Goal: Task Accomplishment & Management: Use online tool/utility

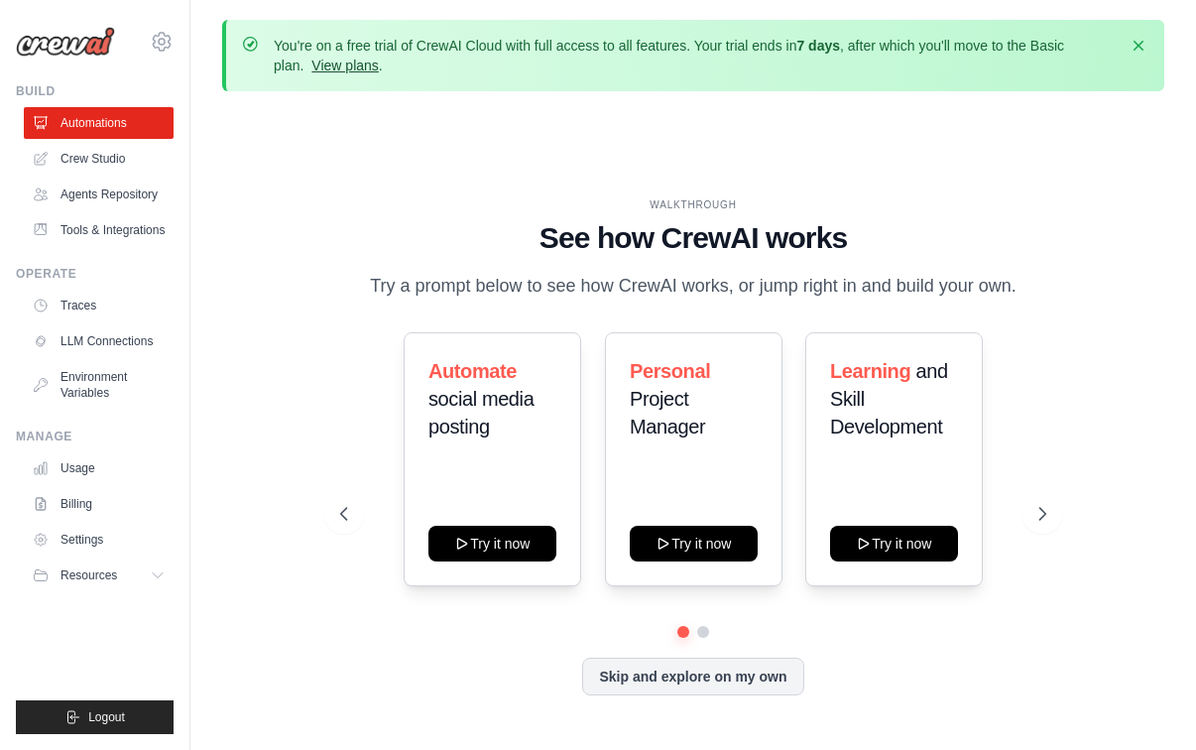
click at [332, 66] on link "View plans" at bounding box center [344, 66] width 66 height 16
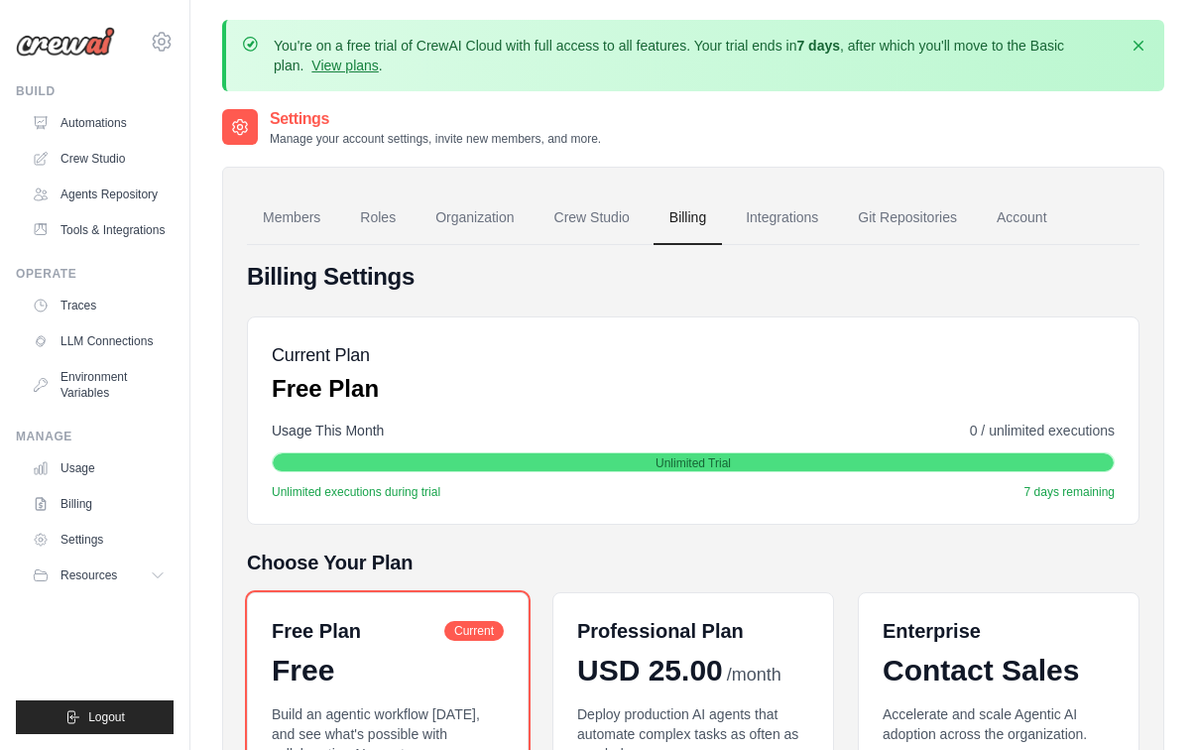
click at [84, 40] on img at bounding box center [65, 42] width 99 height 30
click at [305, 224] on link "Members" at bounding box center [291, 218] width 89 height 54
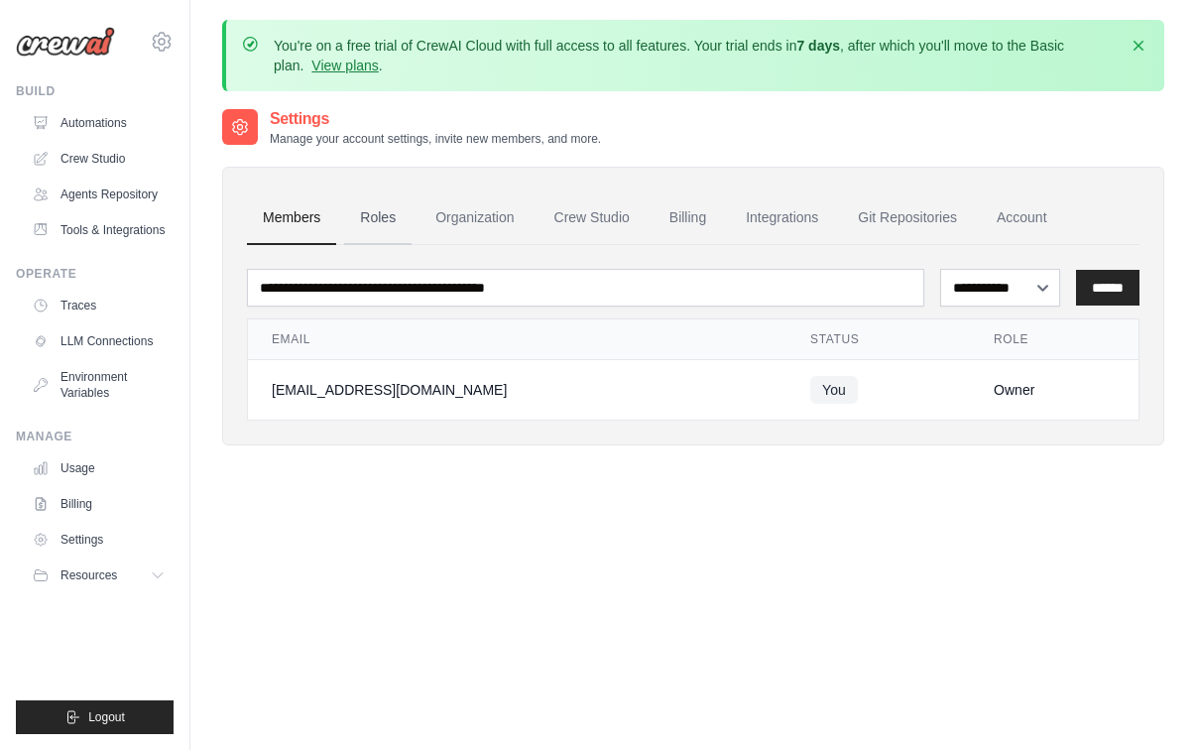
click at [363, 225] on link "Roles" at bounding box center [377, 218] width 67 height 54
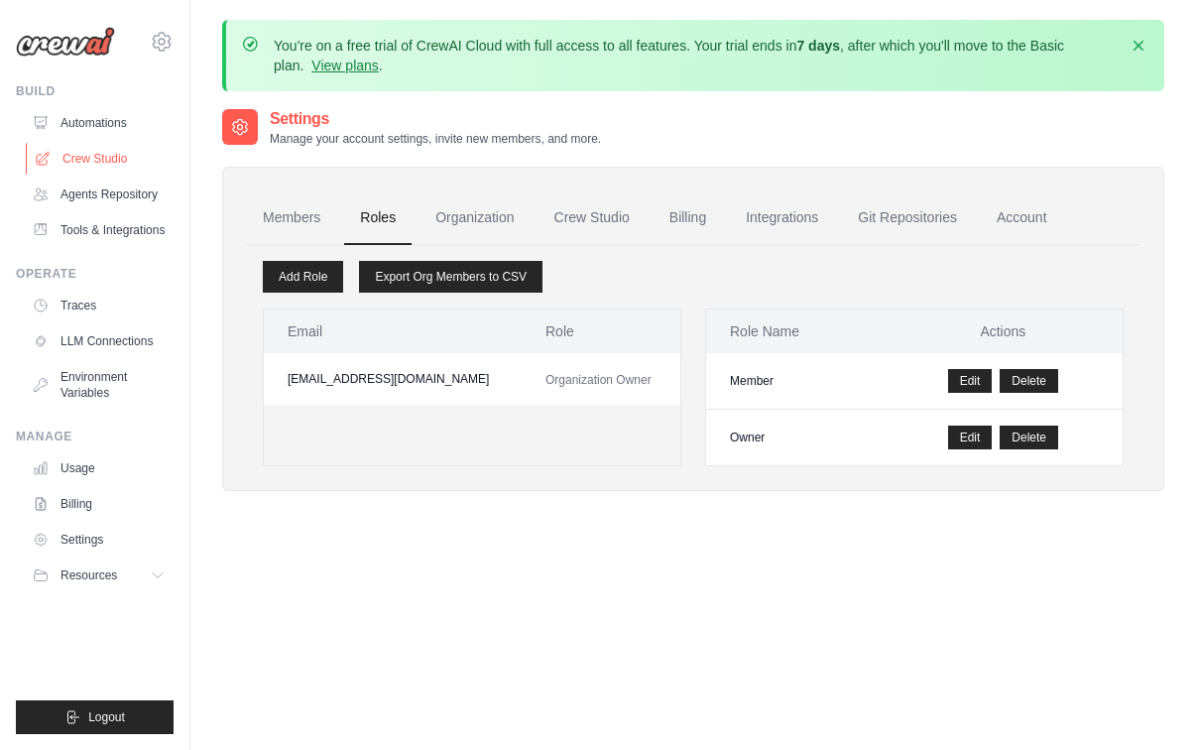
click at [106, 154] on link "Crew Studio" at bounding box center [101, 159] width 150 height 32
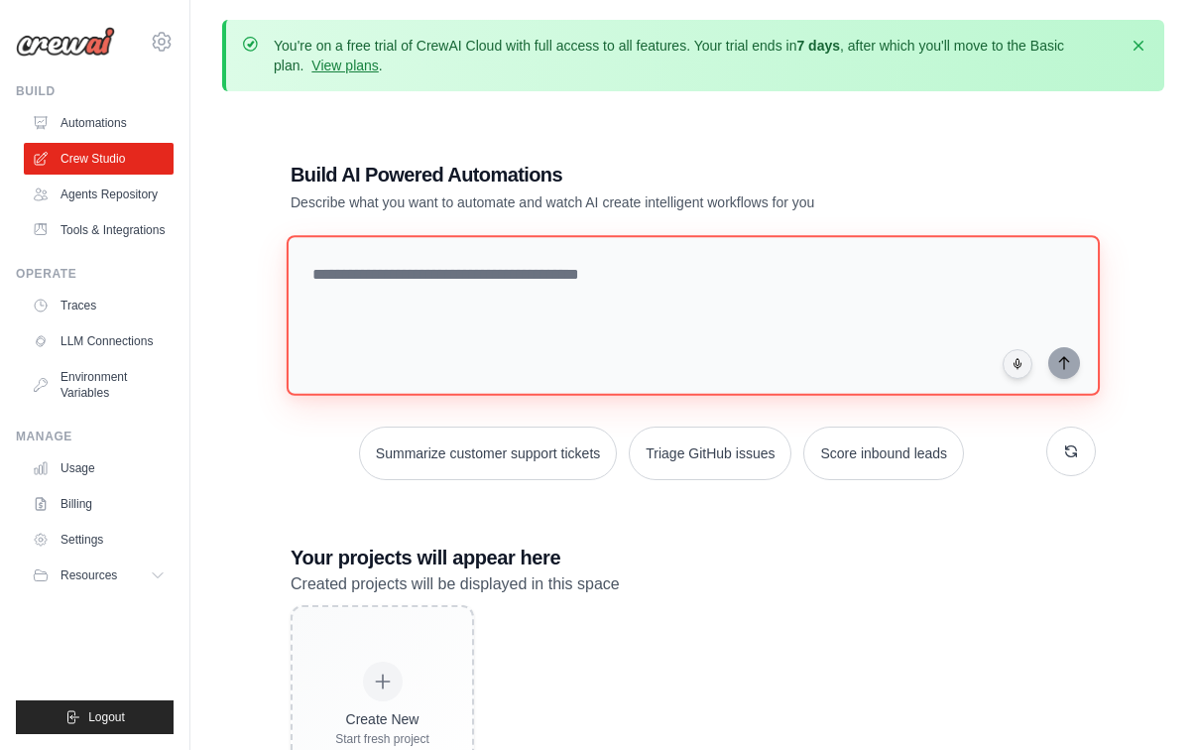
click at [419, 295] on textarea at bounding box center [693, 315] width 813 height 161
paste textarea "**********"
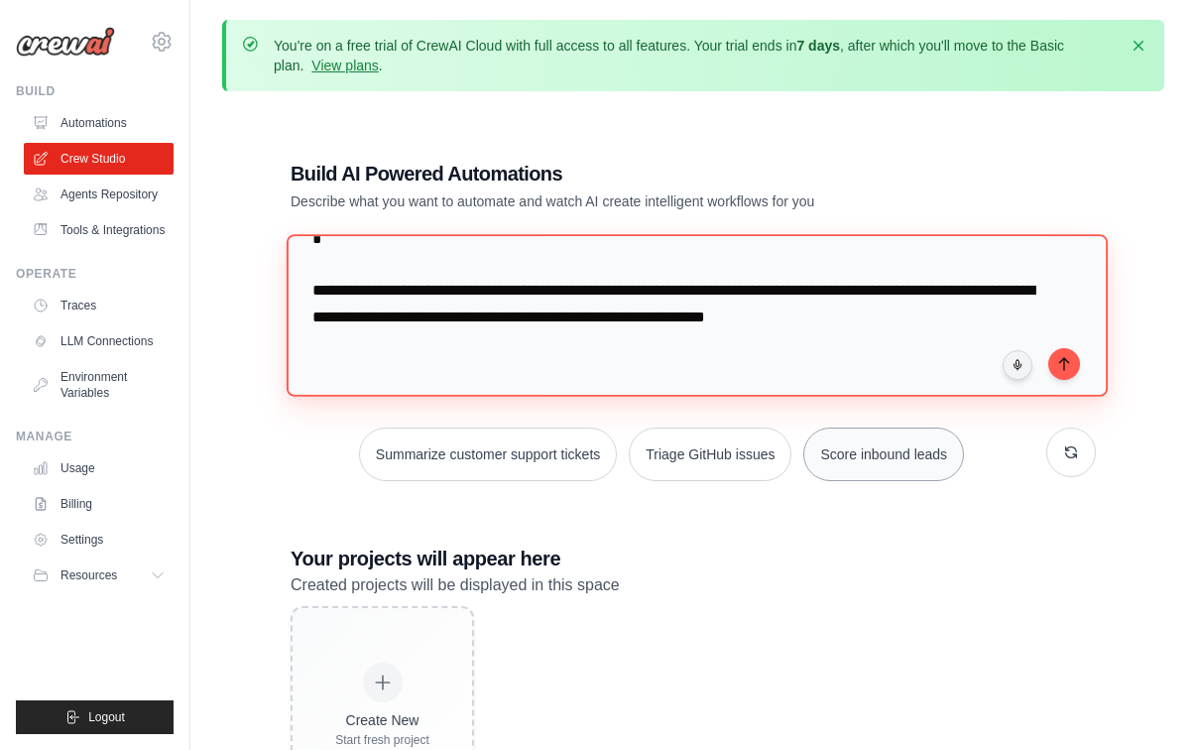
scroll to position [2151, 0]
drag, startPoint x: 332, startPoint y: 258, endPoint x: 914, endPoint y: 400, distance: 598.4
click at [915, 401] on div at bounding box center [694, 319] width 806 height 169
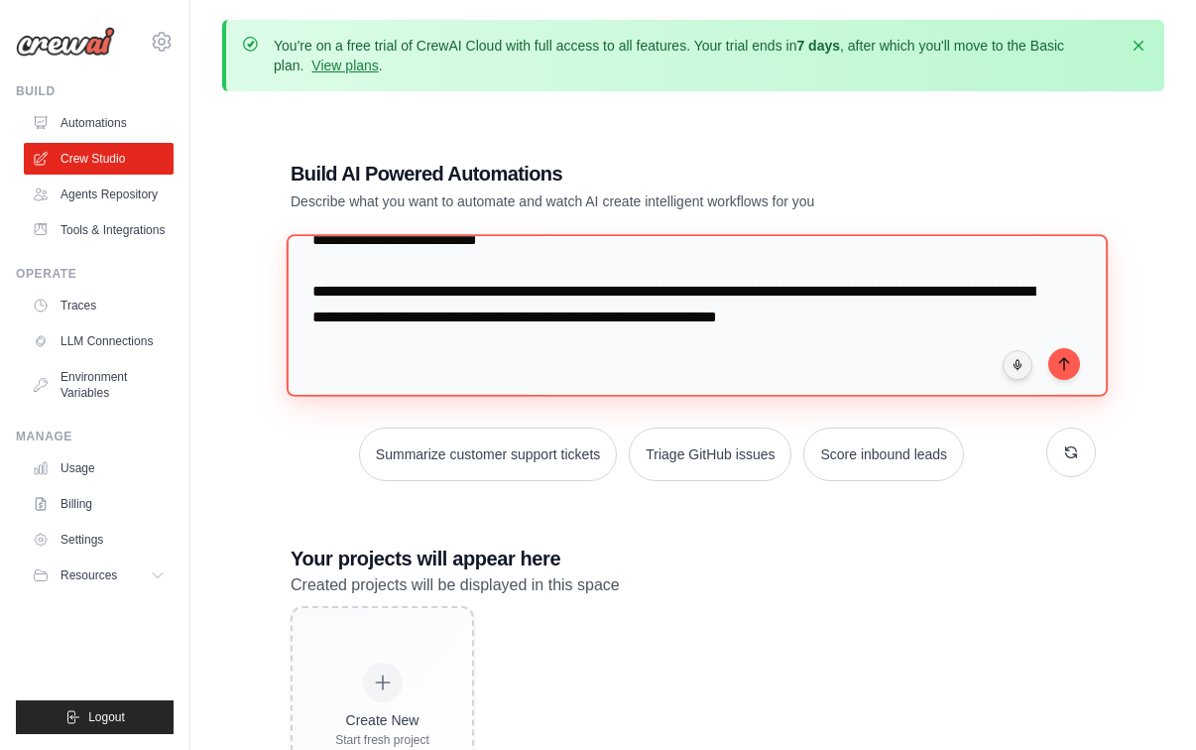
scroll to position [2022, 0]
type textarea "**********"
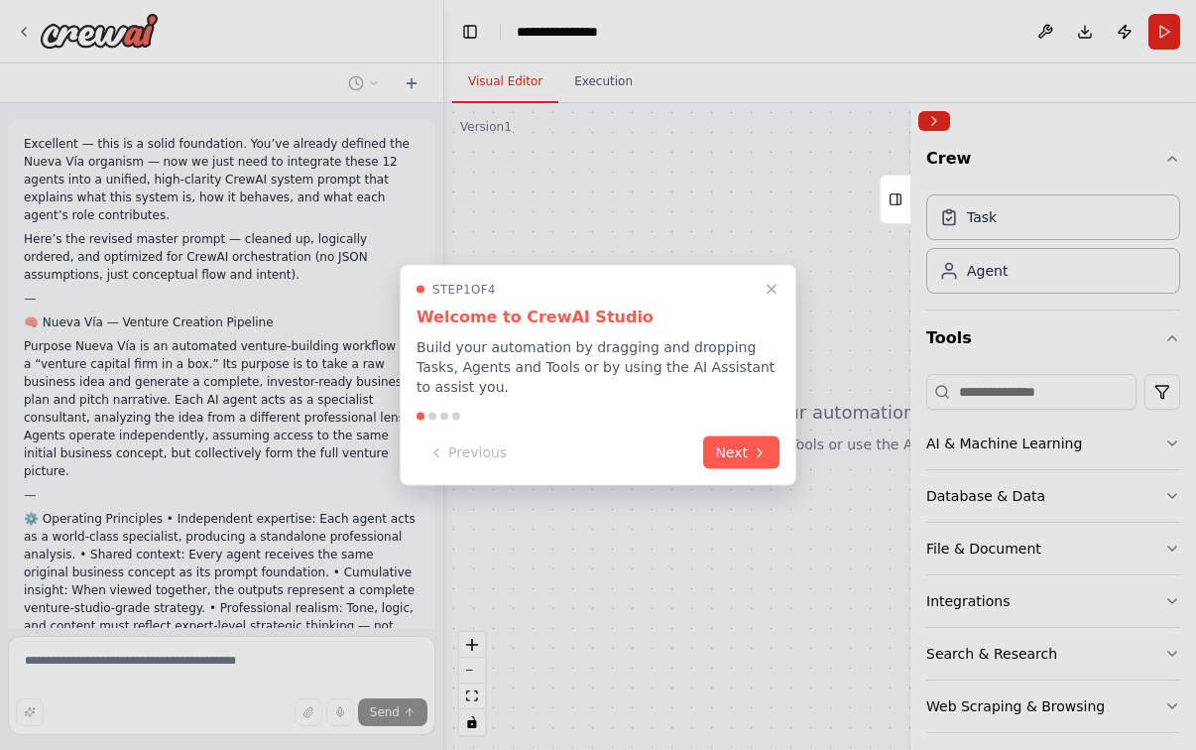
scroll to position [1002, 0]
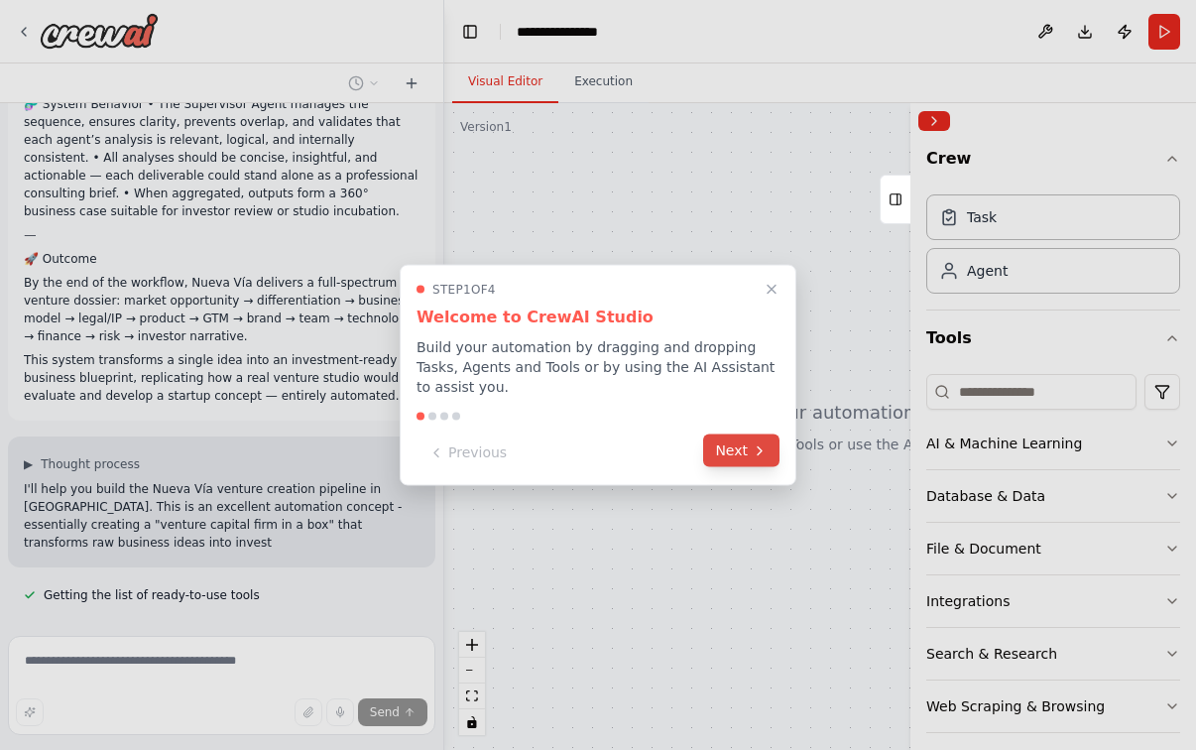
click at [739, 450] on button "Next" at bounding box center [741, 451] width 76 height 33
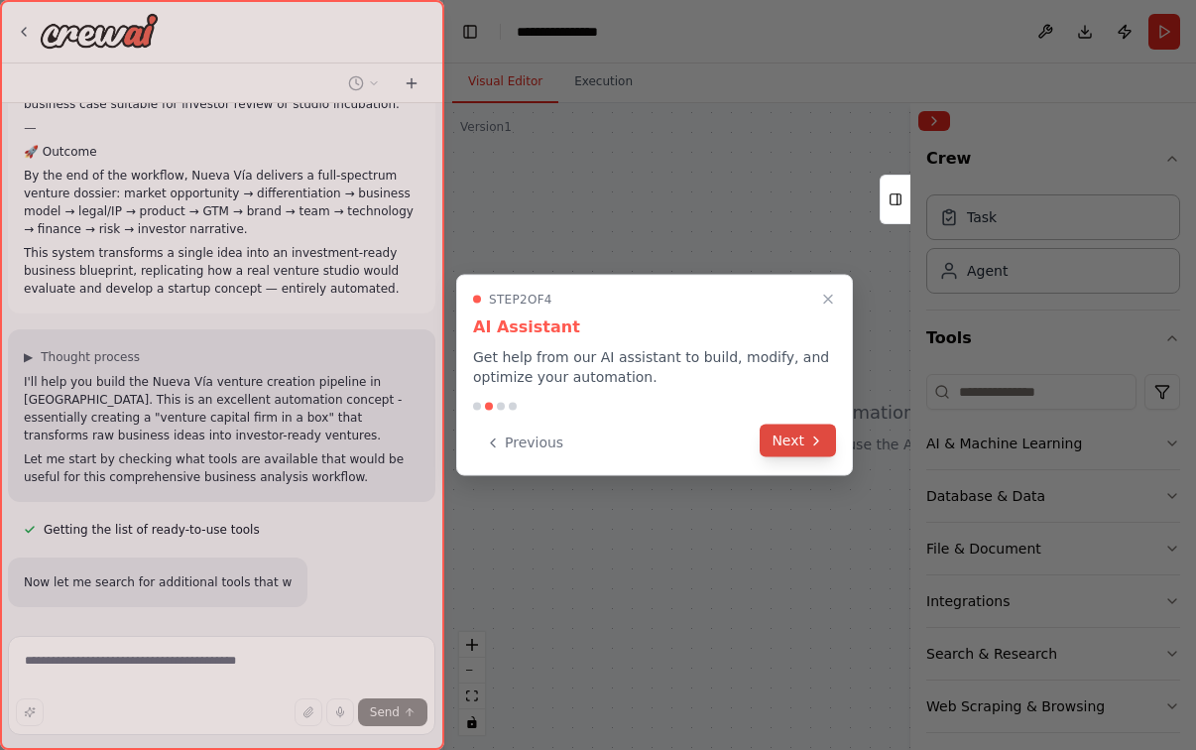
click at [775, 443] on button "Next" at bounding box center [798, 441] width 76 height 33
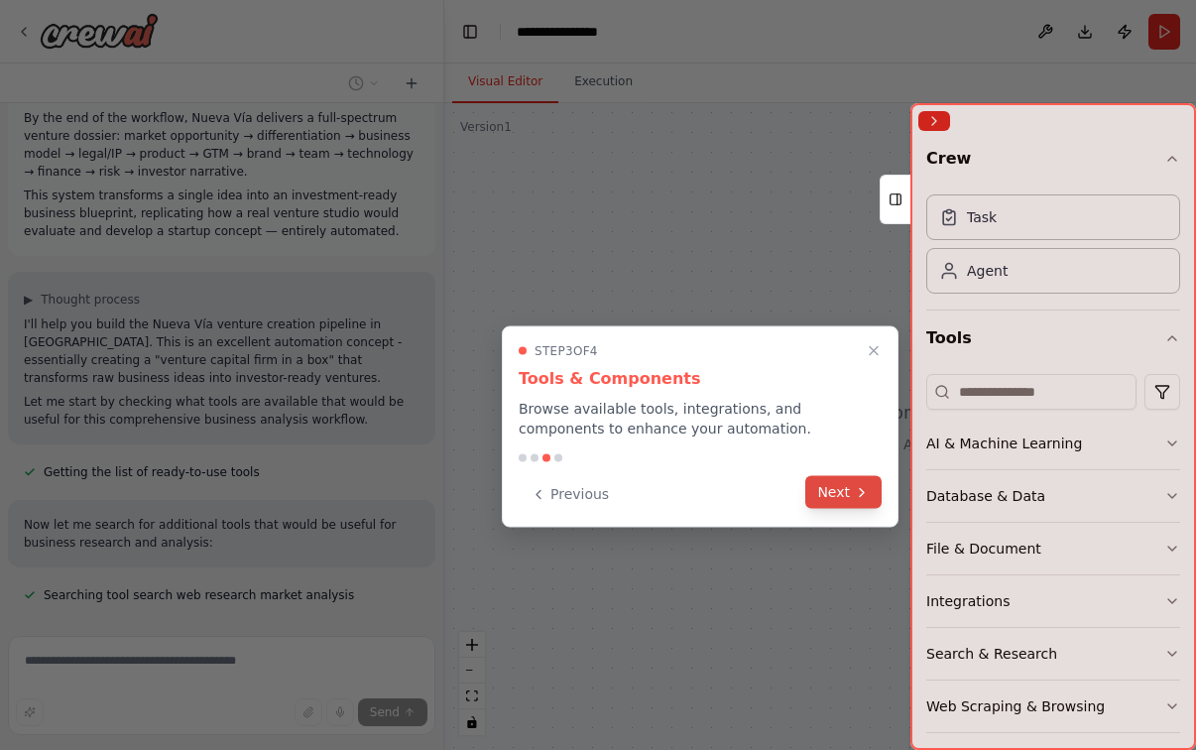
scroll to position [1393, 0]
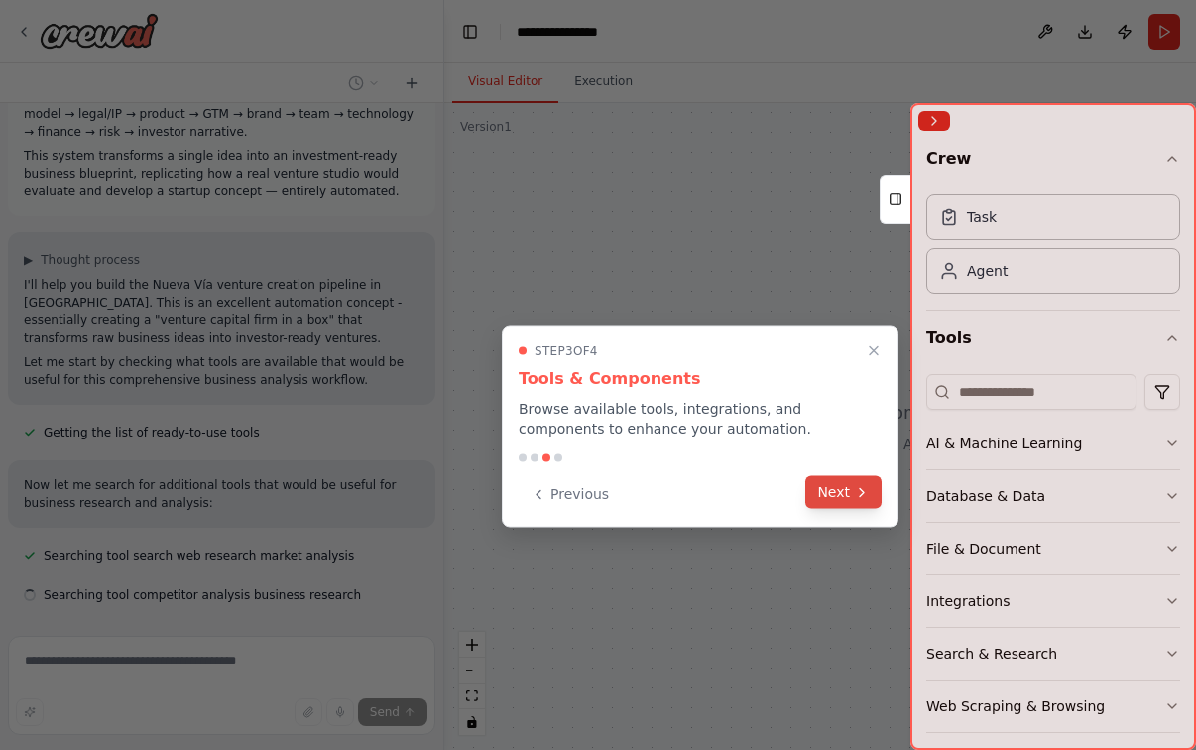
click at [838, 488] on button "Next" at bounding box center [844, 492] width 76 height 33
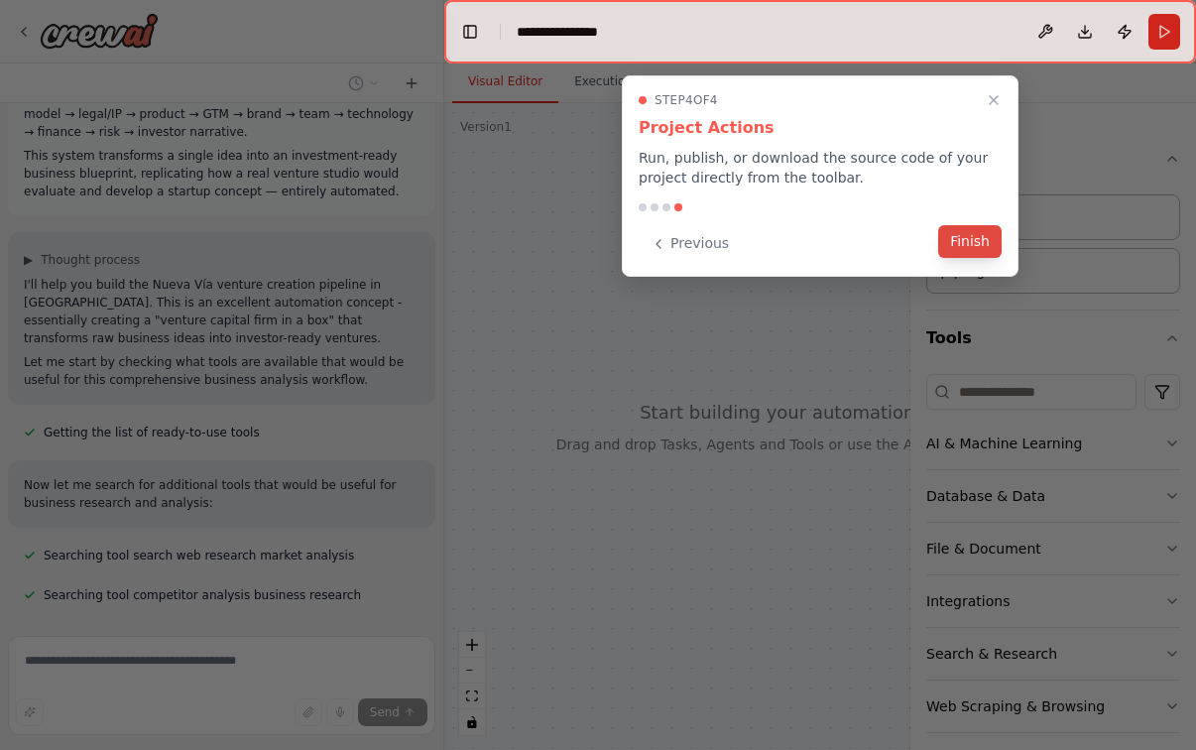
click at [968, 244] on button "Finish" at bounding box center [969, 241] width 63 height 33
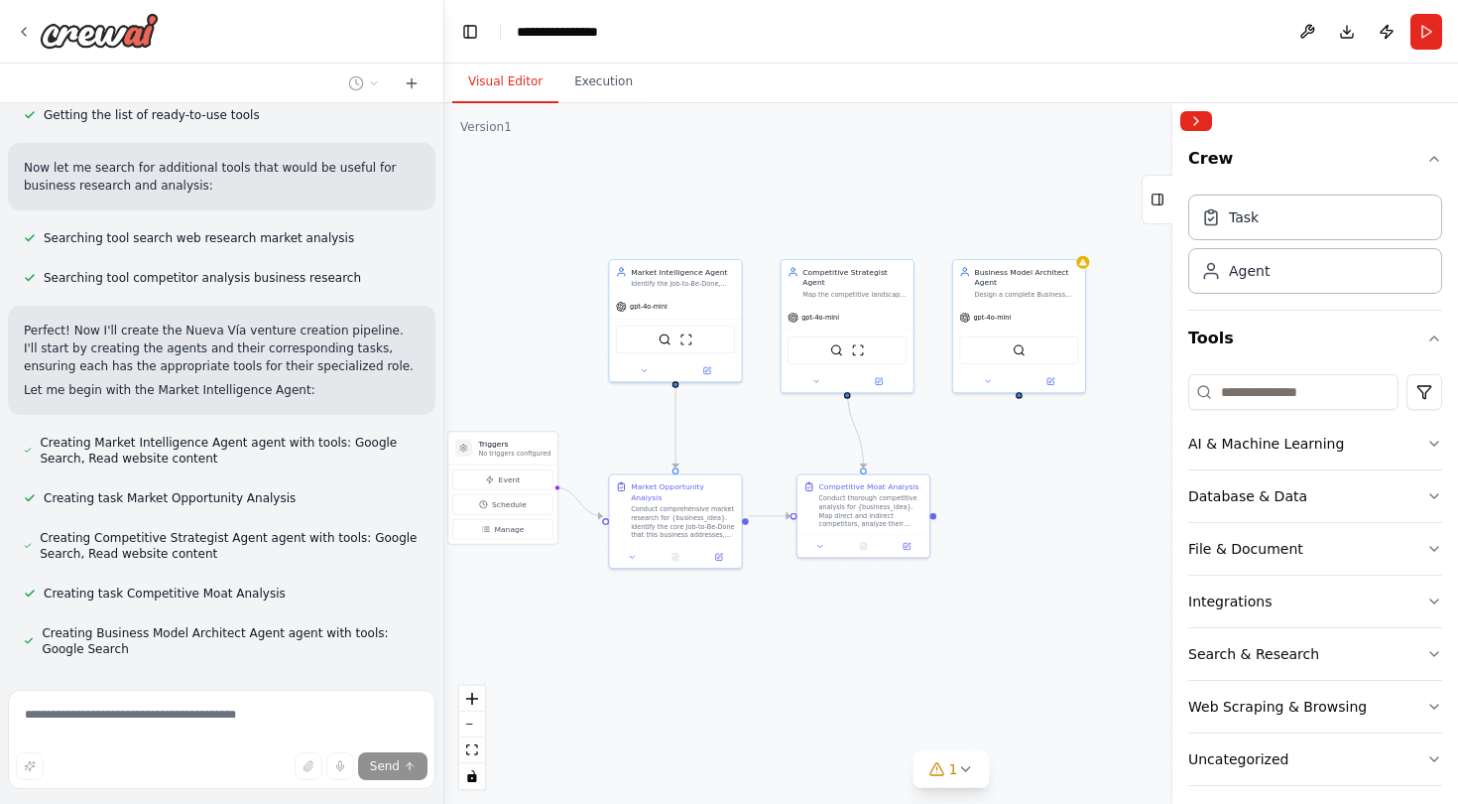
scroll to position [1750, 0]
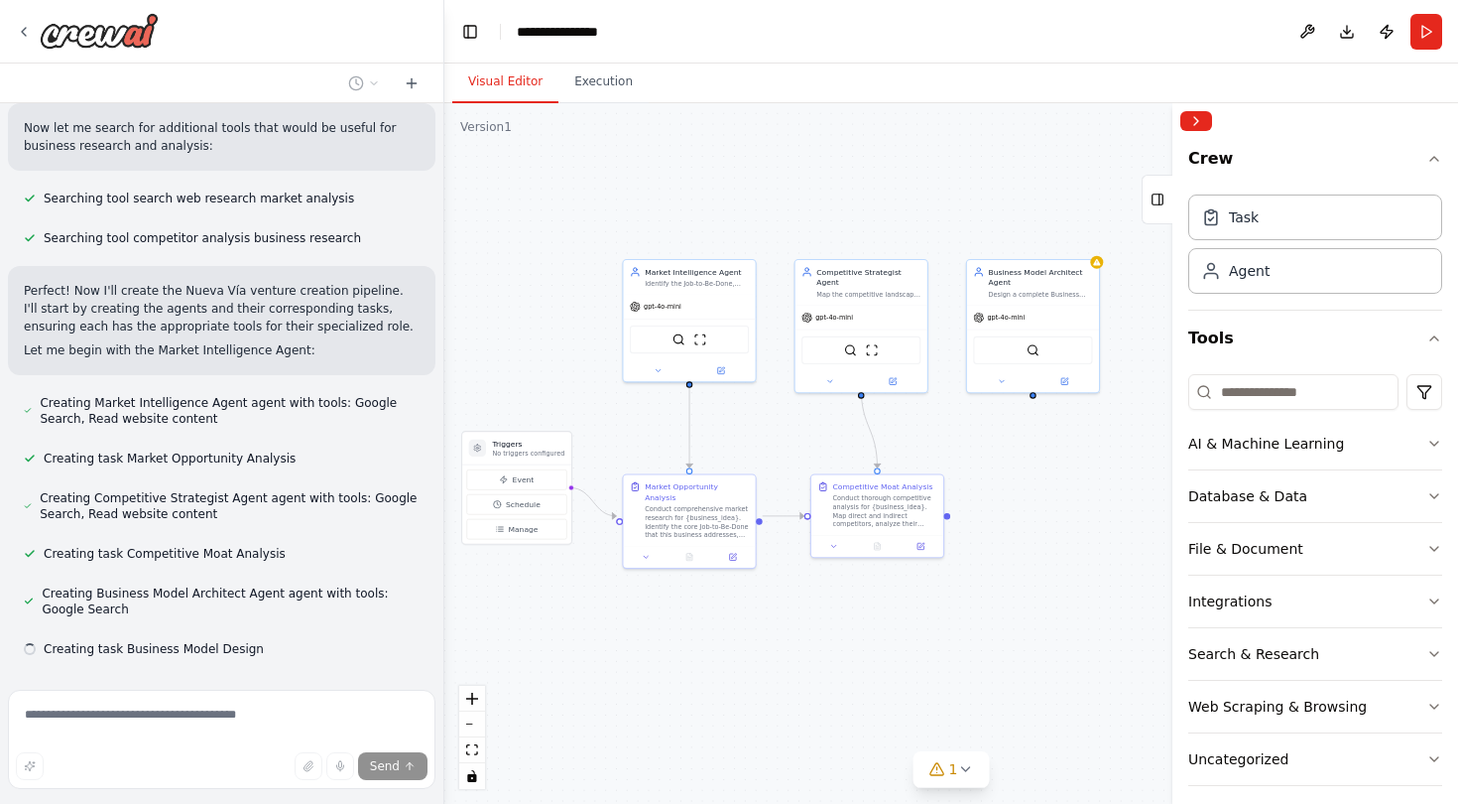
drag, startPoint x: 824, startPoint y: 172, endPoint x: 695, endPoint y: 233, distance: 142.9
click at [695, 233] on div ".deletable-edge-delete-btn { width: 20px; height: 20px; border: 0px solid #ffff…" at bounding box center [951, 453] width 1014 height 700
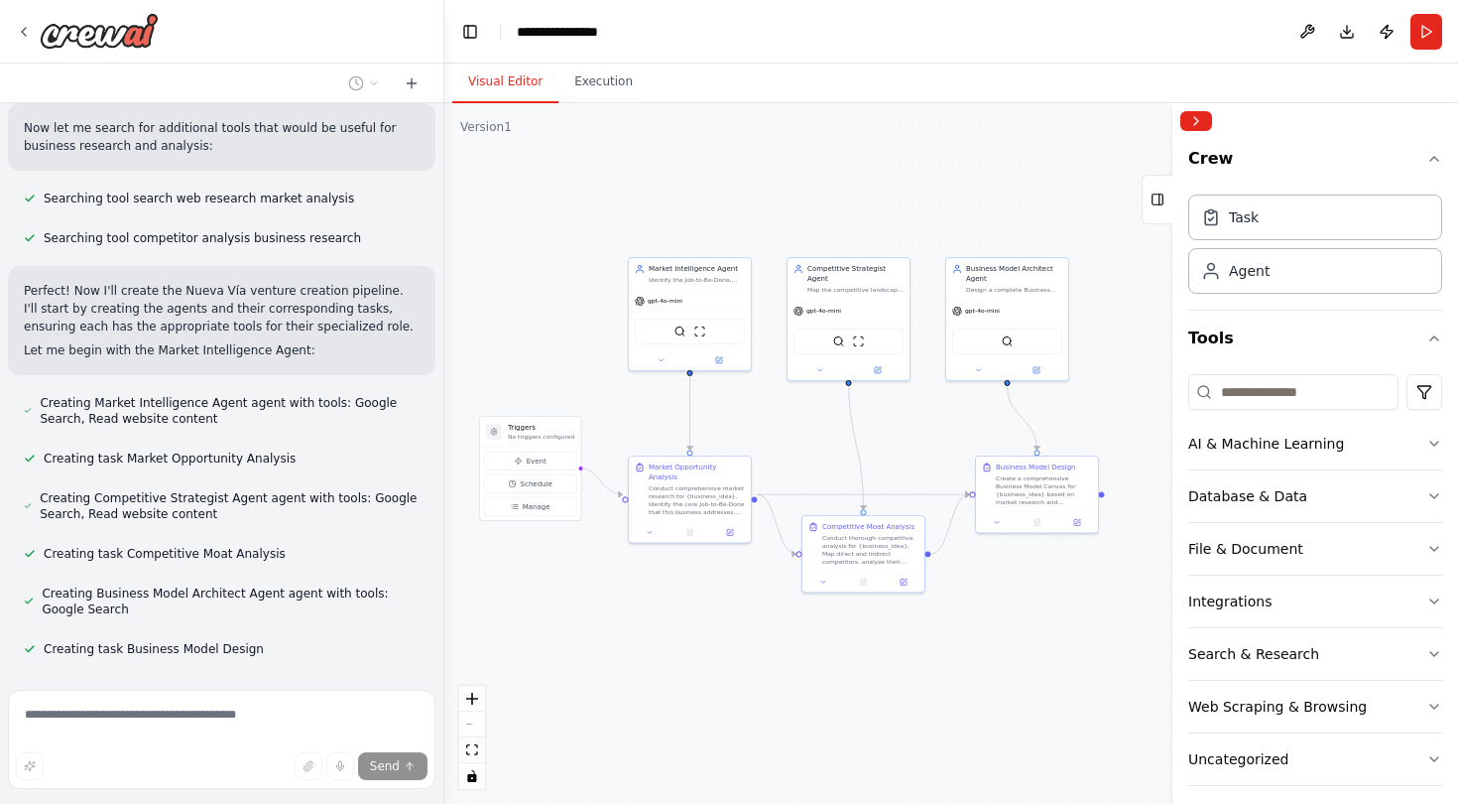
click at [470, 725] on div "React Flow controls" at bounding box center [472, 736] width 26 height 103
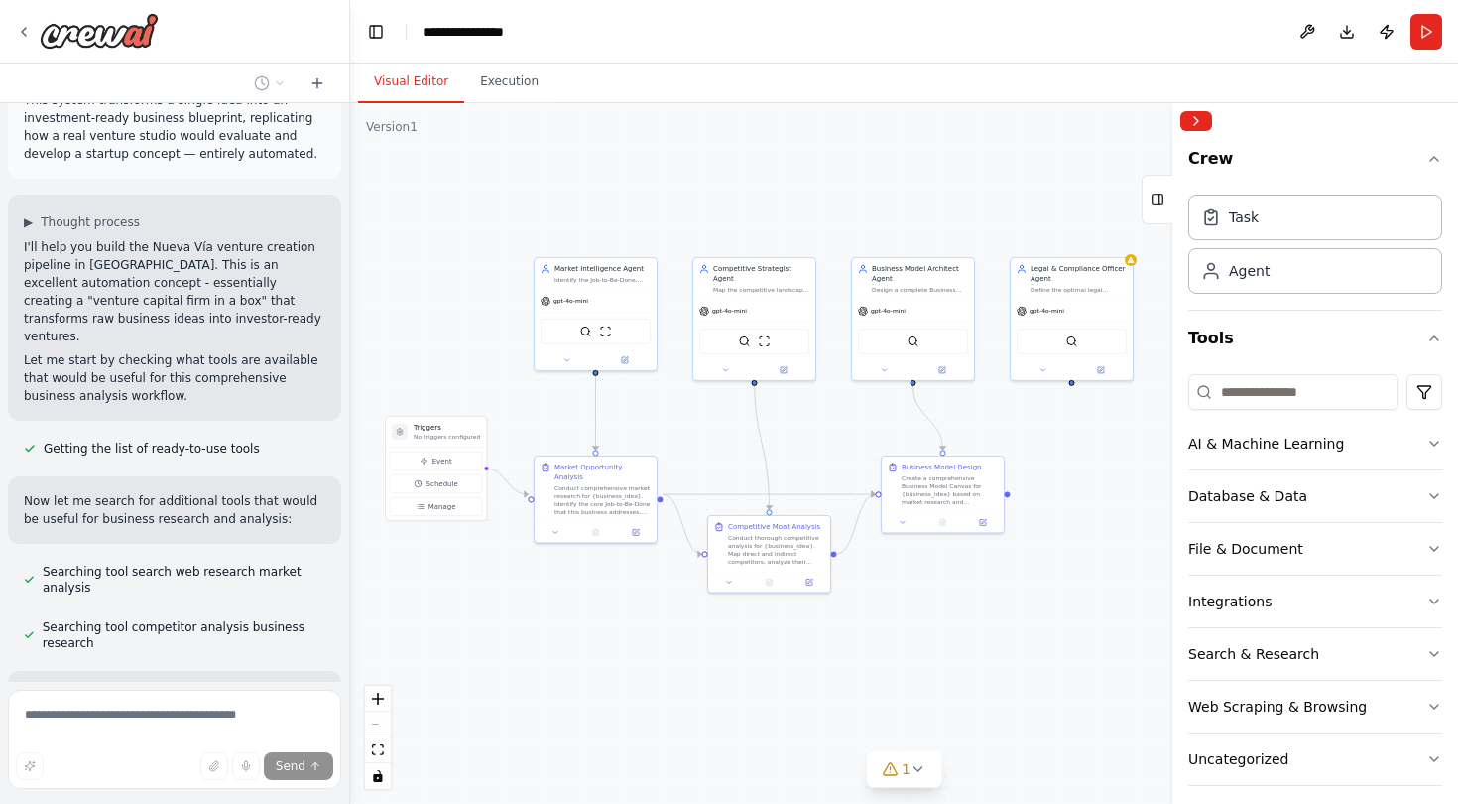
drag, startPoint x: 442, startPoint y: 285, endPoint x: 350, endPoint y: 289, distance: 92.3
click at [350, 289] on div "Excellent — this is a solid foundation. You’ve already defined the Nueva Vía or…" at bounding box center [729, 402] width 1458 height 804
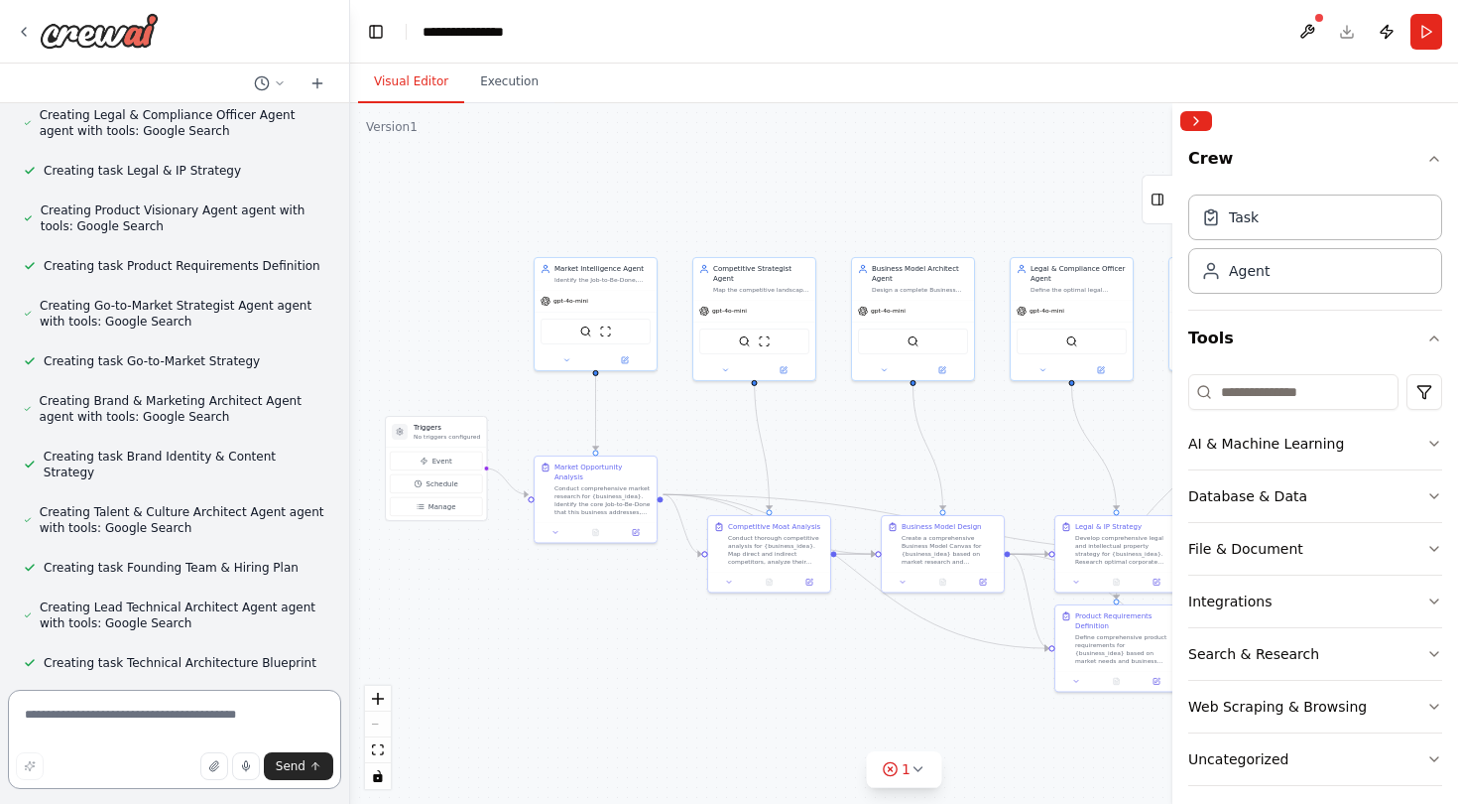
scroll to position [2873, 0]
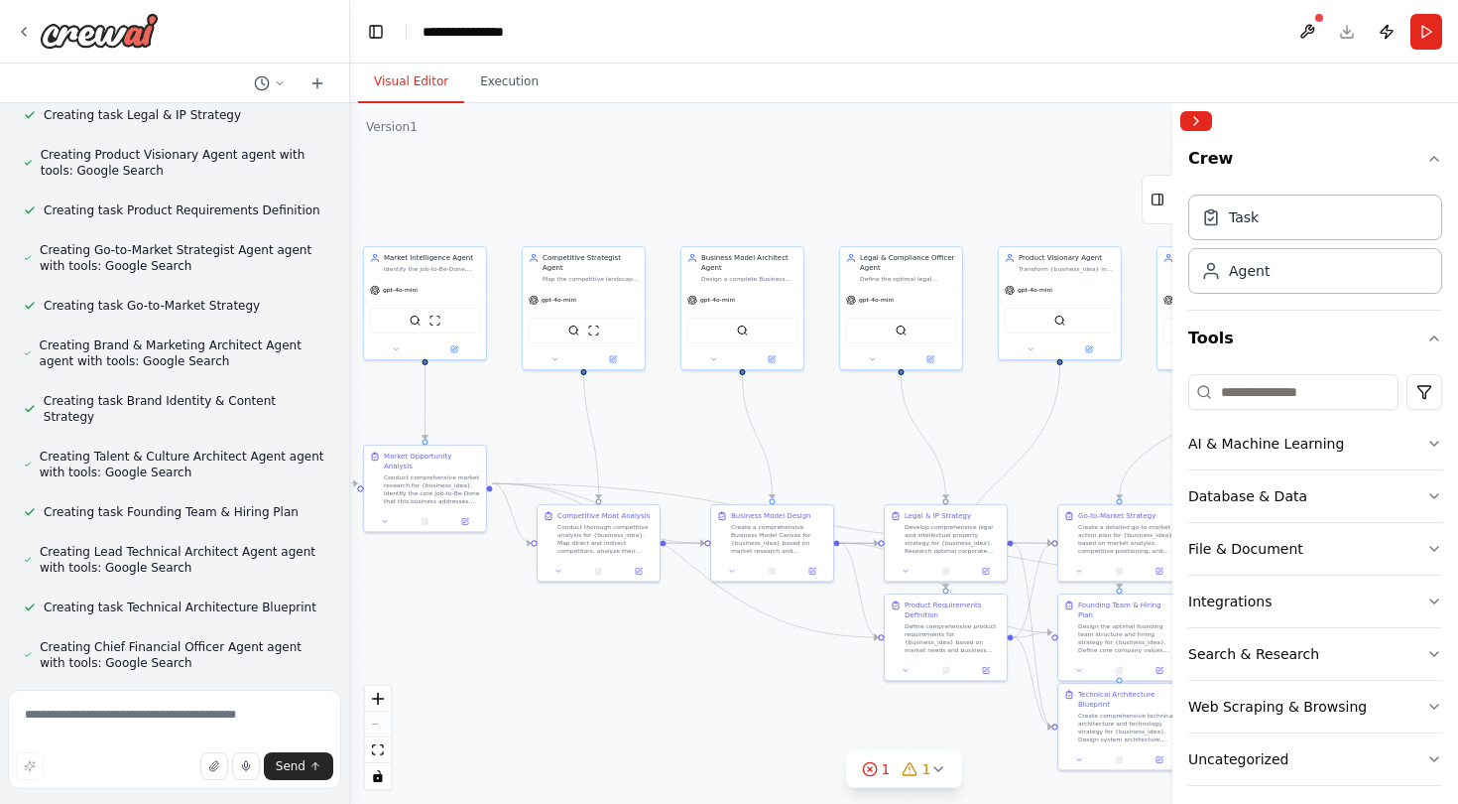
drag, startPoint x: 538, startPoint y: 630, endPoint x: 367, endPoint y: 619, distance: 171.0
click at [367, 619] on div ".deletable-edge-delete-btn { width: 20px; height: 20px; border: 0px solid #ffff…" at bounding box center [904, 453] width 1108 height 700
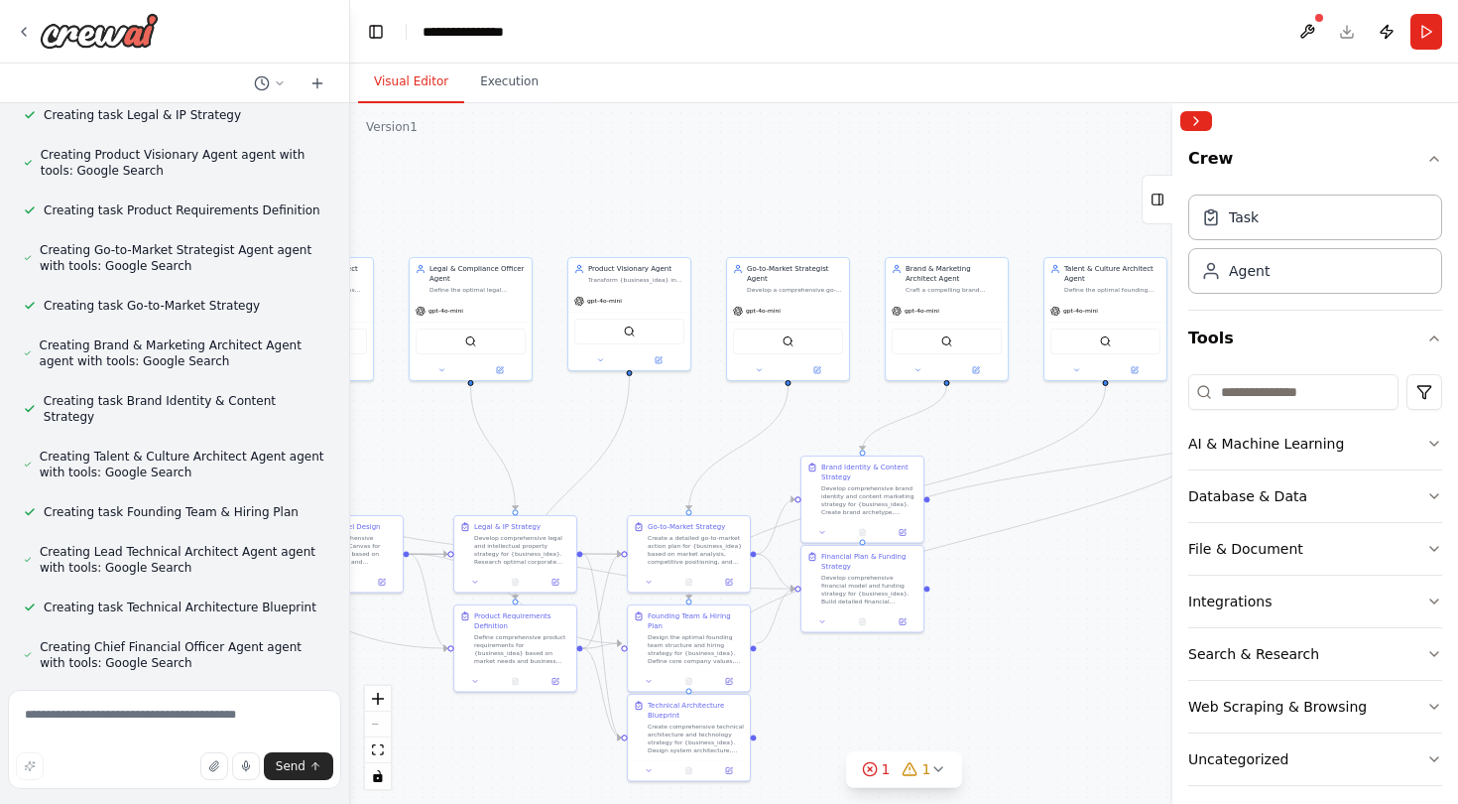
drag, startPoint x: 857, startPoint y: 473, endPoint x: 409, endPoint y: 479, distance: 448.4
click at [410, 480] on div ".deletable-edge-delete-btn { width: 20px; height: 20px; border: 0px solid #ffff…" at bounding box center [904, 453] width 1108 height 700
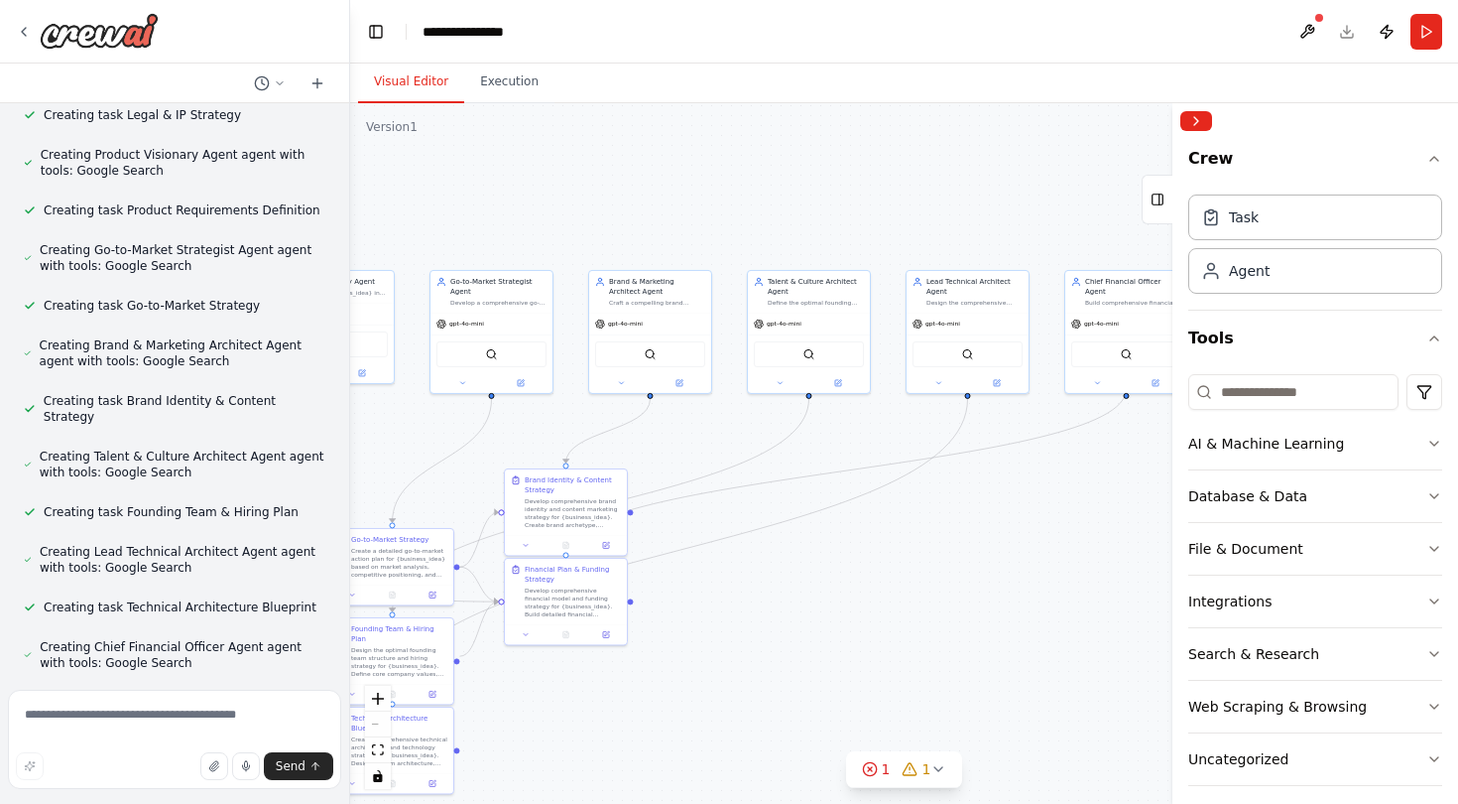
drag, startPoint x: 979, startPoint y: 454, endPoint x: 697, endPoint y: 466, distance: 282.0
click at [697, 467] on div ".deletable-edge-delete-btn { width: 20px; height: 20px; border: 0px solid #ffff…" at bounding box center [904, 453] width 1108 height 700
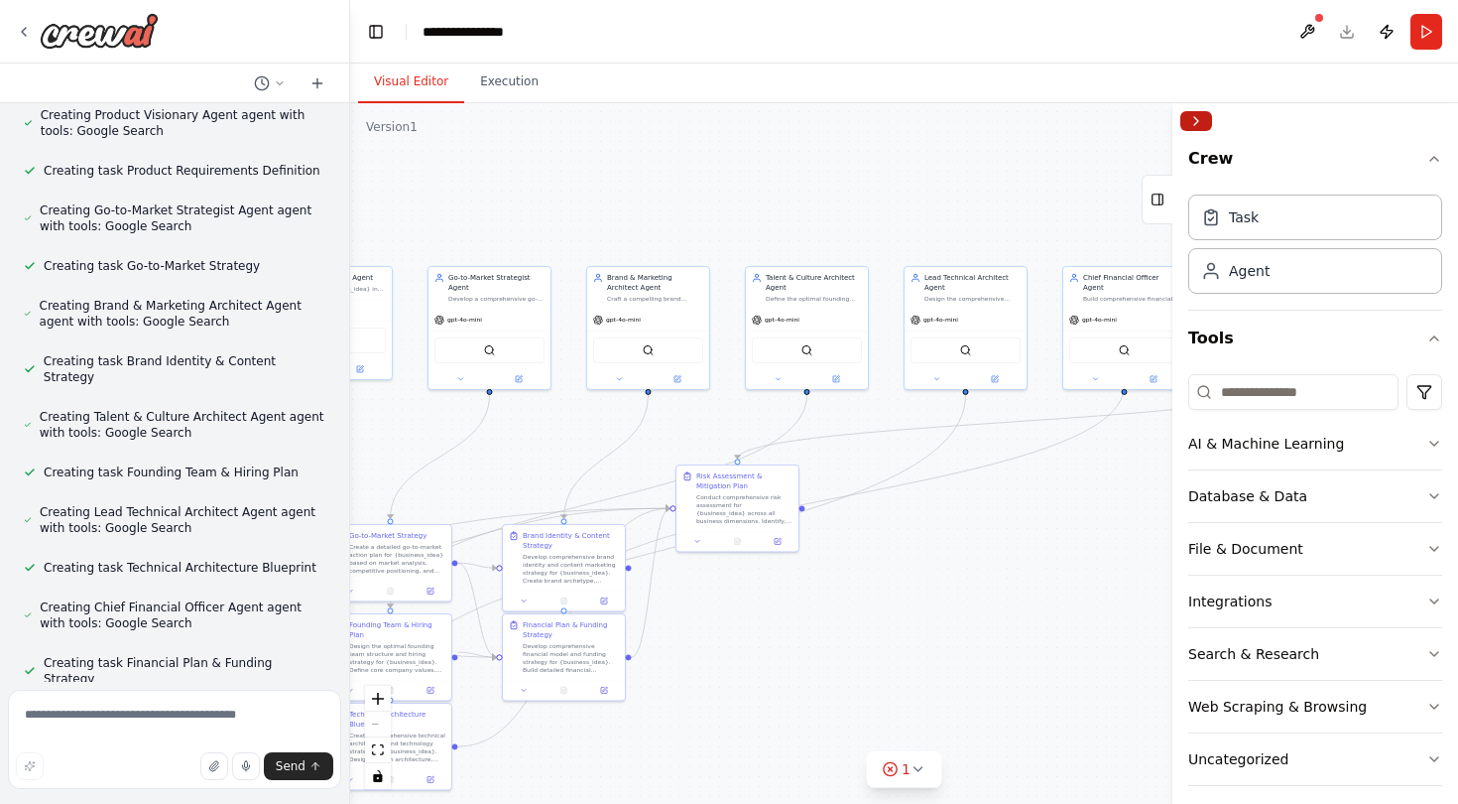
click at [1195, 127] on button "Collapse right sidebar" at bounding box center [1197, 121] width 32 height 20
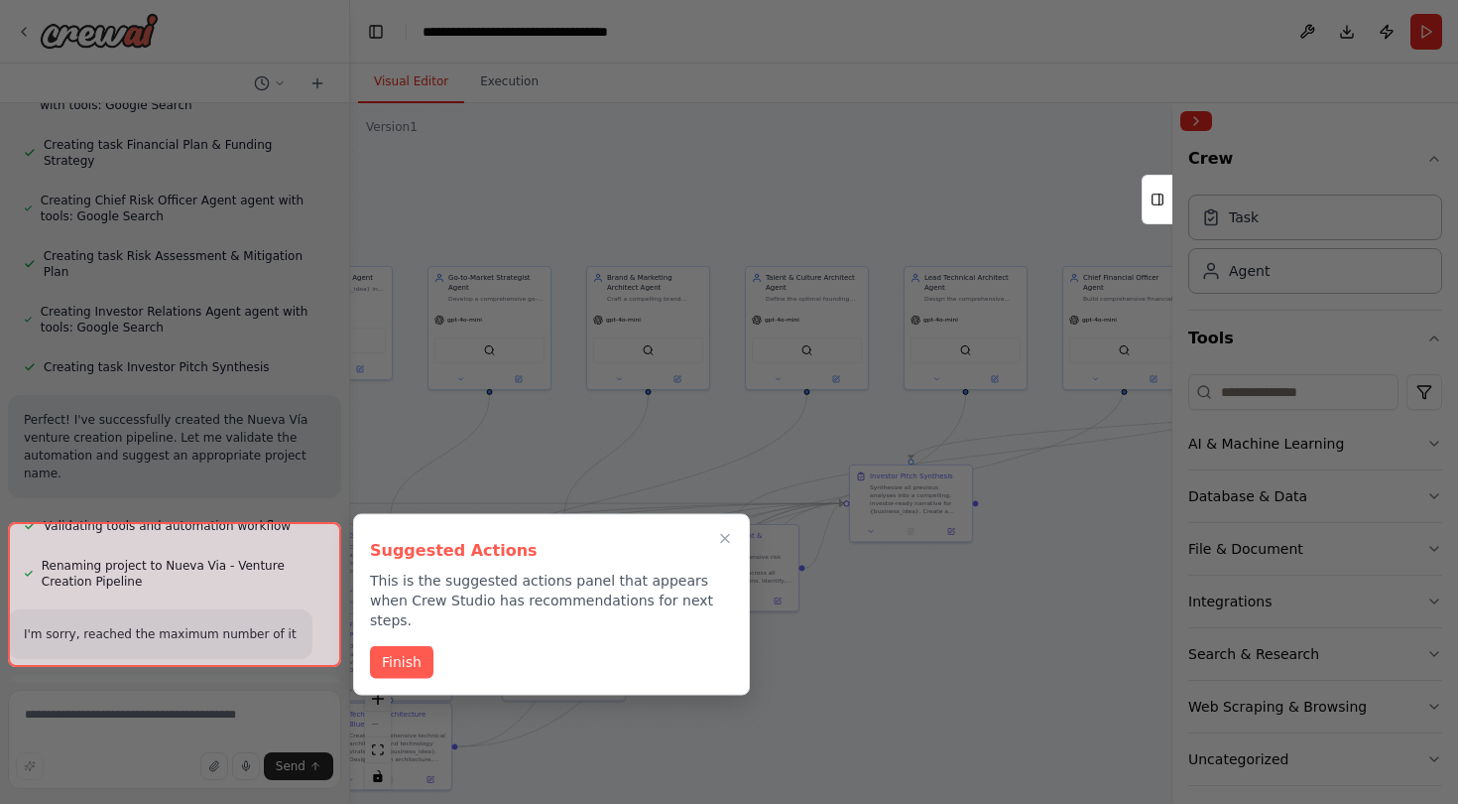
scroll to position [3448, 0]
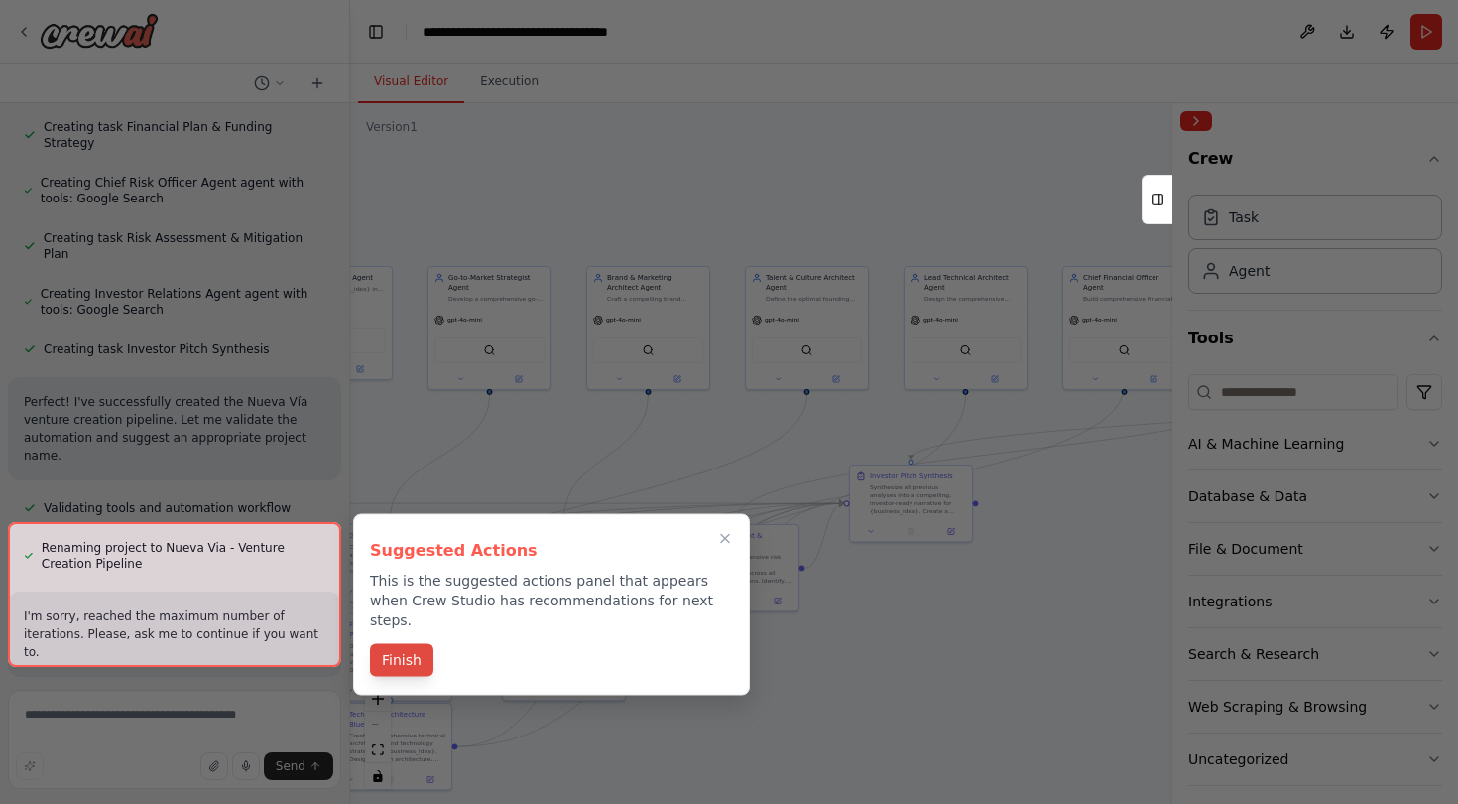
click at [393, 644] on button "Finish" at bounding box center [401, 660] width 63 height 33
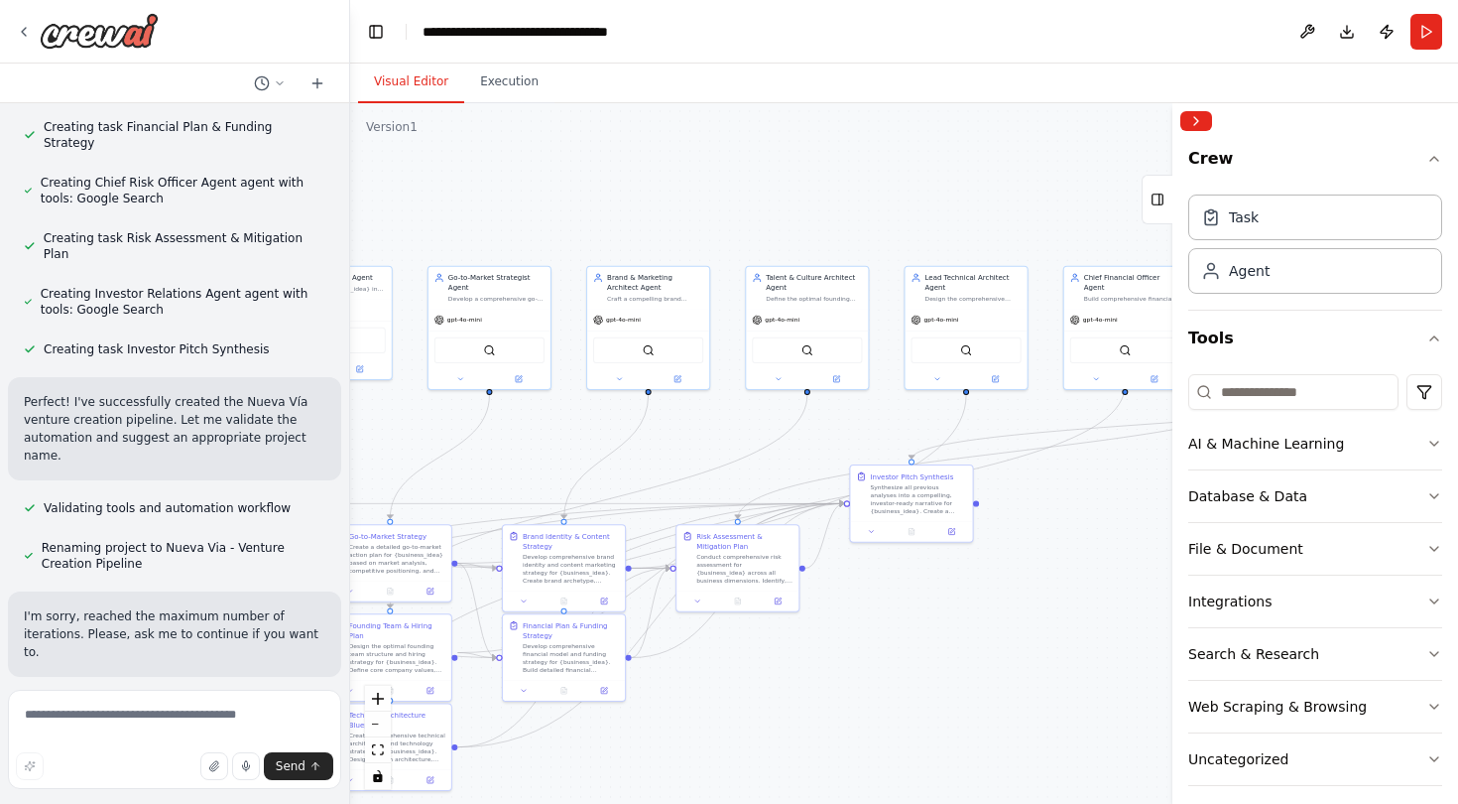
click at [547, 201] on div ".deletable-edge-delete-btn { width: 20px; height: 20px; border: 0px solid #ffff…" at bounding box center [904, 453] width 1108 height 700
click at [379, 702] on icon "zoom in" at bounding box center [378, 698] width 12 height 12
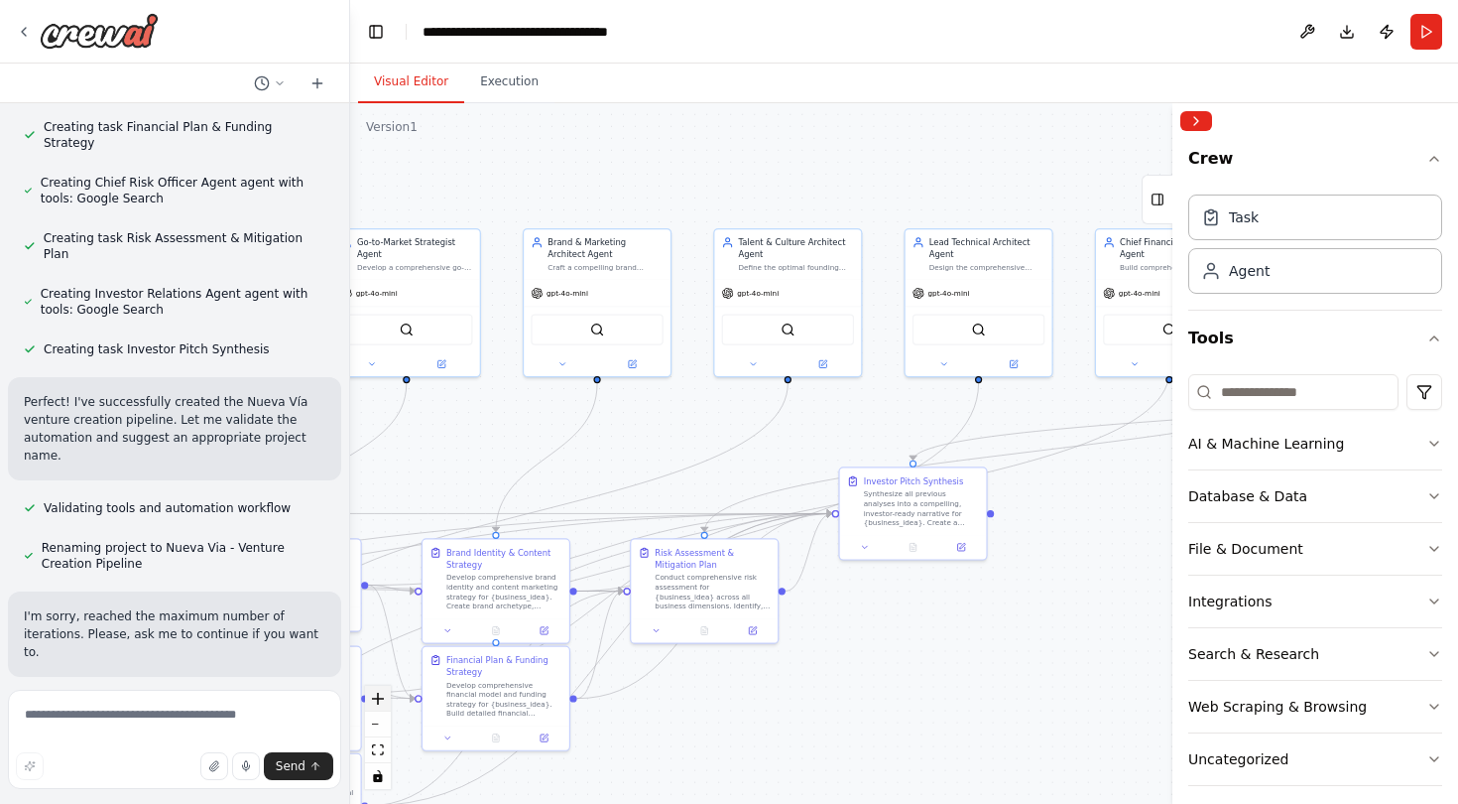
click at [379, 702] on icon "zoom in" at bounding box center [378, 698] width 12 height 12
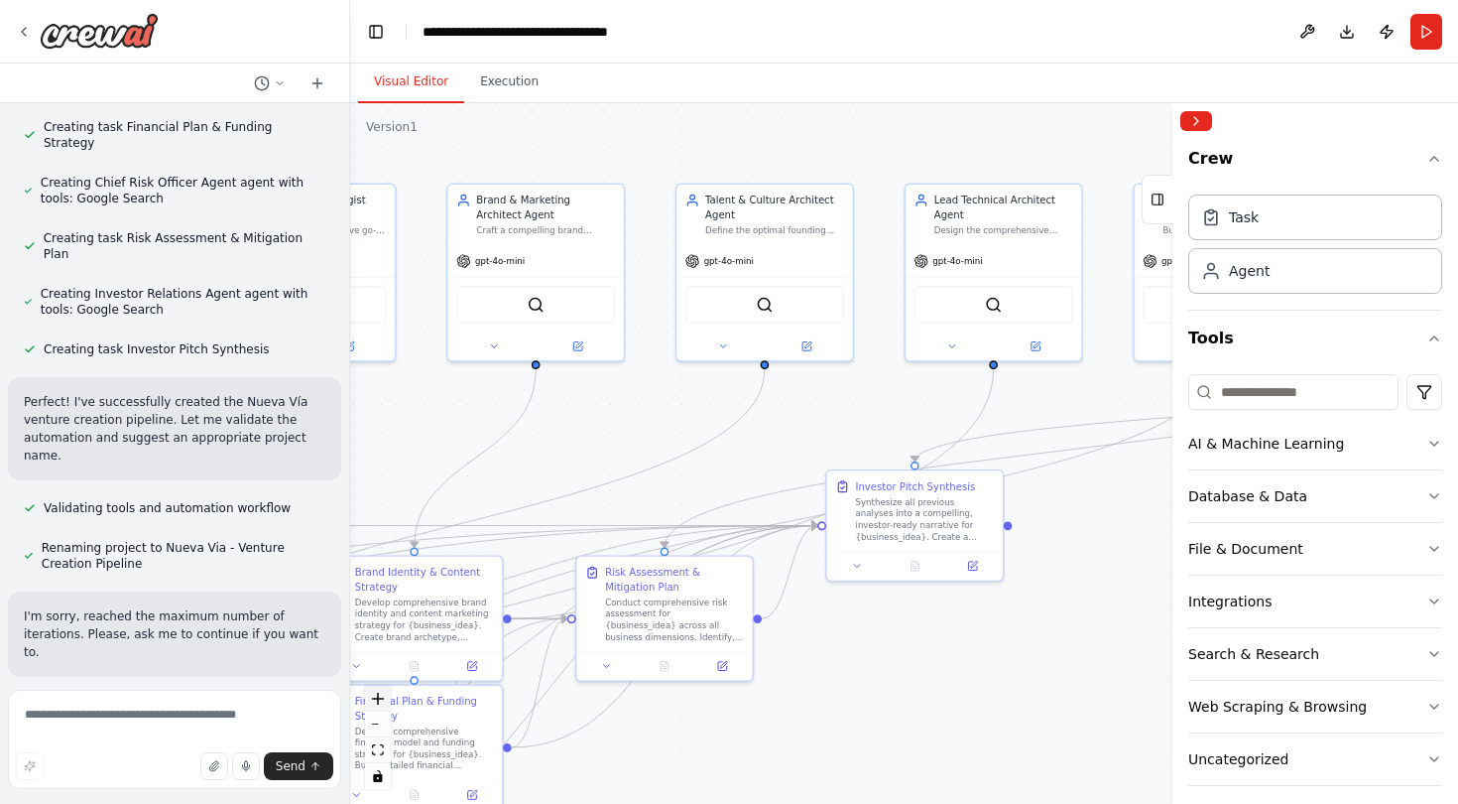
click at [379, 702] on icon "zoom in" at bounding box center [378, 698] width 12 height 12
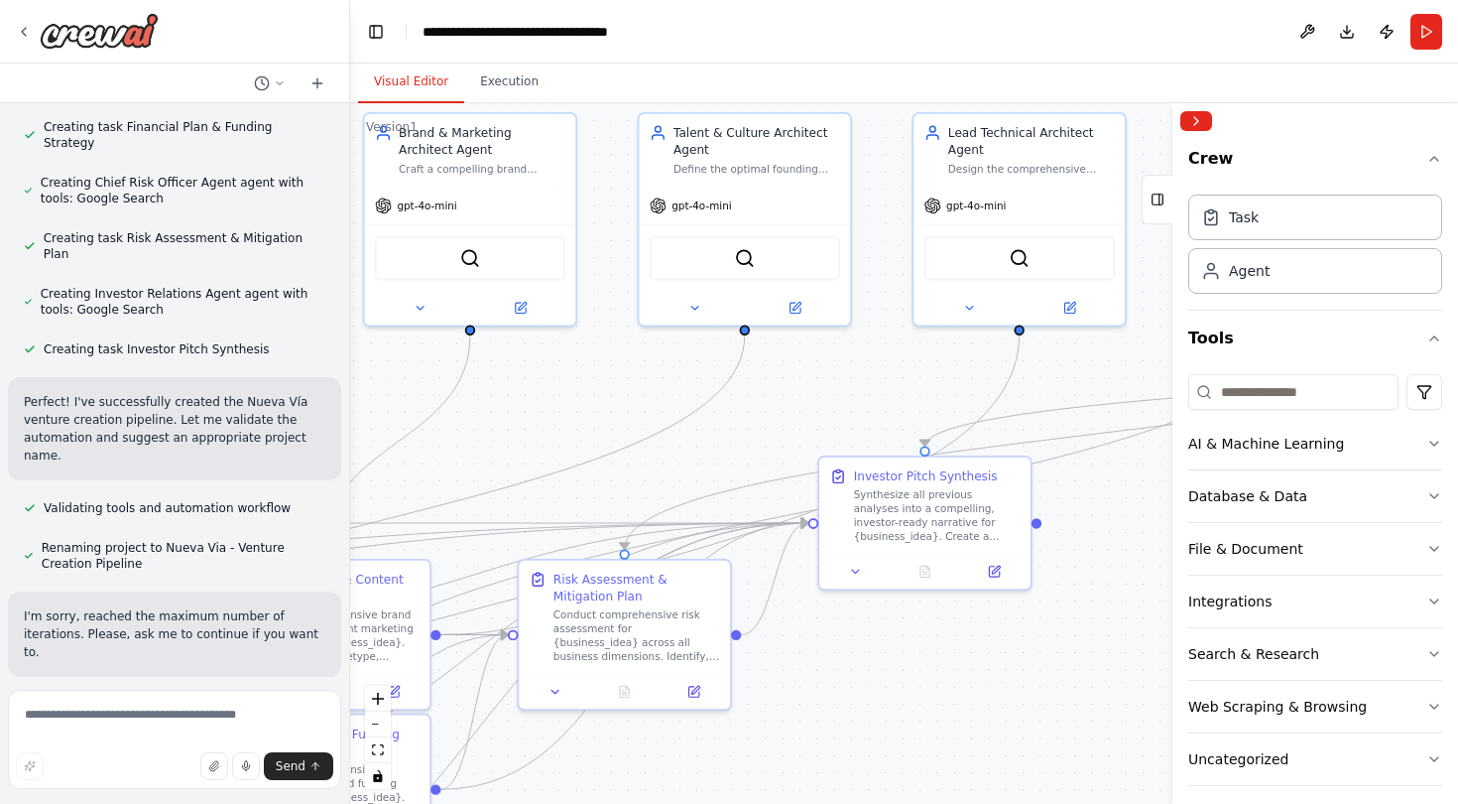
drag, startPoint x: 598, startPoint y: 377, endPoint x: 606, endPoint y: 360, distance: 18.6
click at [606, 360] on div ".deletable-edge-delete-btn { width: 20px; height: 20px; border: 0px solid #ffff…" at bounding box center [904, 453] width 1108 height 700
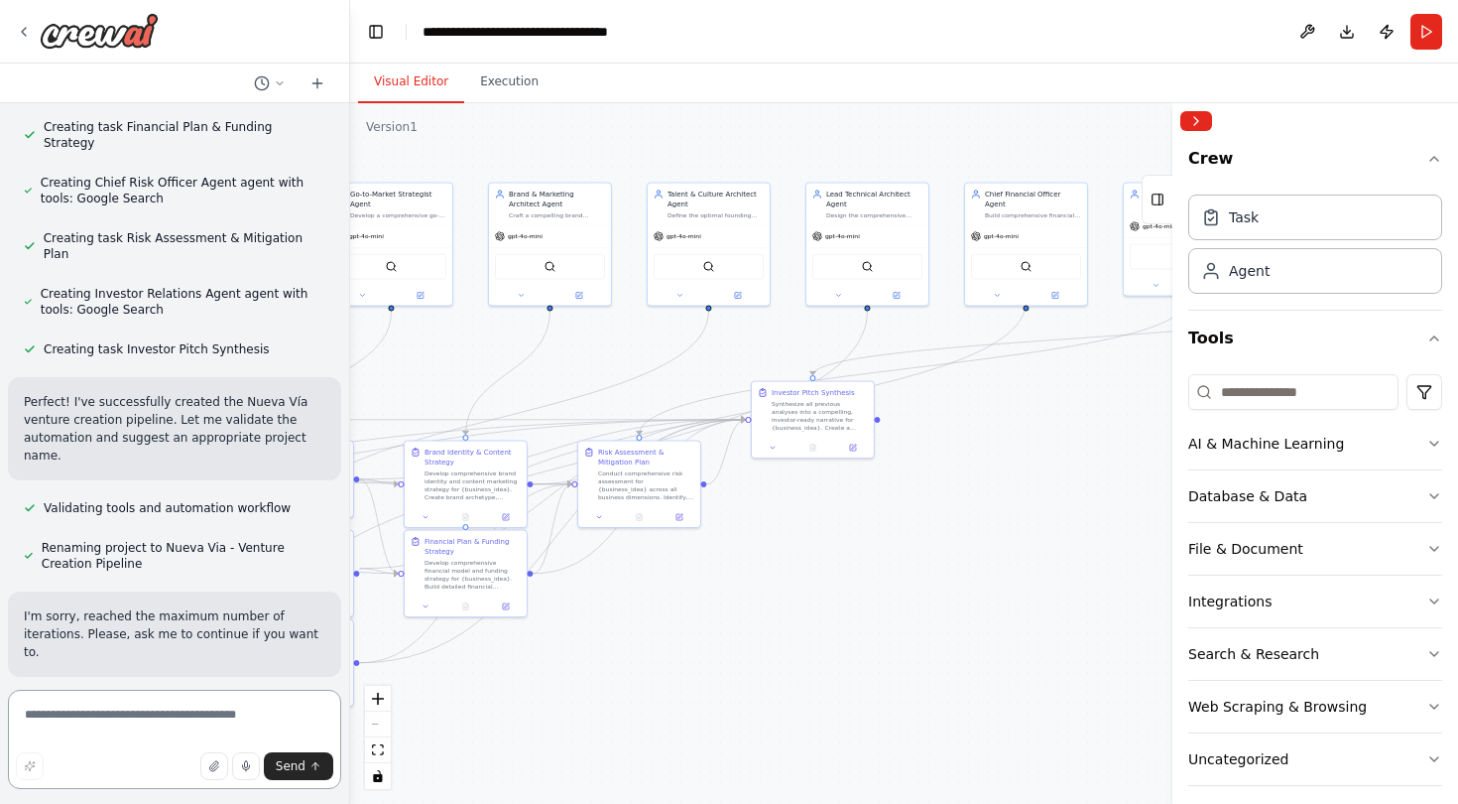
click at [145, 715] on textarea at bounding box center [174, 738] width 333 height 99
click at [178, 749] on span "Run Automation" at bounding box center [184, 806] width 96 height 16
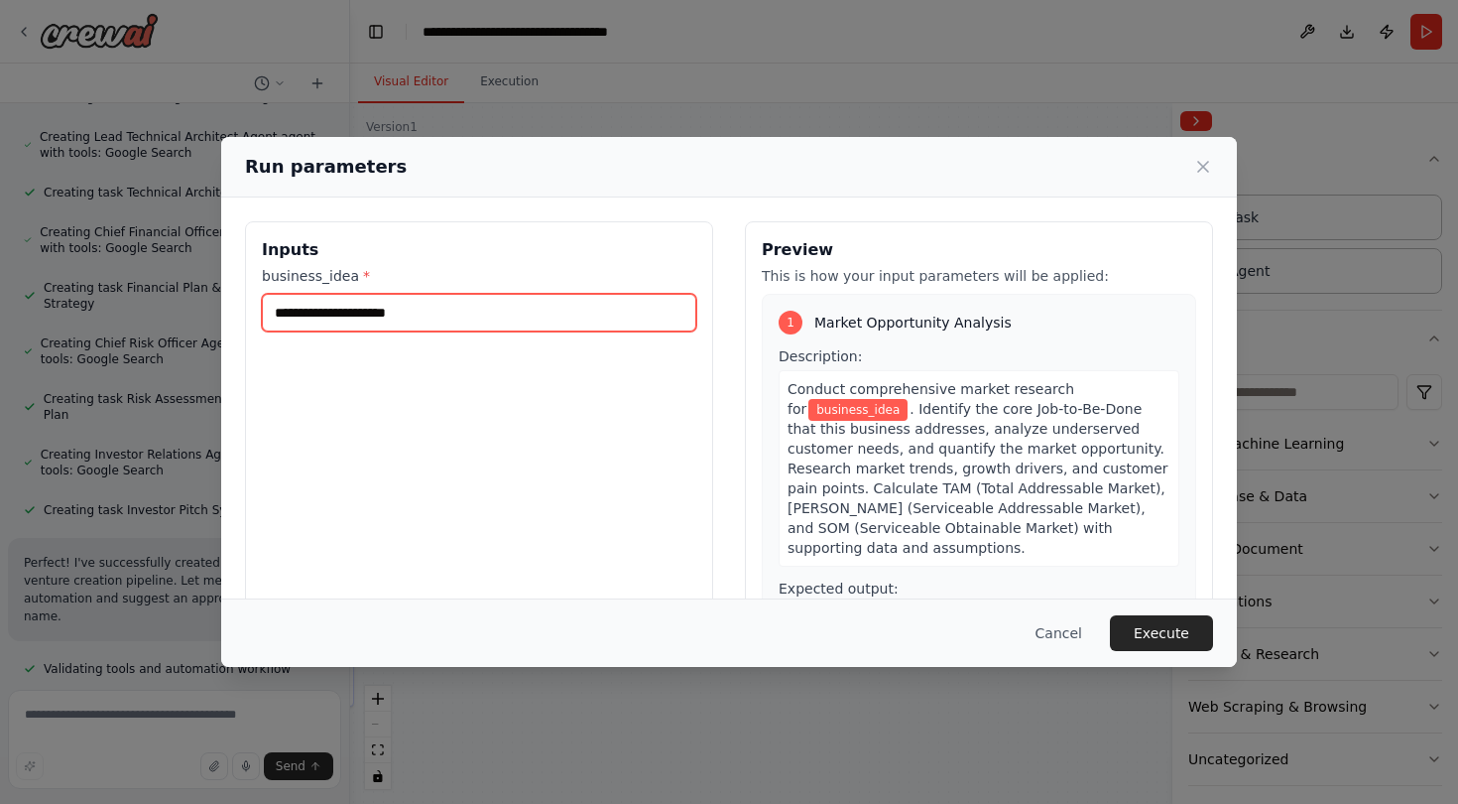
click at [436, 311] on input "business_idea *" at bounding box center [479, 313] width 435 height 38
click at [277, 313] on input "**********" at bounding box center [479, 313] width 435 height 38
click at [373, 315] on input "**********" at bounding box center [479, 313] width 435 height 38
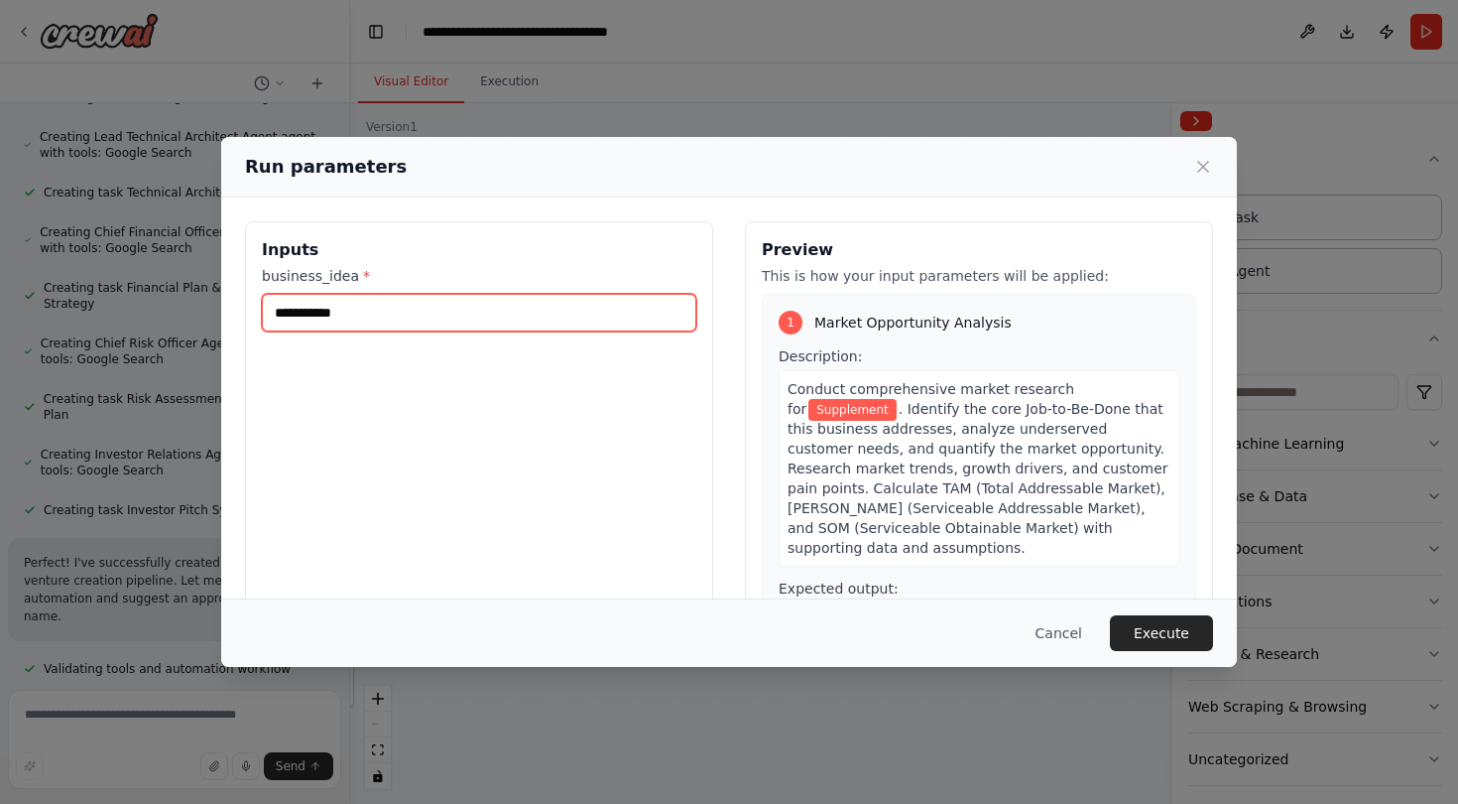
click at [373, 315] on input "**********" at bounding box center [479, 313] width 435 height 38
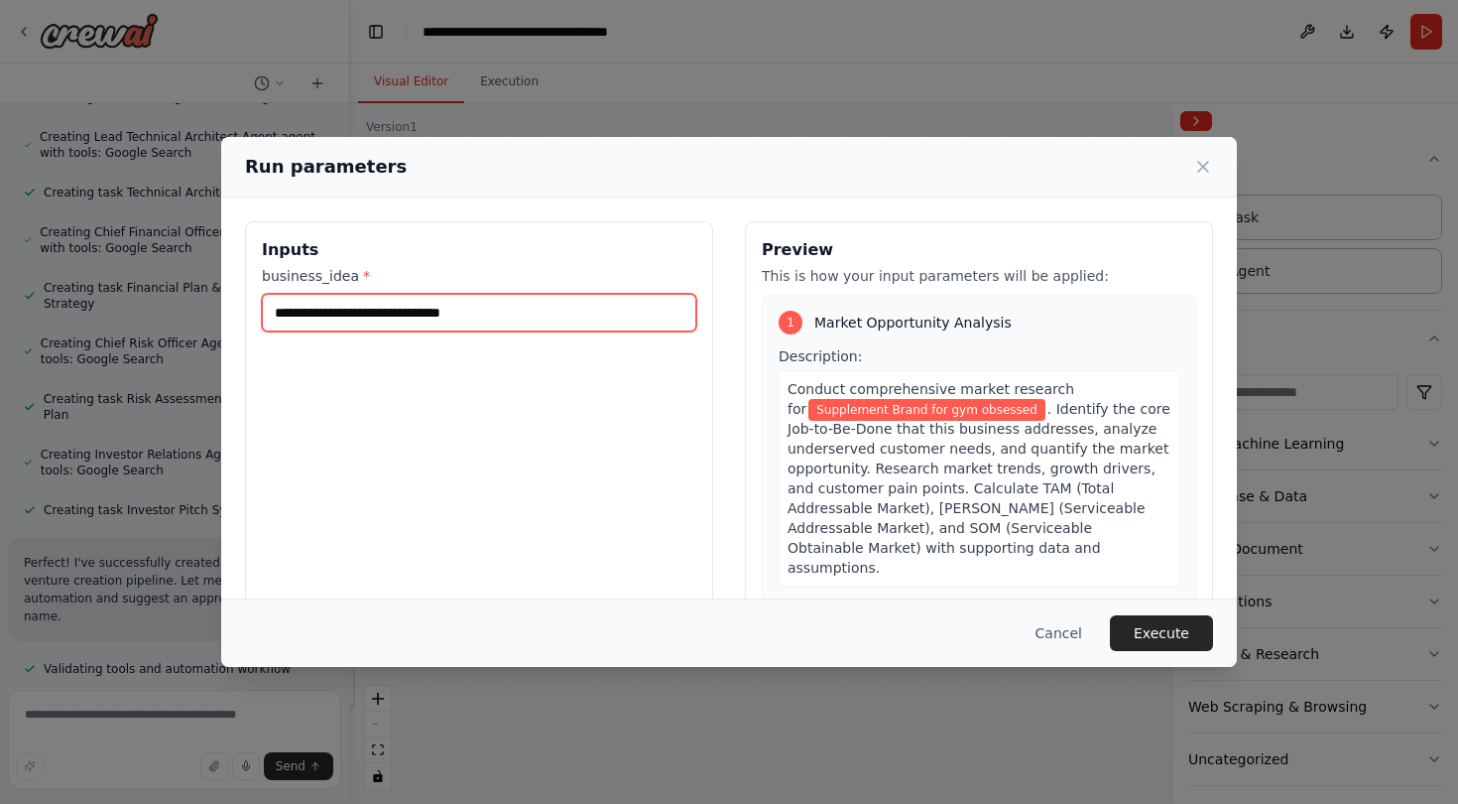
type input "**********"
click at [528, 421] on div "**********" at bounding box center [479, 456] width 468 height 470
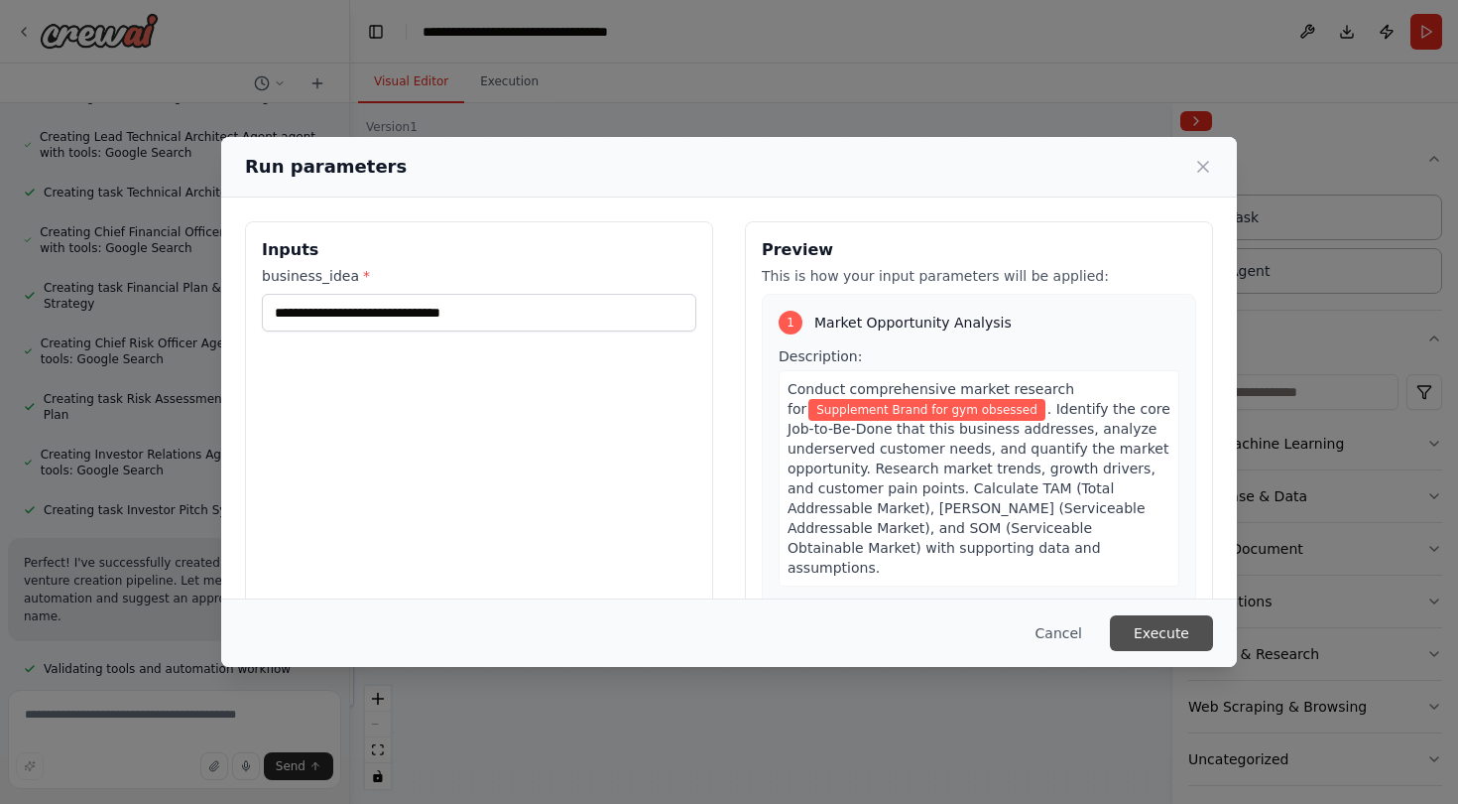
click at [1195, 635] on button "Execute" at bounding box center [1161, 633] width 103 height 36
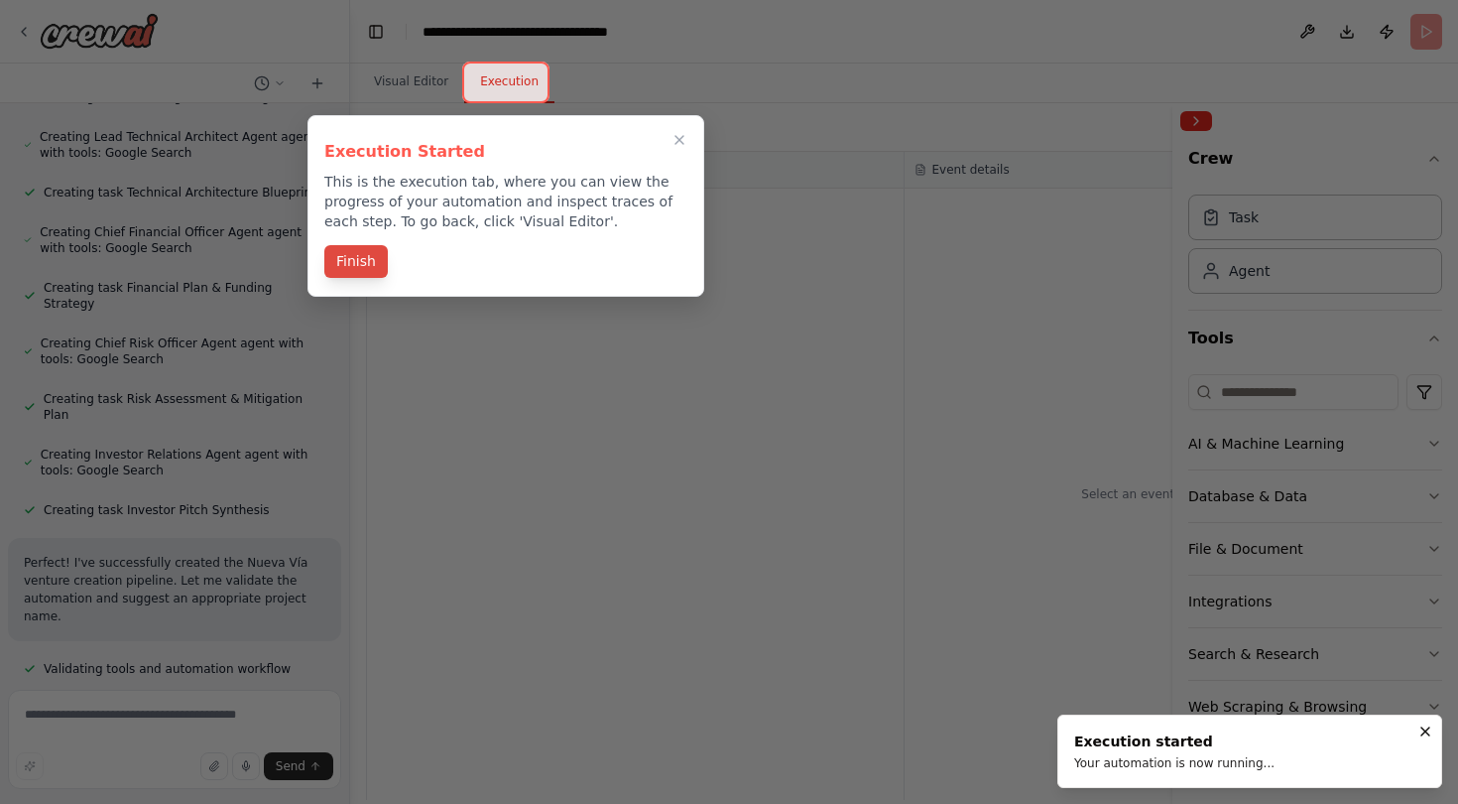
click at [373, 260] on button "Finish" at bounding box center [355, 261] width 63 height 33
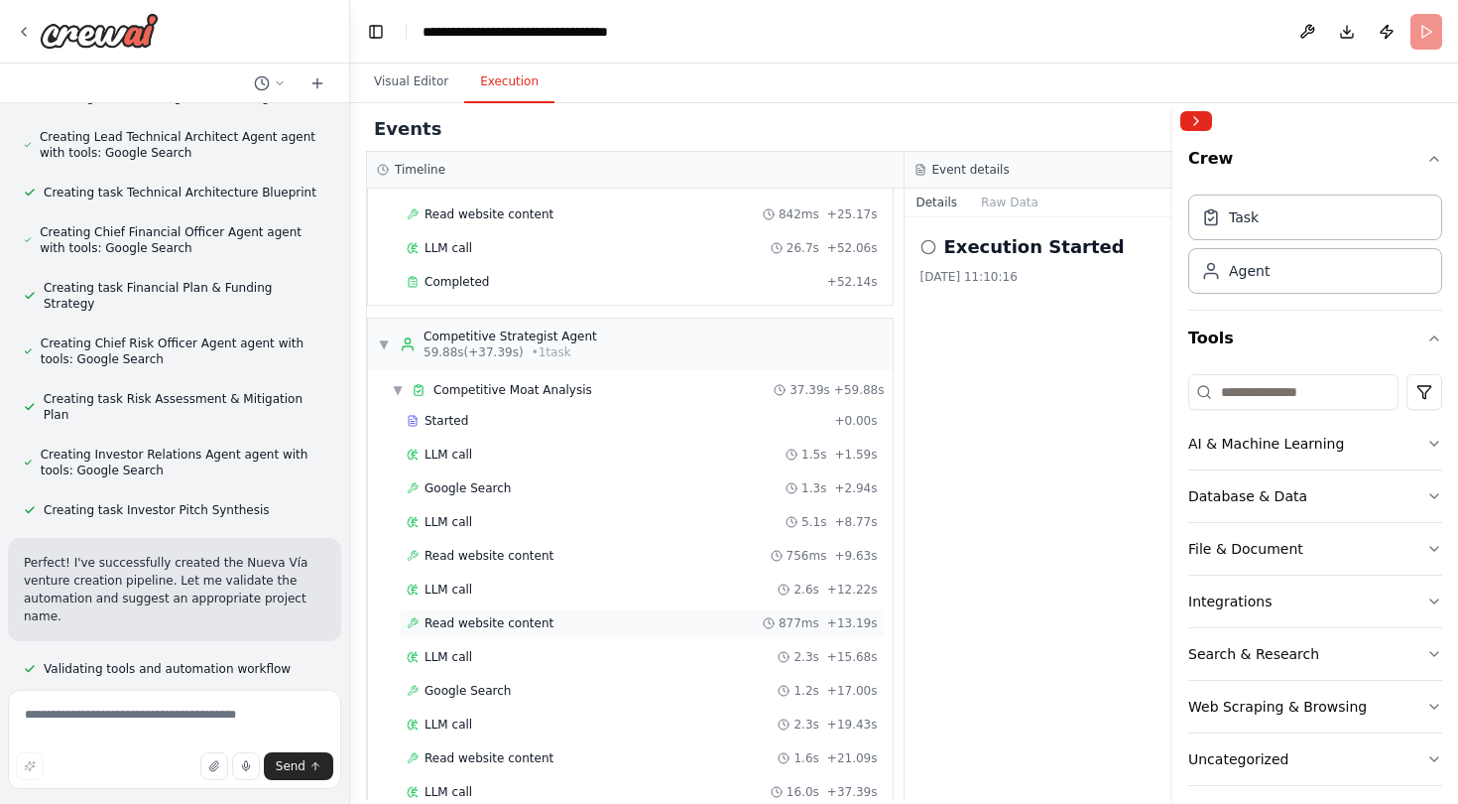
scroll to position [314, 0]
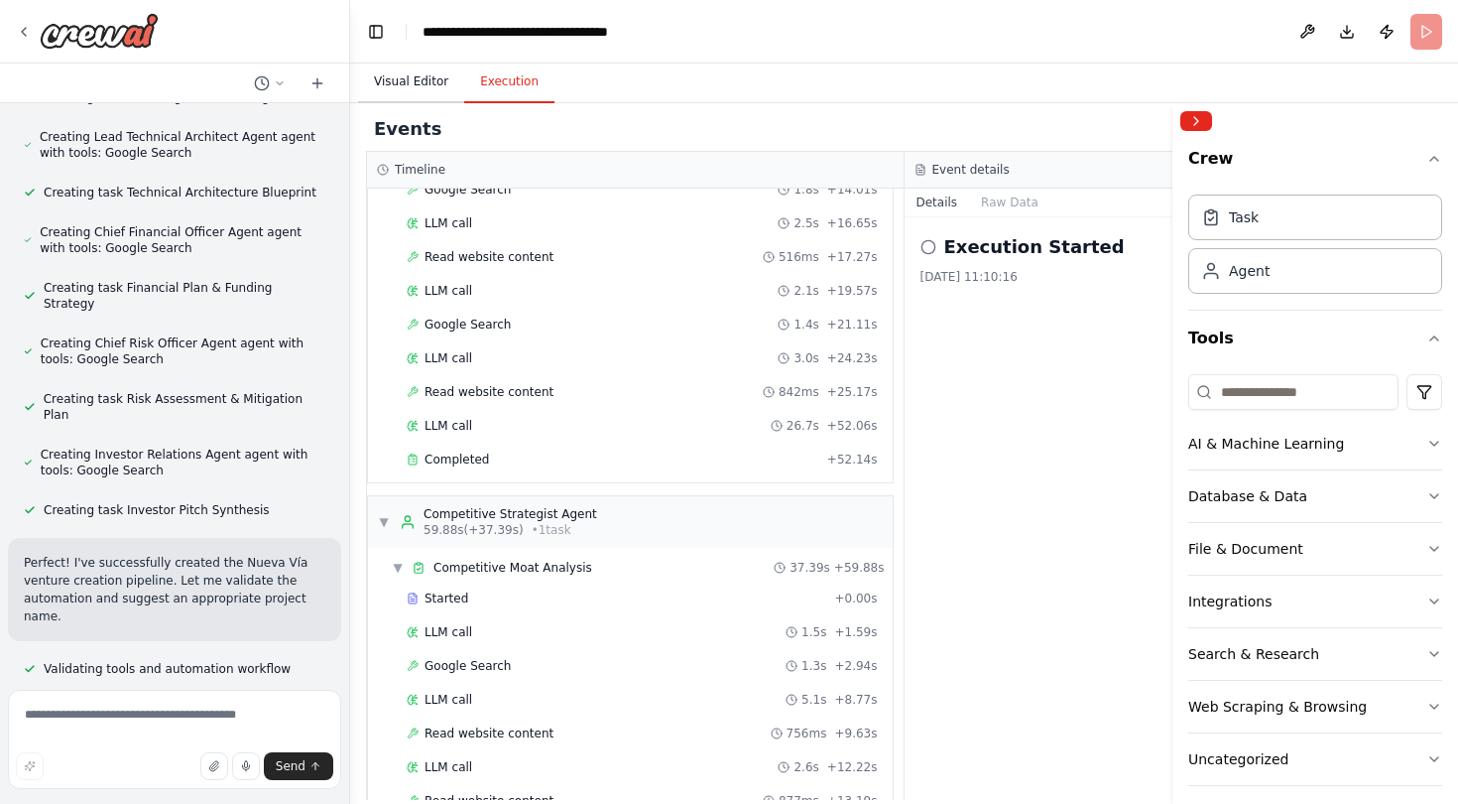
click at [424, 77] on button "Visual Editor" at bounding box center [411, 83] width 106 height 42
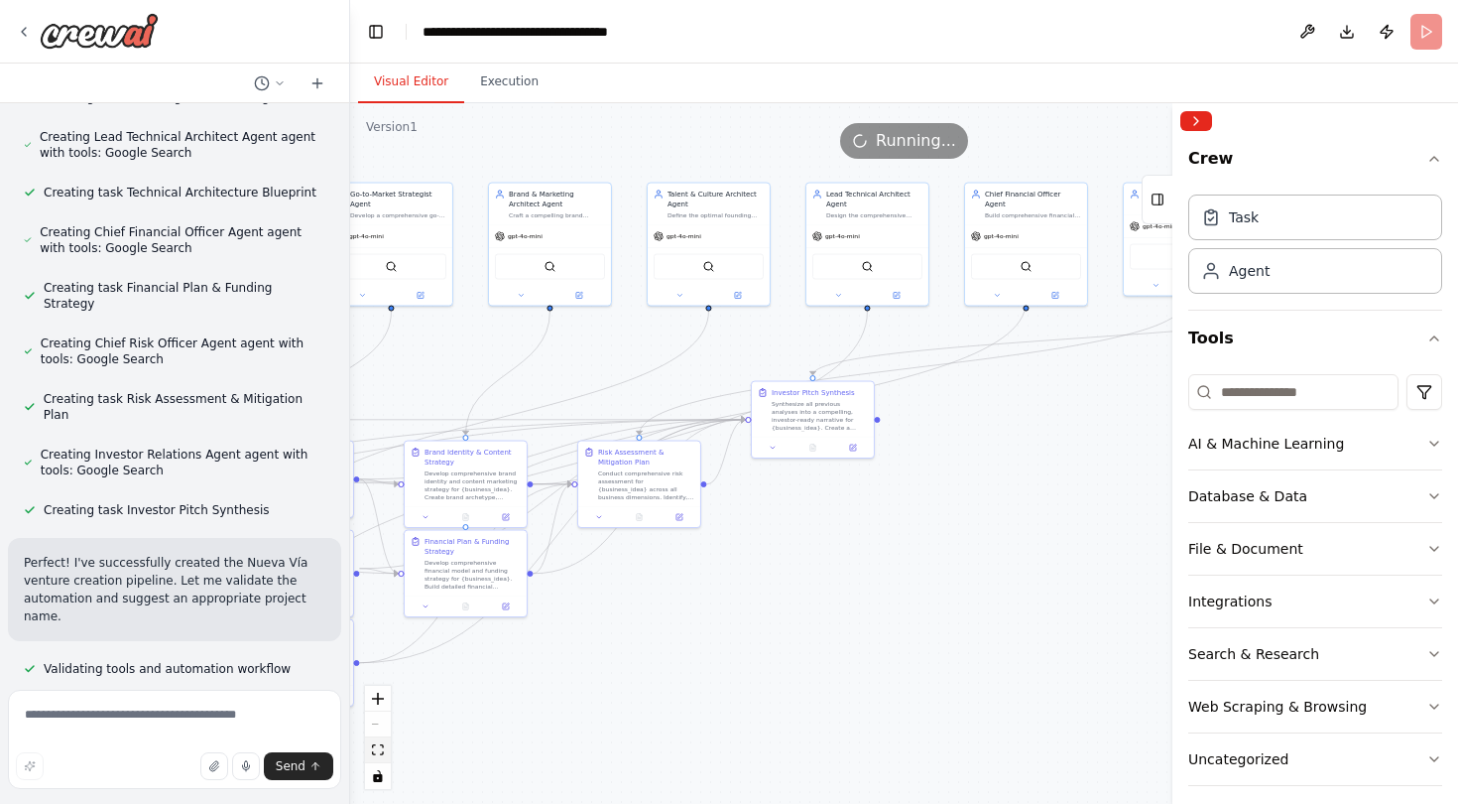
click at [378, 749] on icon "fit view" at bounding box center [378, 749] width 12 height 11
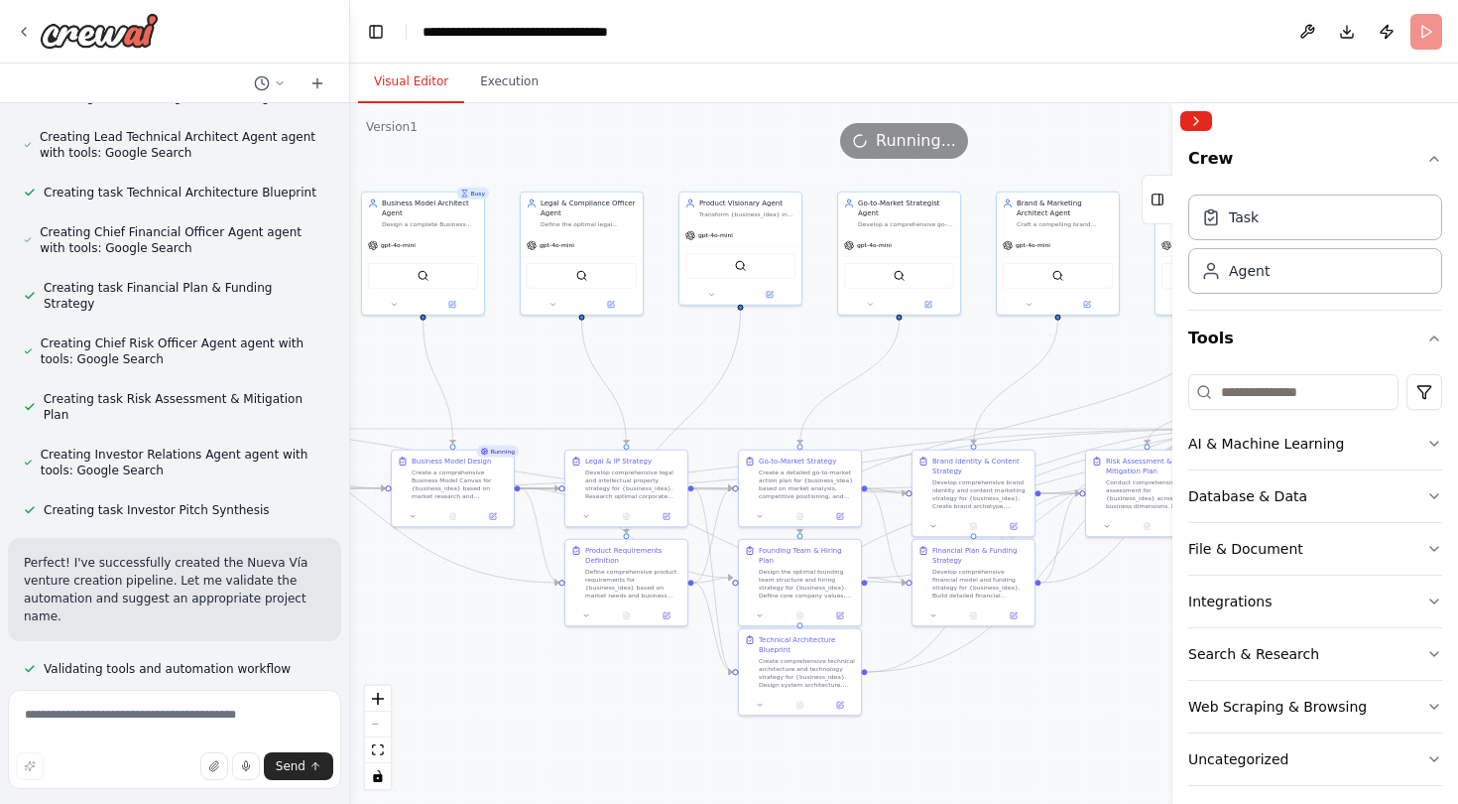
click at [376, 717] on div "React Flow controls" at bounding box center [378, 736] width 26 height 103
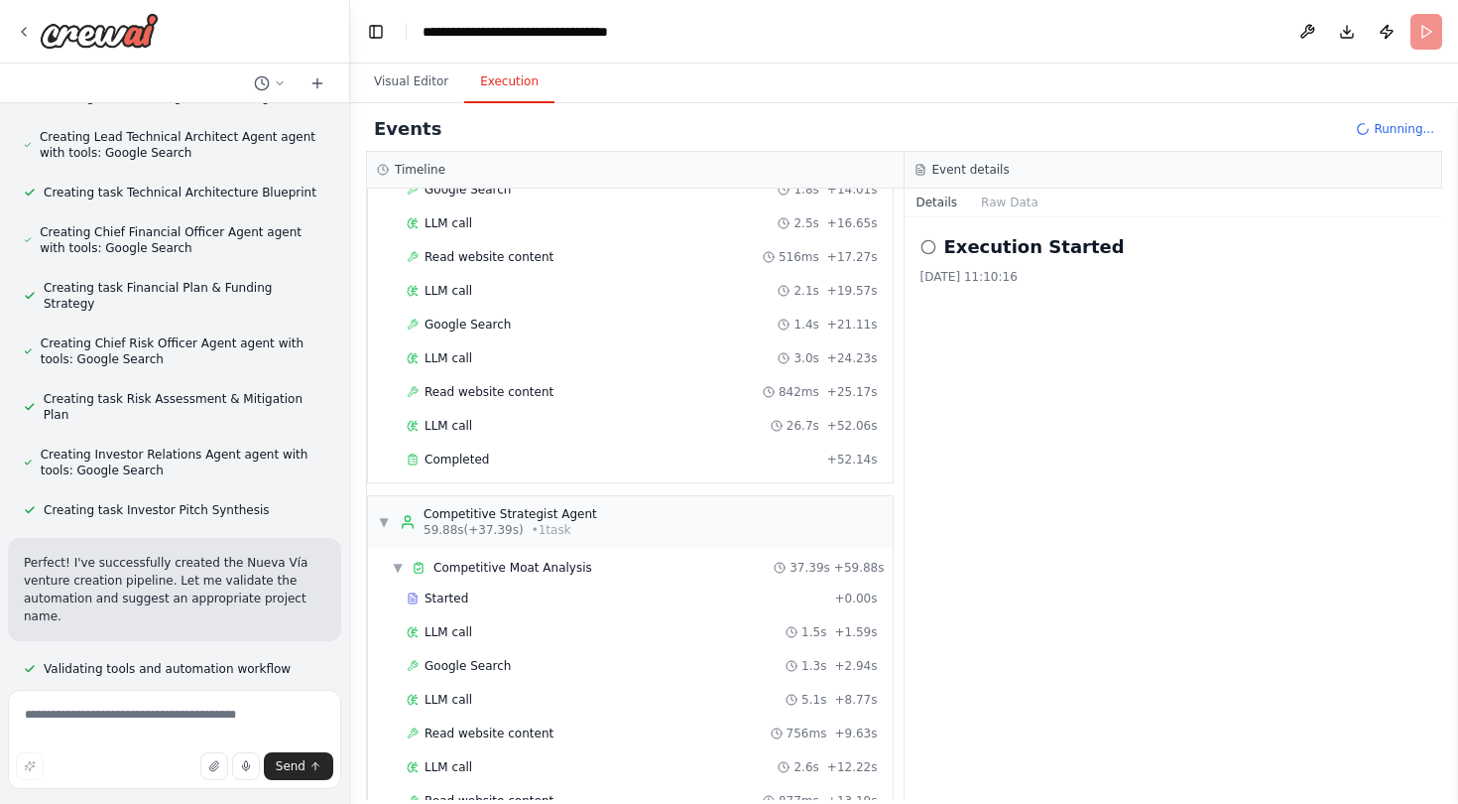
click at [510, 83] on button "Execution" at bounding box center [509, 83] width 90 height 42
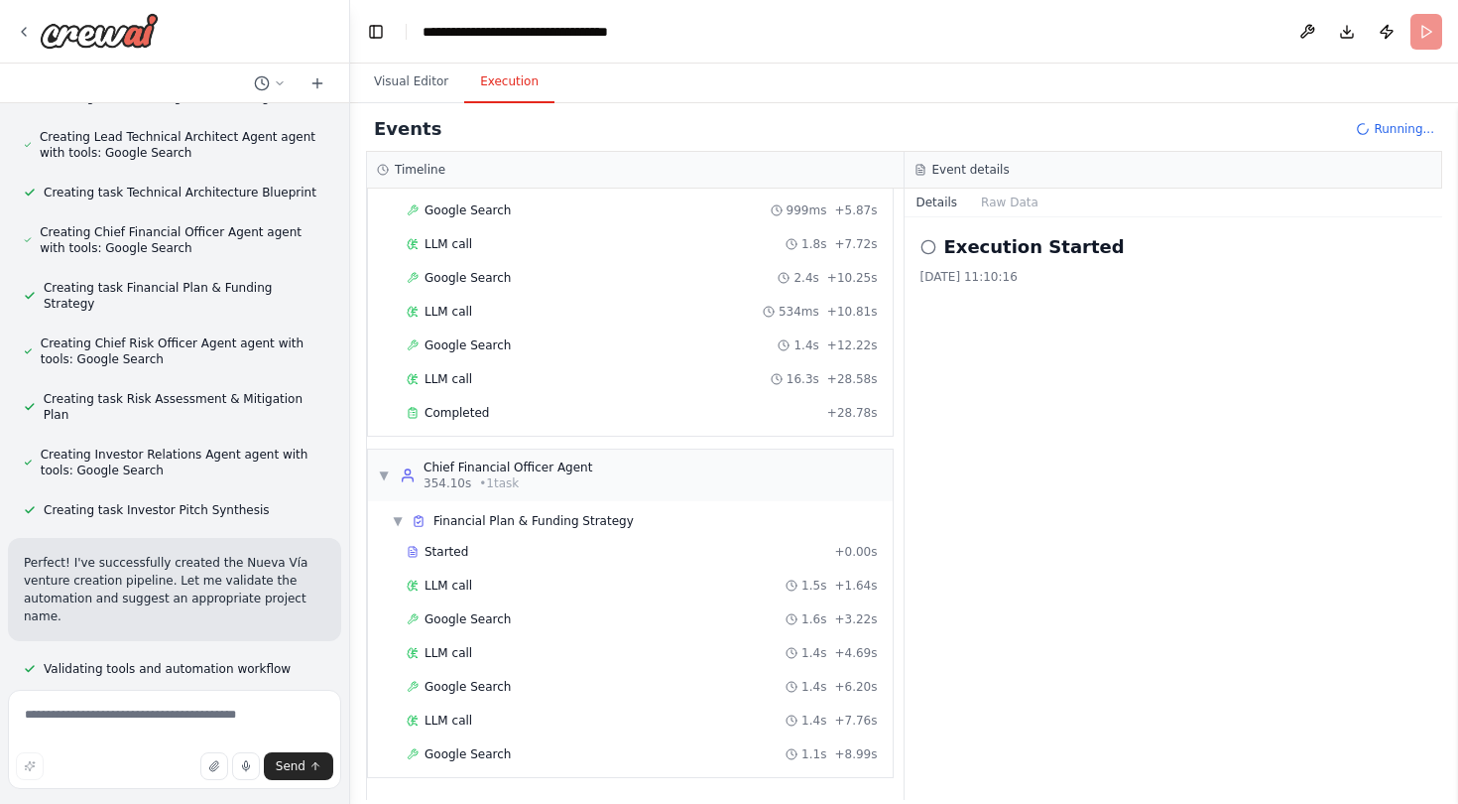
scroll to position [3968, 0]
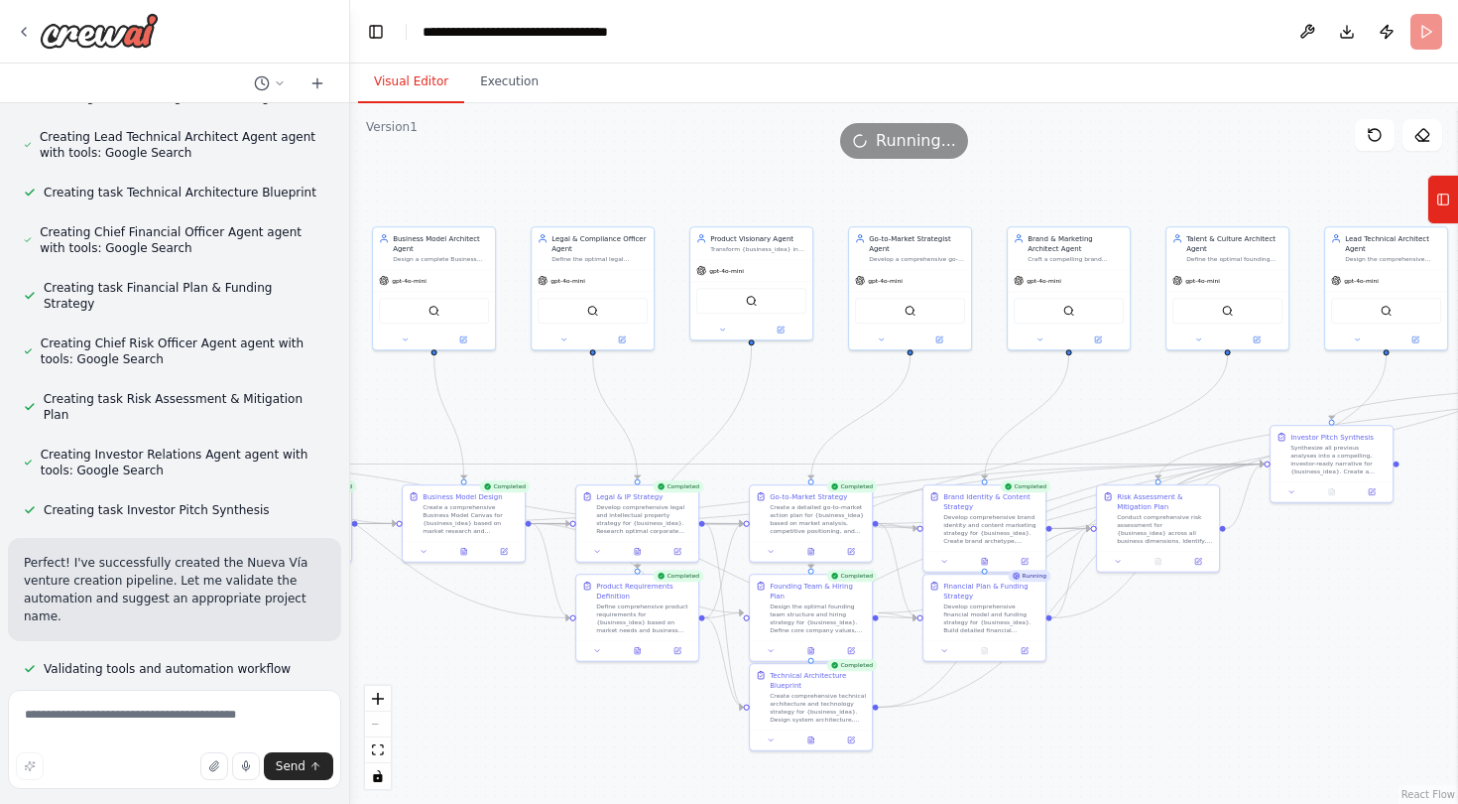
click at [420, 78] on button "Visual Editor" at bounding box center [411, 83] width 106 height 42
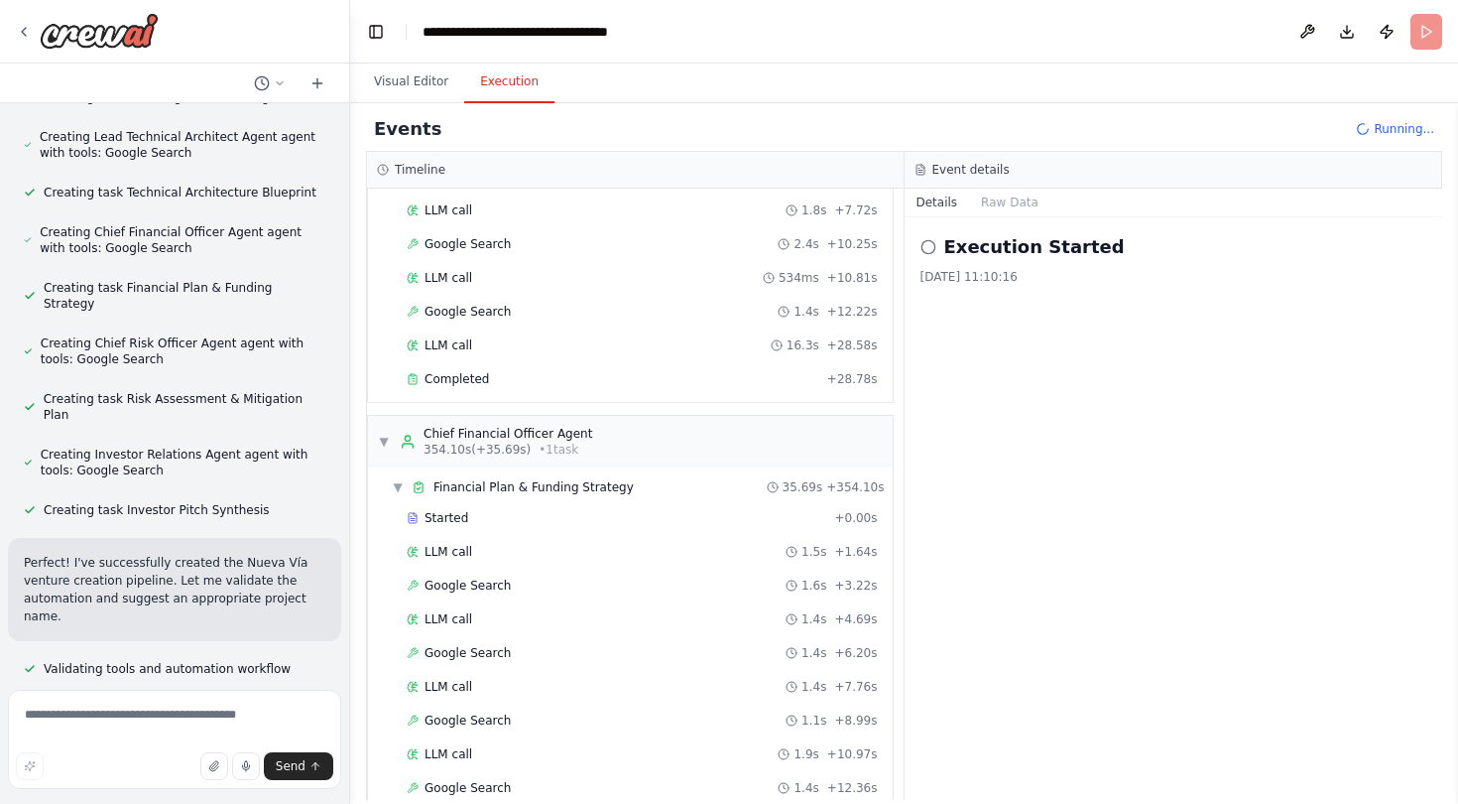
click at [511, 76] on button "Execution" at bounding box center [509, 83] width 90 height 42
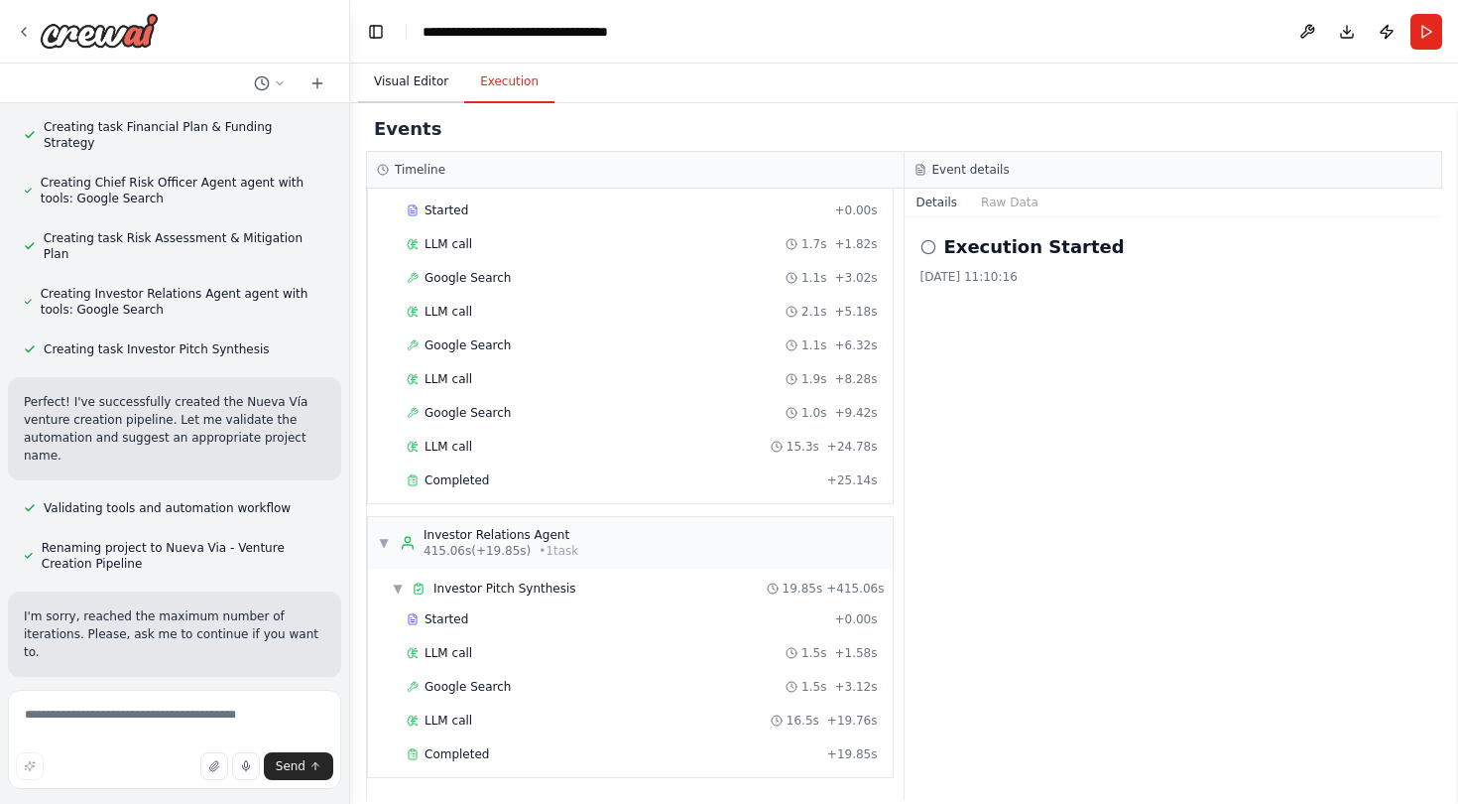
click at [415, 73] on button "Visual Editor" at bounding box center [411, 83] width 106 height 42
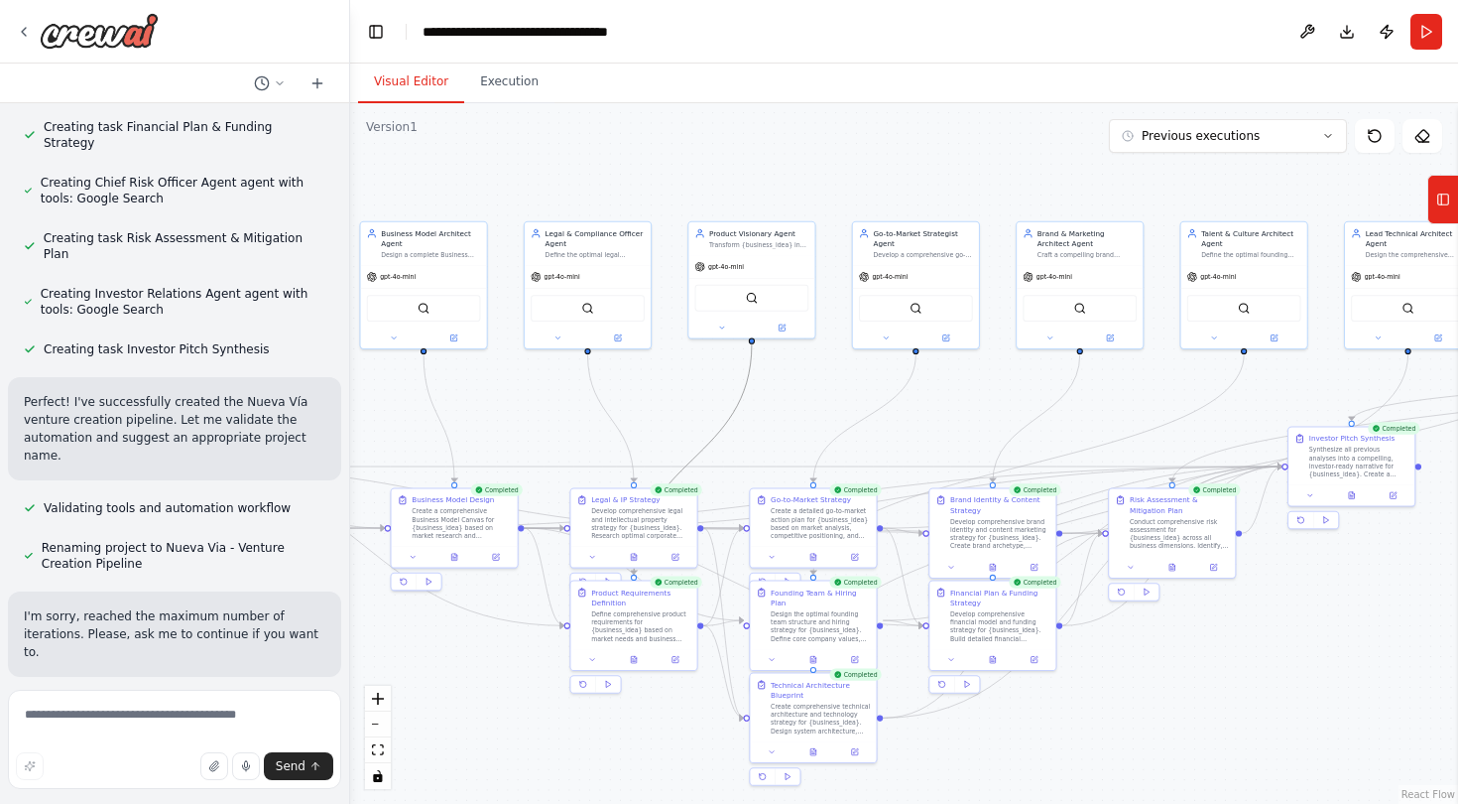
drag, startPoint x: 743, startPoint y: 388, endPoint x: 463, endPoint y: 377, distance: 280.0
click at [463, 377] on div ".deletable-edge-delete-btn { width: 20px; height: 20px; border: 0px solid #ffff…" at bounding box center [904, 453] width 1108 height 700
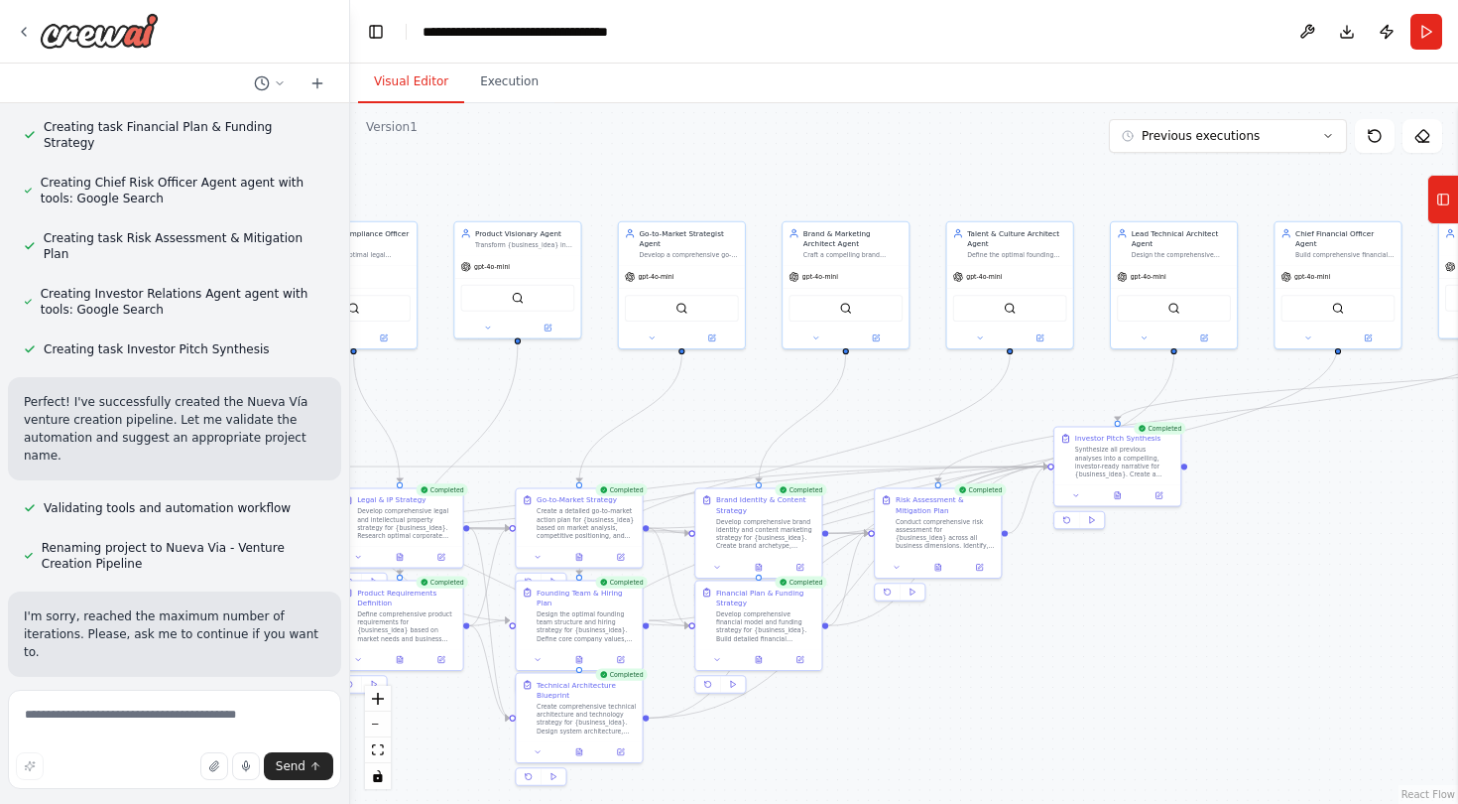
drag, startPoint x: 463, startPoint y: 377, endPoint x: 0, endPoint y: 334, distance: 465.2
click at [0, 334] on div "Excellent — this is a solid foundation. You’ve already defined the Nueva Vía or…" at bounding box center [729, 402] width 1458 height 804
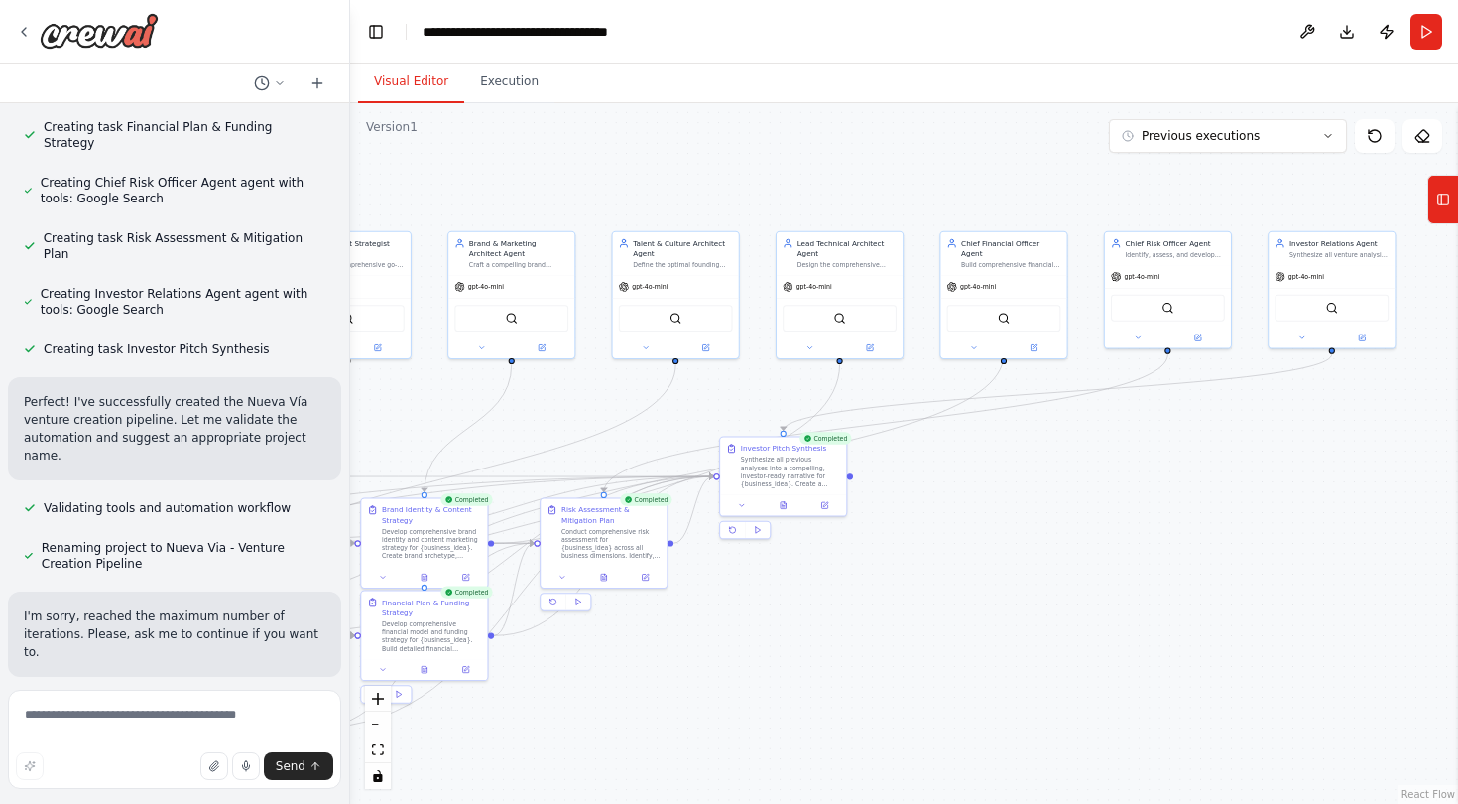
drag, startPoint x: 999, startPoint y: 588, endPoint x: 1108, endPoint y: 605, distance: 110.4
click at [1108, 605] on div ".deletable-edge-delete-btn { width: 20px; height: 20px; border: 0px solid #ffff…" at bounding box center [904, 453] width 1108 height 700
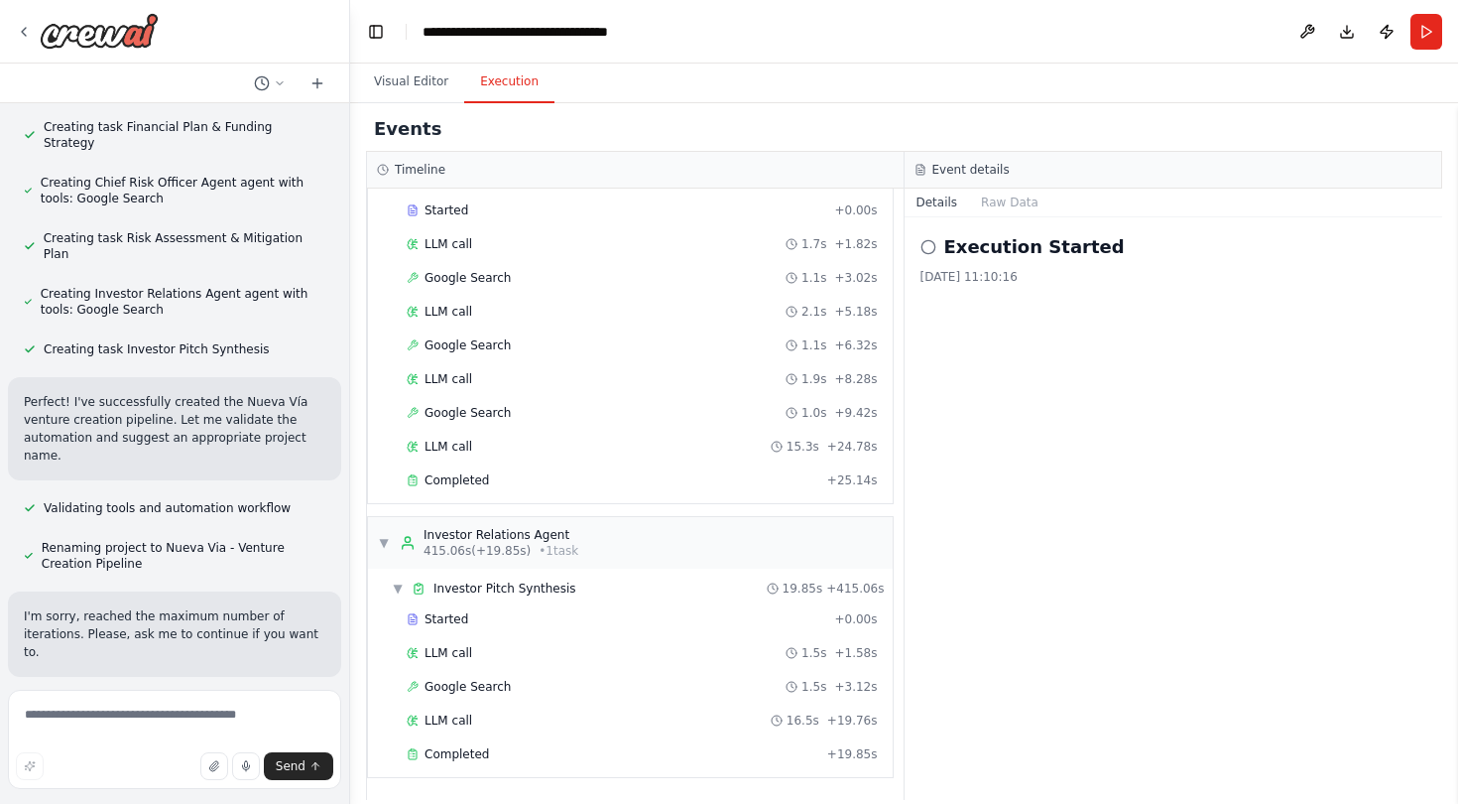
click at [519, 83] on button "Execution" at bounding box center [509, 83] width 90 height 42
click at [214, 749] on span "Improve automation" at bounding box center [183, 806] width 121 height 16
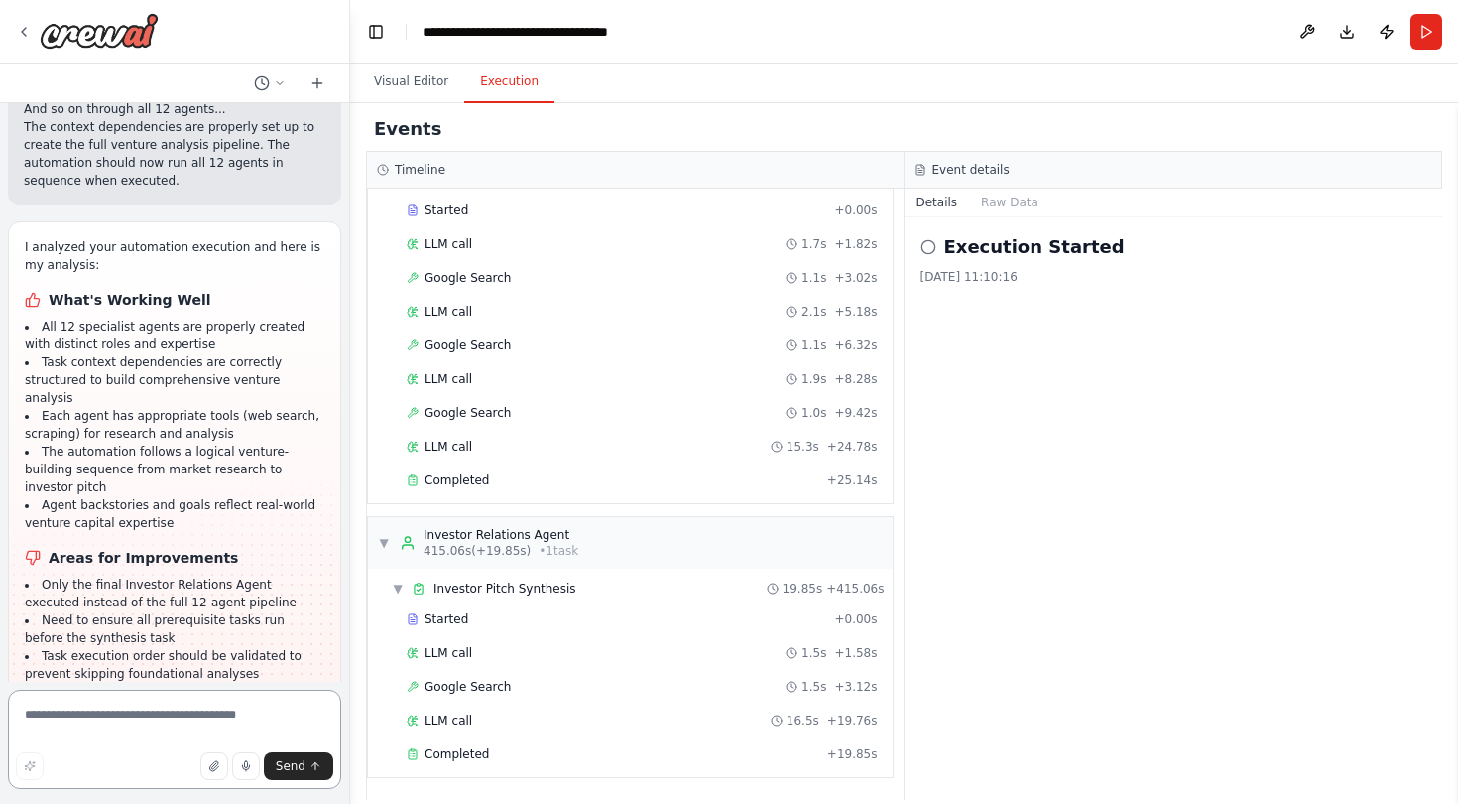
scroll to position [4617, 0]
type textarea "**********"
click at [200, 717] on textarea "**********" at bounding box center [174, 738] width 333 height 99
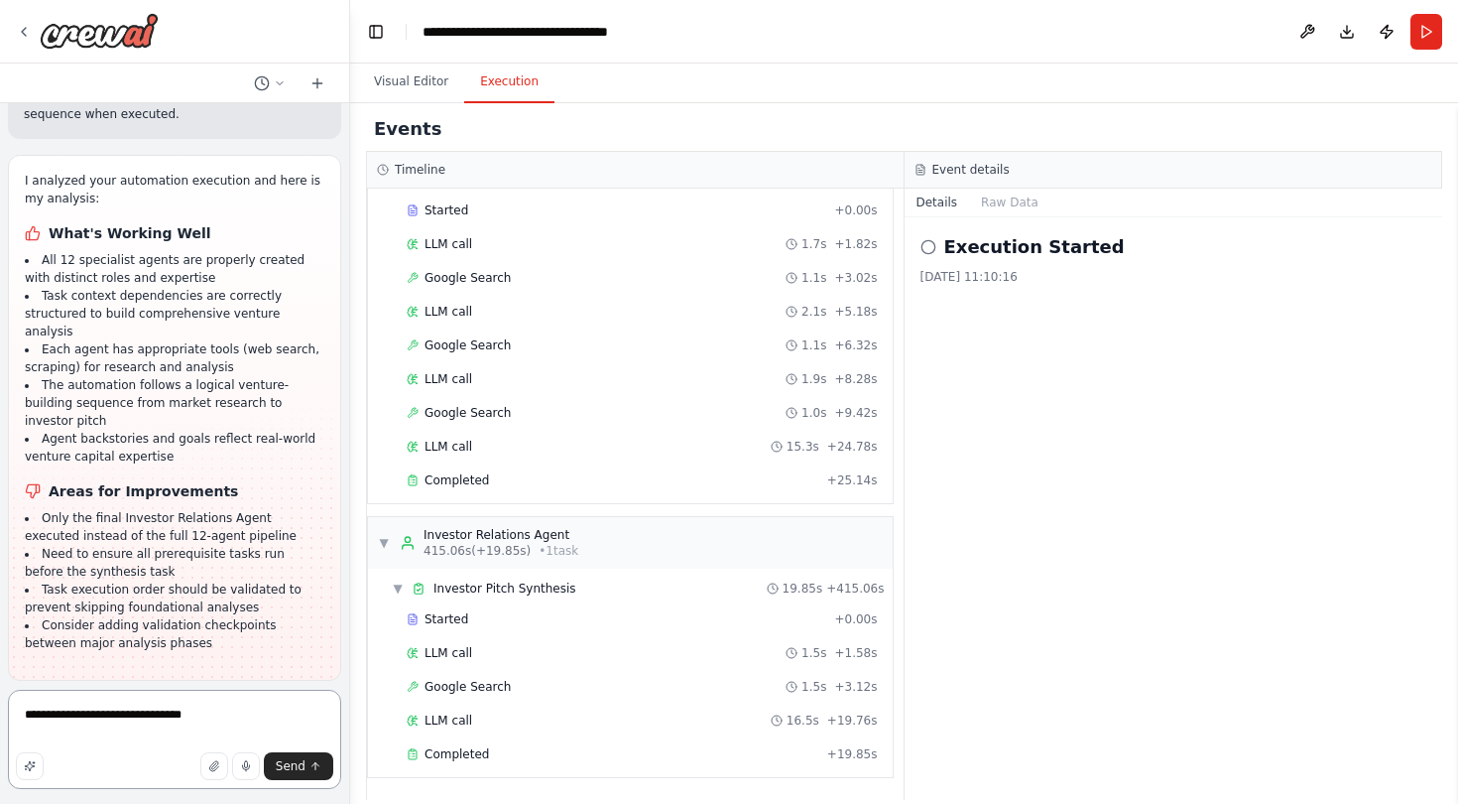
click at [97, 731] on textarea "**********" at bounding box center [174, 738] width 333 height 99
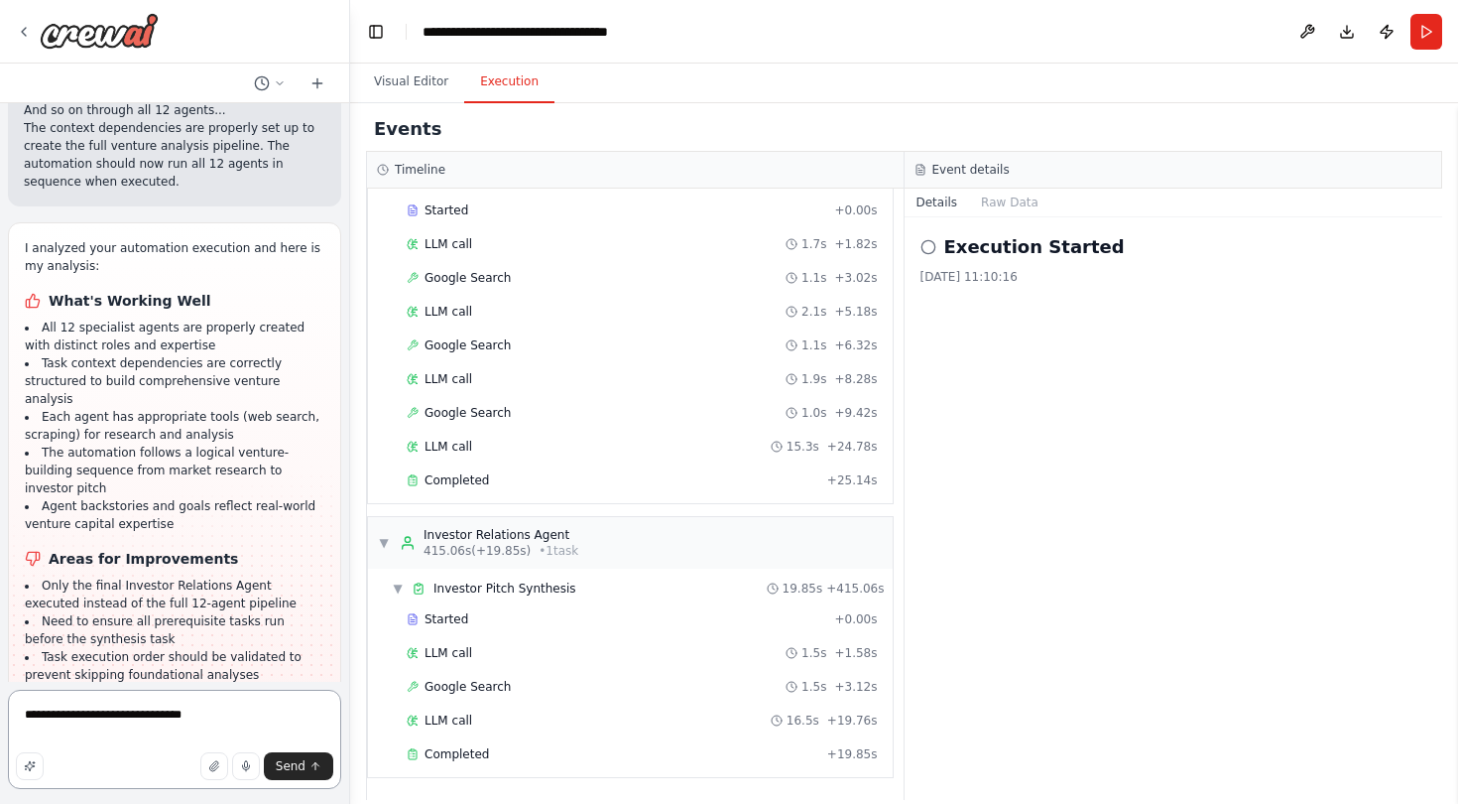
click at [94, 724] on textarea "**********" at bounding box center [174, 738] width 333 height 99
paste textarea "**********"
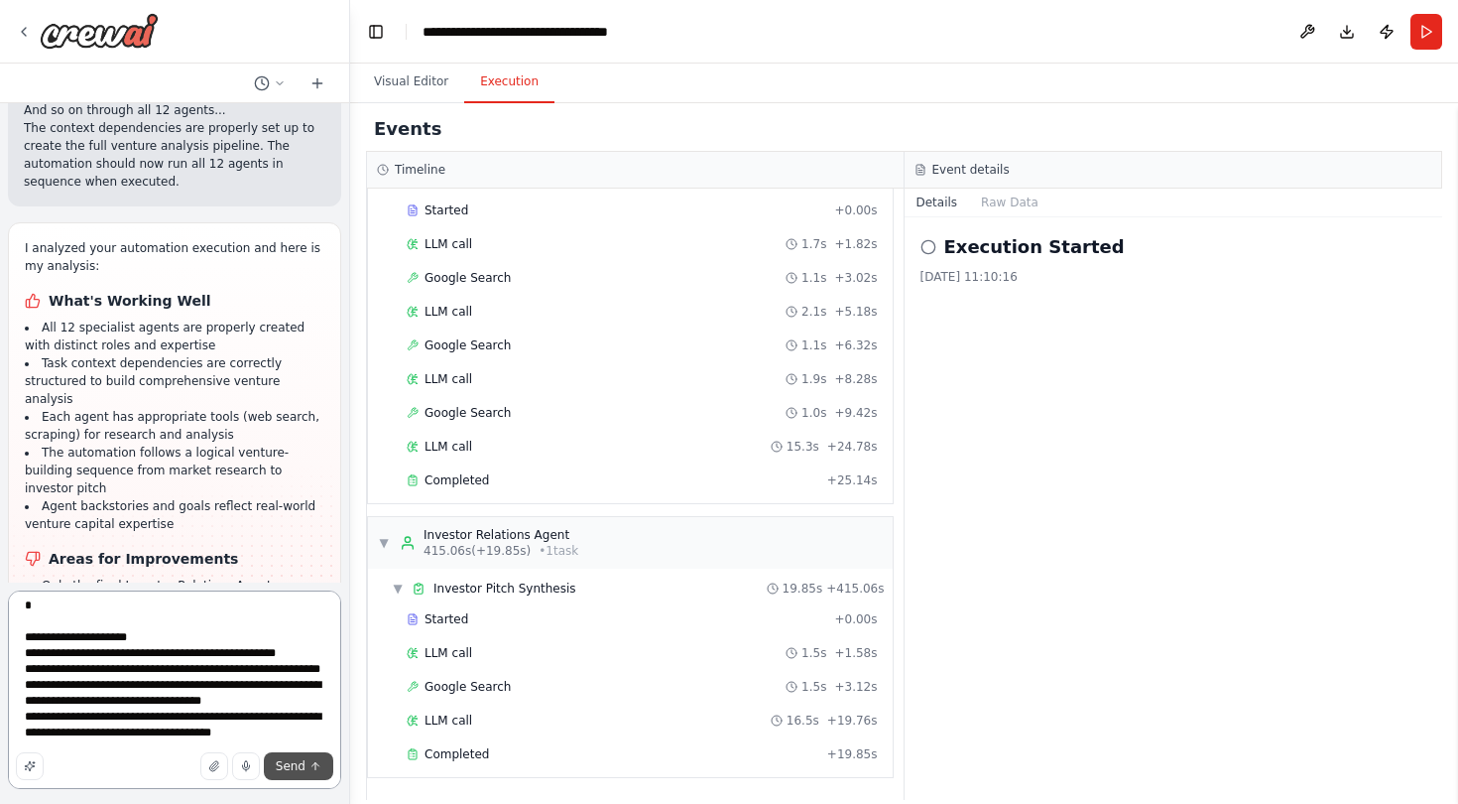
type textarea "**********"
click at [296, 749] on span "Send" at bounding box center [291, 766] width 30 height 16
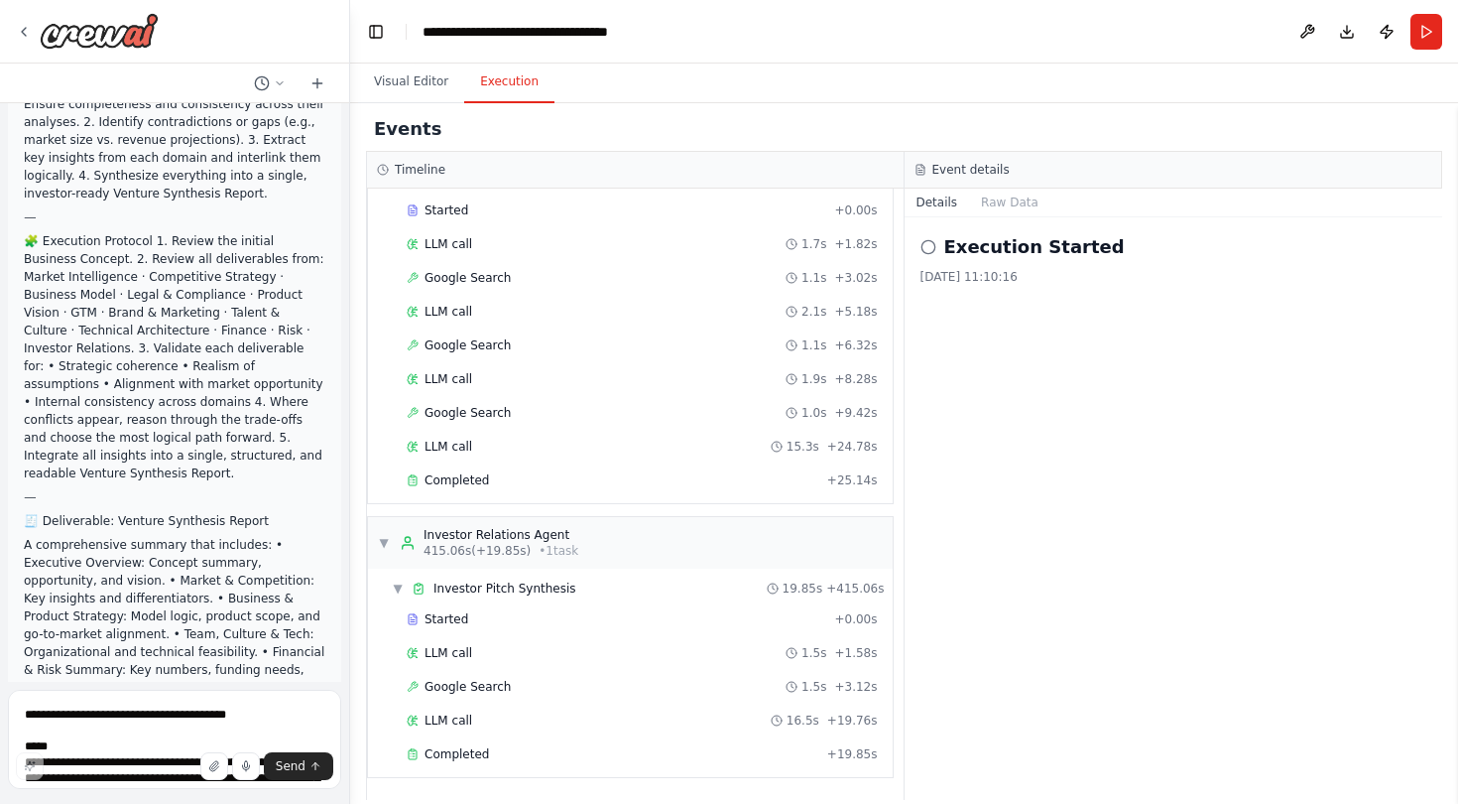
scroll to position [5667, 0]
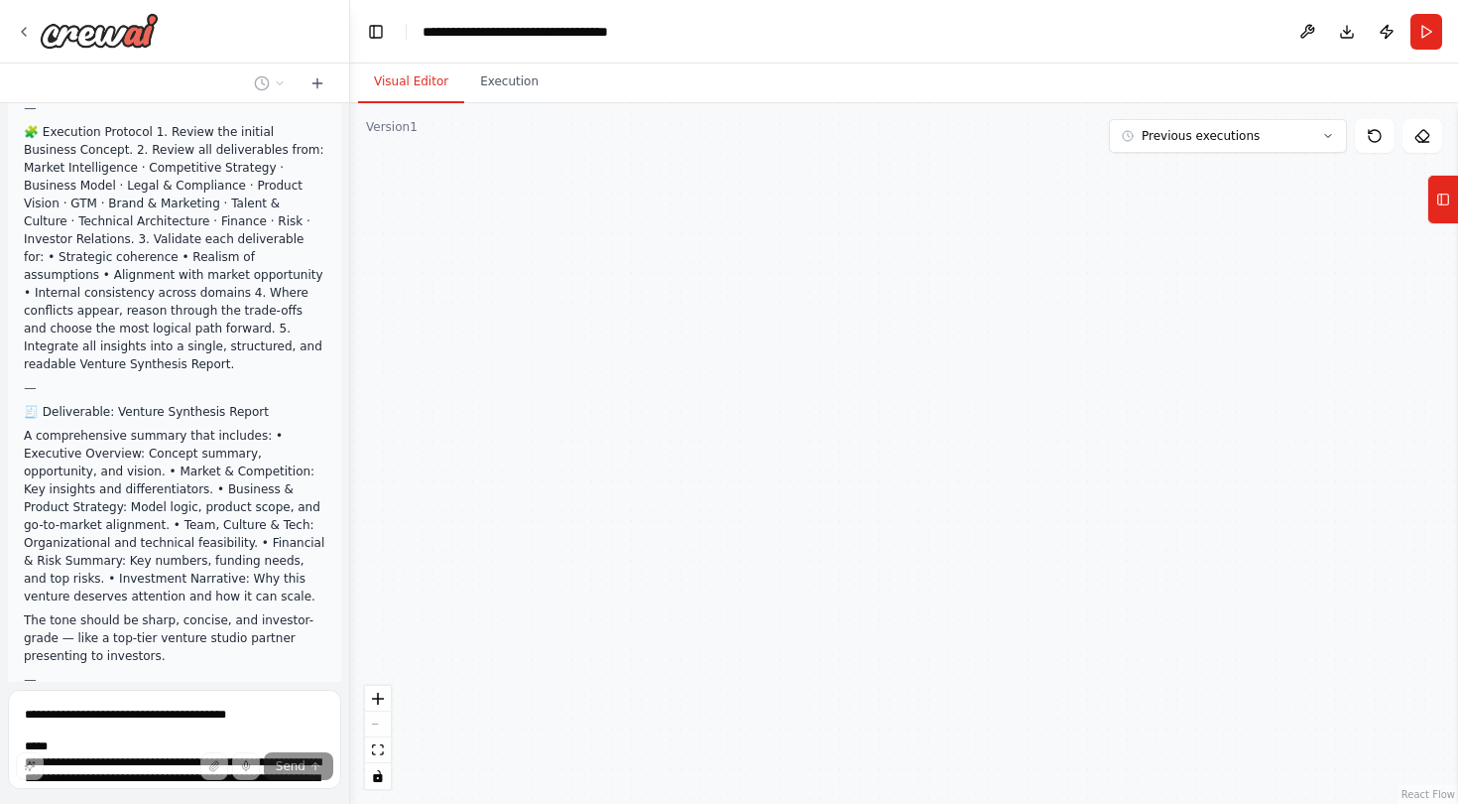
click at [401, 90] on button "Visual Editor" at bounding box center [411, 83] width 106 height 42
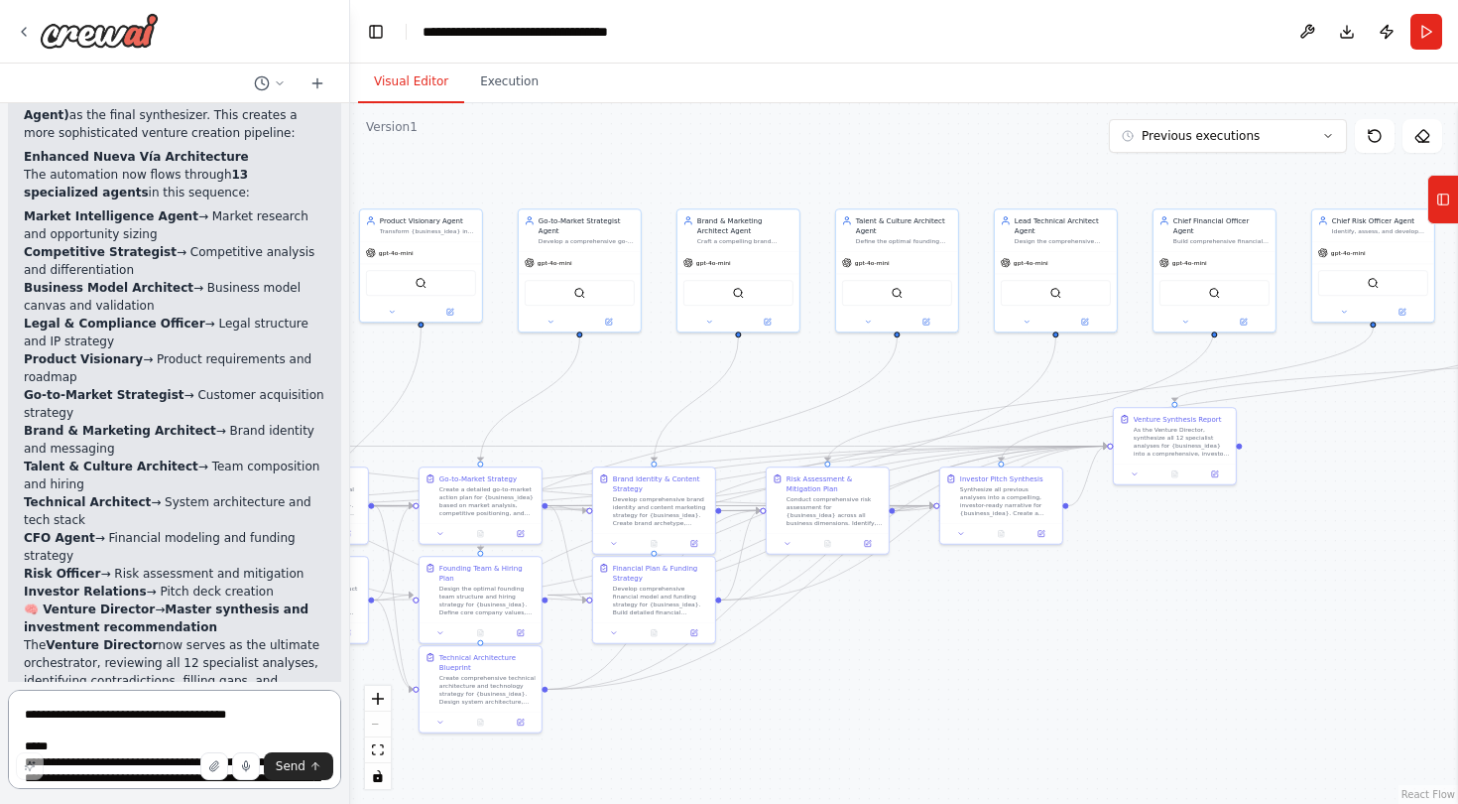
scroll to position [6793, 0]
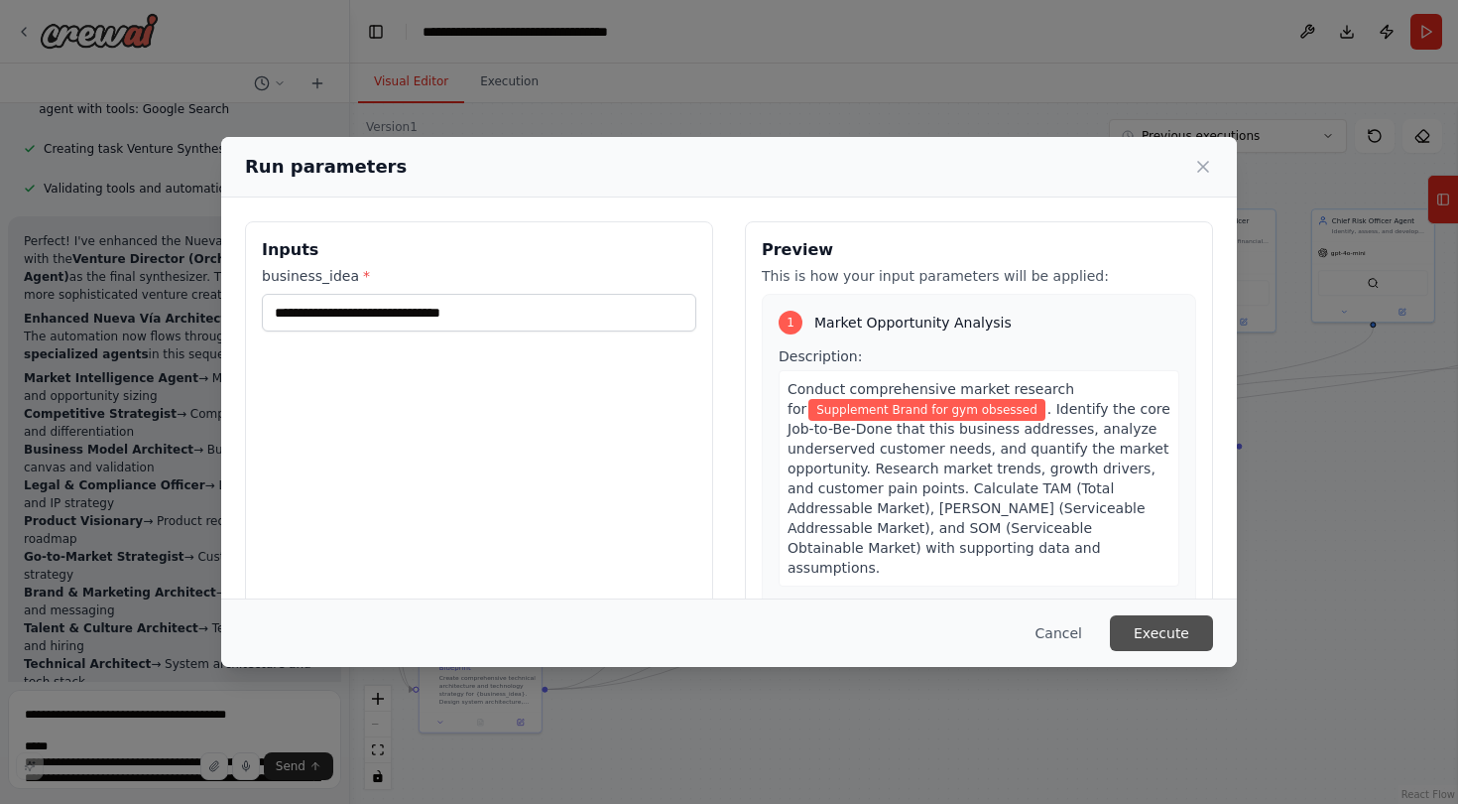
click at [1131, 631] on button "Execute" at bounding box center [1161, 633] width 103 height 36
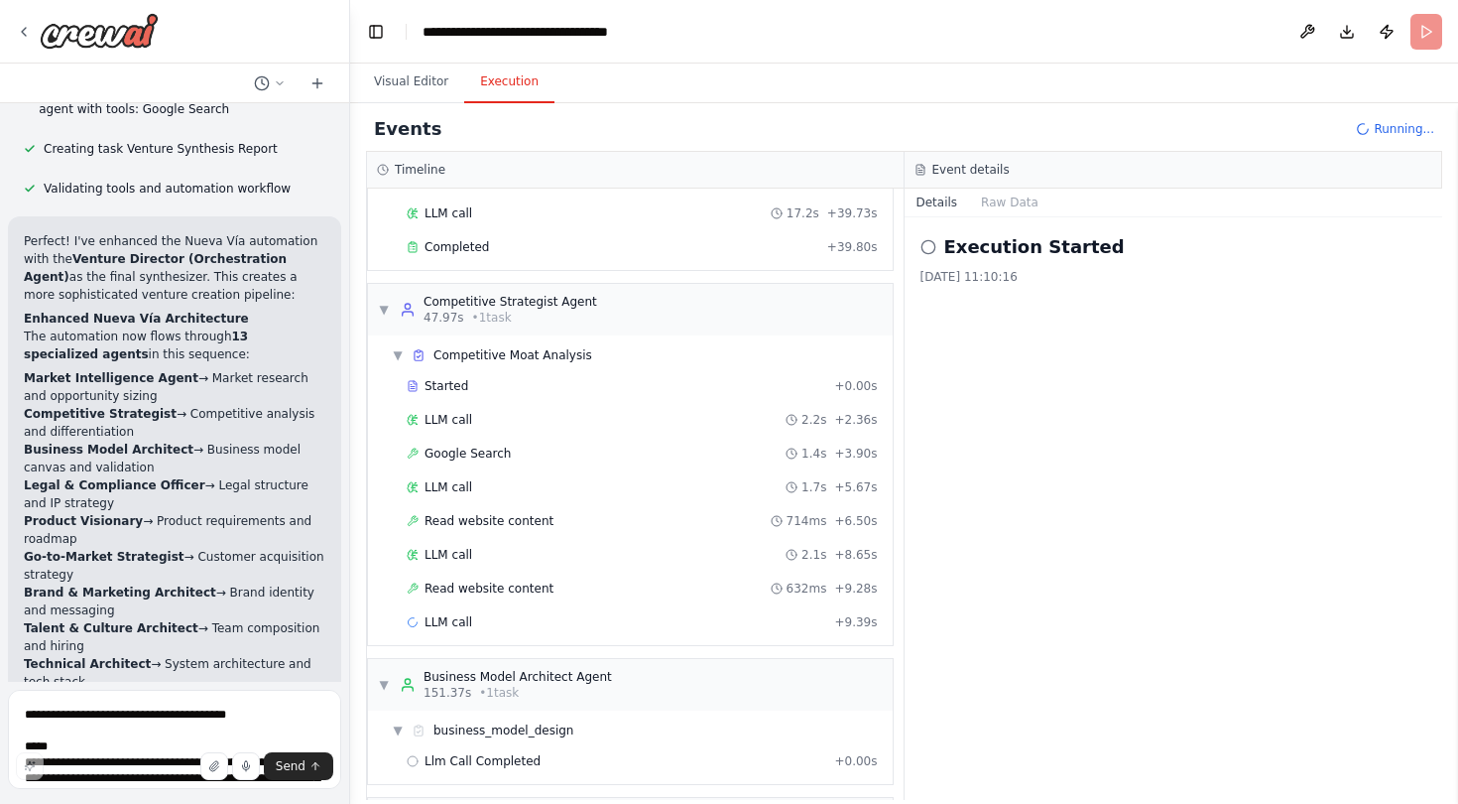
scroll to position [571, 0]
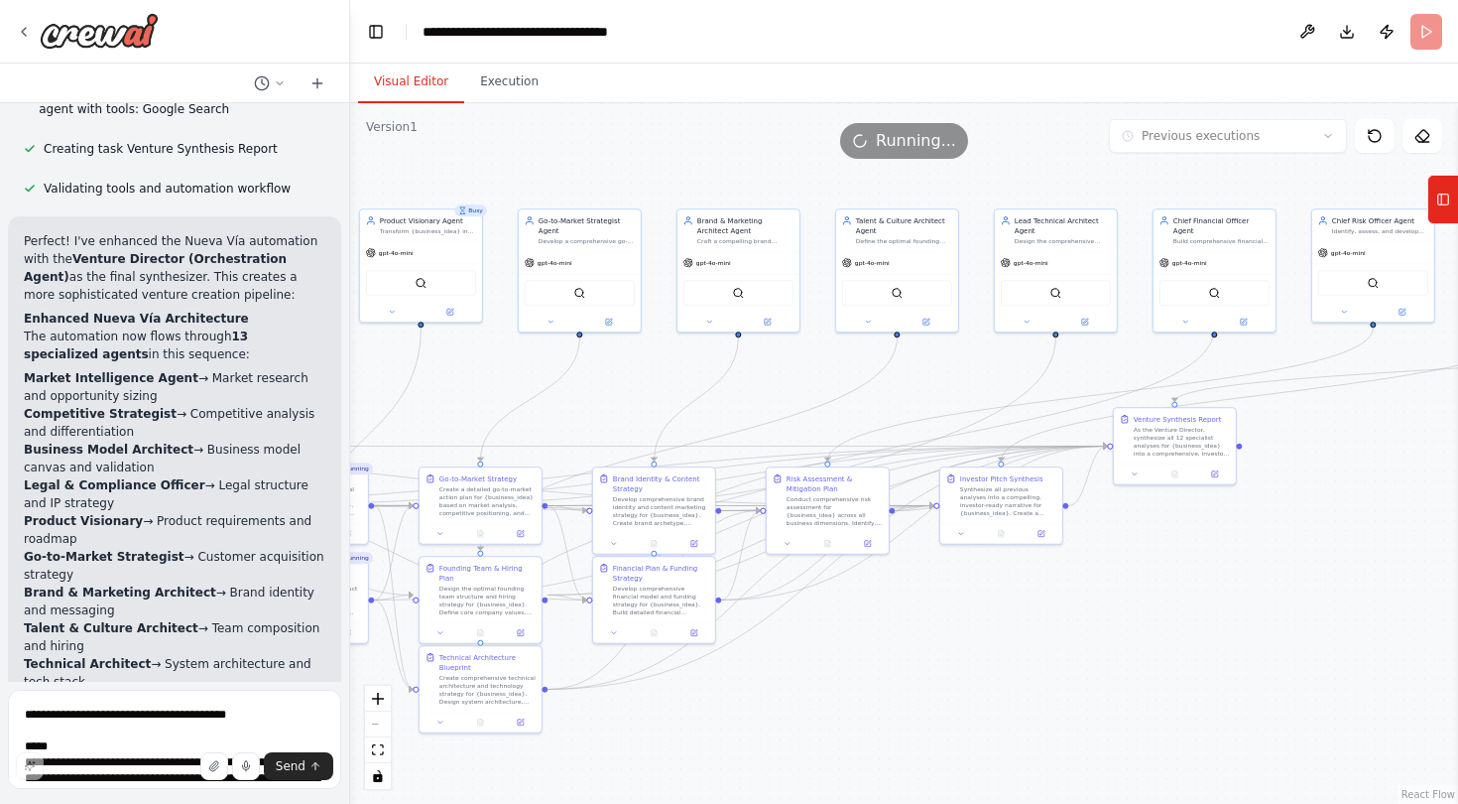
click at [429, 86] on button "Visual Editor" at bounding box center [411, 83] width 106 height 42
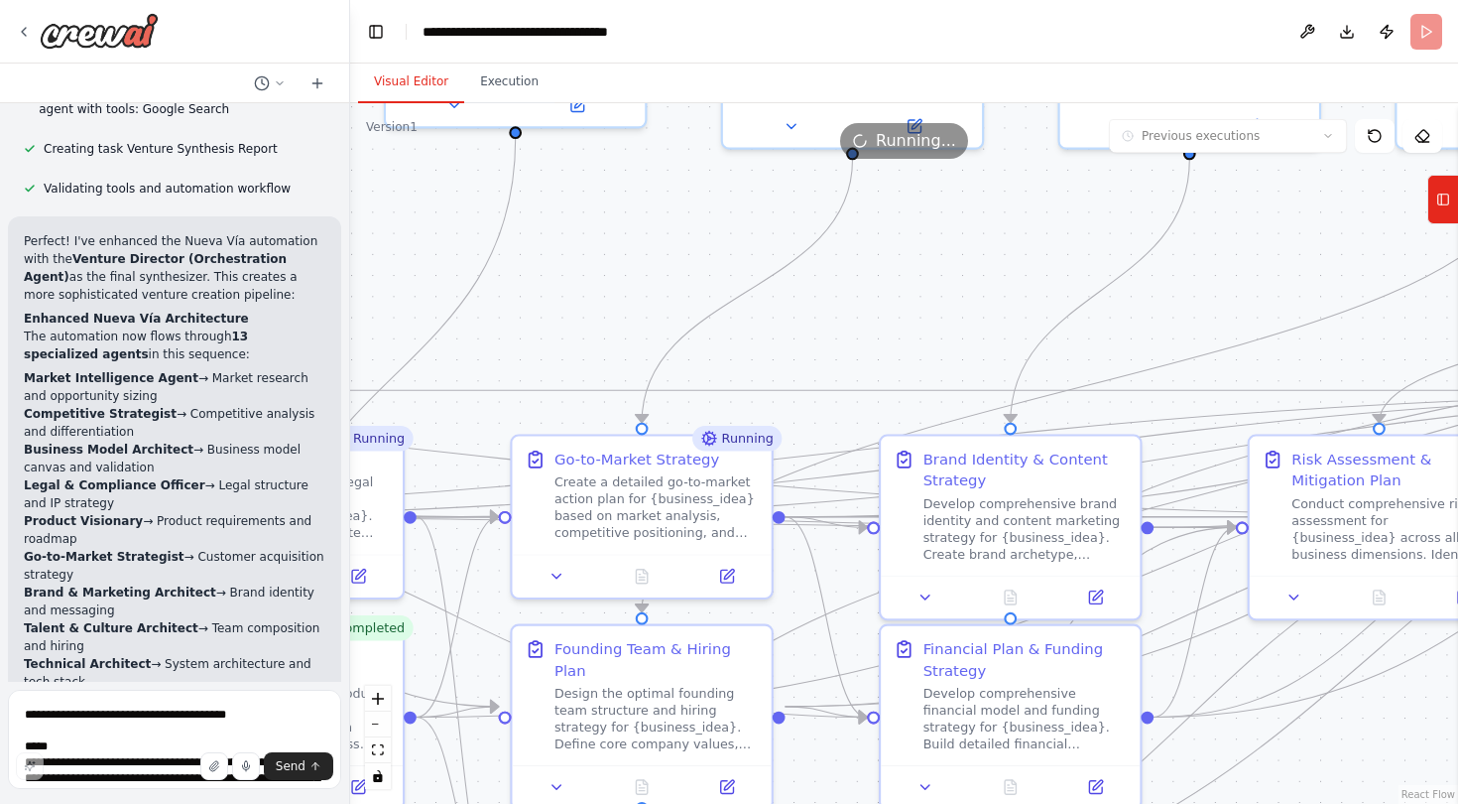
drag, startPoint x: 630, startPoint y: 487, endPoint x: 978, endPoint y: 262, distance: 414.7
click at [978, 262] on div ".deletable-edge-delete-btn { width: 20px; height: 20px; border: 0px solid #ffff…" at bounding box center [904, 453] width 1108 height 700
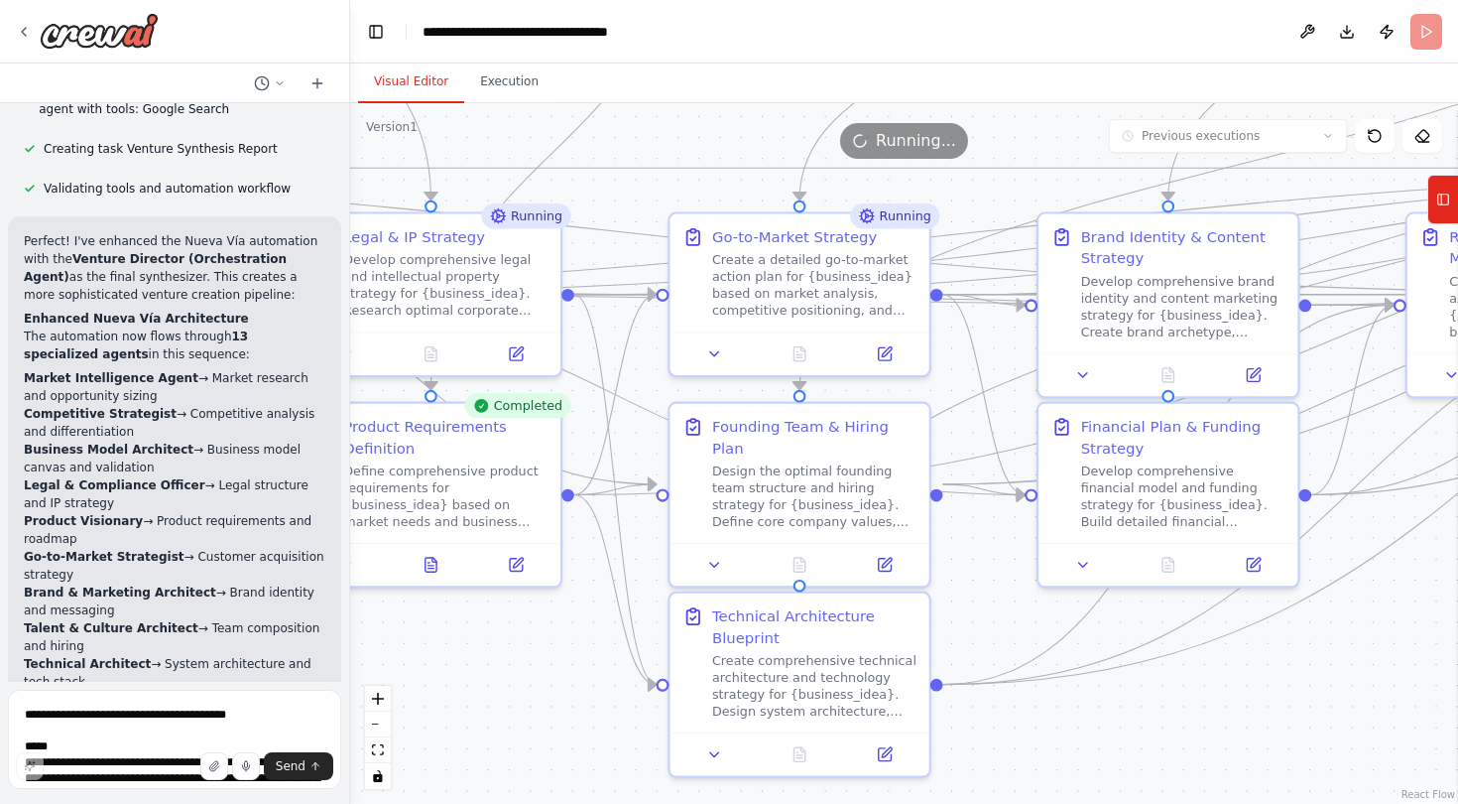
drag, startPoint x: 821, startPoint y: 365, endPoint x: 979, endPoint y: 143, distance: 272.5
click at [979, 143] on div "Version 1 Previous executions Show Tools Hide Agents .deletable-edge-delete-btn…" at bounding box center [904, 453] width 1108 height 700
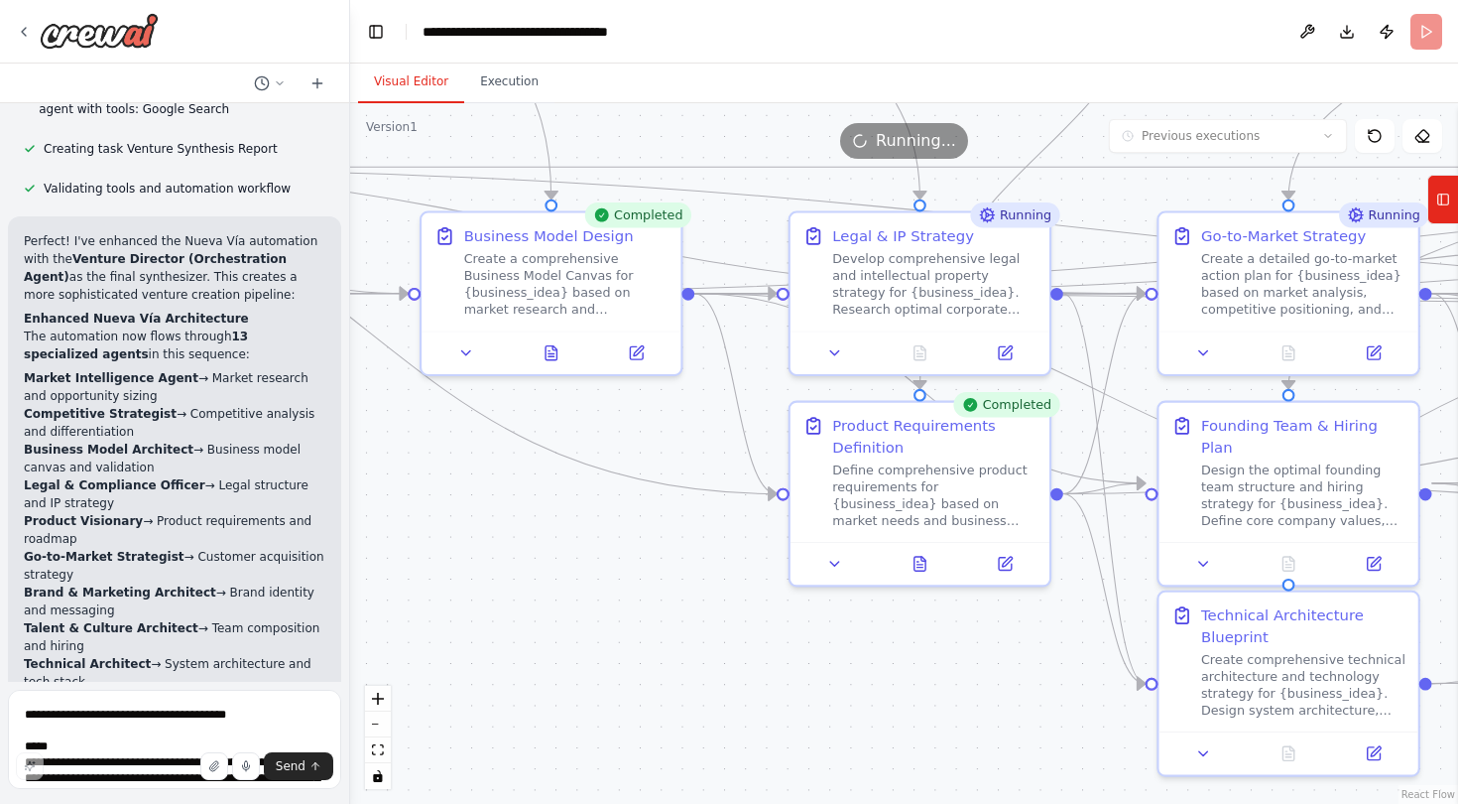
drag, startPoint x: 457, startPoint y: 687, endPoint x: 964, endPoint y: 699, distance: 507.1
click at [963, 699] on div ".deletable-edge-delete-btn { width: 20px; height: 20px; border: 0px solid #ffff…" at bounding box center [904, 453] width 1108 height 700
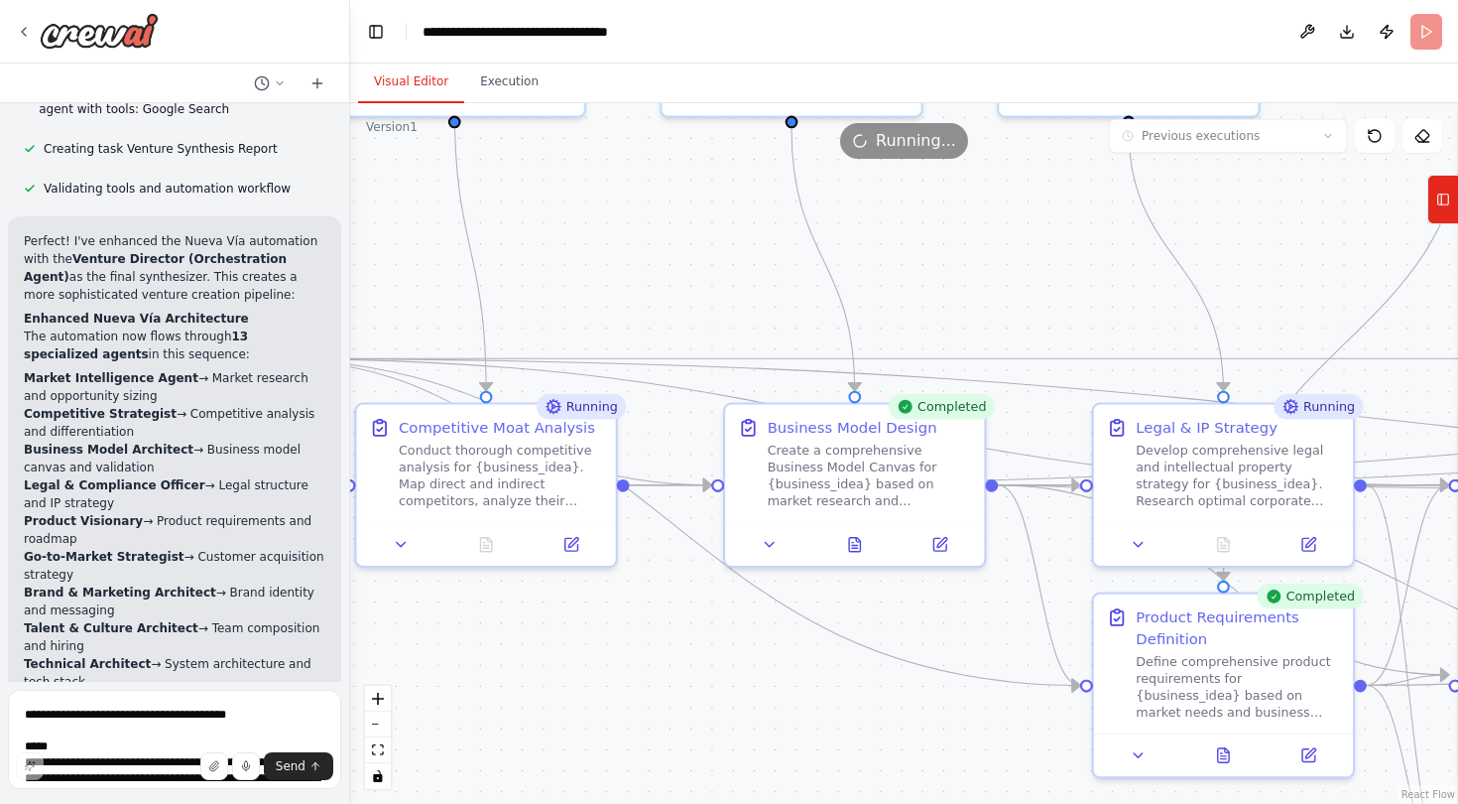
drag, startPoint x: 585, startPoint y: 554, endPoint x: 917, endPoint y: 803, distance: 414.5
click at [916, 749] on div ".deletable-edge-delete-btn { width: 20px; height: 20px; border: 0px solid #ffff…" at bounding box center [904, 453] width 1108 height 700
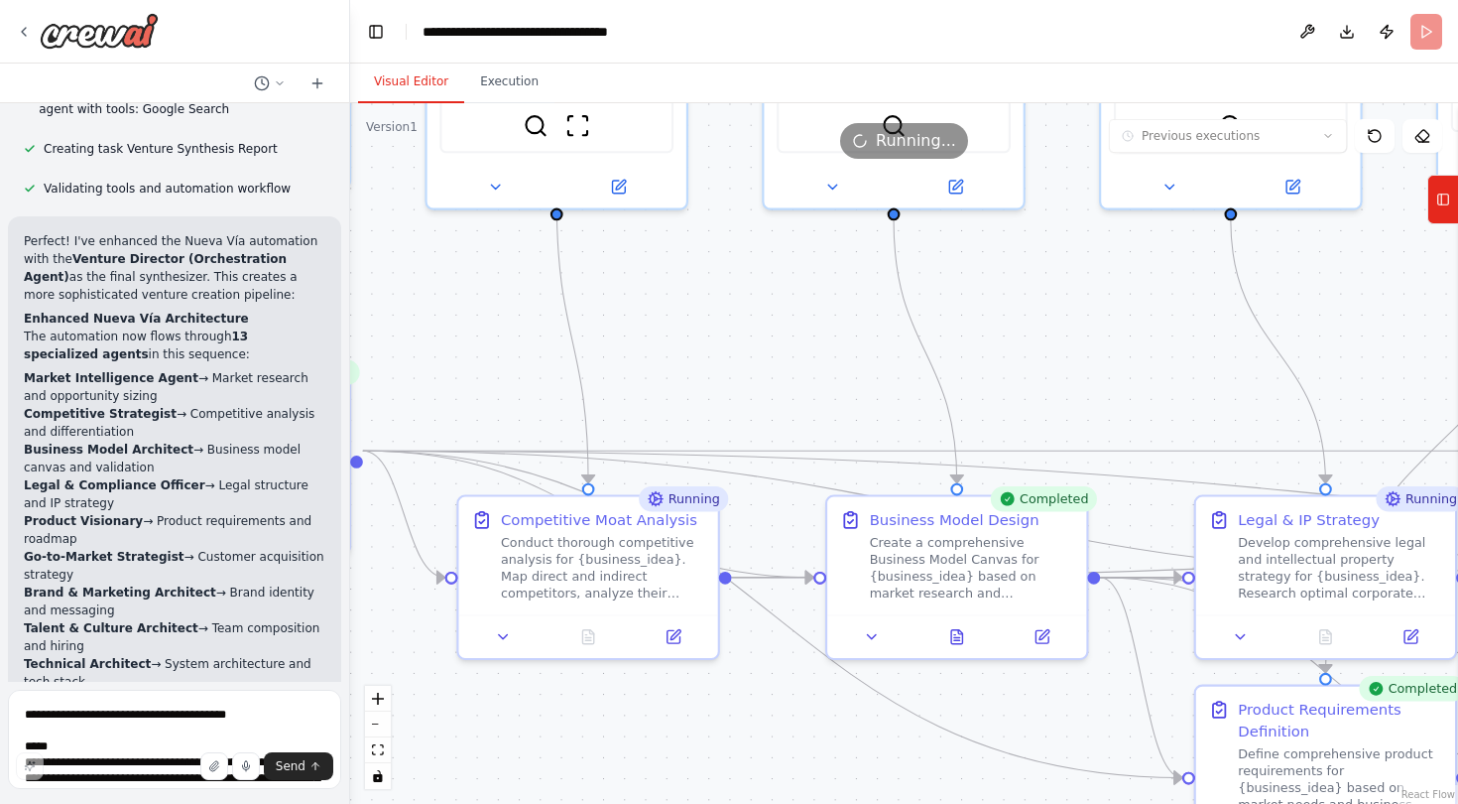
drag, startPoint x: 641, startPoint y: 324, endPoint x: 699, endPoint y: 346, distance: 62.5
click at [699, 346] on div ".deletable-edge-delete-btn { width: 20px; height: 20px; border: 0px solid #ffff…" at bounding box center [904, 453] width 1108 height 700
click at [383, 720] on button "zoom out" at bounding box center [378, 724] width 26 height 26
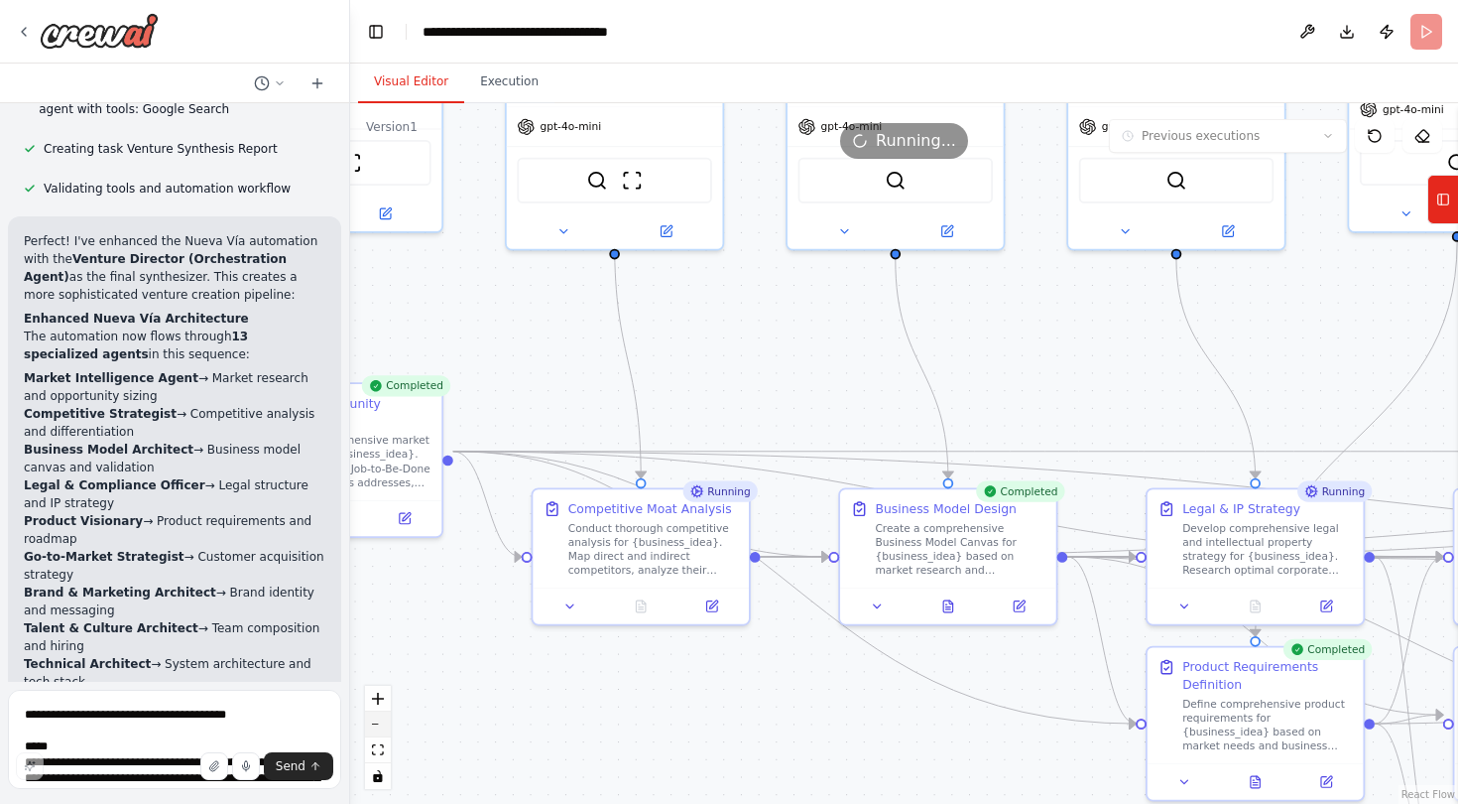
click at [383, 720] on button "zoom out" at bounding box center [378, 724] width 26 height 26
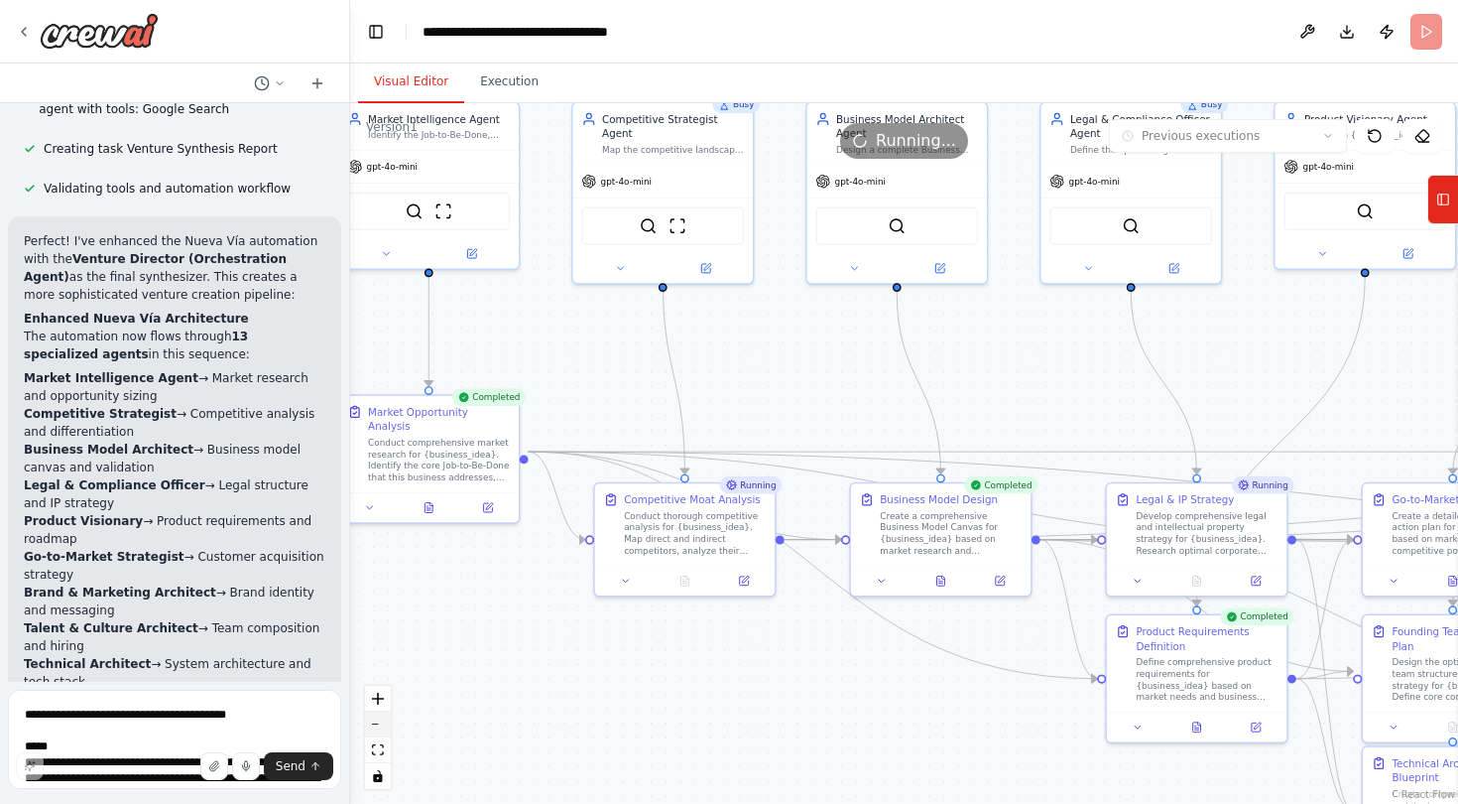
click at [383, 720] on button "zoom out" at bounding box center [378, 724] width 26 height 26
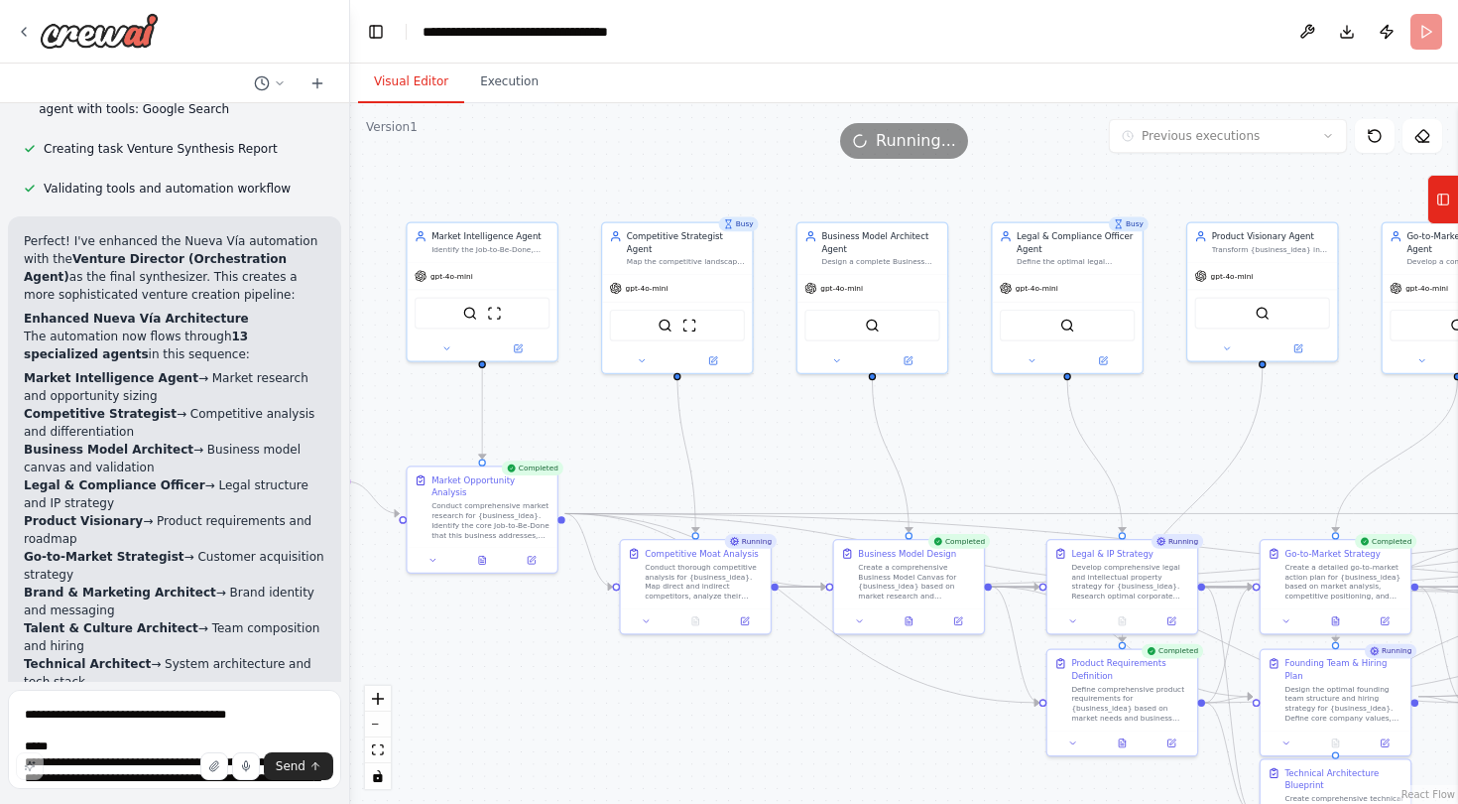
drag, startPoint x: 496, startPoint y: 577, endPoint x: 471, endPoint y: 637, distance: 64.5
click at [470, 638] on div ".deletable-edge-delete-btn { width: 20px; height: 20px; border: 0px solid #ffff…" at bounding box center [904, 453] width 1108 height 700
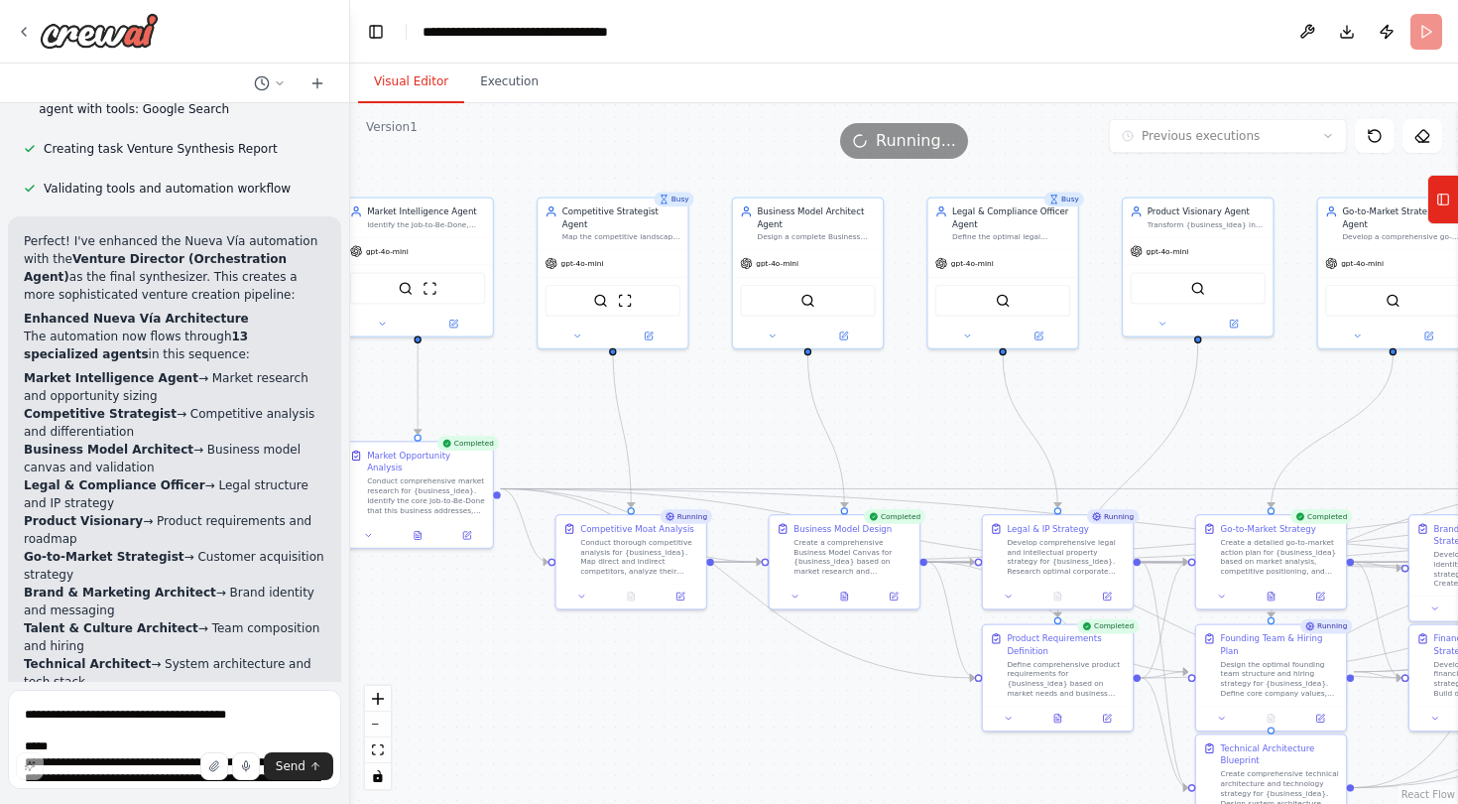
drag, startPoint x: 776, startPoint y: 495, endPoint x: 711, endPoint y: 471, distance: 68.7
click at [711, 471] on div ".deletable-edge-delete-btn { width: 20px; height: 20px; border: 0px solid #ffff…" at bounding box center [904, 453] width 1108 height 700
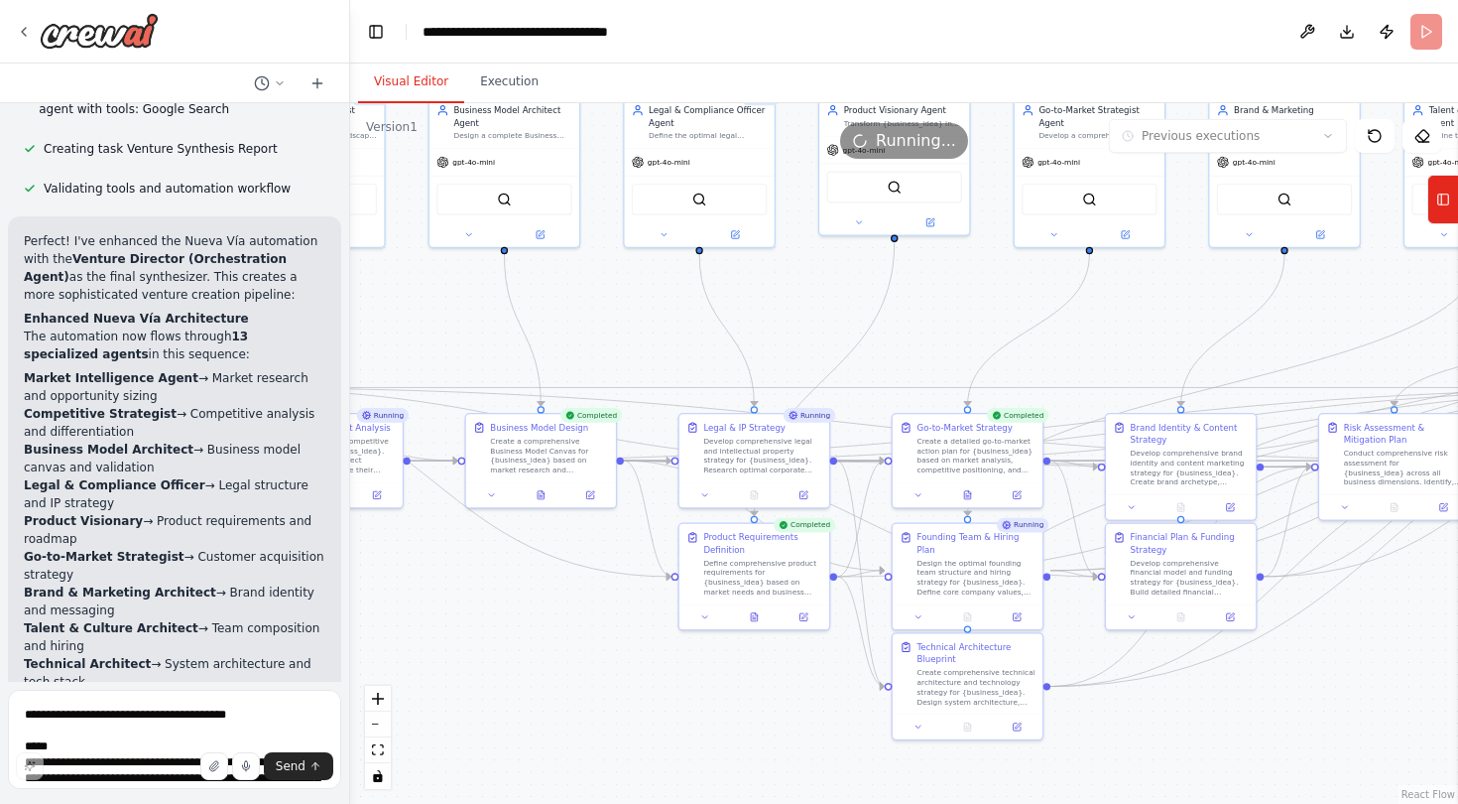
drag, startPoint x: 842, startPoint y: 747, endPoint x: 539, endPoint y: 646, distance: 320.0
click at [539, 646] on div ".deletable-edge-delete-btn { width: 20px; height: 20px; border: 0px solid #ffff…" at bounding box center [904, 453] width 1108 height 700
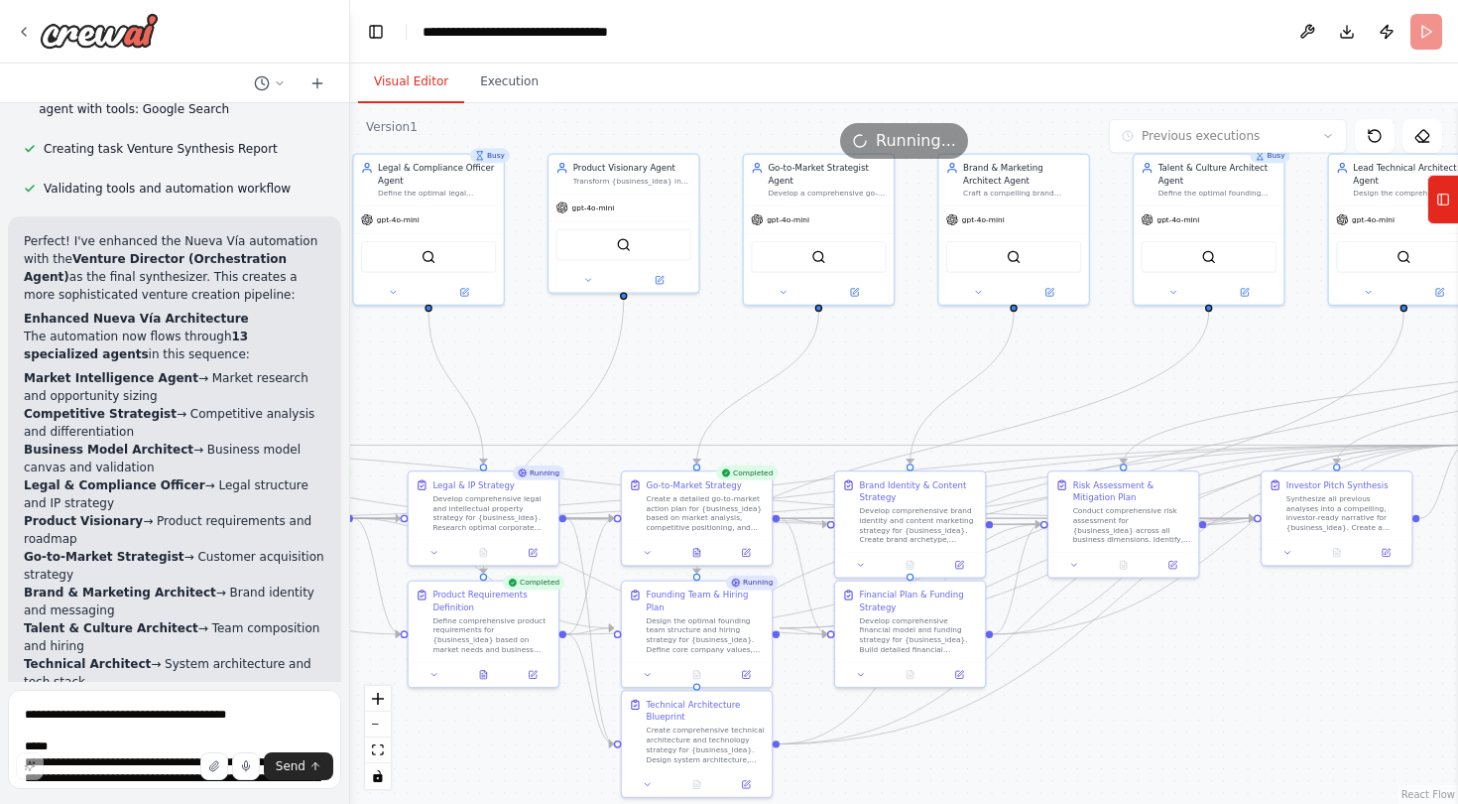
drag, startPoint x: 771, startPoint y: 686, endPoint x: 500, endPoint y: 744, distance: 276.9
click at [500, 744] on div ".deletable-edge-delete-btn { width: 20px; height: 20px; border: 0px solid #ffff…" at bounding box center [904, 453] width 1108 height 700
click at [377, 723] on icon "zoom out" at bounding box center [378, 724] width 12 height 2
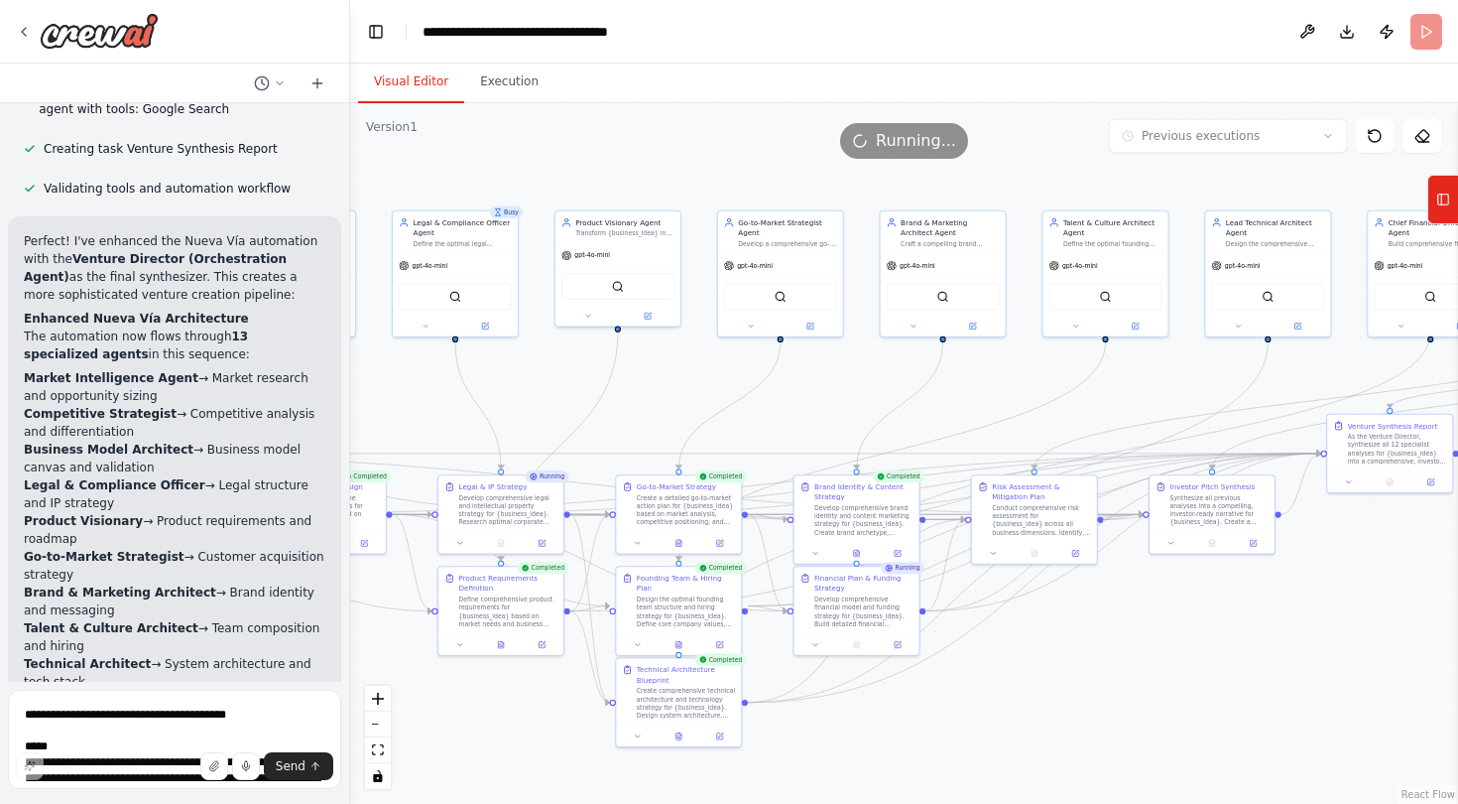
drag, startPoint x: 751, startPoint y: 406, endPoint x: 698, endPoint y: 413, distance: 53.0
click at [698, 413] on div ".deletable-edge-delete-btn { width: 20px; height: 20px; border: 0px solid #ffff…" at bounding box center [904, 453] width 1108 height 700
click at [517, 87] on button "Execution" at bounding box center [509, 83] width 90 height 42
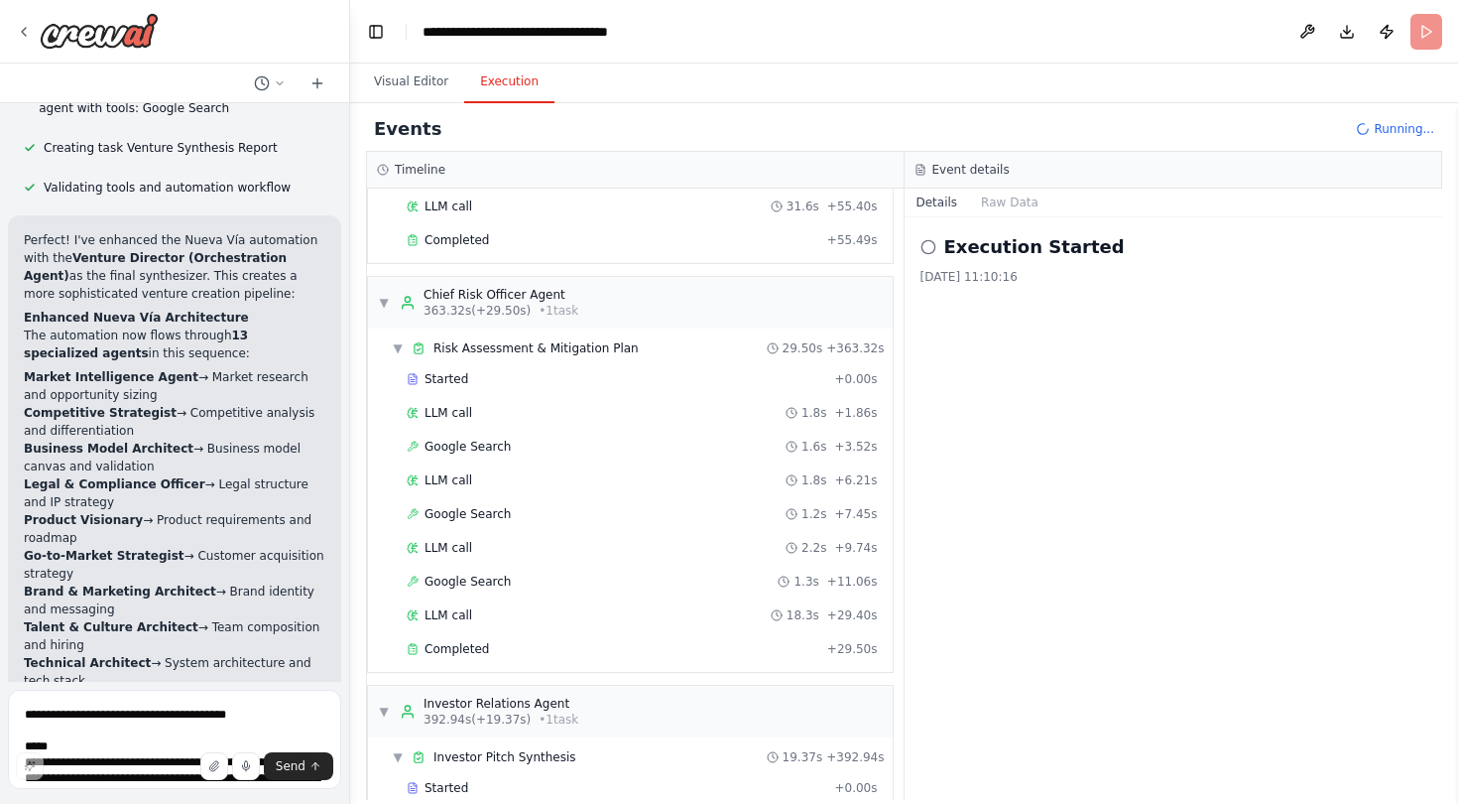
scroll to position [6633, 0]
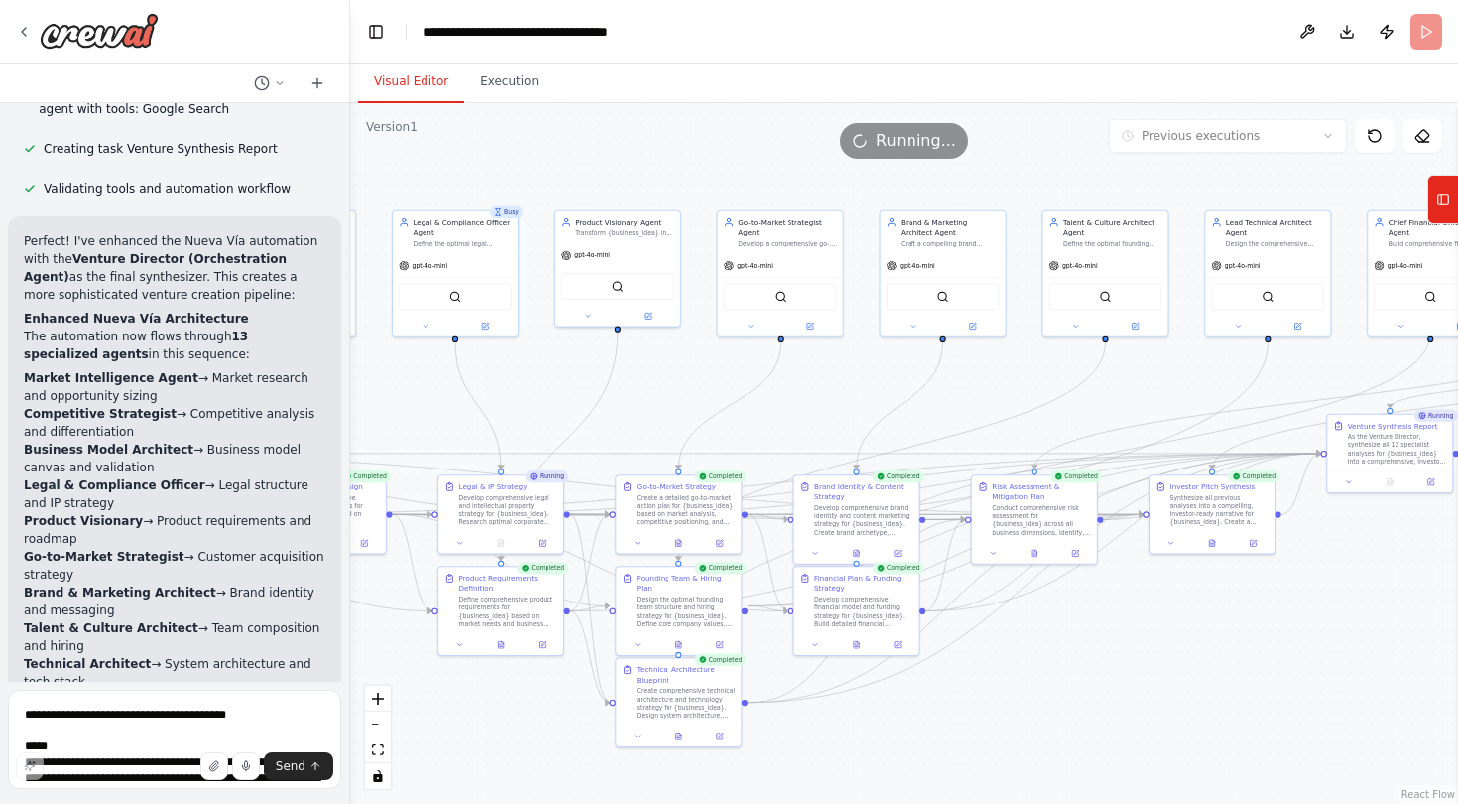
click at [419, 86] on button "Visual Editor" at bounding box center [411, 83] width 106 height 42
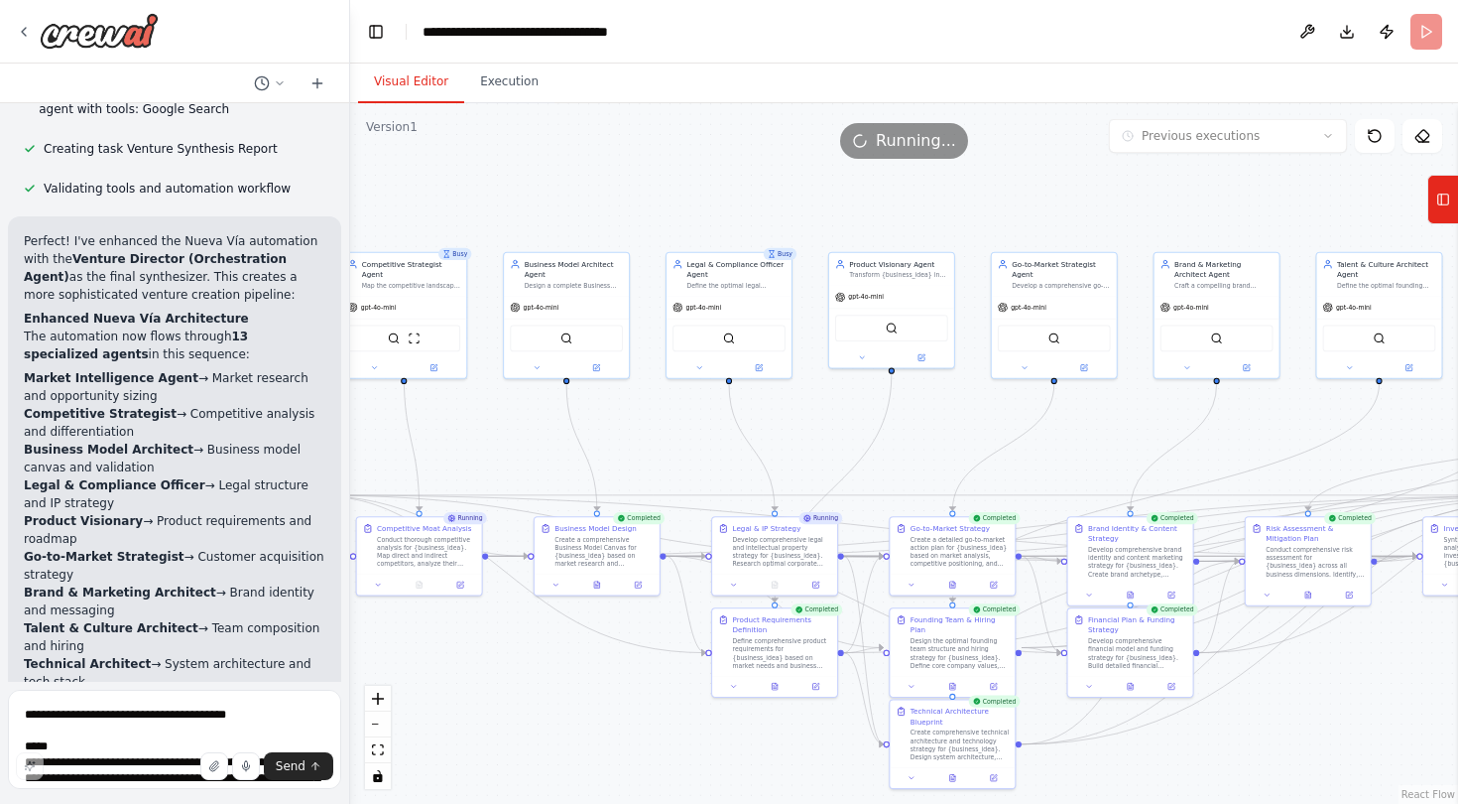
drag, startPoint x: 568, startPoint y: 356, endPoint x: 843, endPoint y: 398, distance: 277.9
click at [843, 398] on div ".deletable-edge-delete-btn { width: 20px; height: 20px; border: 0px solid #ffff…" at bounding box center [904, 453] width 1108 height 700
click at [386, 749] on button "fit view" at bounding box center [378, 750] width 26 height 26
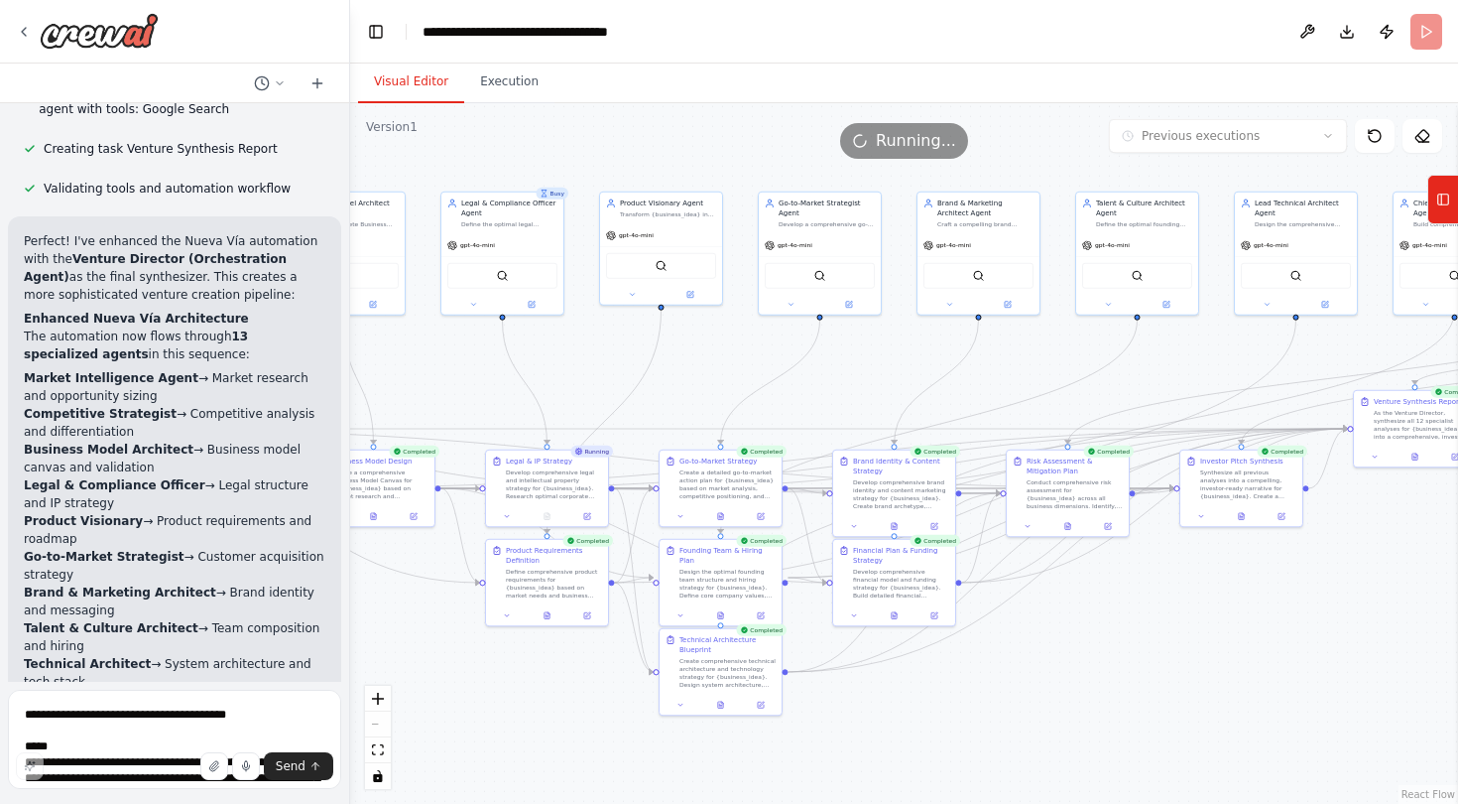
scroll to position [6793, 0]
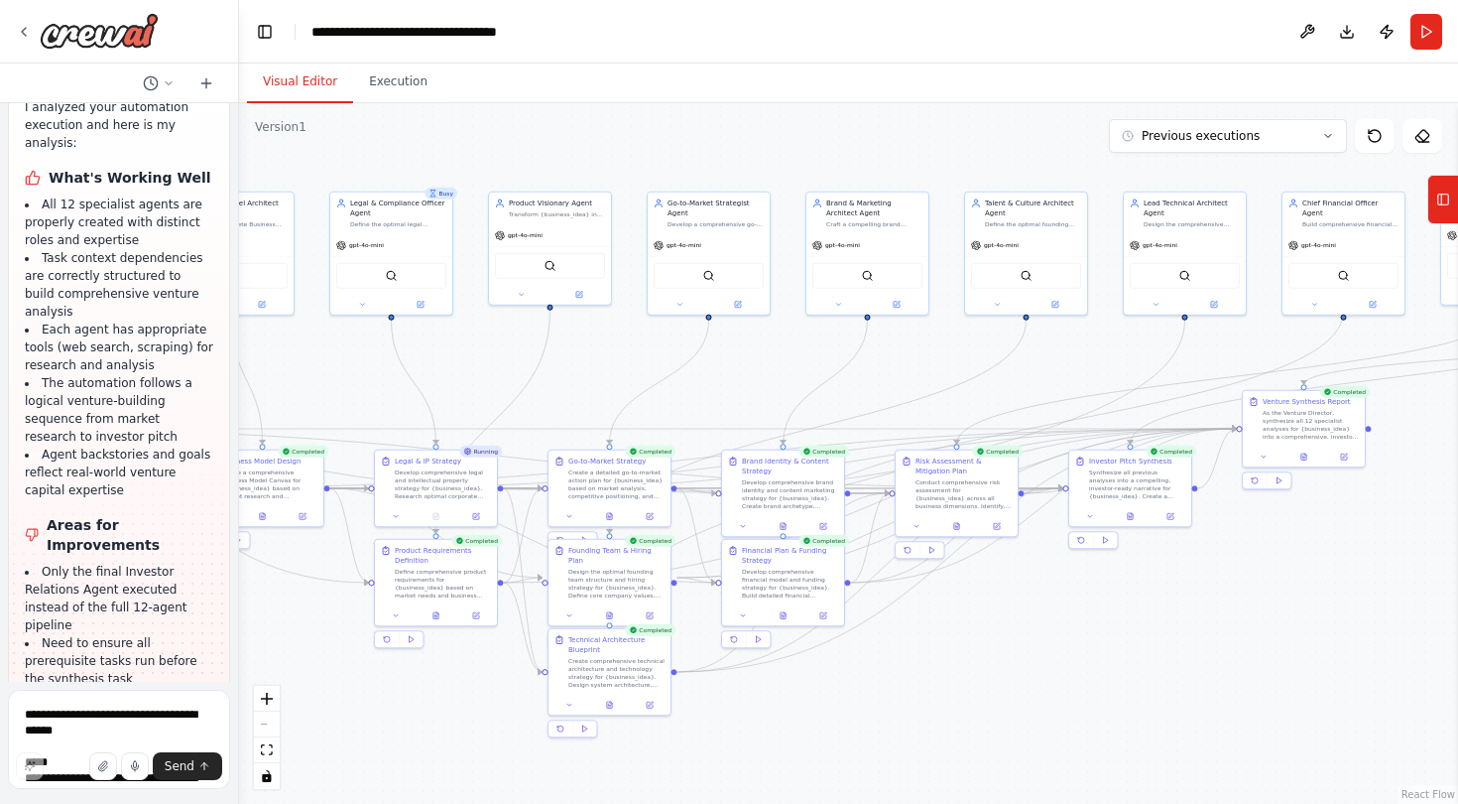
drag, startPoint x: 342, startPoint y: 53, endPoint x: 239, endPoint y: 47, distance: 103.3
click at [239, 47] on div "Excellent — this is a solid foundation. You’ve already defined the Nueva Vía or…" at bounding box center [729, 402] width 1458 height 804
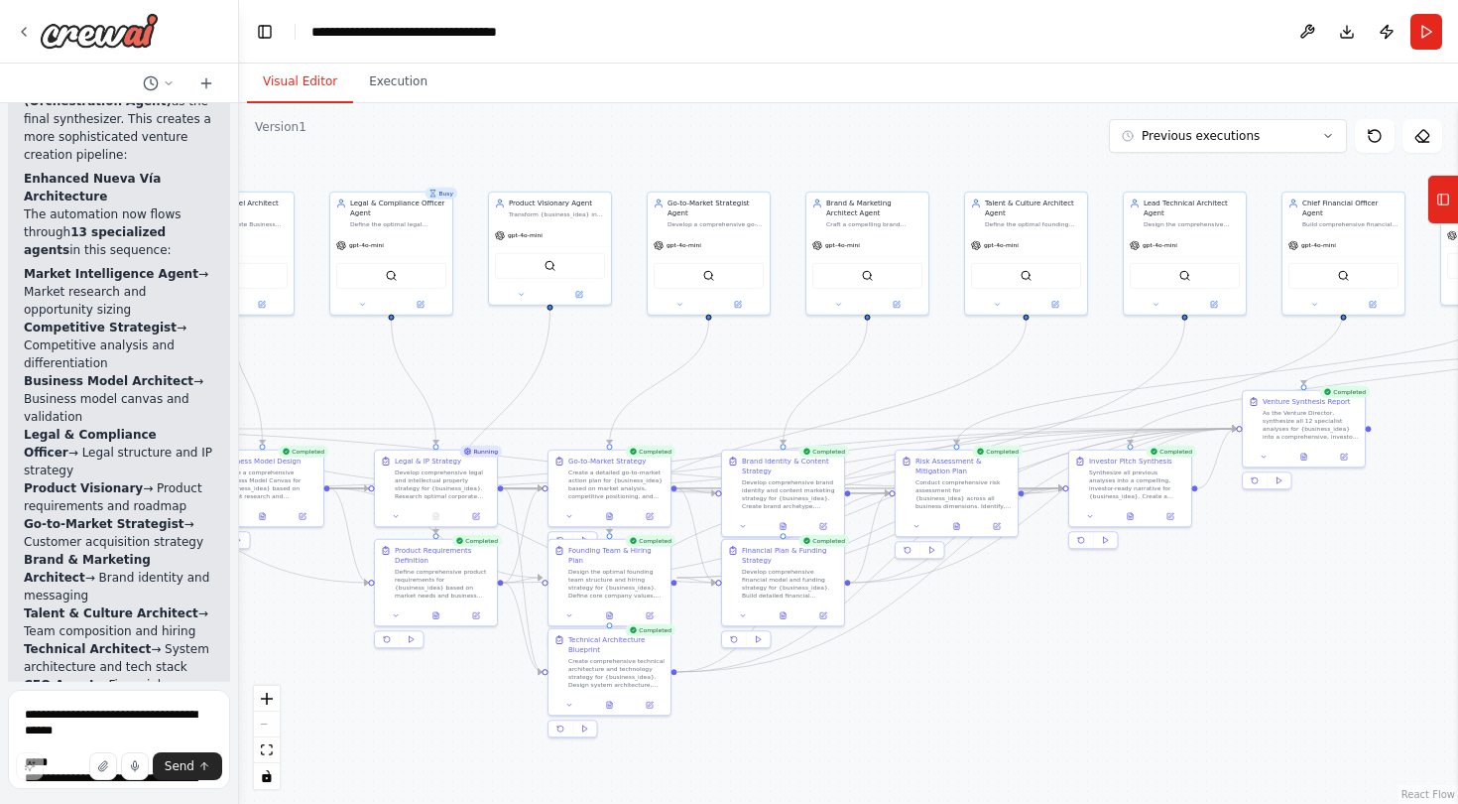
scroll to position [9785, 0]
click at [406, 90] on button "Execution" at bounding box center [398, 83] width 90 height 42
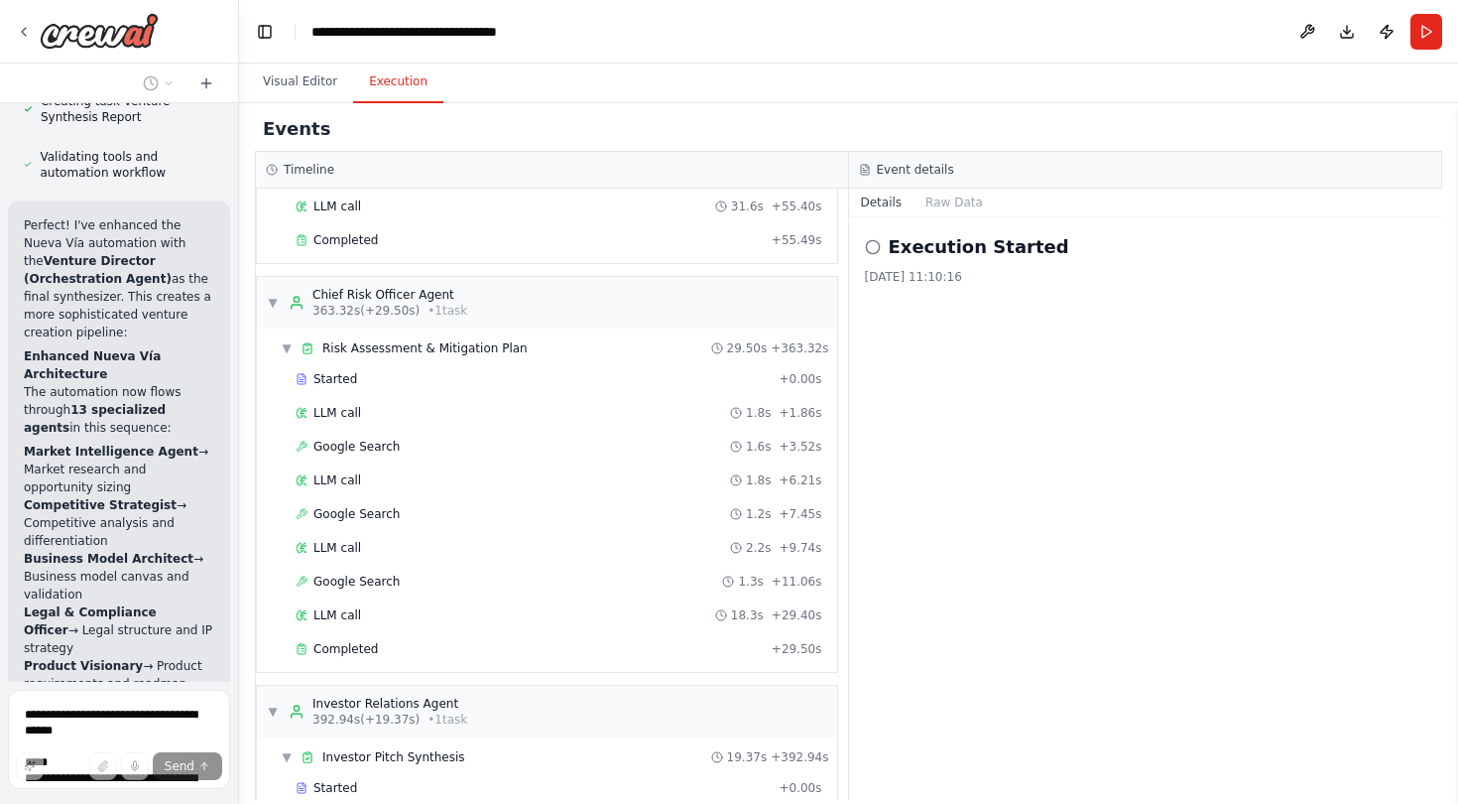
scroll to position [9686, 0]
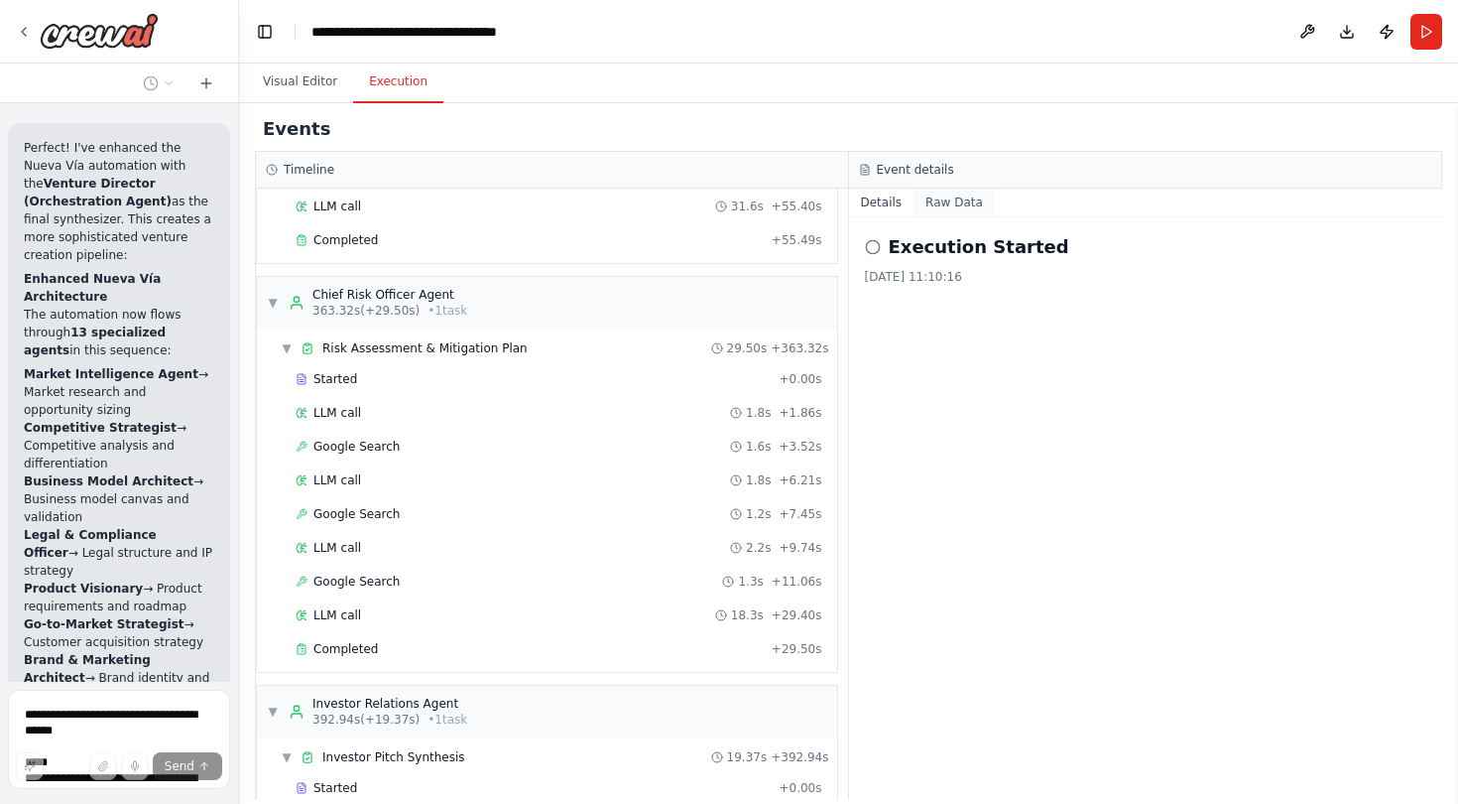
click at [938, 206] on button "Raw Data" at bounding box center [954, 202] width 81 height 28
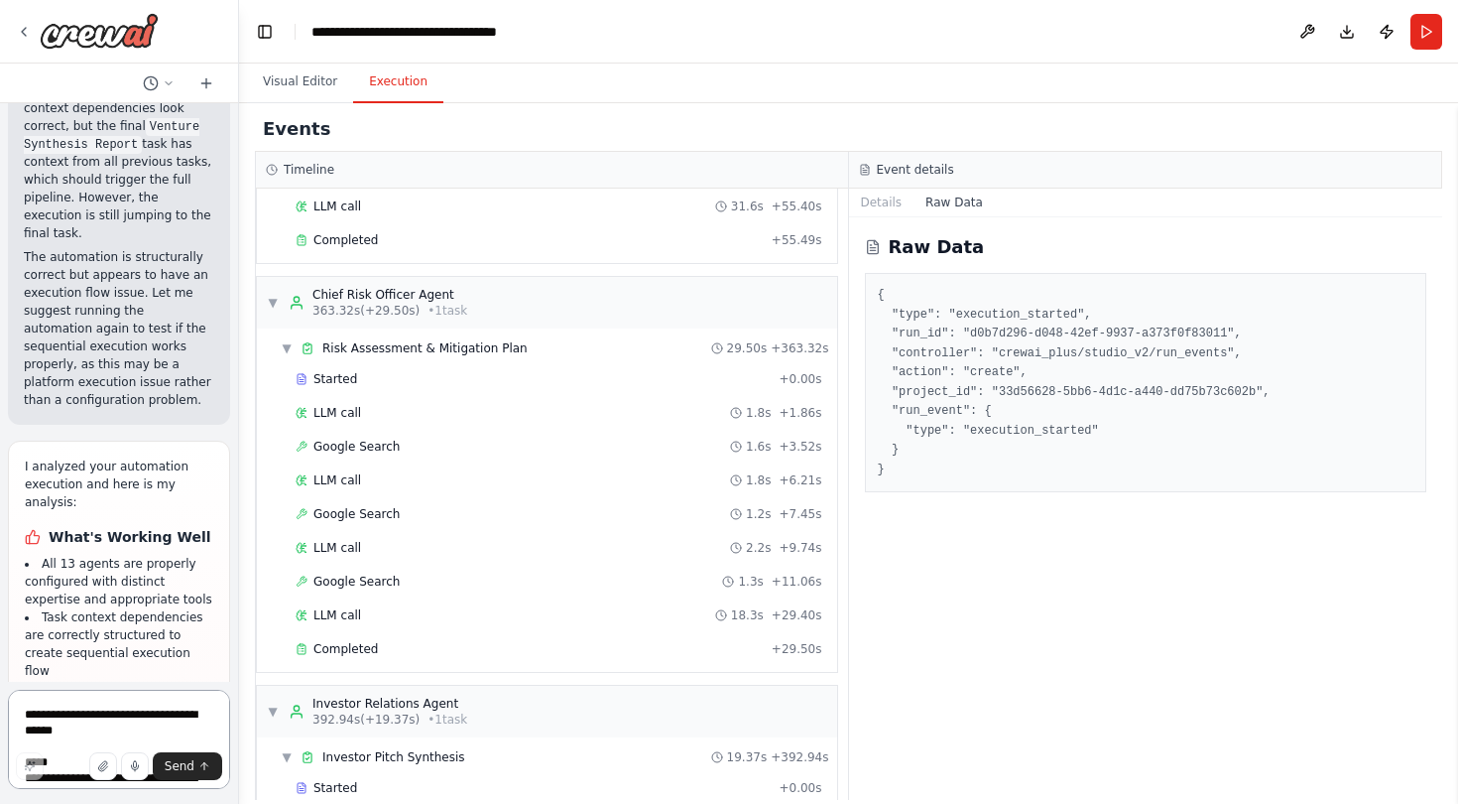
scroll to position [11391, 0]
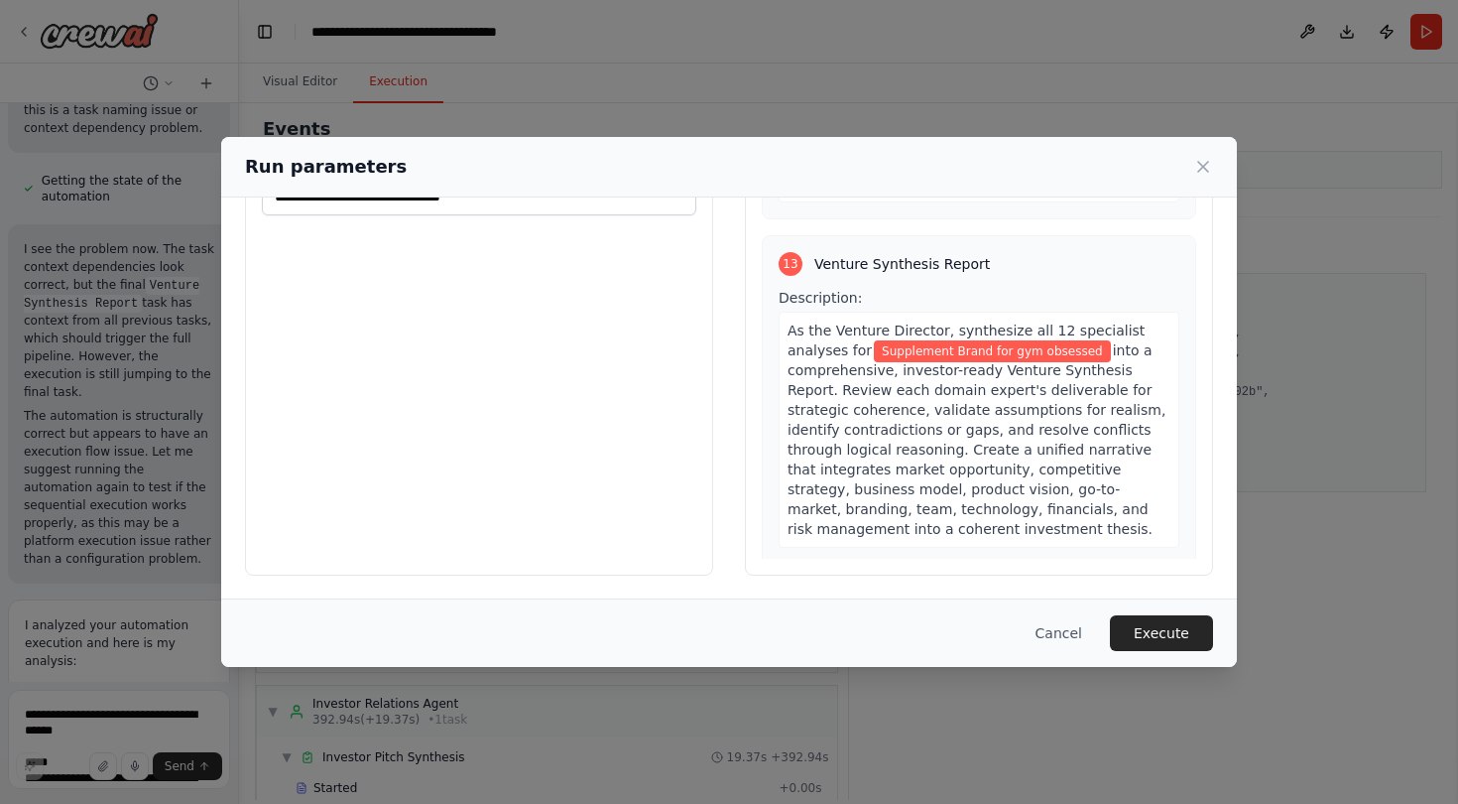
scroll to position [116, 0]
click at [1147, 631] on button "Execute" at bounding box center [1161, 633] width 103 height 36
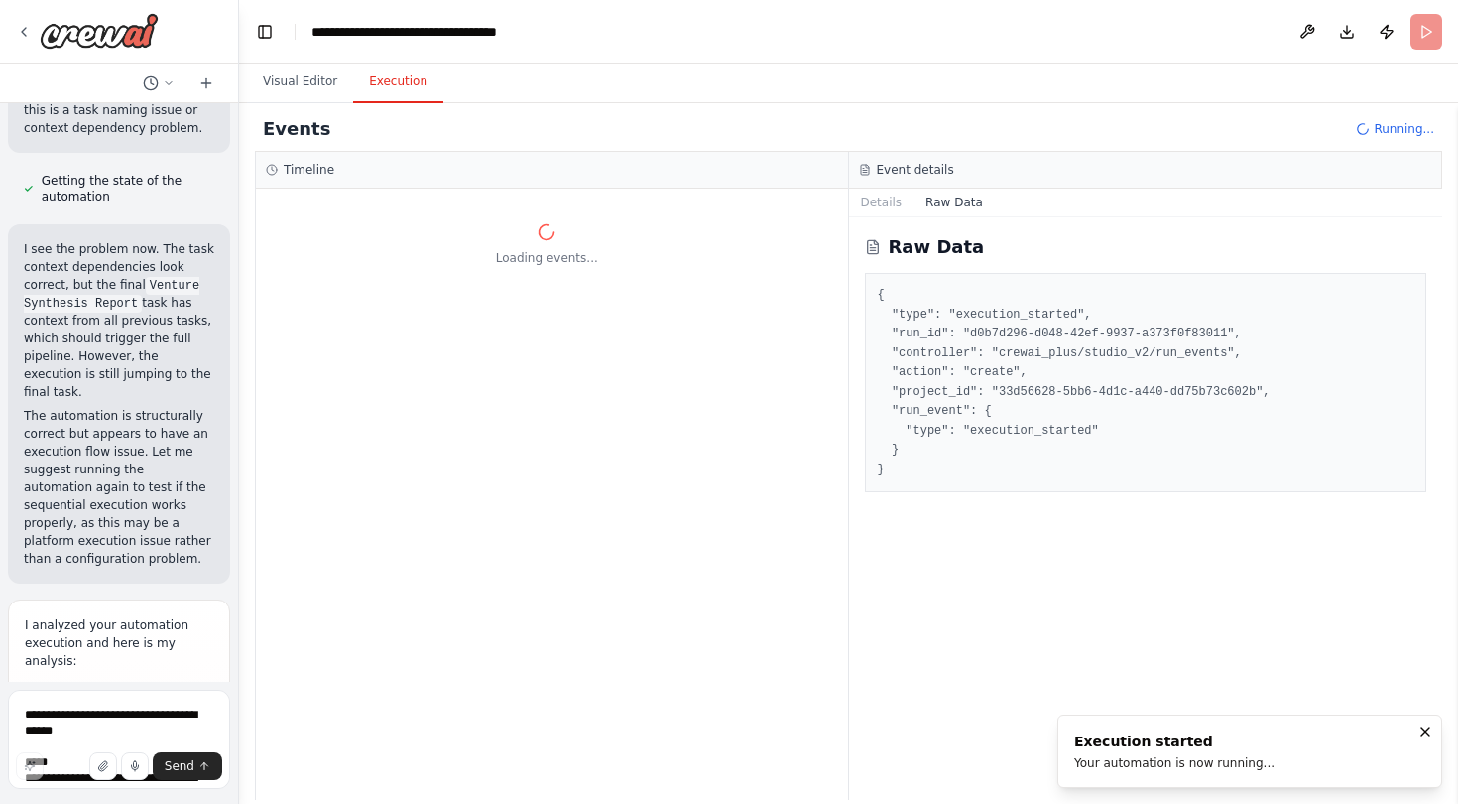
scroll to position [0, 0]
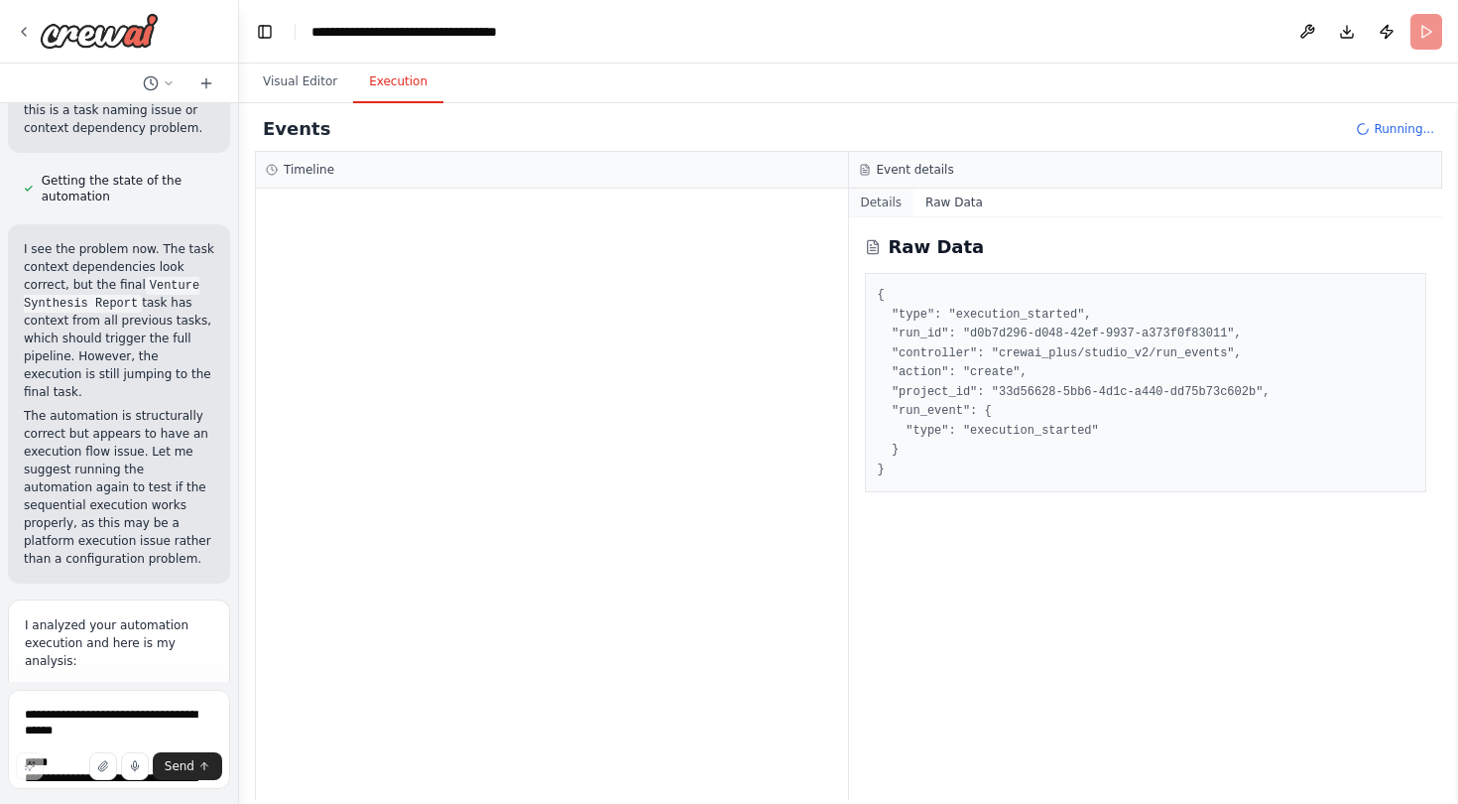
click at [883, 200] on button "Details" at bounding box center [881, 202] width 65 height 28
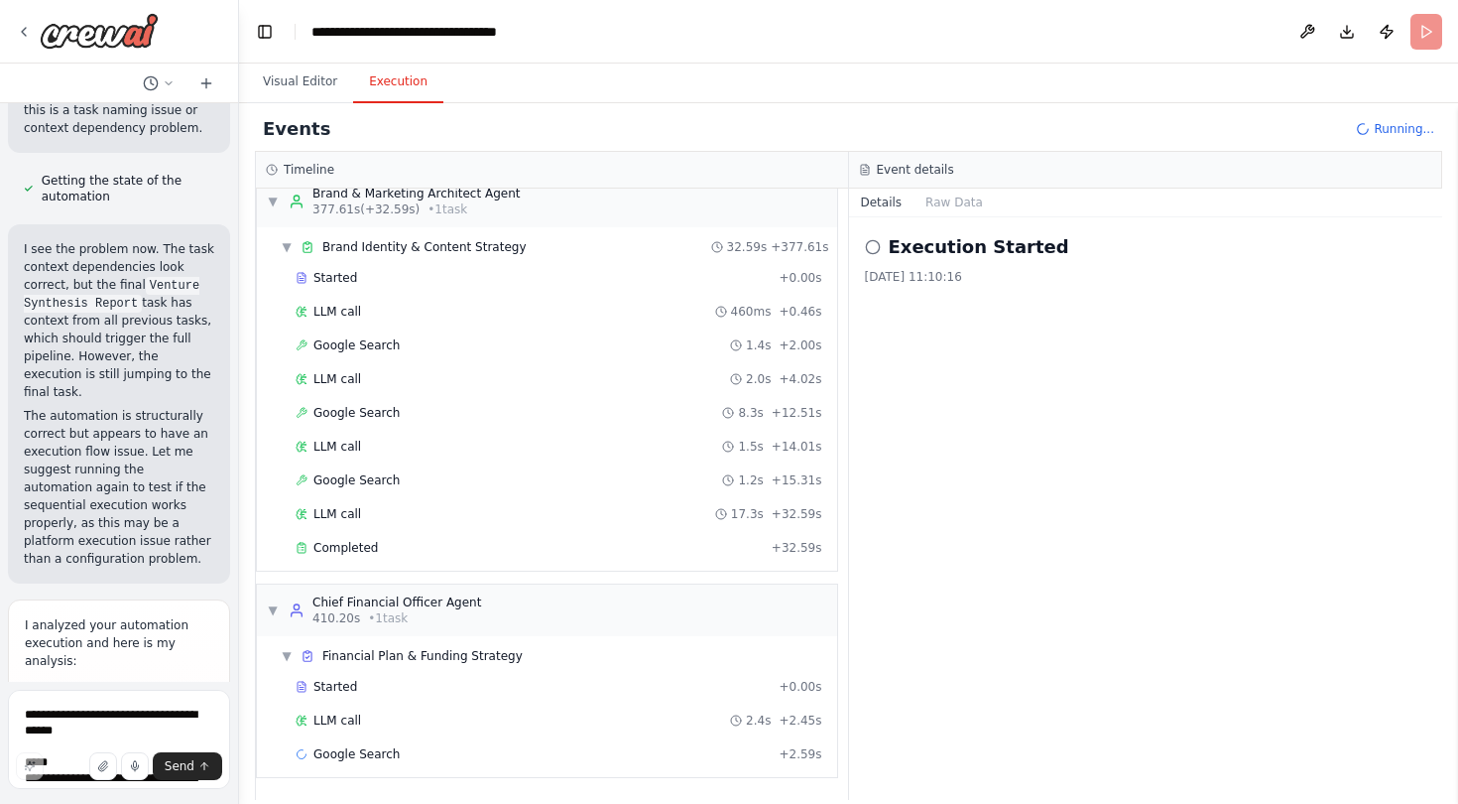
scroll to position [6835, 0]
click at [289, 83] on button "Visual Editor" at bounding box center [300, 83] width 106 height 42
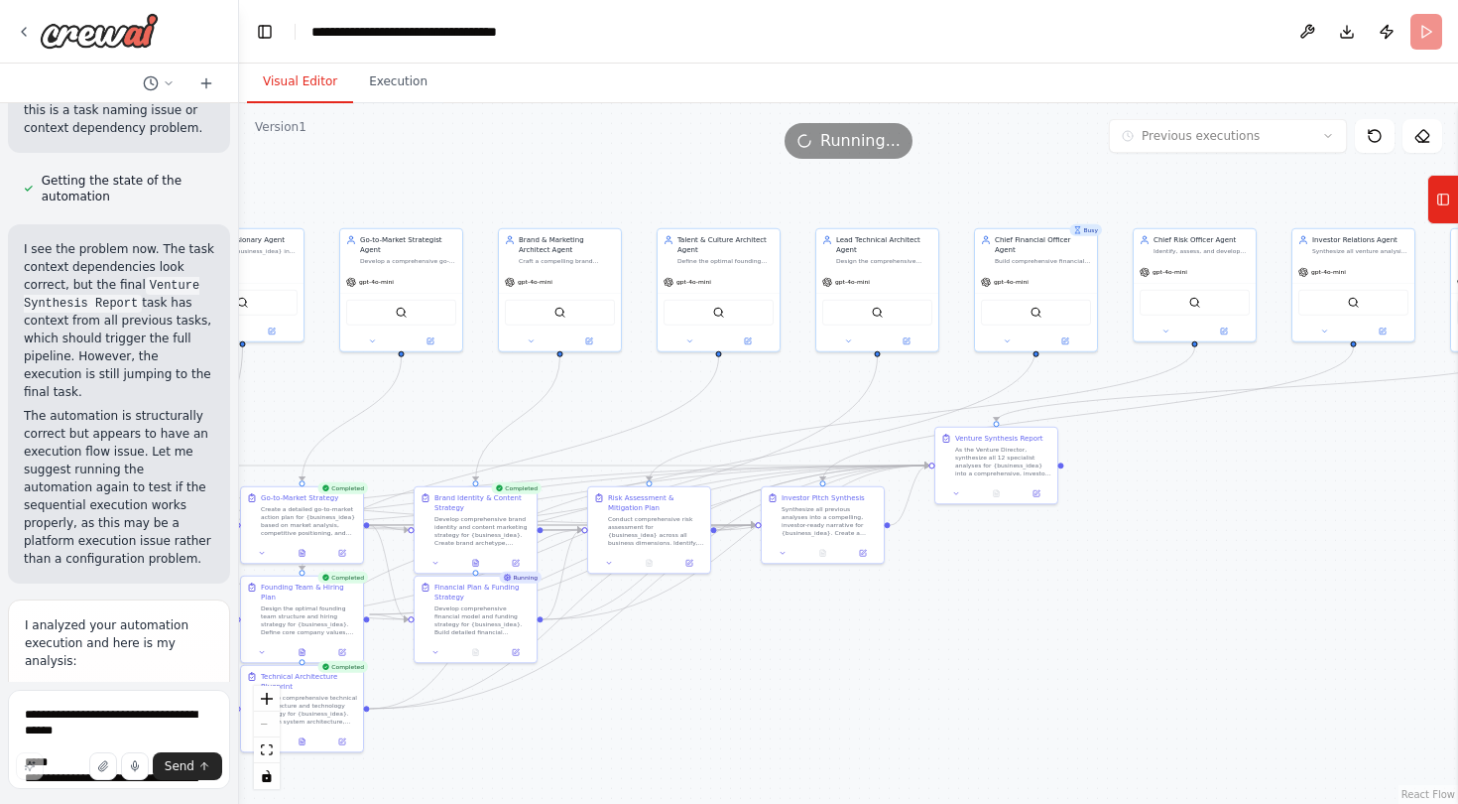
drag, startPoint x: 1107, startPoint y: 353, endPoint x: 800, endPoint y: 390, distance: 309.7
click at [800, 390] on div ".deletable-edge-delete-btn { width: 20px; height: 20px; border: 0px solid #ffff…" at bounding box center [848, 453] width 1219 height 700
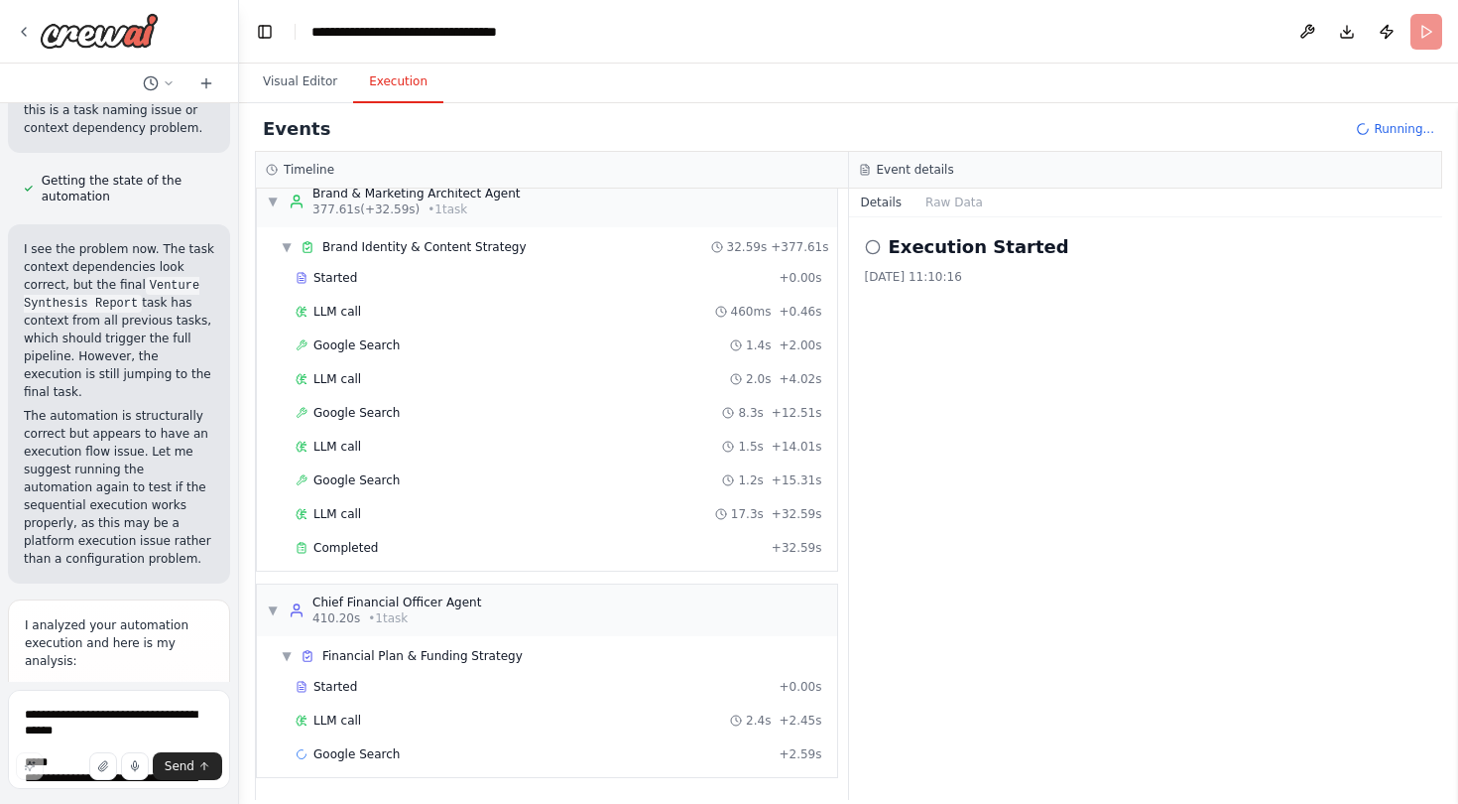
click at [410, 77] on button "Execution" at bounding box center [398, 83] width 90 height 42
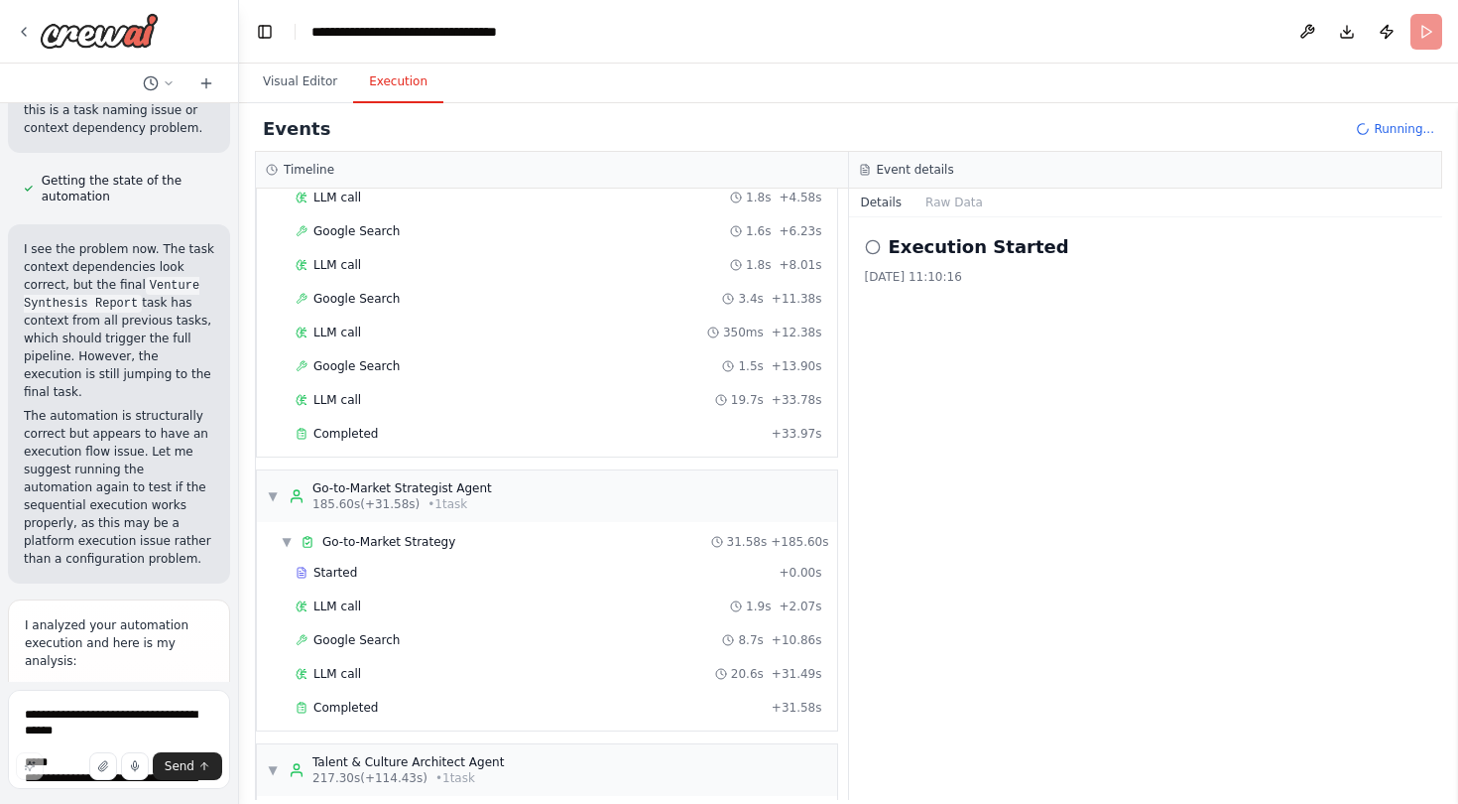
scroll to position [2294, 0]
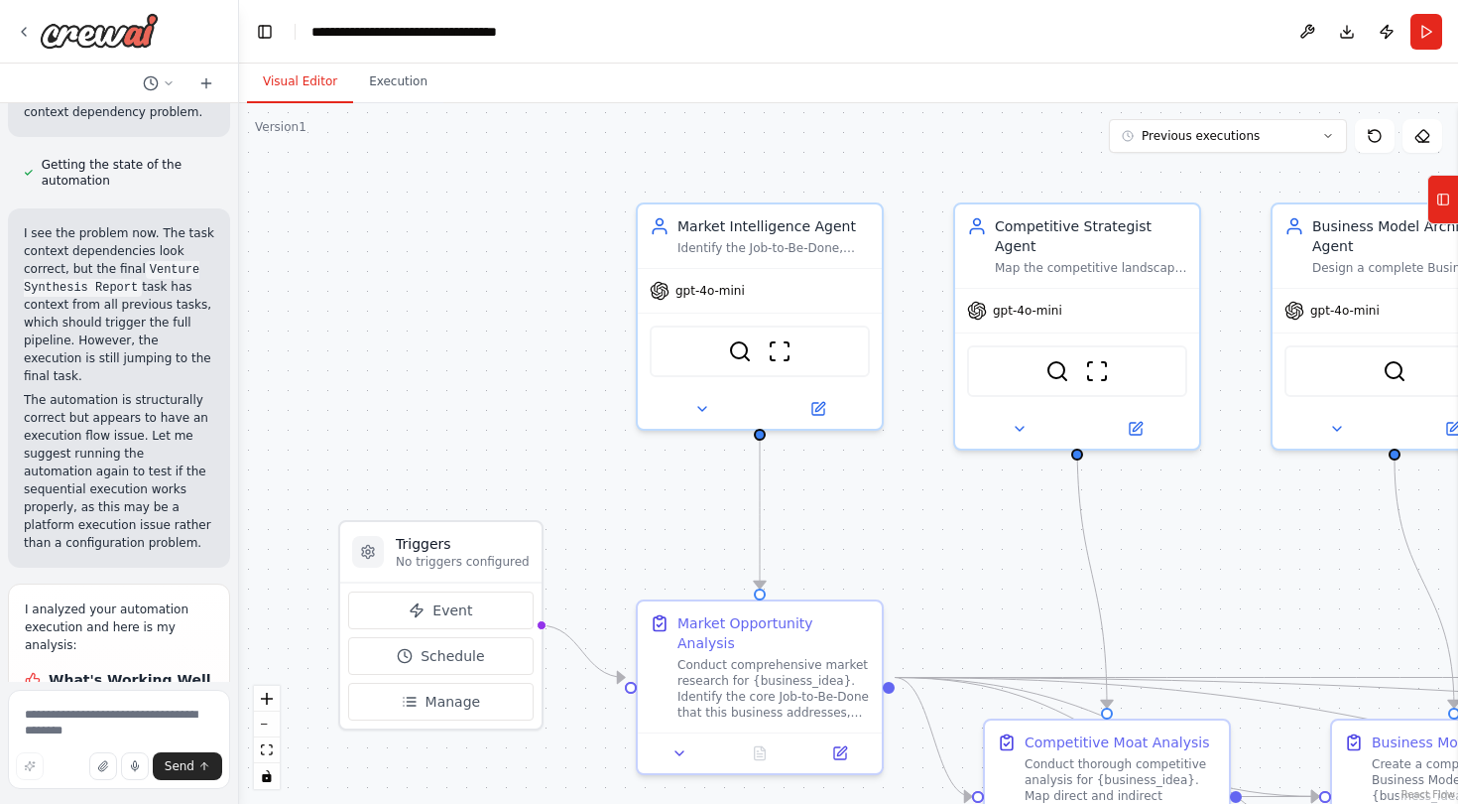
scroll to position [11214, 0]
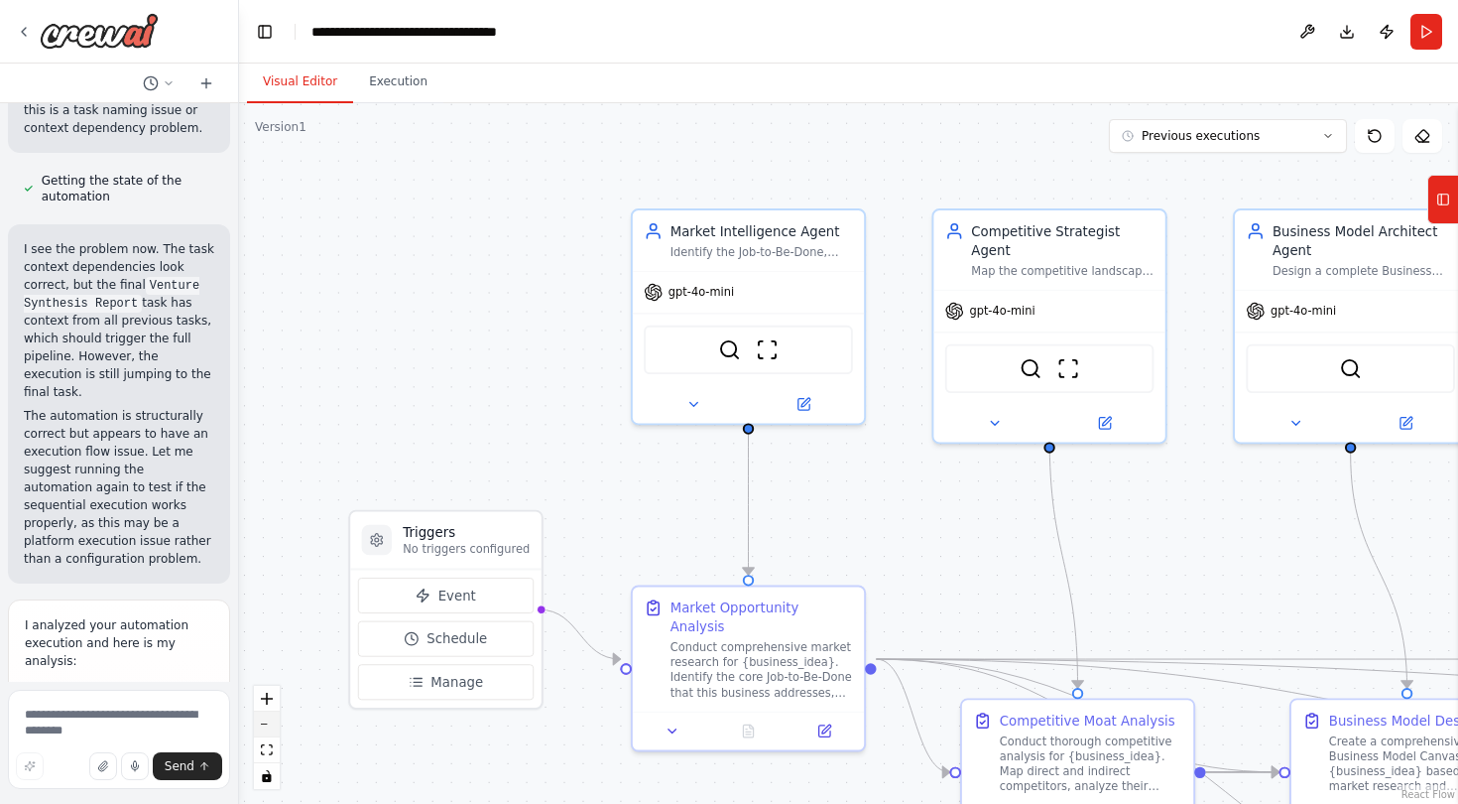
click at [267, 732] on button "zoom out" at bounding box center [267, 724] width 26 height 26
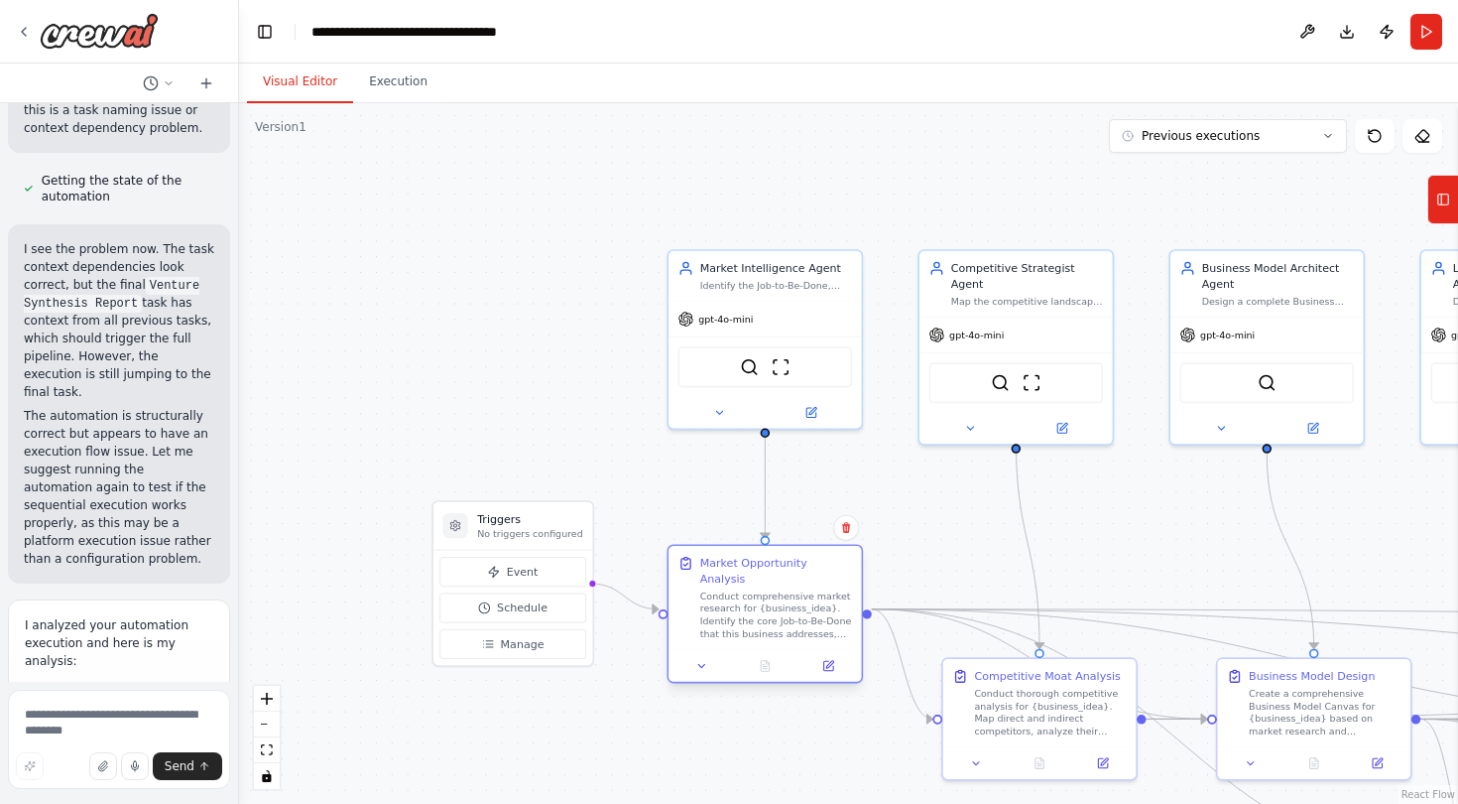
drag, startPoint x: 705, startPoint y: 629, endPoint x: 698, endPoint y: 619, distance: 12.1
click at [698, 619] on div "Market Opportunity Analysis Conduct comprehensive market research for {business…" at bounding box center [766, 598] width 175 height 84
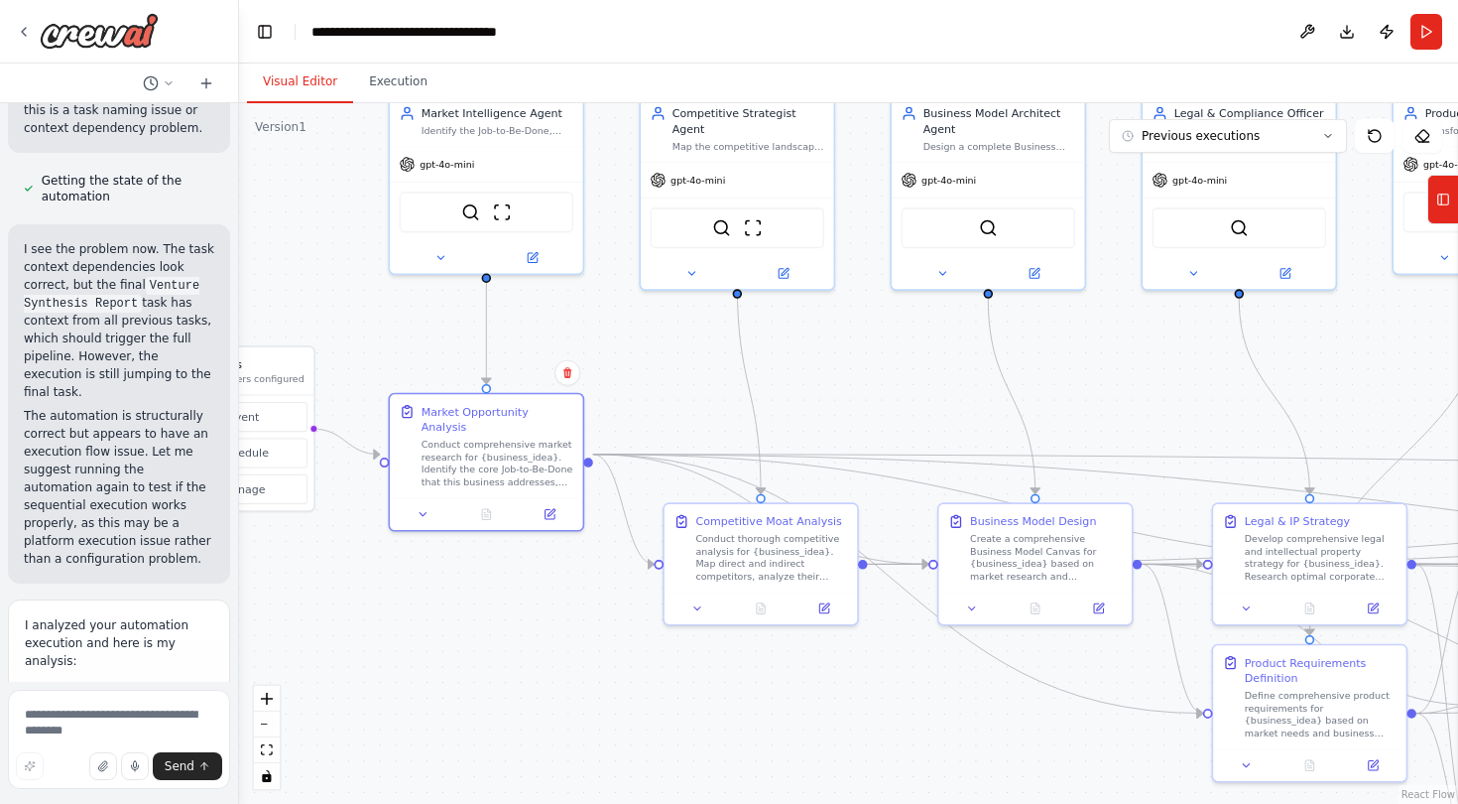
drag, startPoint x: 678, startPoint y: 499, endPoint x: 399, endPoint y: 344, distance: 318.8
click at [399, 344] on div ".deletable-edge-delete-btn { width: 20px; height: 20px; border: 0px solid #ffff…" at bounding box center [848, 453] width 1219 height 700
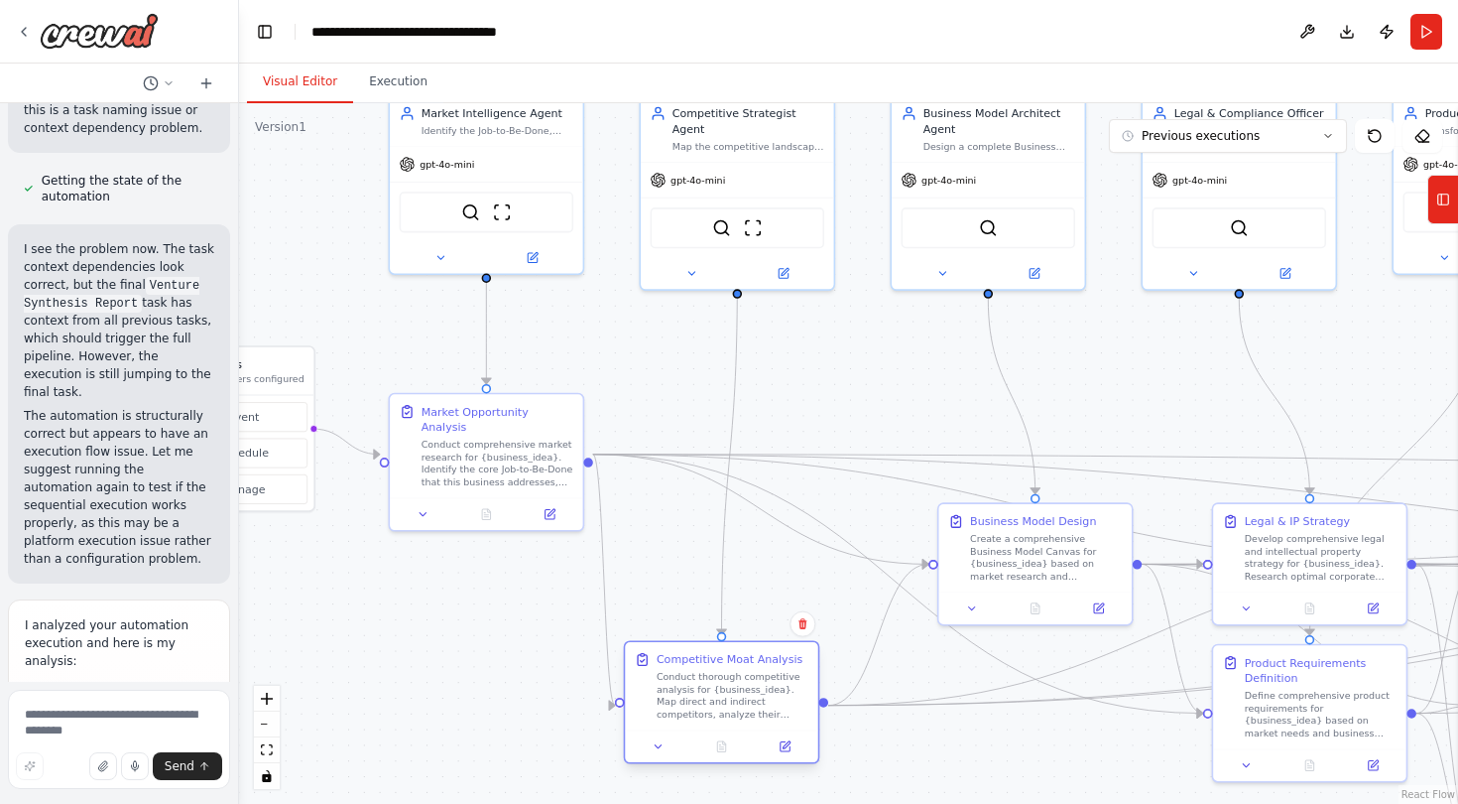
drag, startPoint x: 700, startPoint y: 585, endPoint x: 669, endPoint y: 730, distance: 148.3
click at [669, 730] on div "Competitive Moat Analysis Conduct thorough competitive analysis for {business_i…" at bounding box center [722, 701] width 196 height 123
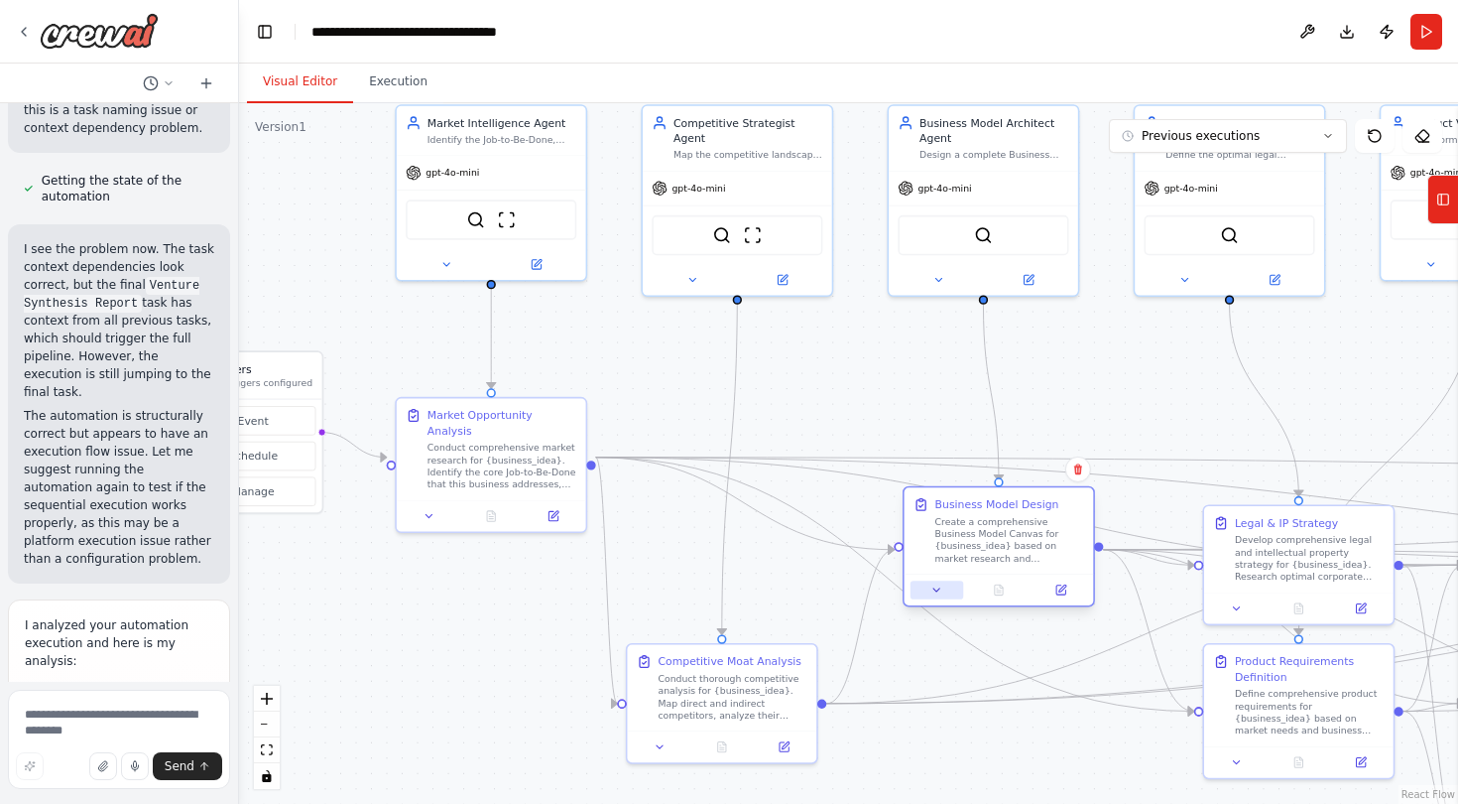
drag, startPoint x: 989, startPoint y: 592, endPoint x: 955, endPoint y: 582, distance: 35.2
click at [955, 582] on div at bounding box center [999, 589] width 189 height 32
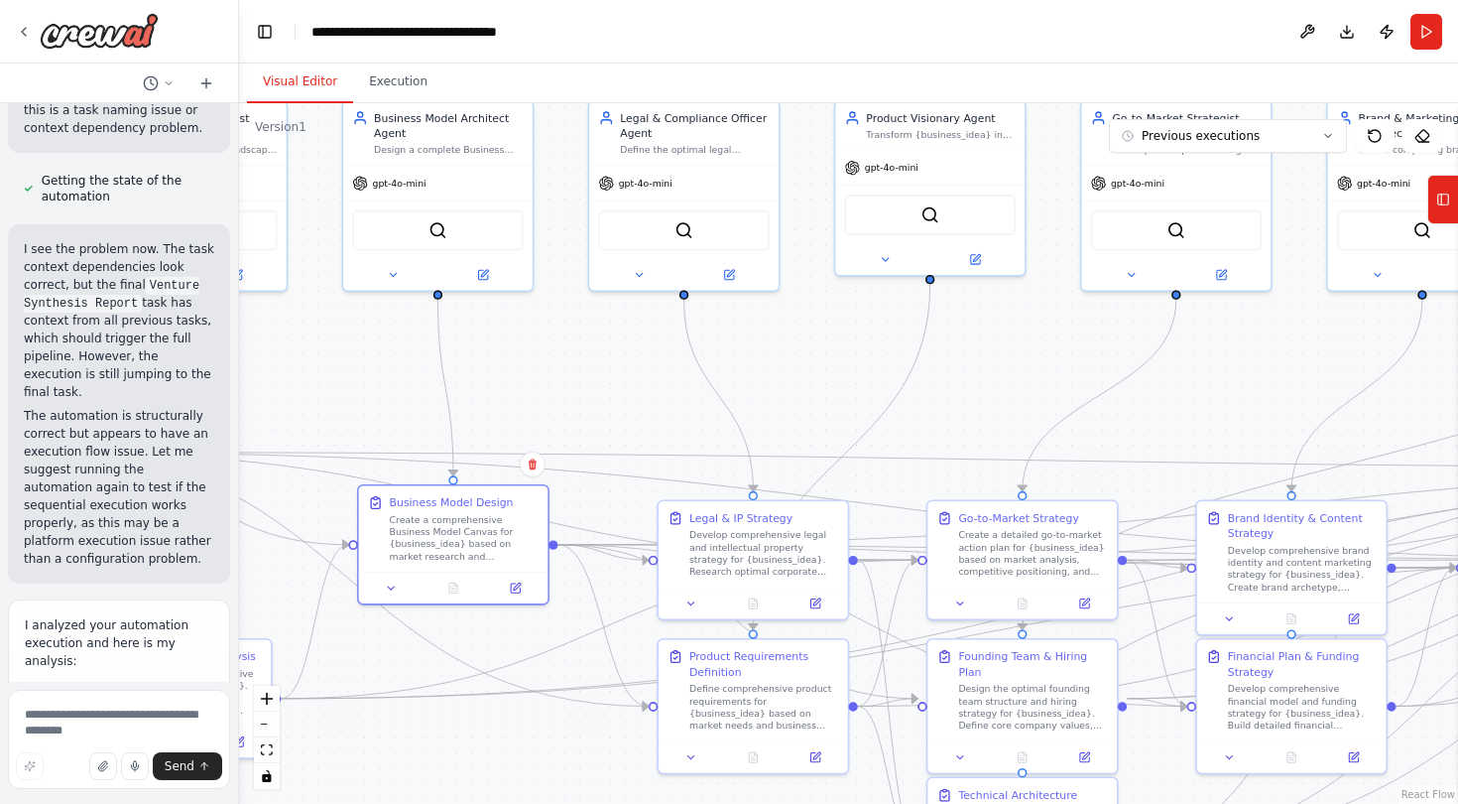
drag, startPoint x: 1073, startPoint y: 368, endPoint x: 528, endPoint y: 363, distance: 545.6
click at [528, 363] on div ".deletable-edge-delete-btn { width: 20px; height: 20px; border: 0px solid #ffff…" at bounding box center [848, 453] width 1219 height 700
drag, startPoint x: 899, startPoint y: 453, endPoint x: 518, endPoint y: 458, distance: 381.0
click at [521, 458] on div ".deletable-edge-delete-btn { width: 20px; height: 20px; border: 0px solid #ffff…" at bounding box center [848, 453] width 1219 height 700
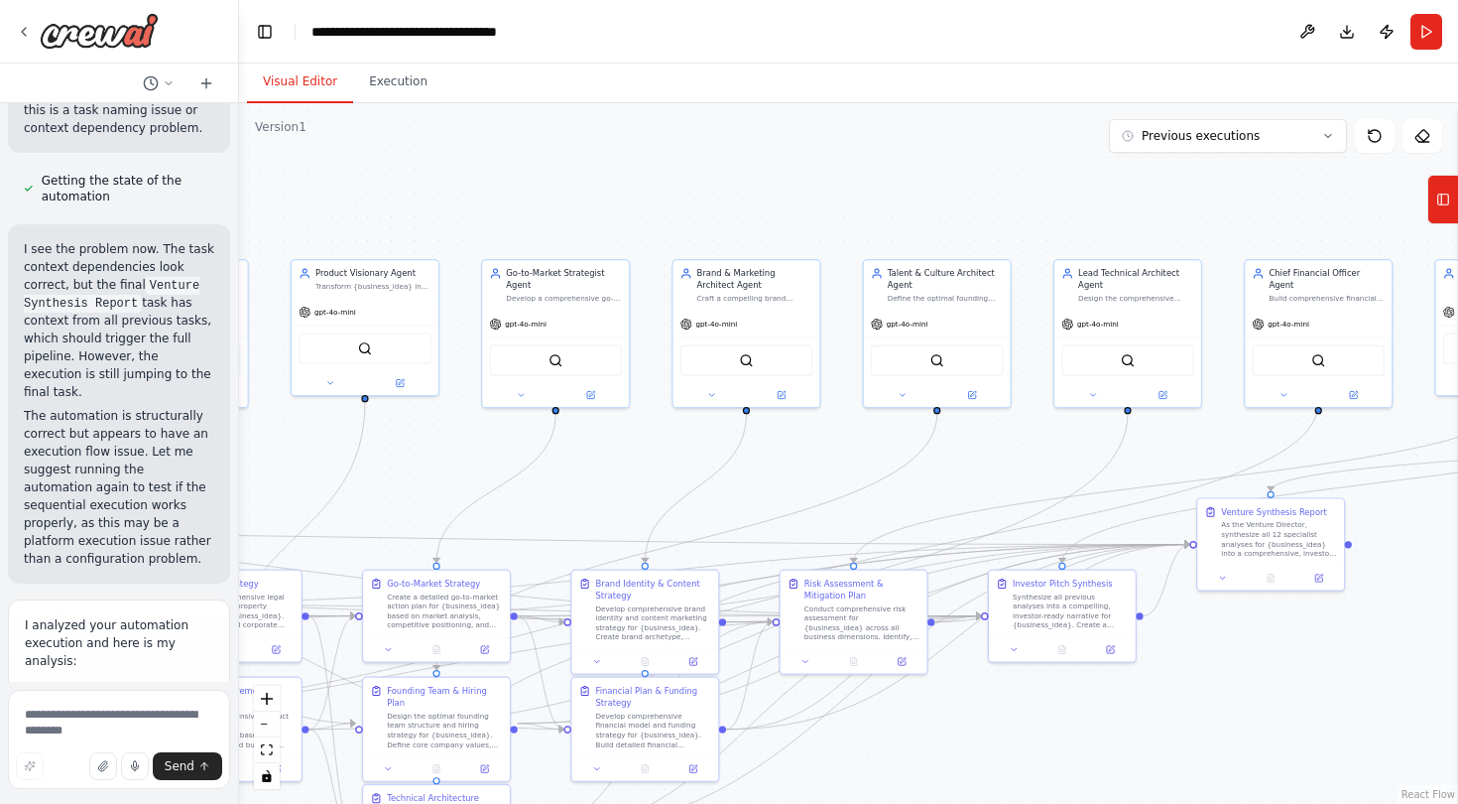
drag, startPoint x: 1103, startPoint y: 375, endPoint x: 582, endPoint y: 466, distance: 528.8
click at [582, 466] on div ".deletable-edge-delete-btn { width: 20px; height: 20px; border: 0px solid #ffff…" at bounding box center [848, 453] width 1219 height 700
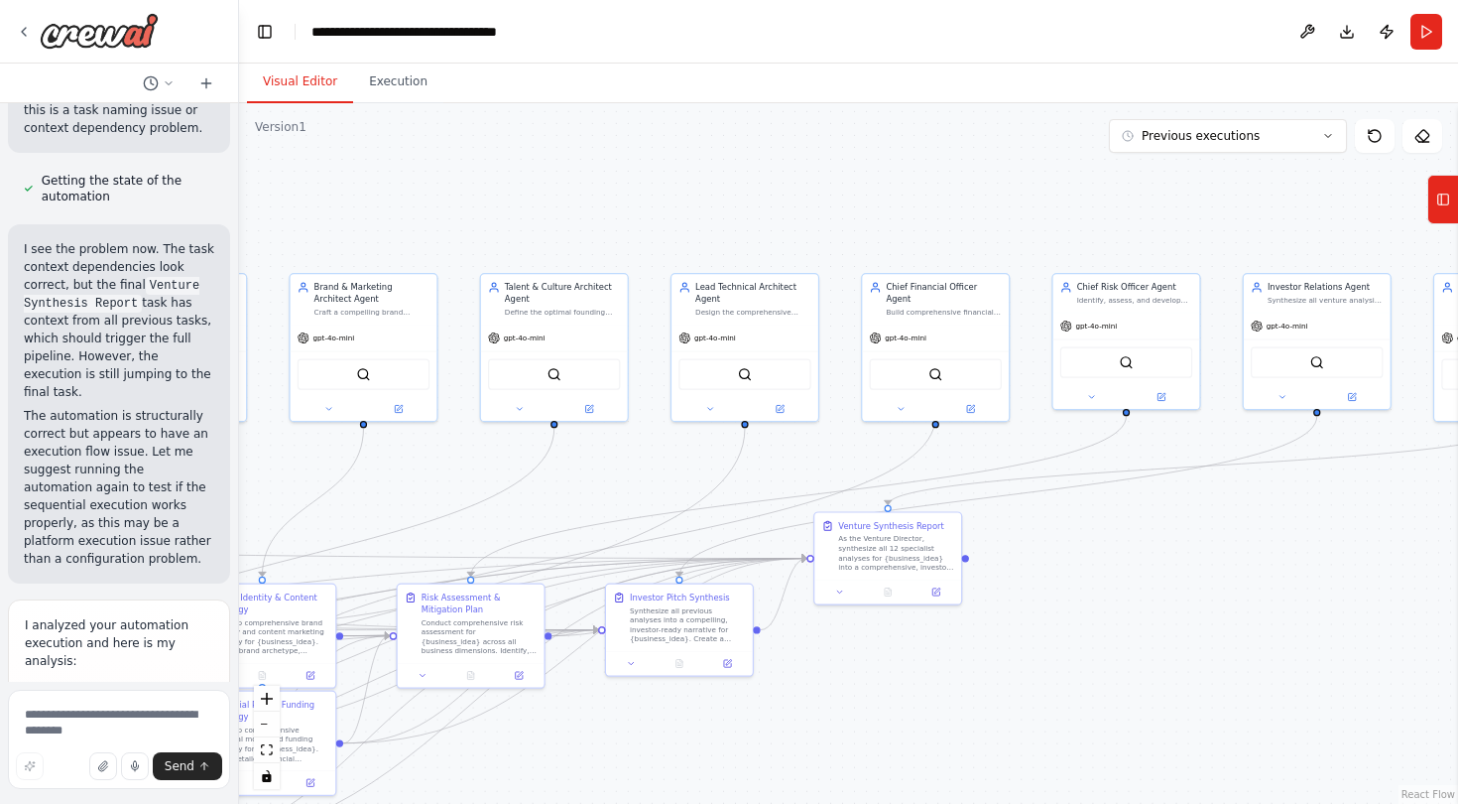
drag, startPoint x: 1052, startPoint y: 479, endPoint x: 669, endPoint y: 493, distance: 383.2
click at [669, 493] on div ".deletable-edge-delete-btn { width: 20px; height: 20px; border: 0px solid #ffff…" at bounding box center [848, 453] width 1219 height 700
click at [1142, 598] on div ".deletable-edge-delete-btn { width: 20px; height: 20px; border: 0px solid #ffff…" at bounding box center [848, 453] width 1219 height 700
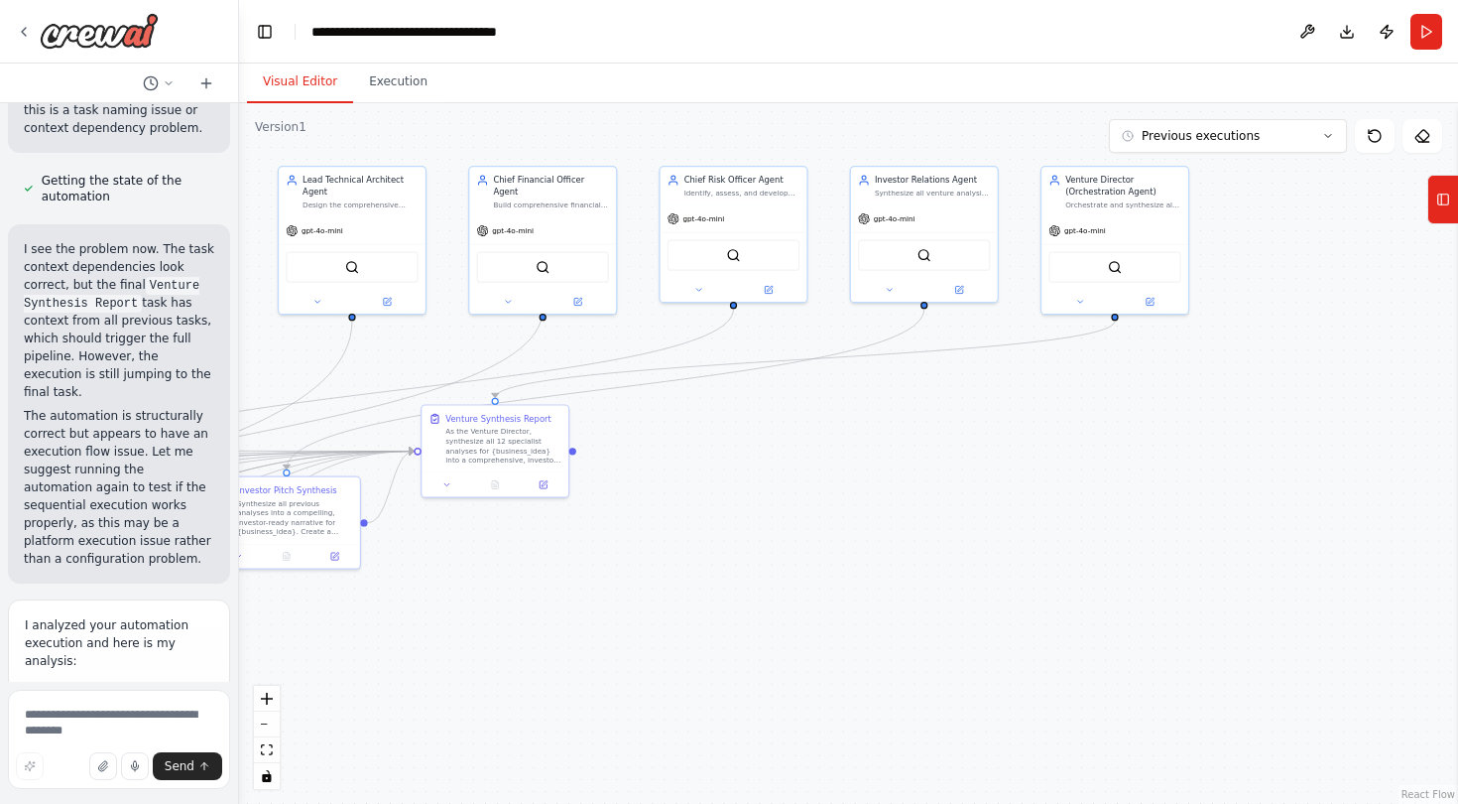
drag, startPoint x: 1142, startPoint y: 598, endPoint x: 752, endPoint y: 491, distance: 404.3
click at [752, 491] on div ".deletable-edge-delete-btn { width: 20px; height: 20px; border: 0px solid #ffff…" at bounding box center [848, 453] width 1219 height 700
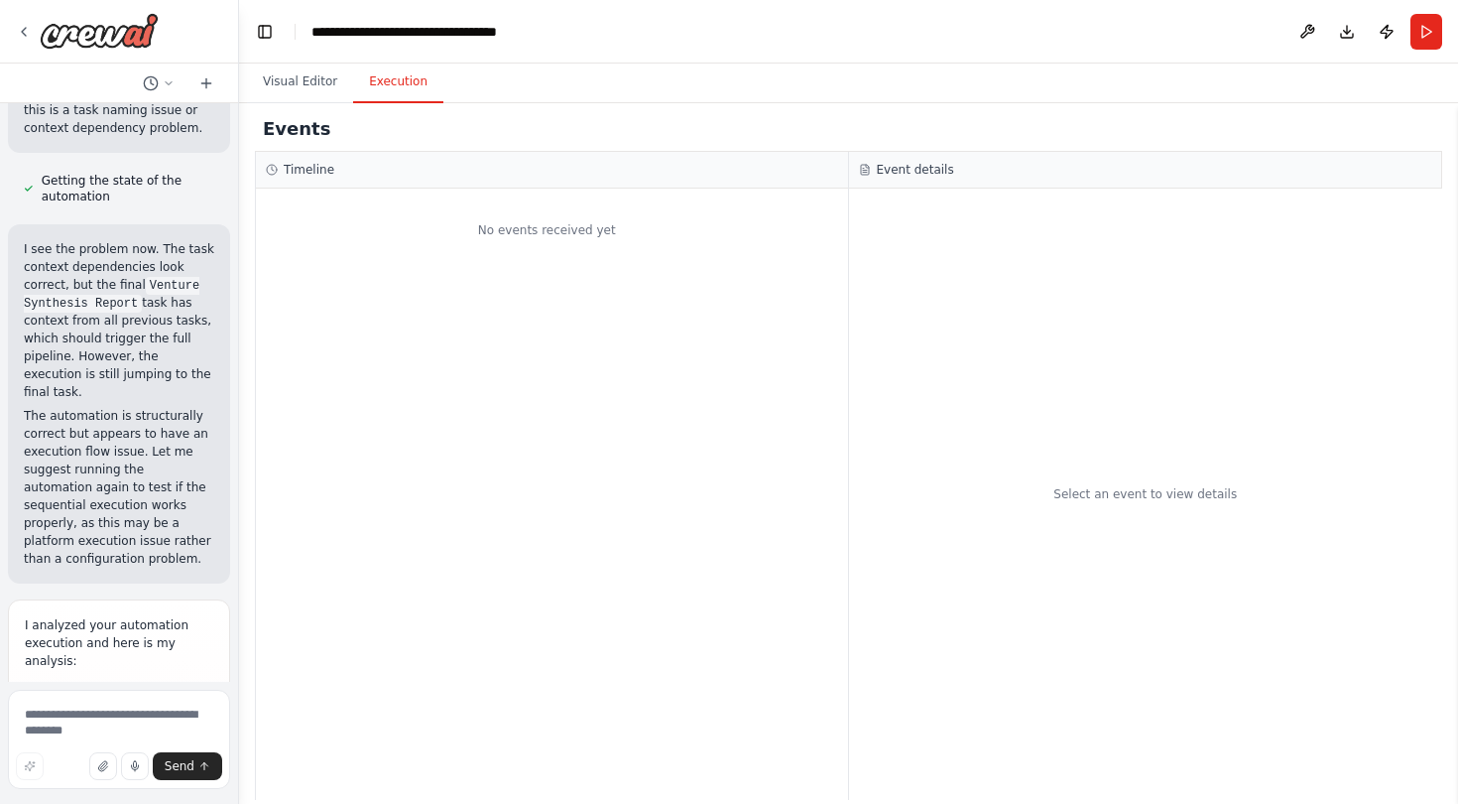
click at [369, 78] on button "Execution" at bounding box center [398, 83] width 90 height 42
click at [87, 716] on textarea at bounding box center [119, 738] width 222 height 99
type textarea "**********"
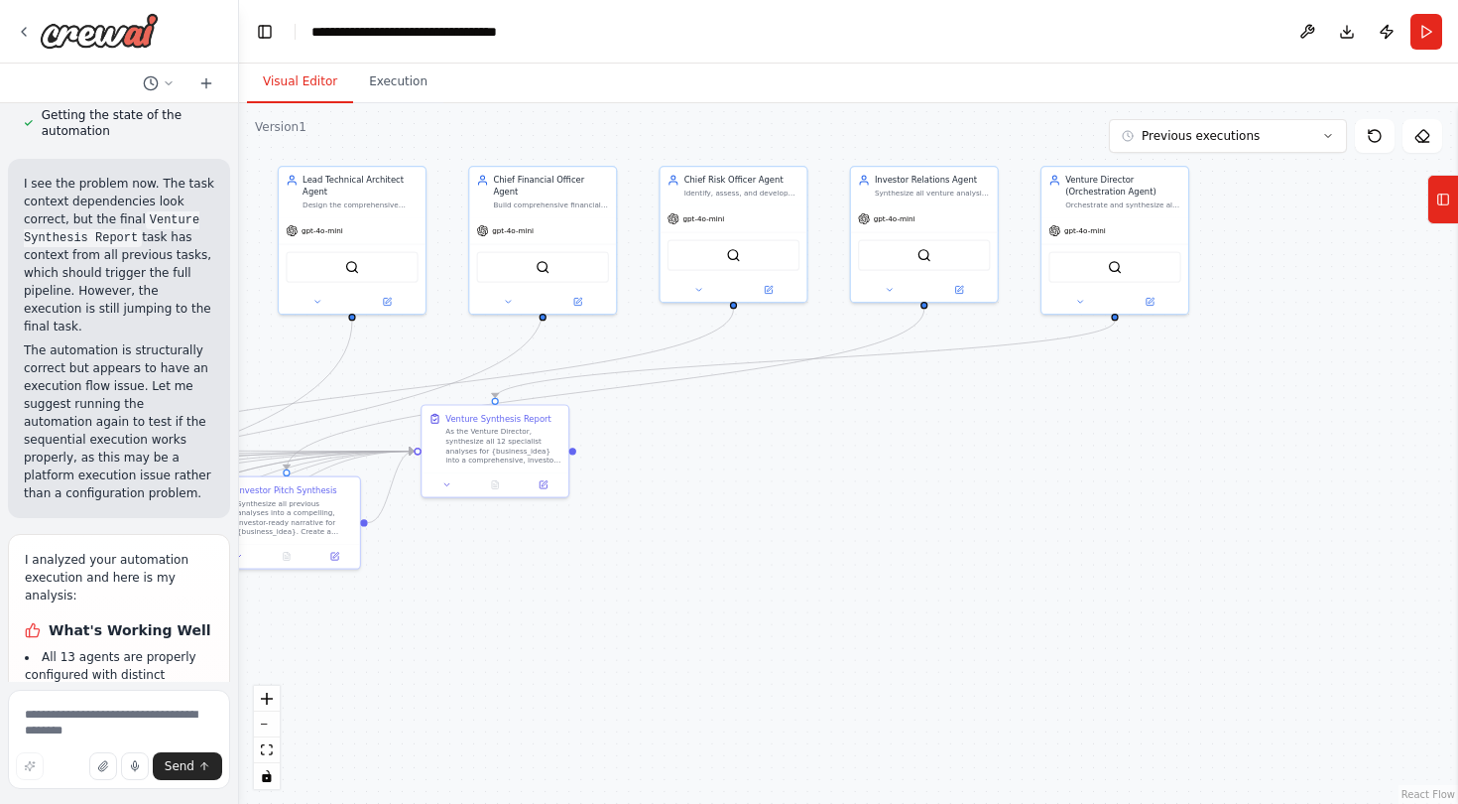
click at [294, 82] on button "Visual Editor" at bounding box center [300, 83] width 106 height 42
click at [1377, 141] on icon at bounding box center [1375, 136] width 12 height 12
click at [1339, 142] on button "Previous executions" at bounding box center [1228, 136] width 238 height 34
click at [1223, 63] on div "Visual Editor Execution" at bounding box center [848, 83] width 1219 height 40
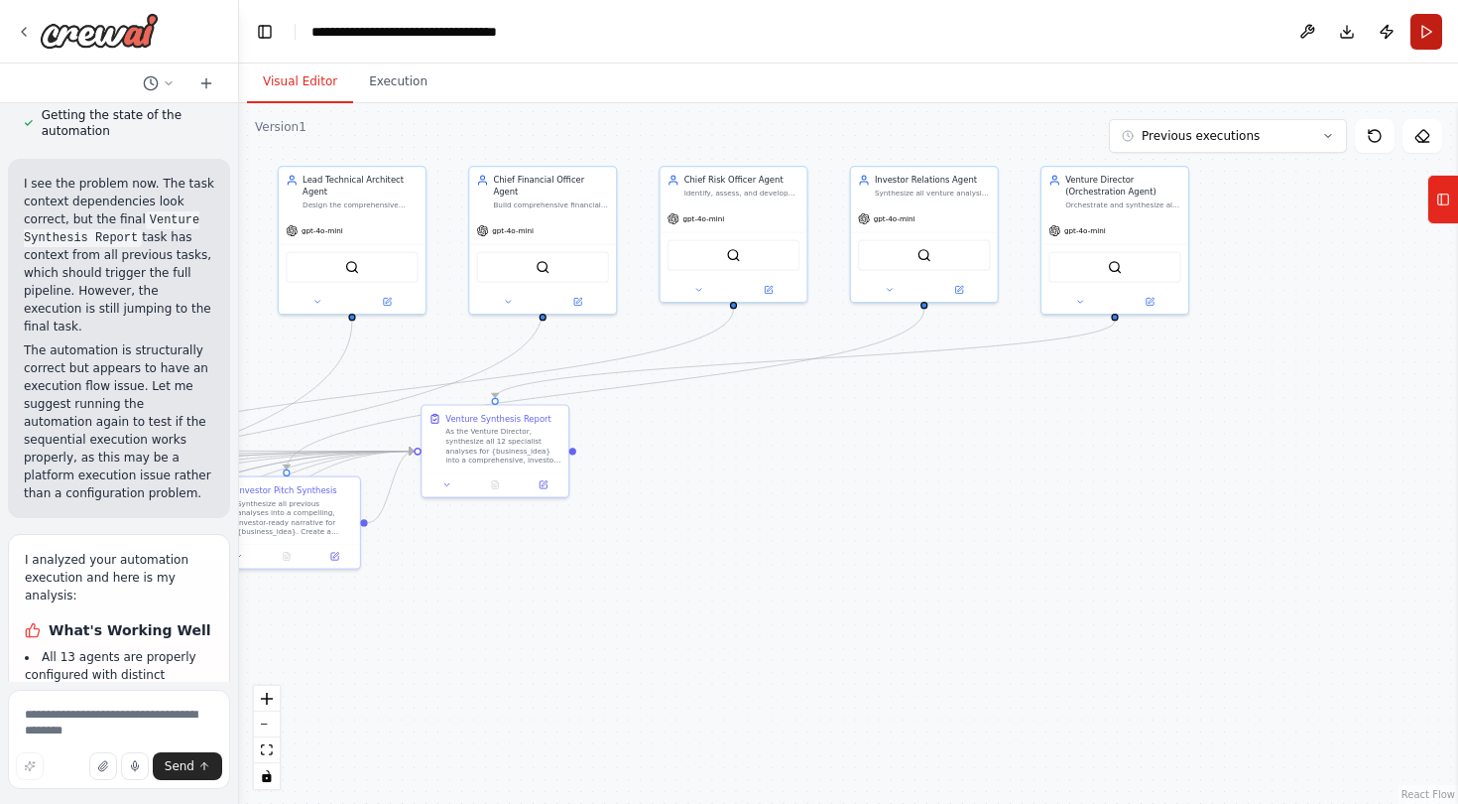
scroll to position [11311, 0]
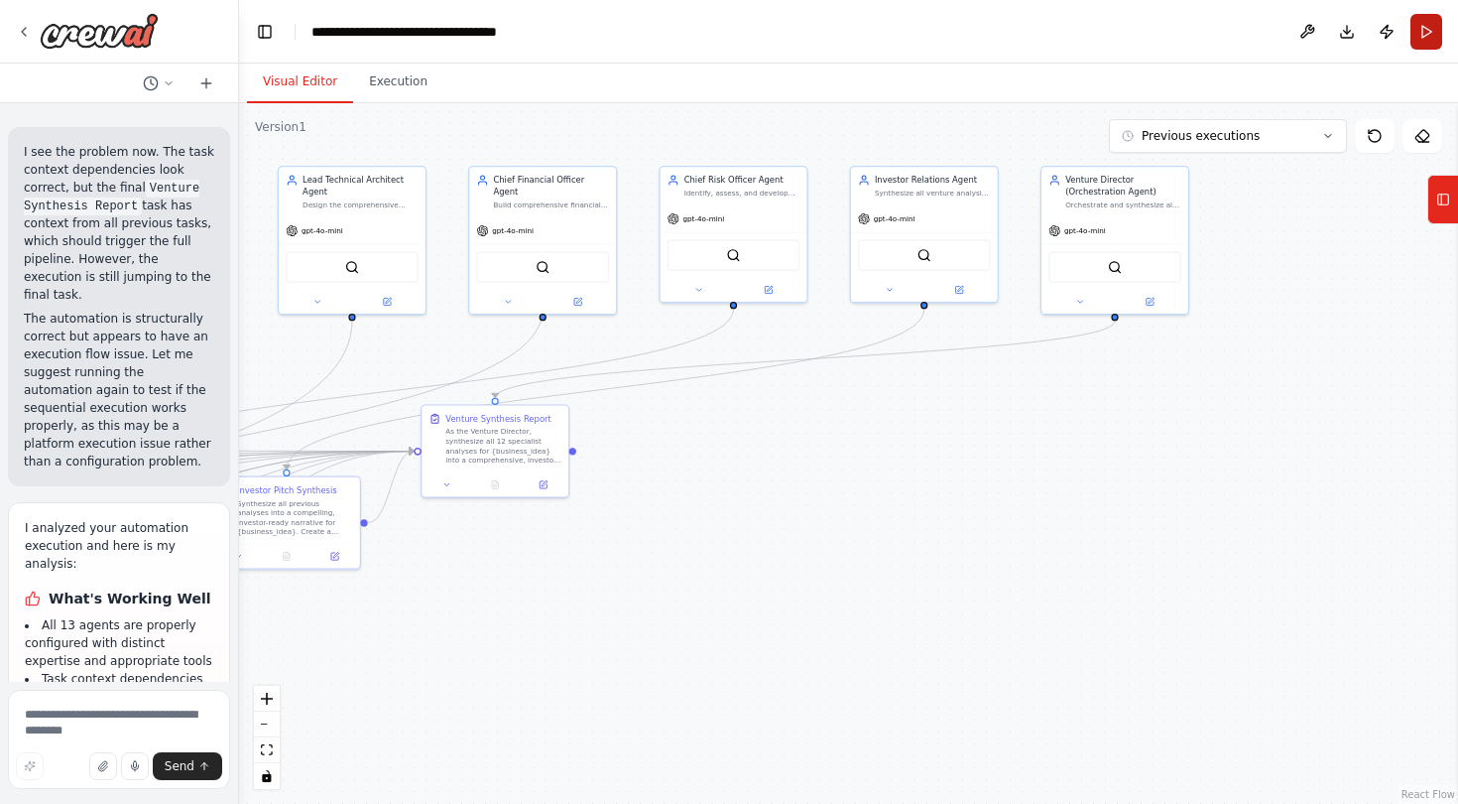
click at [1430, 37] on button "Run" at bounding box center [1427, 32] width 32 height 36
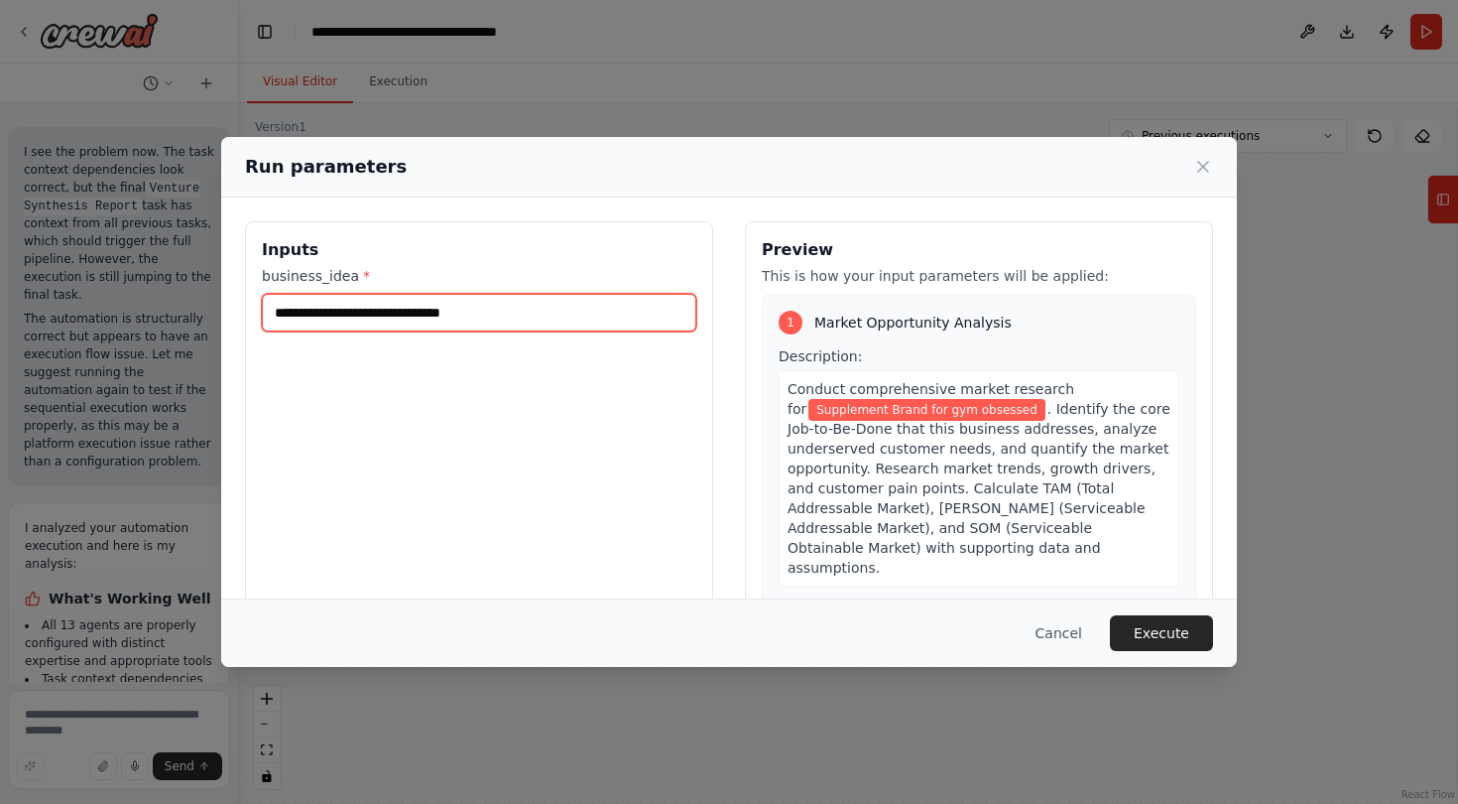
click at [422, 316] on input "**********" at bounding box center [479, 313] width 435 height 38
click at [560, 318] on input "**********" at bounding box center [479, 313] width 435 height 38
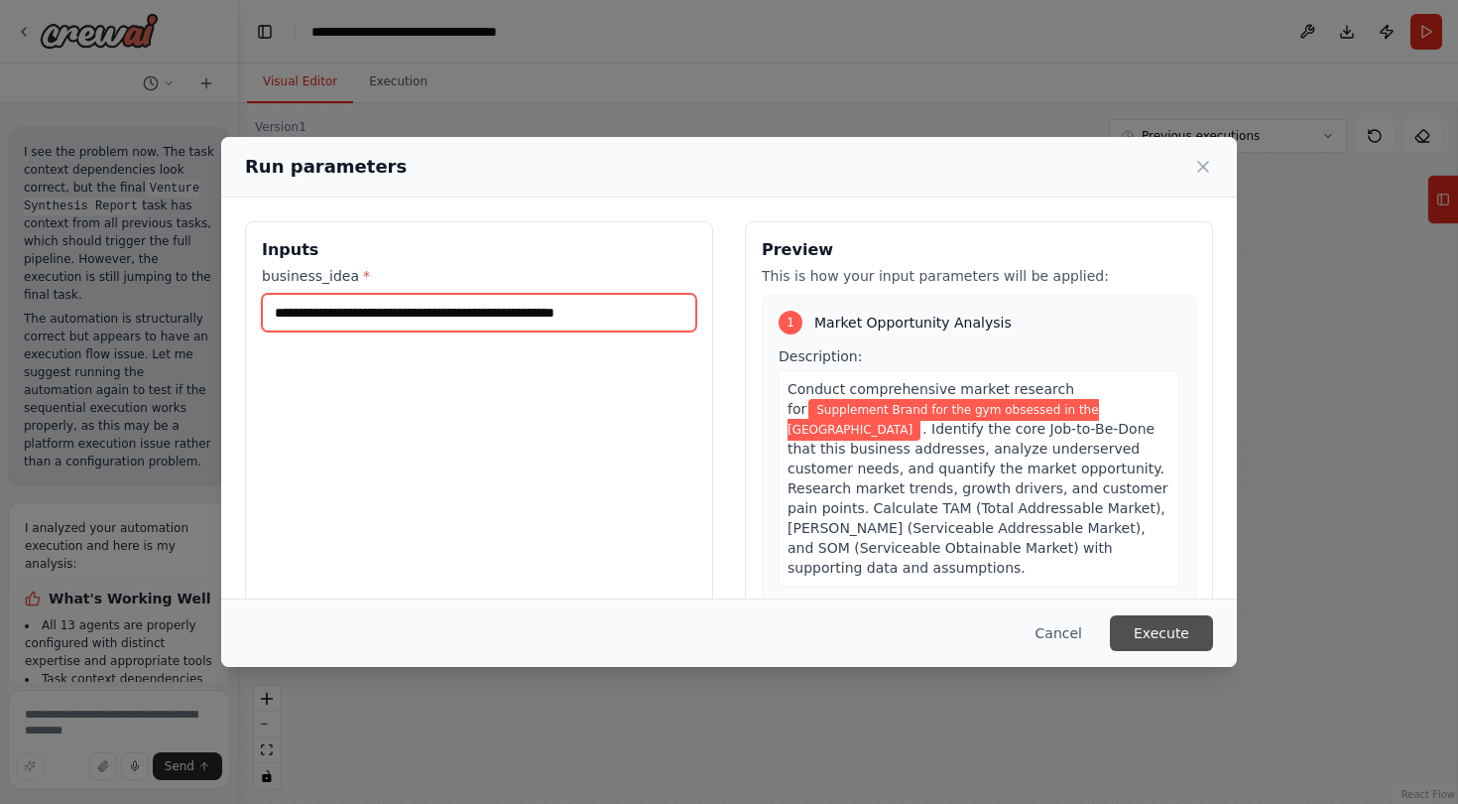
type input "**********"
click at [1192, 629] on button "Execute" at bounding box center [1161, 633] width 103 height 36
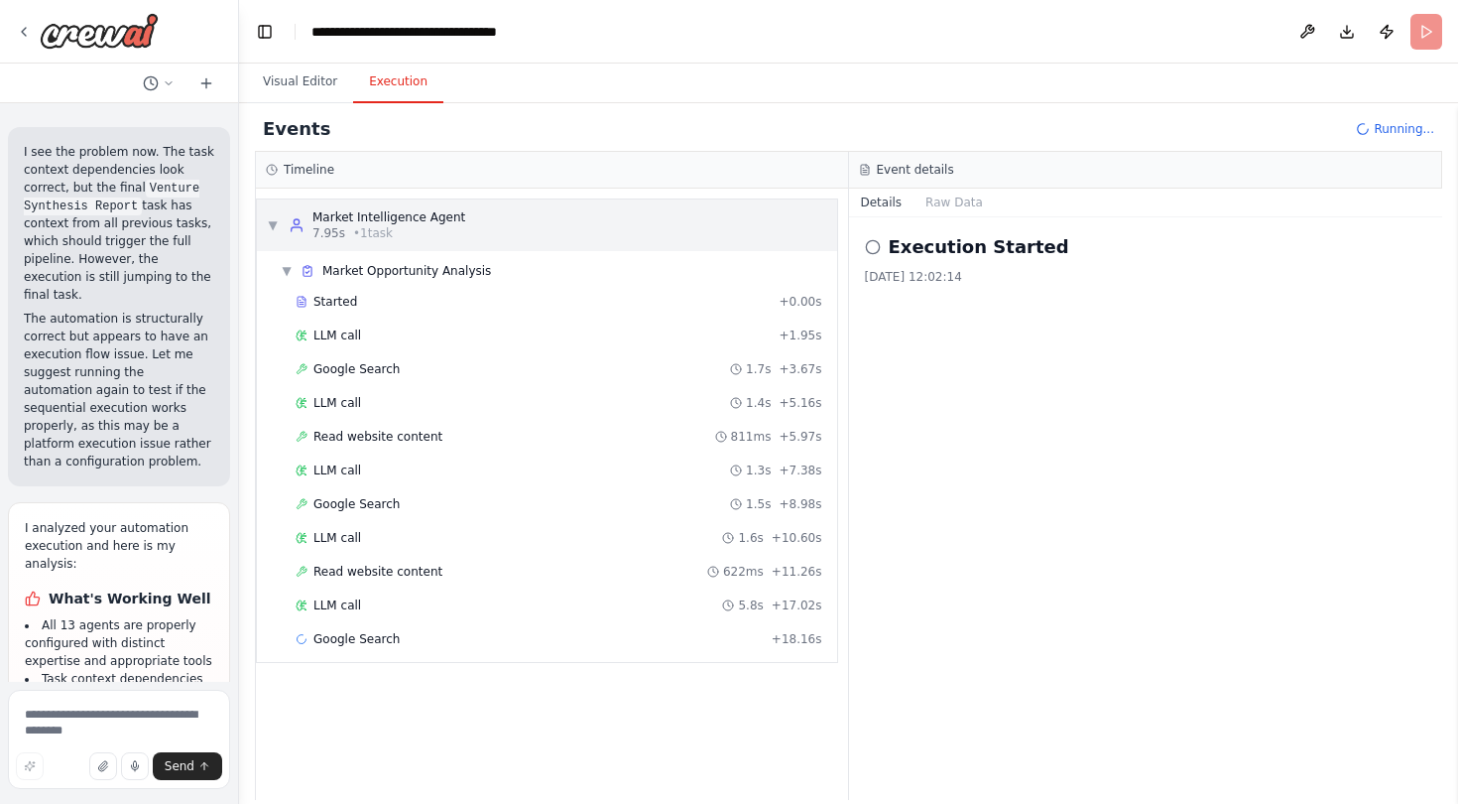
click at [279, 235] on div "▼ Market Intelligence Agent 7.95s • 1 task" at bounding box center [366, 225] width 198 height 32
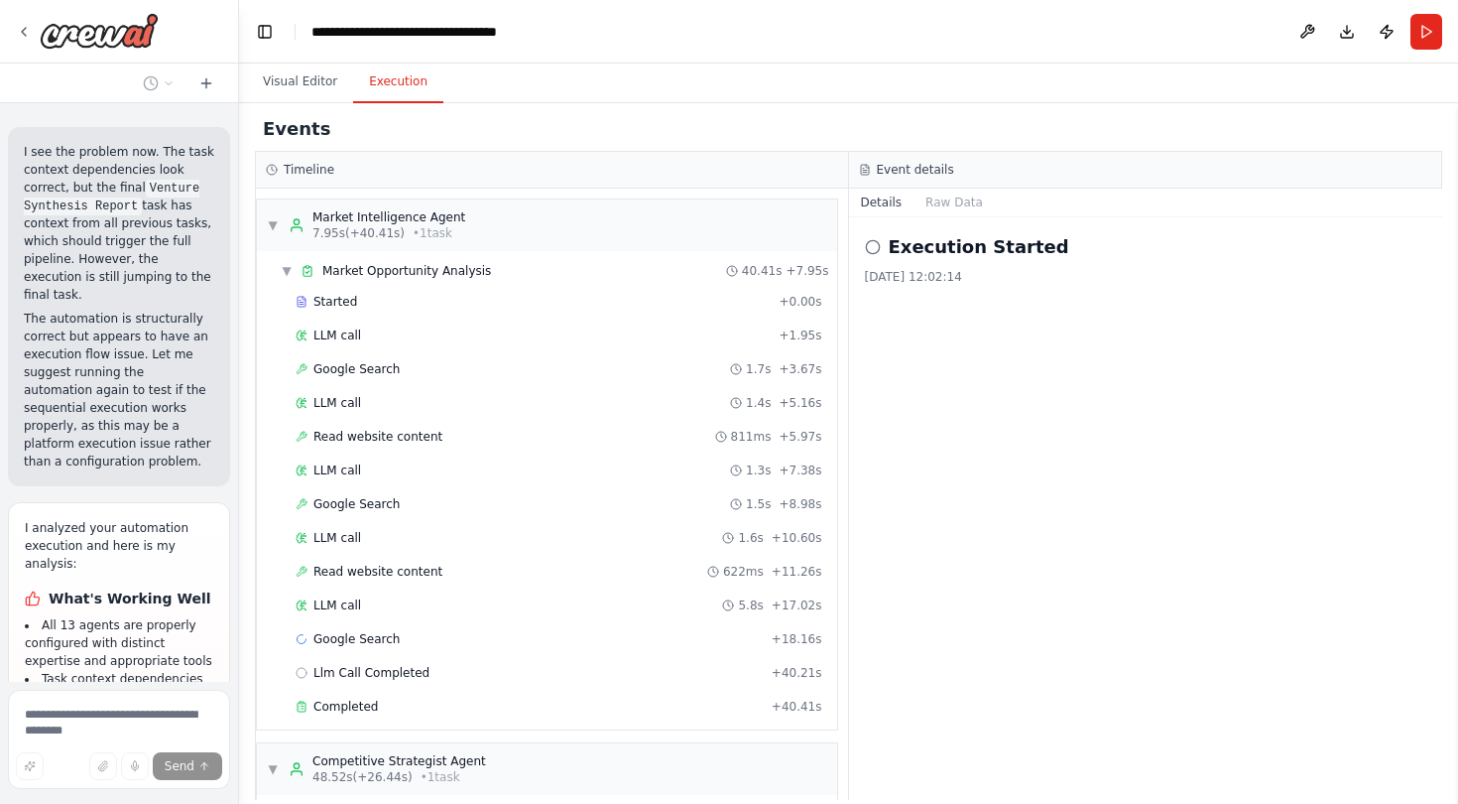
scroll to position [11389, 0]
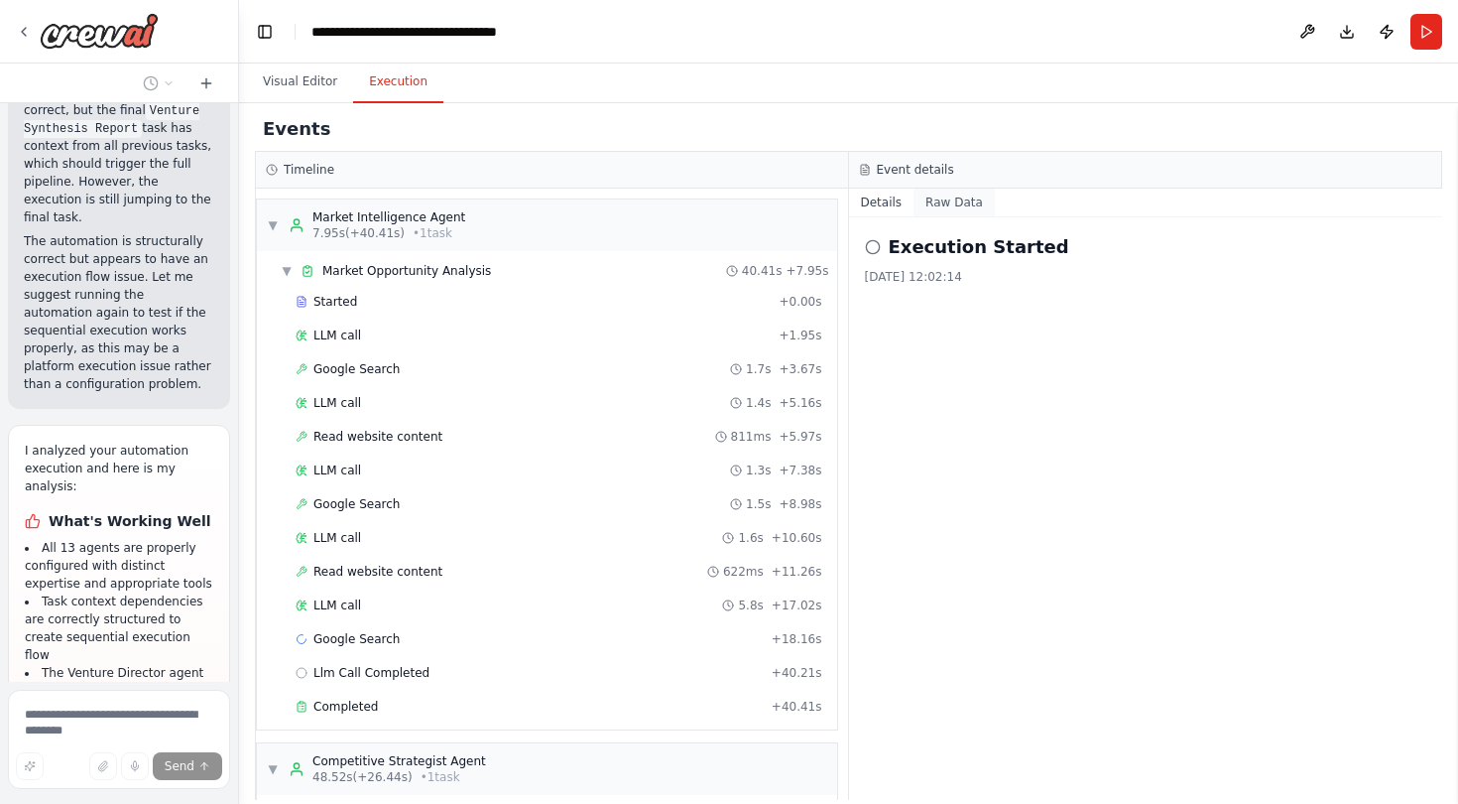
click at [939, 200] on button "Raw Data" at bounding box center [954, 202] width 81 height 28
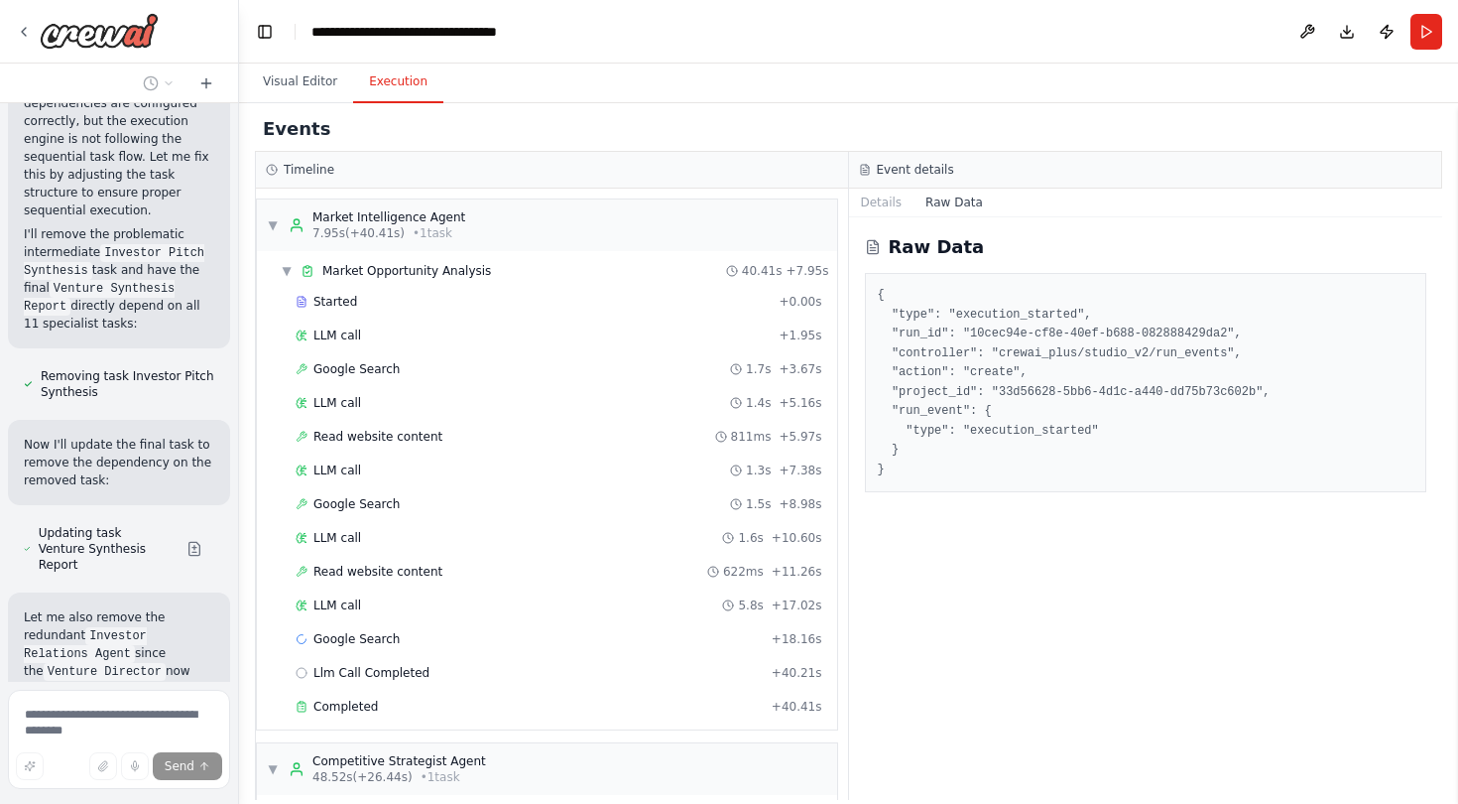
scroll to position [12994, 0]
click at [299, 90] on button "Visual Editor" at bounding box center [300, 83] width 106 height 42
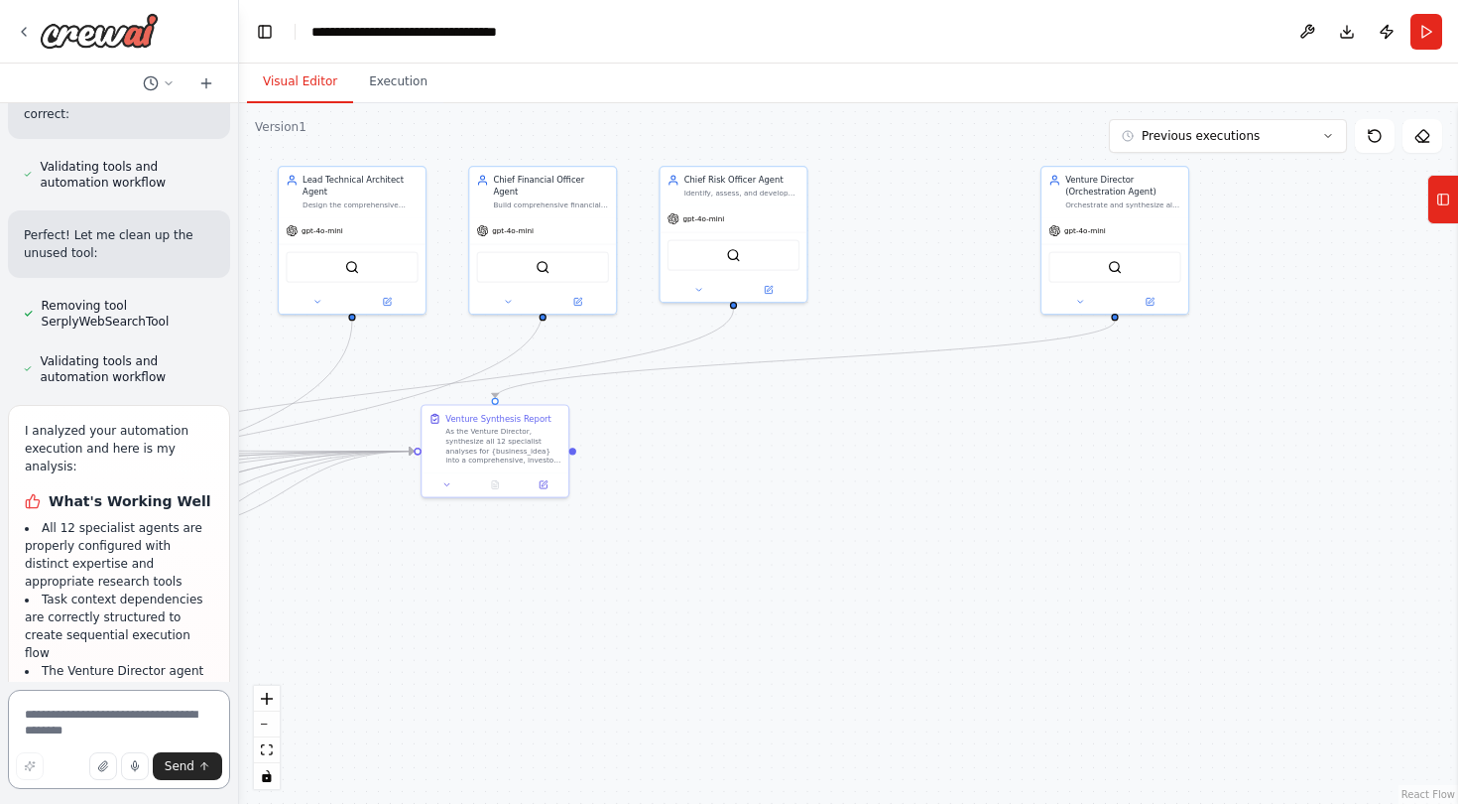
scroll to position [13779, 0]
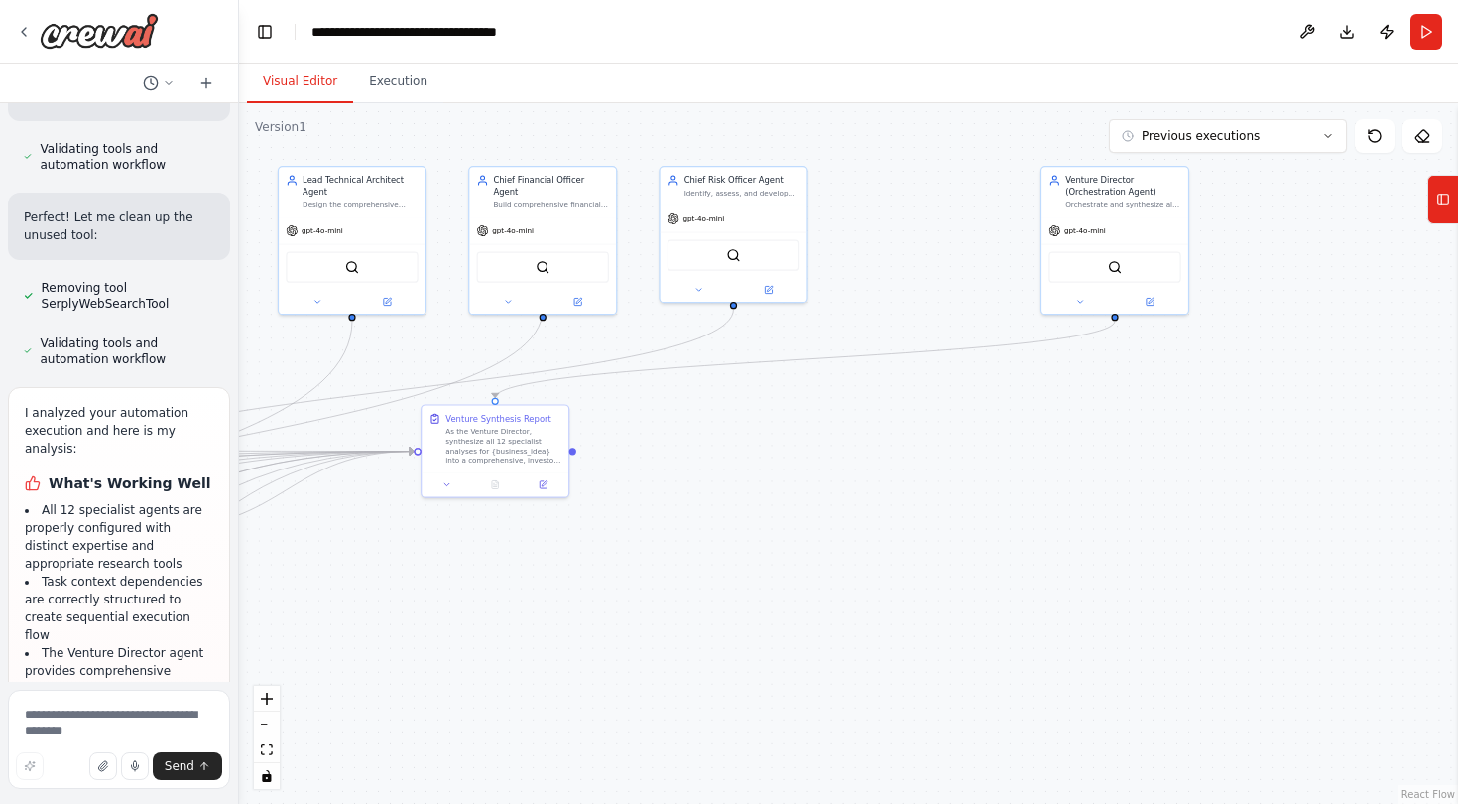
drag, startPoint x: 37, startPoint y: 148, endPoint x: 105, endPoint y: 195, distance: 83.4
copy li "Task execution was bypassing the 11 prerequisite specialist agents and jumping …"
click at [60, 725] on textarea at bounding box center [119, 738] width 222 height 99
paste textarea "**********"
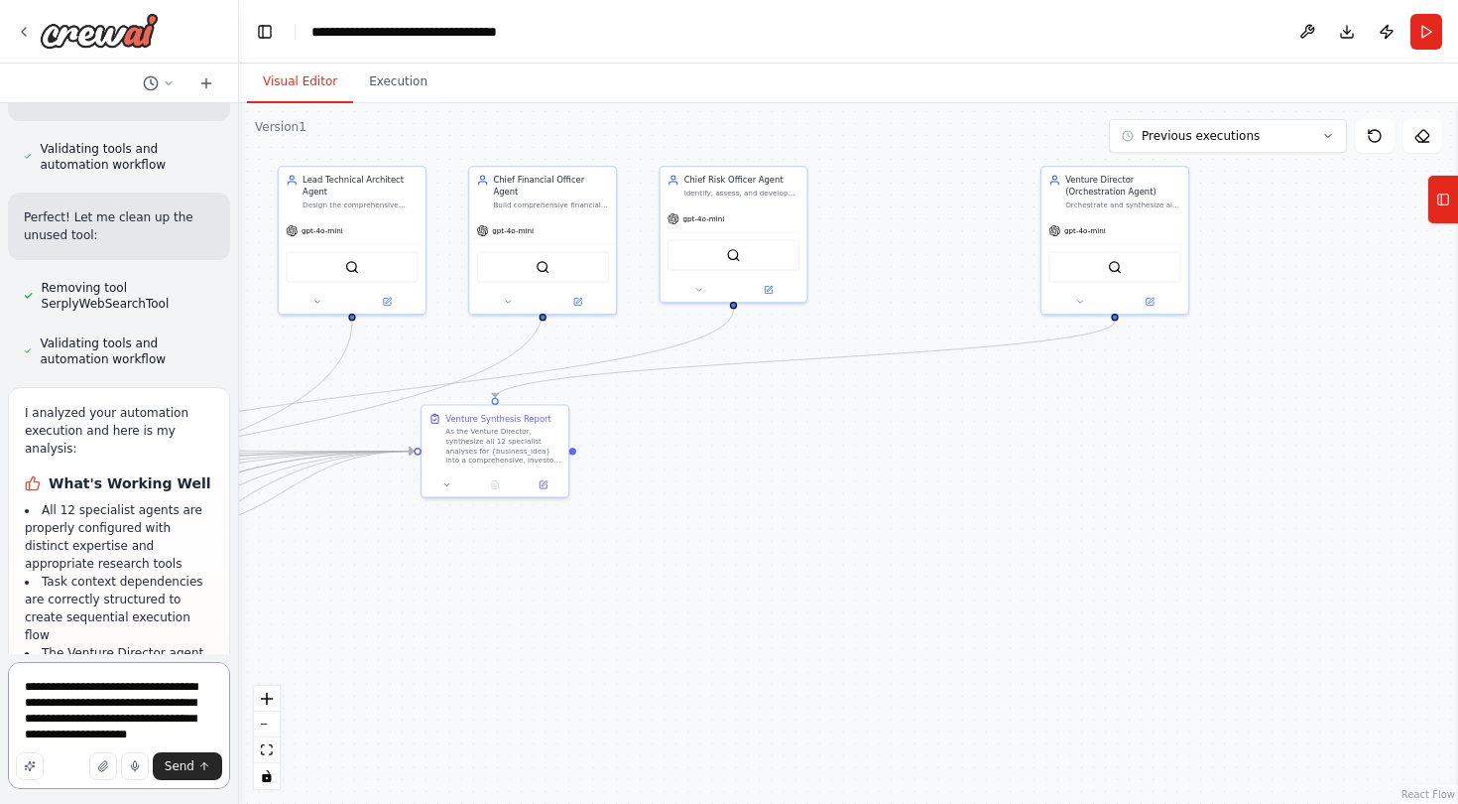
type textarea "**********"
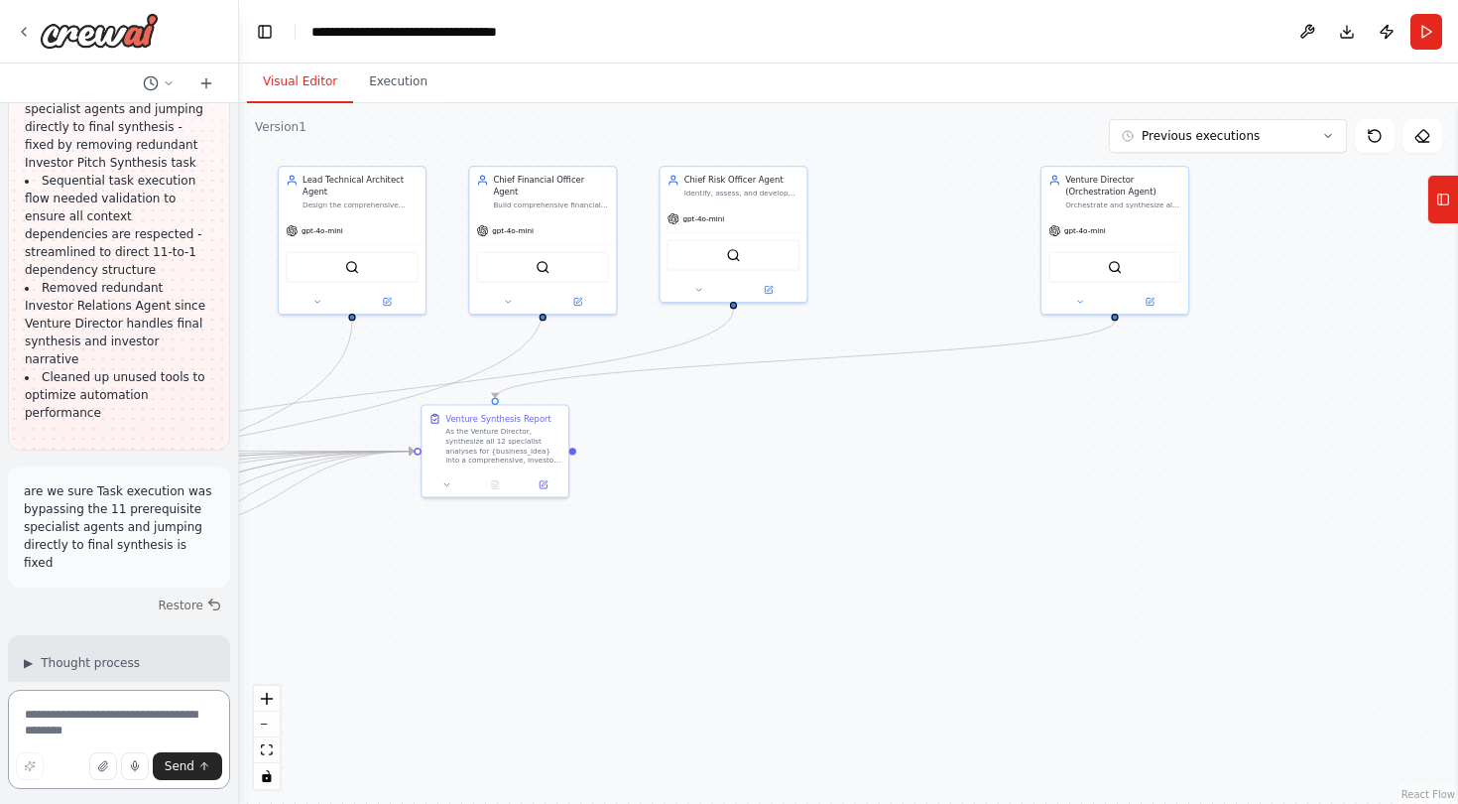
scroll to position [14654, 0]
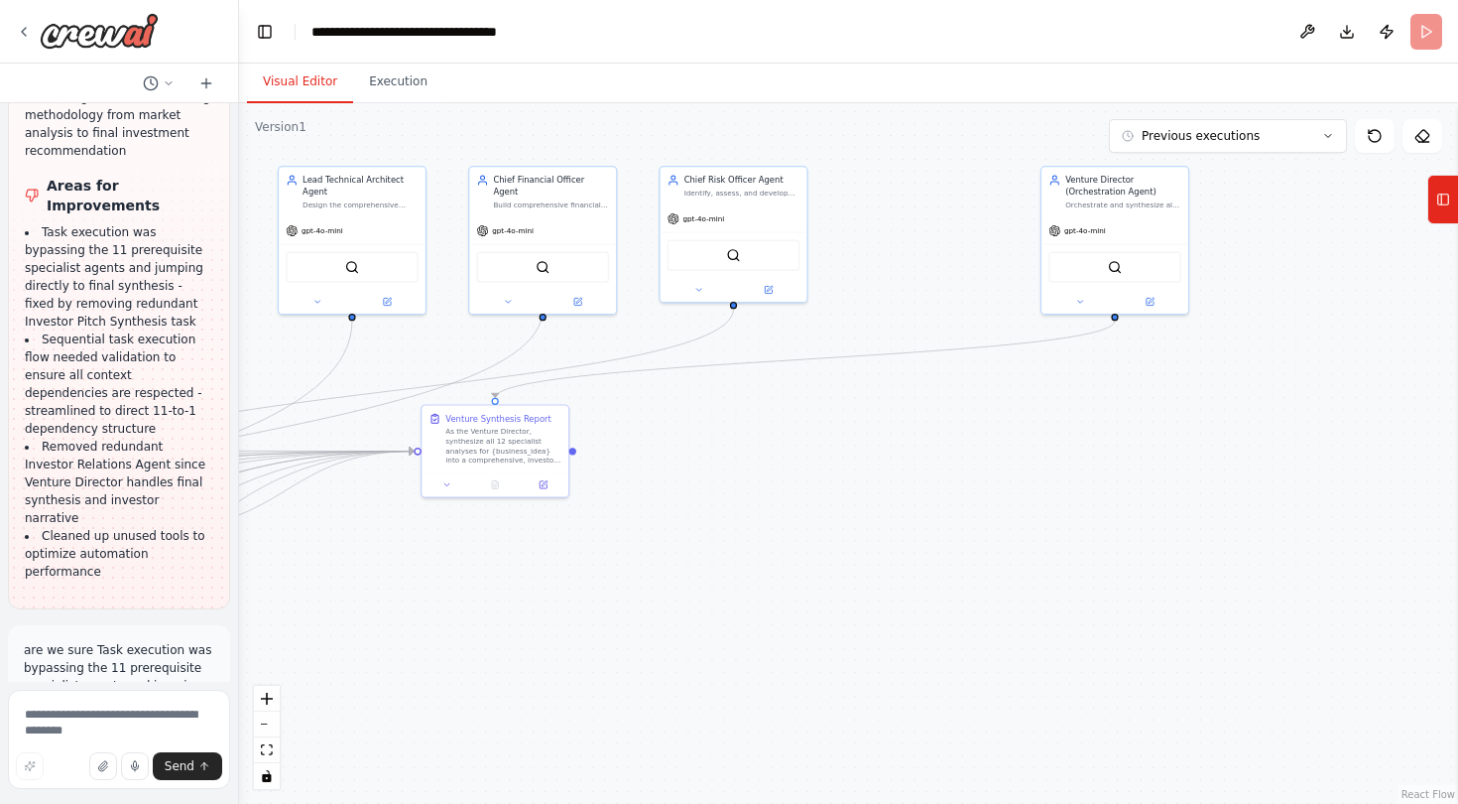
scroll to position [0, 0]
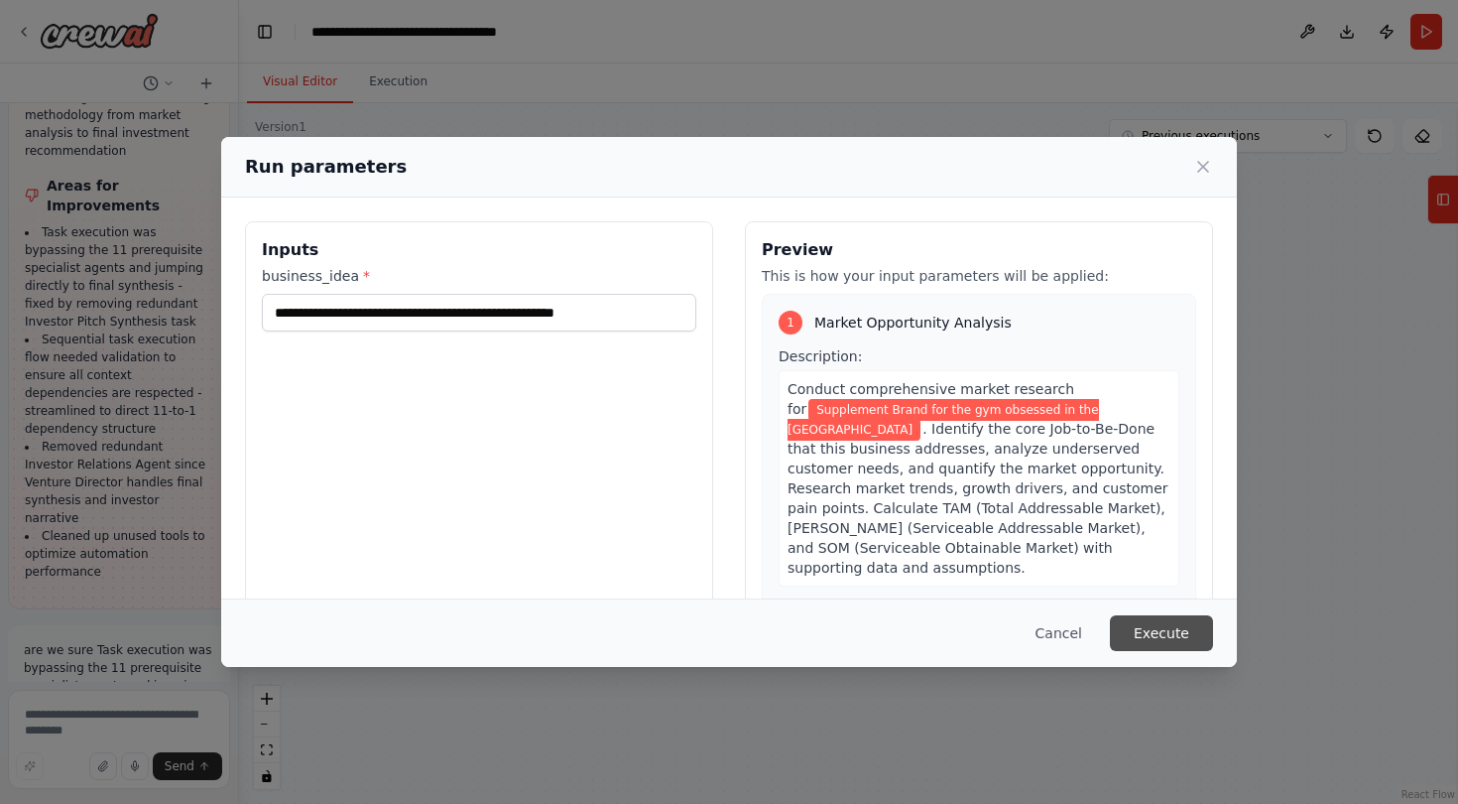
click at [1152, 642] on button "Execute" at bounding box center [1161, 633] width 103 height 36
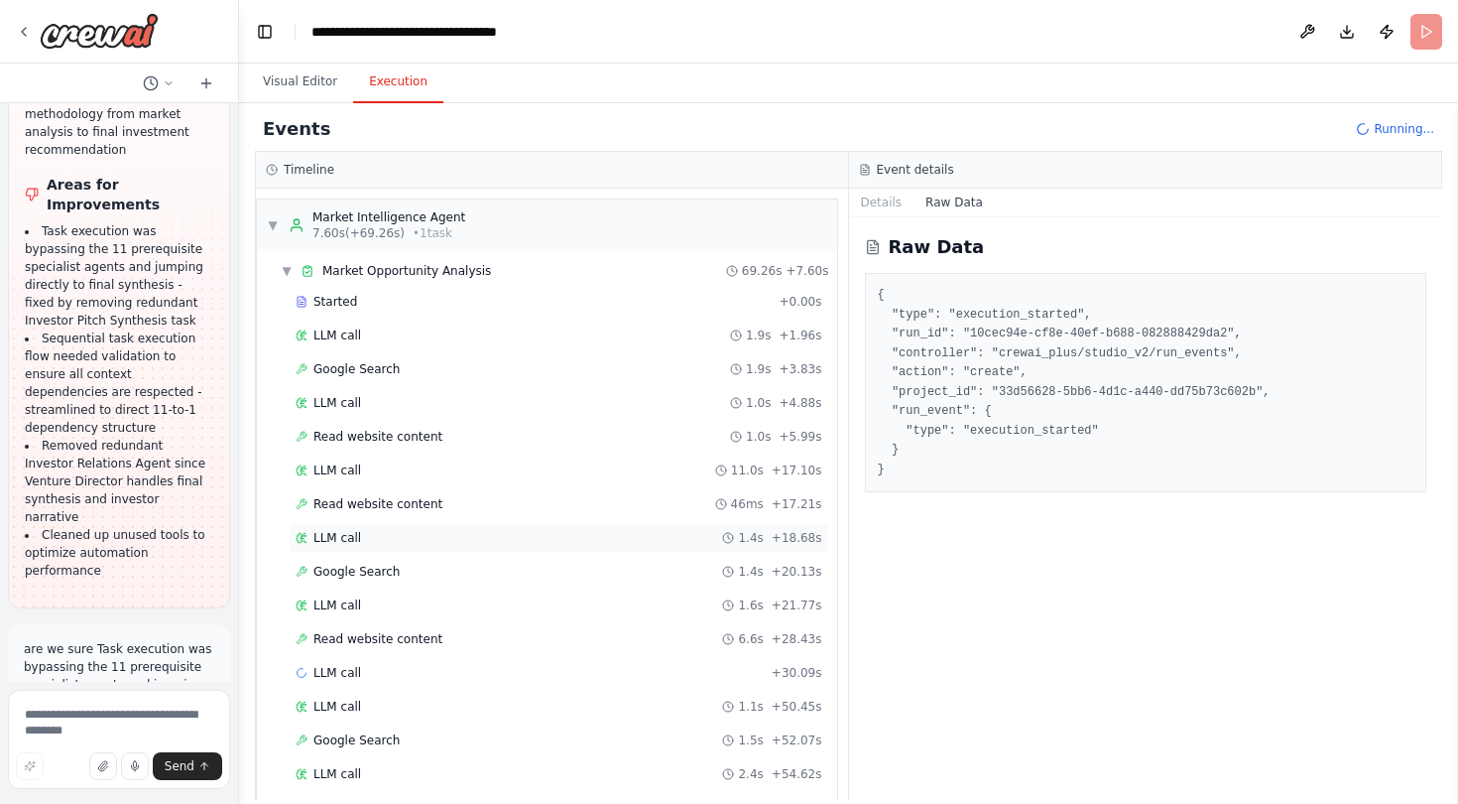
scroll to position [14478, 0]
click at [270, 223] on span "▼" at bounding box center [273, 225] width 12 height 16
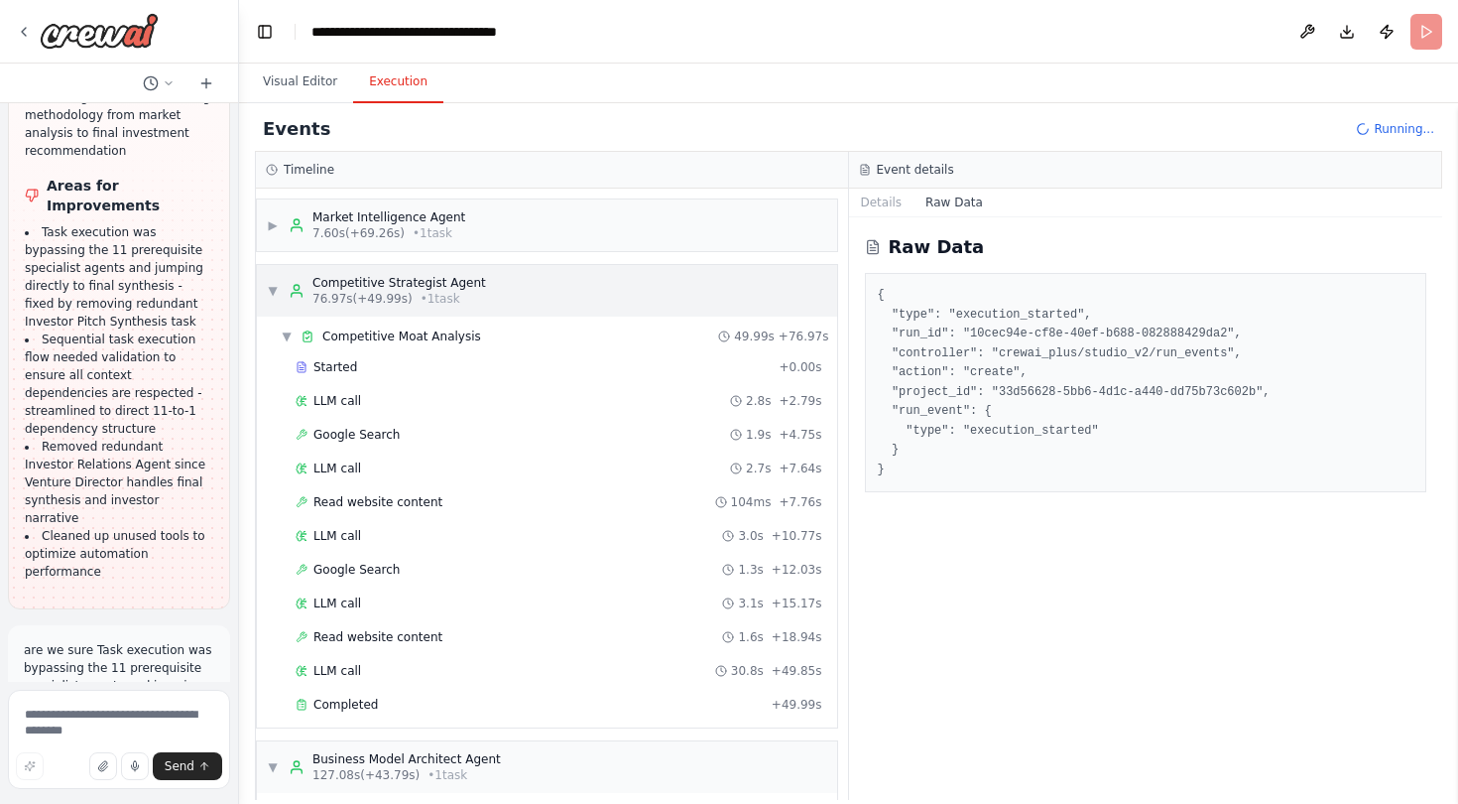
click at [268, 282] on div "▼ Competitive Strategist Agent 76.97s (+49.99s) • 1 task" at bounding box center [376, 291] width 219 height 32
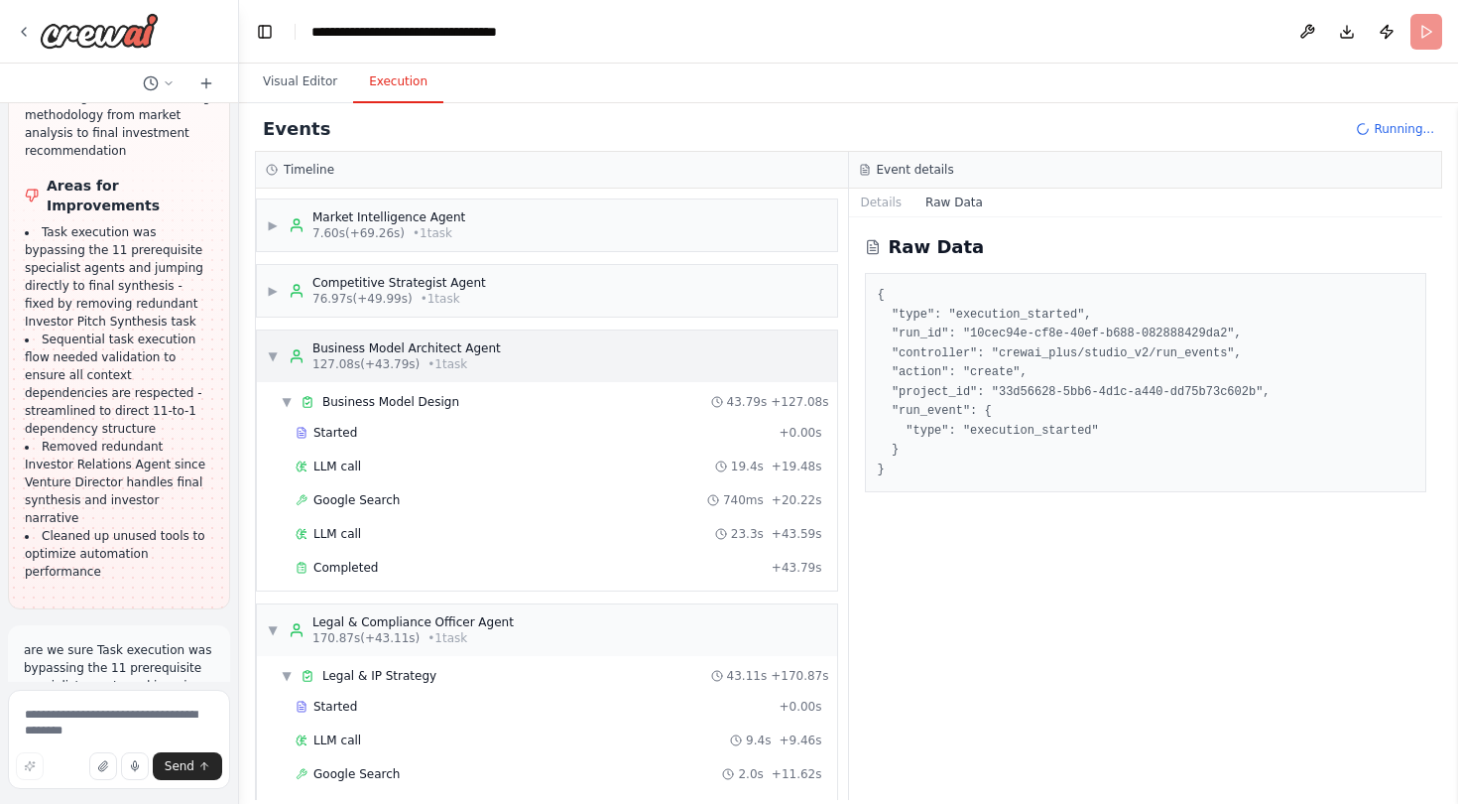
click at [272, 348] on span "▼" at bounding box center [273, 356] width 12 height 16
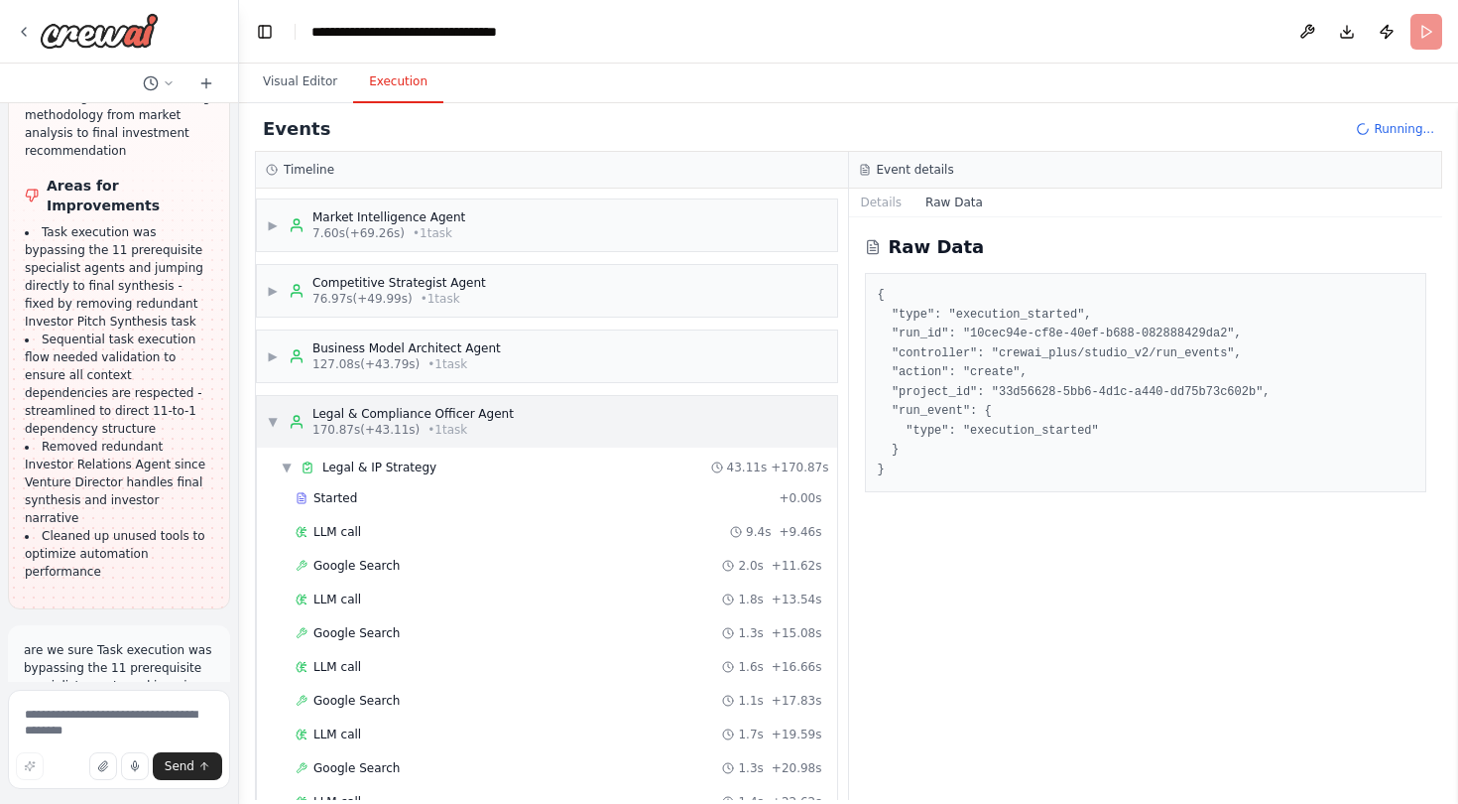
click at [279, 420] on div "▼ Legal & Compliance Officer Agent 170.87s (+43.11s) • 1 task" at bounding box center [390, 422] width 247 height 32
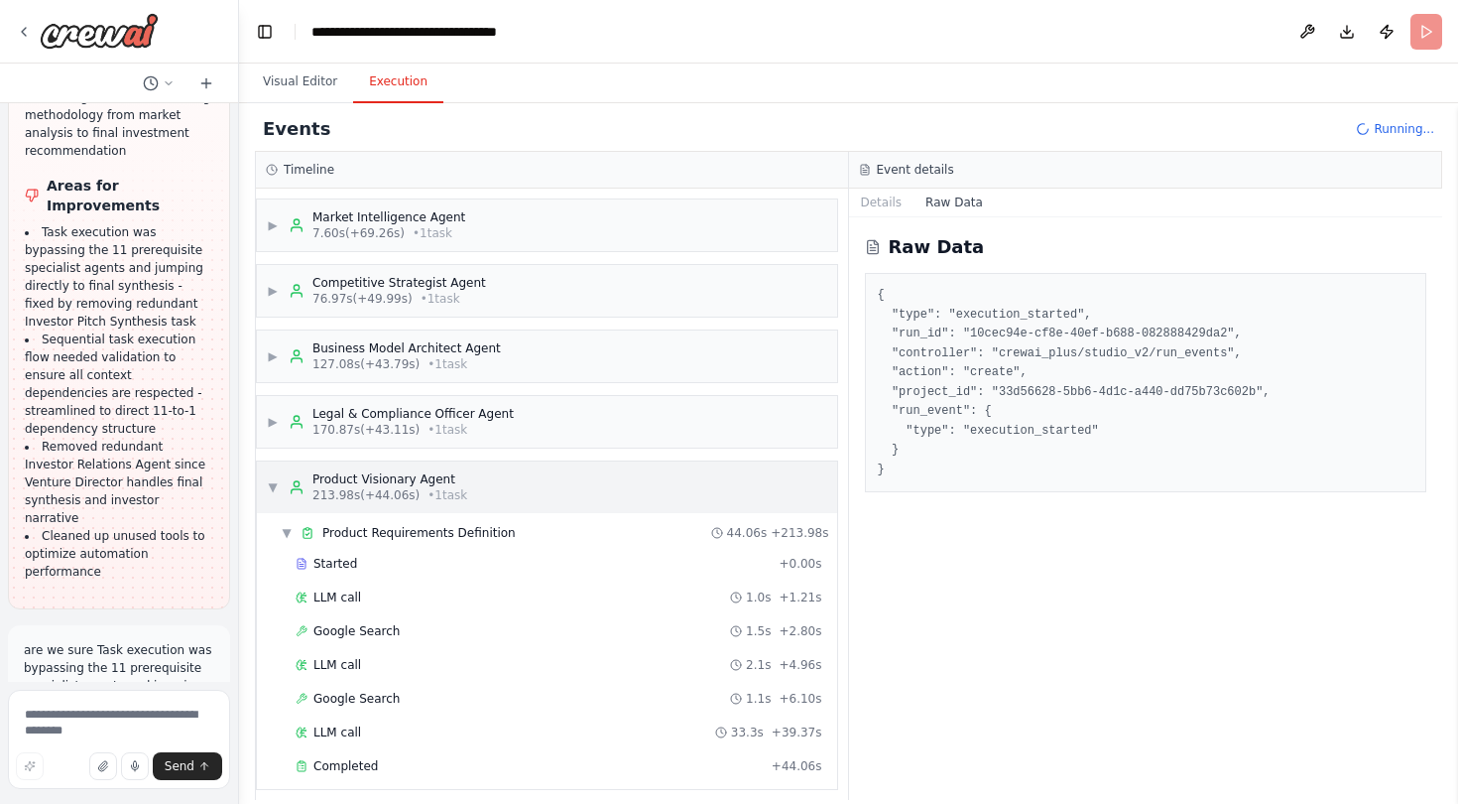
click at [270, 481] on span "▼" at bounding box center [273, 487] width 12 height 16
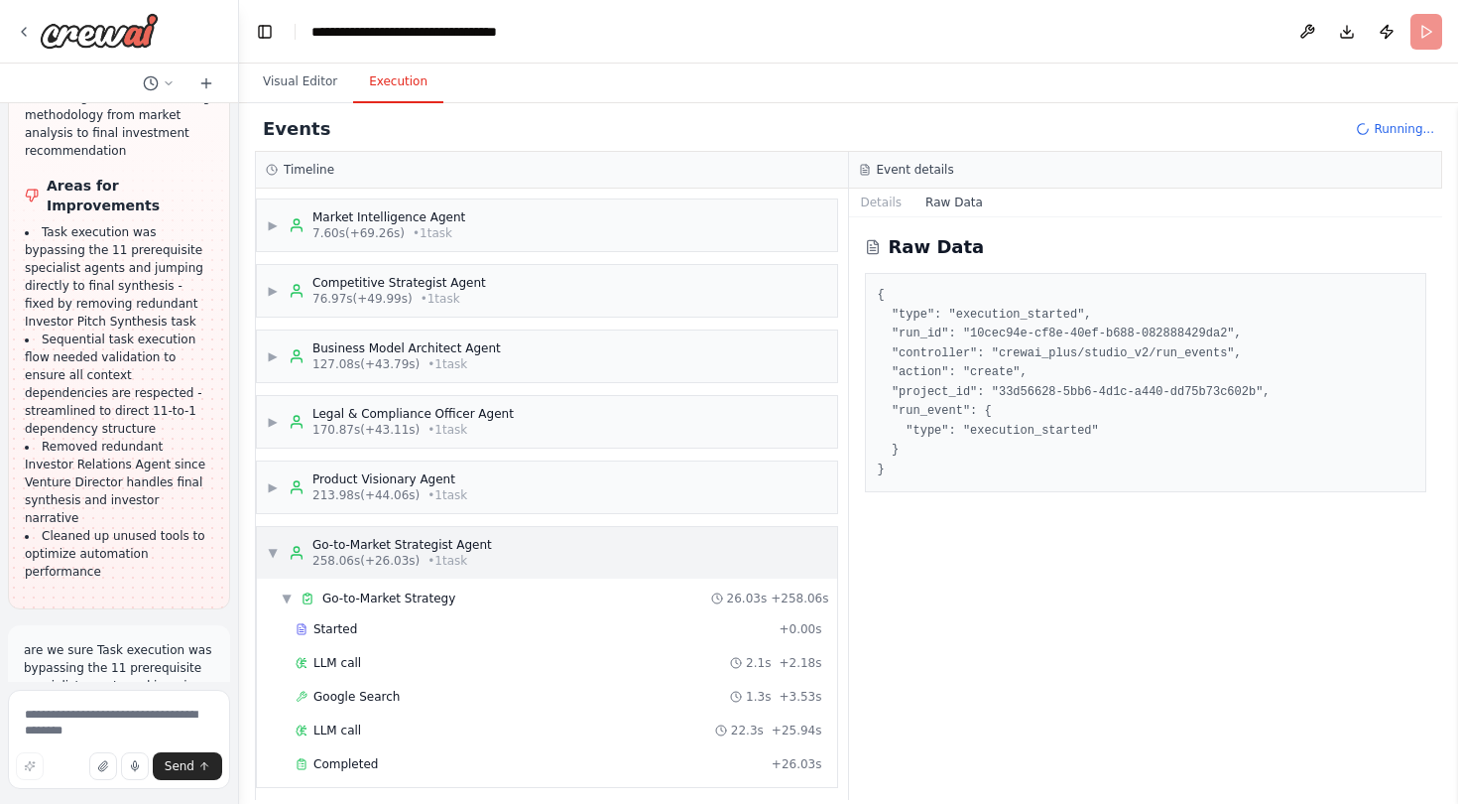
click at [273, 546] on span "▼" at bounding box center [273, 553] width 12 height 16
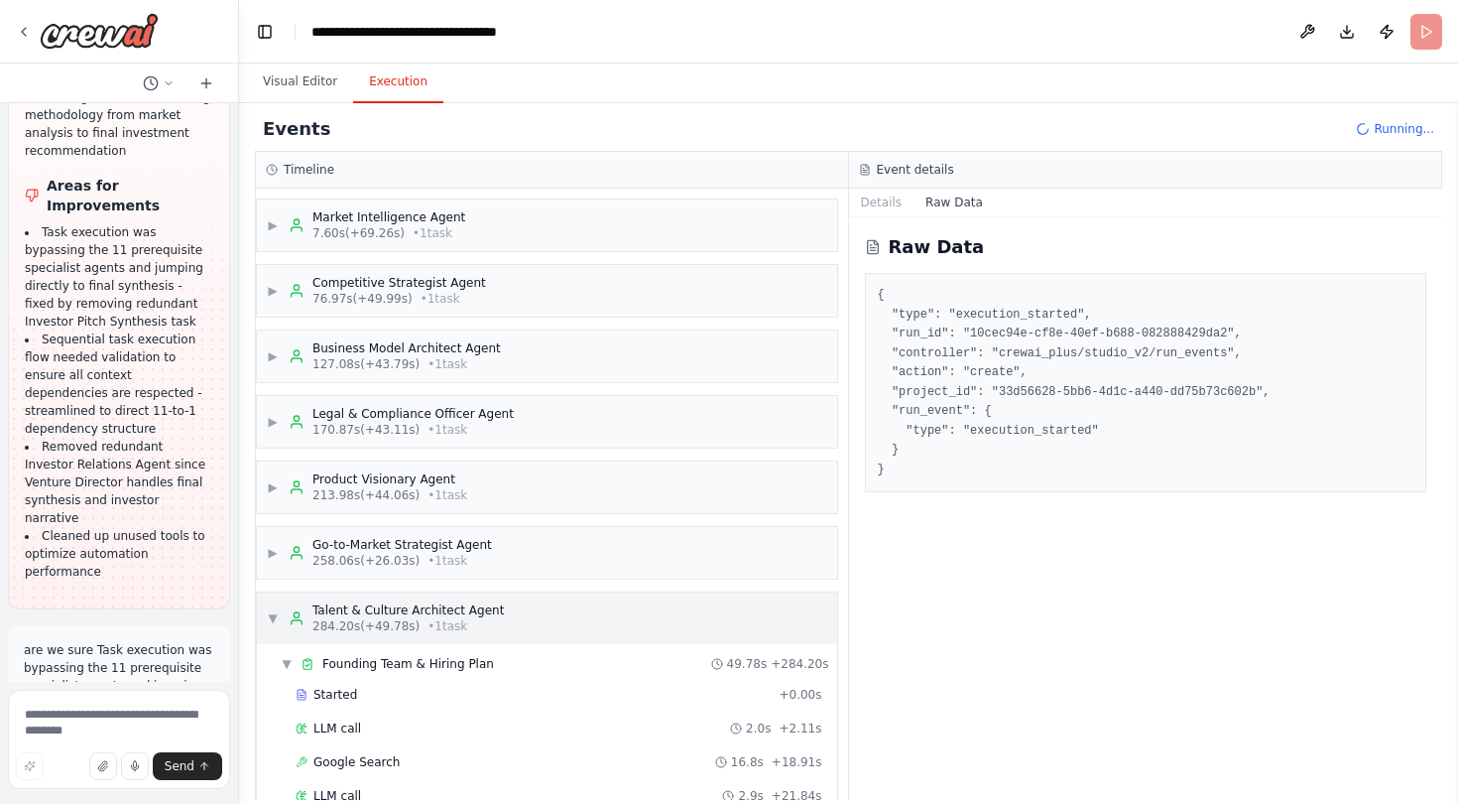
click at [274, 612] on span "▼" at bounding box center [273, 618] width 12 height 16
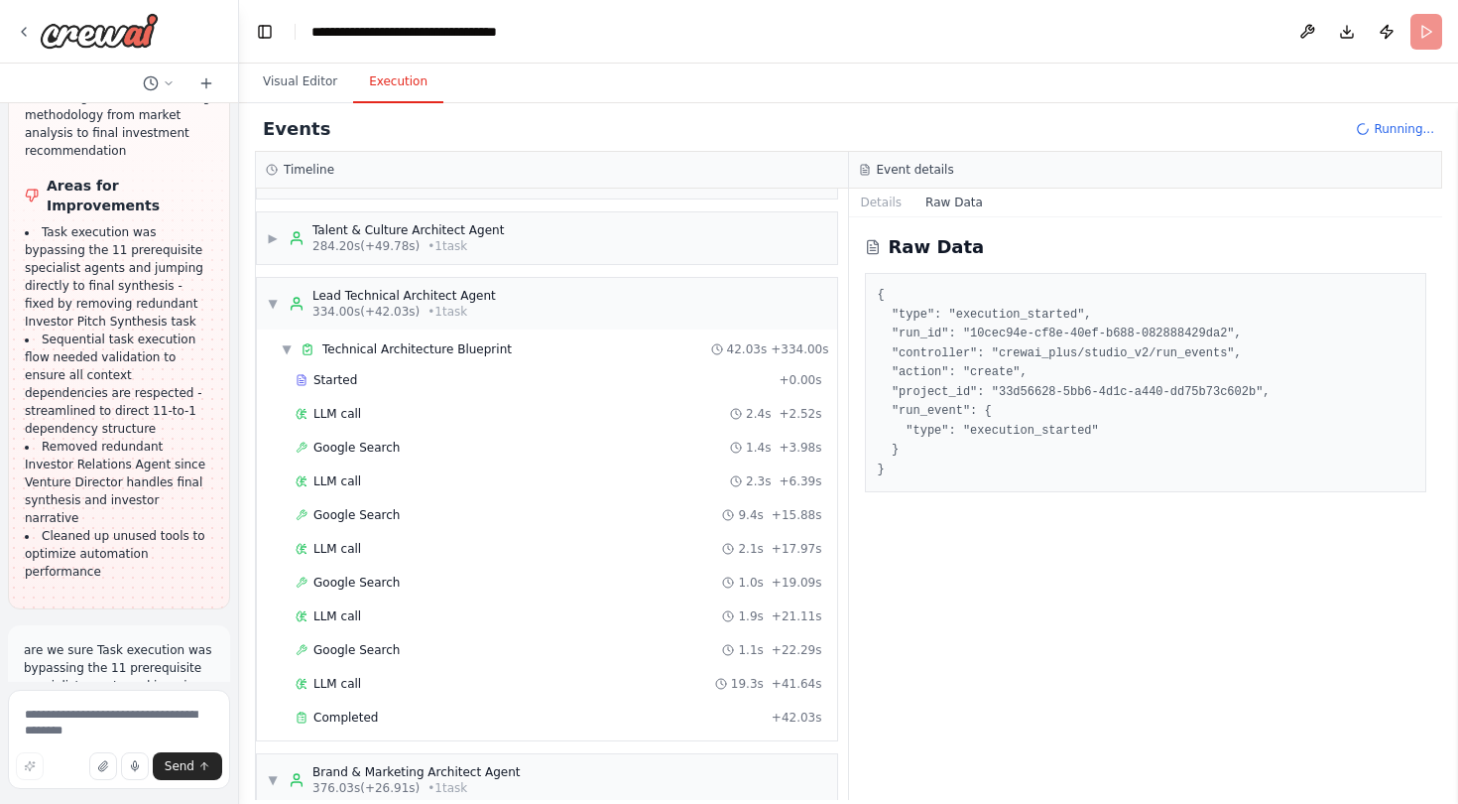
scroll to position [399, 0]
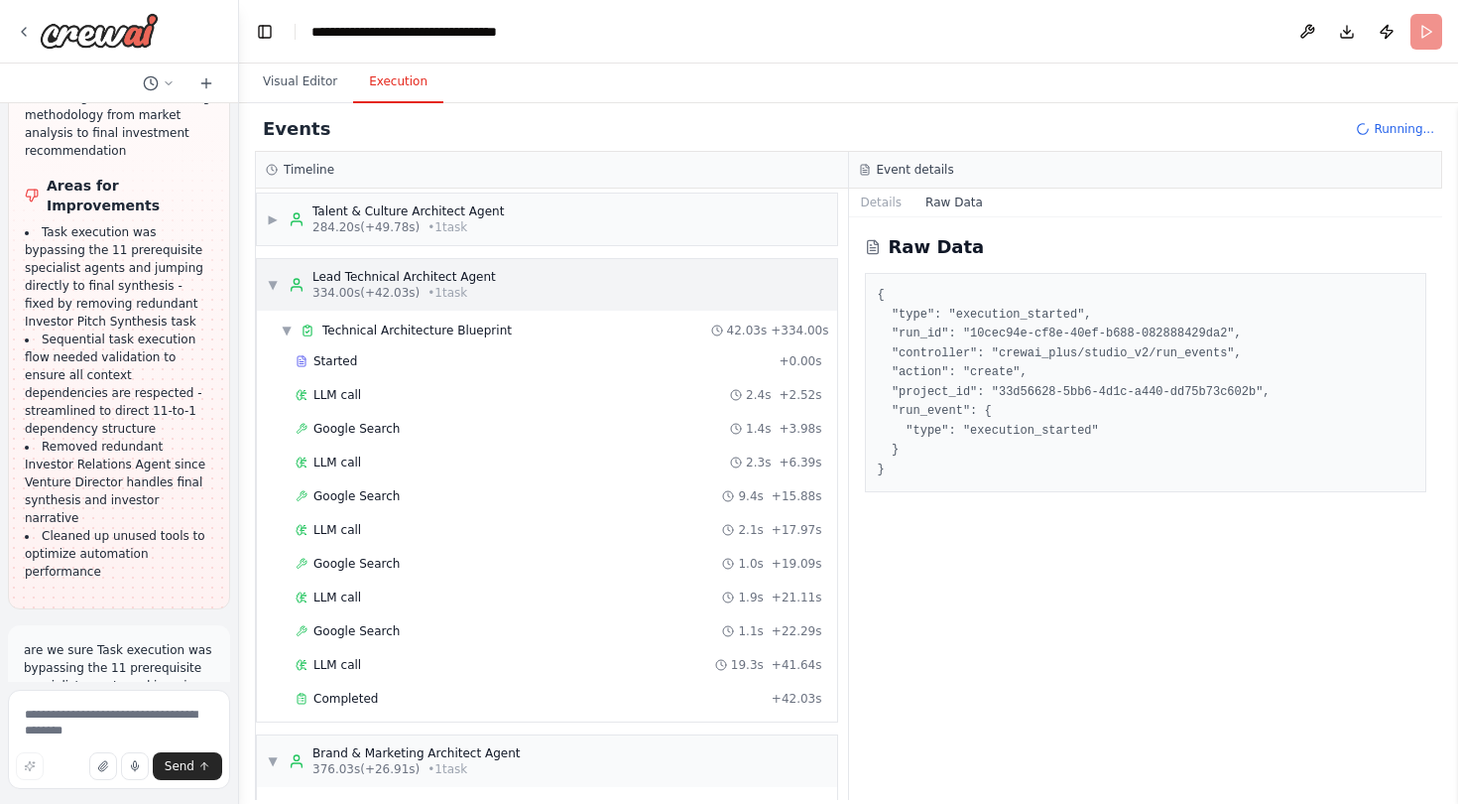
click at [274, 286] on span "▼" at bounding box center [273, 285] width 12 height 16
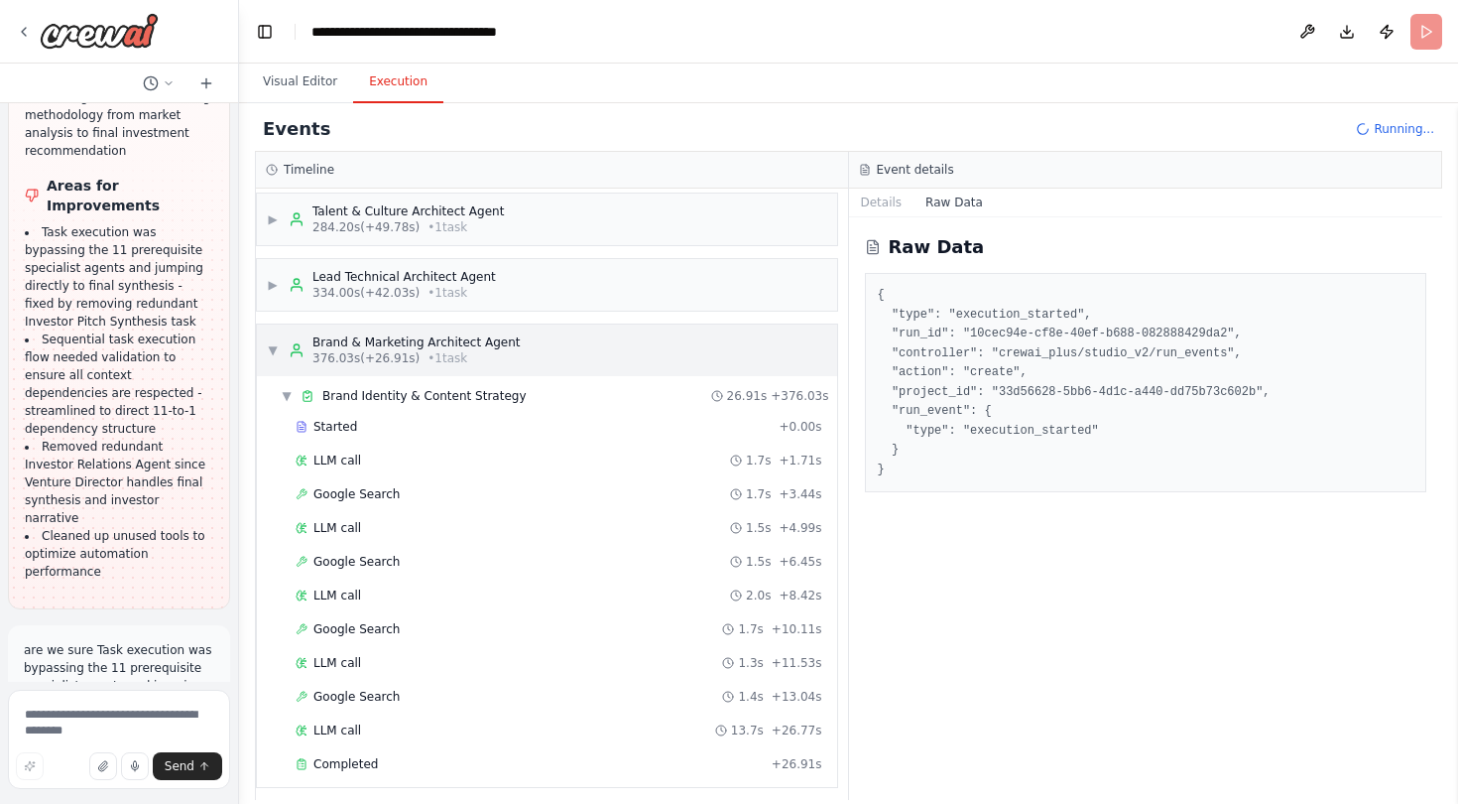
click at [277, 348] on span "▼" at bounding box center [273, 350] width 12 height 16
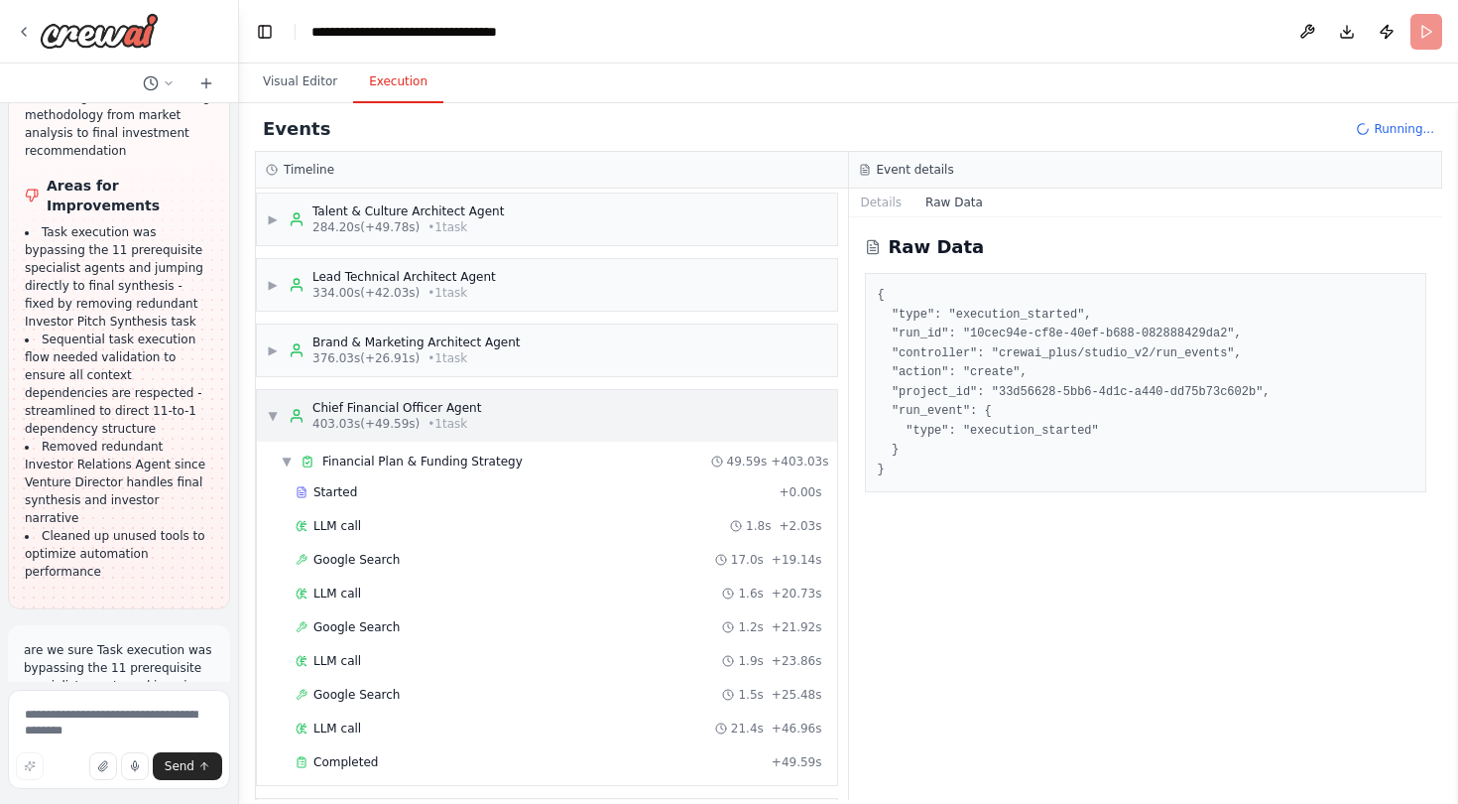
click at [277, 414] on span "▼" at bounding box center [273, 416] width 12 height 16
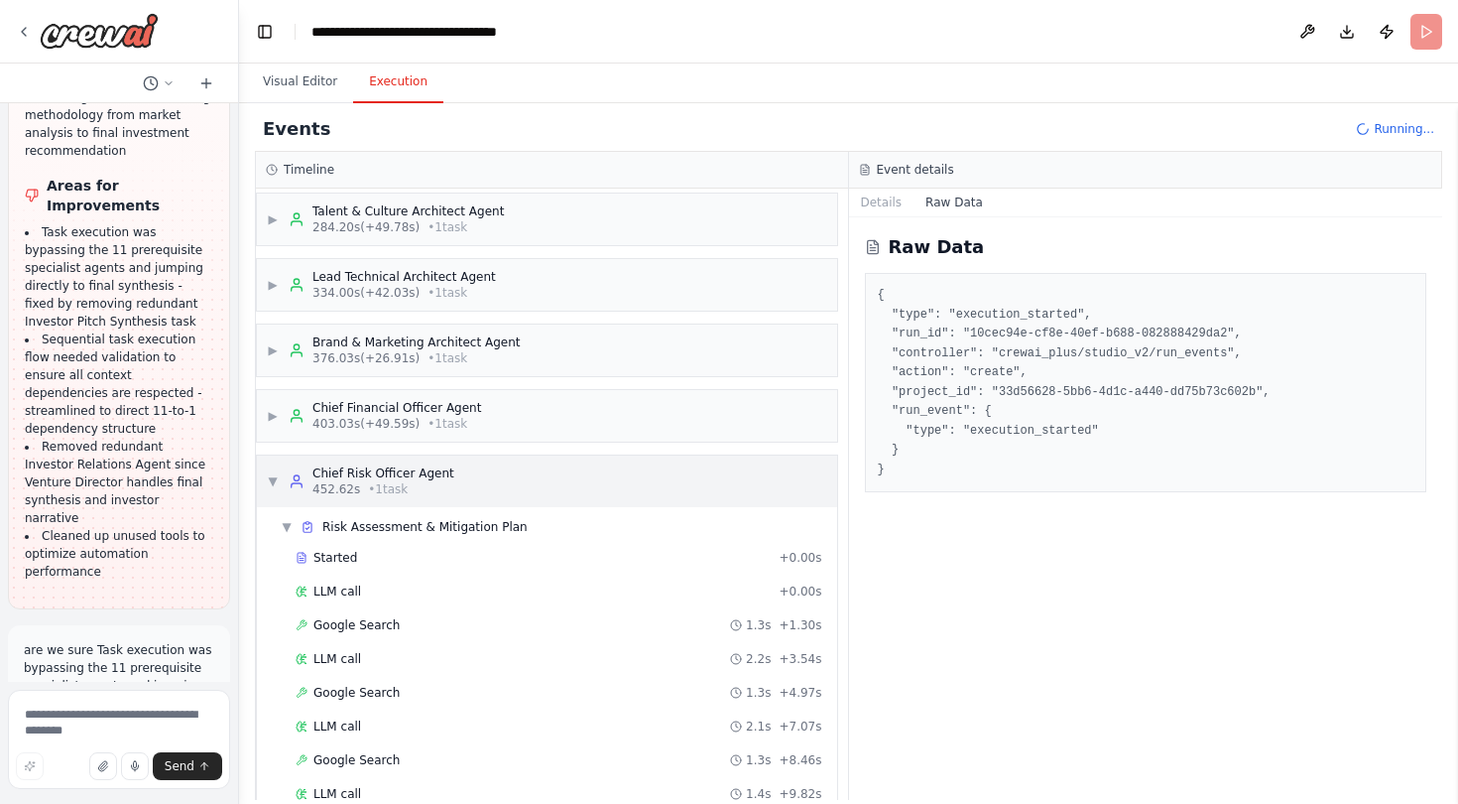
click at [274, 479] on span "▼" at bounding box center [273, 481] width 12 height 16
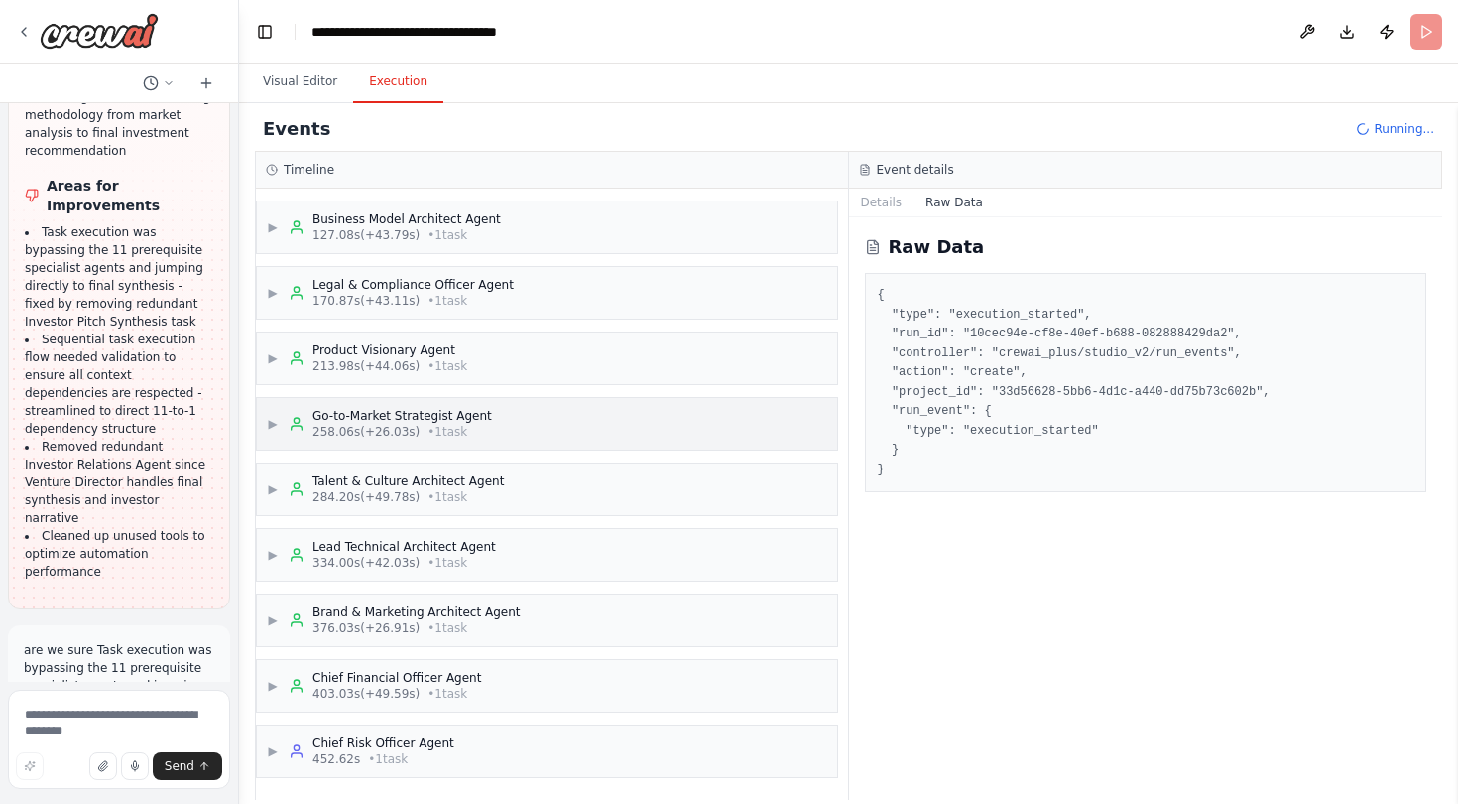
scroll to position [0, 0]
click at [266, 757] on div "▶ Chief Risk Officer Agent 452.62s • 1 task" at bounding box center [547, 751] width 580 height 52
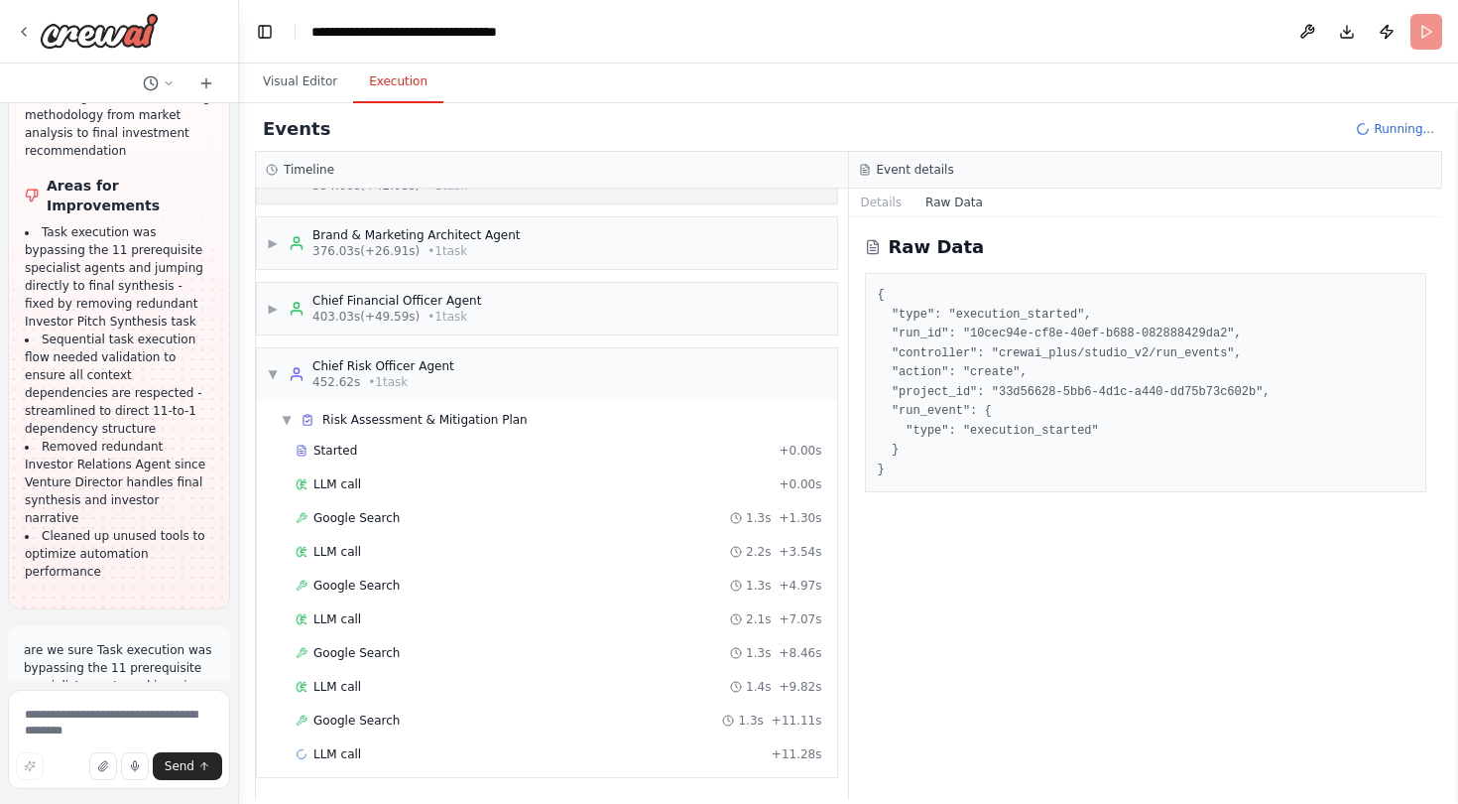
scroll to position [506, 0]
click at [872, 211] on button "Details" at bounding box center [881, 202] width 65 height 28
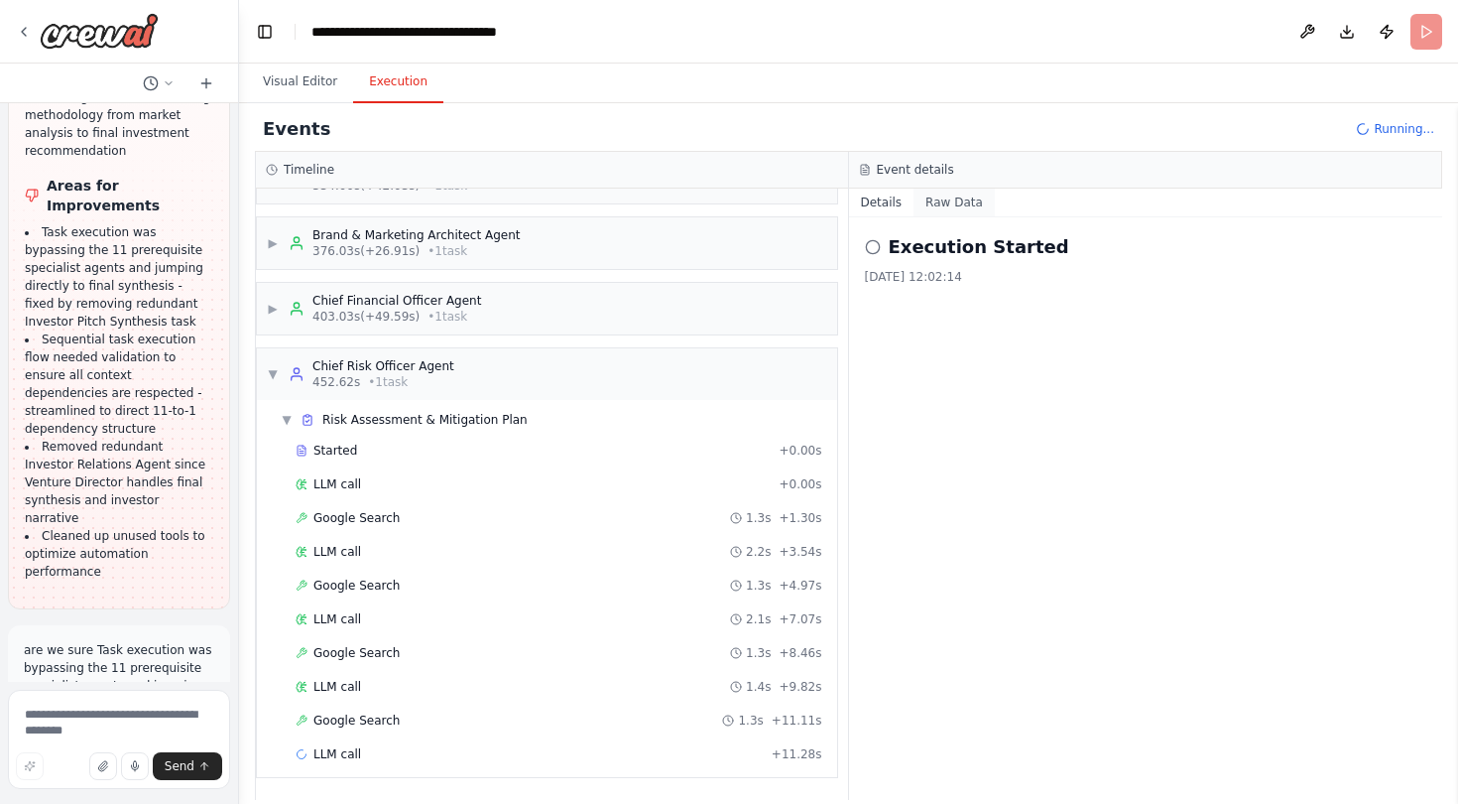
click at [930, 201] on button "Raw Data" at bounding box center [954, 202] width 81 height 28
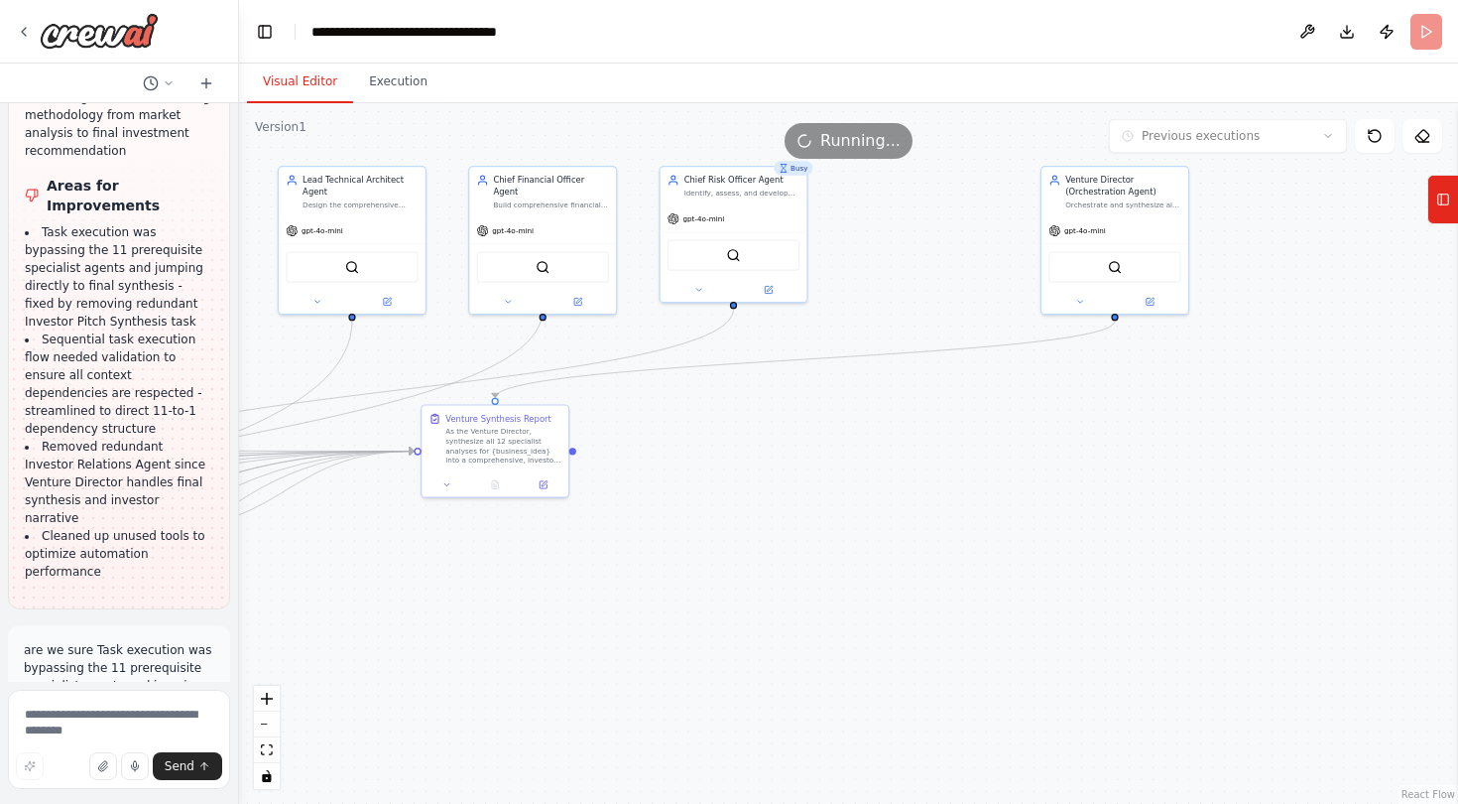
click at [283, 77] on button "Visual Editor" at bounding box center [300, 83] width 106 height 42
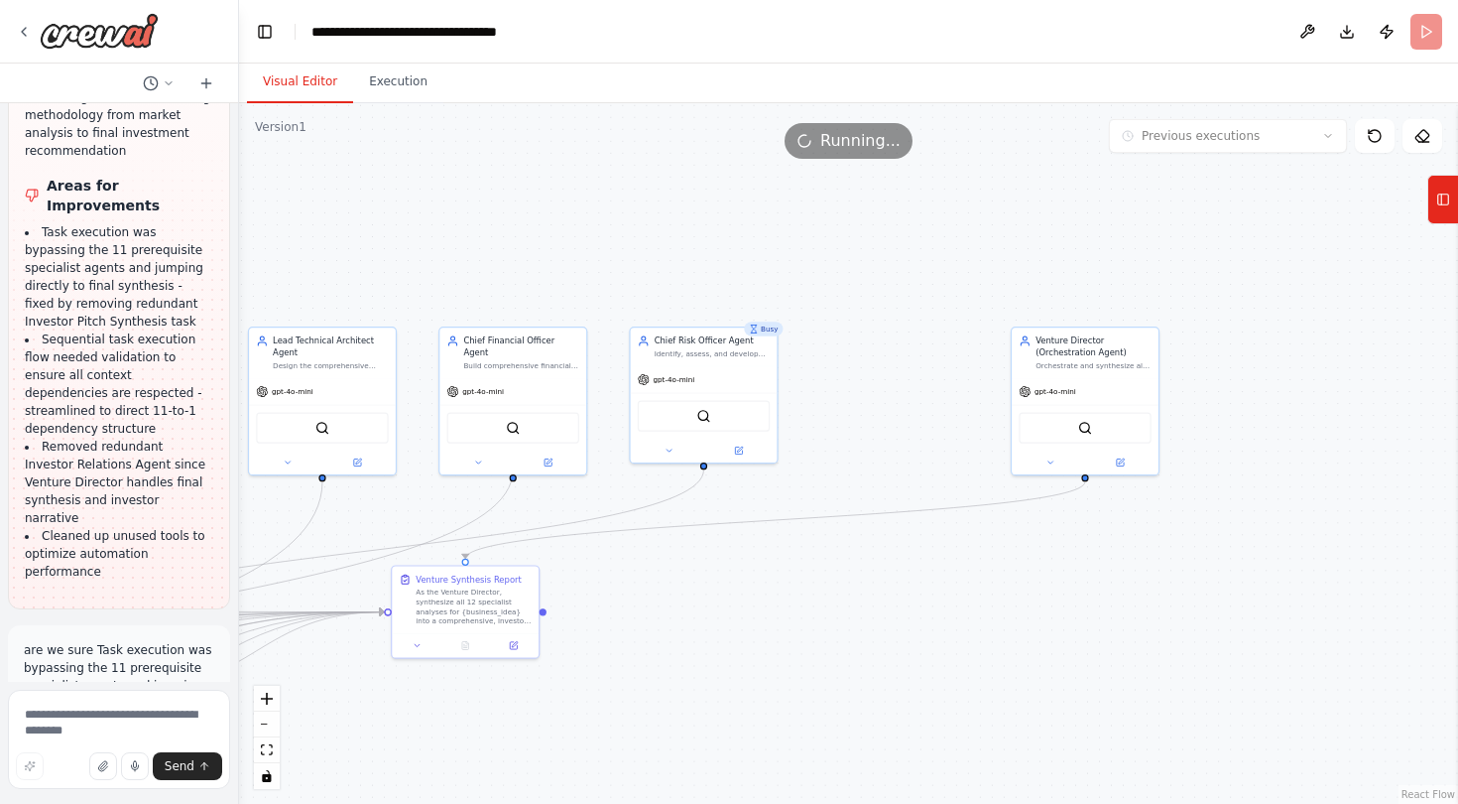
drag, startPoint x: 895, startPoint y: 316, endPoint x: 865, endPoint y: 477, distance: 163.4
click at [865, 477] on div ".deletable-edge-delete-btn { width: 20px; height: 20px; border: 0px solid #ffff…" at bounding box center [848, 453] width 1219 height 700
click at [1054, 462] on icon at bounding box center [1051, 460] width 10 height 10
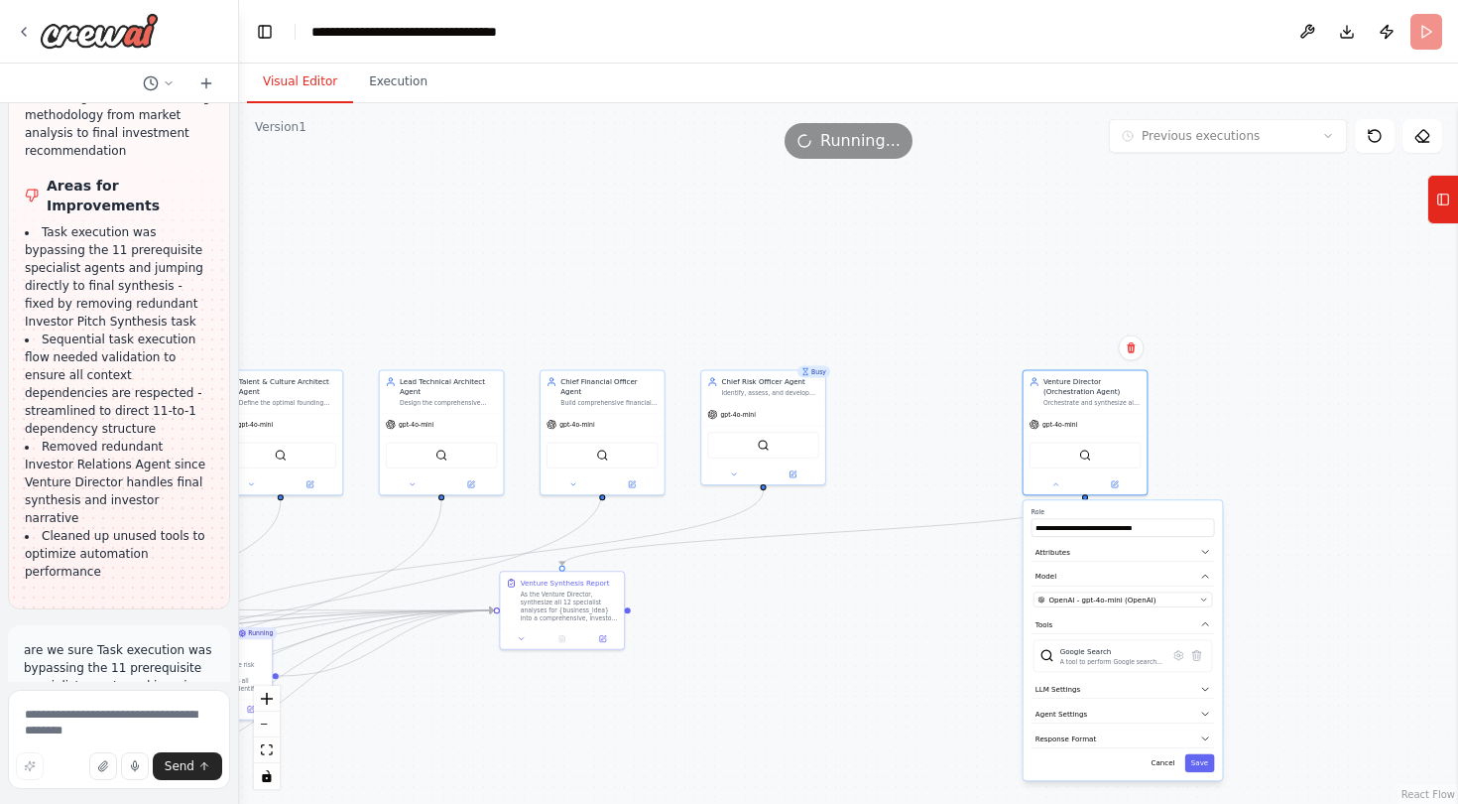
click at [933, 355] on div ".deletable-edge-delete-btn { width: 20px; height: 20px; border: 0px solid #ffff…" at bounding box center [848, 453] width 1219 height 700
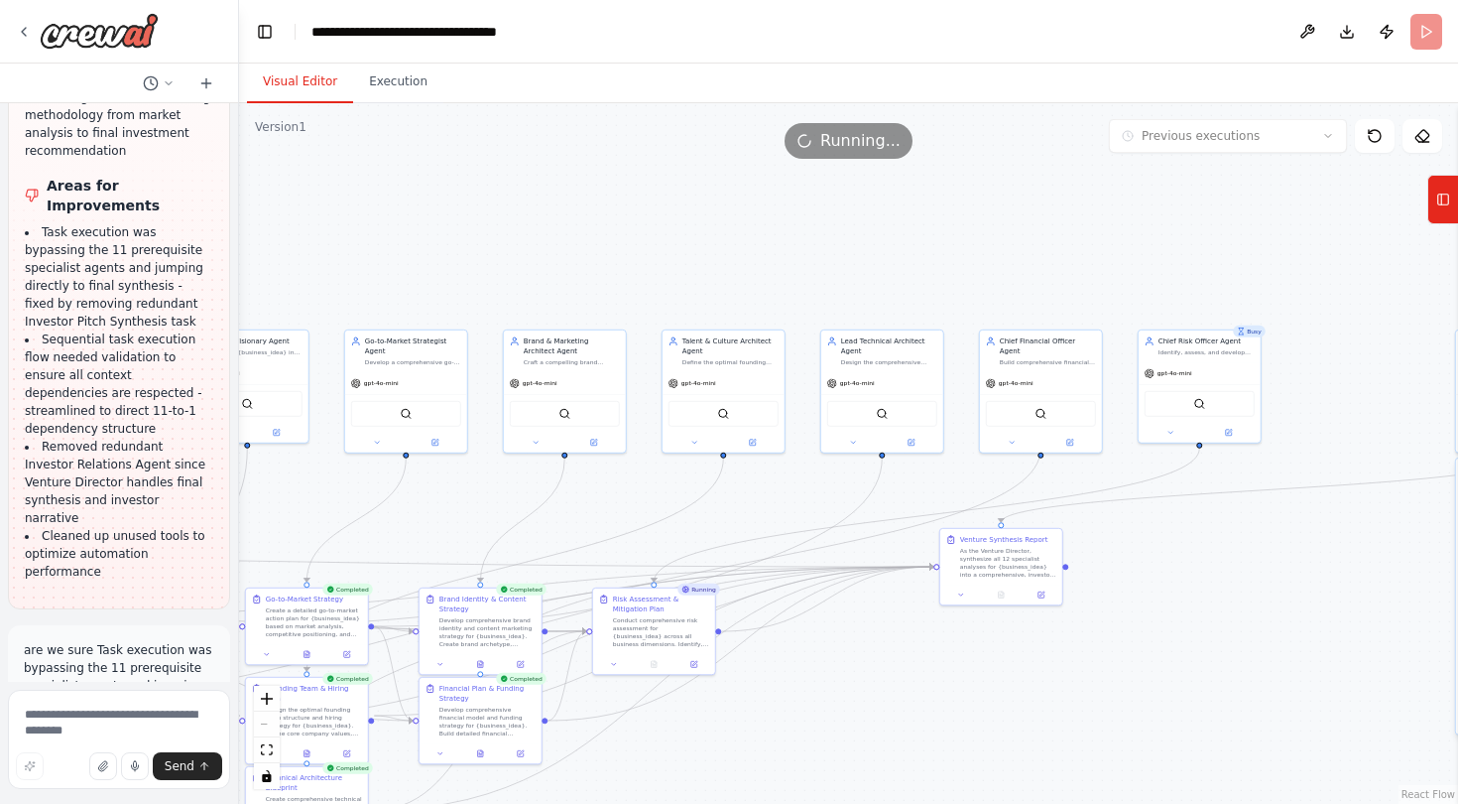
drag, startPoint x: 455, startPoint y: 250, endPoint x: 896, endPoint y: 211, distance: 442.2
click at [896, 211] on div ".deletable-edge-delete-btn { width: 20px; height: 20px; border: 0px solid #ffff…" at bounding box center [848, 453] width 1219 height 700
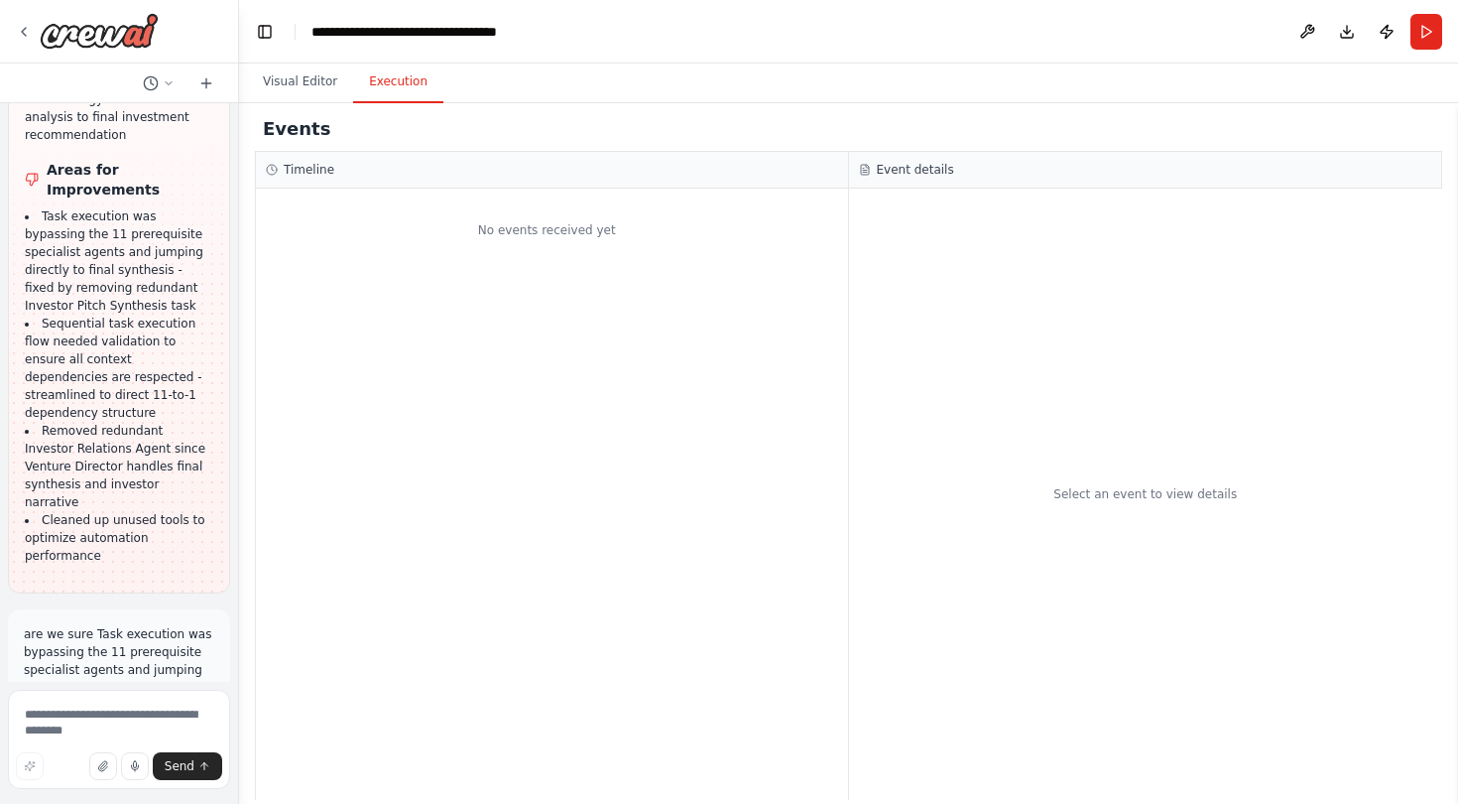
click at [383, 86] on button "Execution" at bounding box center [398, 83] width 90 height 42
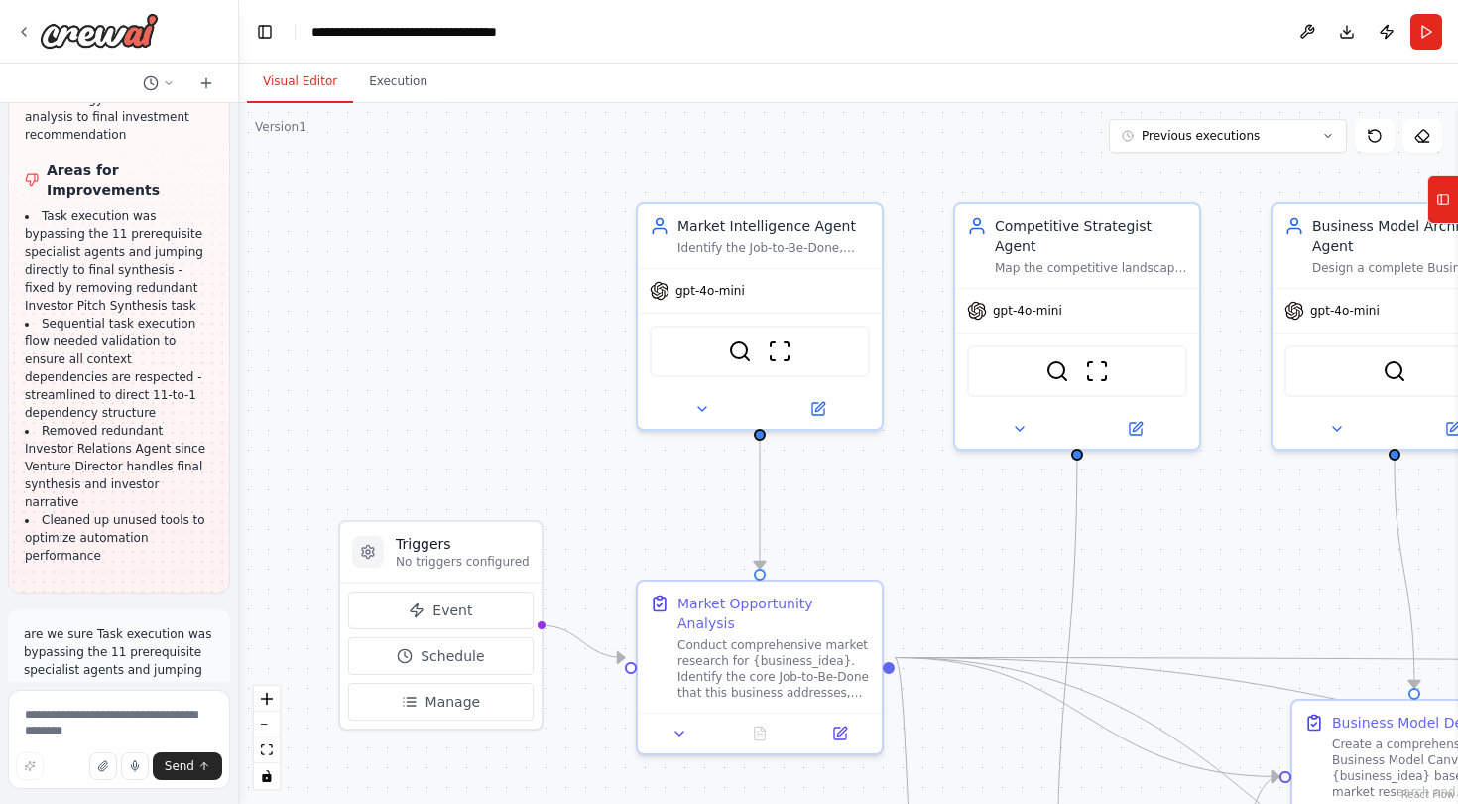
click at [311, 89] on button "Visual Editor" at bounding box center [300, 83] width 106 height 42
click at [87, 720] on textarea at bounding box center [119, 738] width 222 height 99
type textarea "**********"
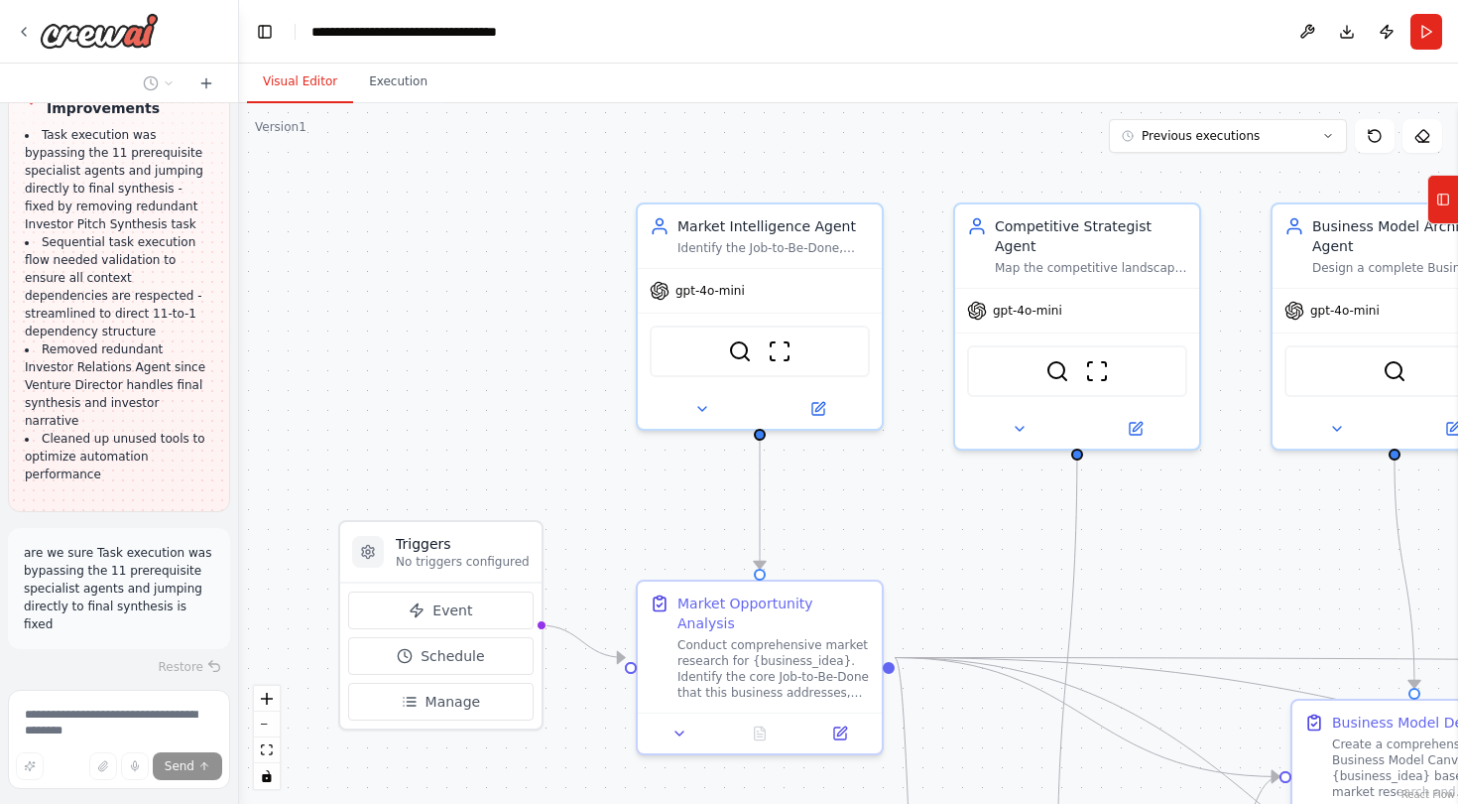
scroll to position [14652, 0]
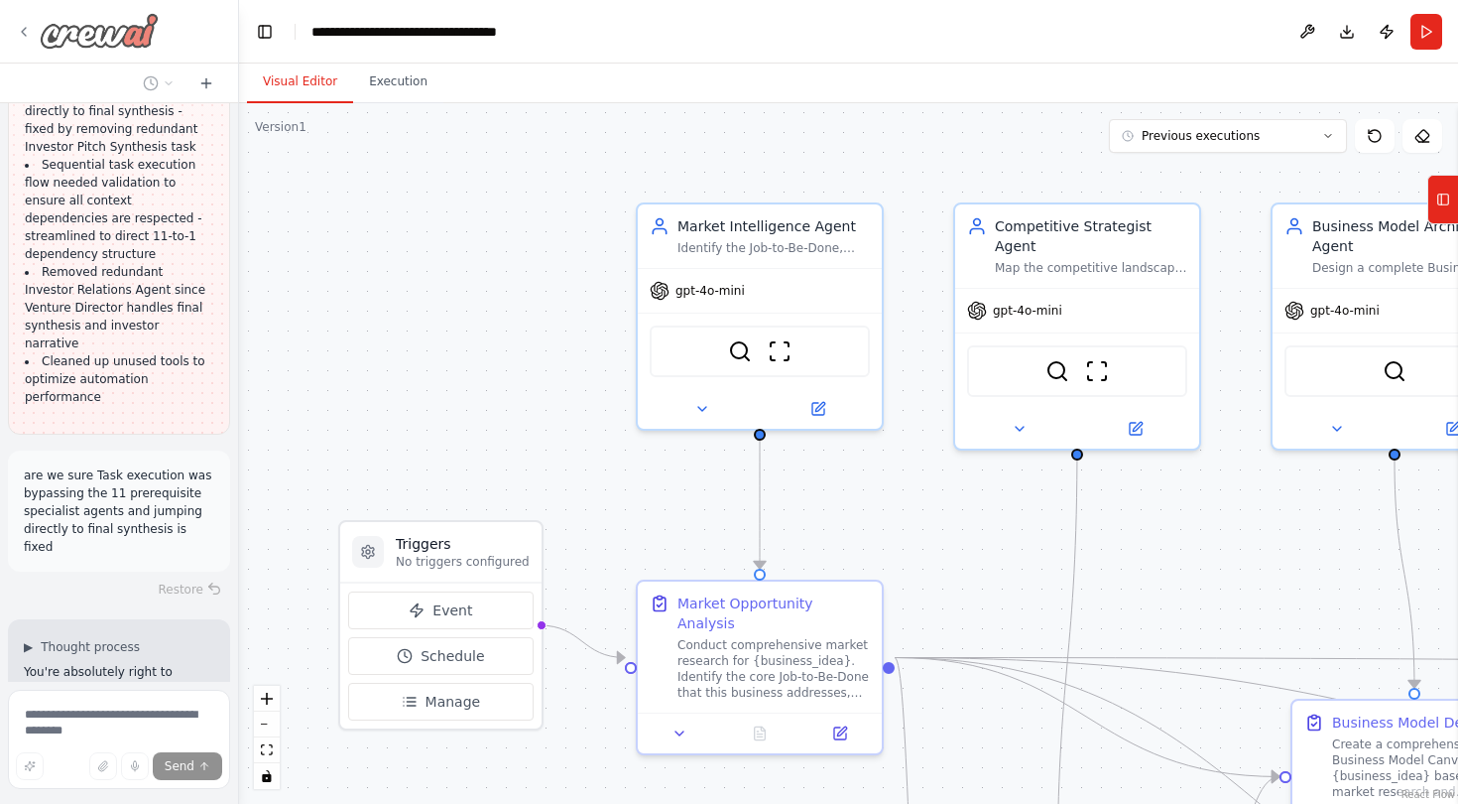
click at [25, 30] on icon at bounding box center [24, 32] width 16 height 16
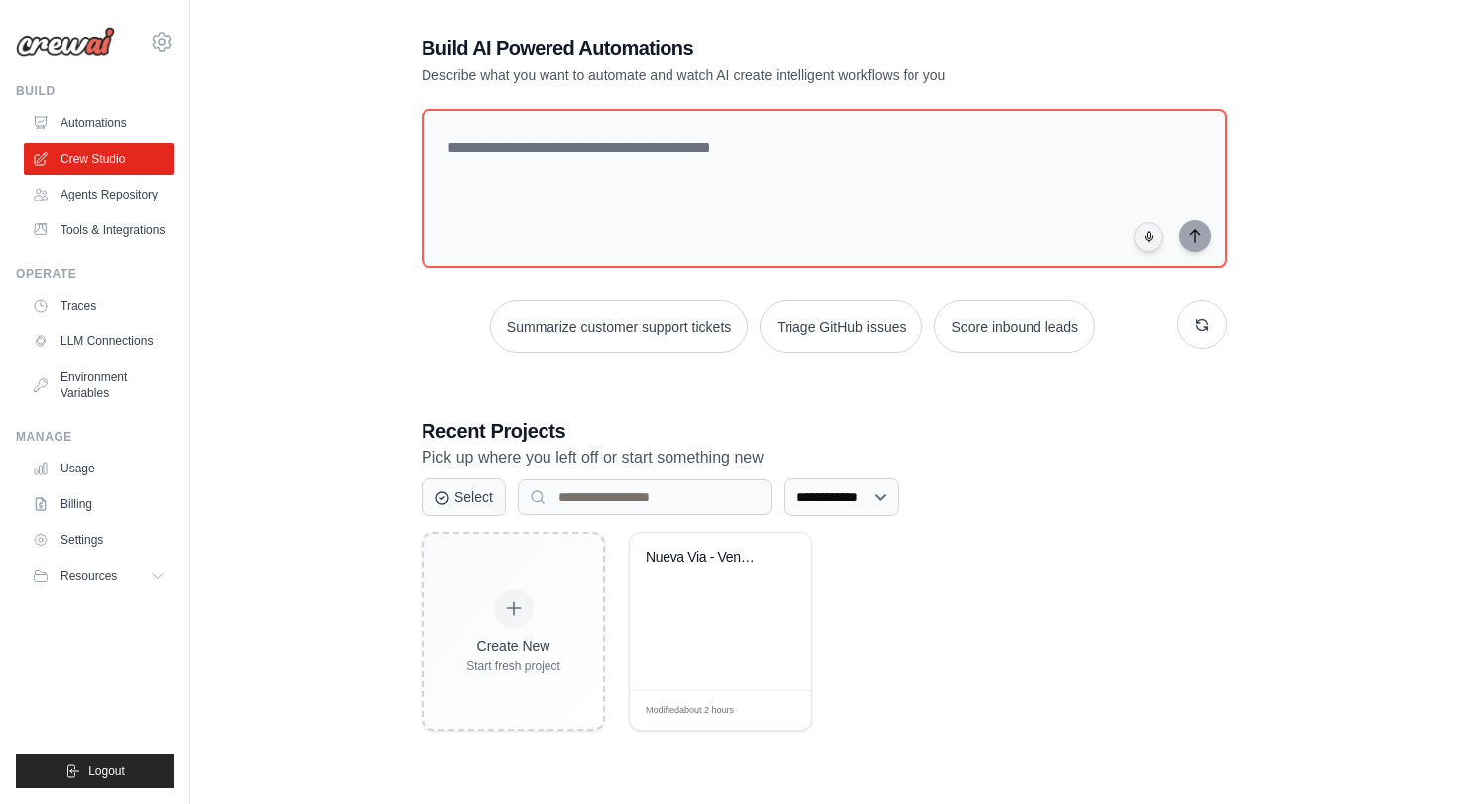
scroll to position [108, 0]
click at [84, 195] on link "Agents Repository" at bounding box center [101, 195] width 150 height 32
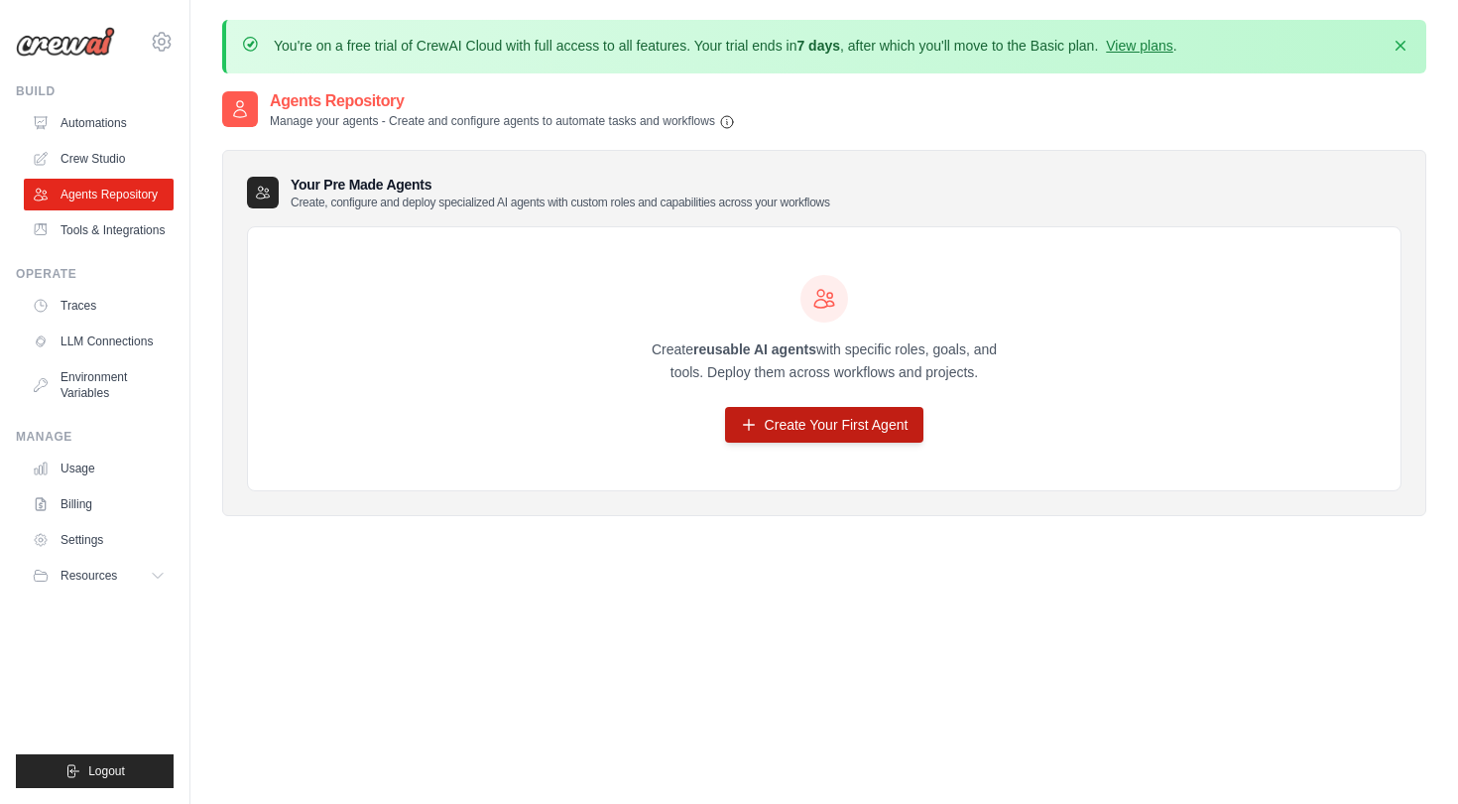
click at [777, 423] on link "Create Your First Agent" at bounding box center [824, 425] width 199 height 36
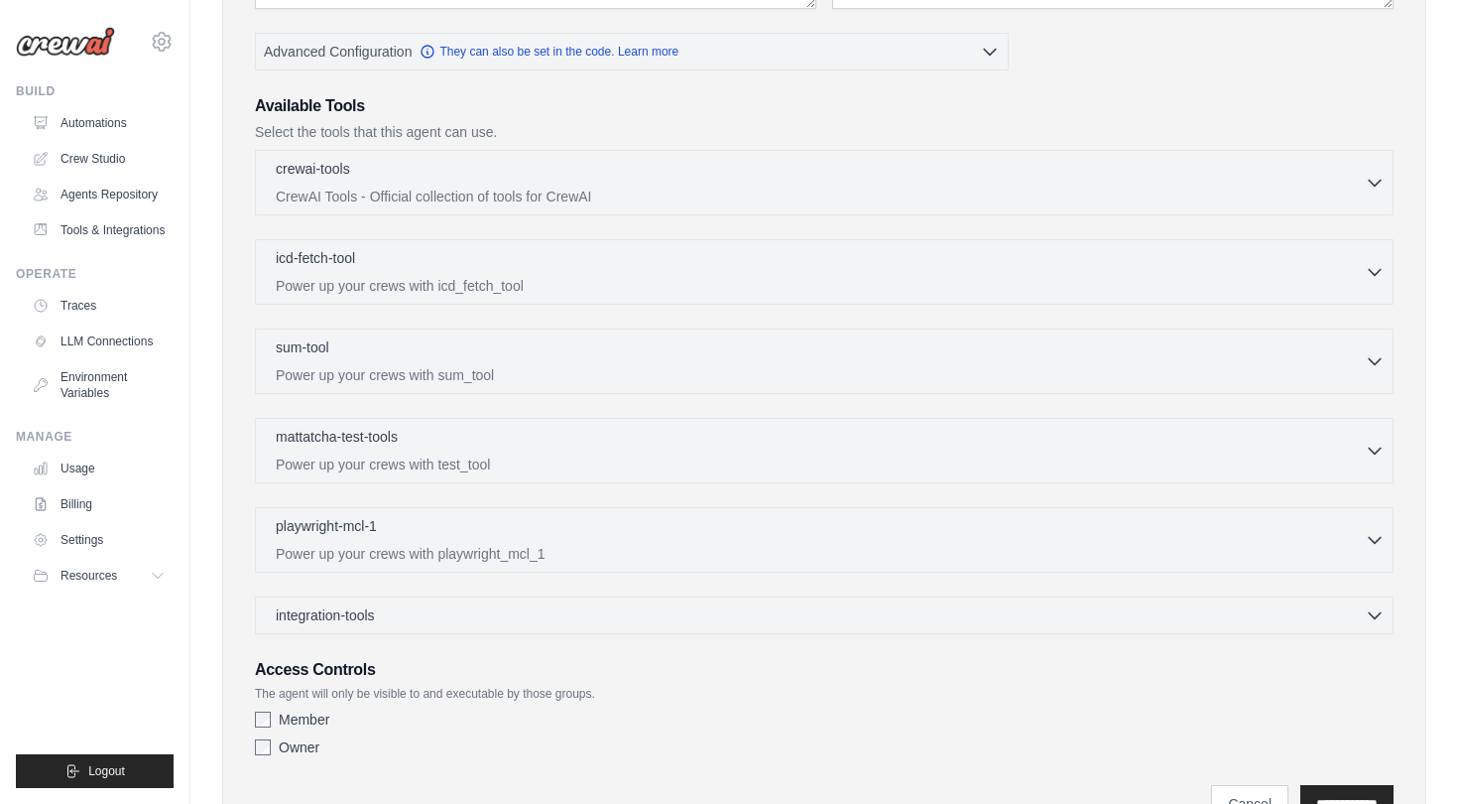
scroll to position [484, 0]
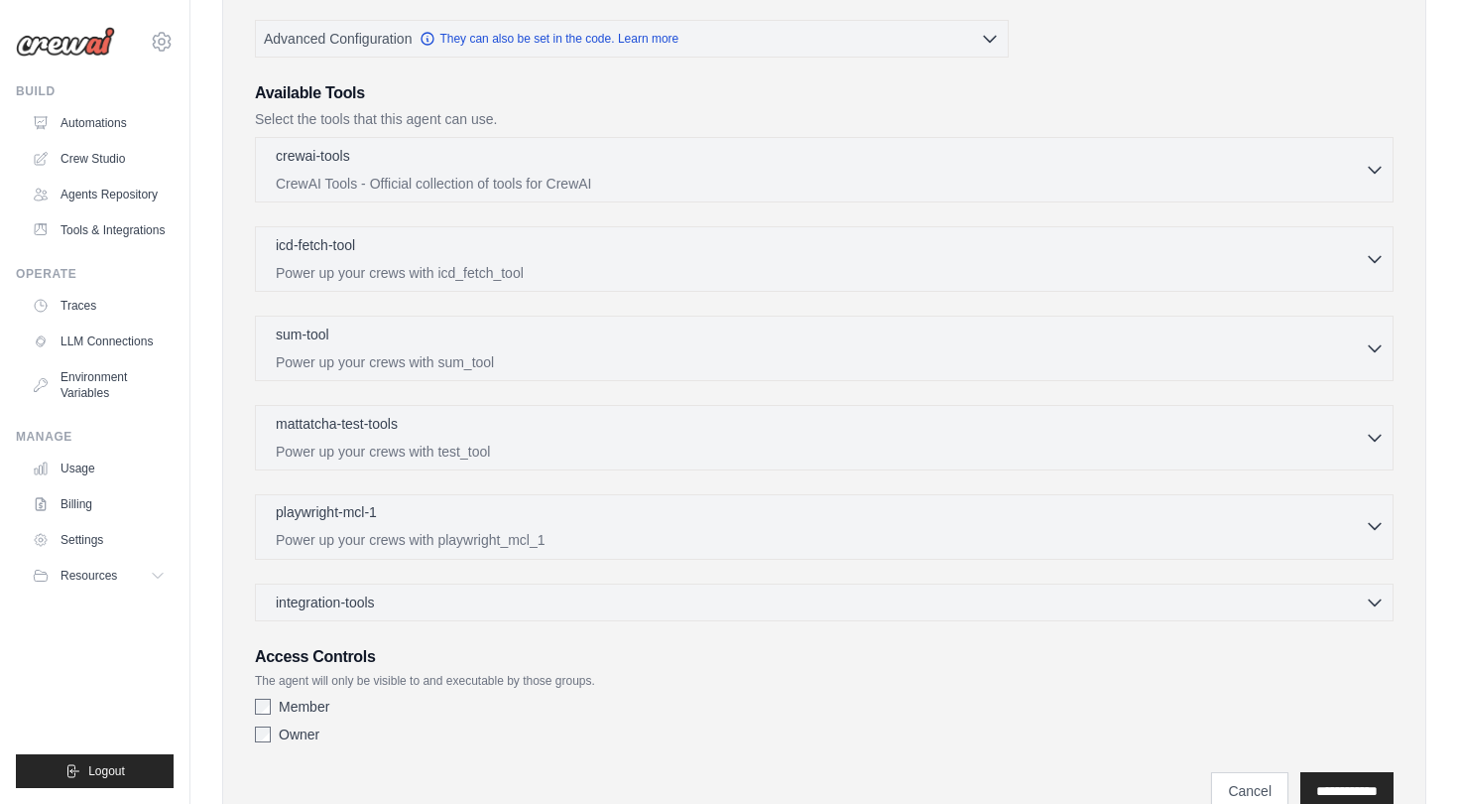
click at [1381, 533] on icon "button" at bounding box center [1375, 526] width 20 height 20
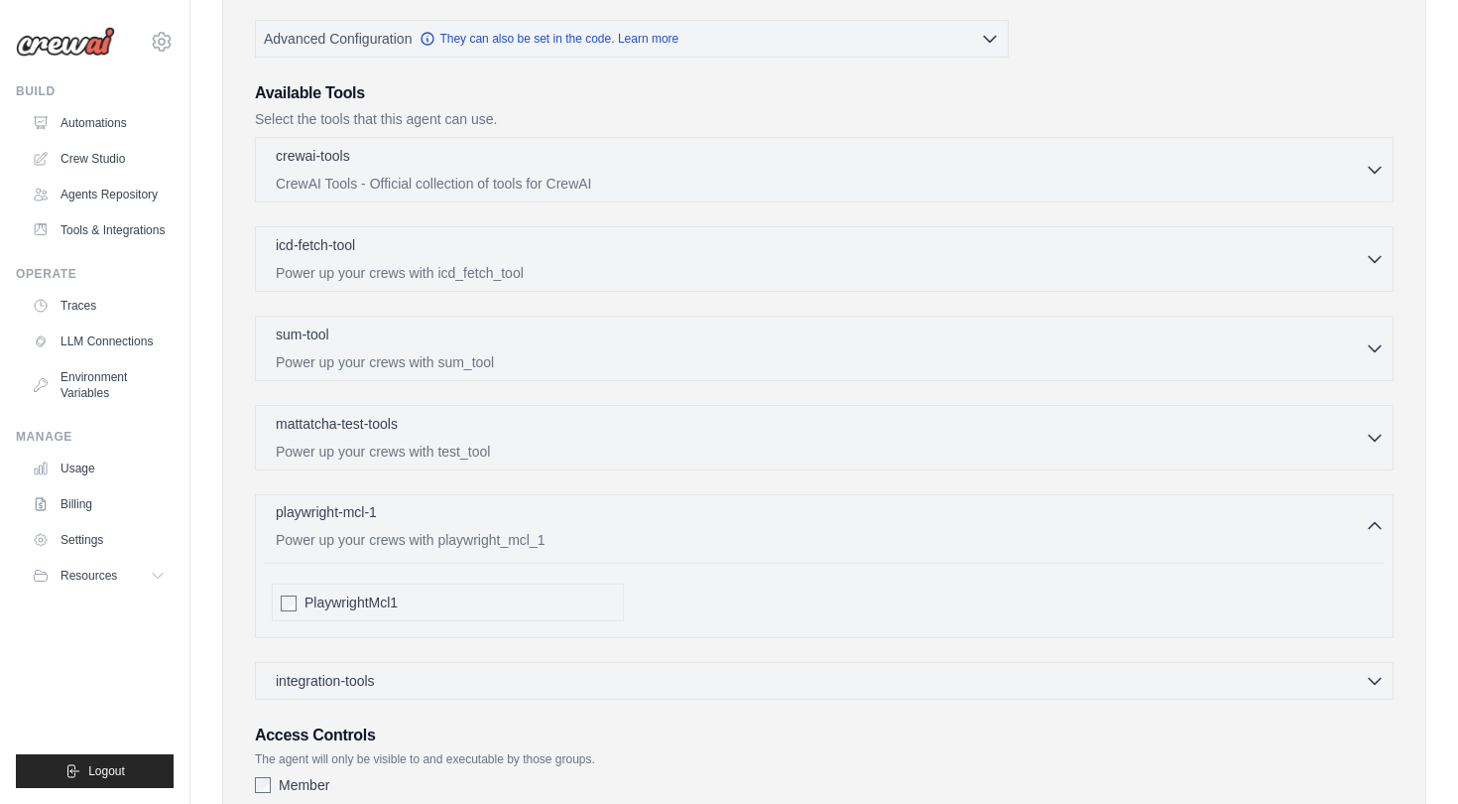
click at [1381, 533] on icon "button" at bounding box center [1375, 526] width 20 height 20
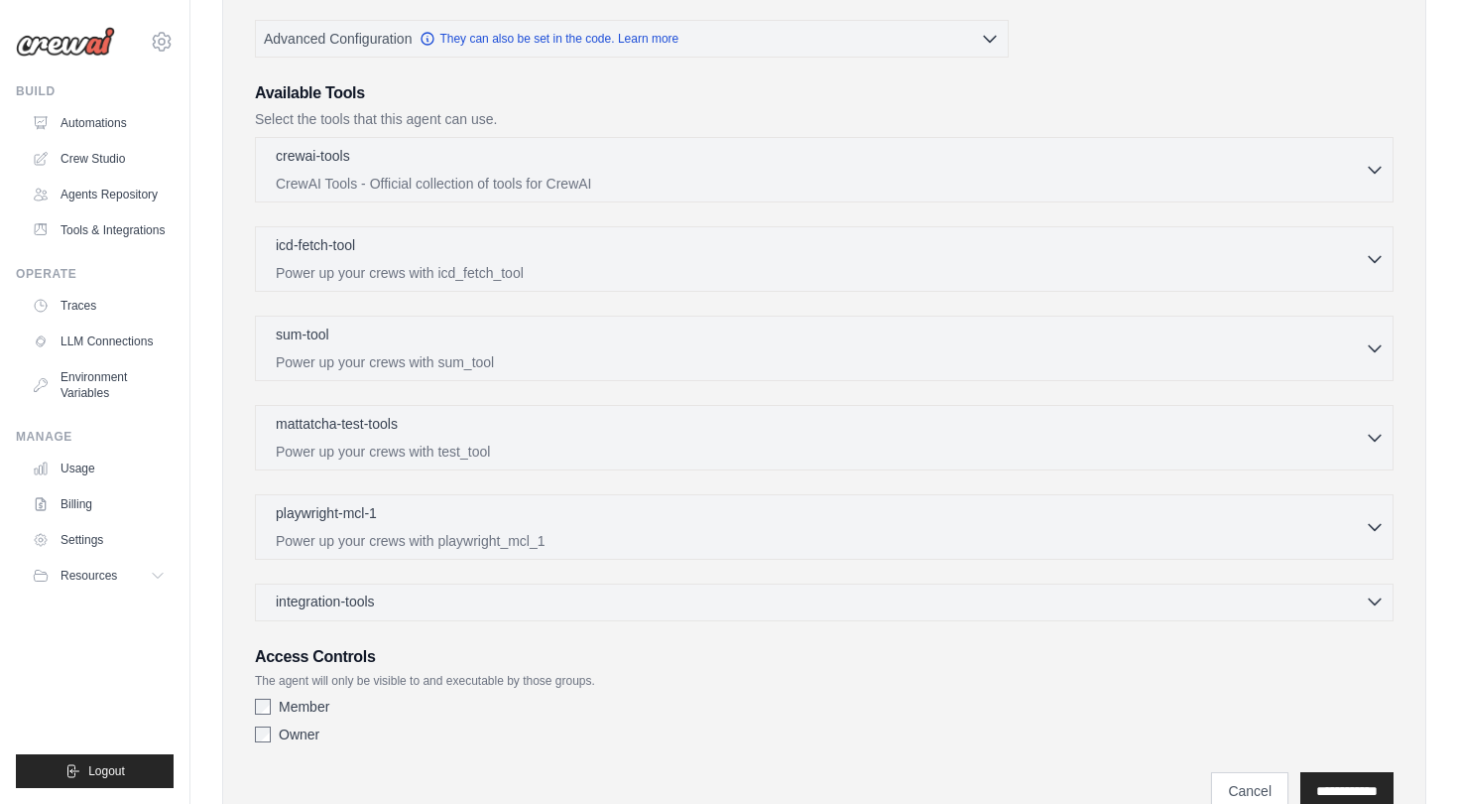
click at [1376, 602] on icon "button" at bounding box center [1375, 602] width 12 height 6
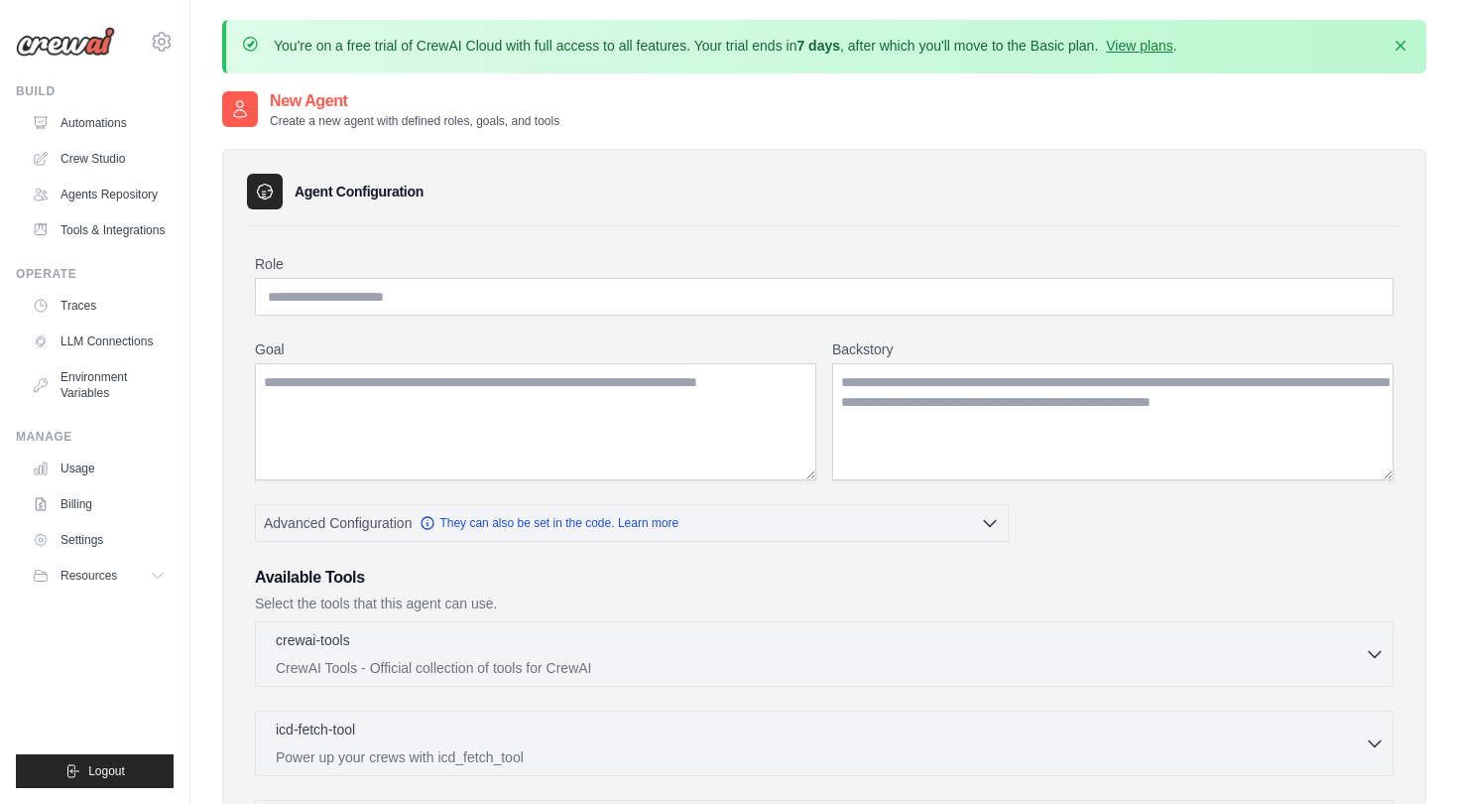
scroll to position [0, 0]
click at [115, 207] on link "Agents Repository" at bounding box center [101, 195] width 150 height 32
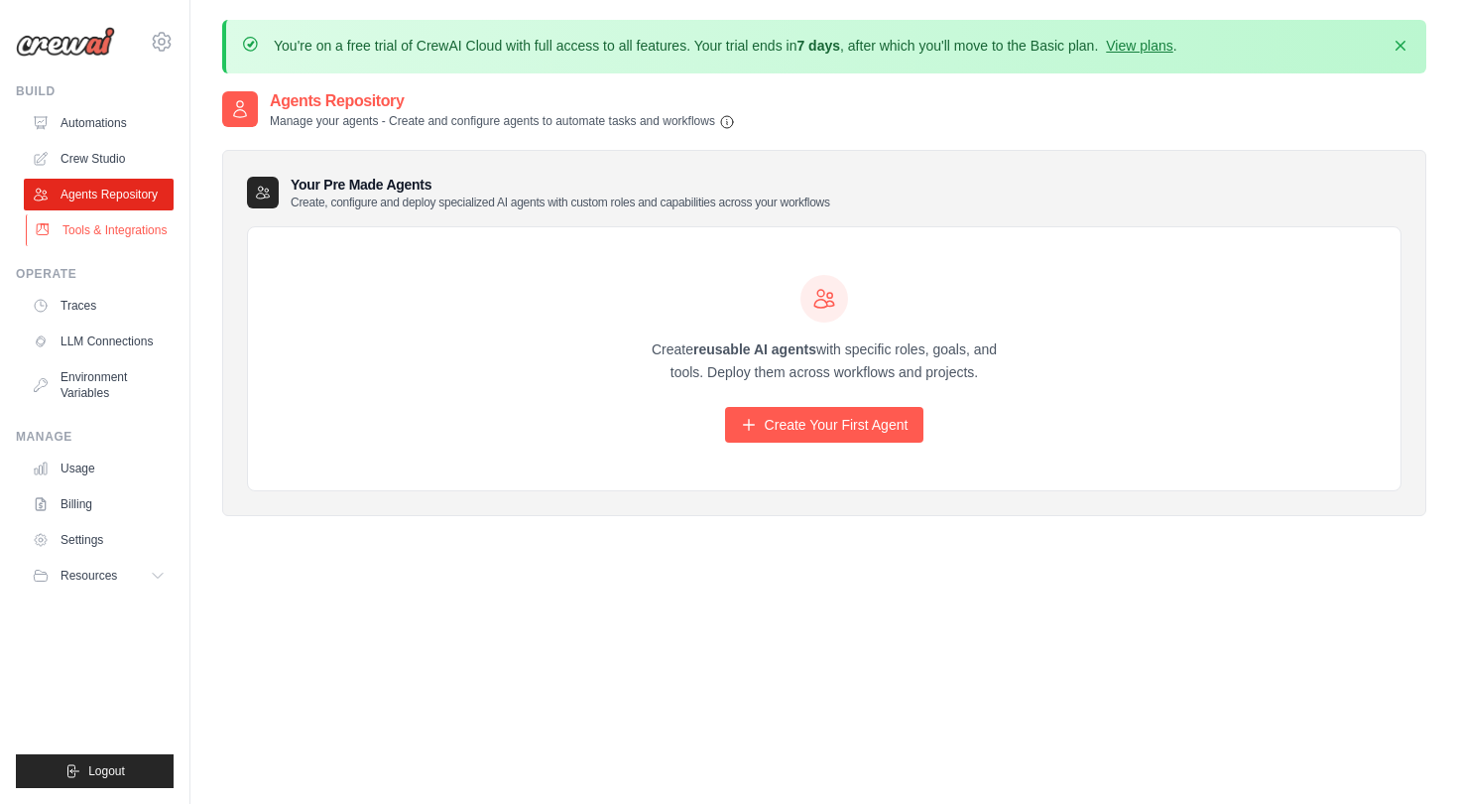
click at [118, 236] on link "Tools & Integrations" at bounding box center [101, 230] width 150 height 32
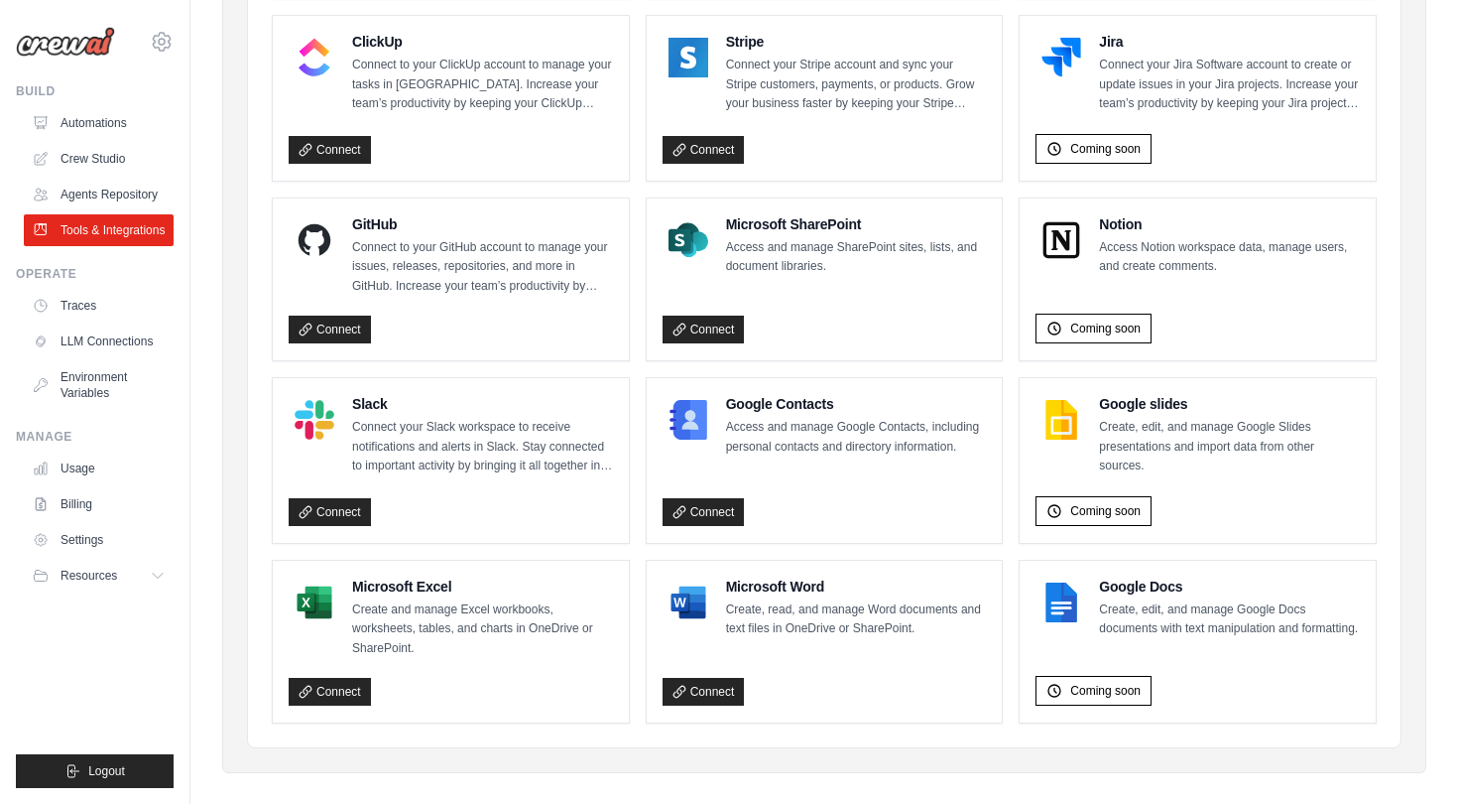
scroll to position [1200, 0]
click at [117, 310] on link "Traces" at bounding box center [101, 306] width 150 height 32
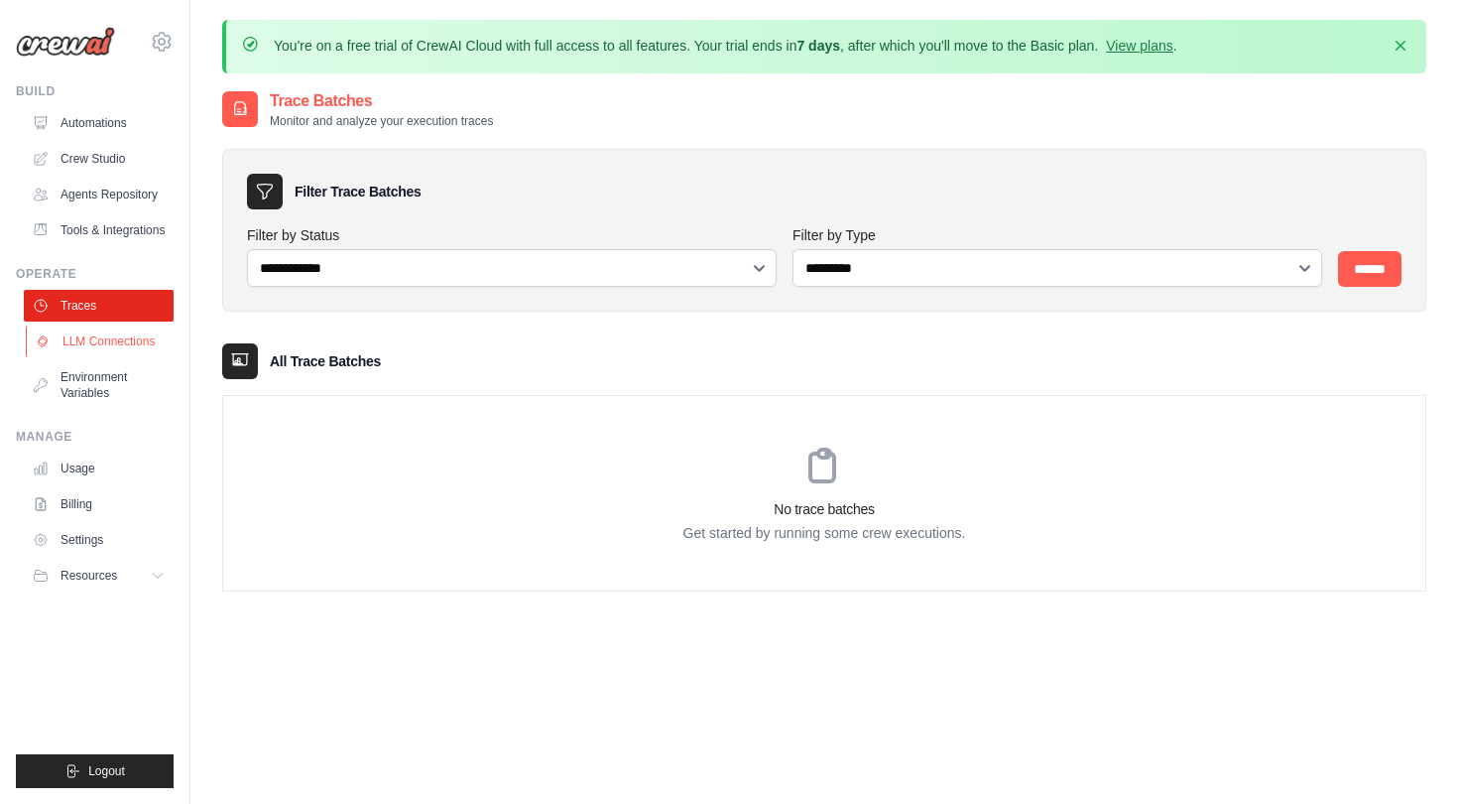
click at [121, 344] on link "LLM Connections" at bounding box center [101, 341] width 150 height 32
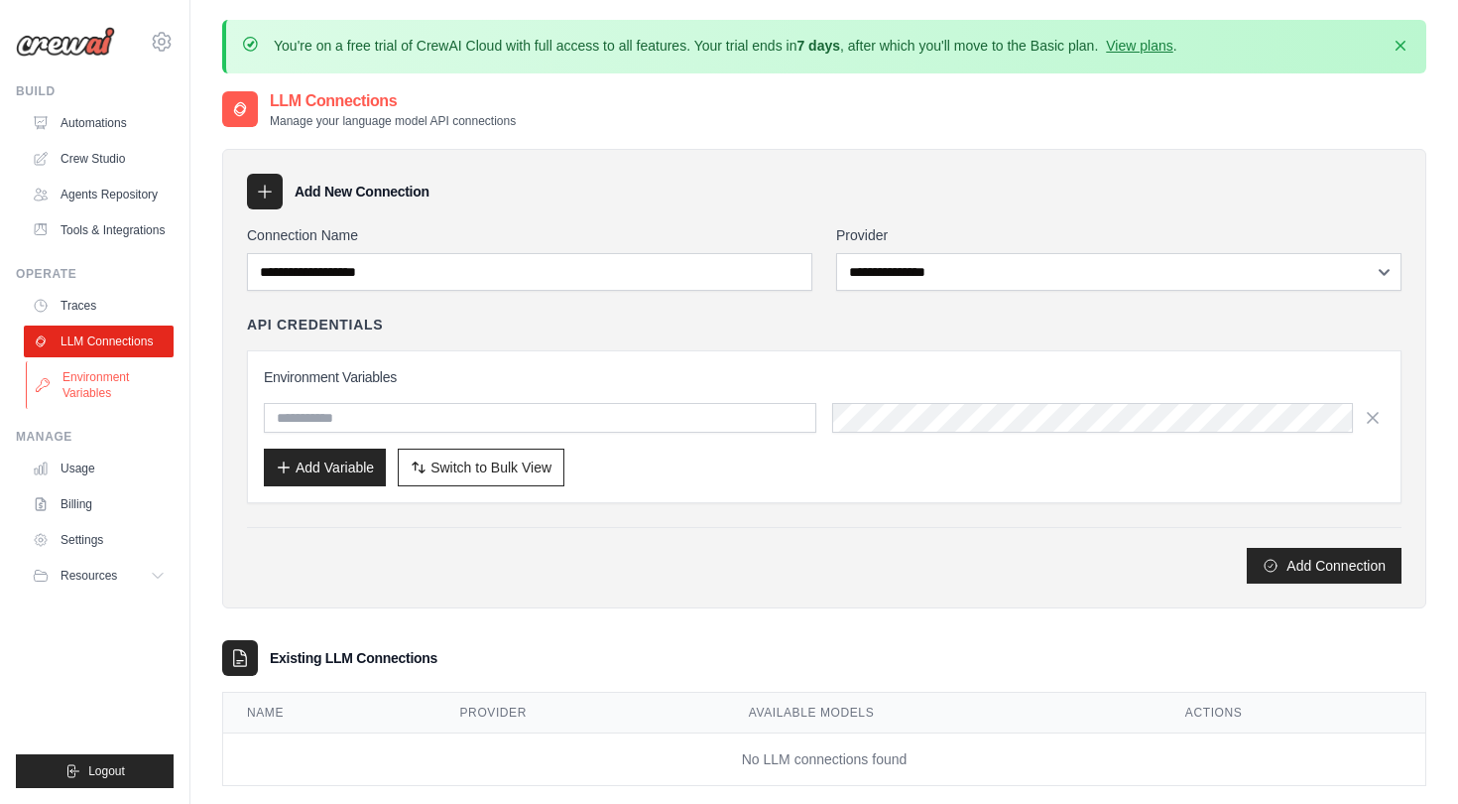
click at [106, 375] on link "Environment Variables" at bounding box center [101, 385] width 150 height 48
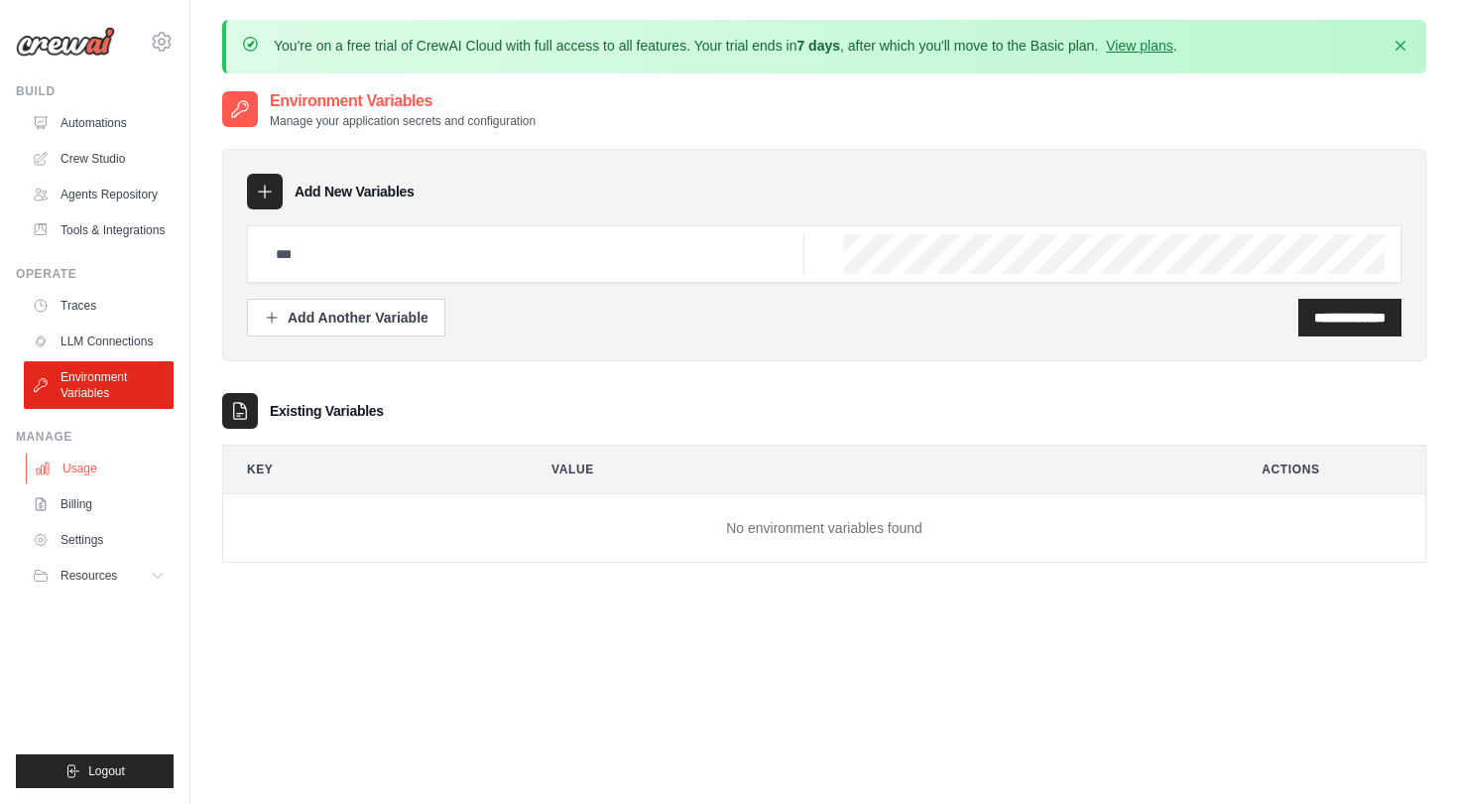
click at [89, 467] on link "Usage" at bounding box center [101, 468] width 150 height 32
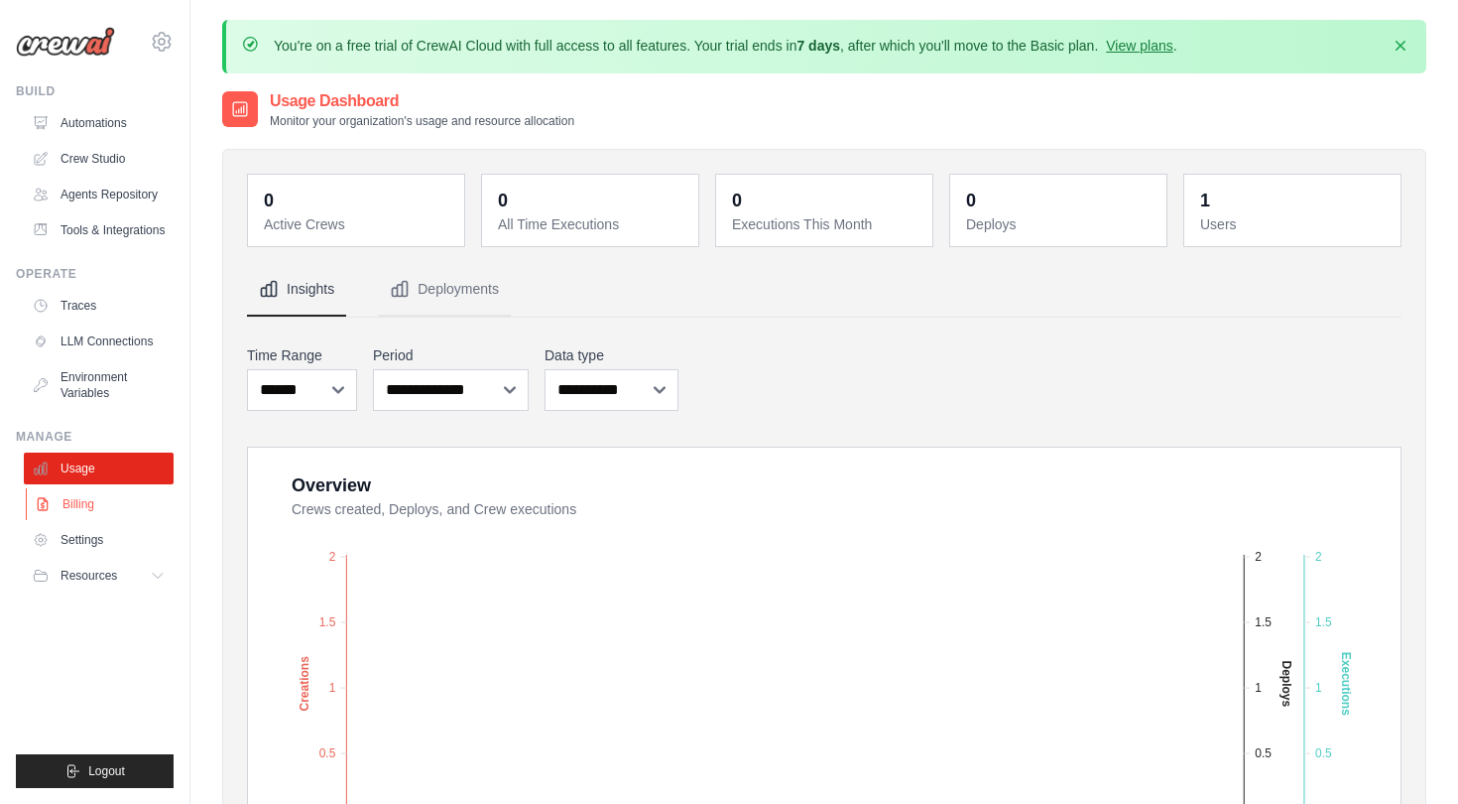
click at [102, 510] on link "Billing" at bounding box center [101, 504] width 150 height 32
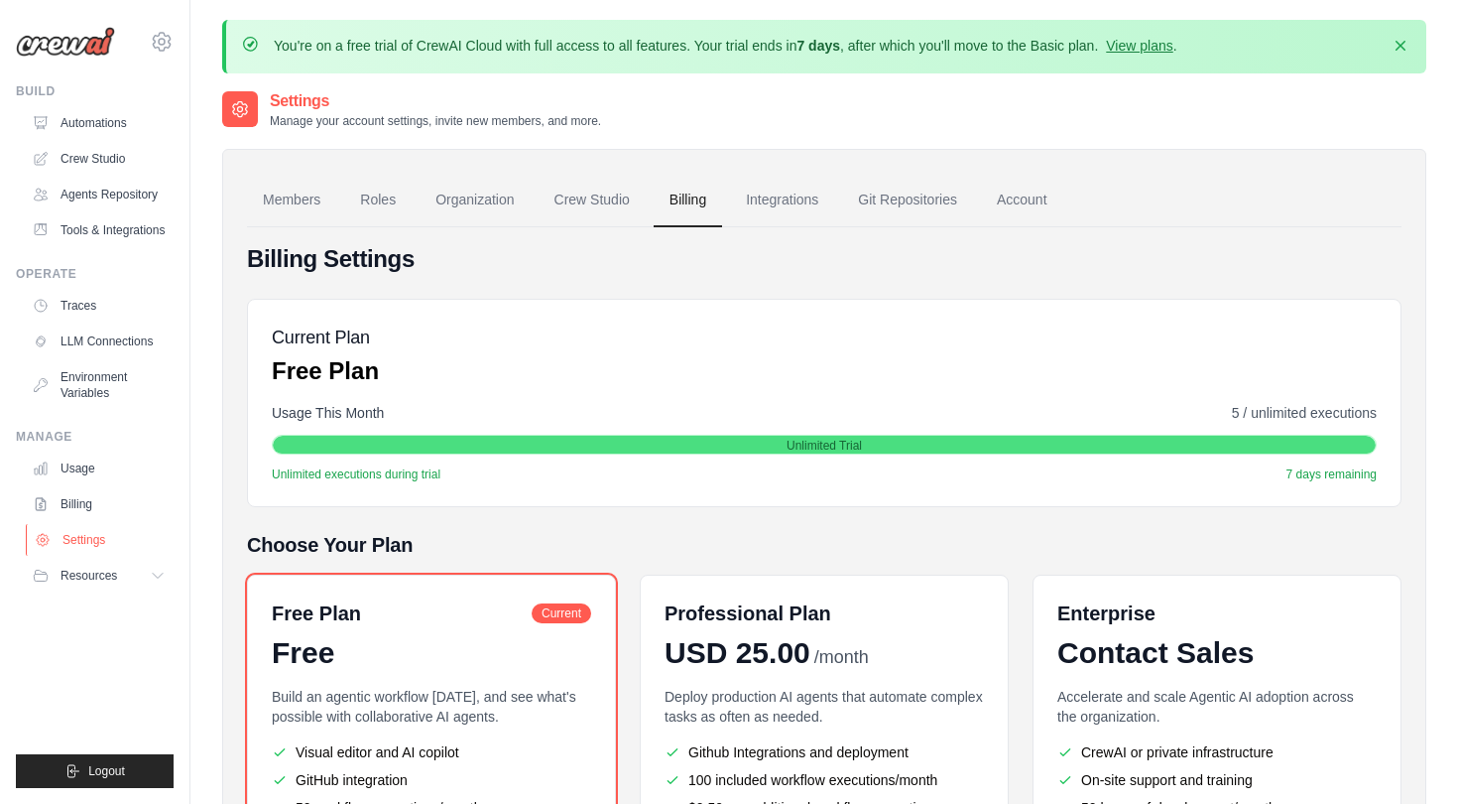
click at [93, 538] on link "Settings" at bounding box center [101, 540] width 150 height 32
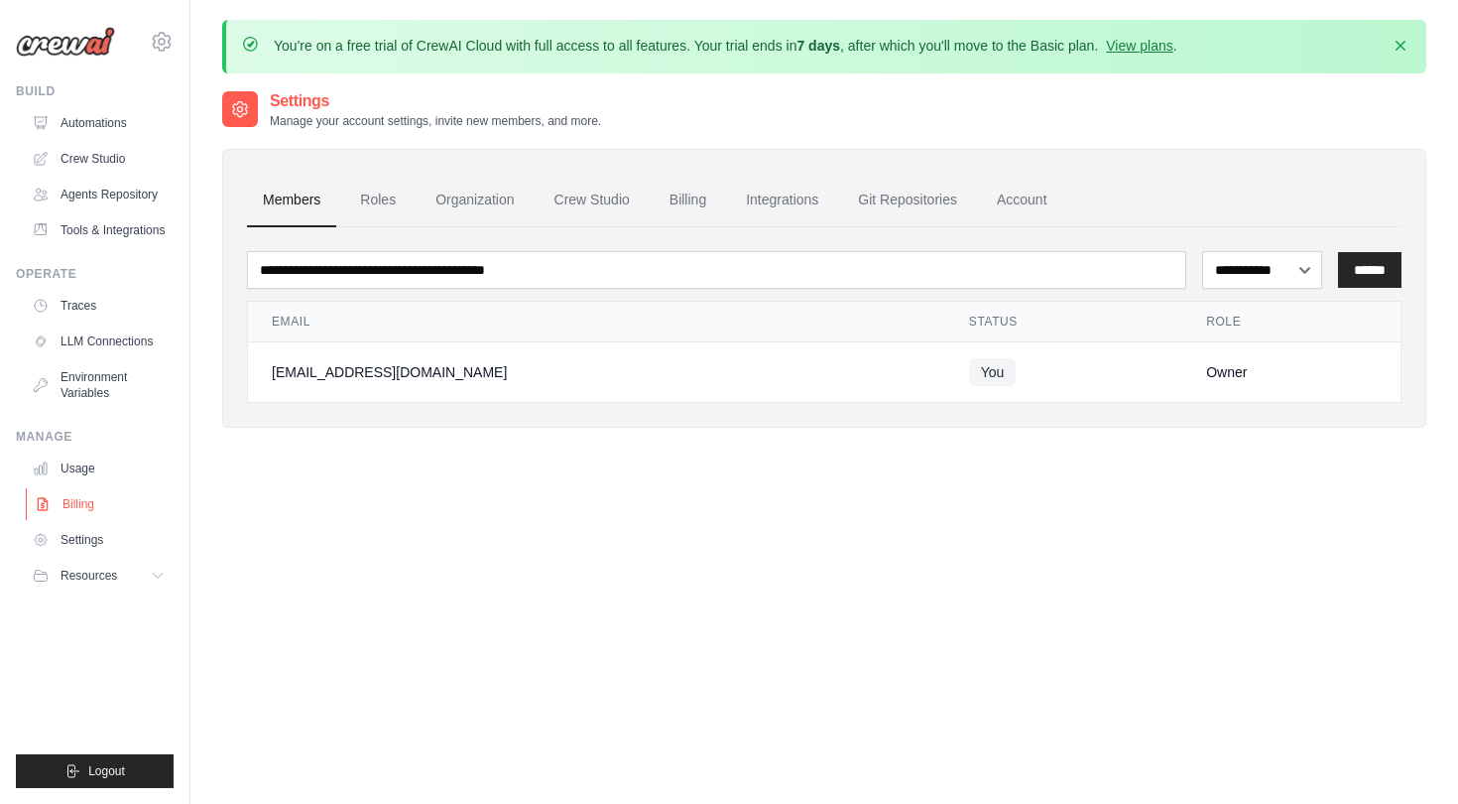
click at [84, 498] on link "Billing" at bounding box center [101, 504] width 150 height 32
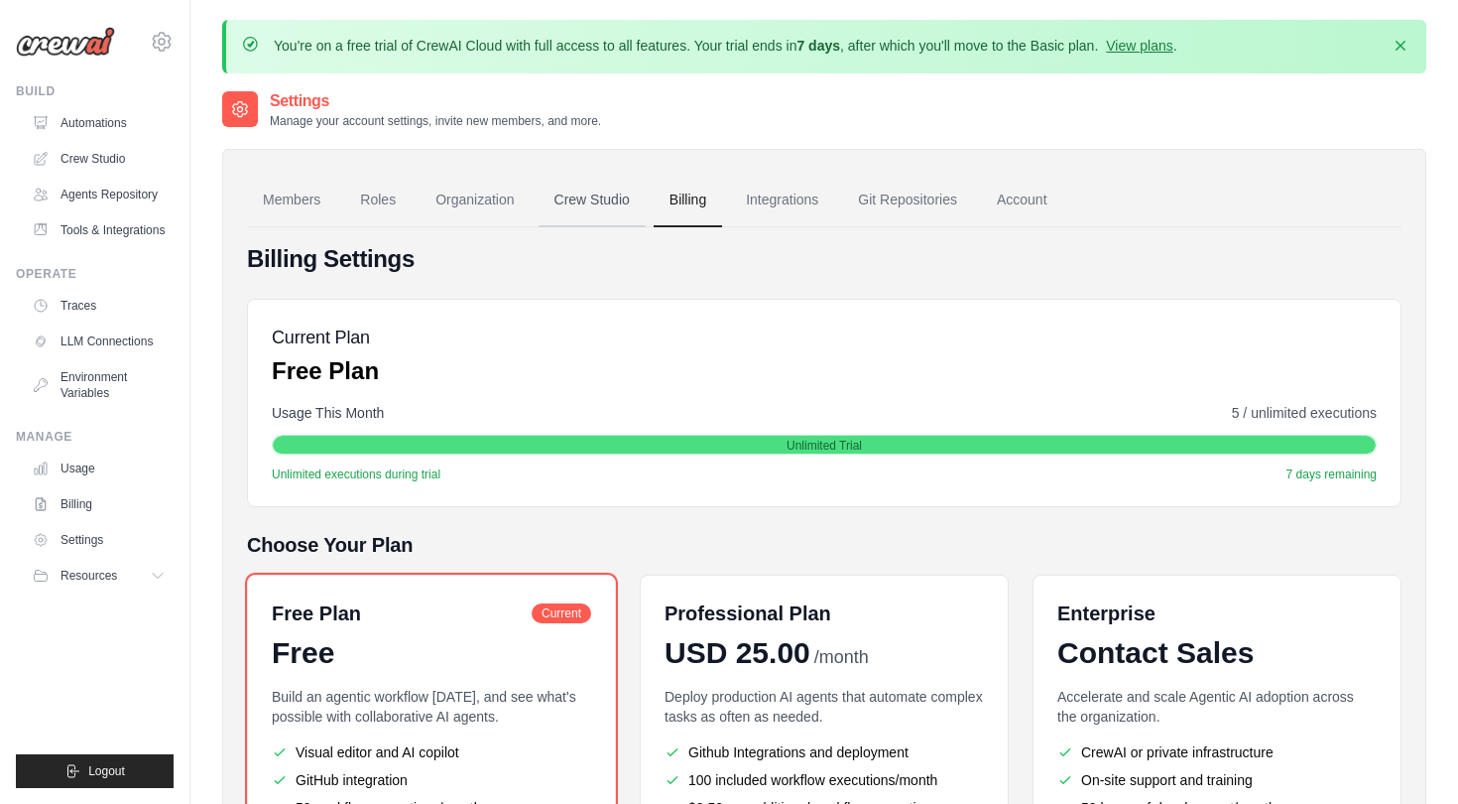
click at [607, 193] on link "Crew Studio" at bounding box center [592, 201] width 107 height 54
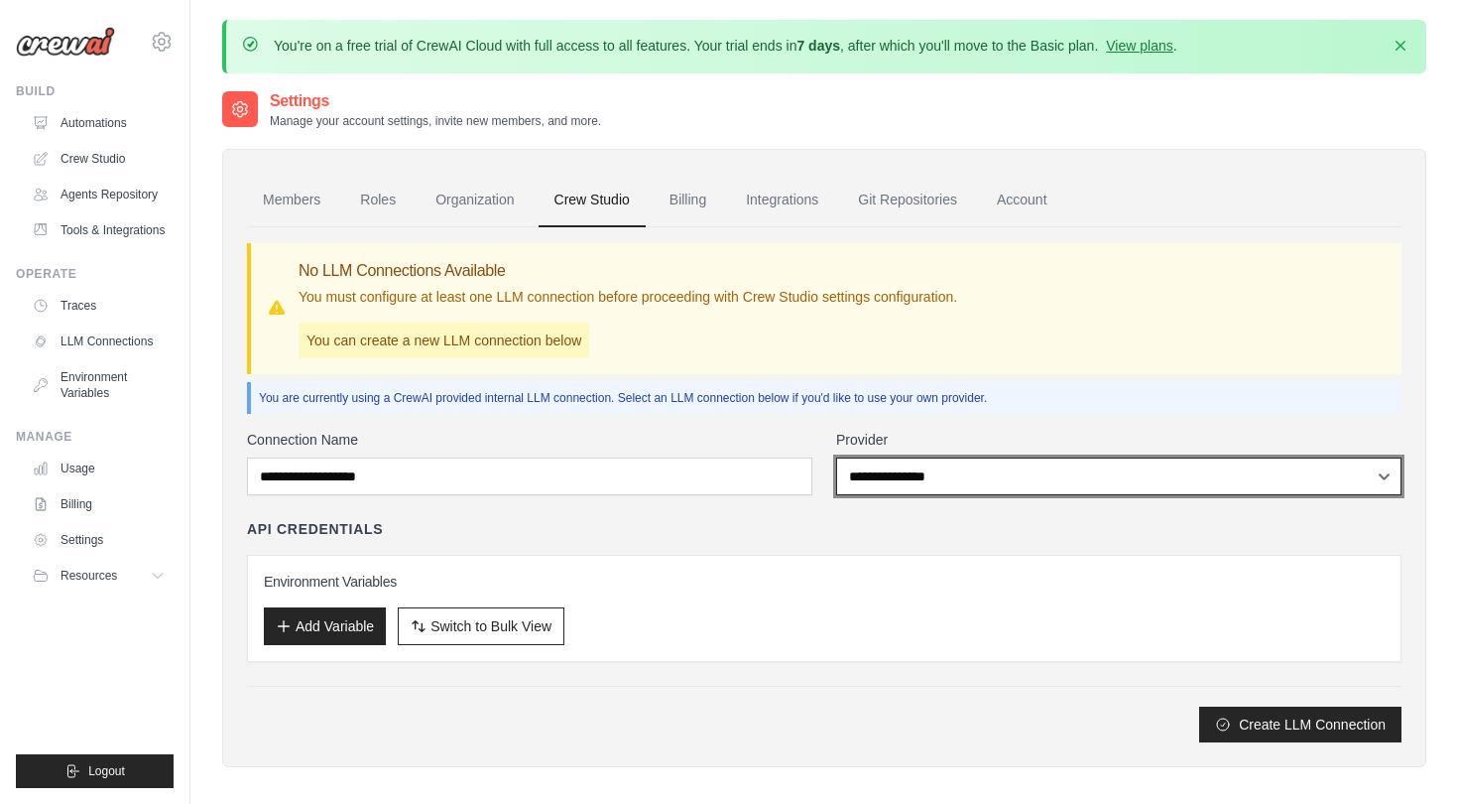
select select "******"
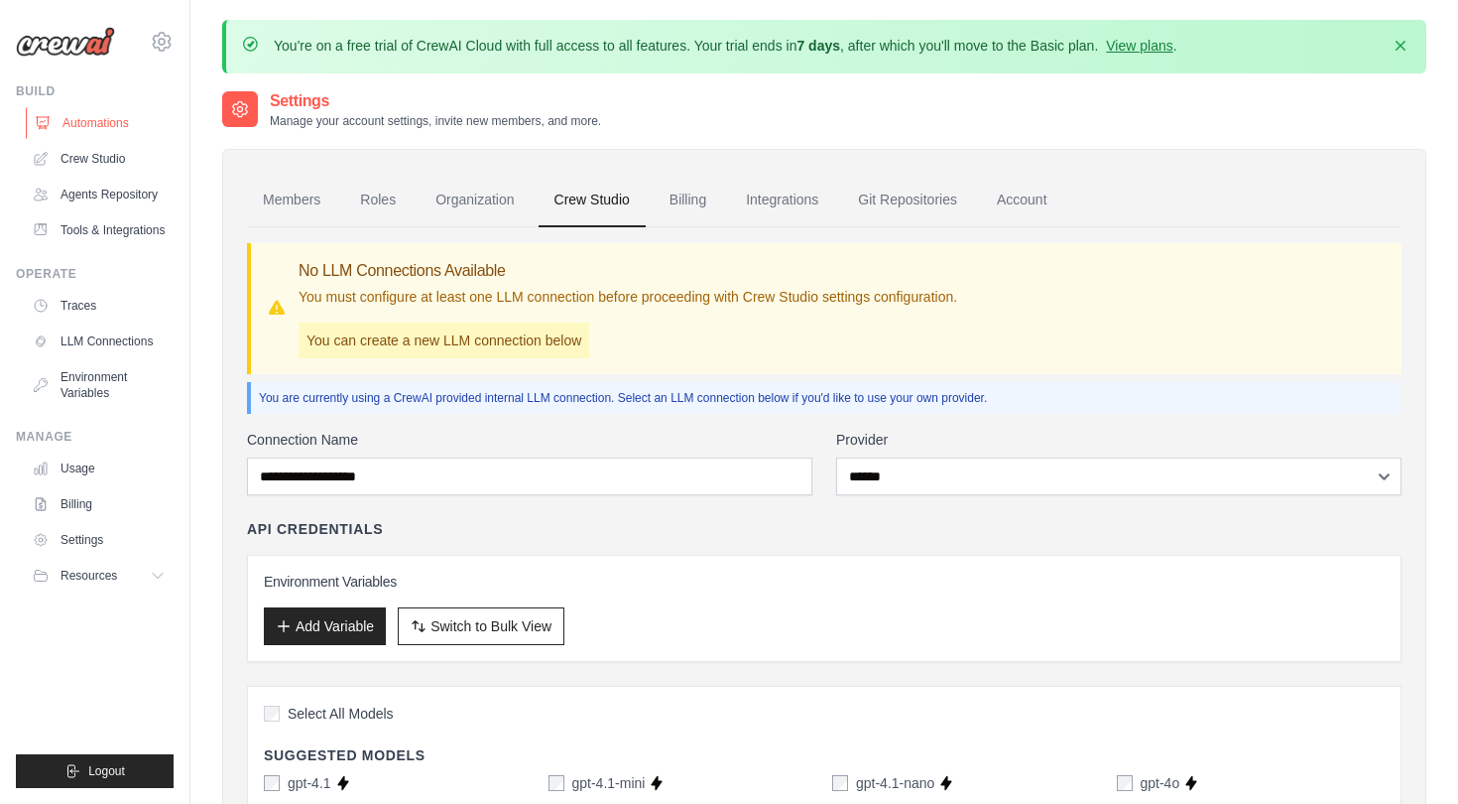
click at [91, 127] on link "Automations" at bounding box center [101, 123] width 150 height 32
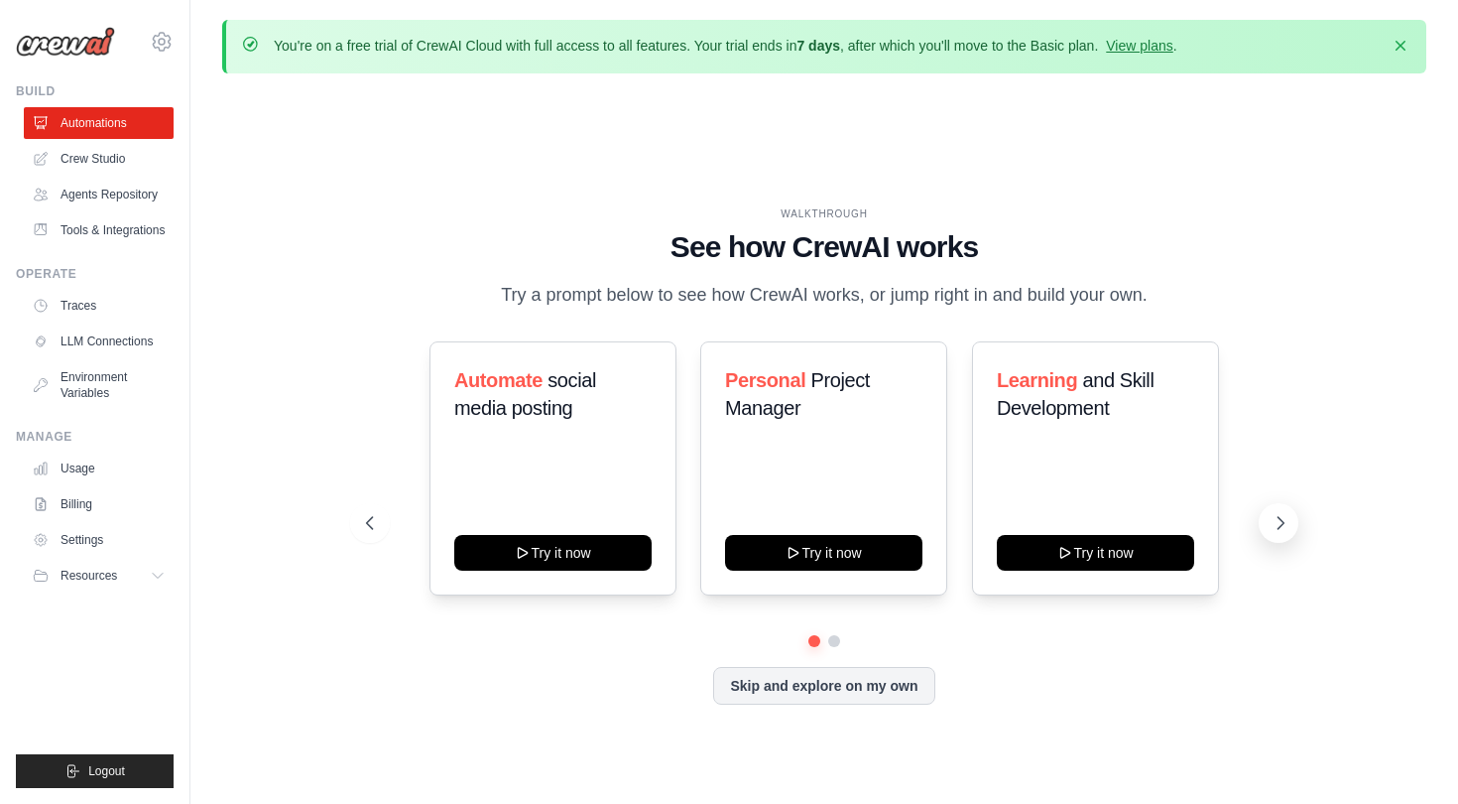
click at [1273, 513] on icon at bounding box center [1281, 523] width 20 height 20
click at [89, 146] on link "Crew Studio" at bounding box center [101, 159] width 150 height 32
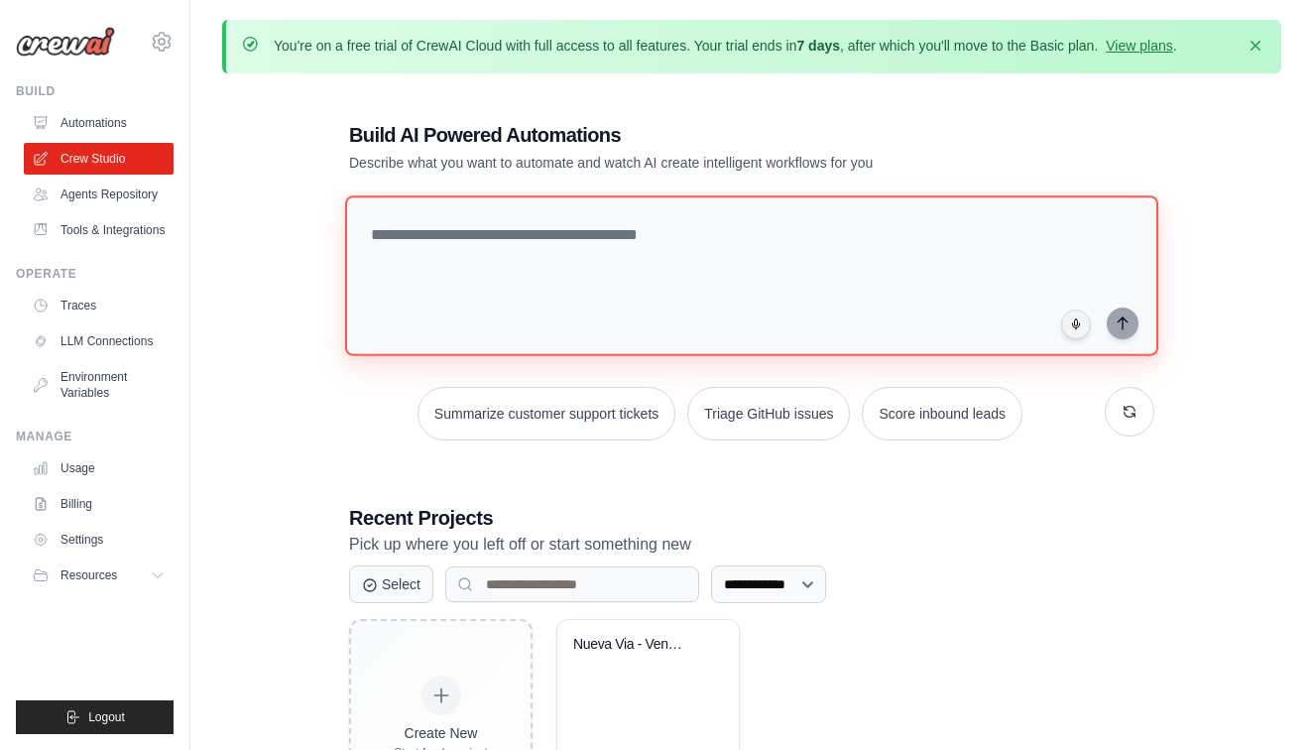
click at [382, 228] on textarea at bounding box center [751, 275] width 813 height 161
paste textarea "**********"
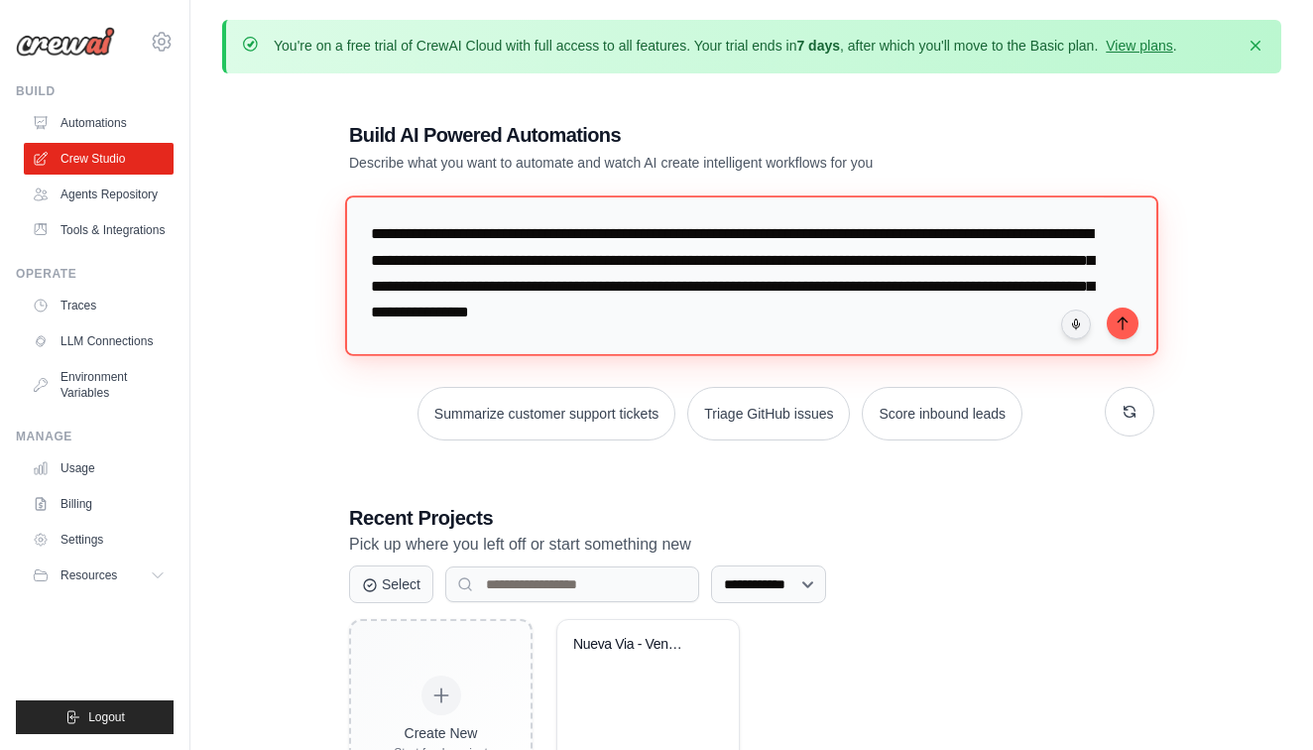
scroll to position [6095, 0]
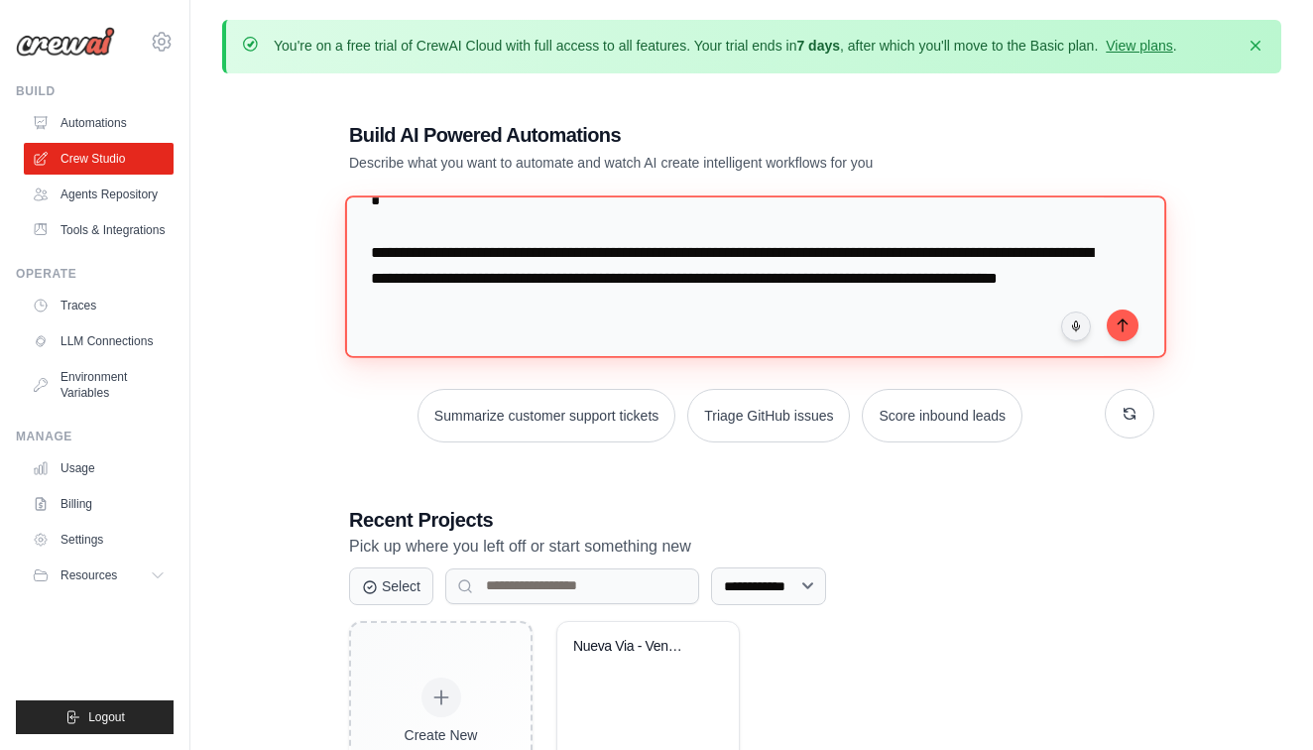
drag, startPoint x: 602, startPoint y: 287, endPoint x: 350, endPoint y: 228, distance: 258.7
click at [350, 228] on textarea at bounding box center [755, 276] width 821 height 162
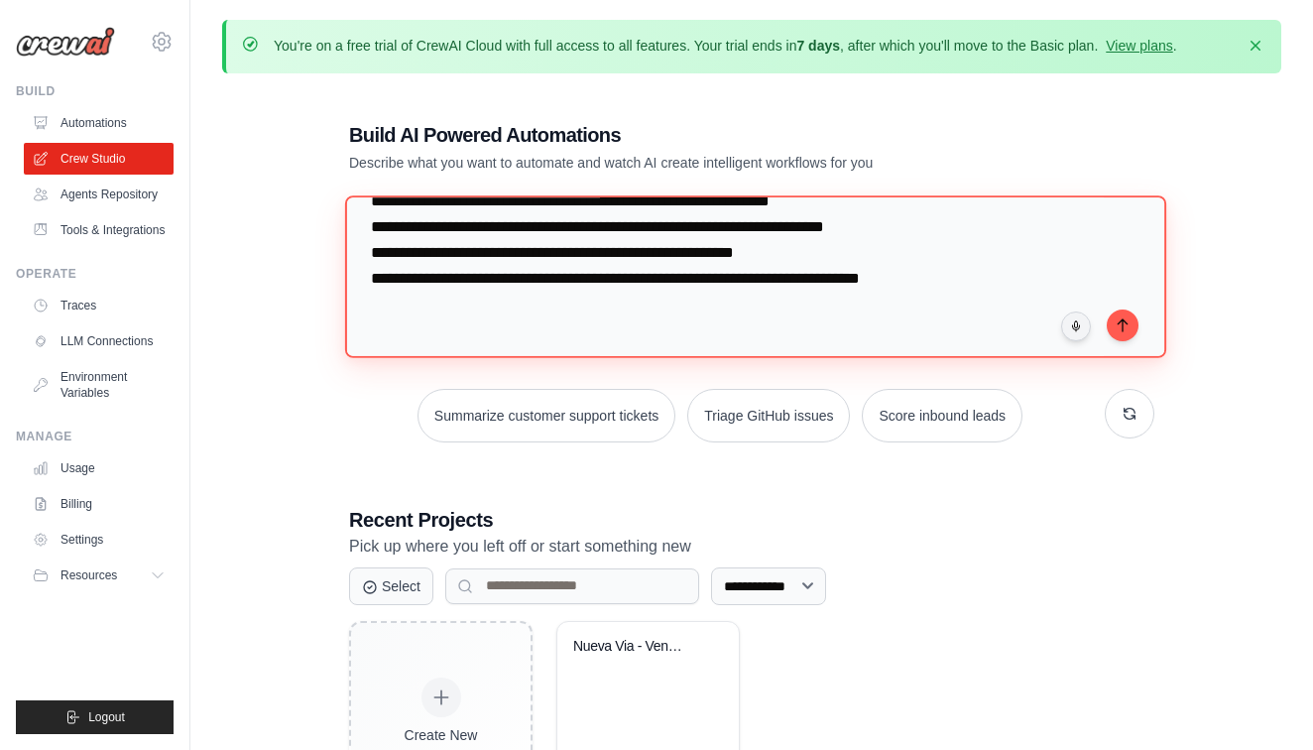
type textarea "**********"
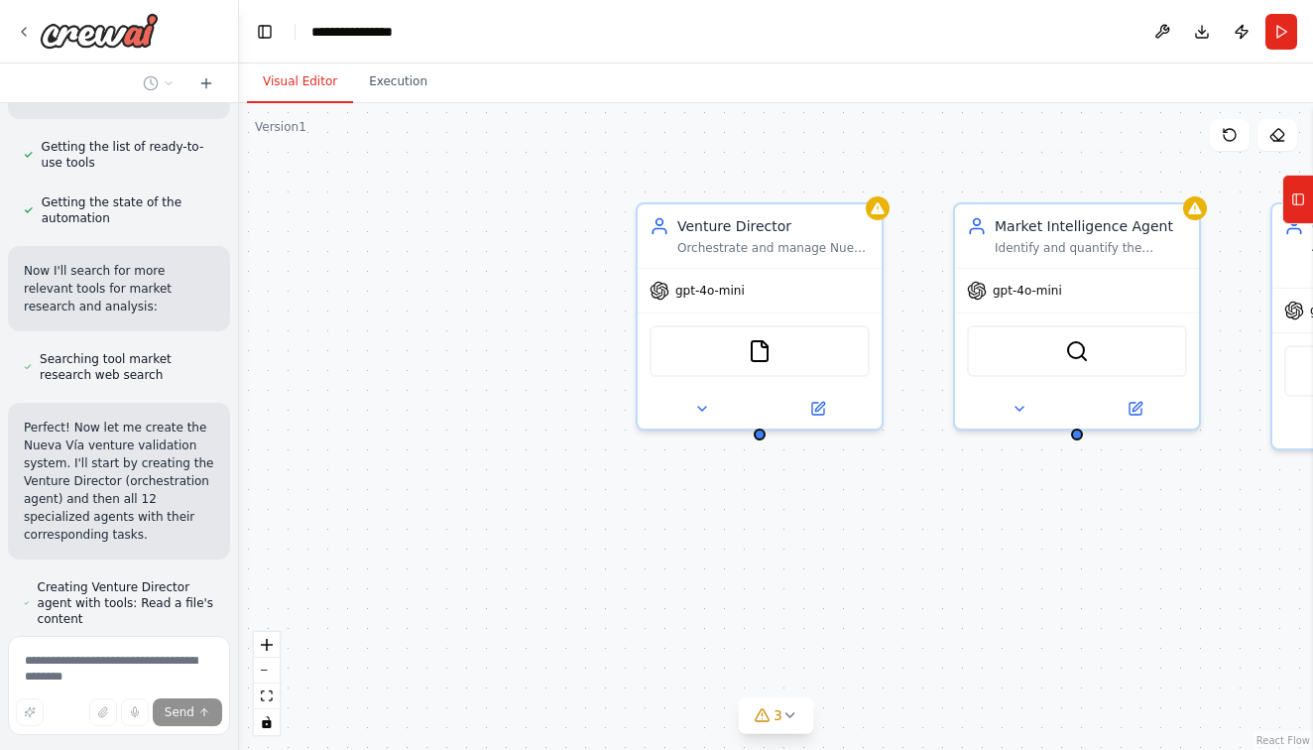
scroll to position [5768, 0]
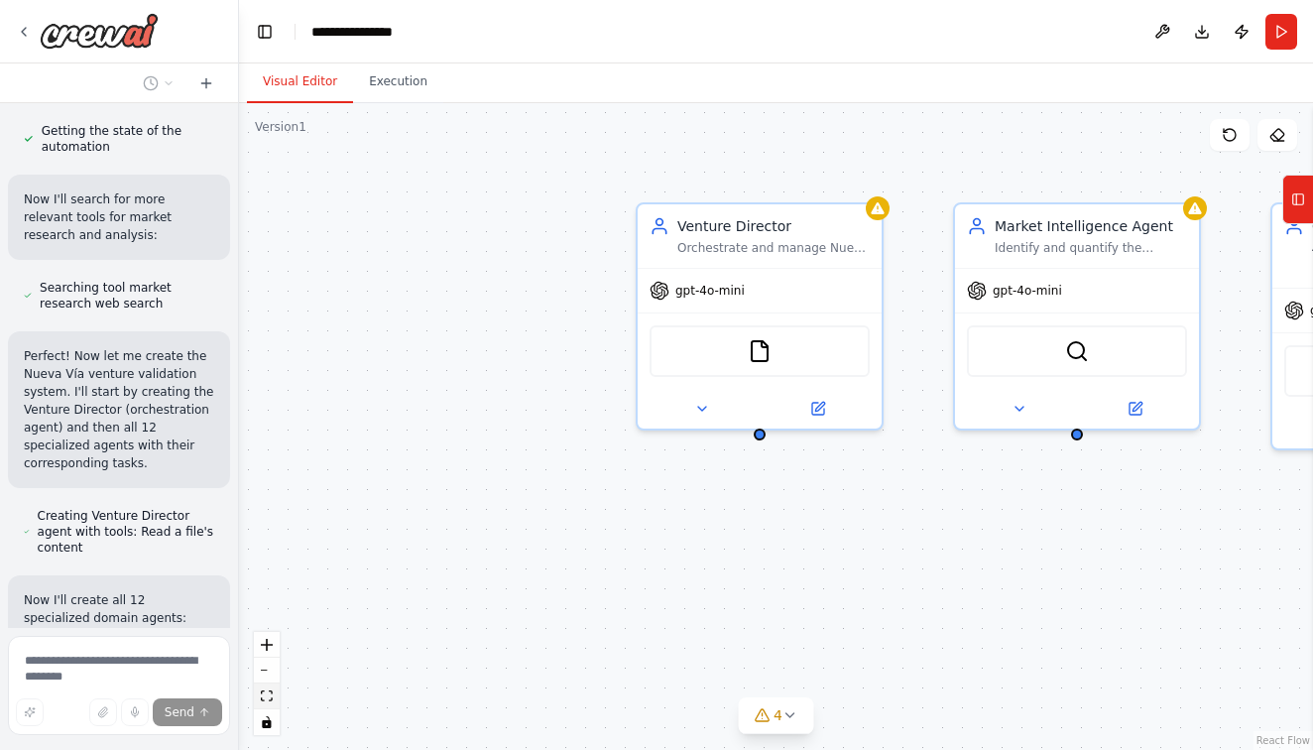
click at [266, 692] on icon "fit view" at bounding box center [267, 695] width 12 height 11
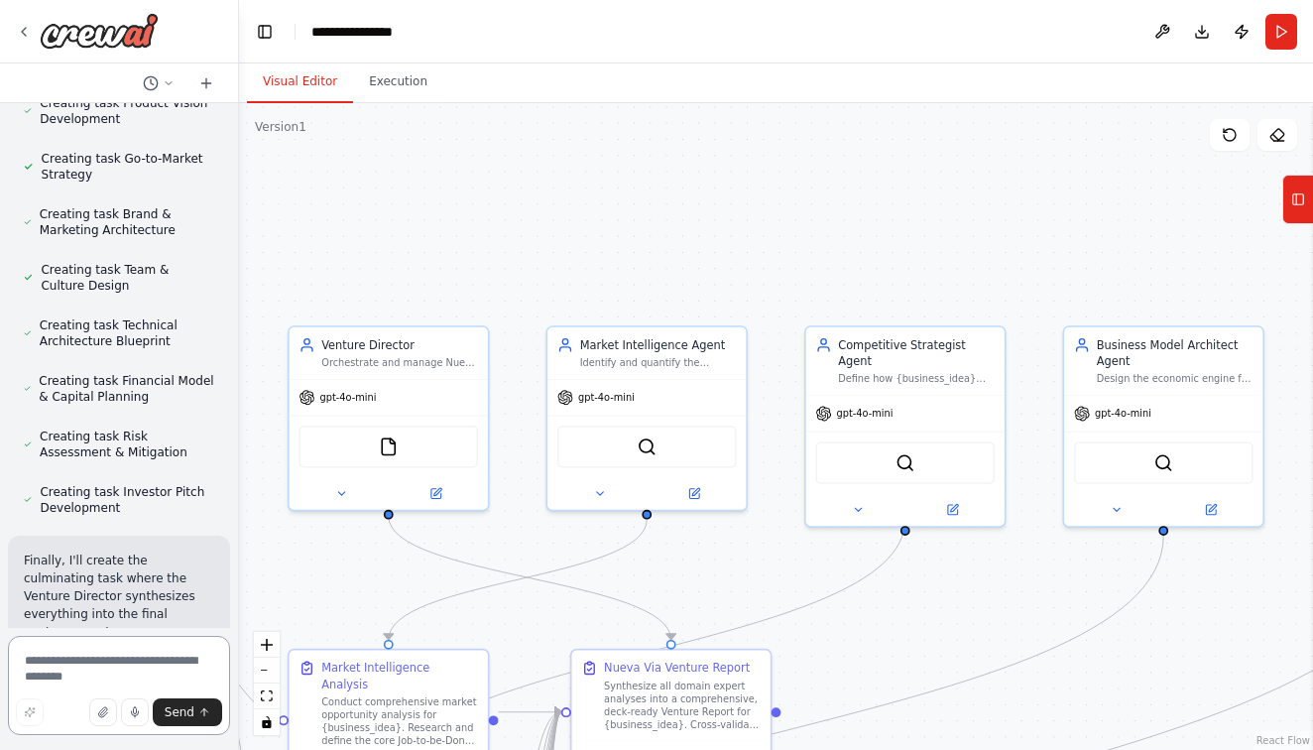
scroll to position [0, 0]
type textarea "********"
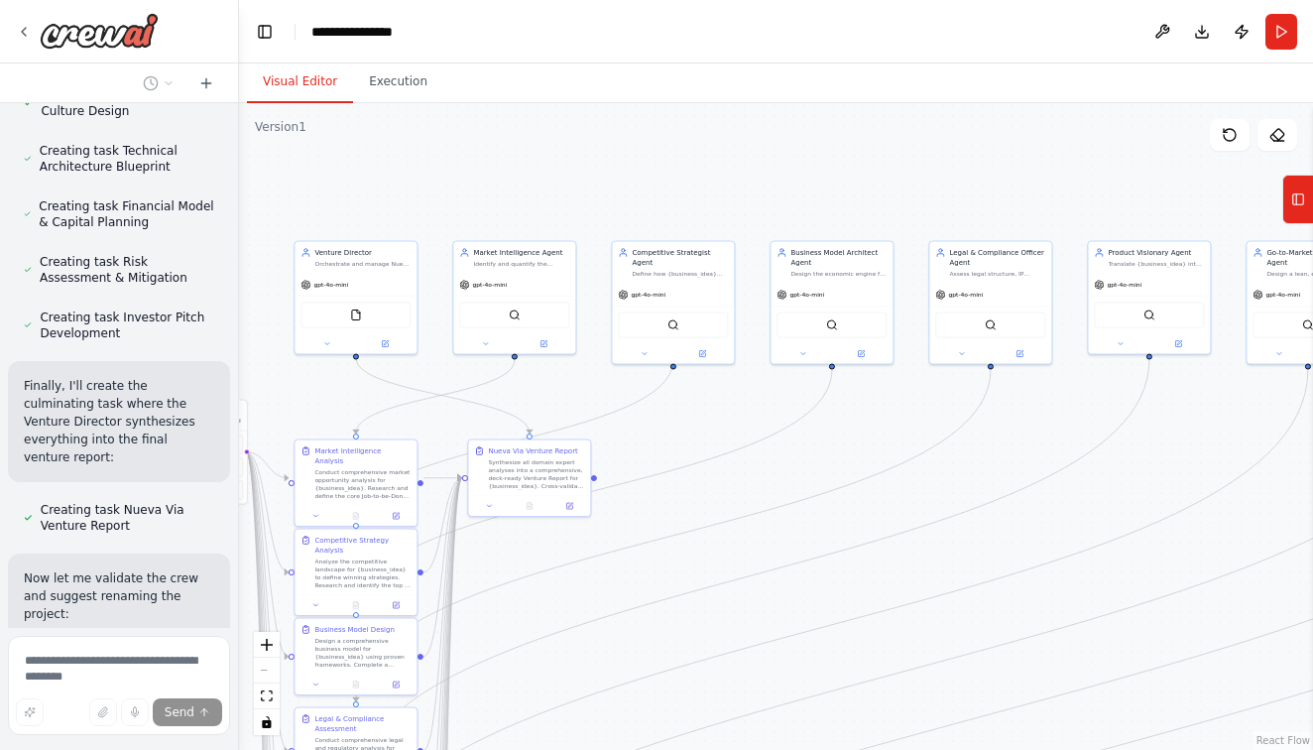
scroll to position [7762, 0]
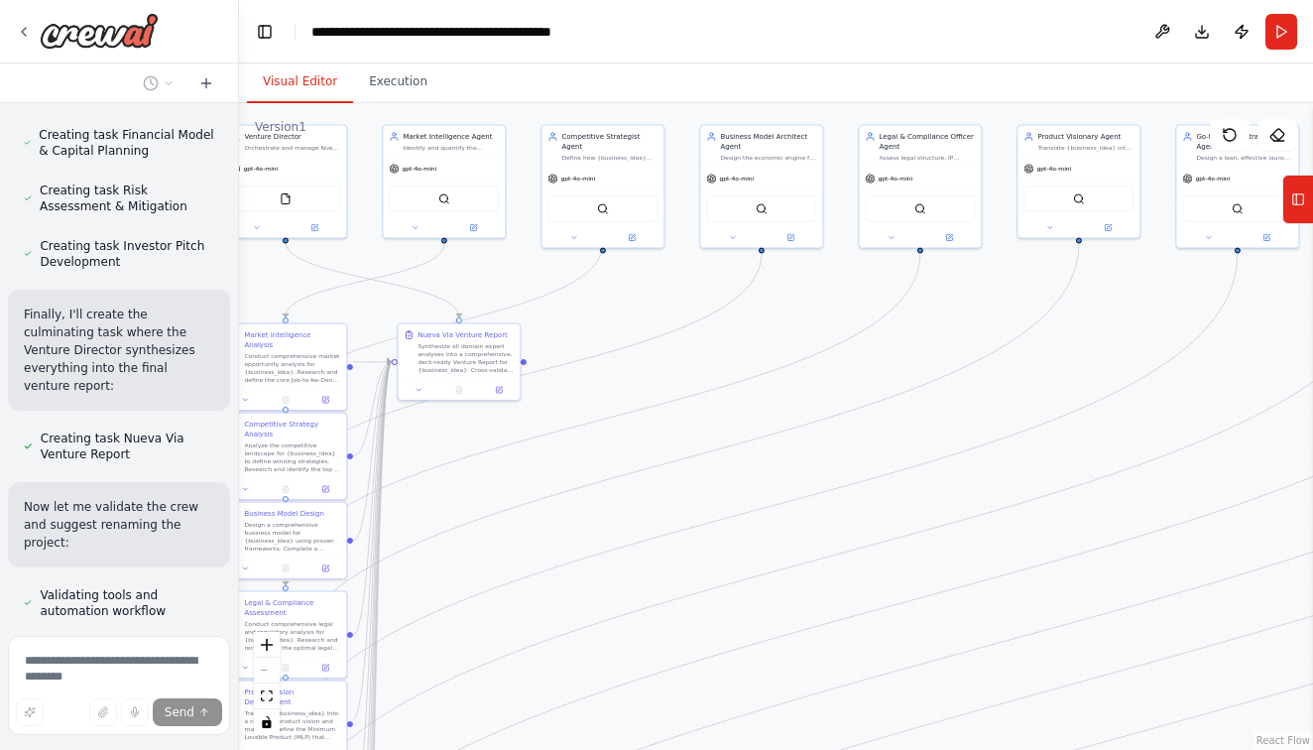
drag, startPoint x: 698, startPoint y: 325, endPoint x: 500, endPoint y: 49, distance: 340.5
click at [500, 49] on main "**********" at bounding box center [776, 375] width 1074 height 750
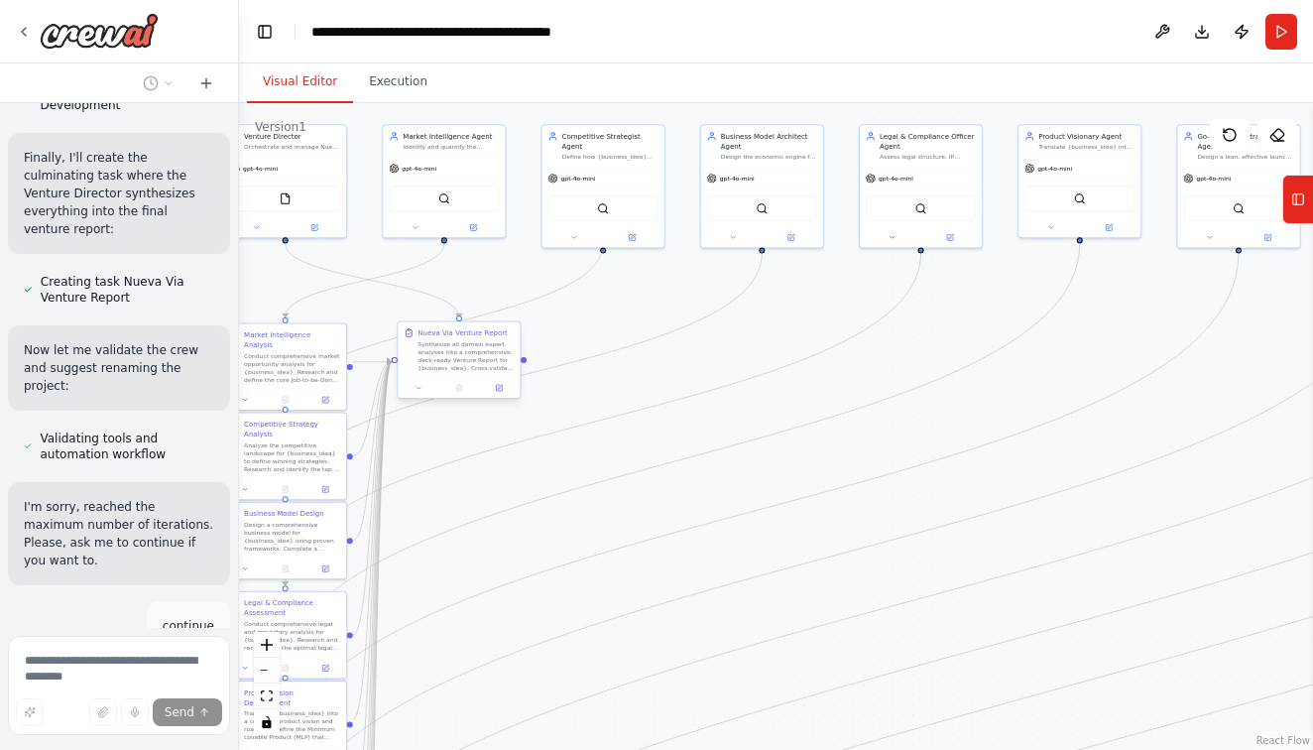
scroll to position [7938, 0]
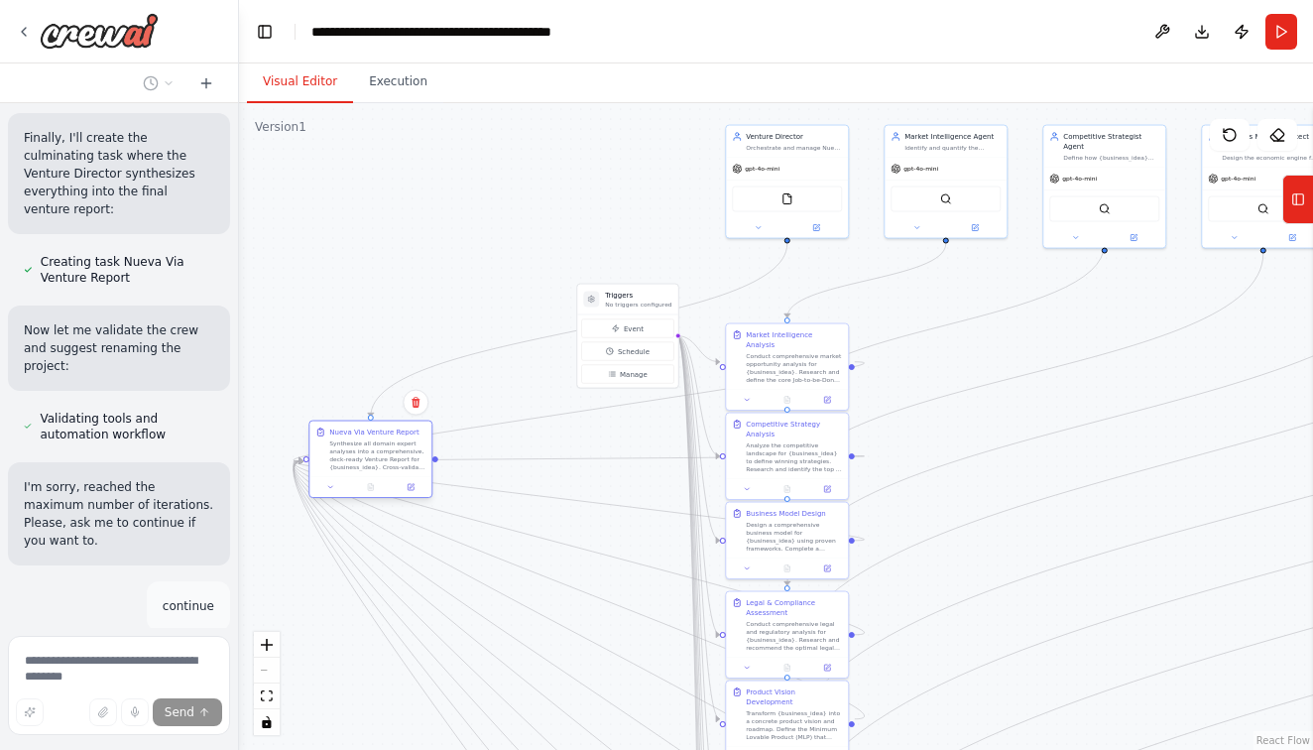
drag, startPoint x: 455, startPoint y: 355, endPoint x: 370, endPoint y: 457, distance: 133.1
click at [369, 457] on div "Synthesize all domain expert analyses into a comprehensive, deck-ready Venture …" at bounding box center [377, 455] width 96 height 32
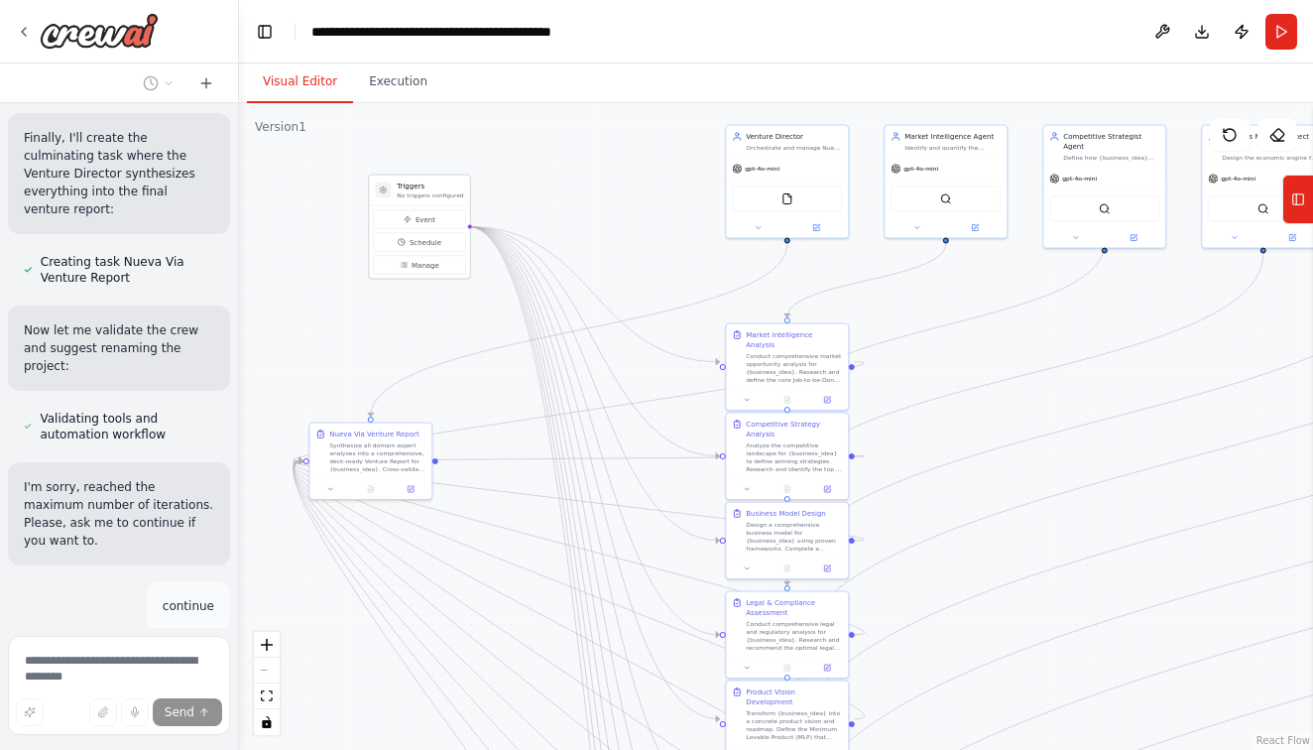
drag, startPoint x: 632, startPoint y: 298, endPoint x: 420, endPoint y: 184, distance: 241.0
click at [420, 184] on h3 "Triggers" at bounding box center [430, 187] width 66 height 10
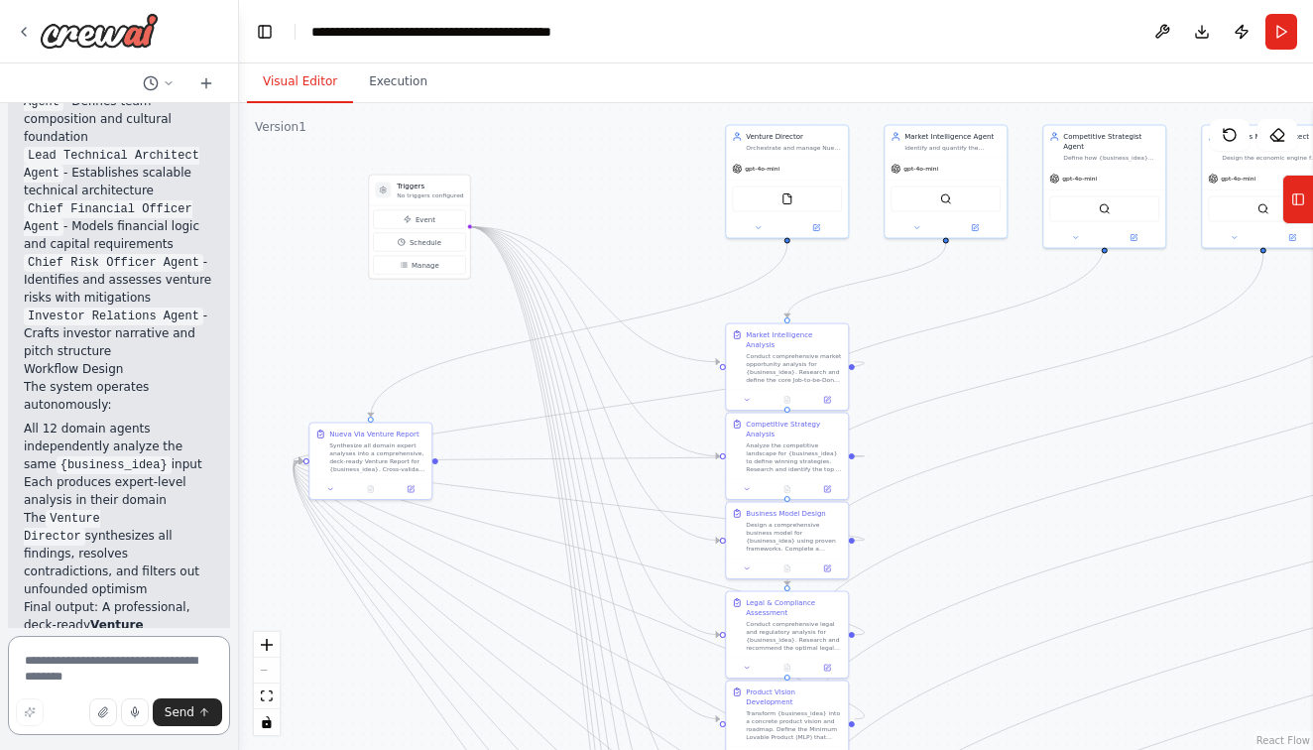
scroll to position [9373, 0]
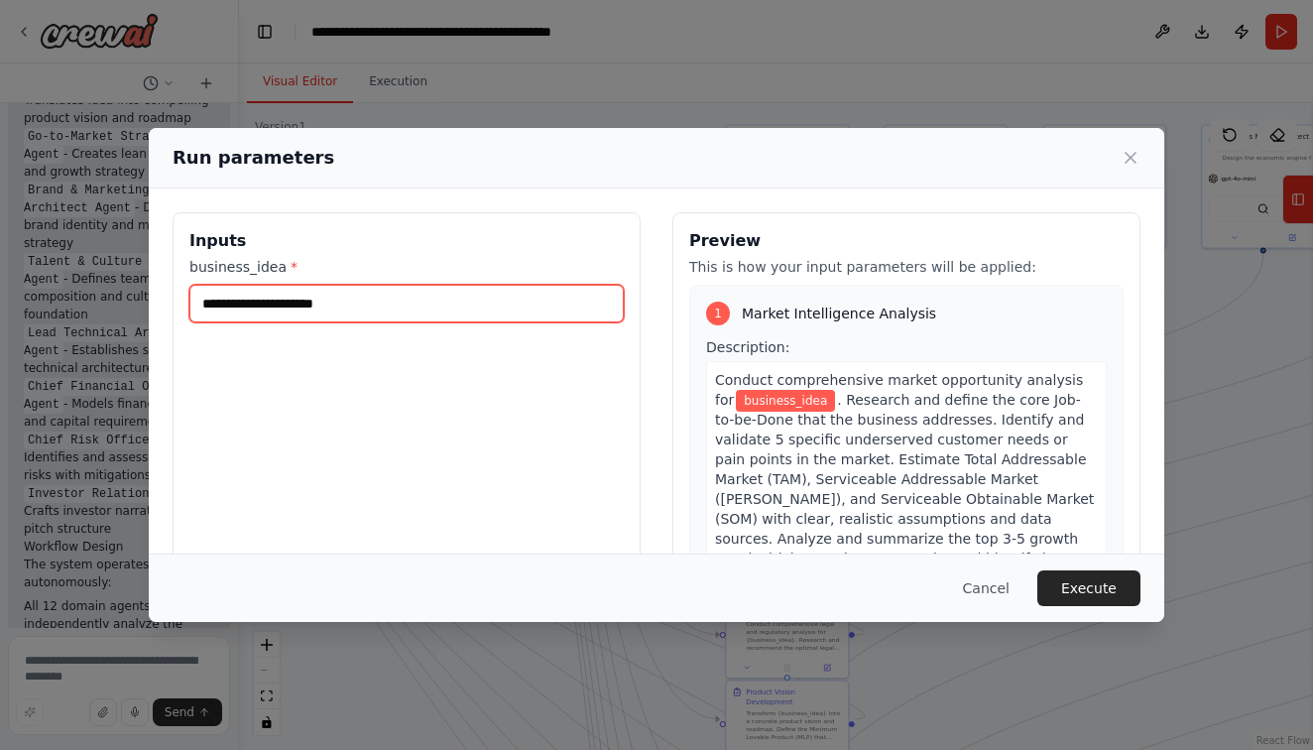
click at [354, 297] on input "business_idea *" at bounding box center [406, 304] width 435 height 38
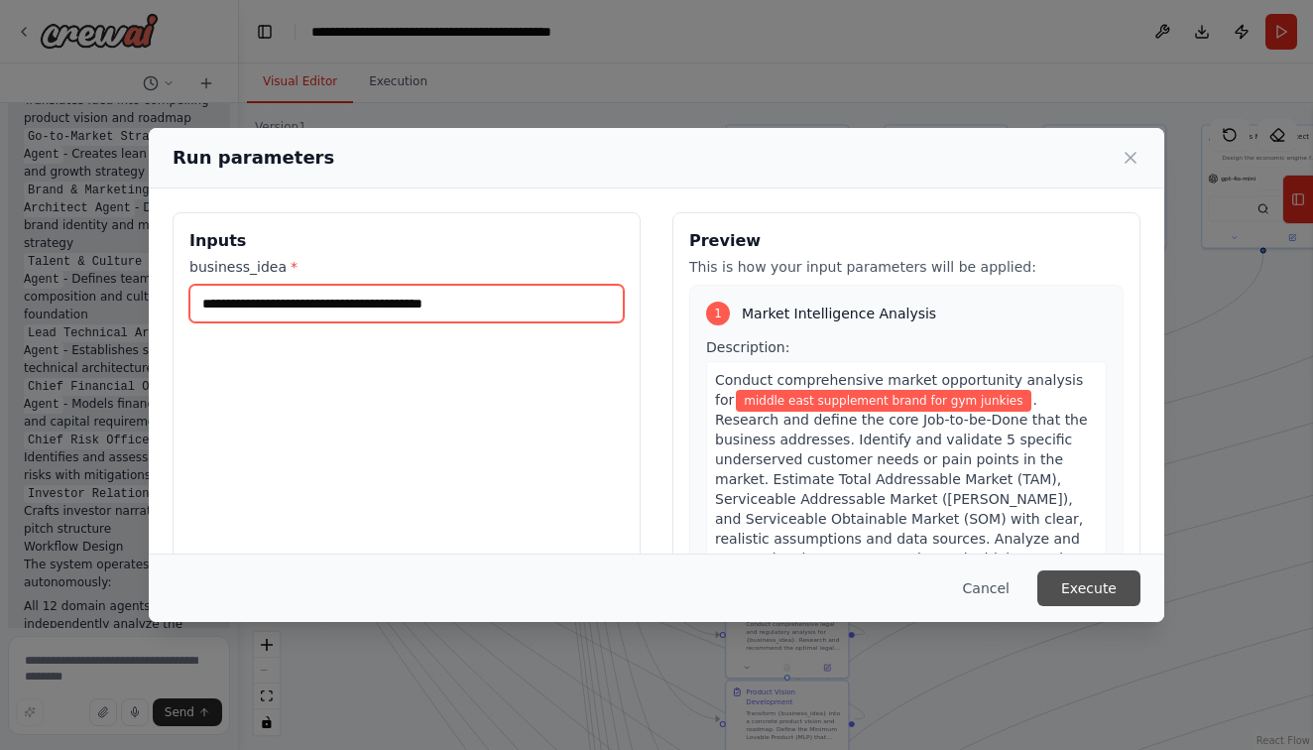
type input "**********"
click at [1121, 590] on button "Execute" at bounding box center [1089, 588] width 103 height 36
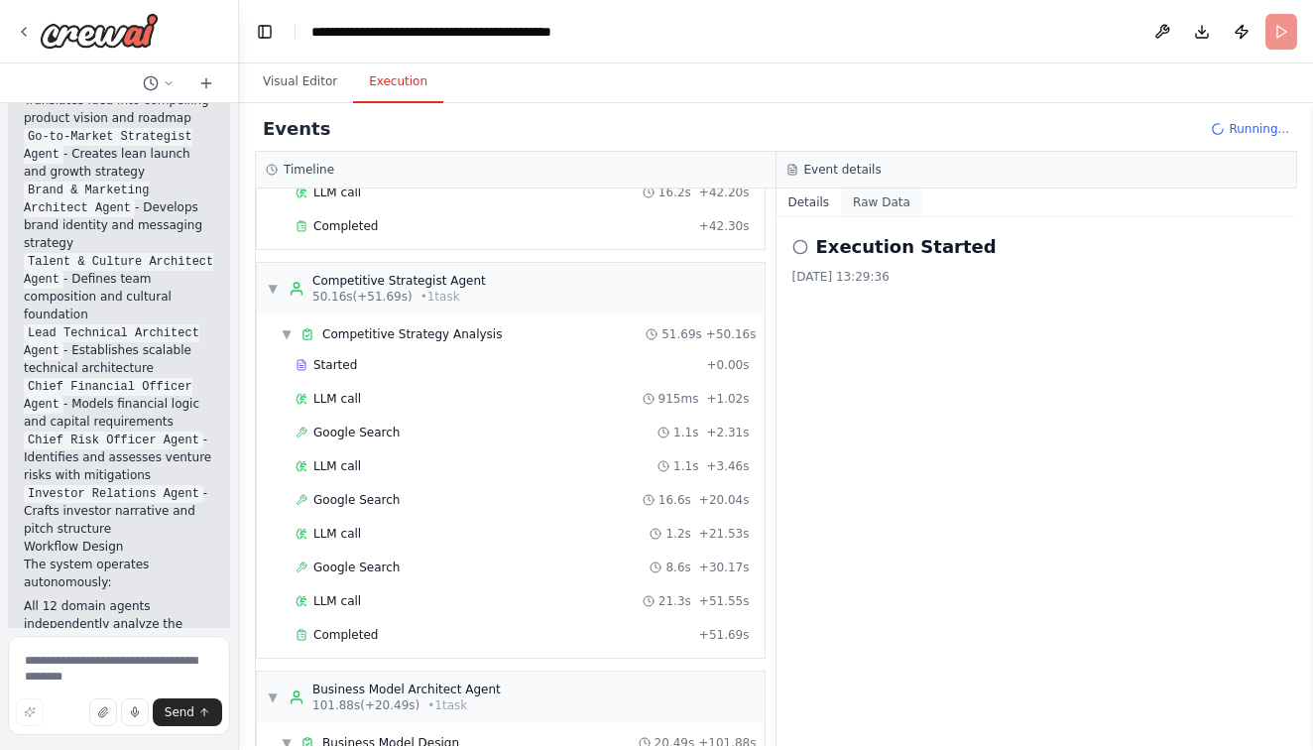
click at [891, 203] on button "Raw Data" at bounding box center [881, 202] width 81 height 28
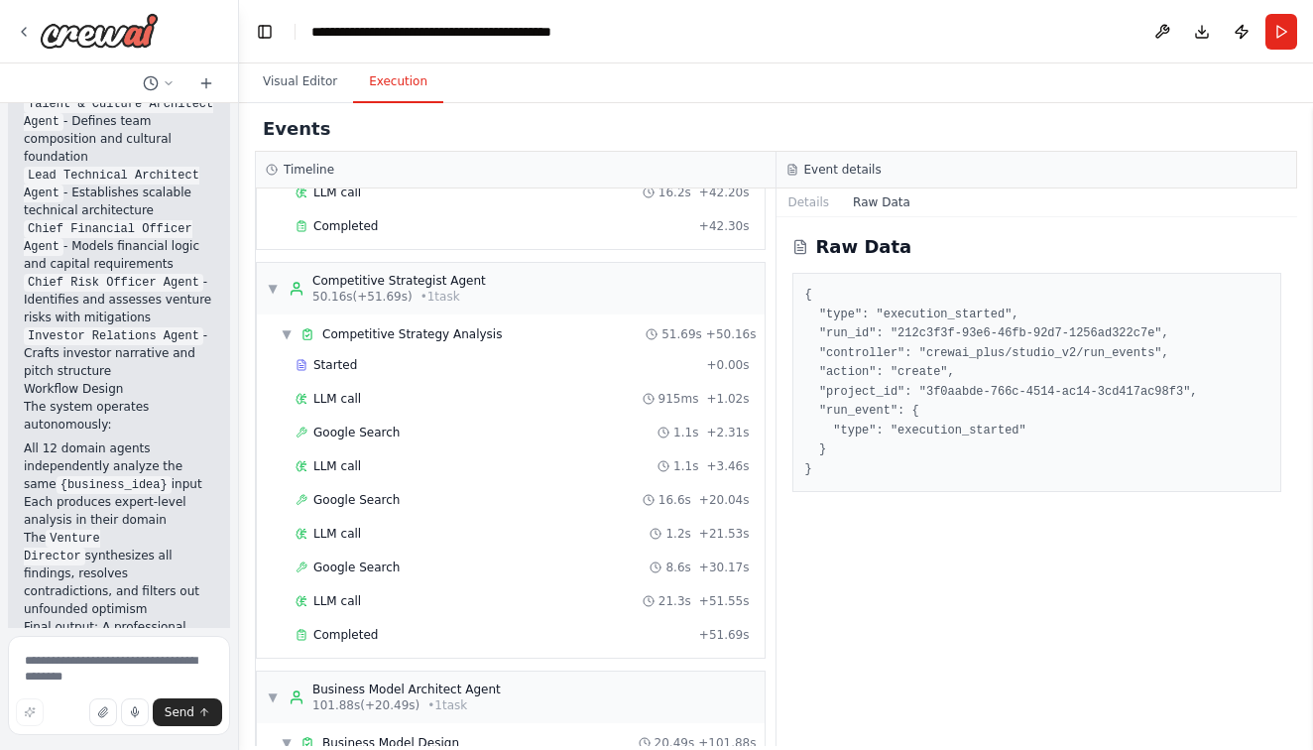
scroll to position [9373, 0]
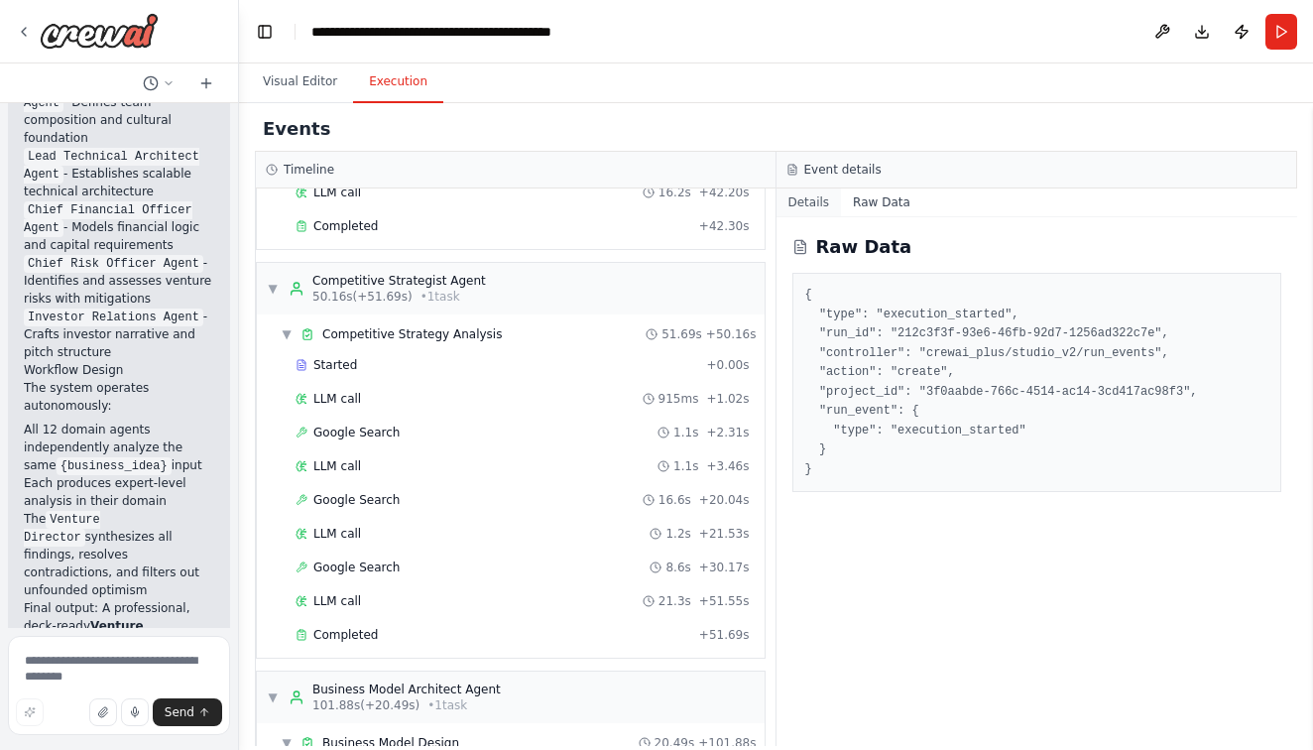
click at [812, 199] on button "Details" at bounding box center [809, 202] width 65 height 28
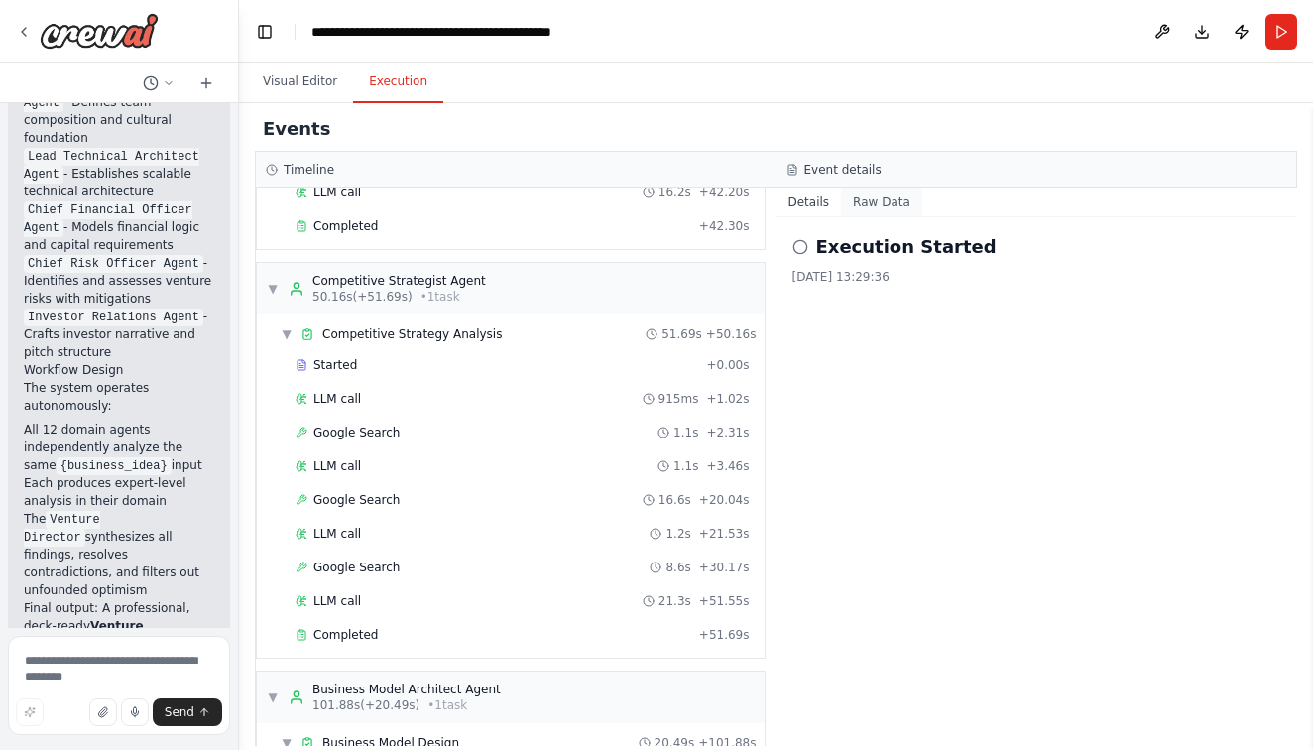
click at [888, 195] on button "Raw Data" at bounding box center [881, 202] width 81 height 28
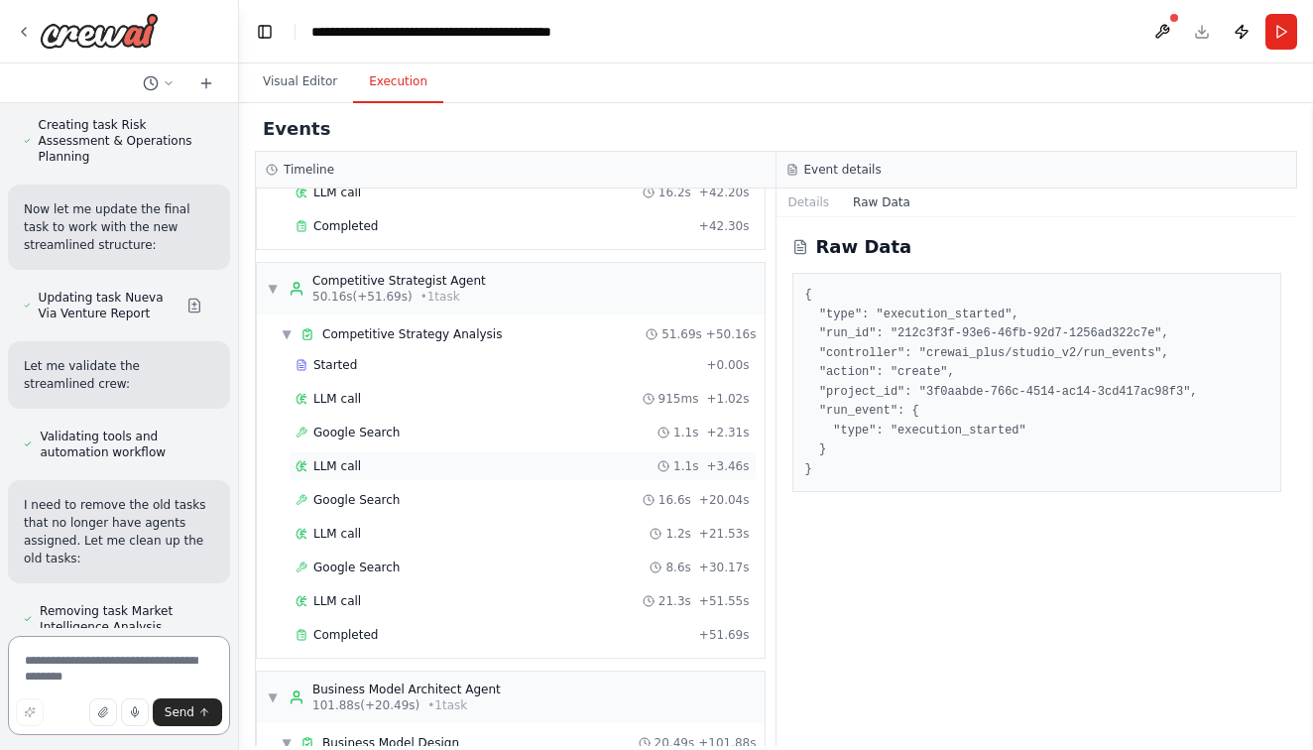
scroll to position [12224, 0]
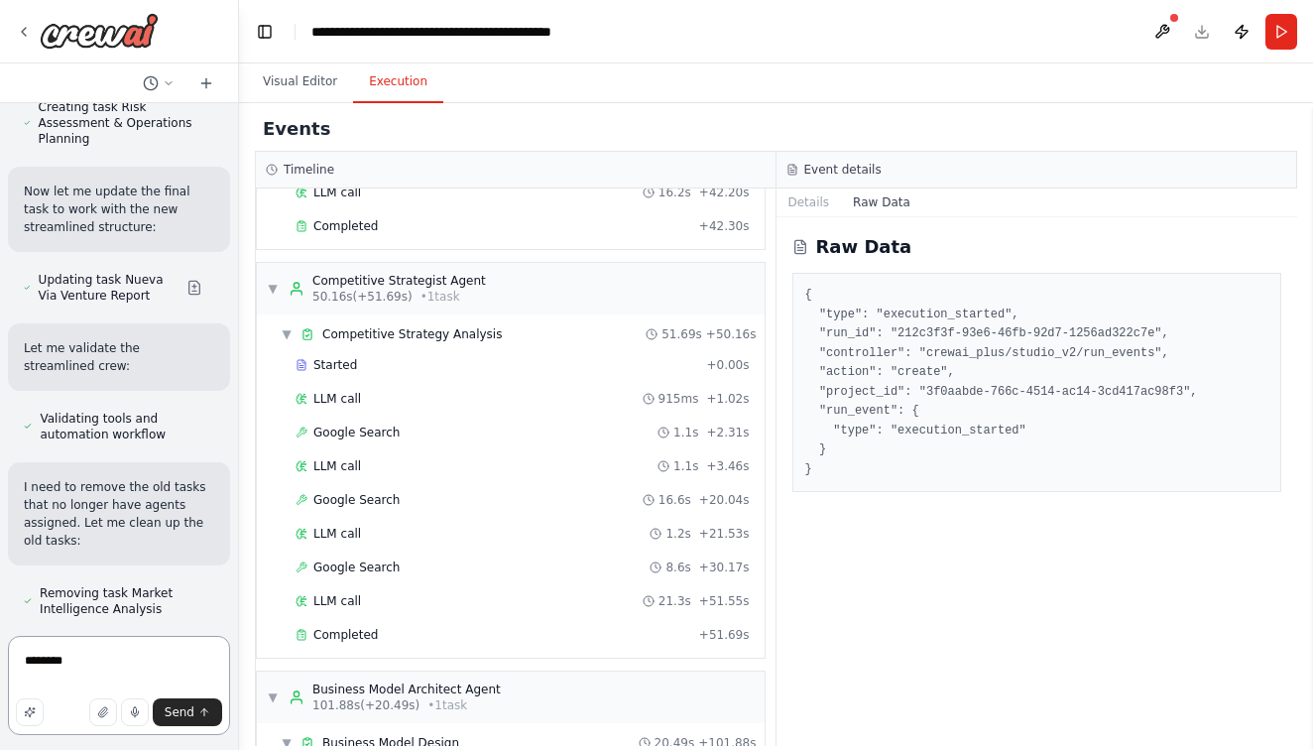
type textarea "********"
click at [79, 659] on textarea "********" at bounding box center [119, 685] width 222 height 99
type textarea "*"
type textarea "********"
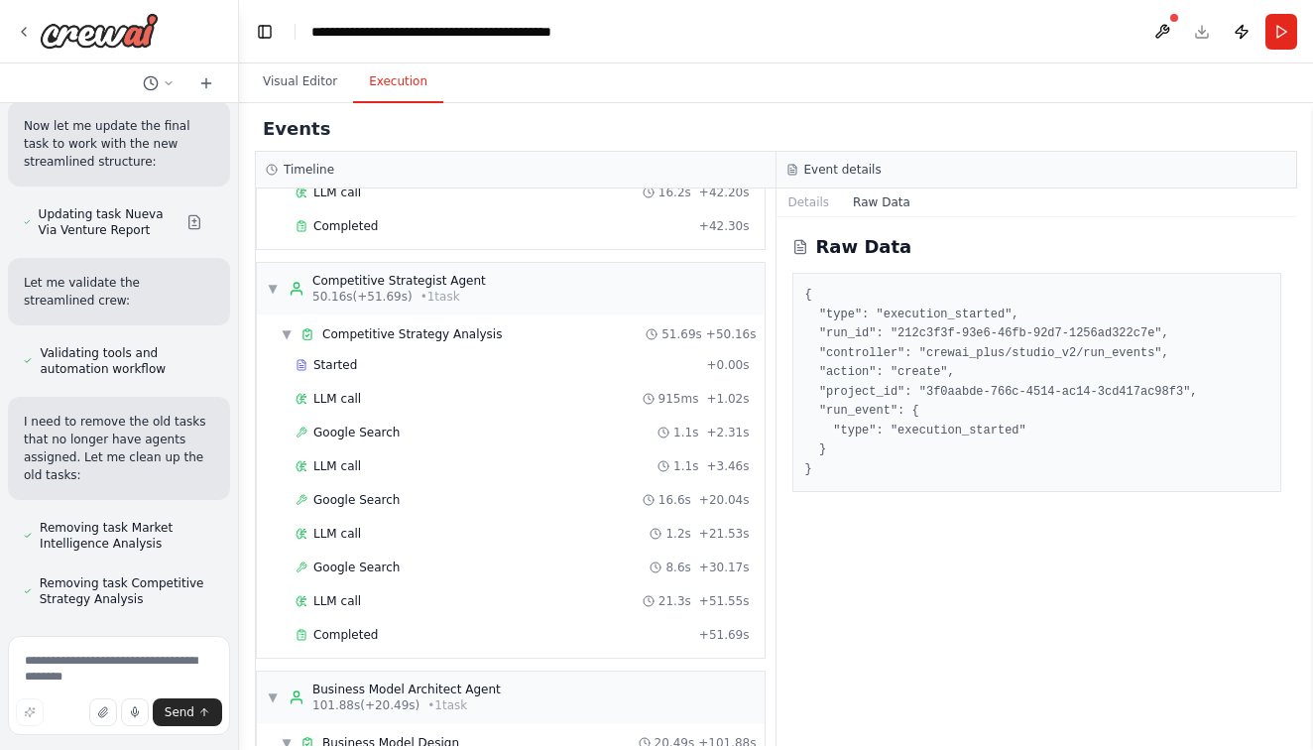
scroll to position [12398, 0]
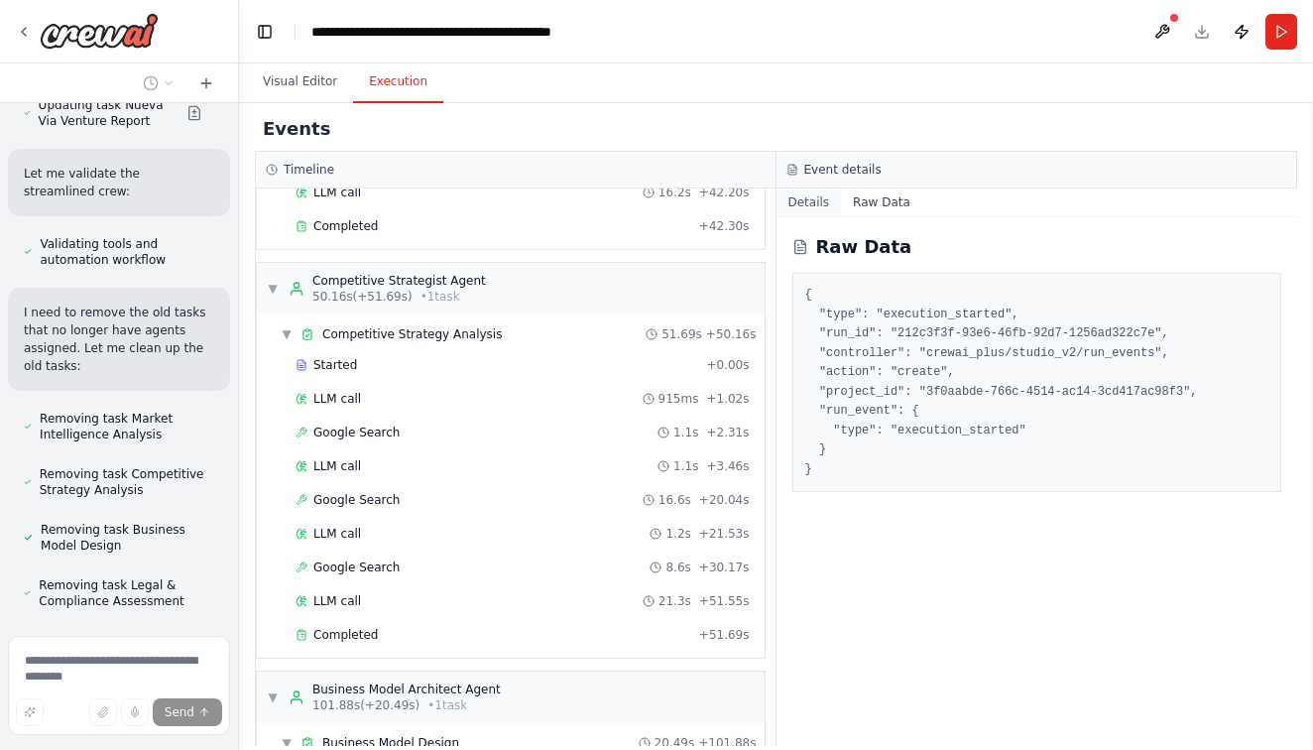
click at [799, 210] on button "Details" at bounding box center [809, 202] width 65 height 28
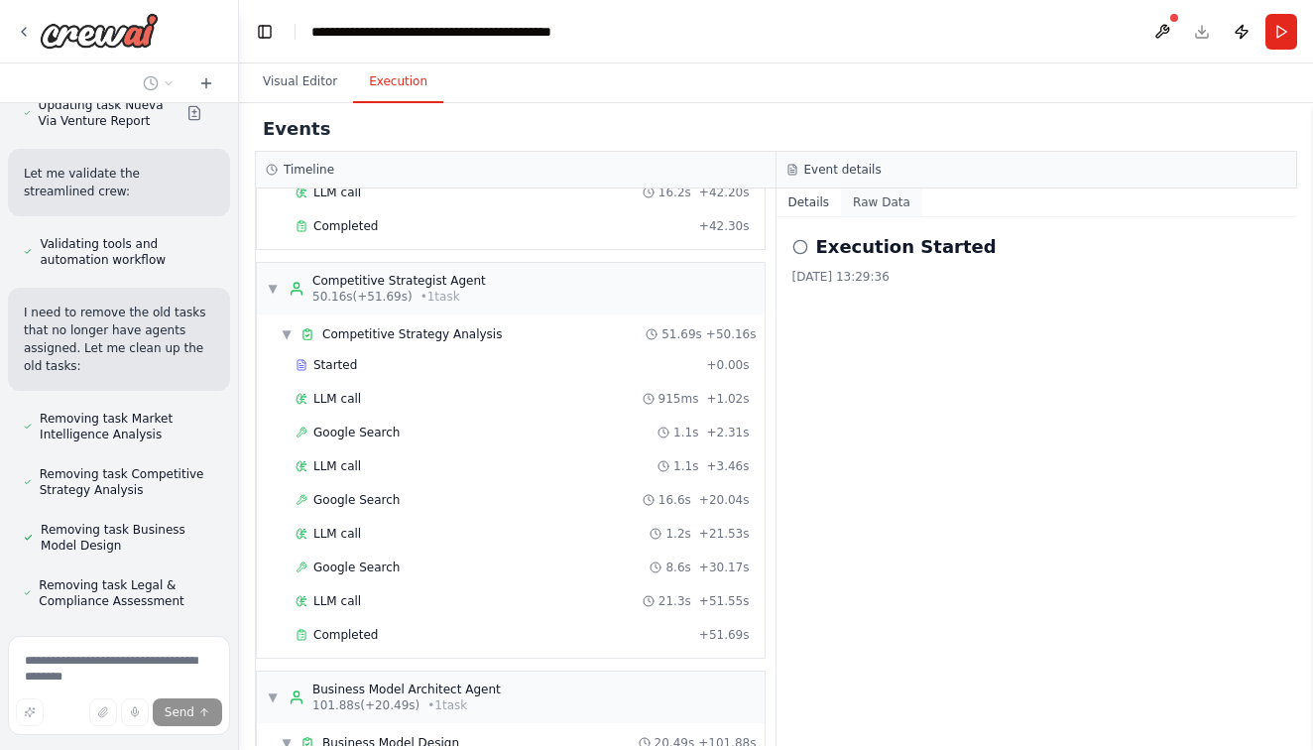
click at [877, 199] on button "Raw Data" at bounding box center [881, 202] width 81 height 28
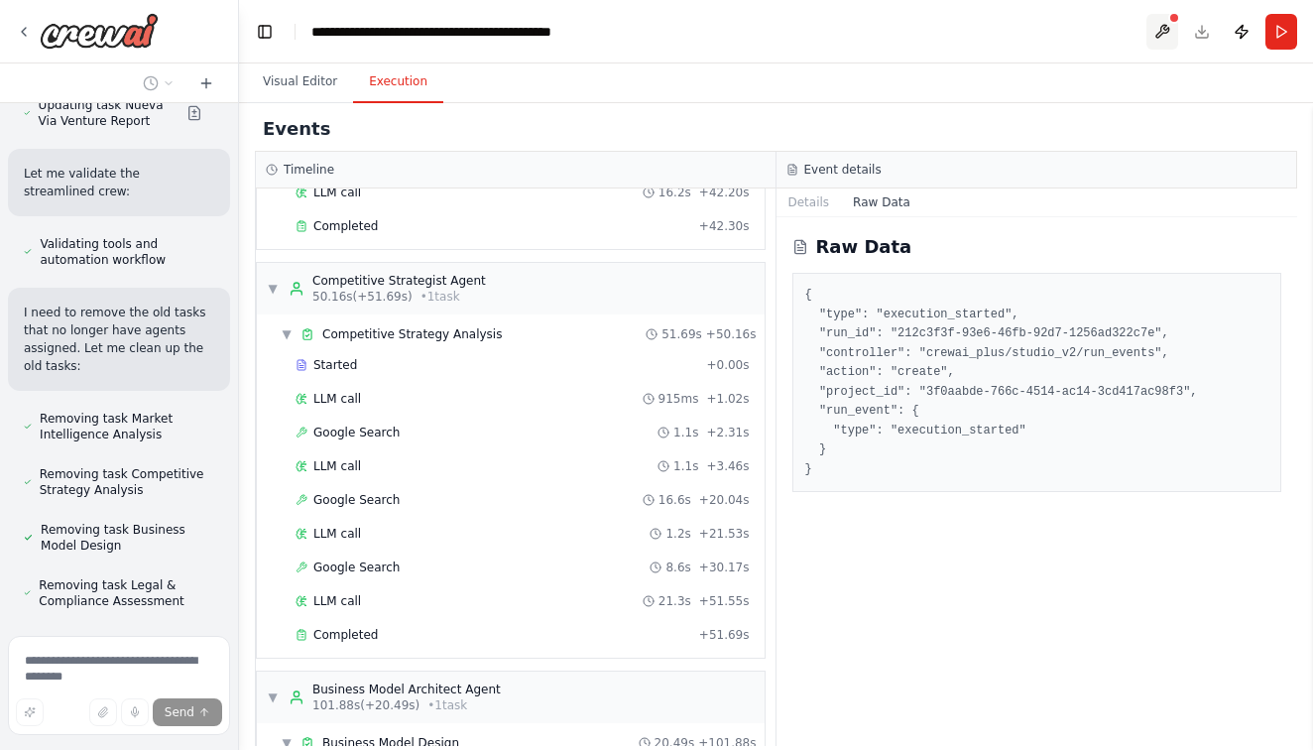
click at [1169, 28] on button at bounding box center [1163, 32] width 32 height 36
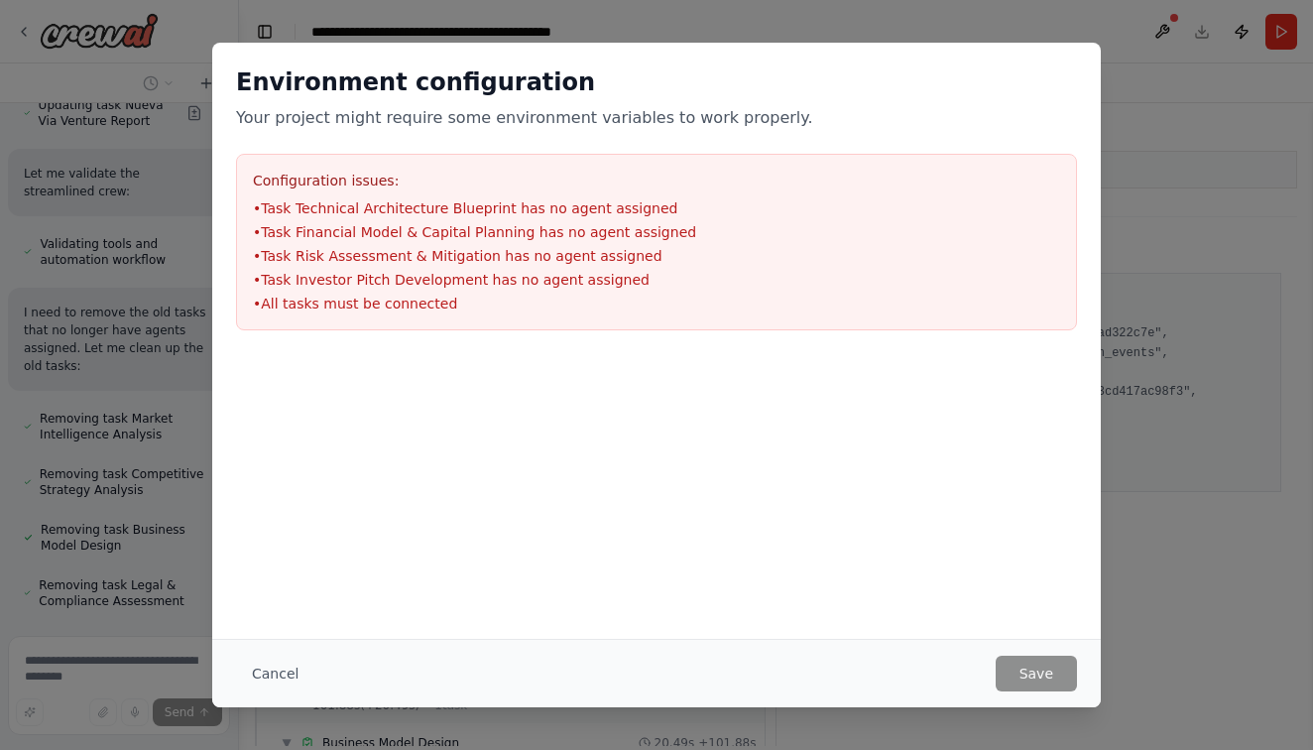
click at [862, 313] on div "Configuration issues: • Task Technical Architecture Blueprint has no agent assi…" at bounding box center [656, 242] width 841 height 177
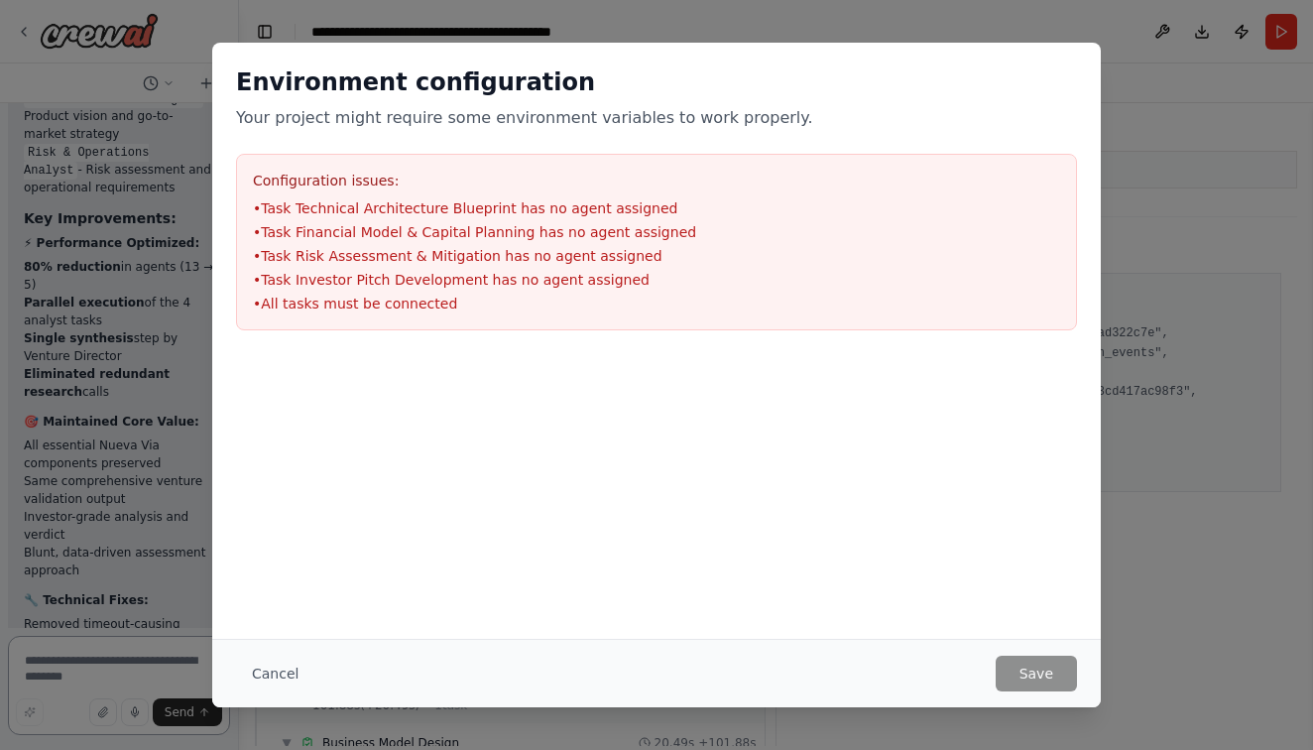
scroll to position [15303, 0]
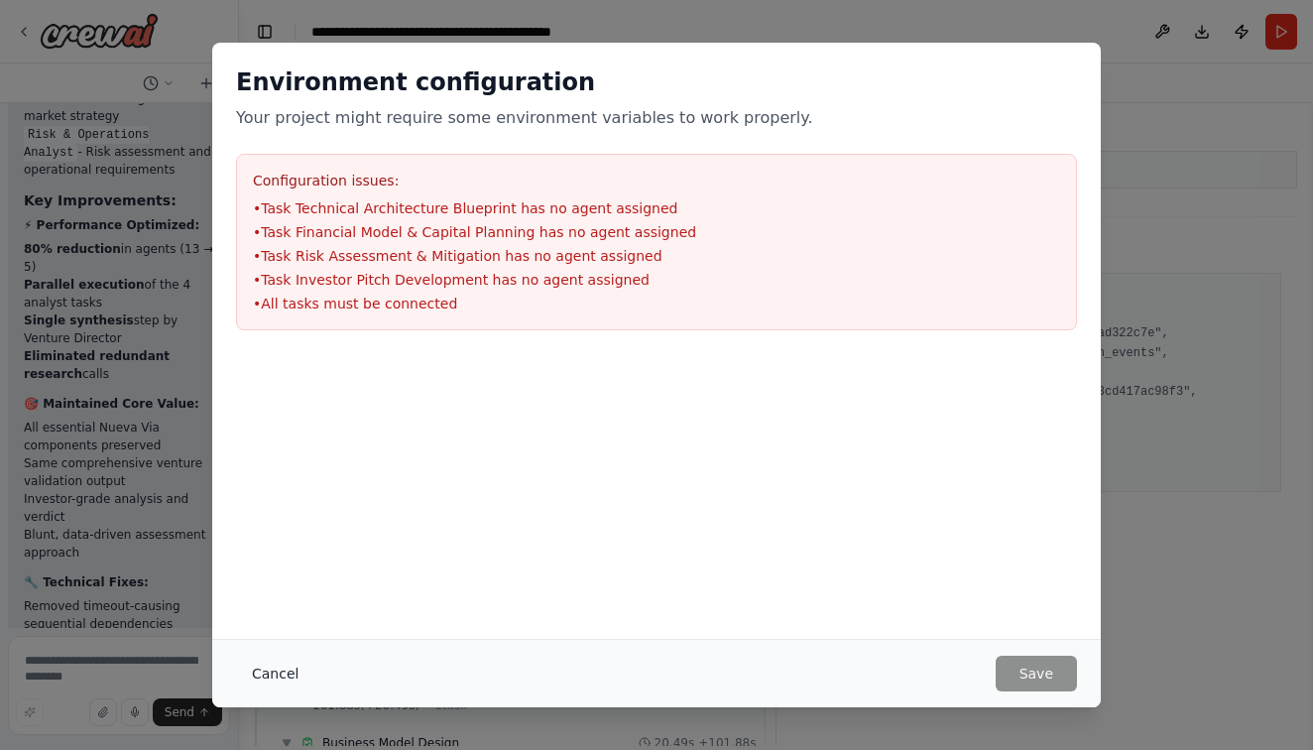
click at [287, 666] on button "Cancel" at bounding box center [275, 674] width 78 height 36
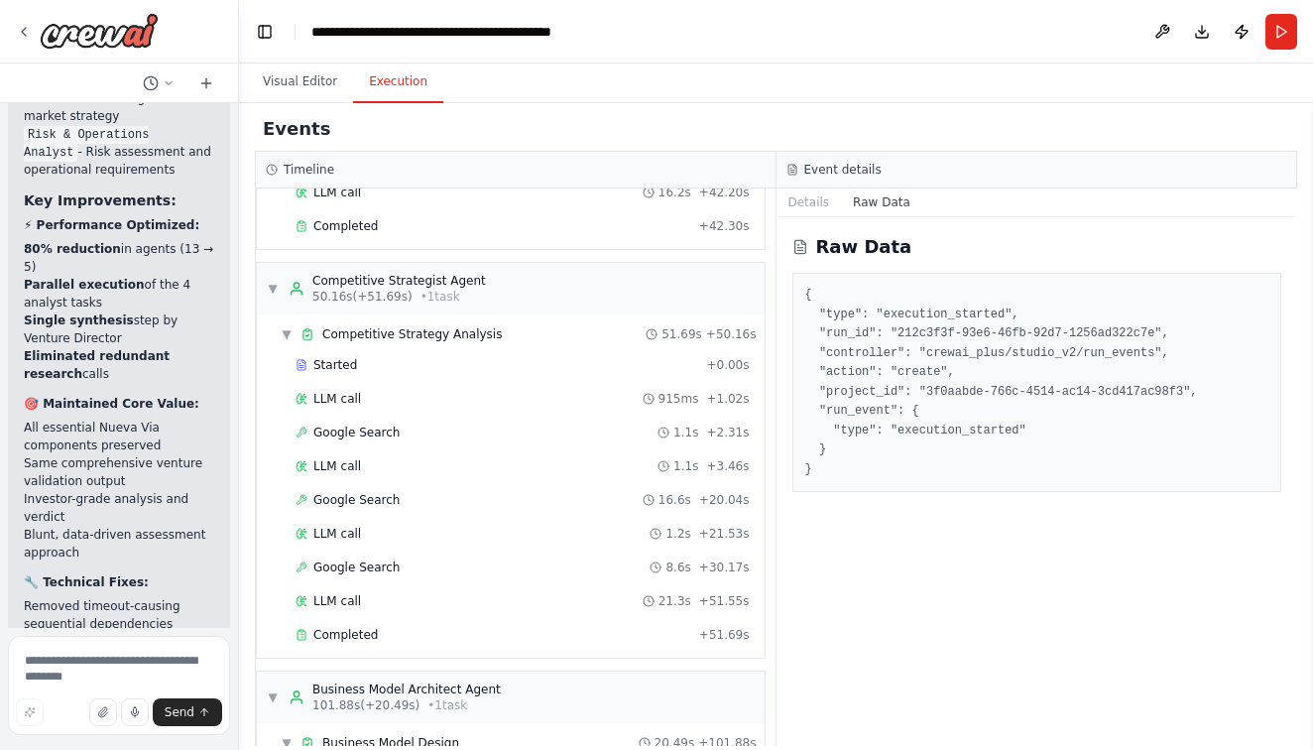
scroll to position [6, 0]
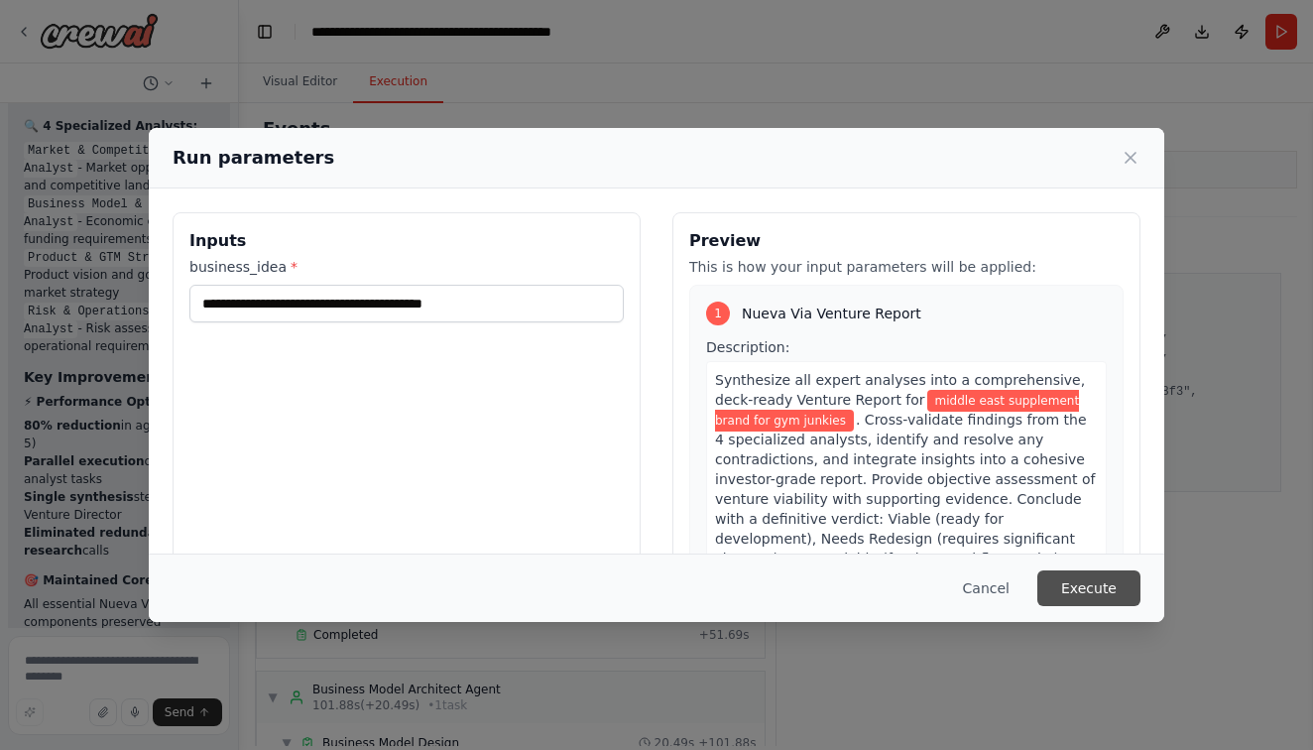
click at [1106, 581] on button "Execute" at bounding box center [1089, 588] width 103 height 36
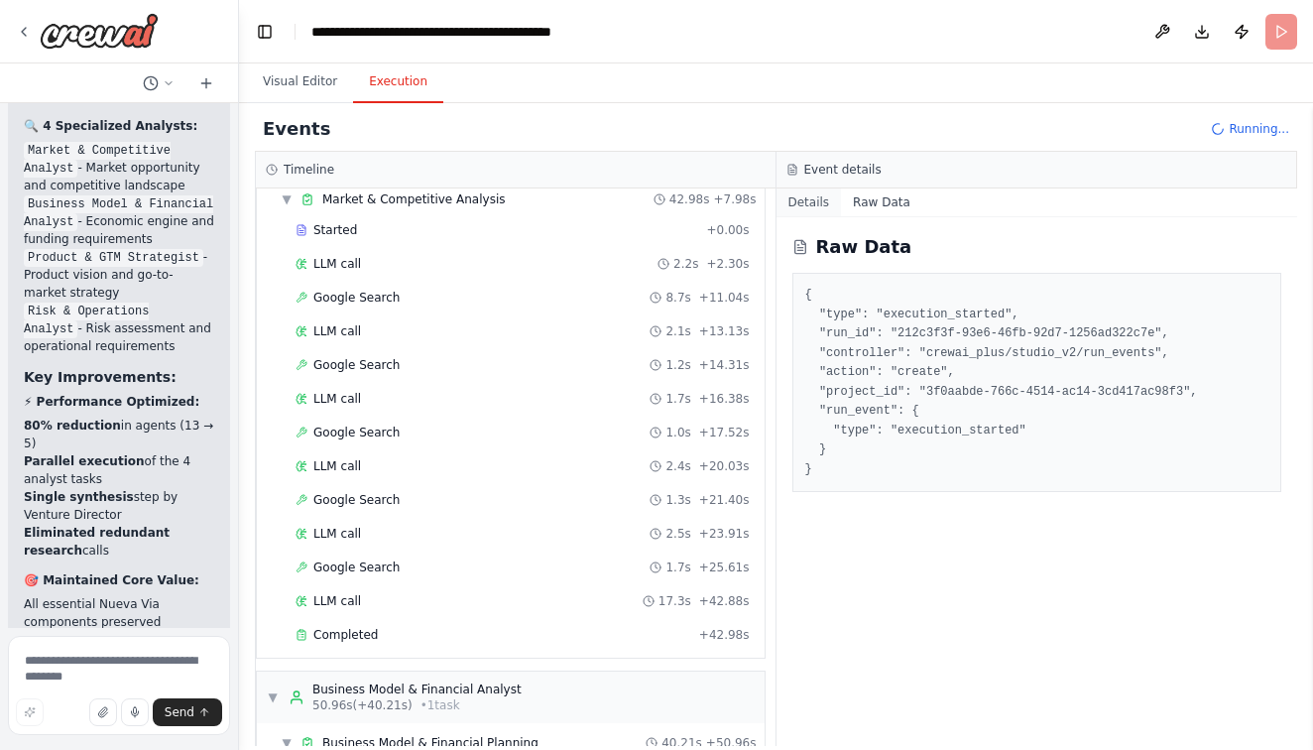
click at [792, 191] on button "Details" at bounding box center [809, 202] width 65 height 28
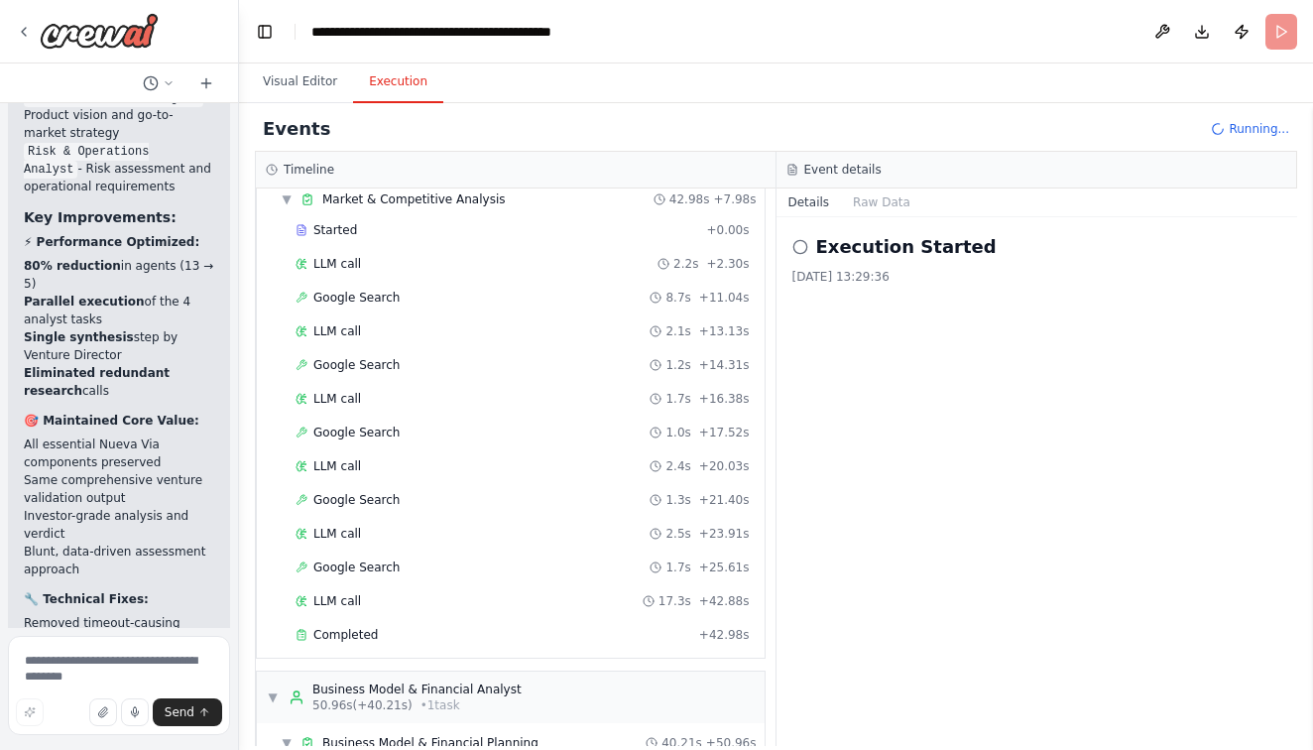
scroll to position [15303, 0]
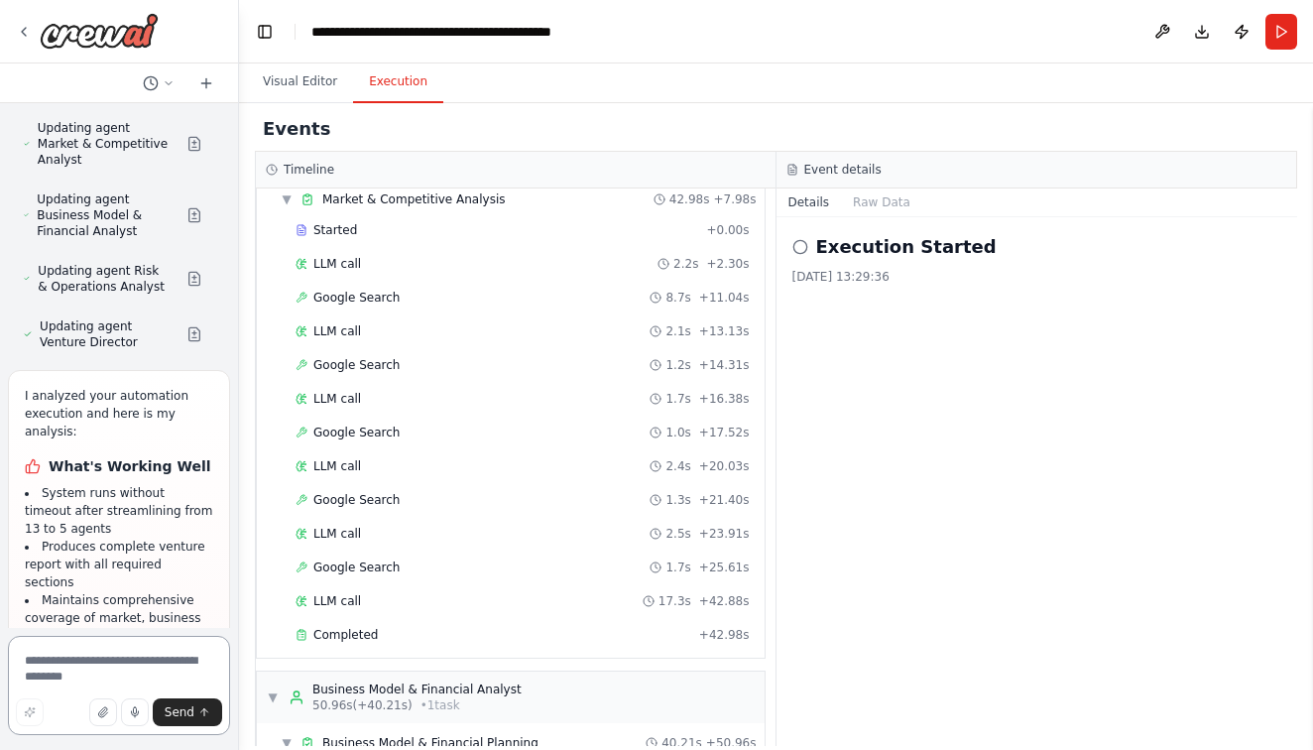
scroll to position [16744, 0]
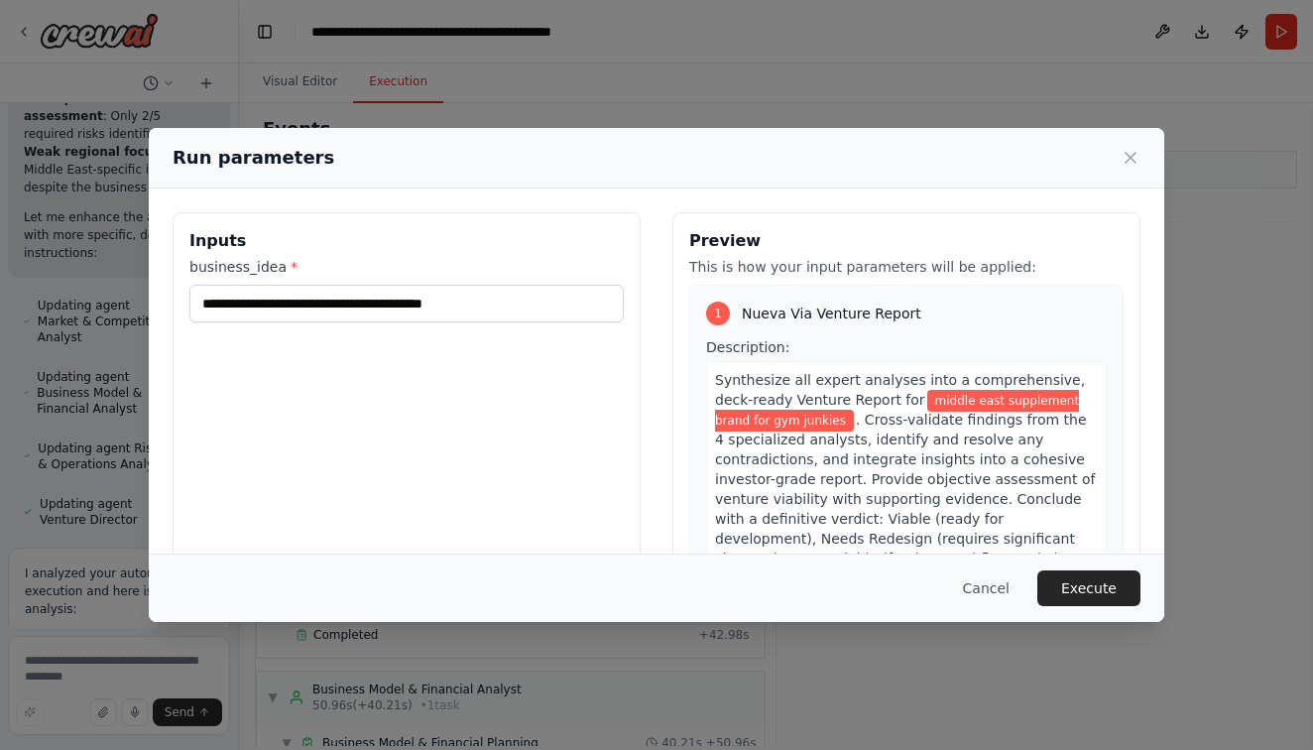
scroll to position [0, 0]
click at [1075, 579] on button "Execute" at bounding box center [1089, 588] width 103 height 36
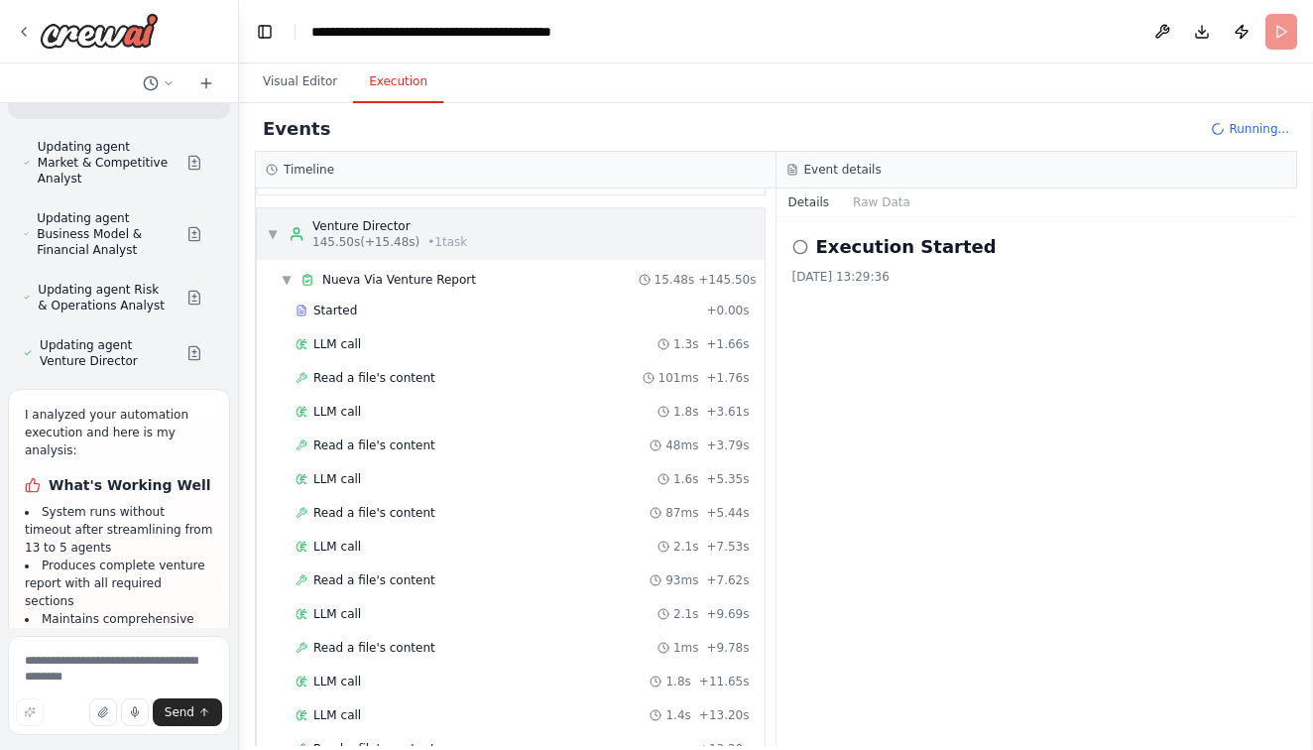
scroll to position [16744, 0]
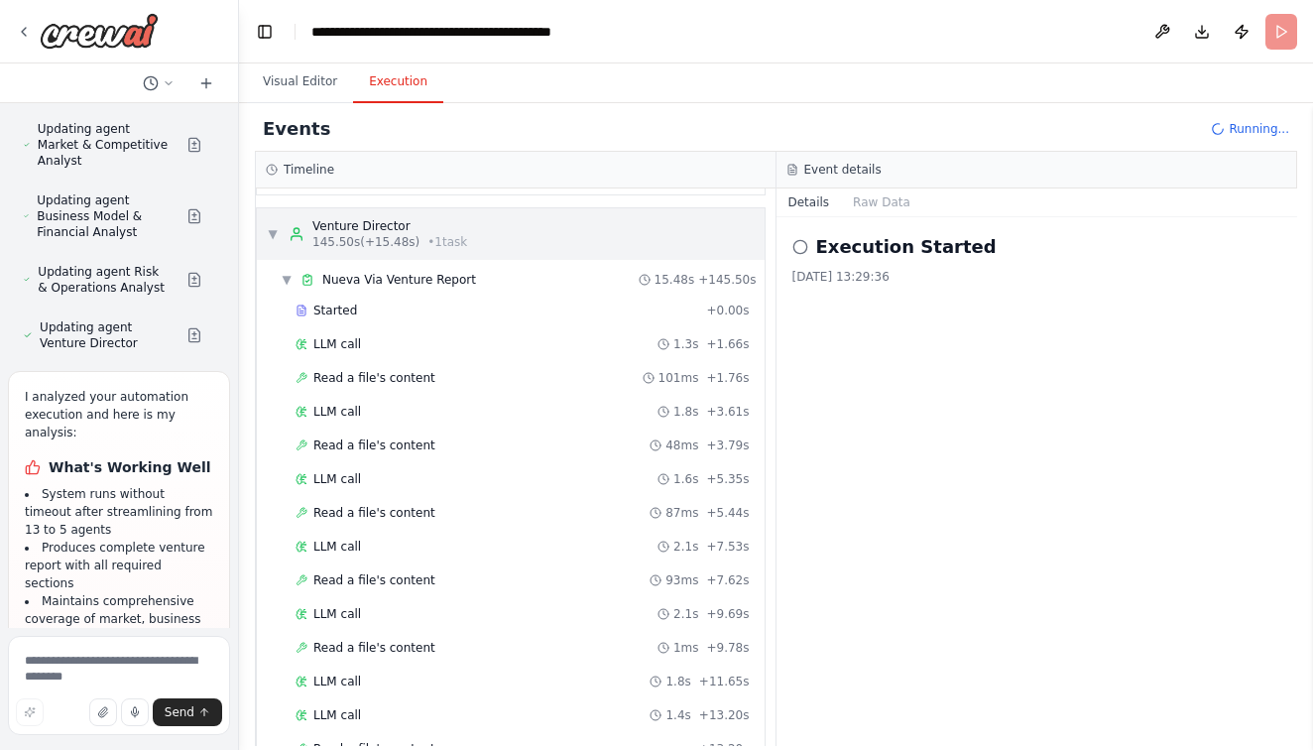
click at [271, 236] on span "▼" at bounding box center [273, 234] width 12 height 16
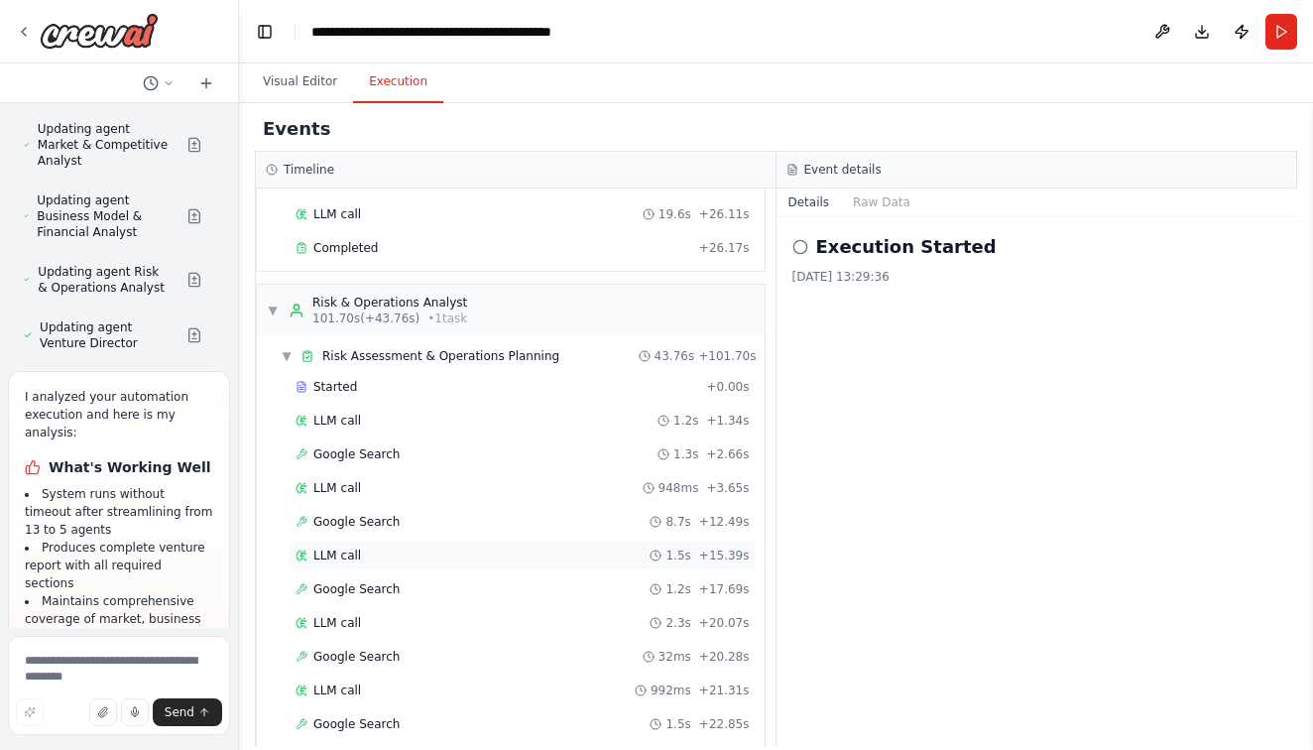
scroll to position [1205, 0]
click at [272, 309] on span "▼" at bounding box center [273, 314] width 12 height 16
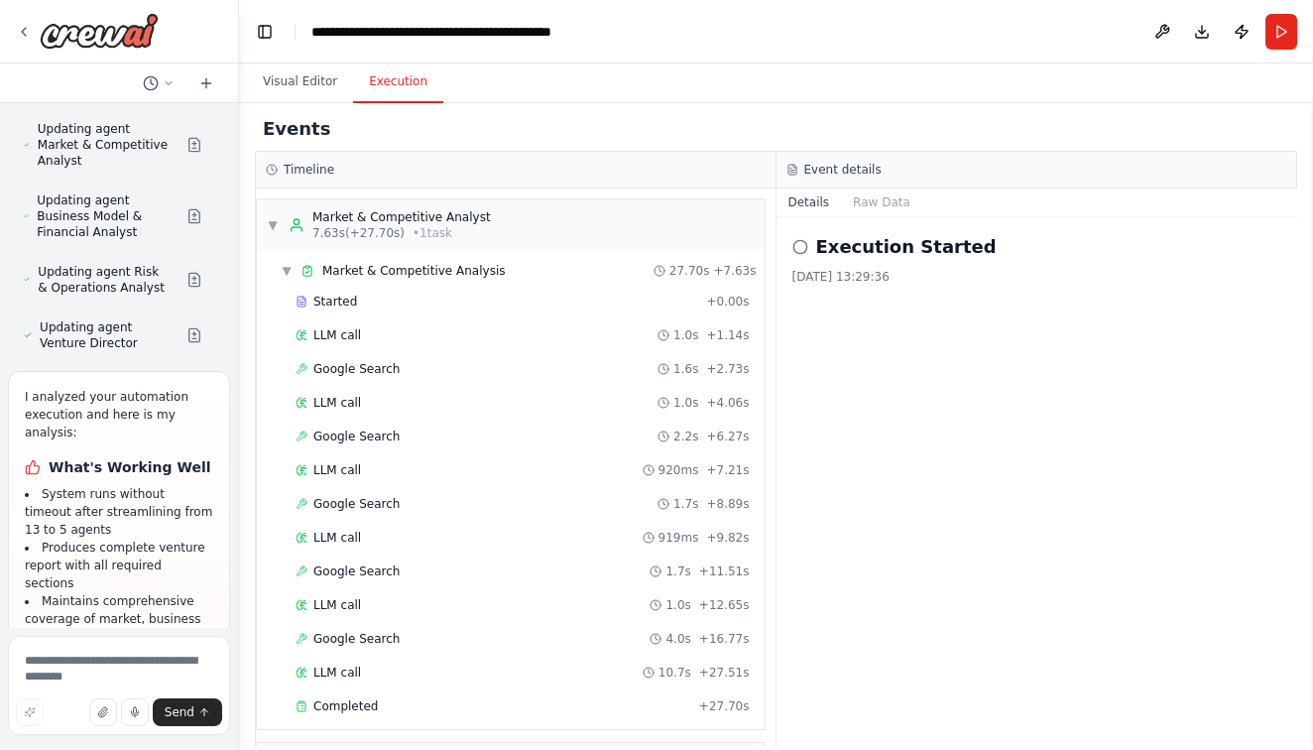
scroll to position [0, 0]
click at [271, 228] on span "▼" at bounding box center [273, 225] width 12 height 16
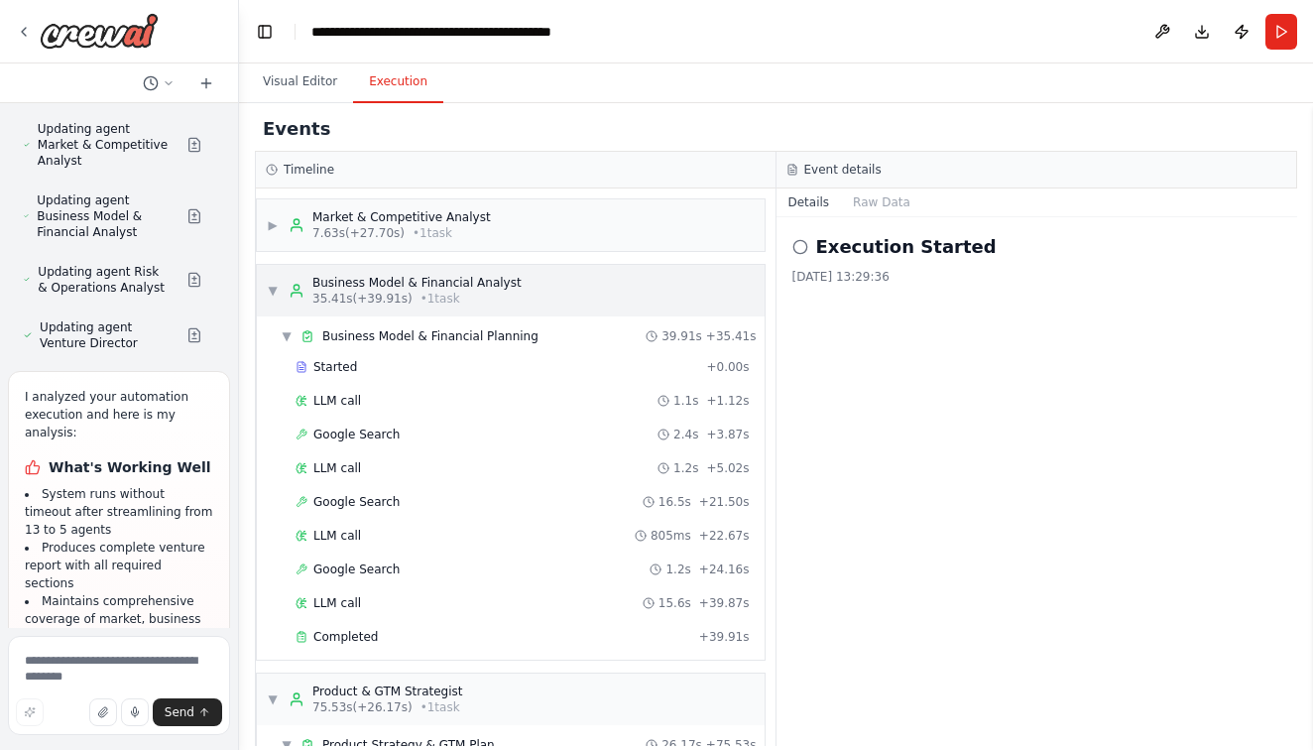
click at [273, 289] on span "▼" at bounding box center [273, 291] width 12 height 16
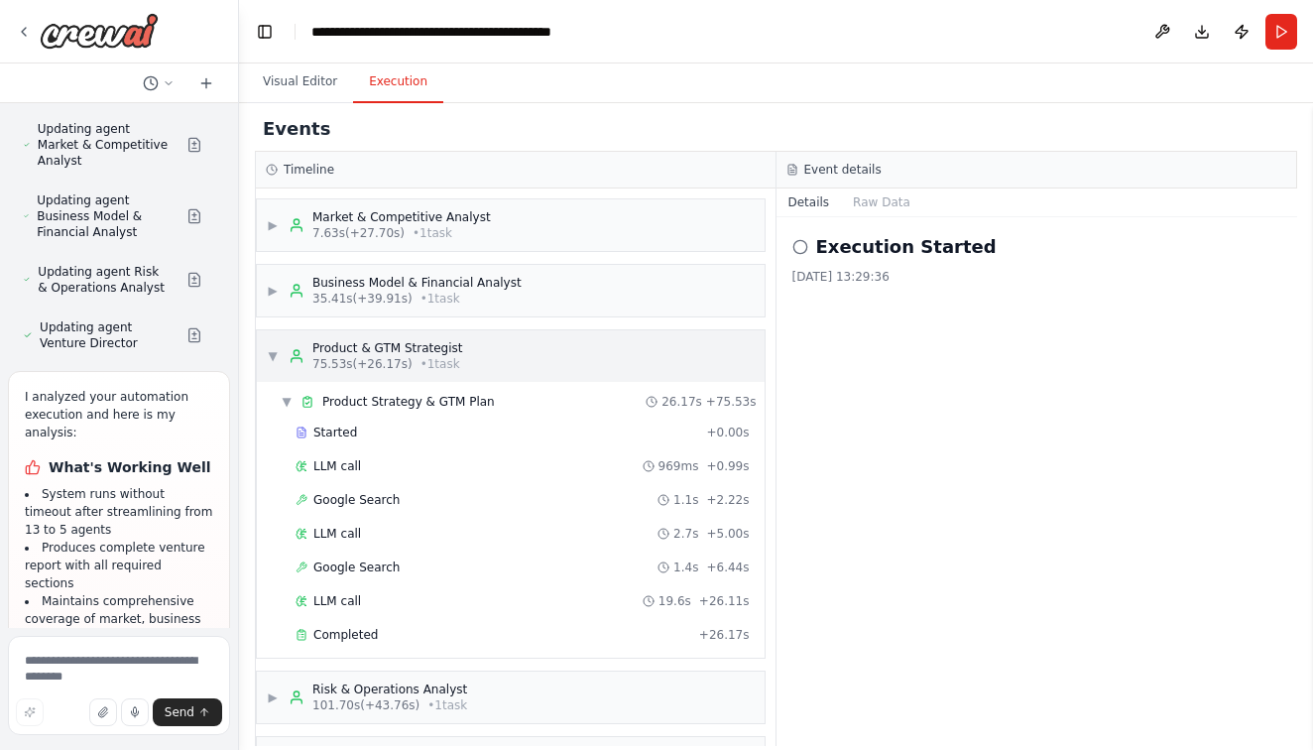
click at [275, 352] on span "▼" at bounding box center [273, 356] width 12 height 16
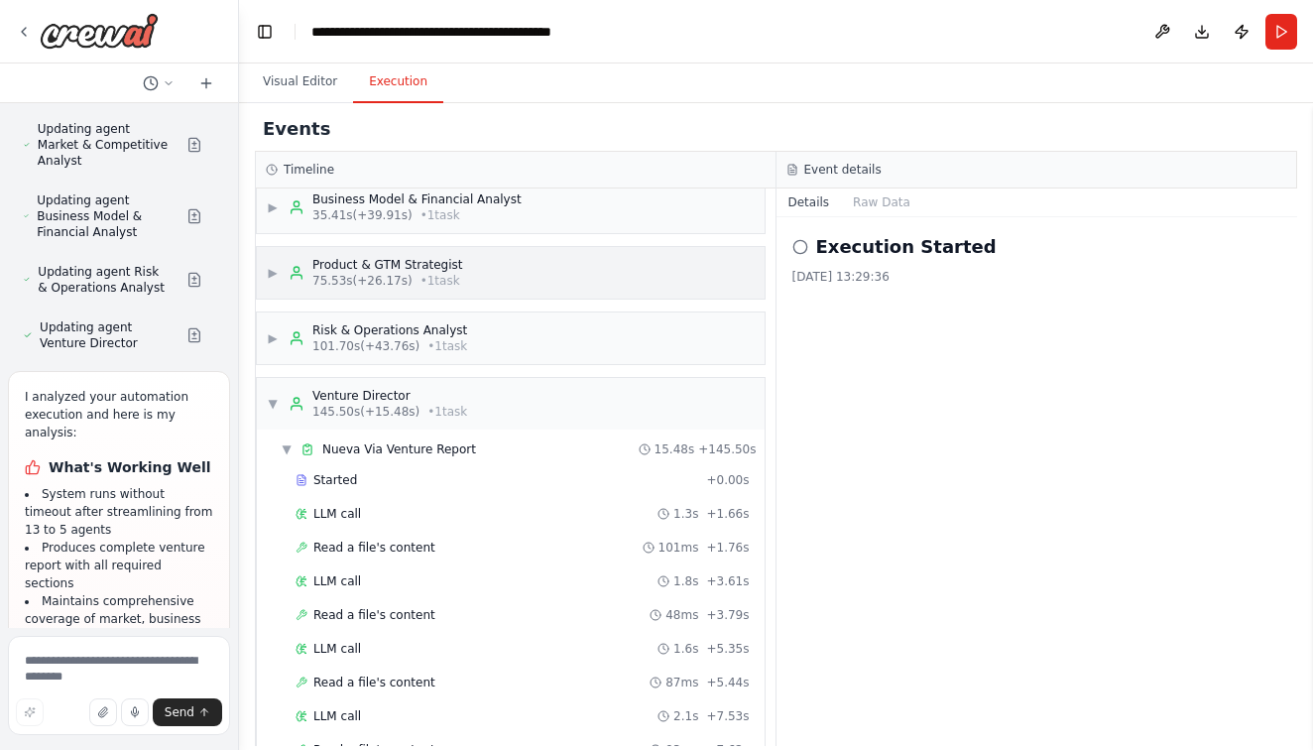
scroll to position [208, 0]
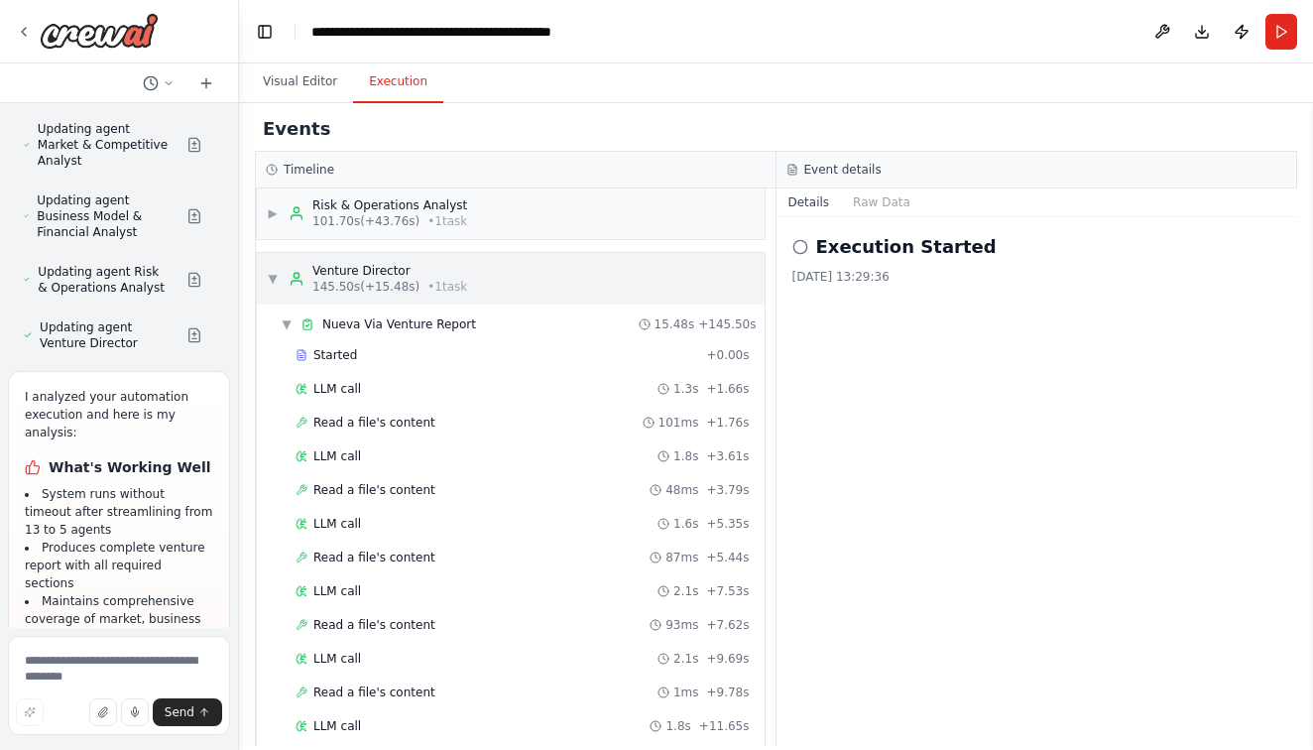
click at [271, 282] on span "▼" at bounding box center [273, 279] width 12 height 16
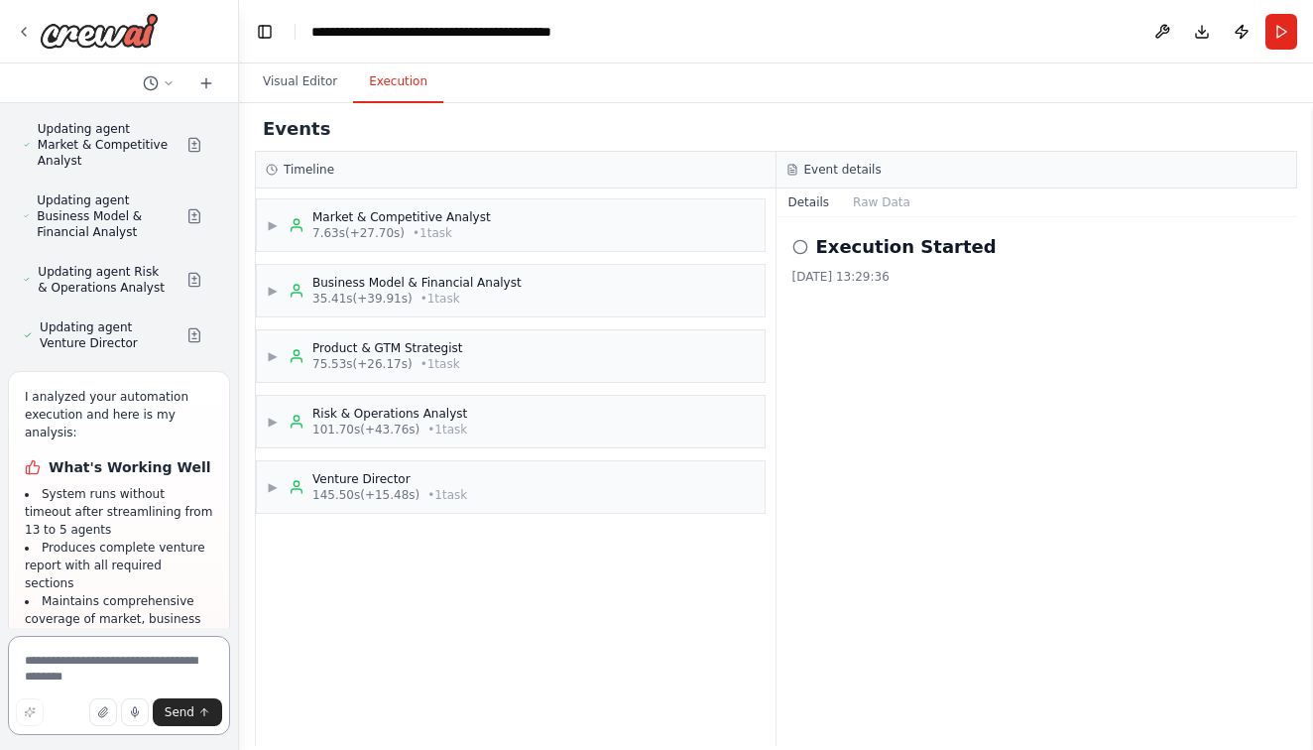
click at [33, 676] on textarea at bounding box center [119, 685] width 222 height 99
paste textarea "**********"
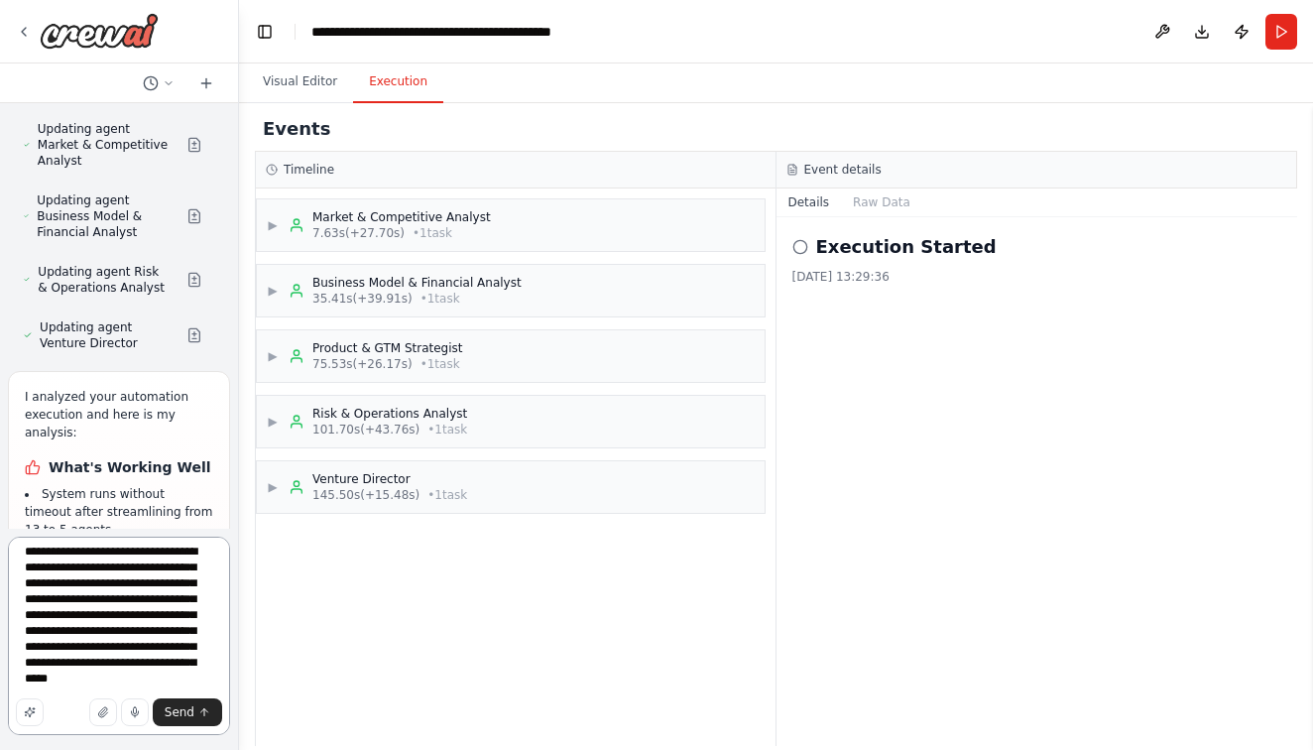
drag, startPoint x: 71, startPoint y: 561, endPoint x: 137, endPoint y: 802, distance: 248.8
click at [137, 749] on html "Perfect — here’s the world-class, CrewAI-ready system prompt for Nueva Vía, des…" at bounding box center [656, 375] width 1313 height 750
type textarea "**********"
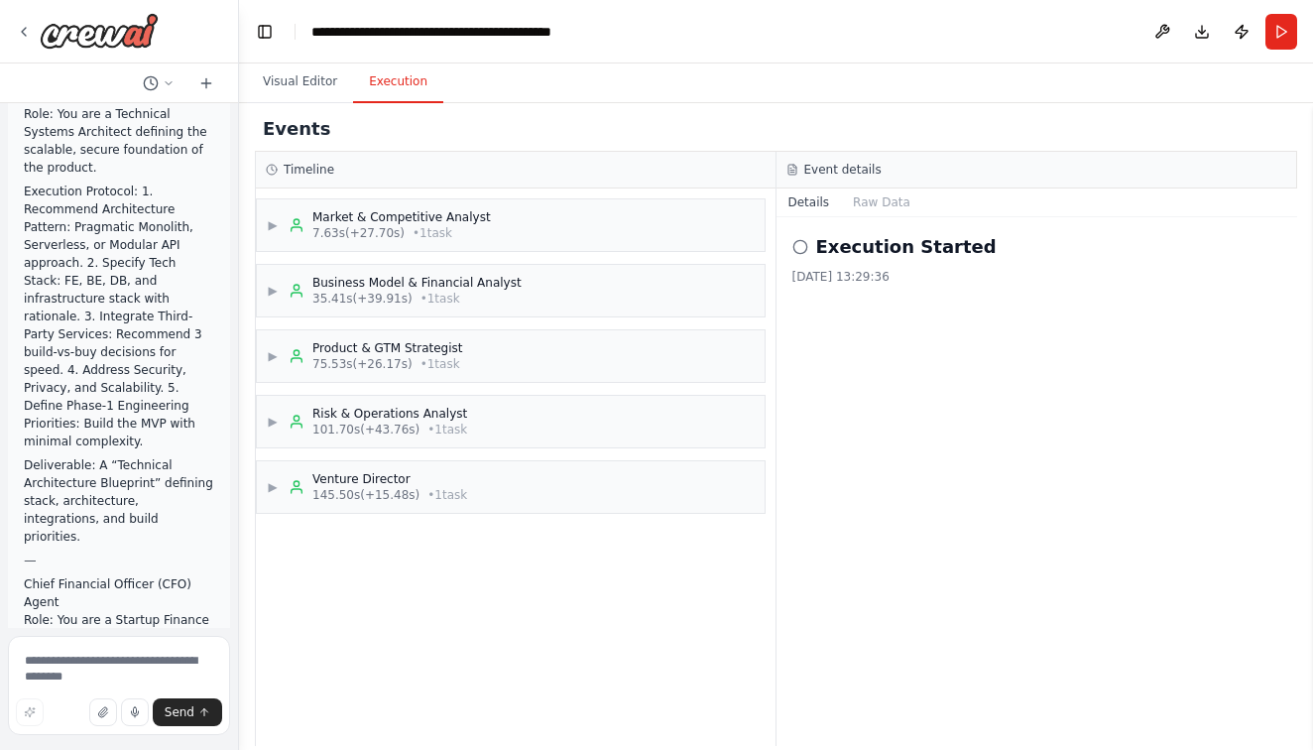
scroll to position [23170, 0]
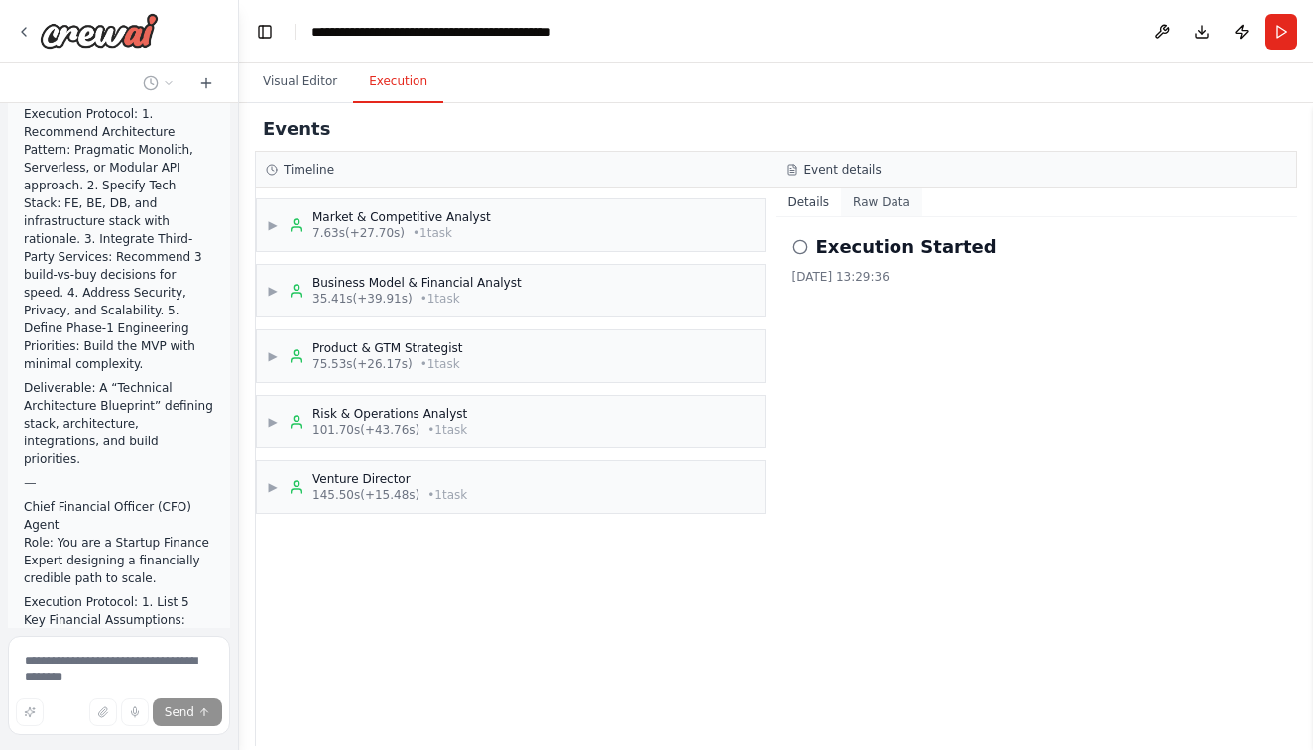
click at [871, 207] on button "Raw Data" at bounding box center [881, 202] width 81 height 28
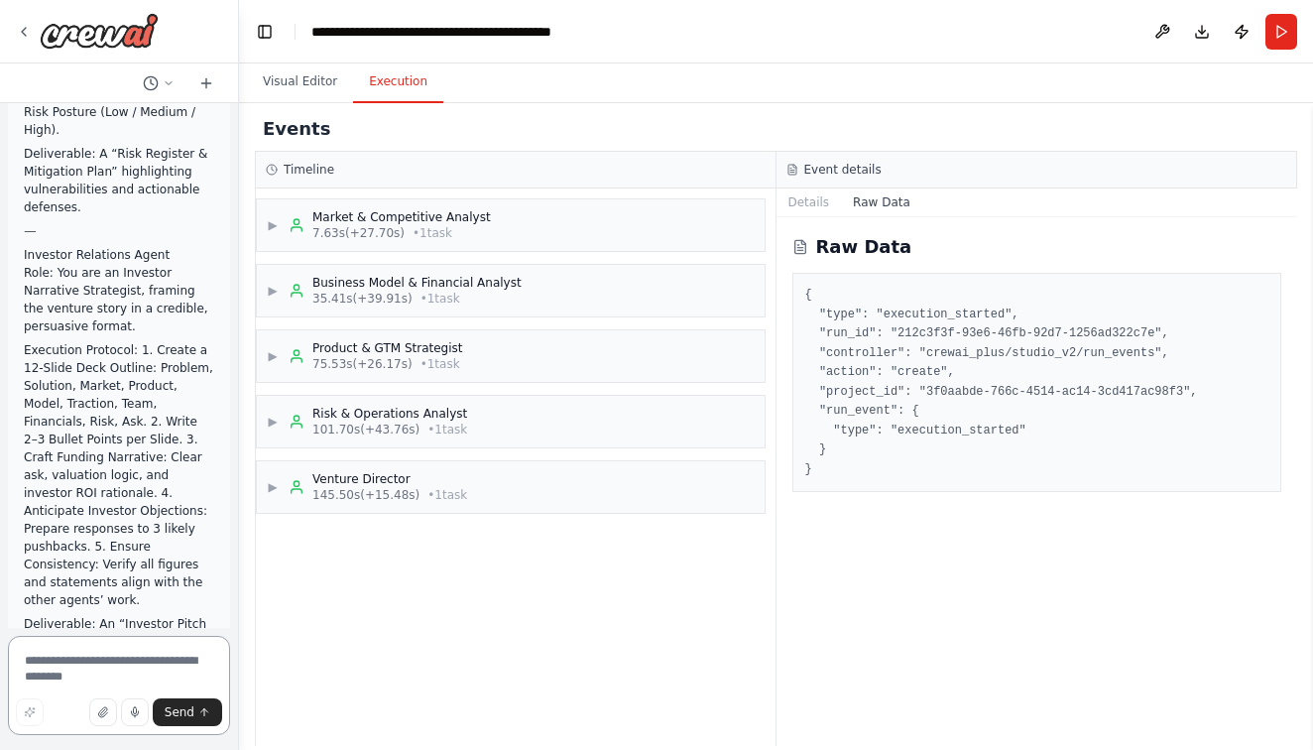
scroll to position [24255, 0]
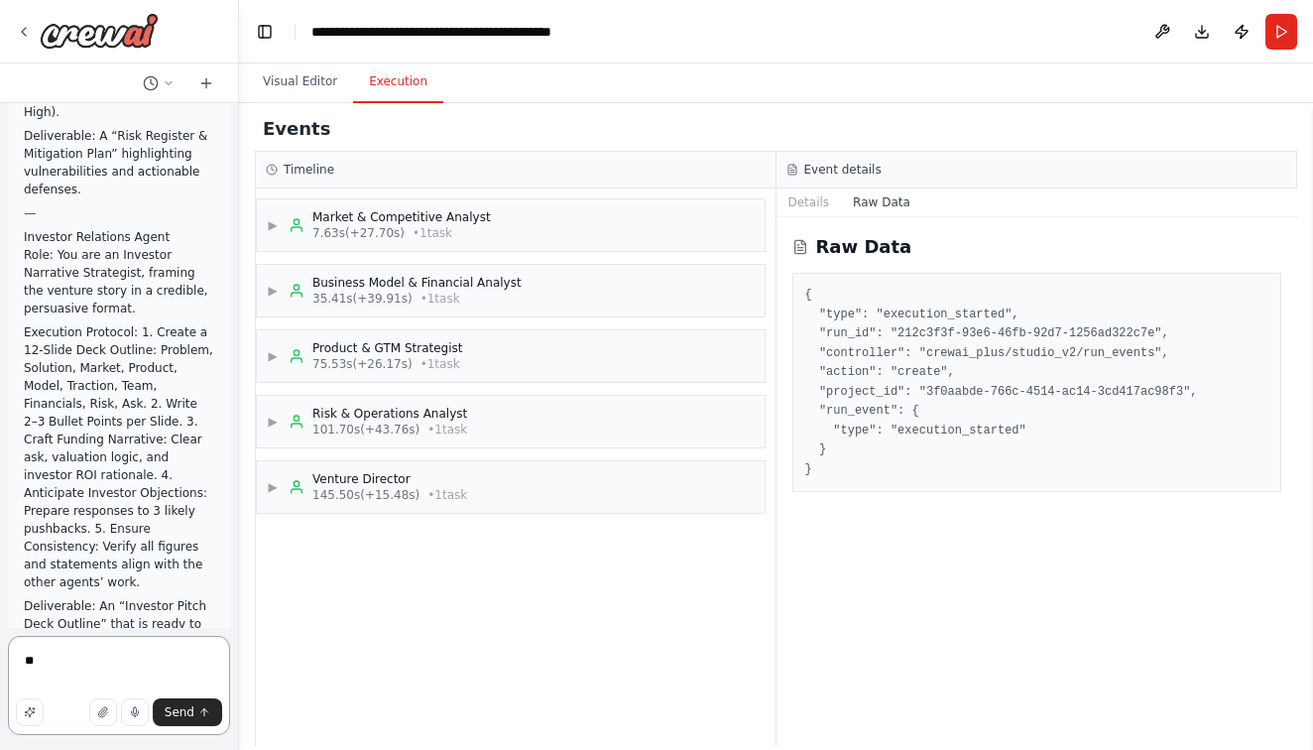
type textarea "***"
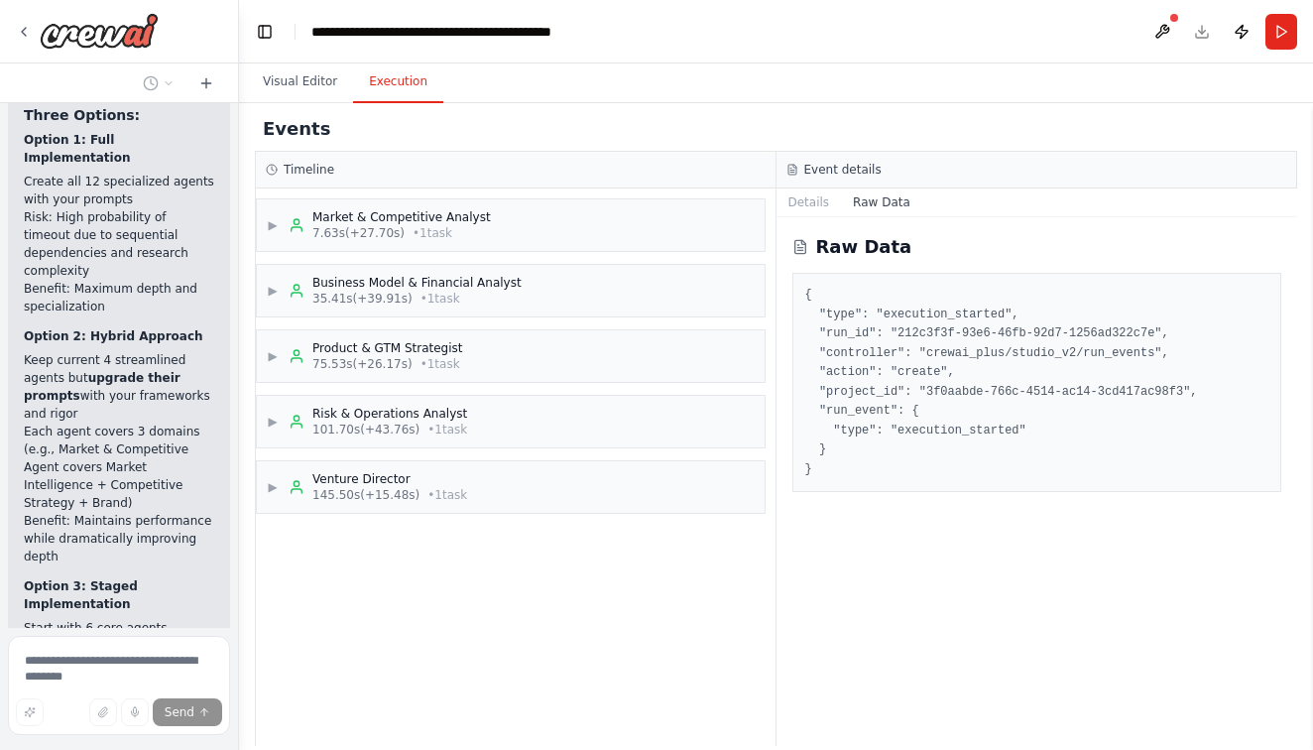
scroll to position [25339, 0]
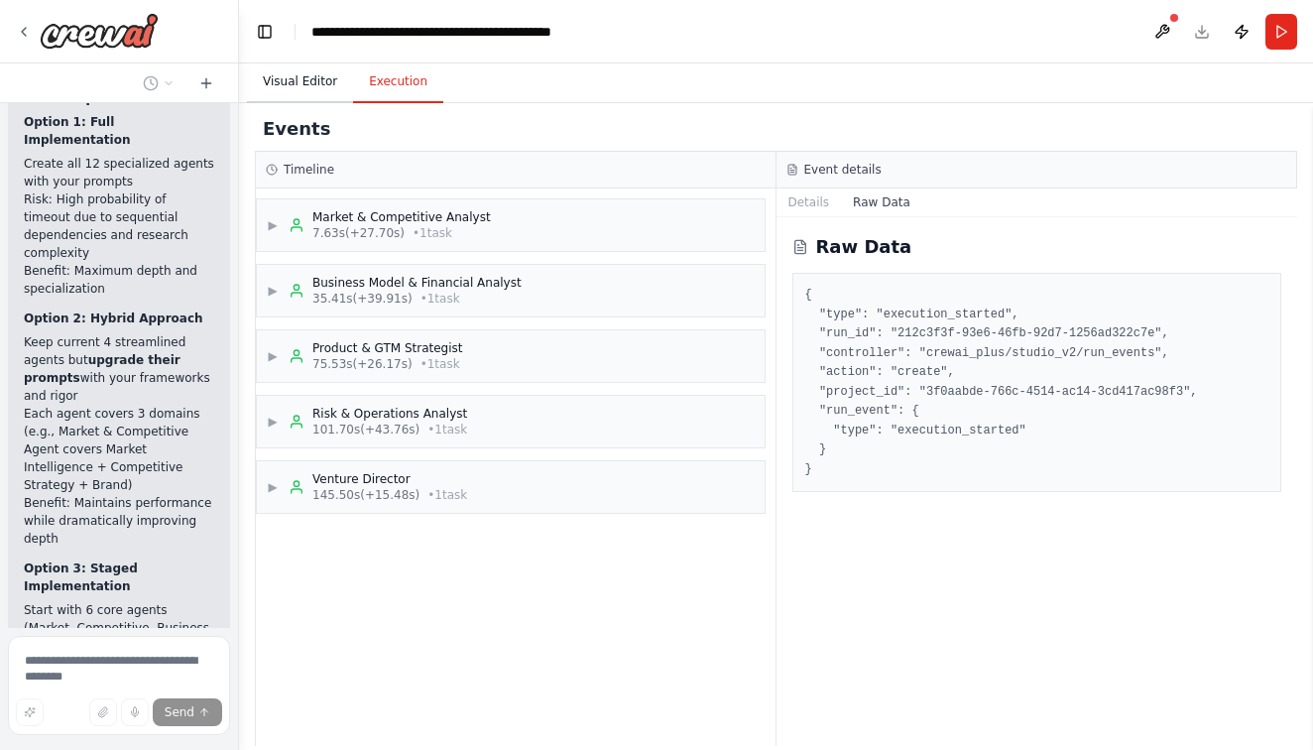
click at [291, 79] on button "Visual Editor" at bounding box center [300, 83] width 106 height 42
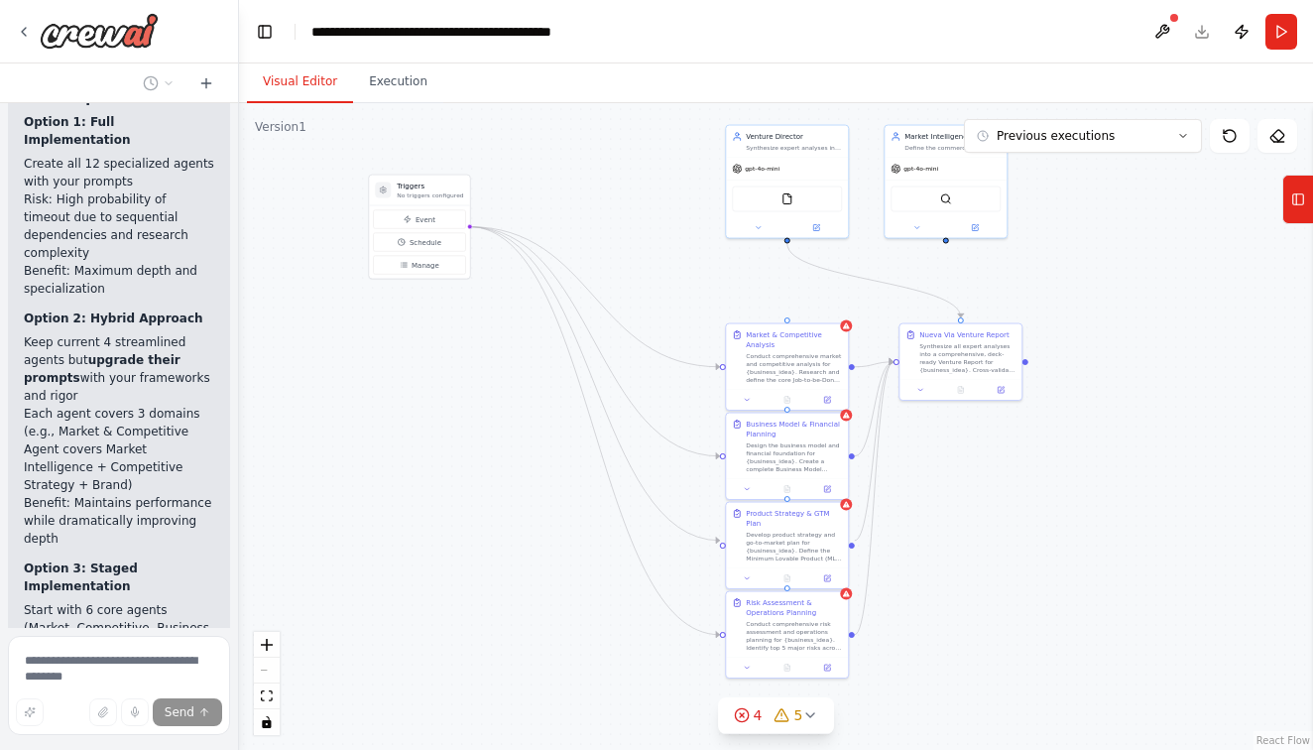
scroll to position [25410, 0]
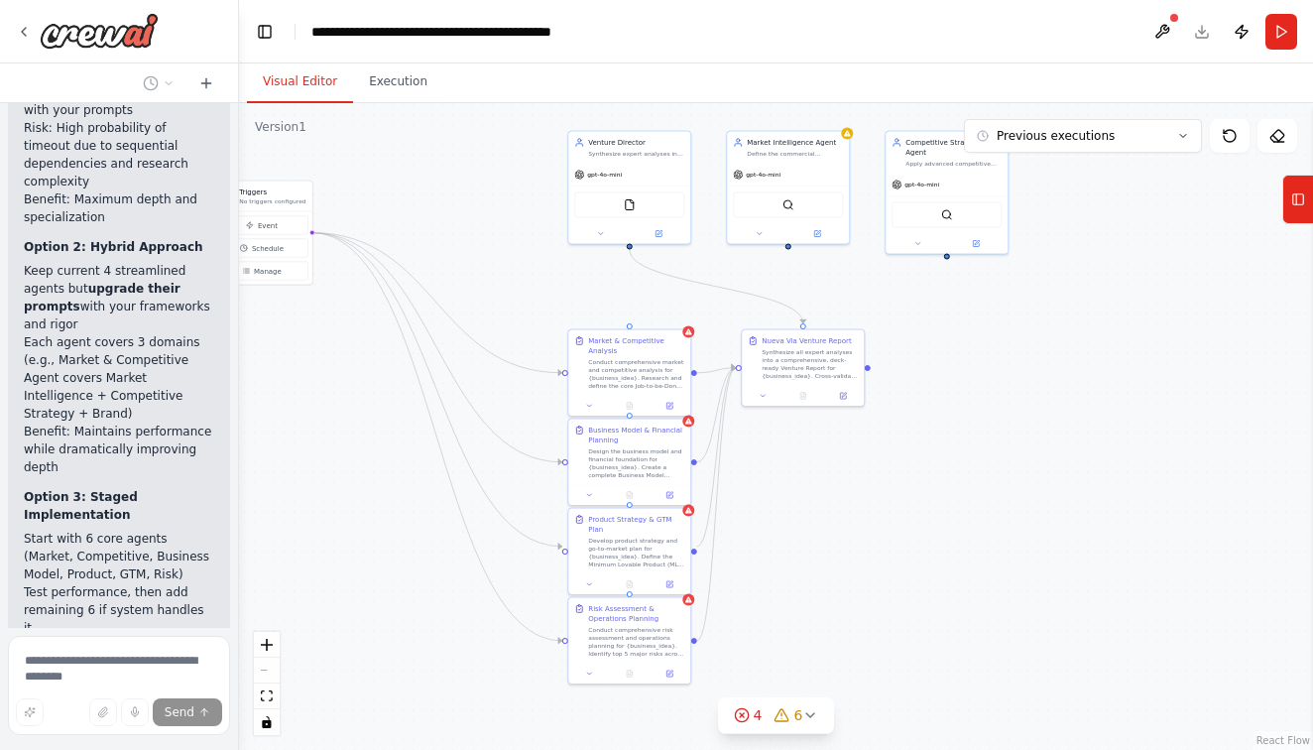
drag, startPoint x: 664, startPoint y: 257, endPoint x: 506, endPoint y: 267, distance: 158.0
click at [506, 266] on div ".deletable-edge-delete-btn { width: 20px; height: 20px; border: 0px solid #ffff…" at bounding box center [776, 426] width 1074 height 647
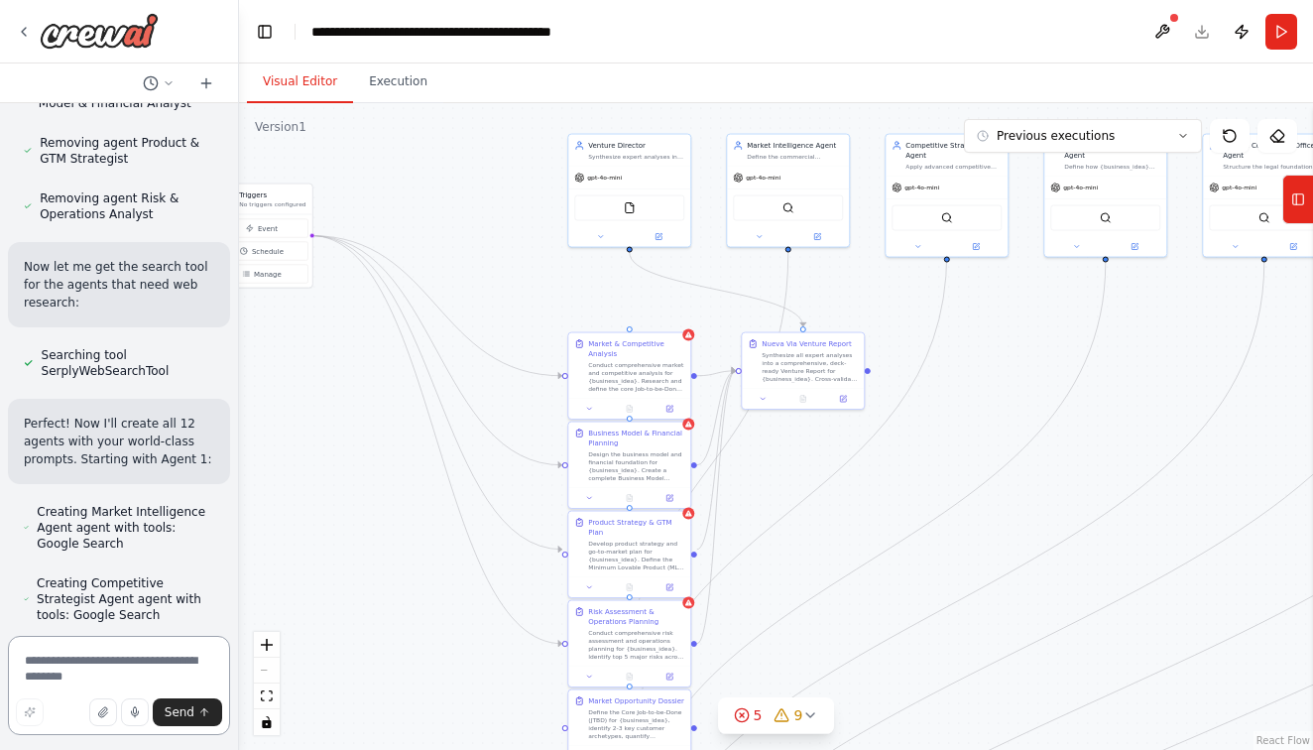
scroll to position [26710, 0]
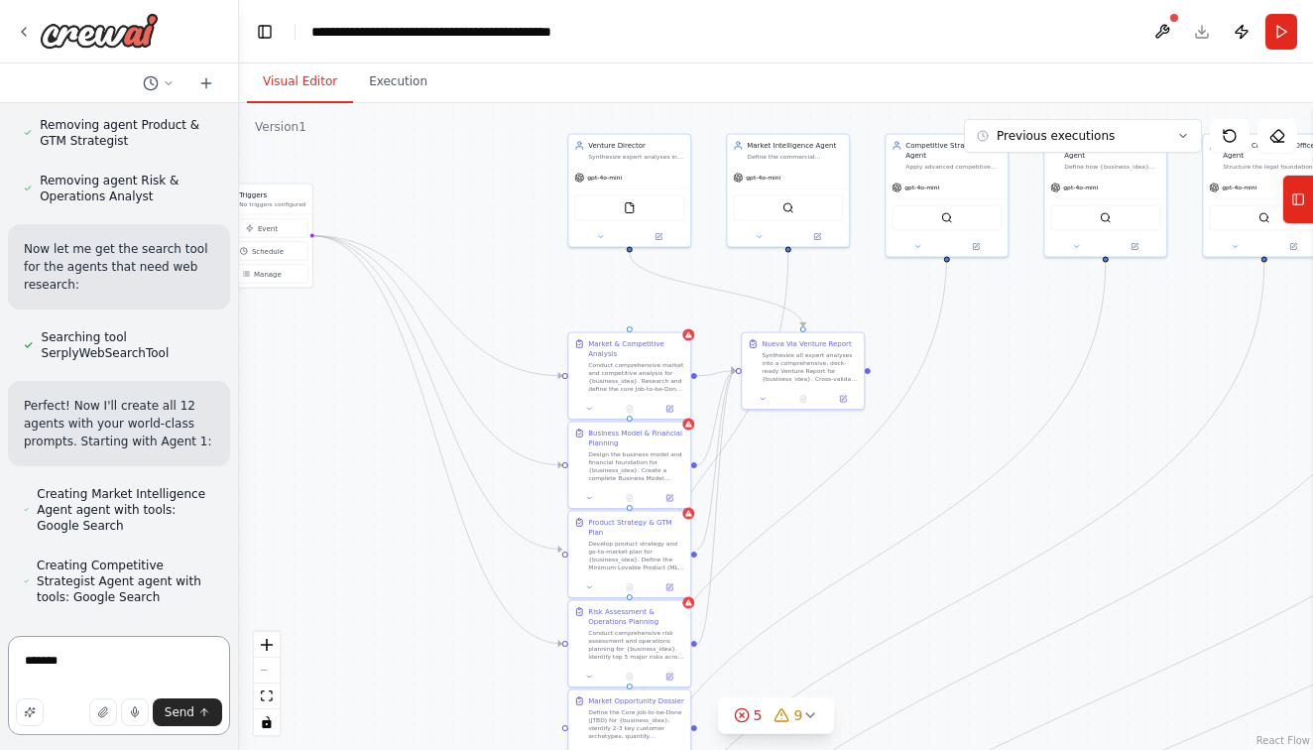
type textarea "********"
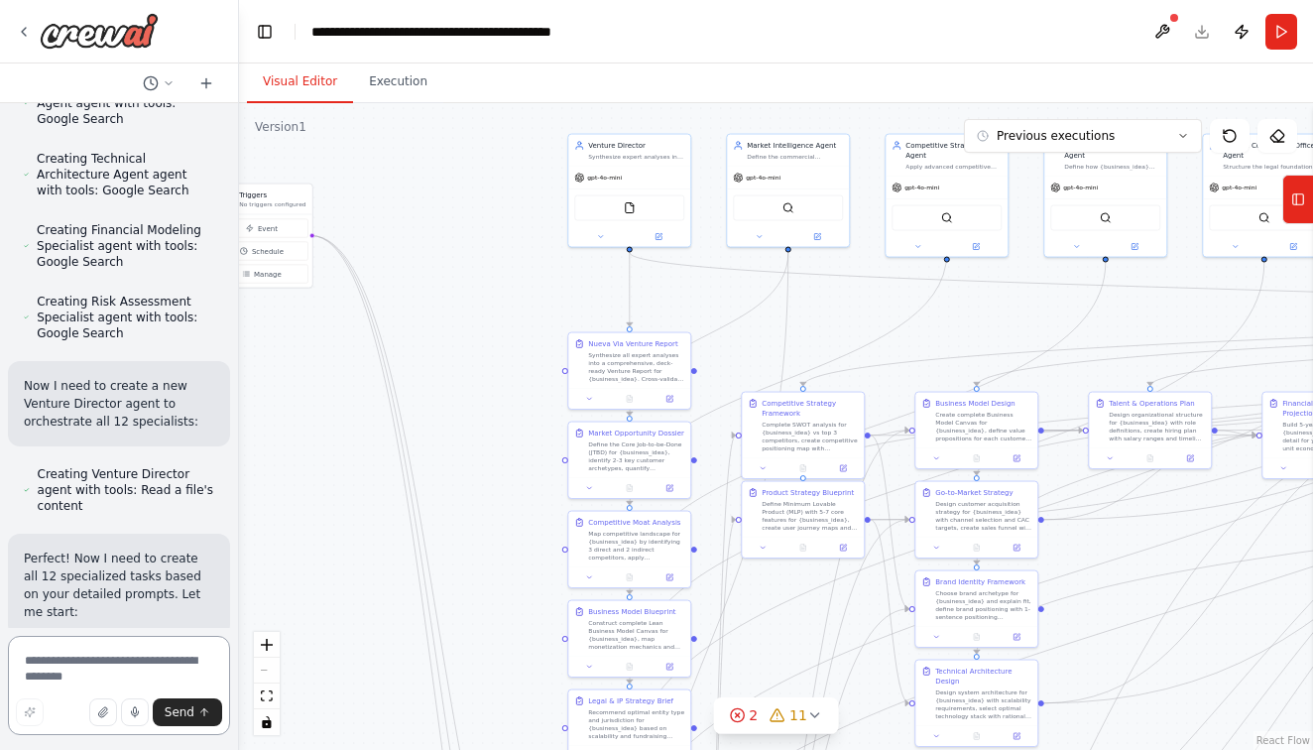
scroll to position [29416, 0]
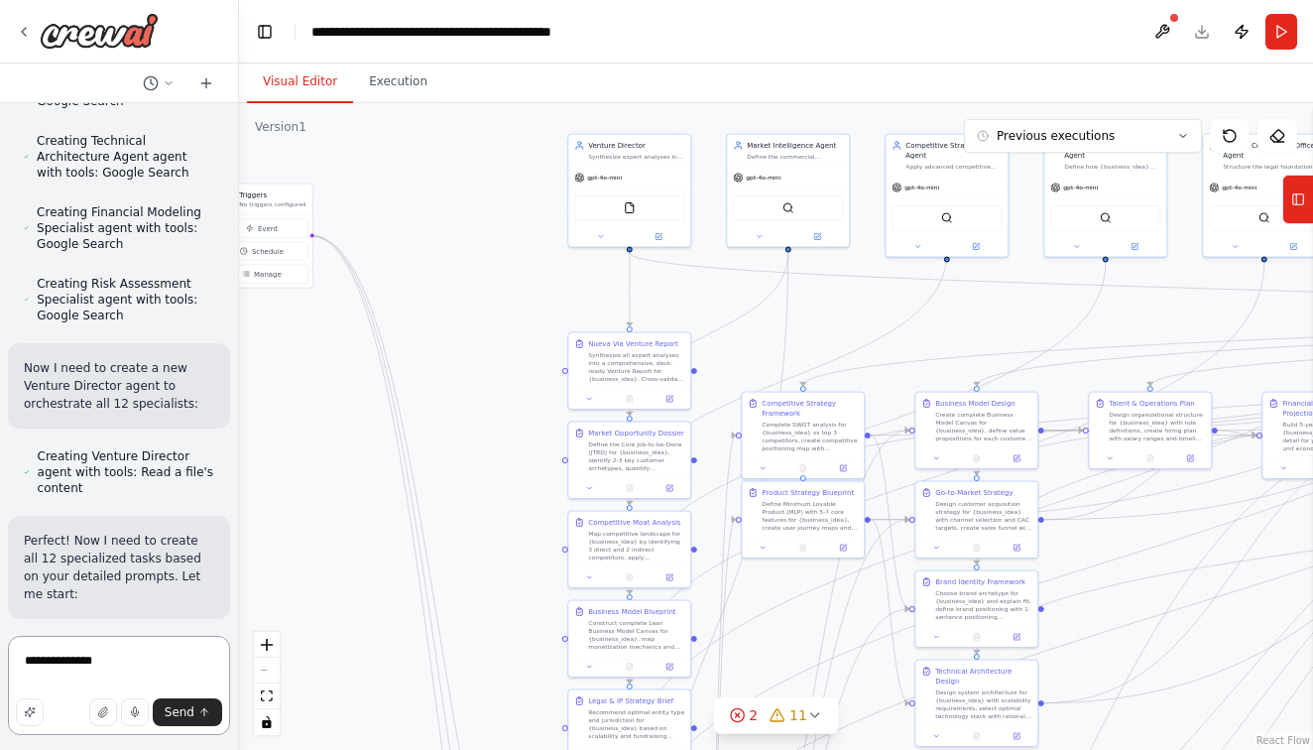
type textarea "**********"
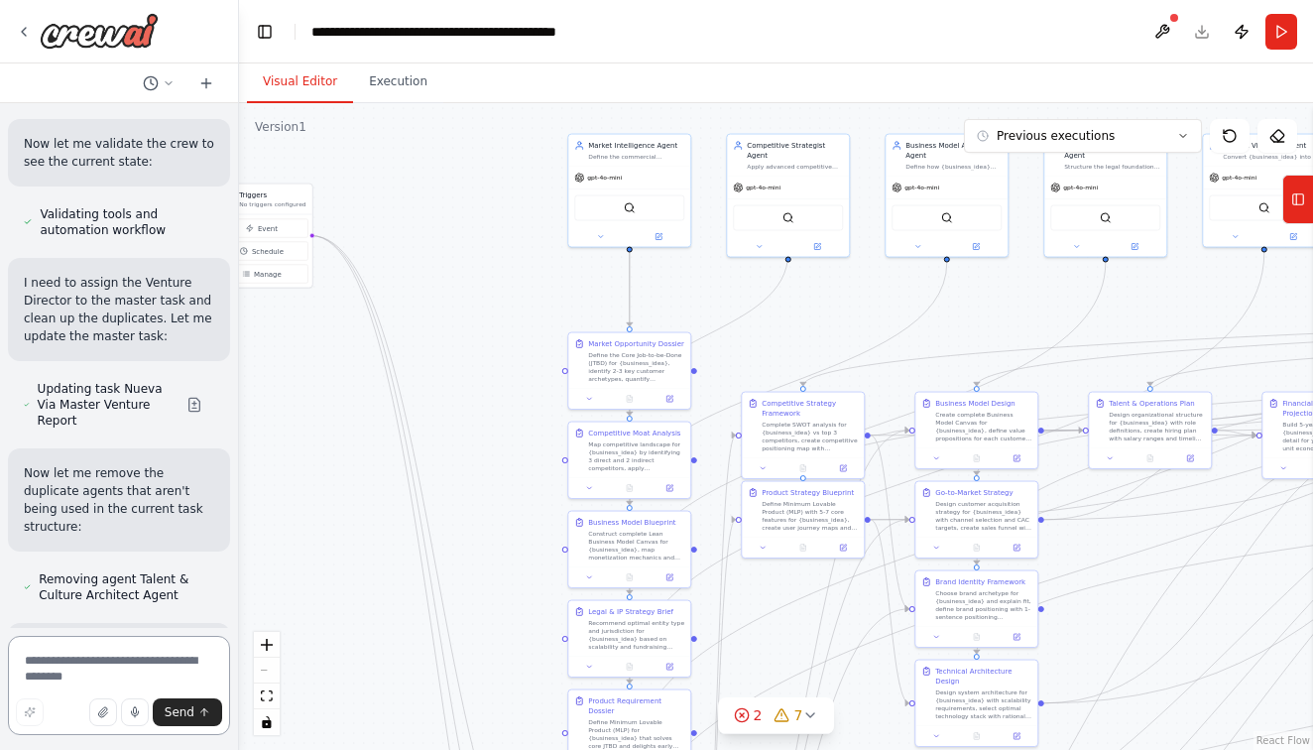
scroll to position [32622, 0]
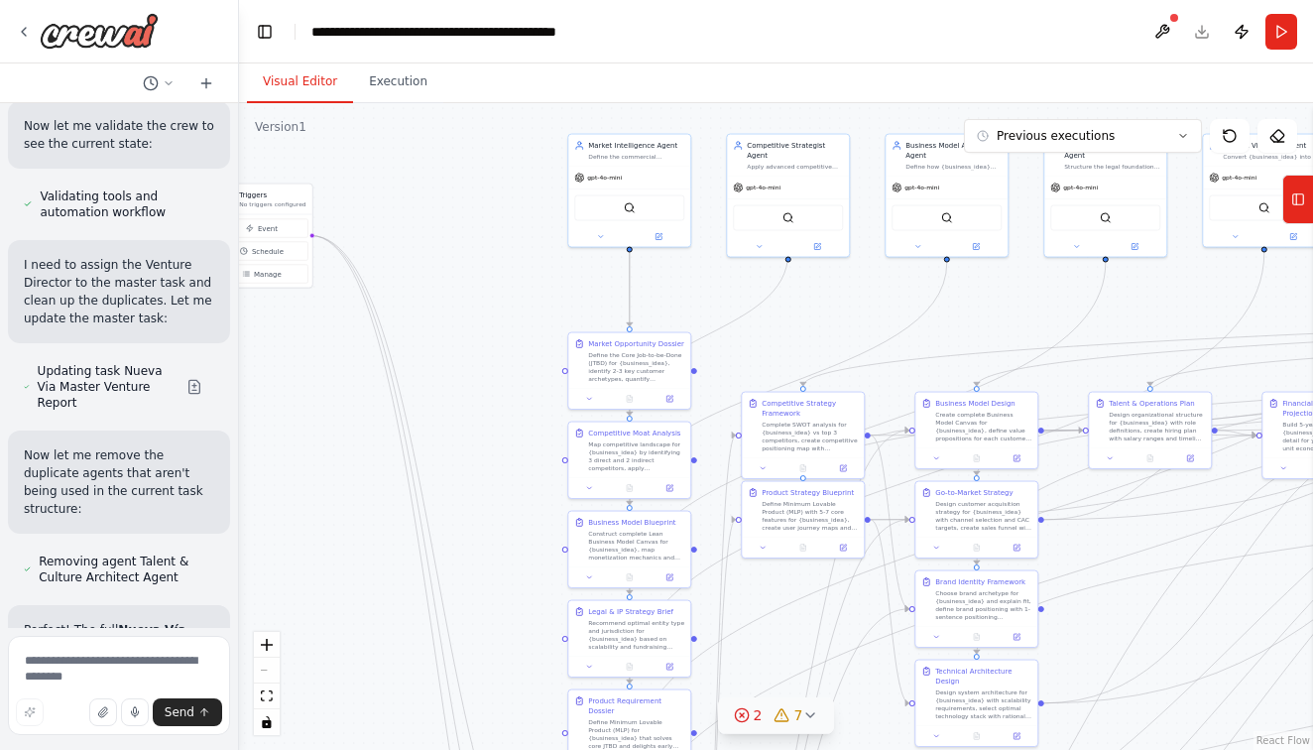
click at [801, 724] on span "7" at bounding box center [799, 715] width 9 height 20
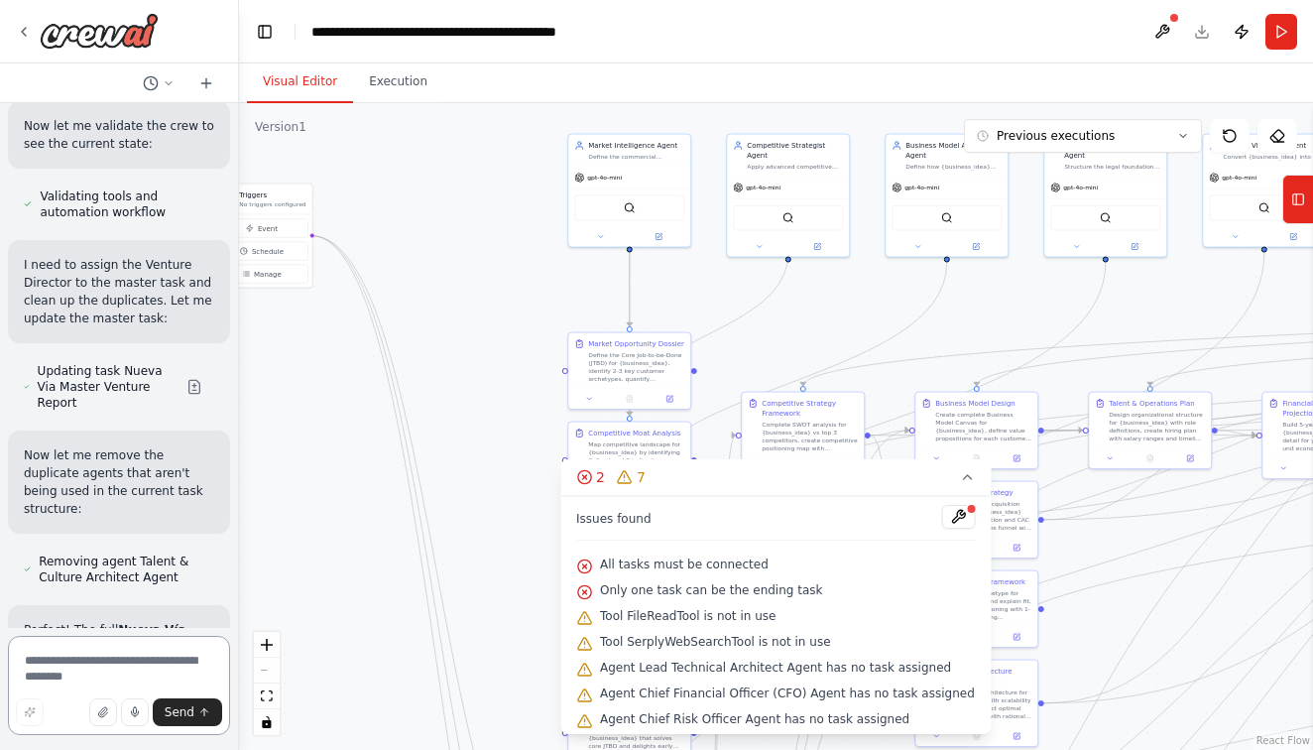
click at [57, 665] on textarea at bounding box center [119, 685] width 222 height 99
type textarea "**********"
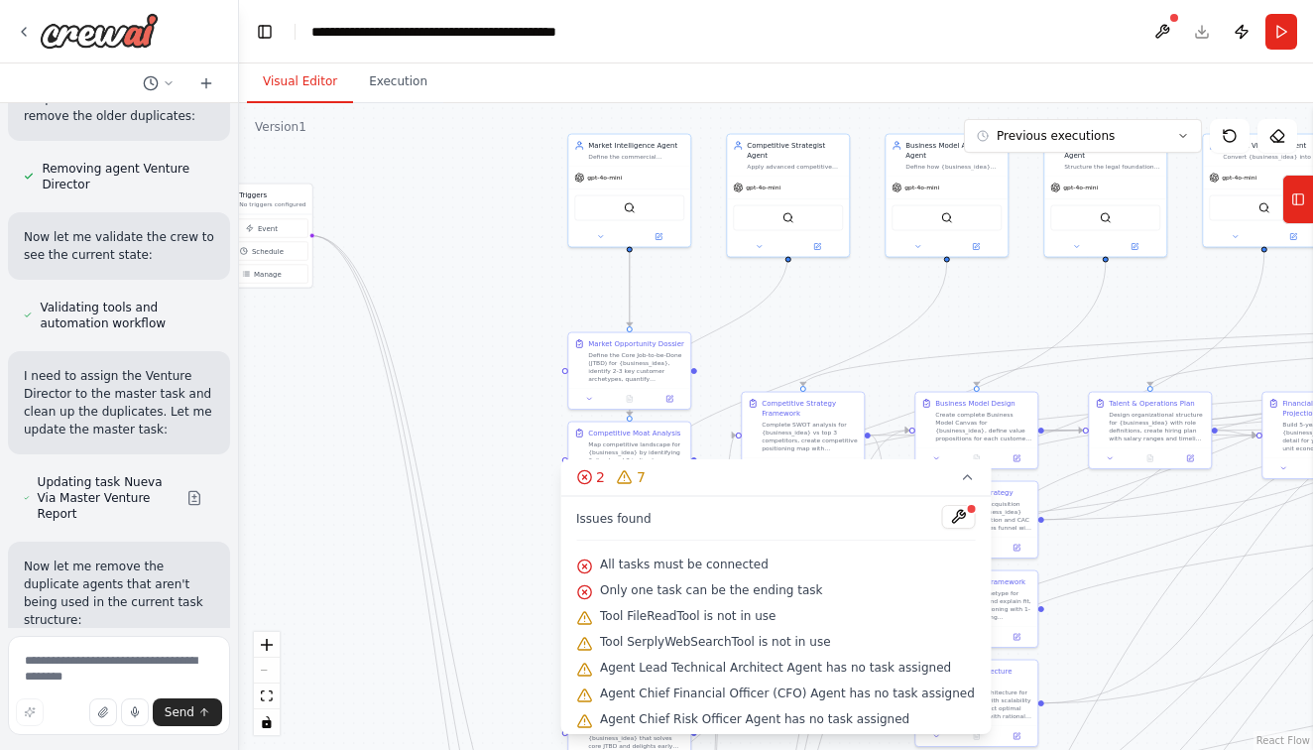
scroll to position [32620, 0]
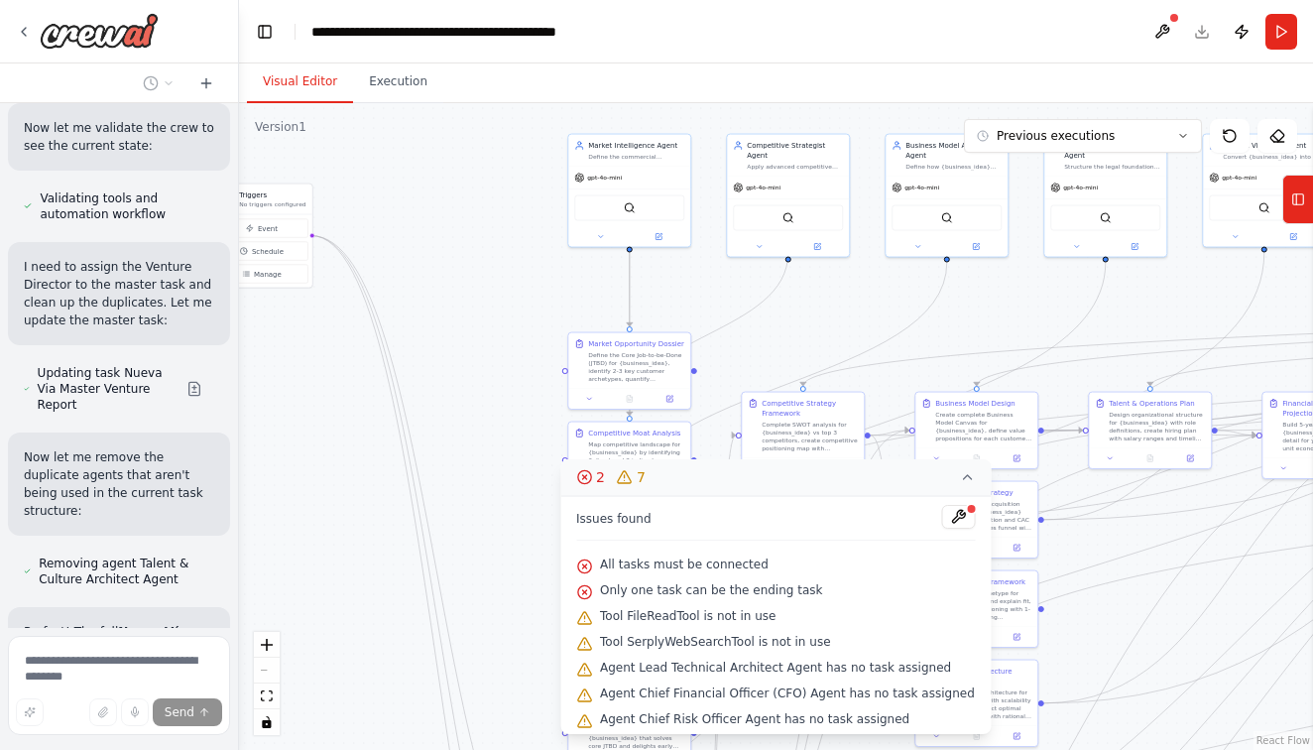
click at [960, 481] on icon at bounding box center [968, 477] width 16 height 16
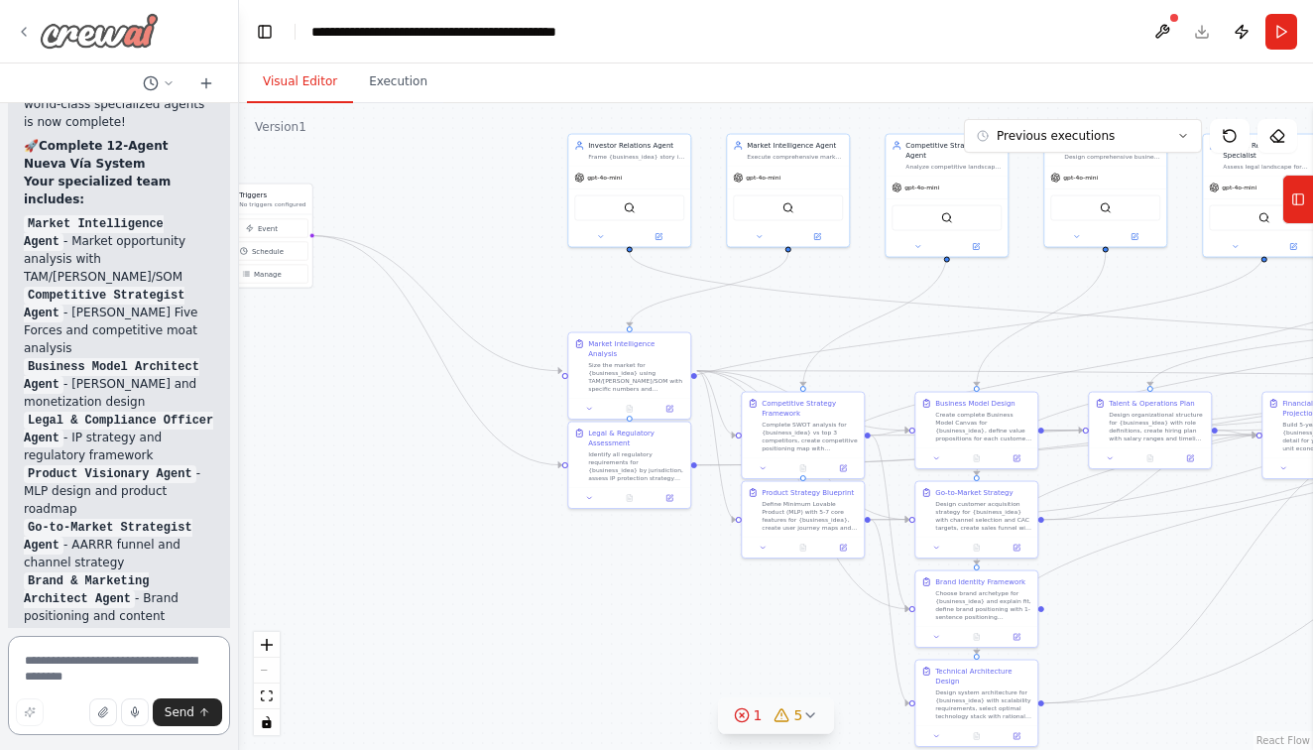
scroll to position [34338, 0]
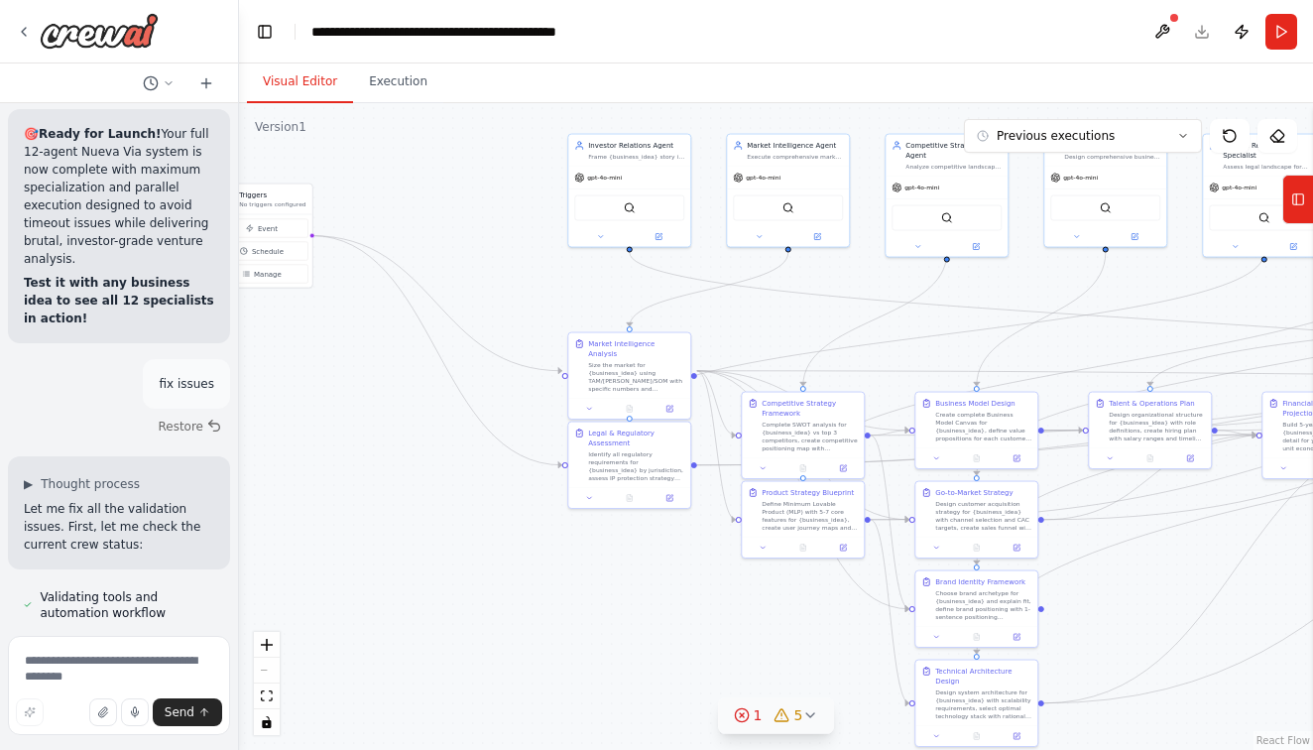
click at [810, 710] on icon at bounding box center [811, 715] width 16 height 16
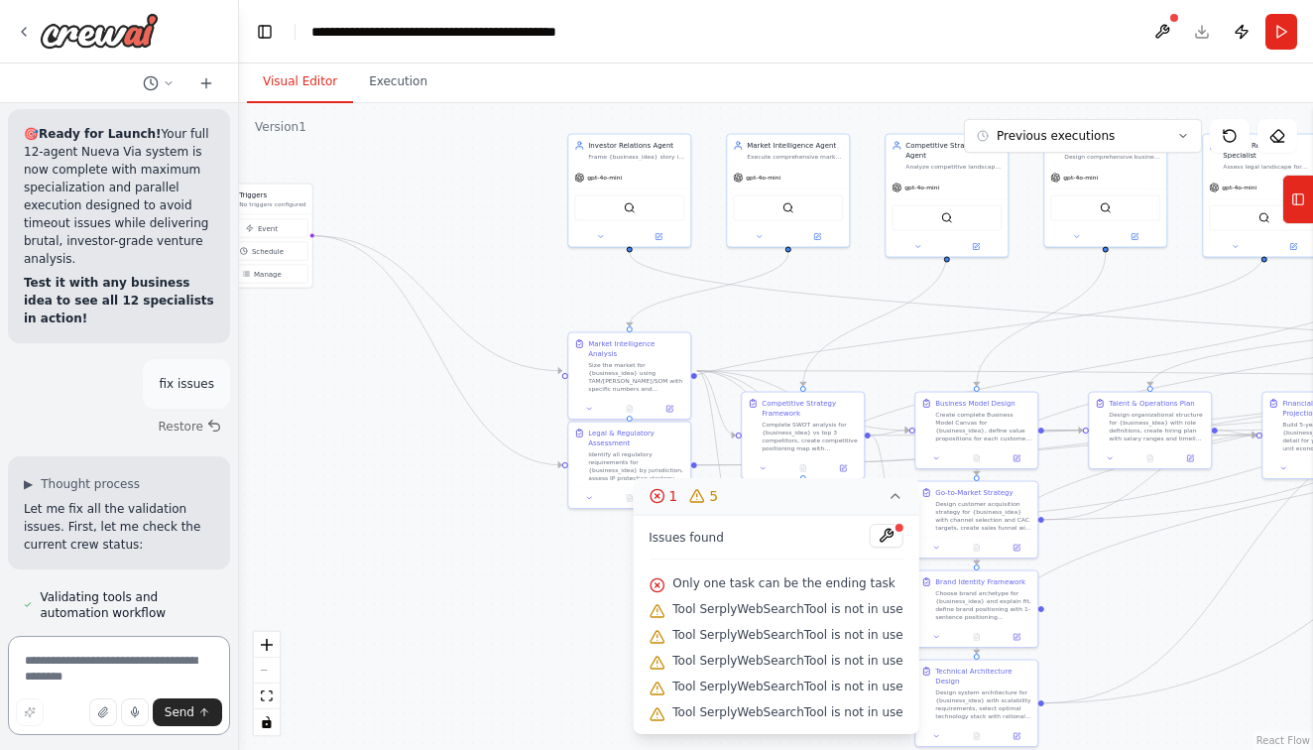
click at [163, 666] on textarea at bounding box center [119, 685] width 222 height 99
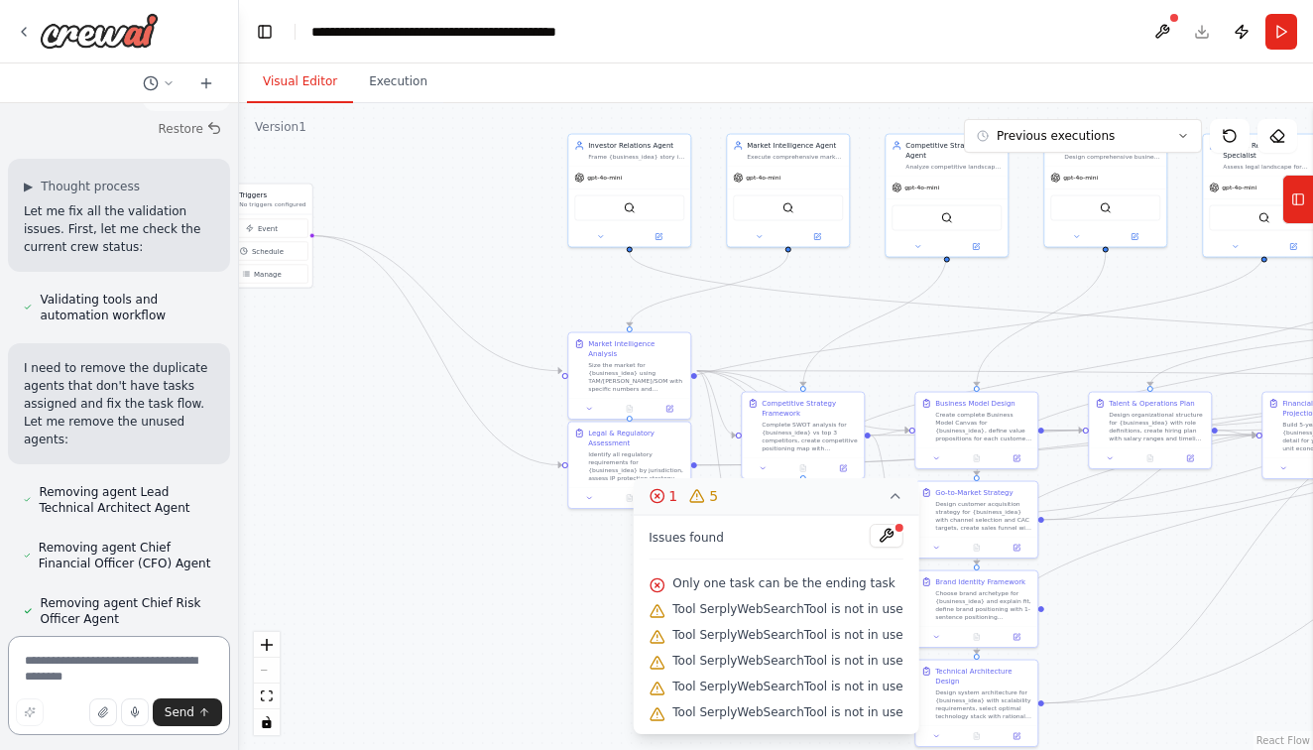
scroll to position [34787, 0]
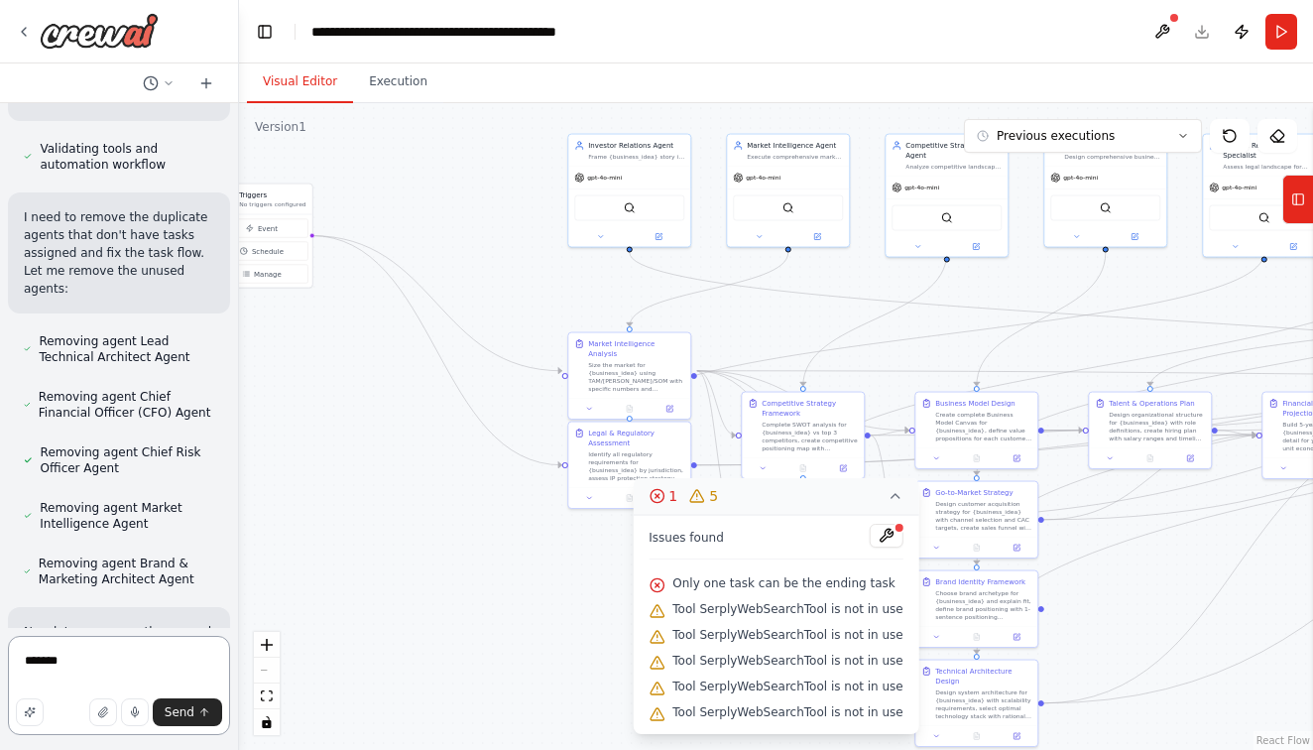
type textarea "********"
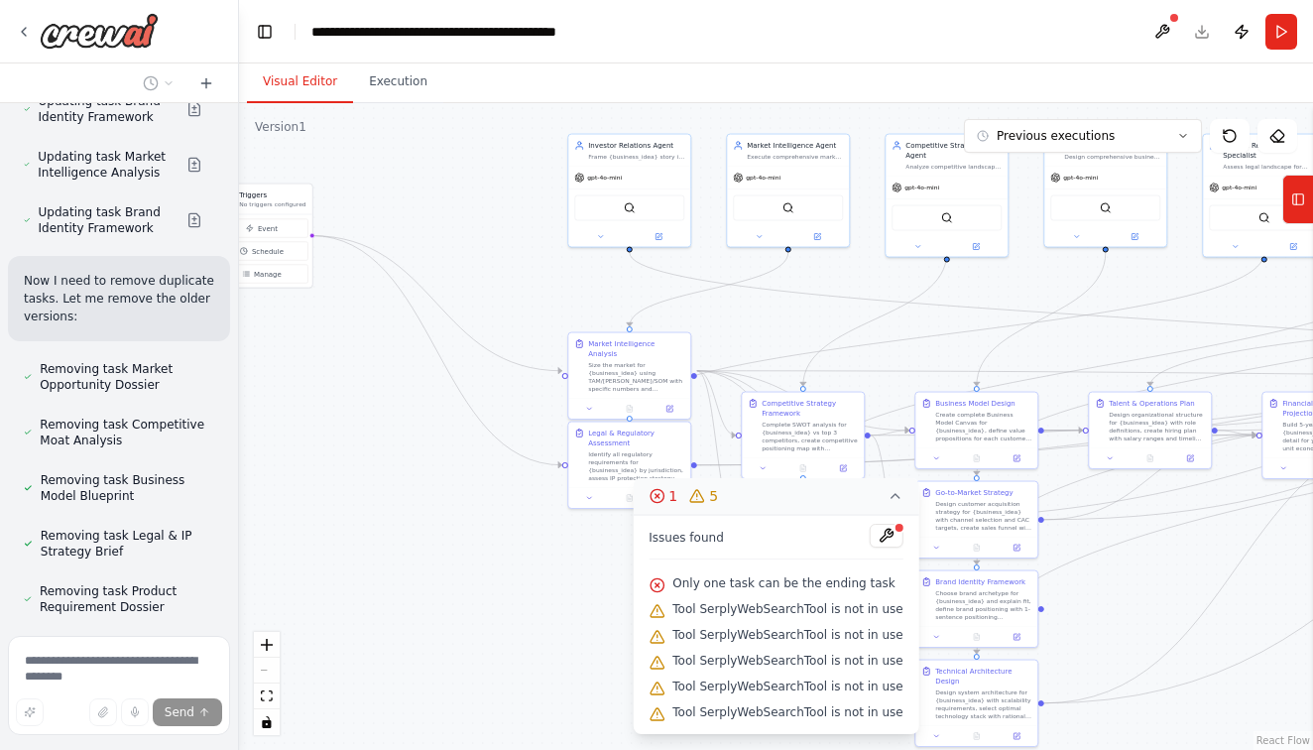
scroll to position [35945, 0]
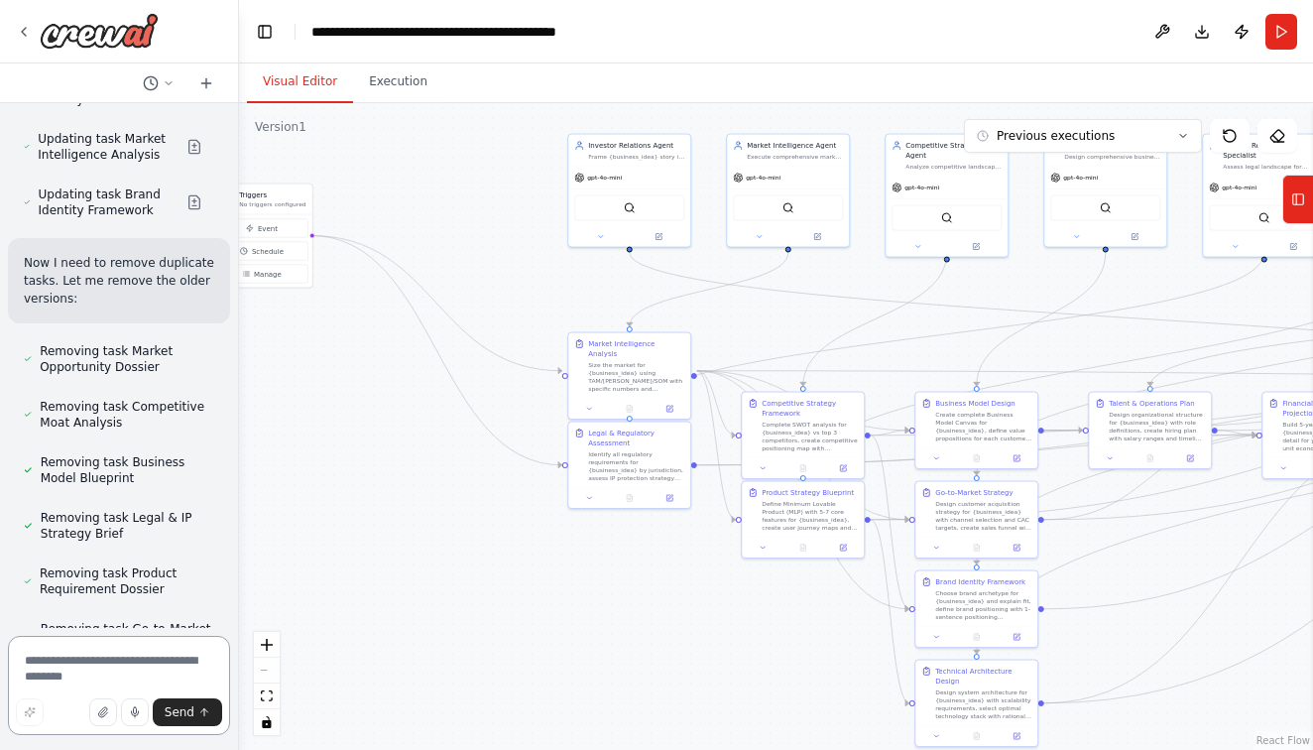
type textarea "*"
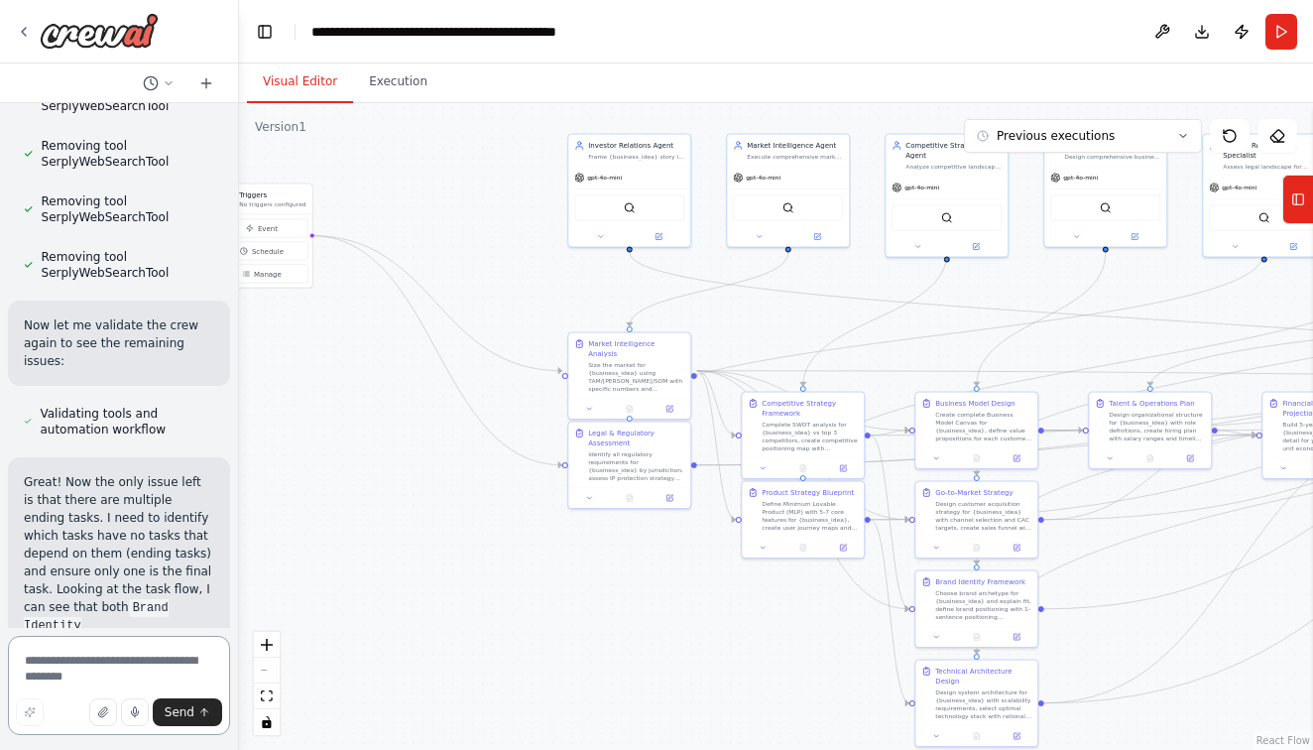
scroll to position [38150, 0]
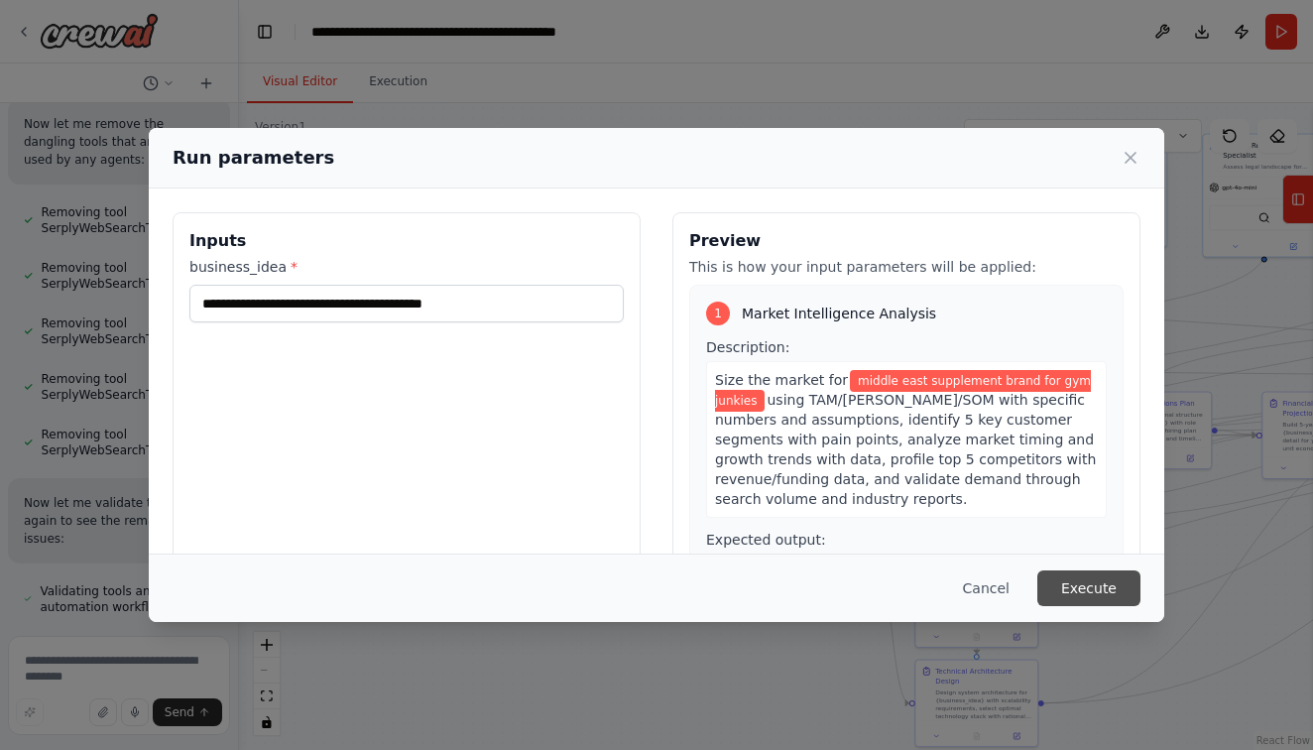
click at [1096, 598] on button "Execute" at bounding box center [1089, 588] width 103 height 36
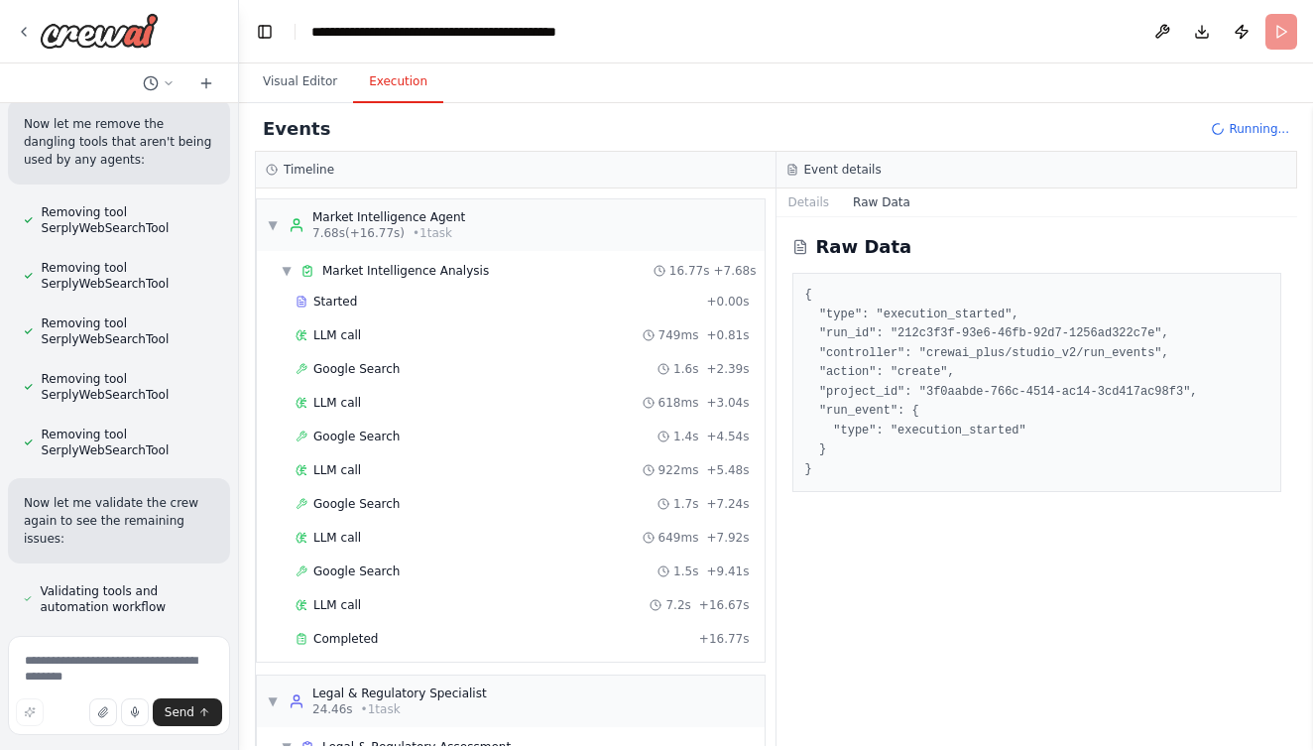
scroll to position [0, 0]
click at [167, 665] on textarea at bounding box center [119, 685] width 222 height 99
click at [112, 669] on textarea "**********" at bounding box center [119, 679] width 222 height 111
type textarea "**********"
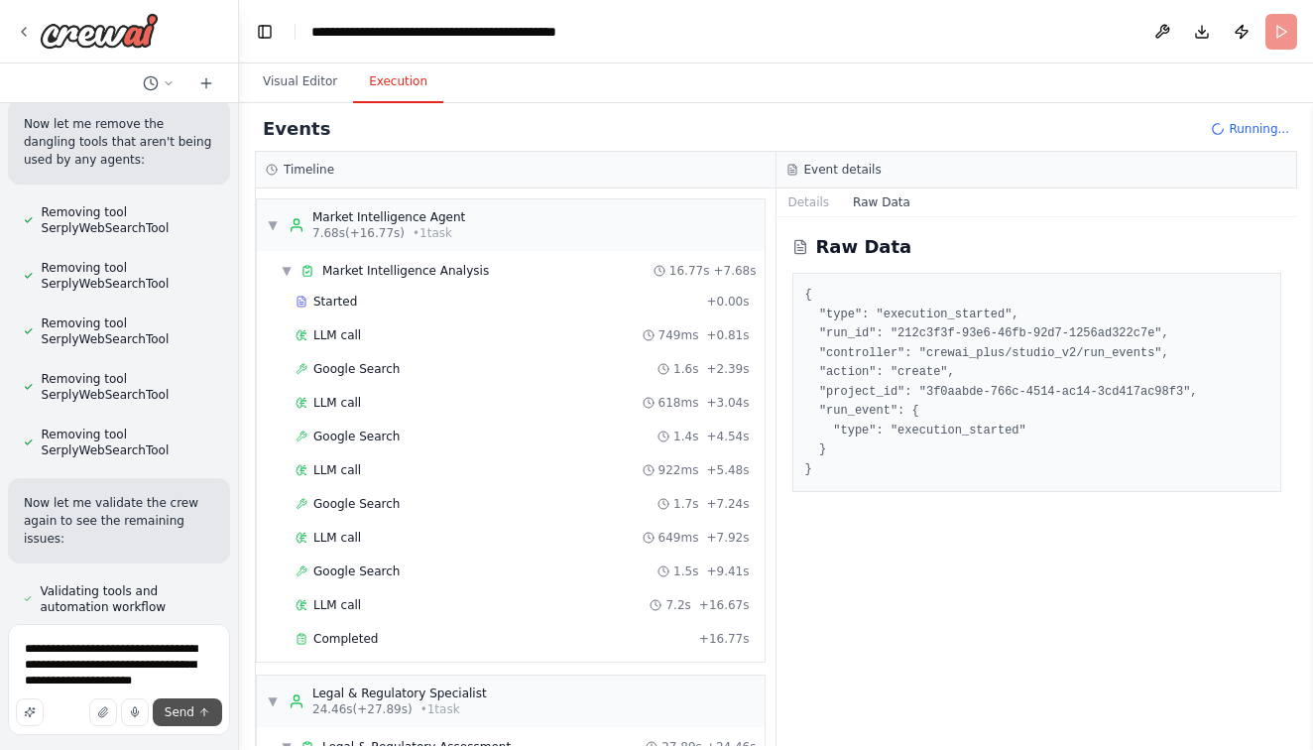
click at [186, 710] on span "Send" at bounding box center [180, 712] width 30 height 16
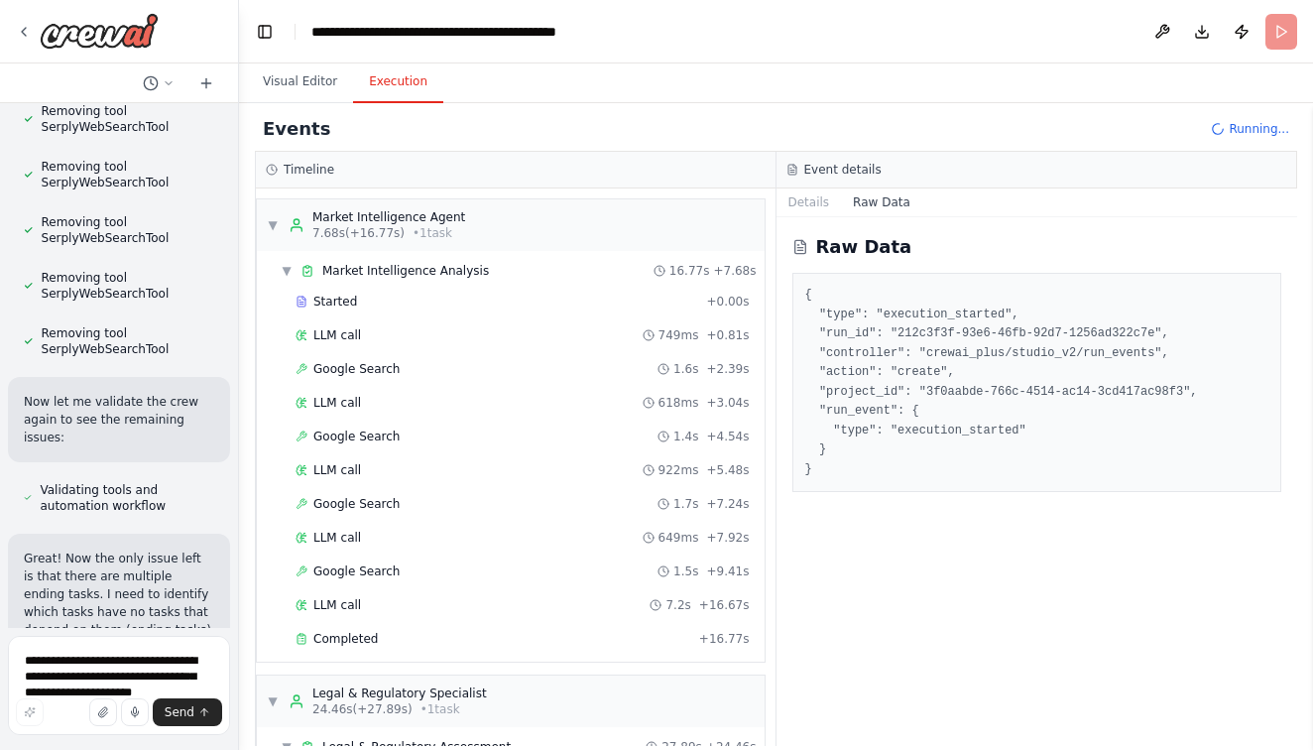
scroll to position [38183, 0]
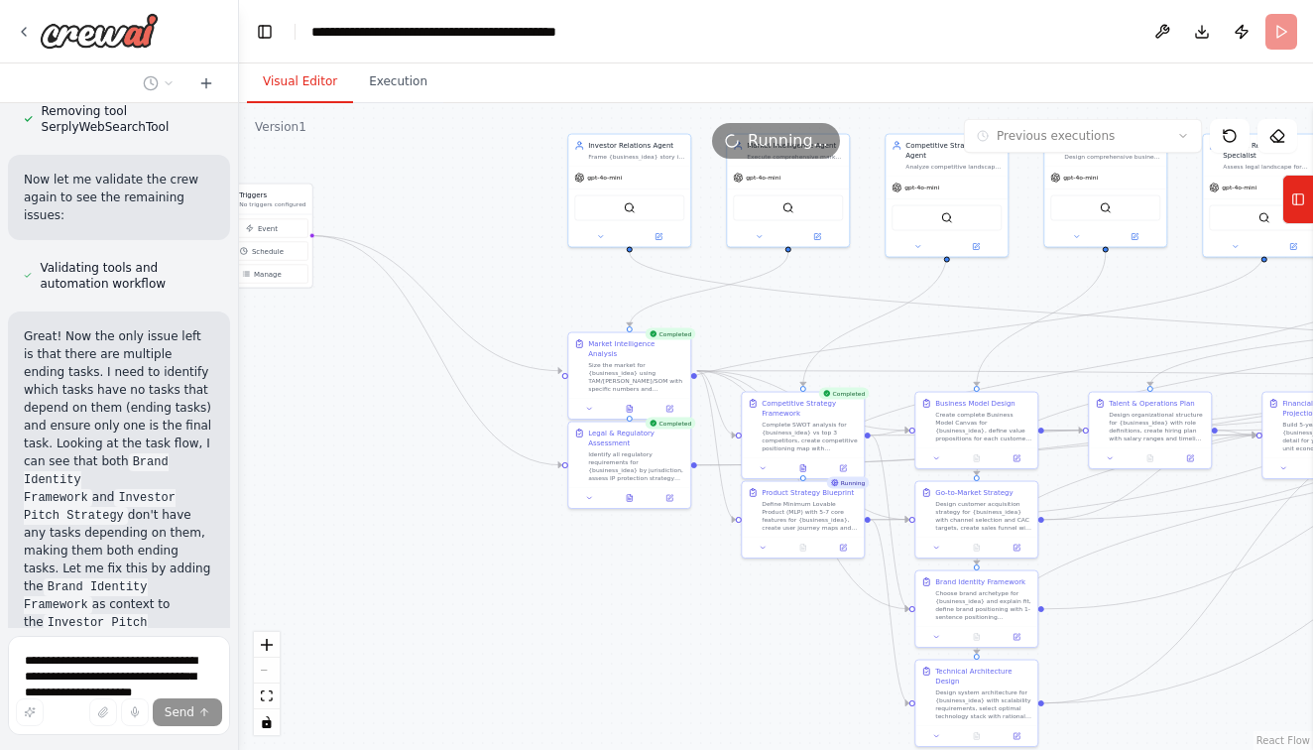
click at [292, 85] on button "Visual Editor" at bounding box center [300, 83] width 106 height 42
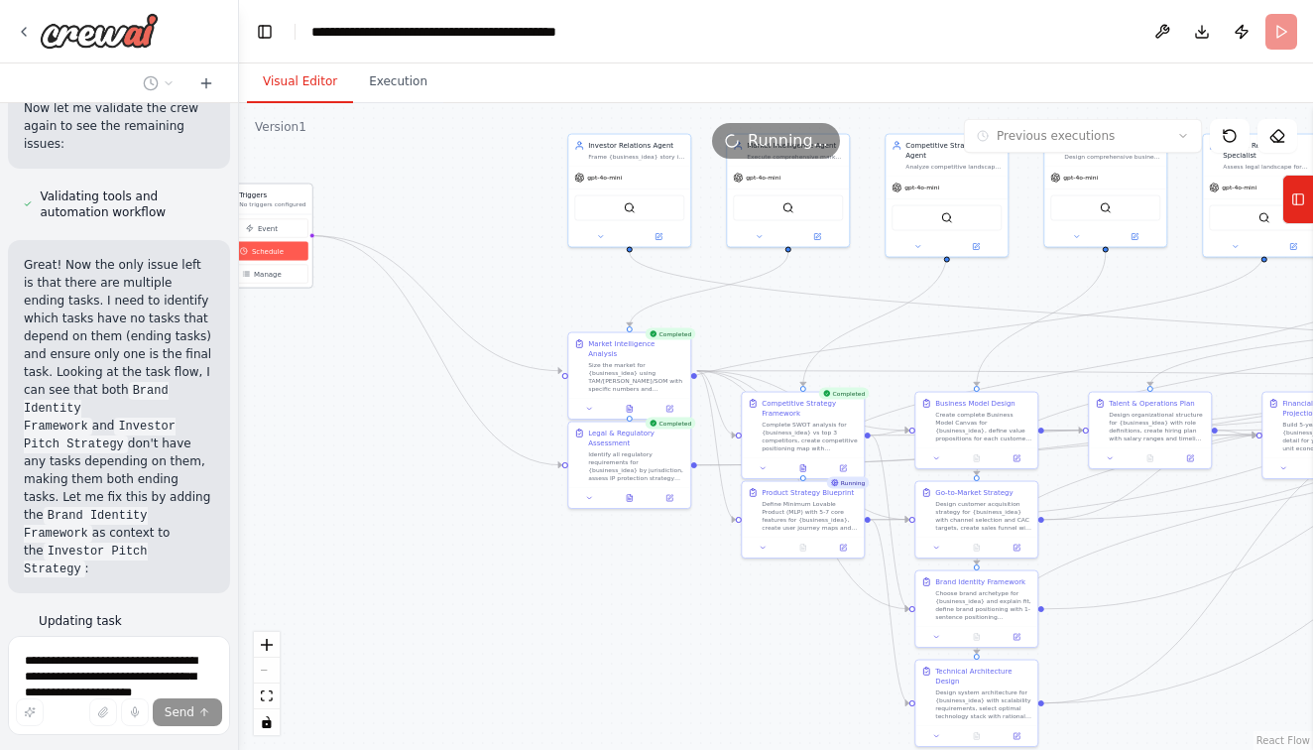
scroll to position [38386, 0]
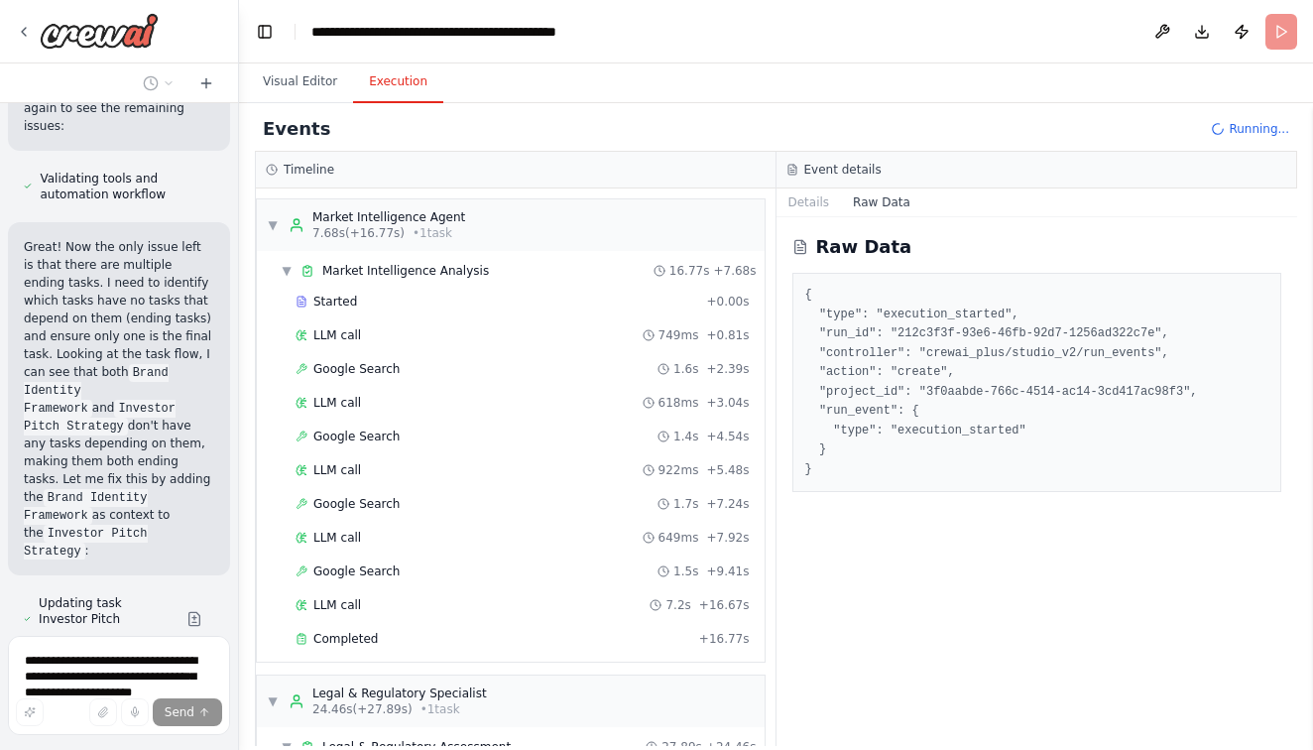
click at [386, 88] on button "Execution" at bounding box center [398, 83] width 90 height 42
click at [828, 205] on button "Details" at bounding box center [809, 202] width 65 height 28
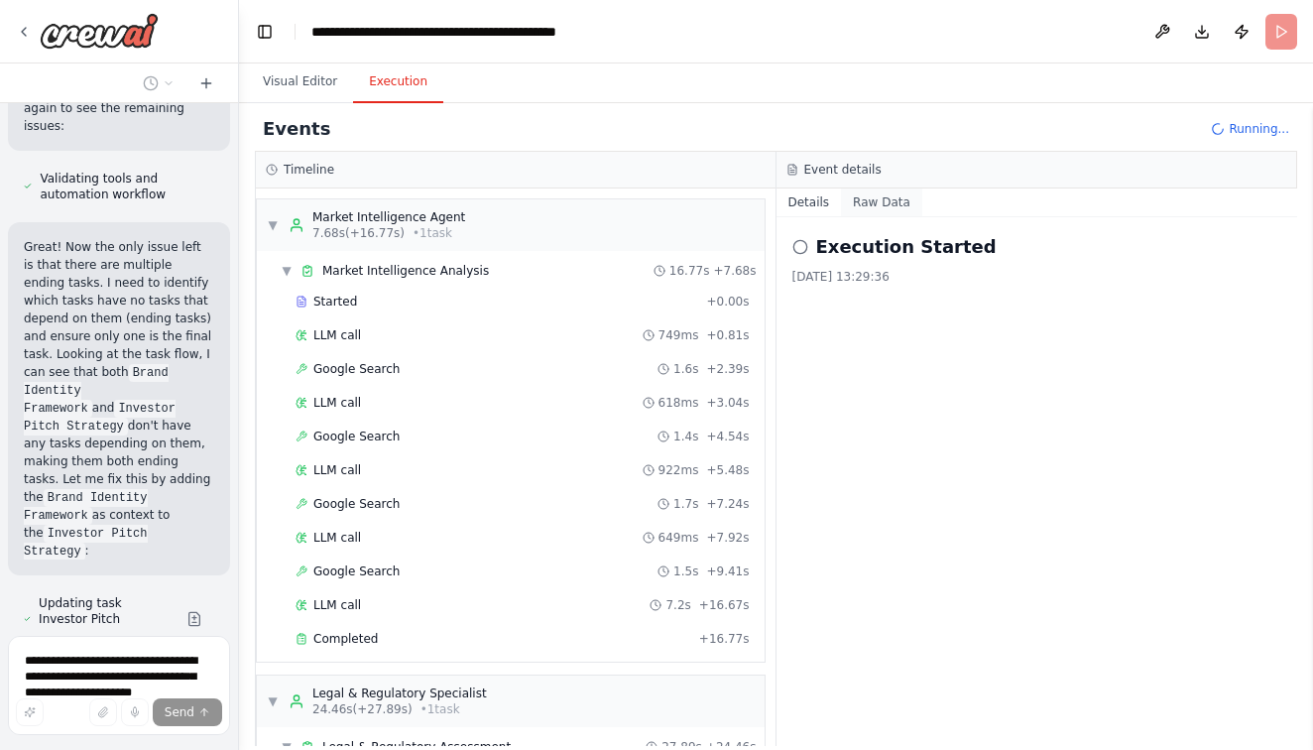
click at [883, 206] on button "Raw Data" at bounding box center [881, 202] width 81 height 28
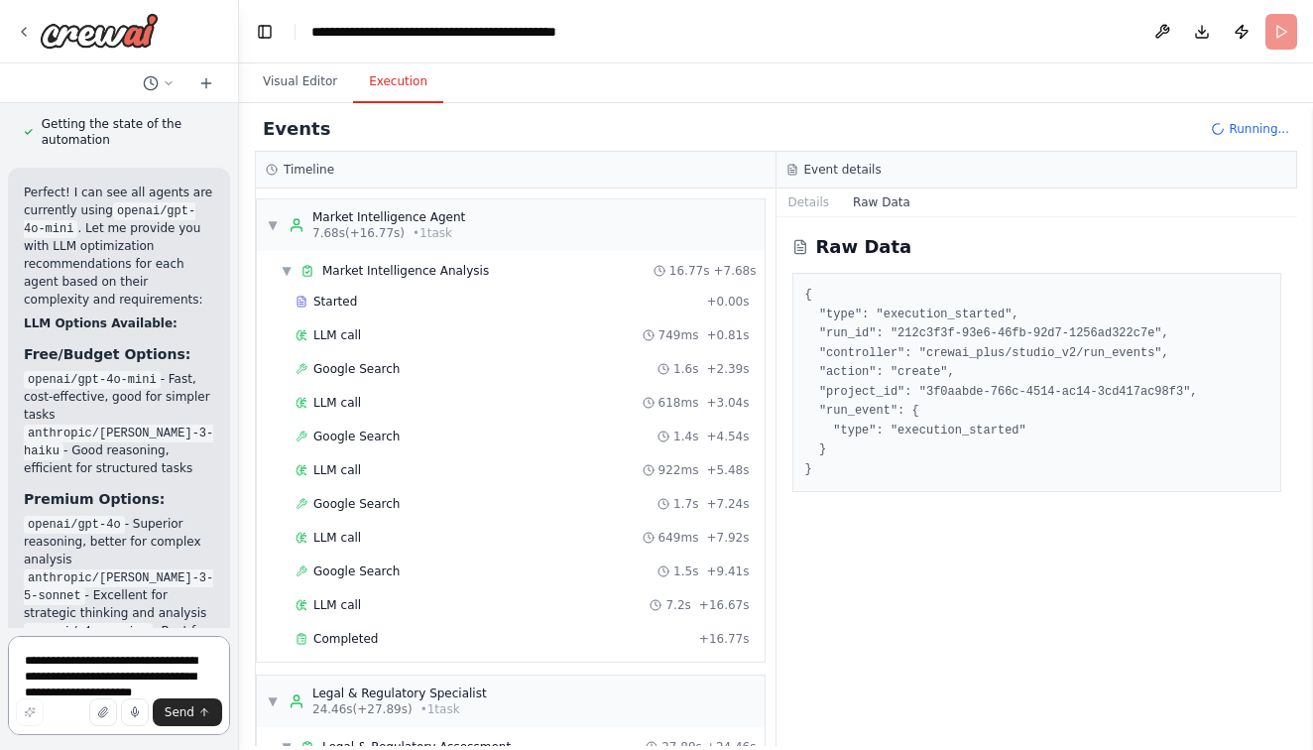
scroll to position [40585, 0]
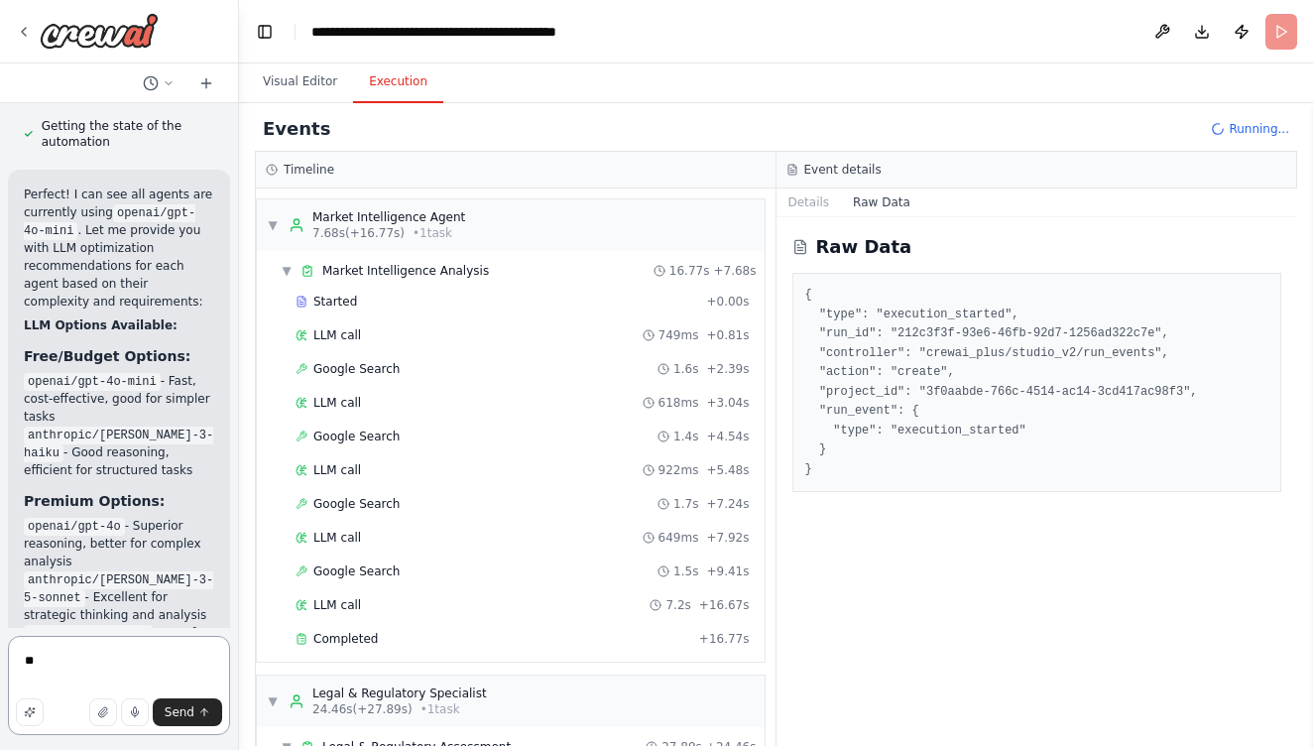
type textarea "*"
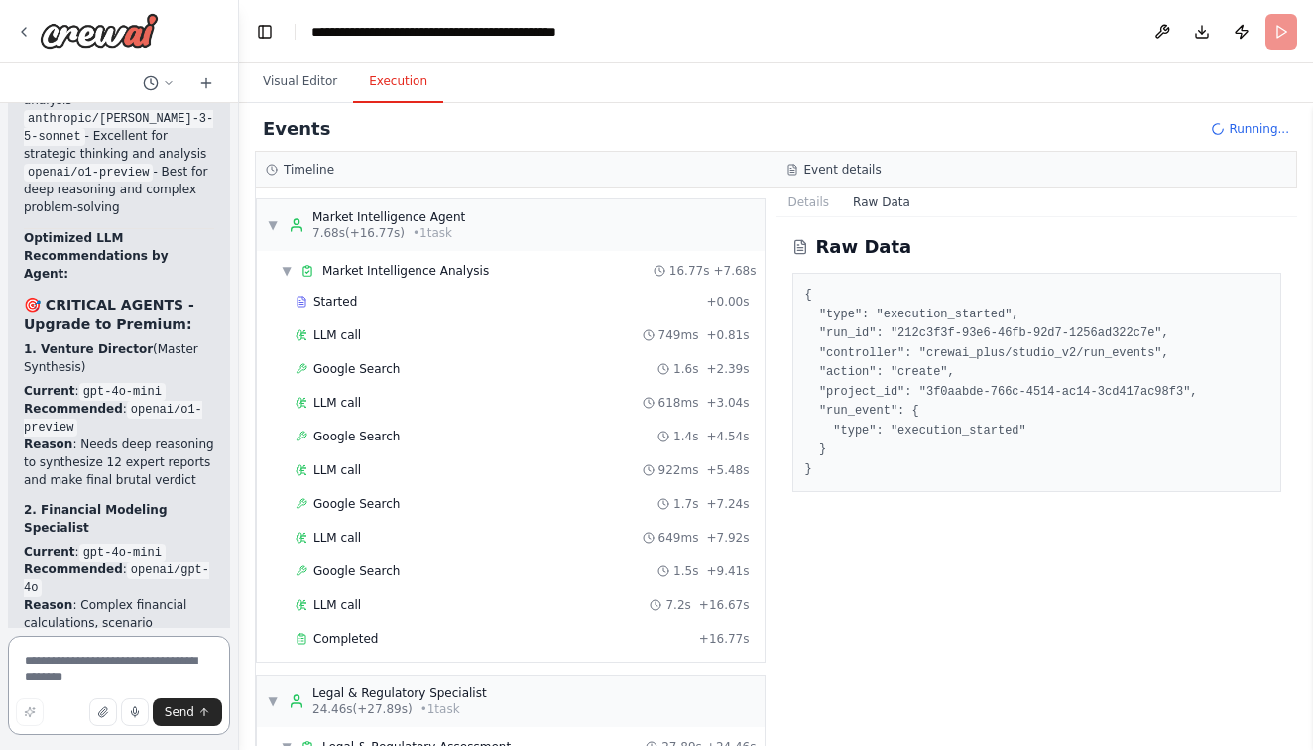
scroll to position [41045, 0]
click at [45, 651] on textarea at bounding box center [119, 685] width 222 height 99
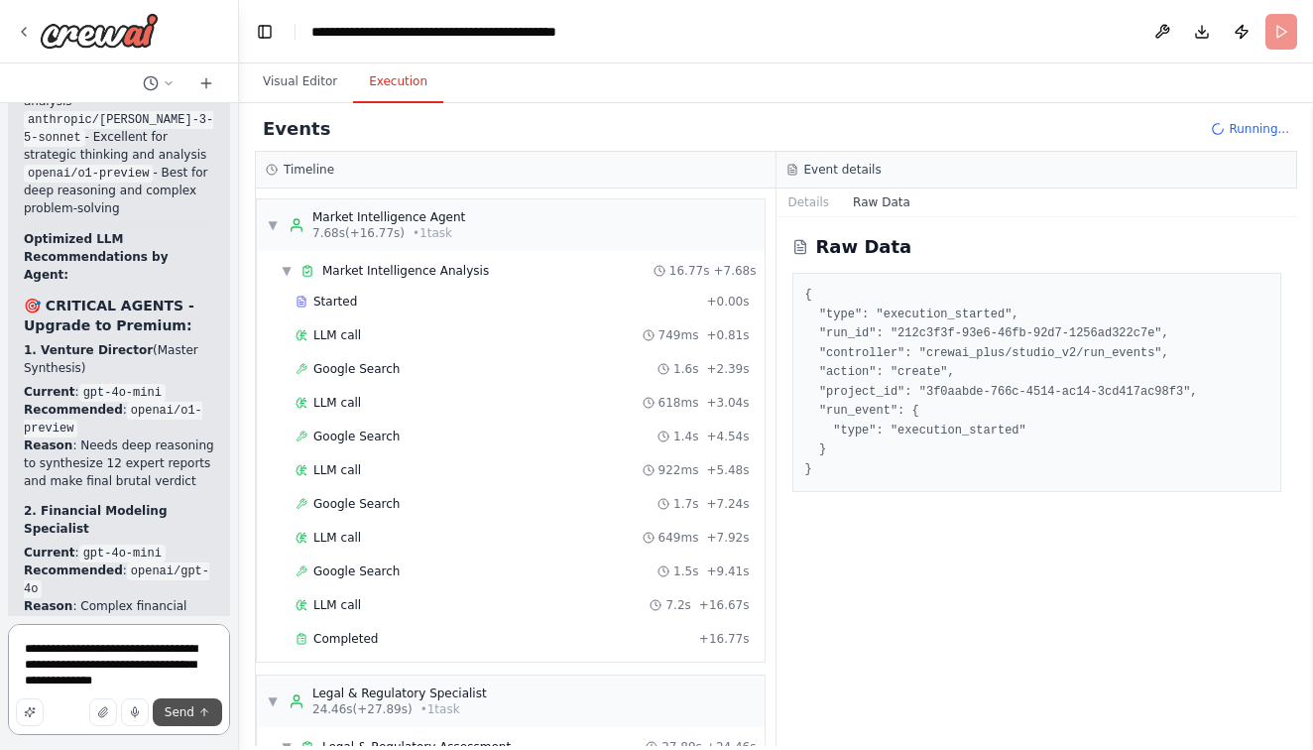
type textarea "**********"
click at [176, 712] on span "Send" at bounding box center [180, 712] width 30 height 16
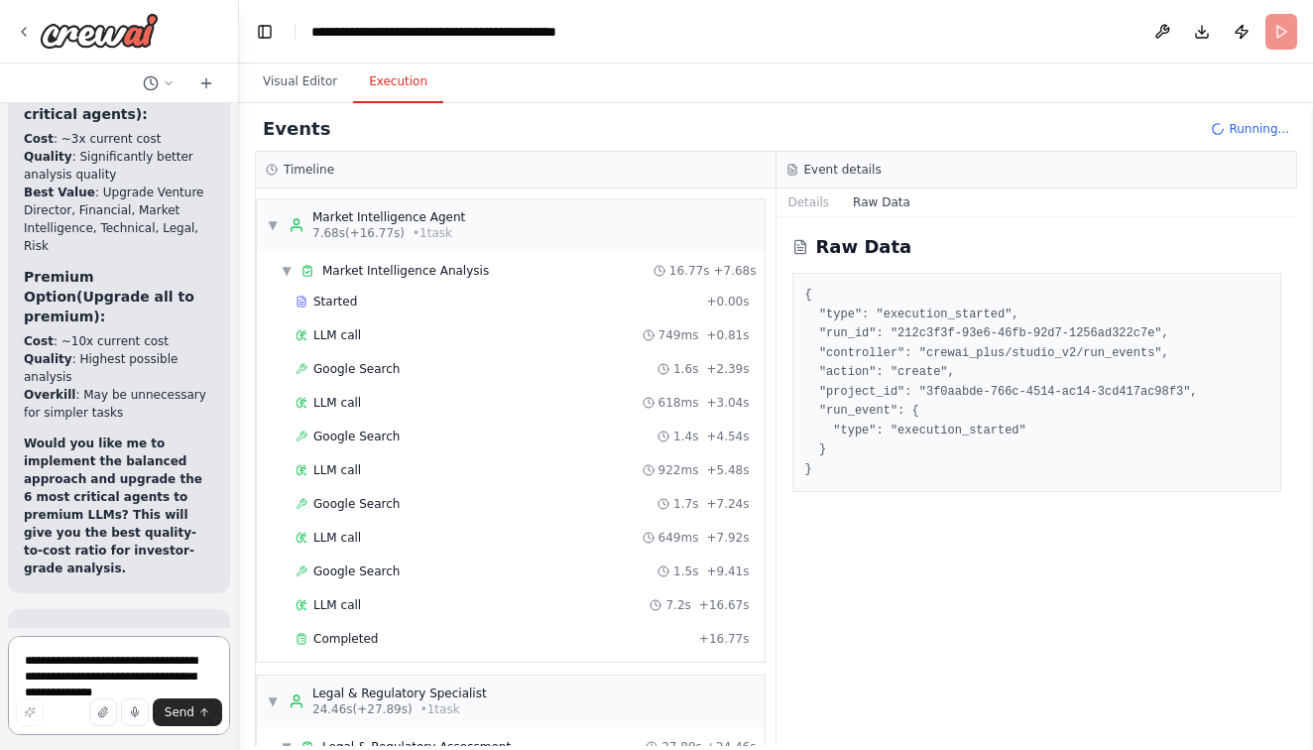
scroll to position [42769, 0]
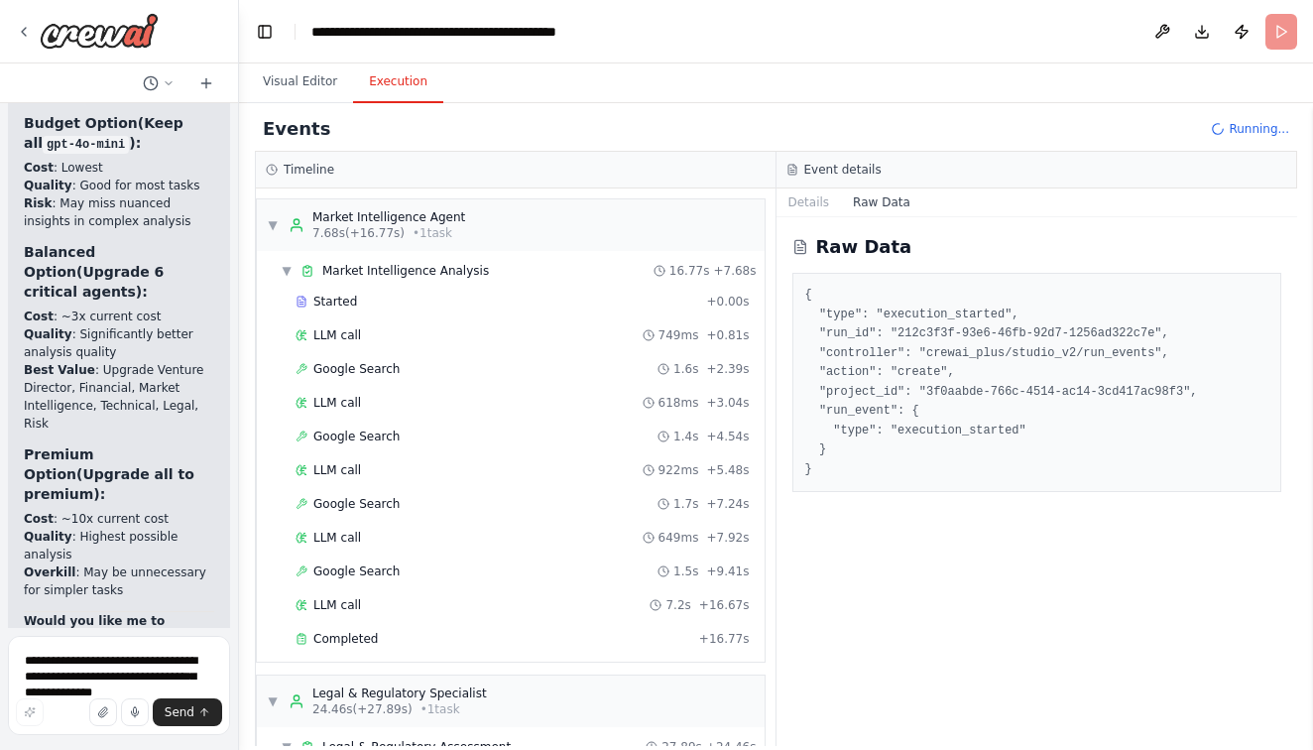
scroll to position [0, 0]
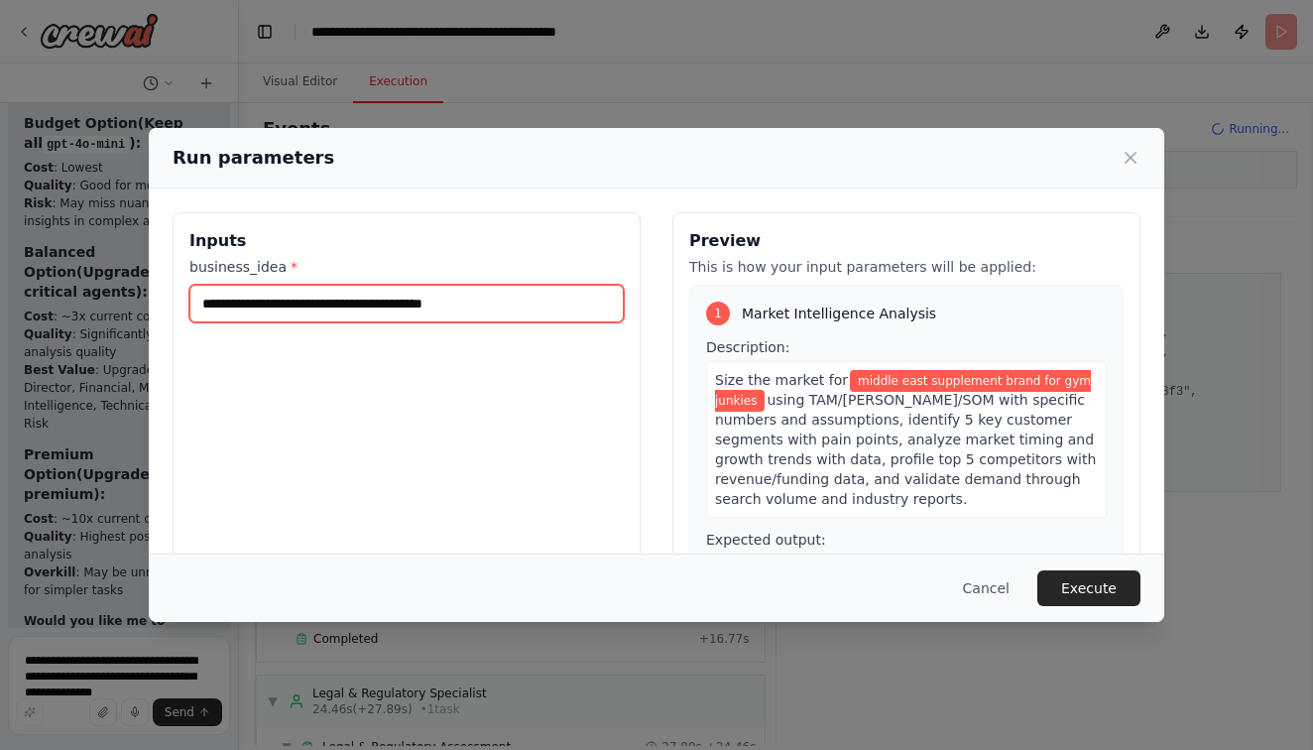
drag, startPoint x: 282, startPoint y: 304, endPoint x: 150, endPoint y: 301, distance: 132.0
click at [150, 301] on div "**********" at bounding box center [657, 447] width 1016 height 518
click at [282, 302] on input "**********" at bounding box center [406, 304] width 435 height 38
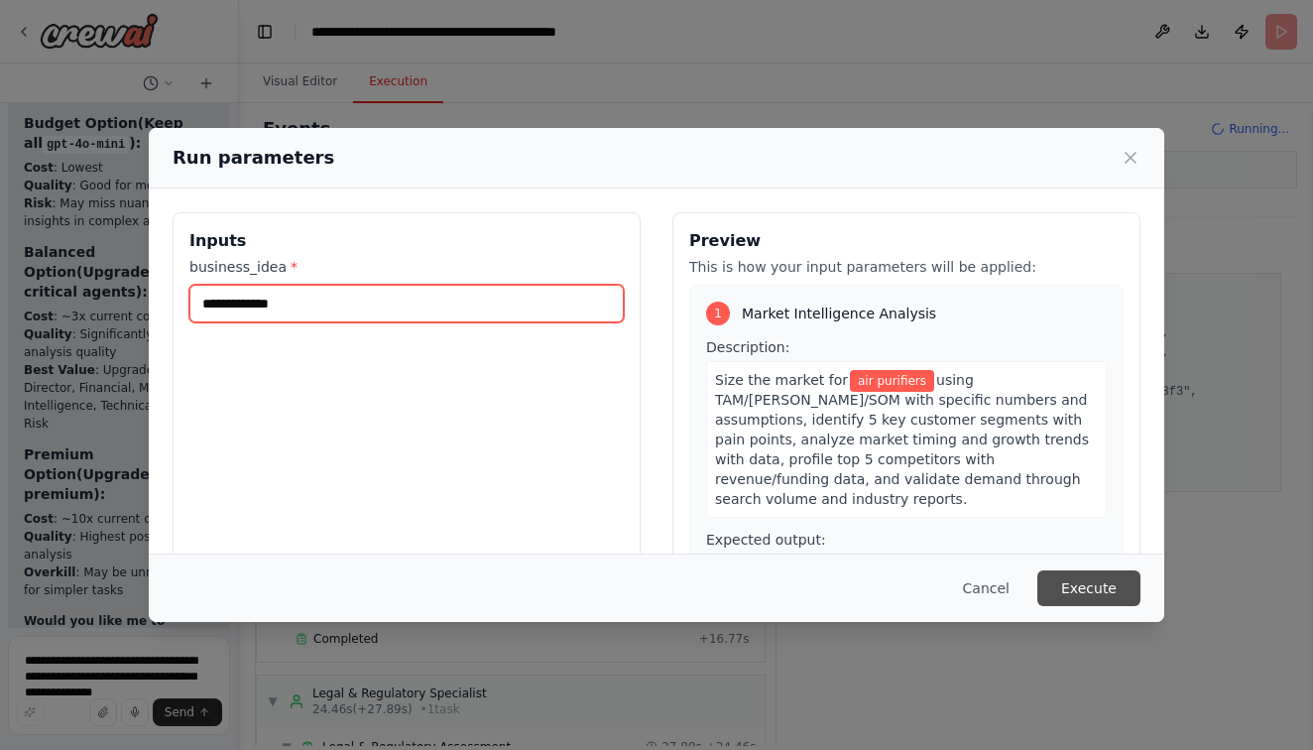
type input "**********"
click at [1112, 589] on button "Execute" at bounding box center [1089, 588] width 103 height 36
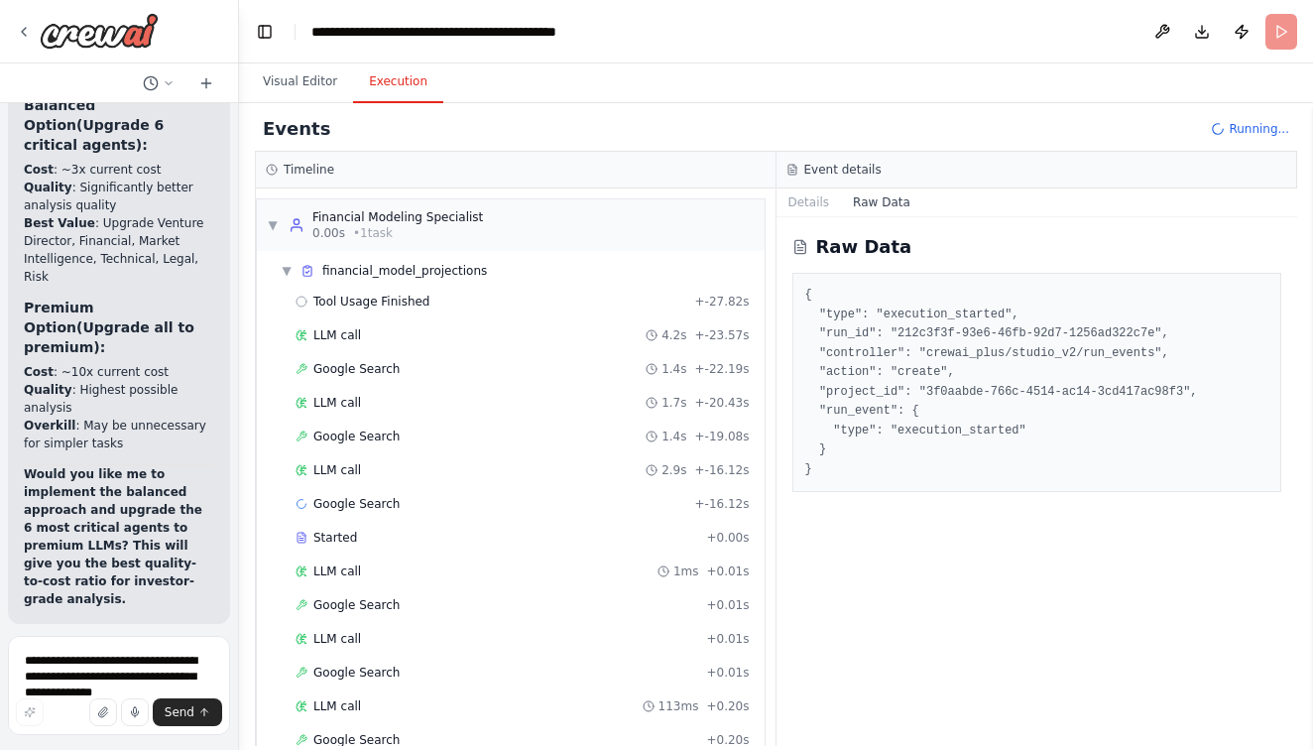
scroll to position [42769, 0]
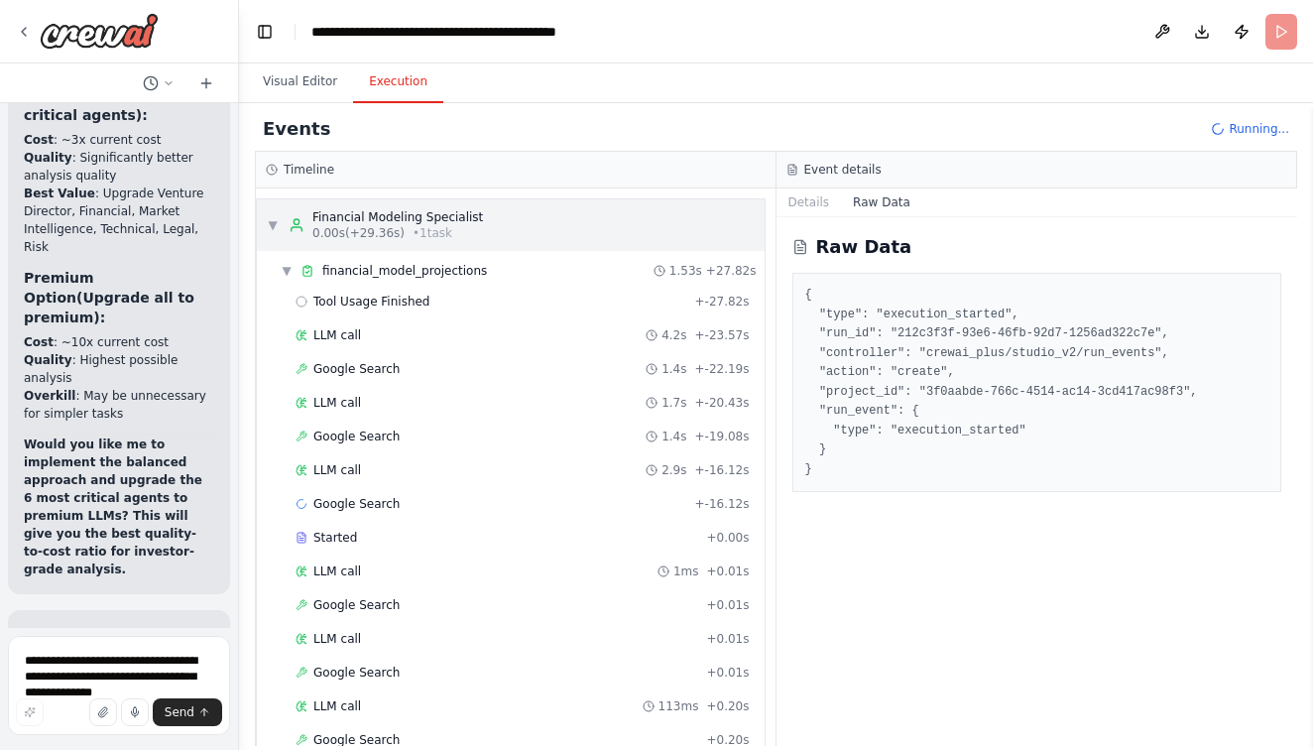
click at [280, 224] on div "▼ Financial Modeling Specialist 0.00s (+29.36s) • 1 task" at bounding box center [375, 225] width 216 height 32
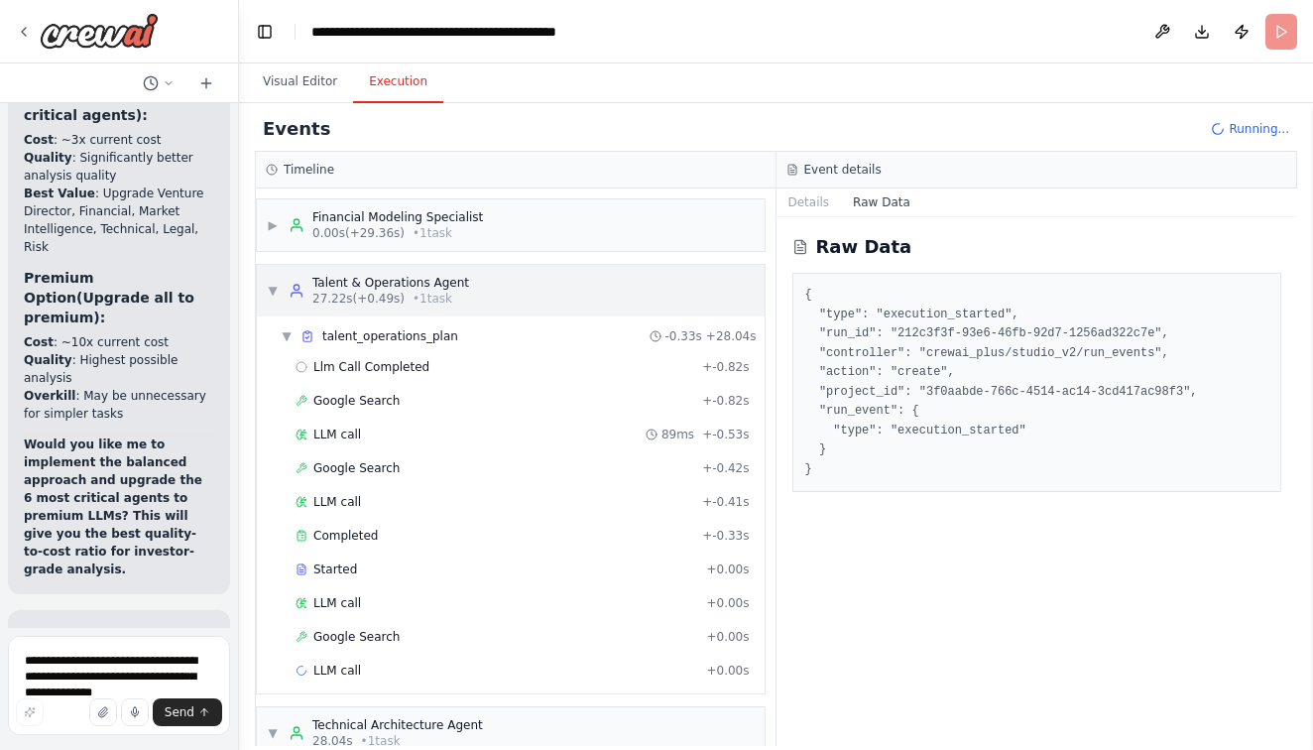
click at [278, 297] on span "▼" at bounding box center [273, 291] width 12 height 16
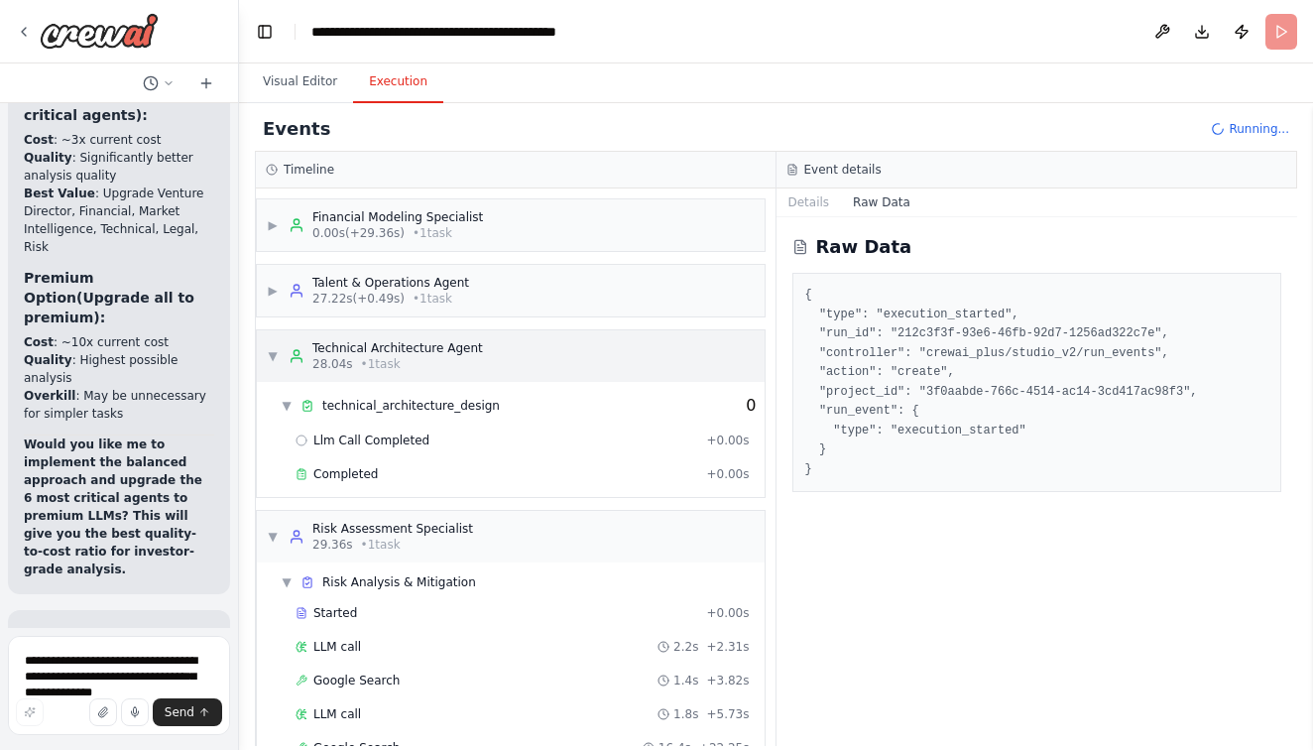
click at [271, 349] on span "▼" at bounding box center [273, 356] width 12 height 16
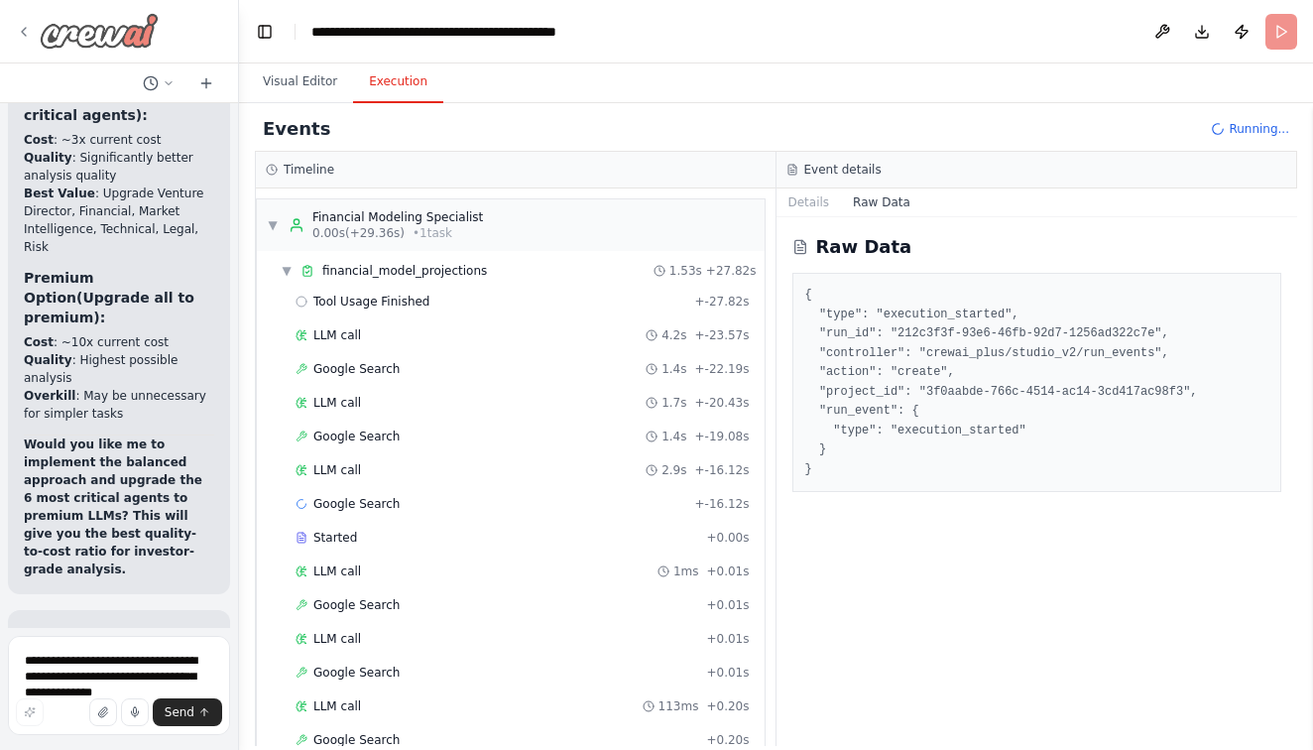
click at [25, 29] on icon at bounding box center [24, 32] width 4 height 8
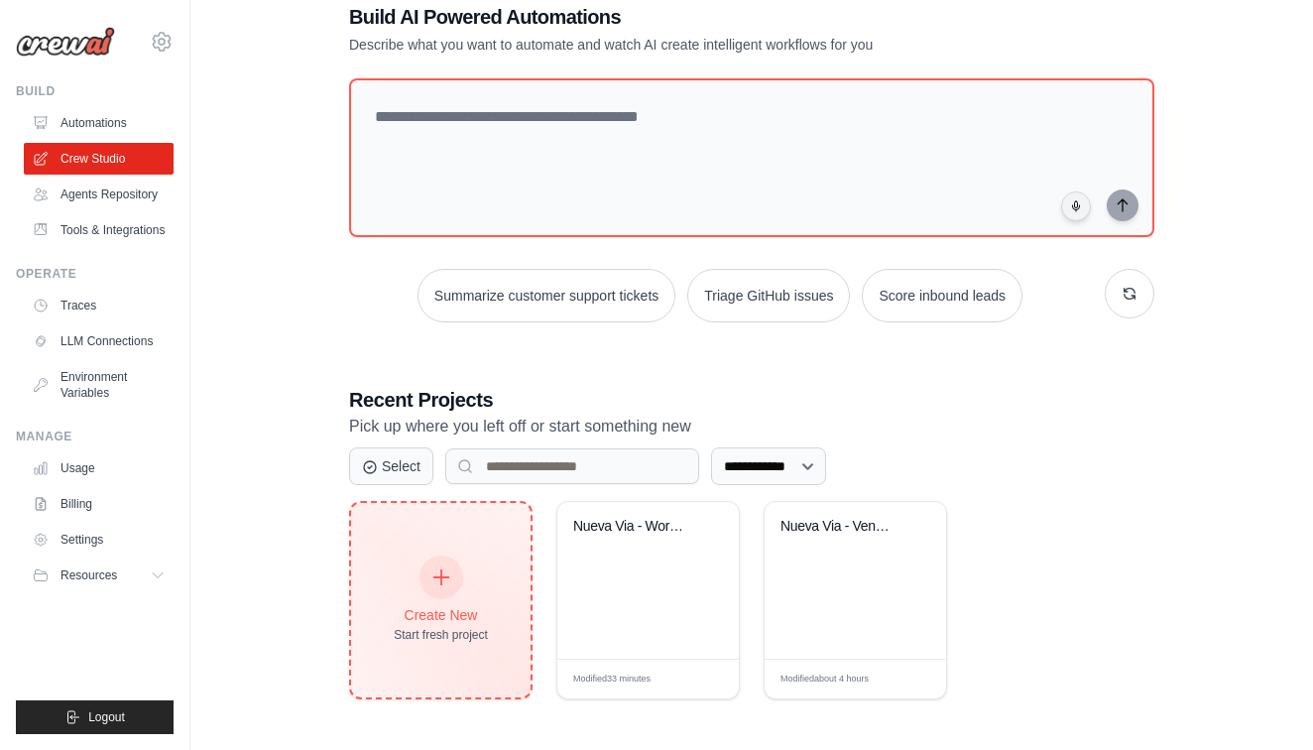
scroll to position [117, 0]
click at [436, 570] on icon at bounding box center [442, 578] width 22 height 22
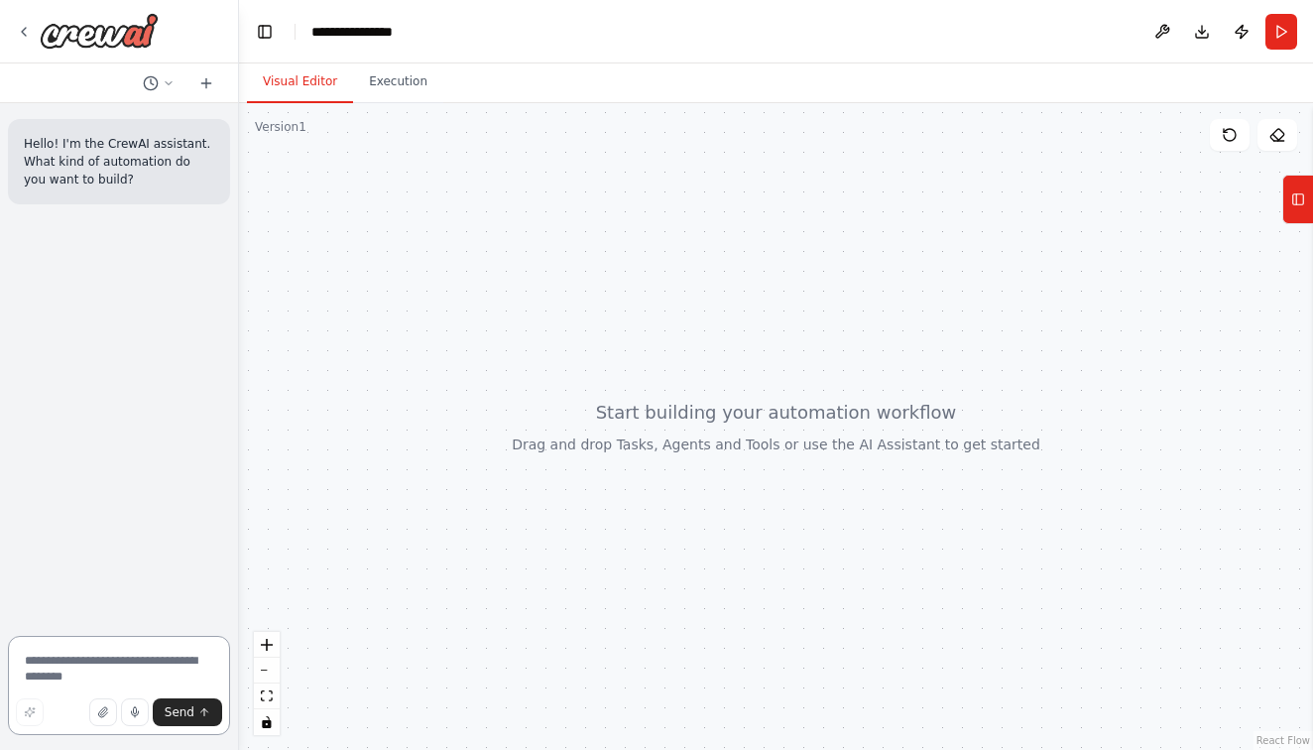
click at [54, 678] on textarea at bounding box center [119, 685] width 222 height 99
type textarea "**********"
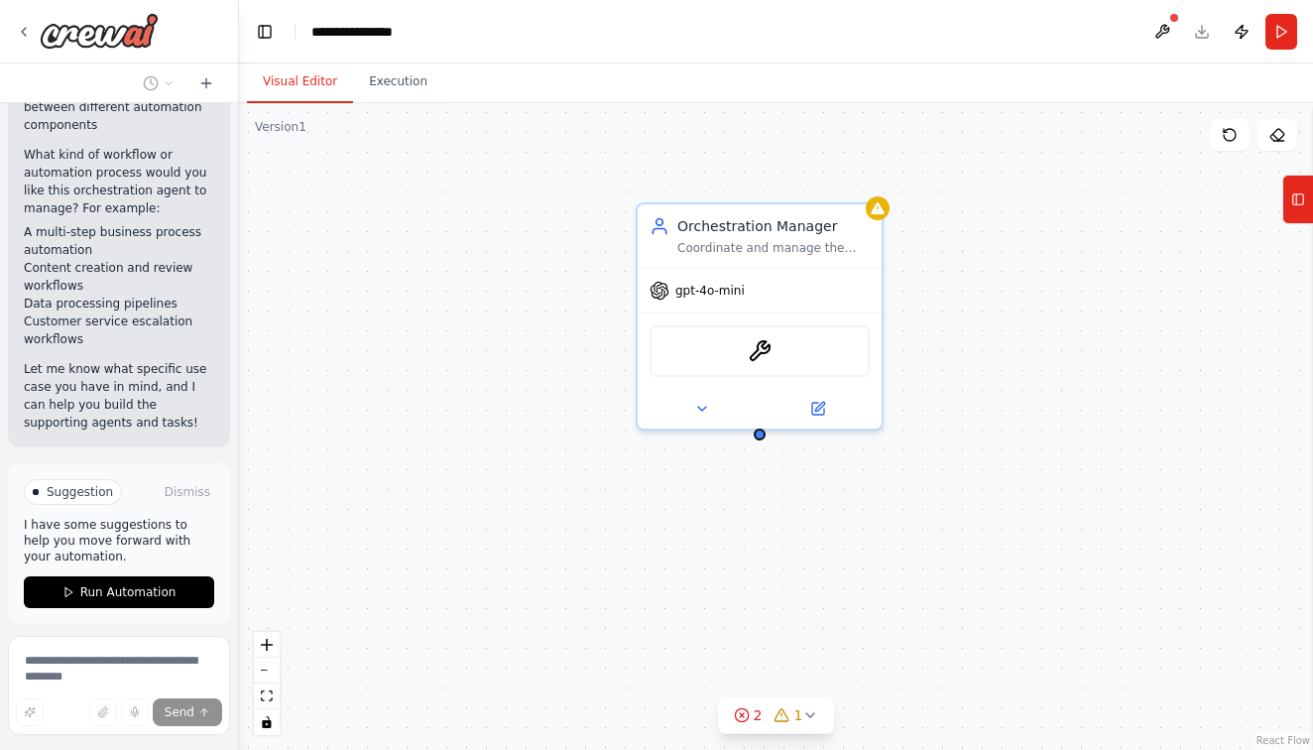
scroll to position [1359, 0]
click at [750, 718] on icon at bounding box center [742, 715] width 16 height 16
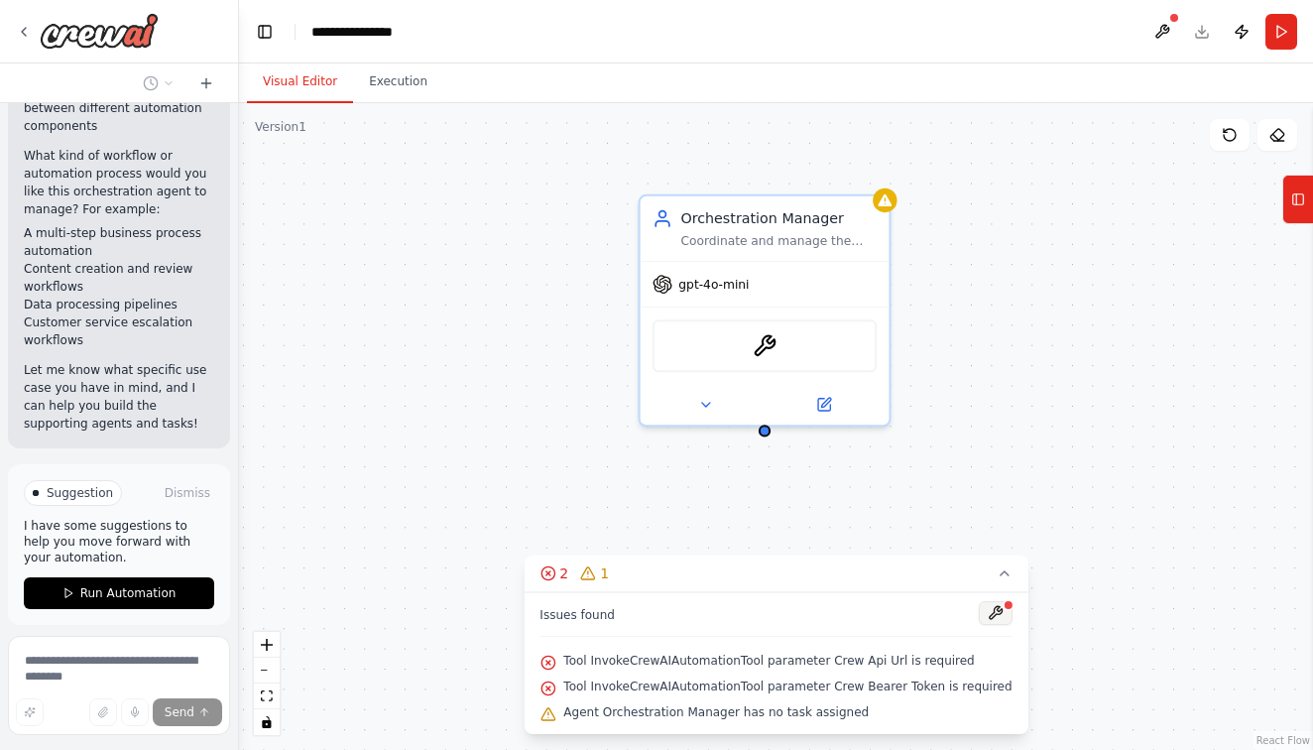
click at [981, 614] on button at bounding box center [996, 613] width 34 height 24
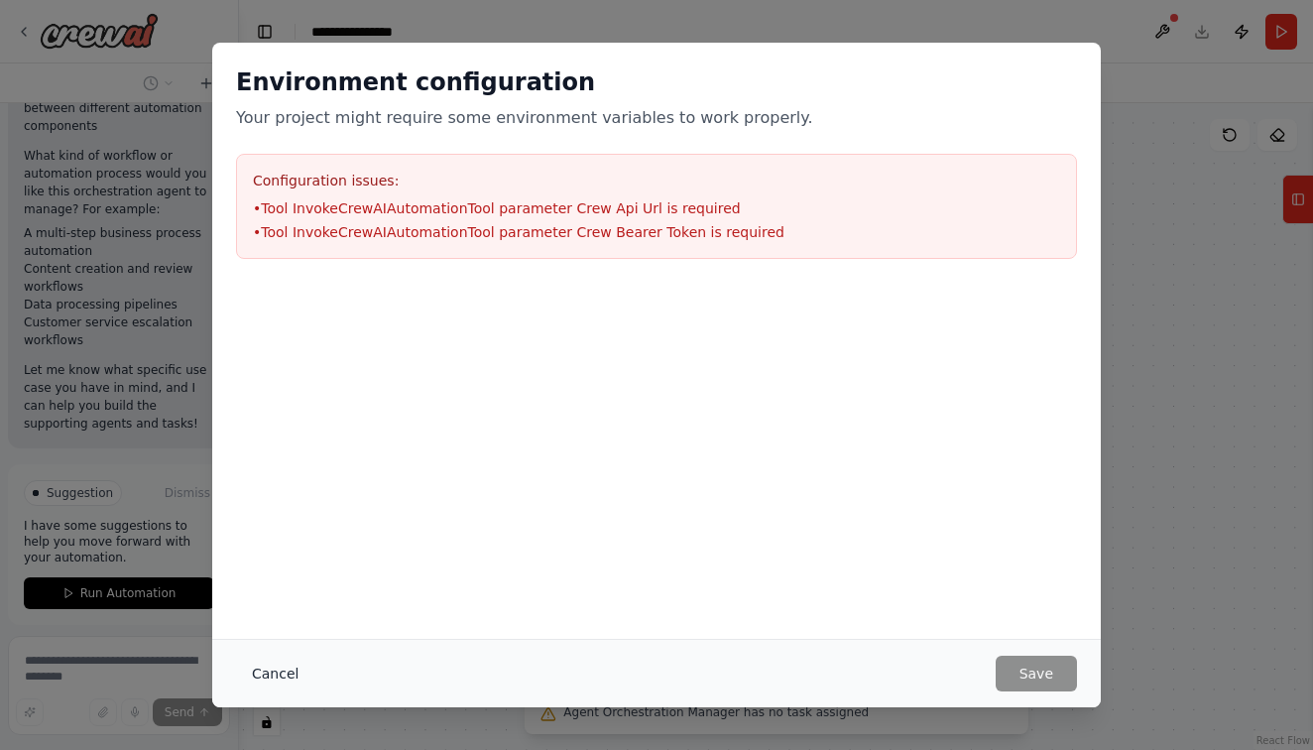
click at [268, 680] on button "Cancel" at bounding box center [275, 674] width 78 height 36
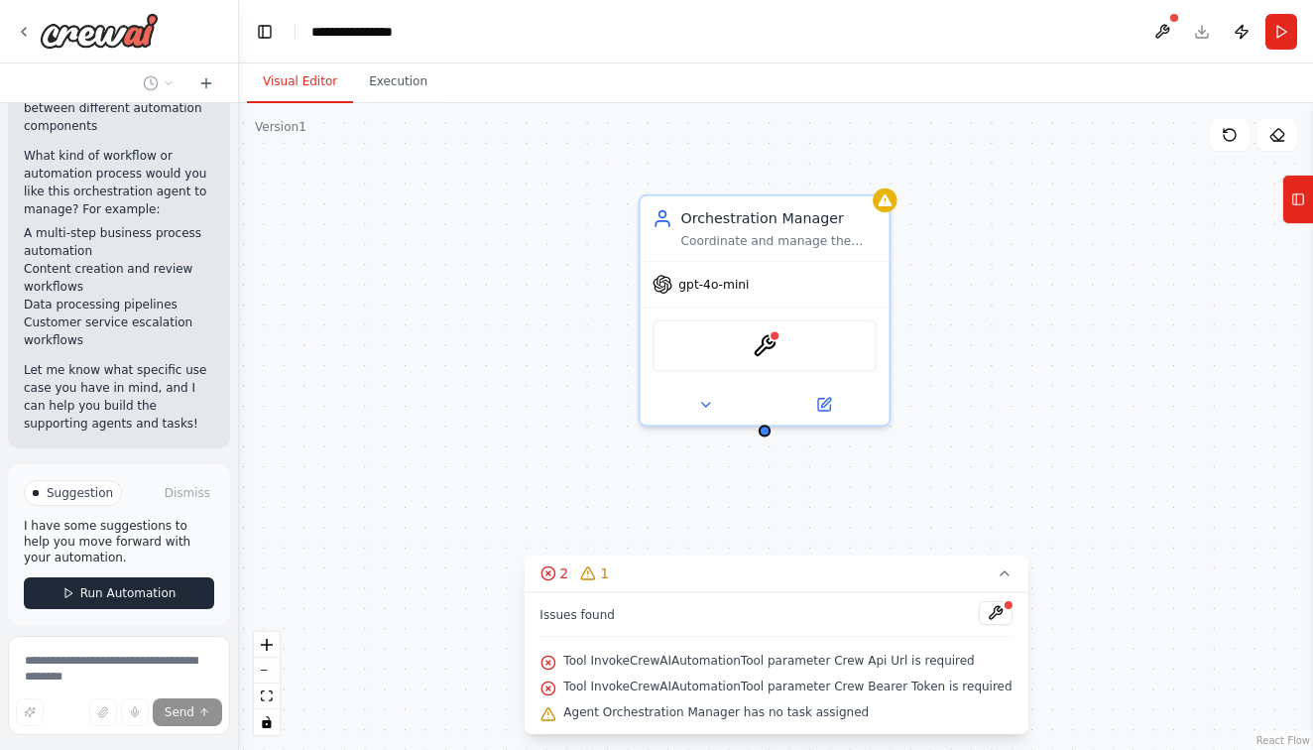
click at [170, 577] on button "Run Automation" at bounding box center [119, 593] width 190 height 32
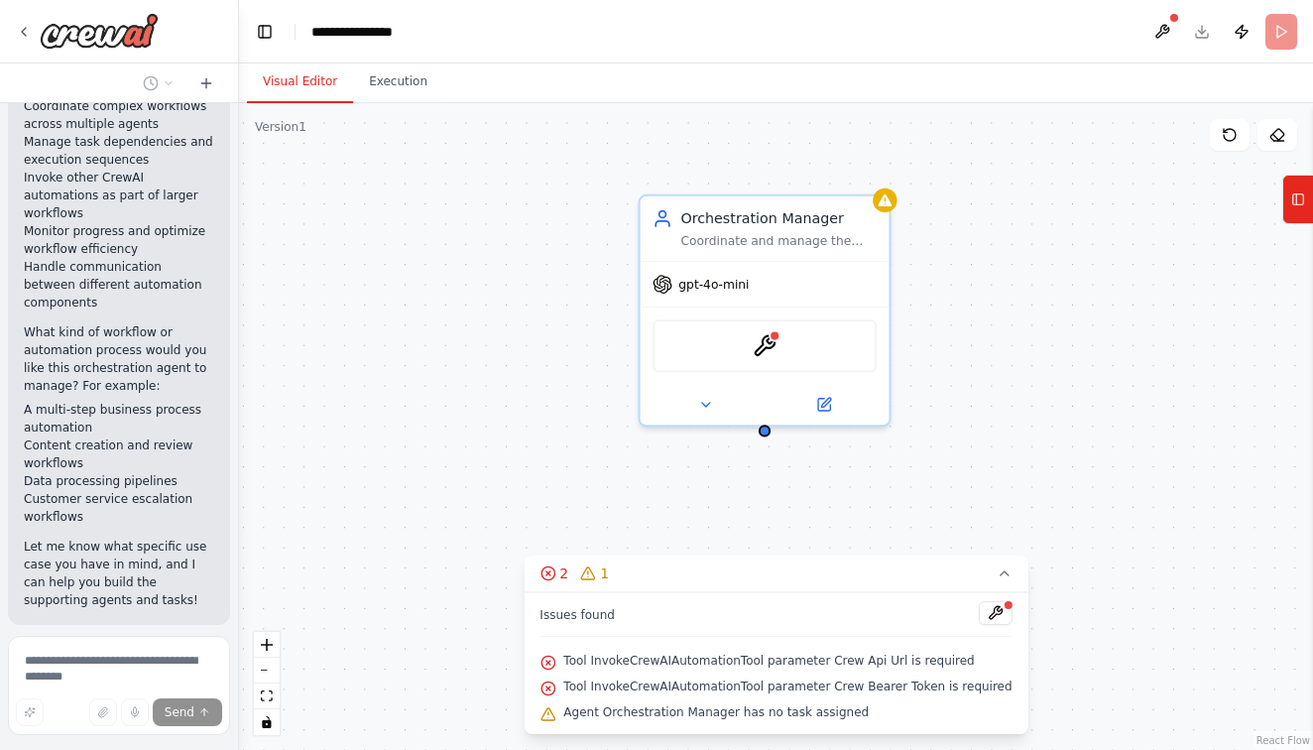
scroll to position [0, 0]
click at [28, 30] on icon at bounding box center [24, 32] width 16 height 16
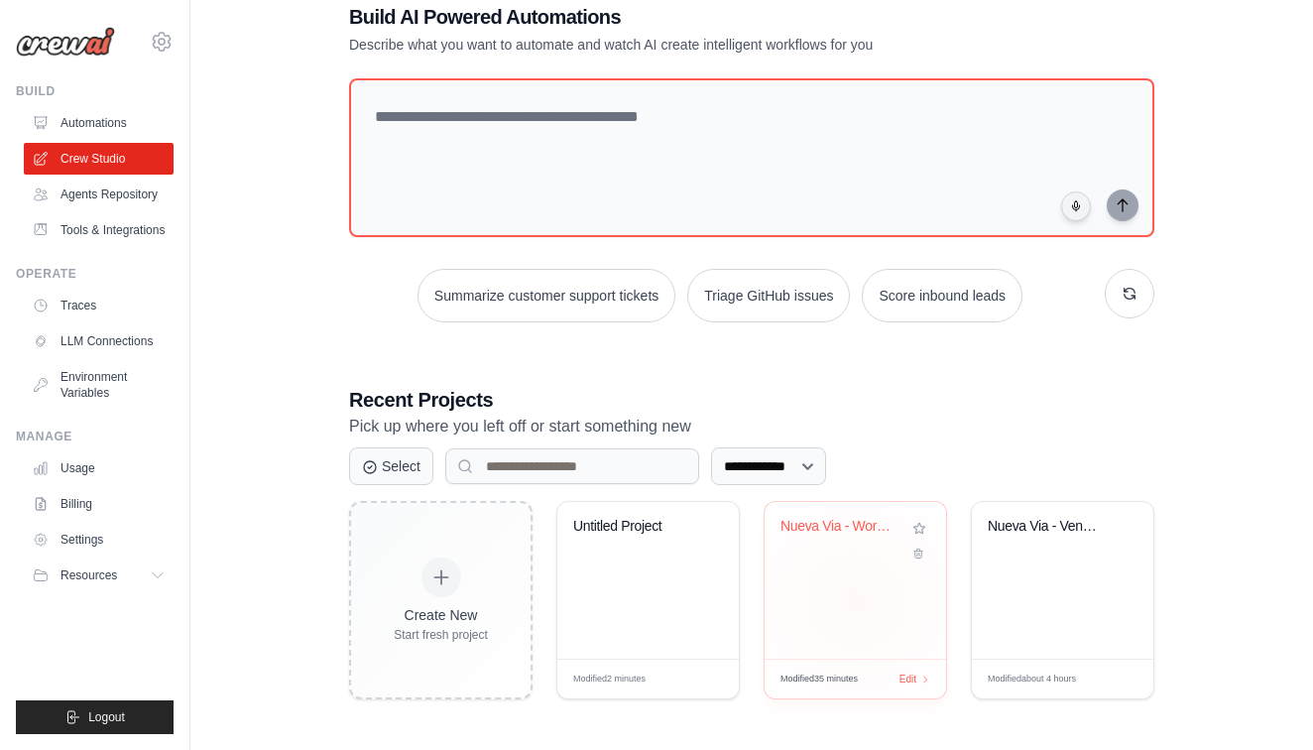
scroll to position [117, 0]
click at [842, 606] on div "Nueva Via - World-Class Venture Val..." at bounding box center [856, 581] width 182 height 157
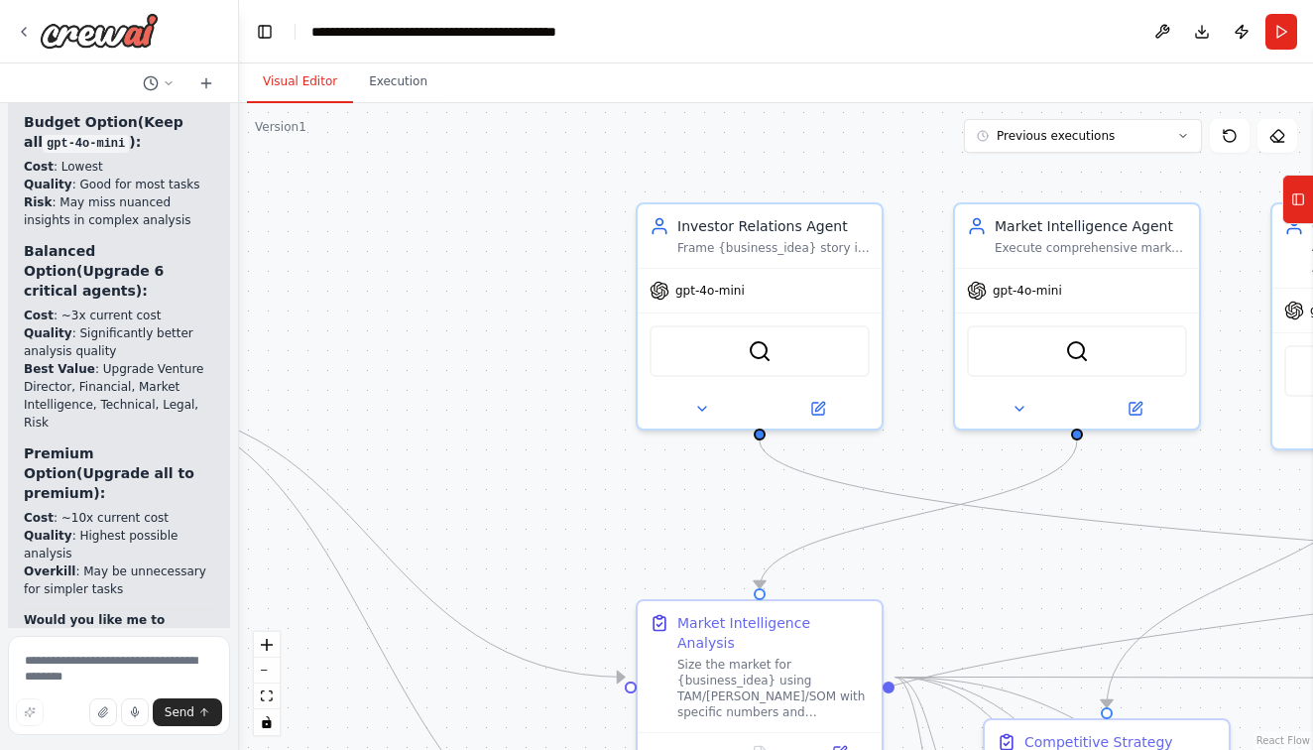
scroll to position [42592, 0]
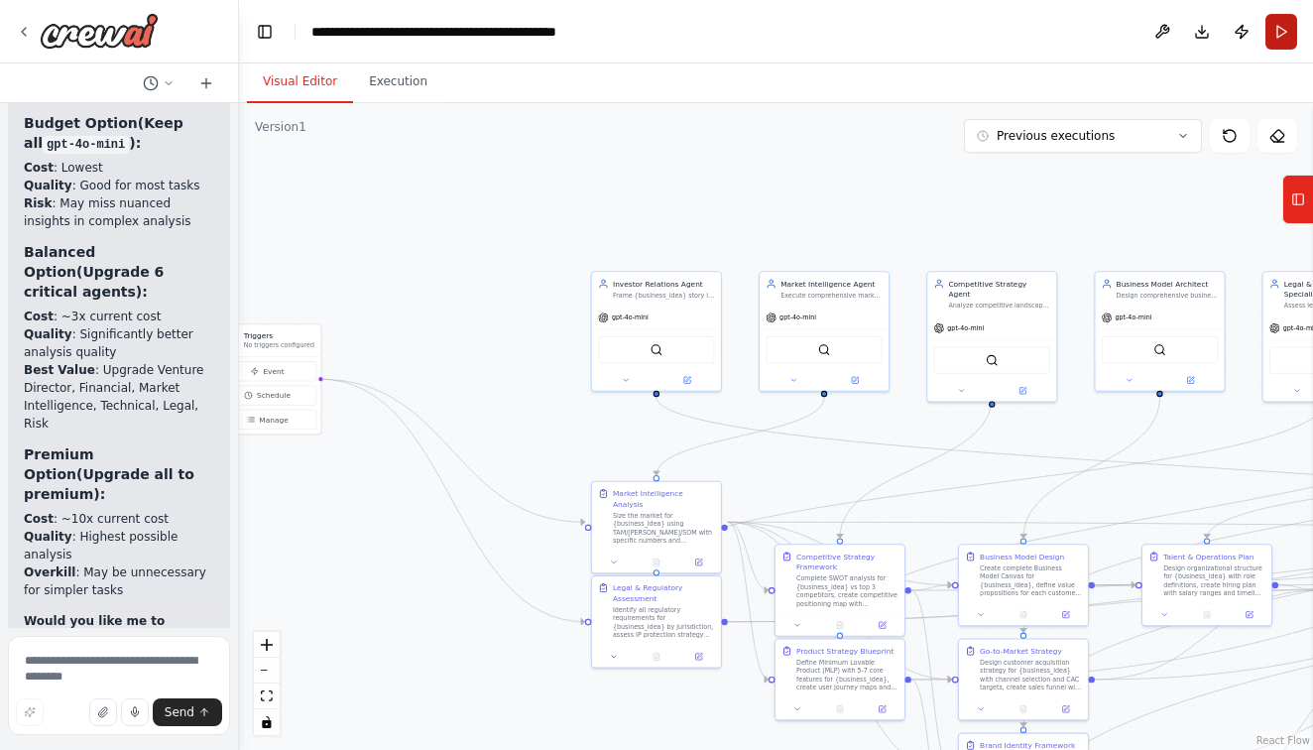
click at [1289, 29] on button "Run" at bounding box center [1282, 32] width 32 height 36
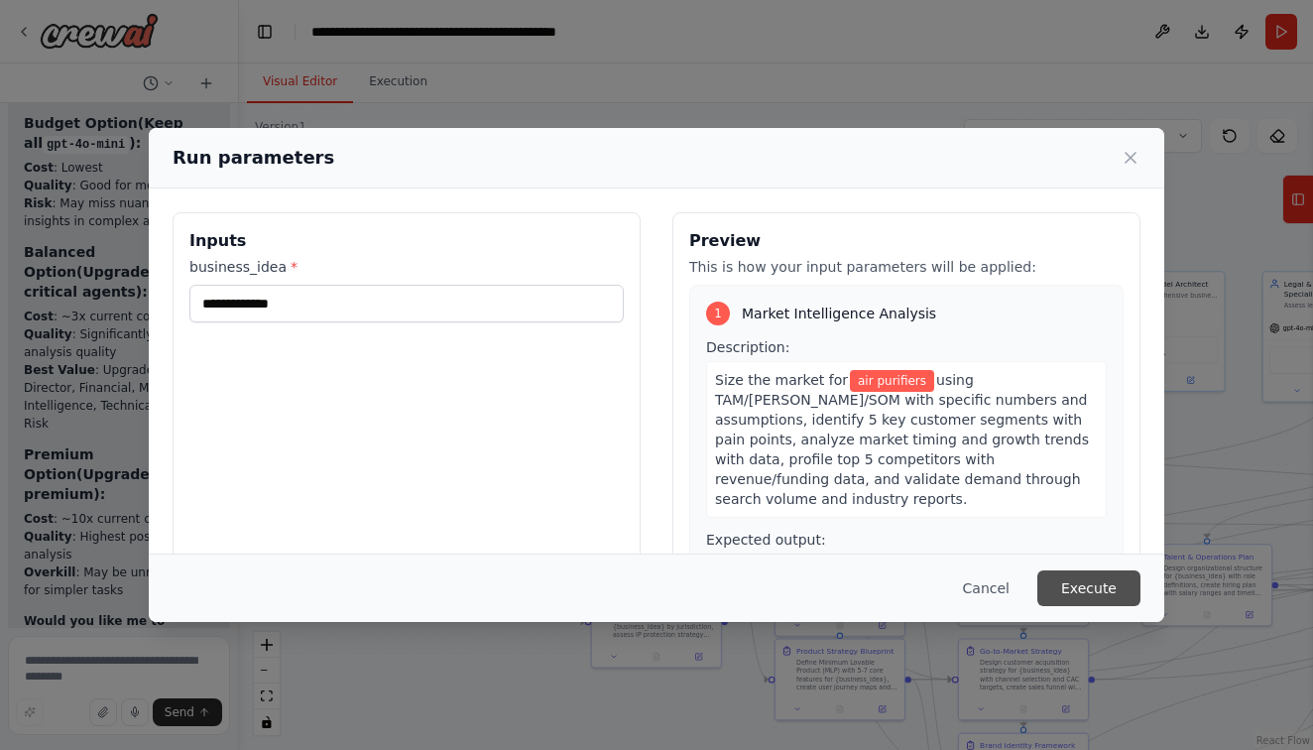
click at [1084, 588] on button "Execute" at bounding box center [1089, 588] width 103 height 36
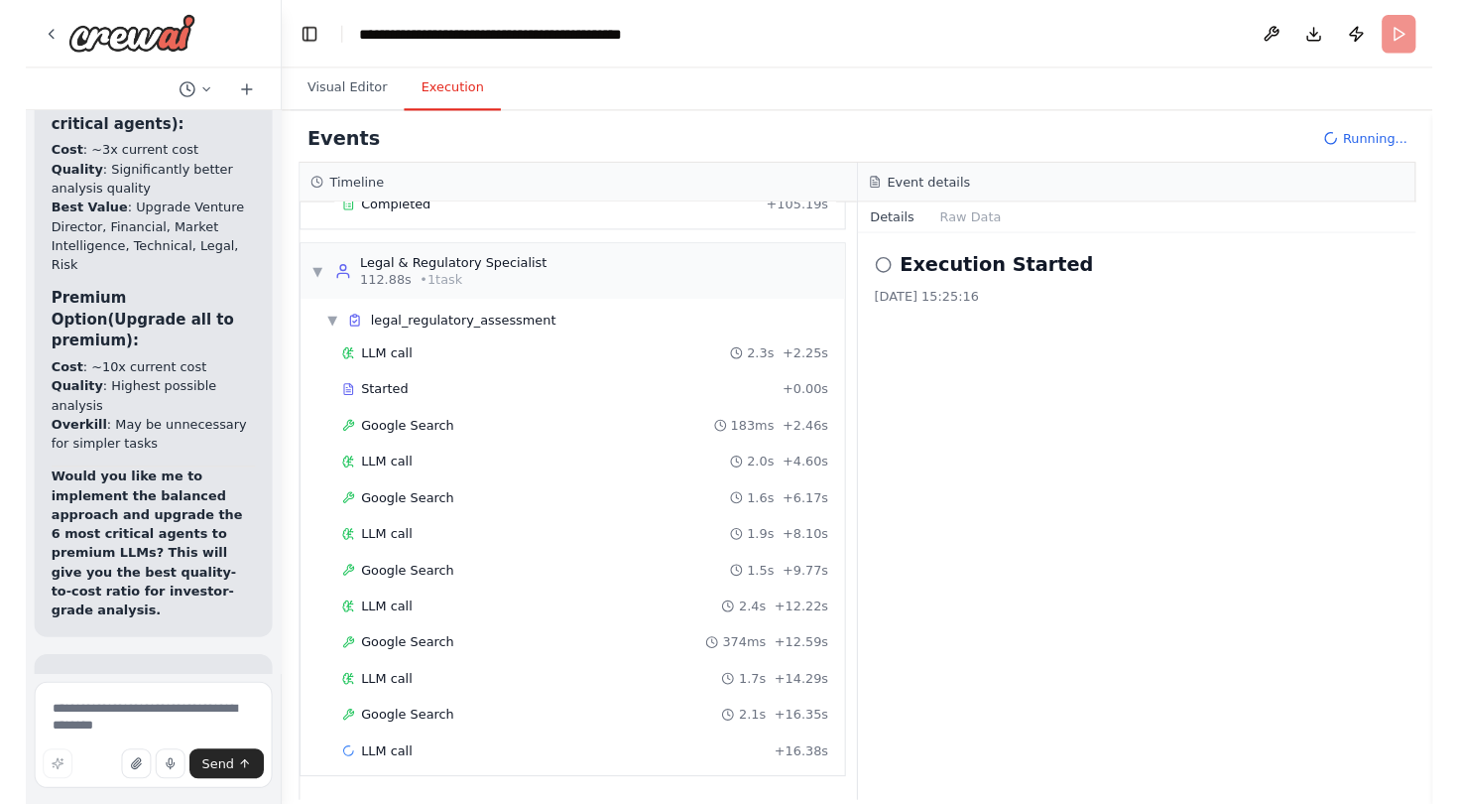
scroll to position [885, 0]
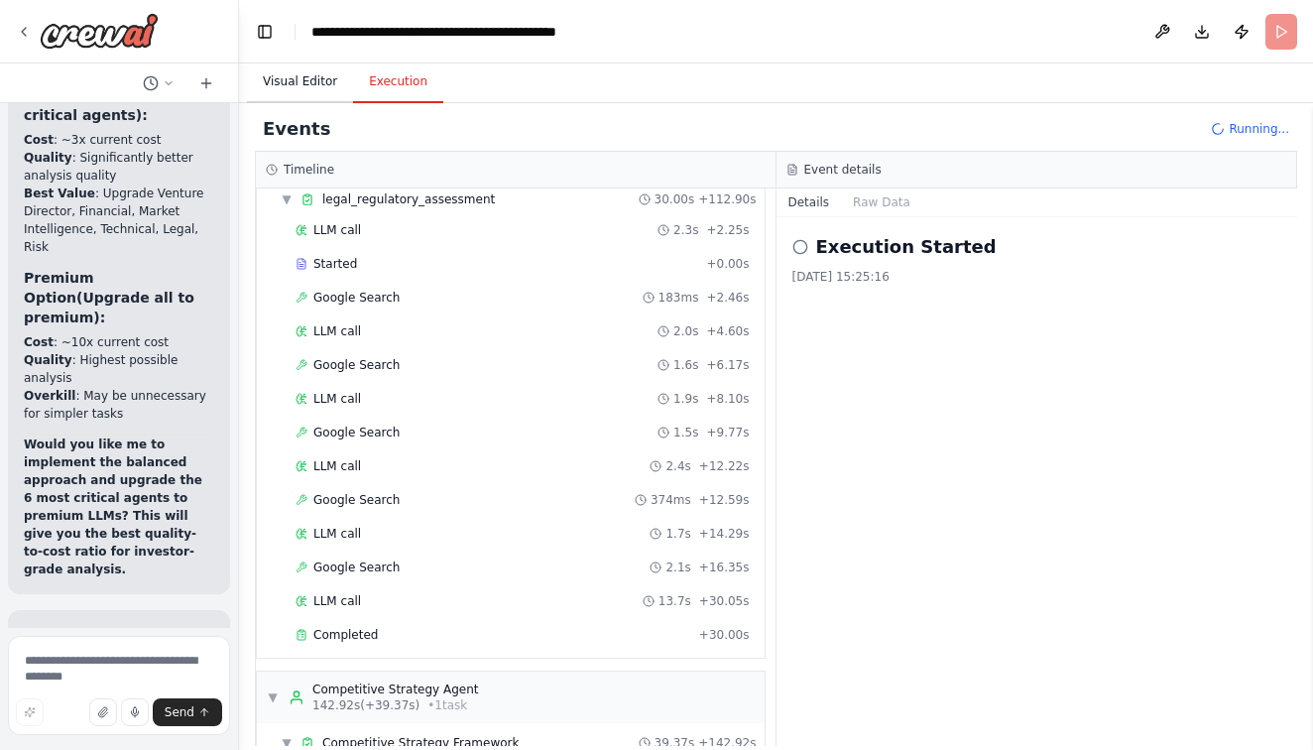
click at [327, 72] on button "Visual Editor" at bounding box center [300, 83] width 106 height 42
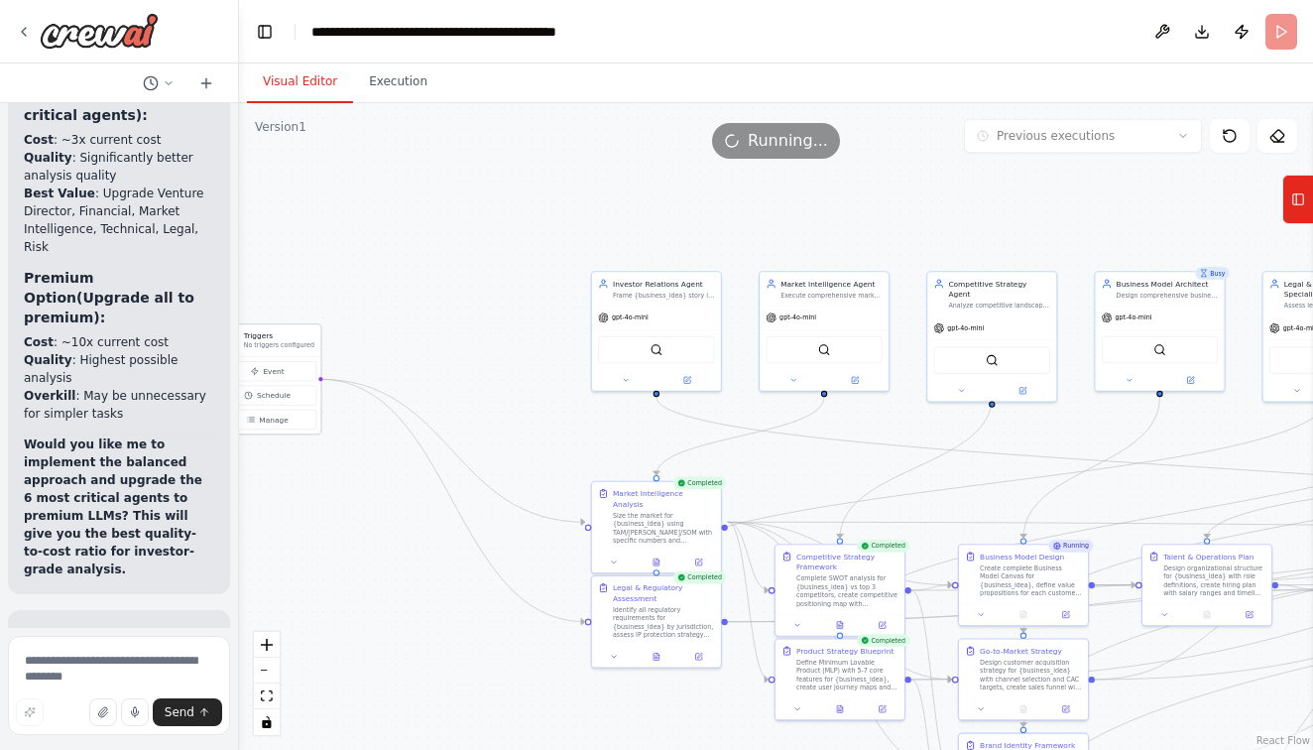
click at [285, 343] on p "No triggers configured" at bounding box center [279, 345] width 70 height 8
drag, startPoint x: 285, startPoint y: 343, endPoint x: 375, endPoint y: 293, distance: 103.5
click at [314, 341] on p "No triggers configured" at bounding box center [279, 345] width 70 height 8
click at [265, 642] on icon "zoom in" at bounding box center [267, 645] width 12 height 12
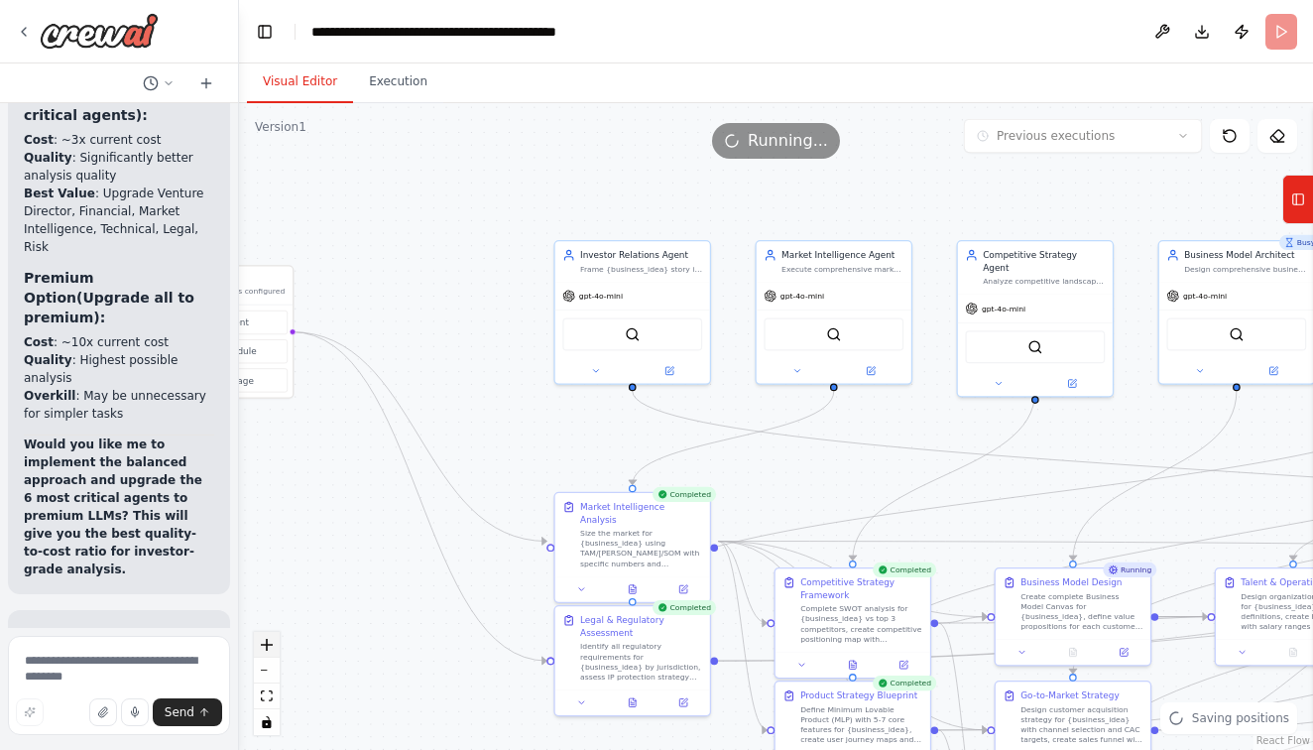
click at [265, 642] on icon "zoom in" at bounding box center [267, 645] width 12 height 12
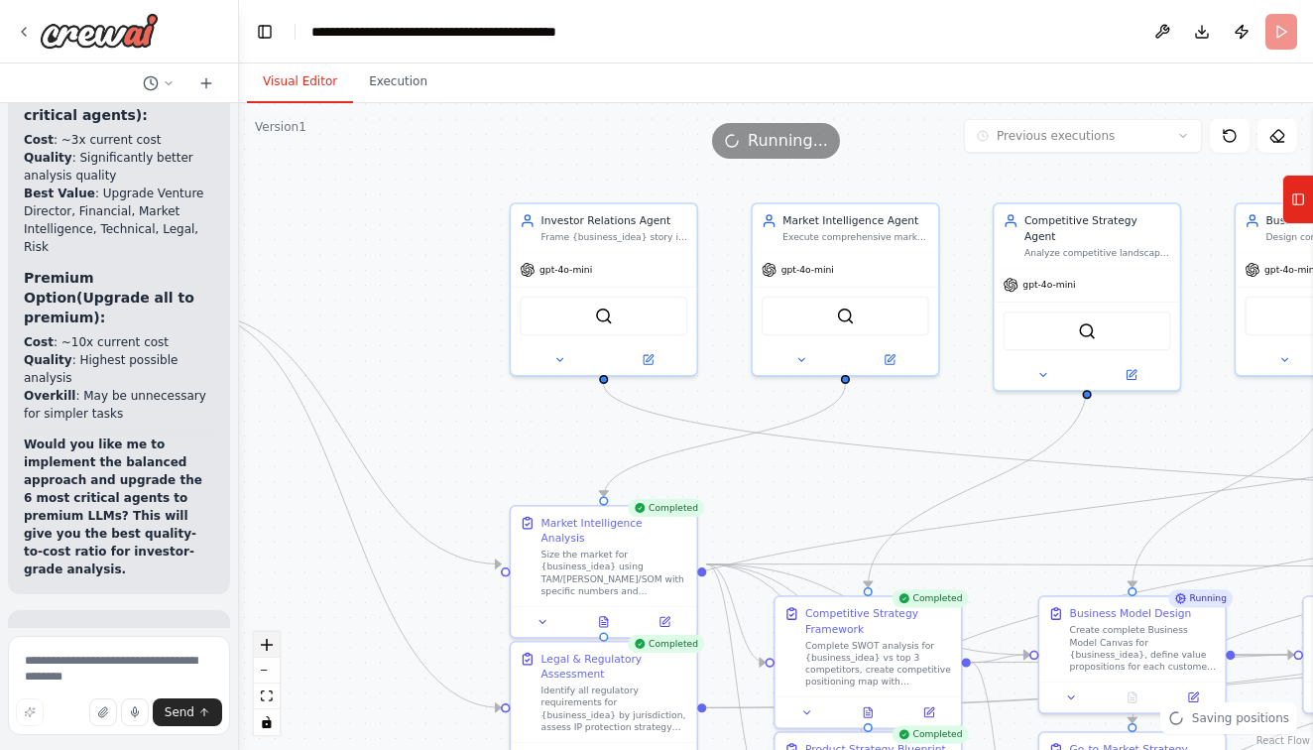
click at [265, 642] on icon "zoom in" at bounding box center [267, 645] width 12 height 12
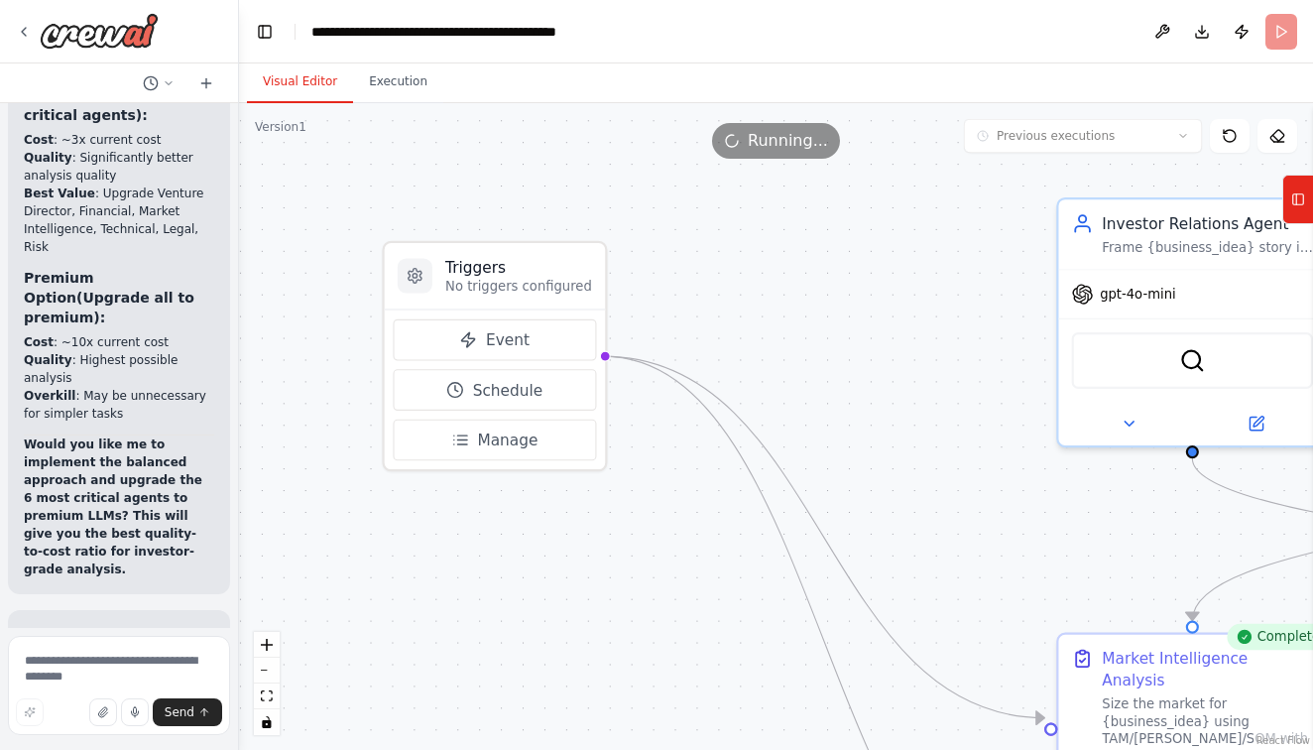
drag, startPoint x: 316, startPoint y: 452, endPoint x: 981, endPoint y: 546, distance: 671.2
click at [981, 546] on div ".deletable-edge-delete-btn { width: 20px; height: 20px; border: 0px solid #ffff…" at bounding box center [776, 426] width 1074 height 647
click at [415, 287] on div at bounding box center [415, 275] width 35 height 35
click at [473, 268] on h3 "Triggers" at bounding box center [518, 267] width 147 height 22
click at [498, 437] on span "Manage" at bounding box center [507, 441] width 61 height 22
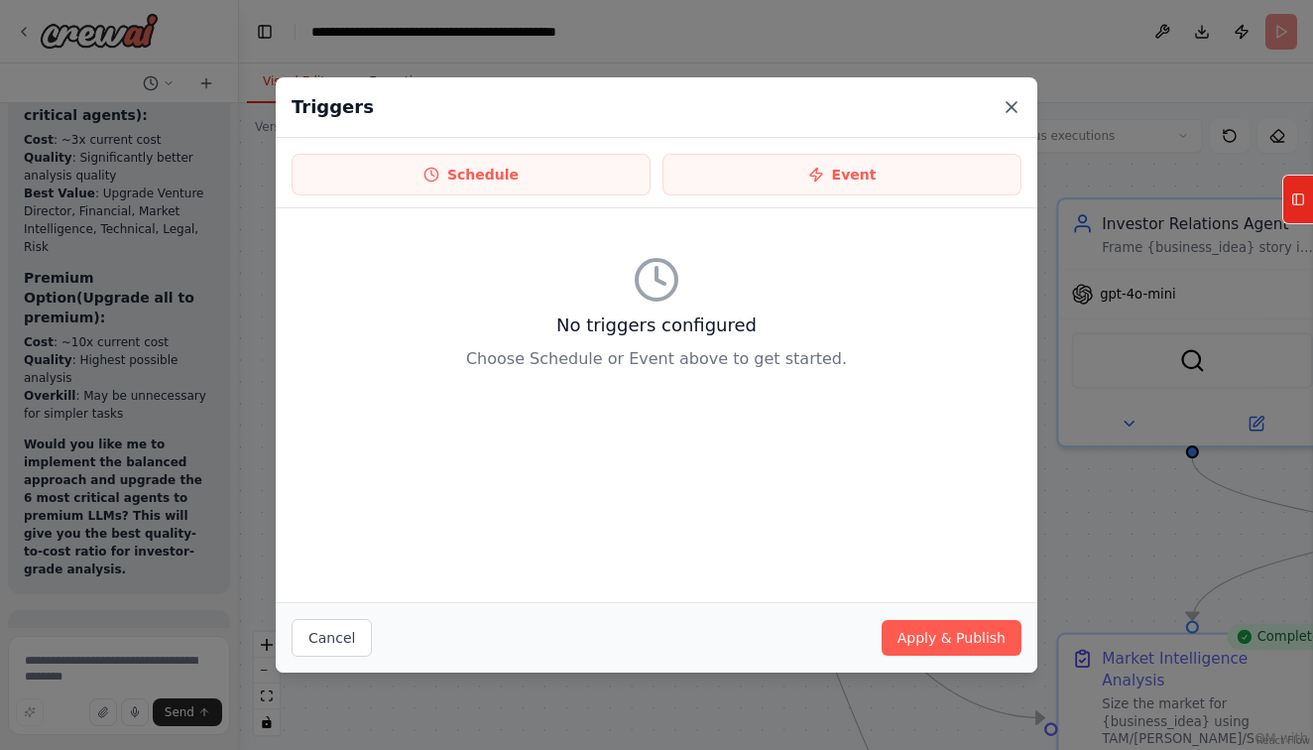
click at [1008, 114] on icon at bounding box center [1012, 107] width 20 height 20
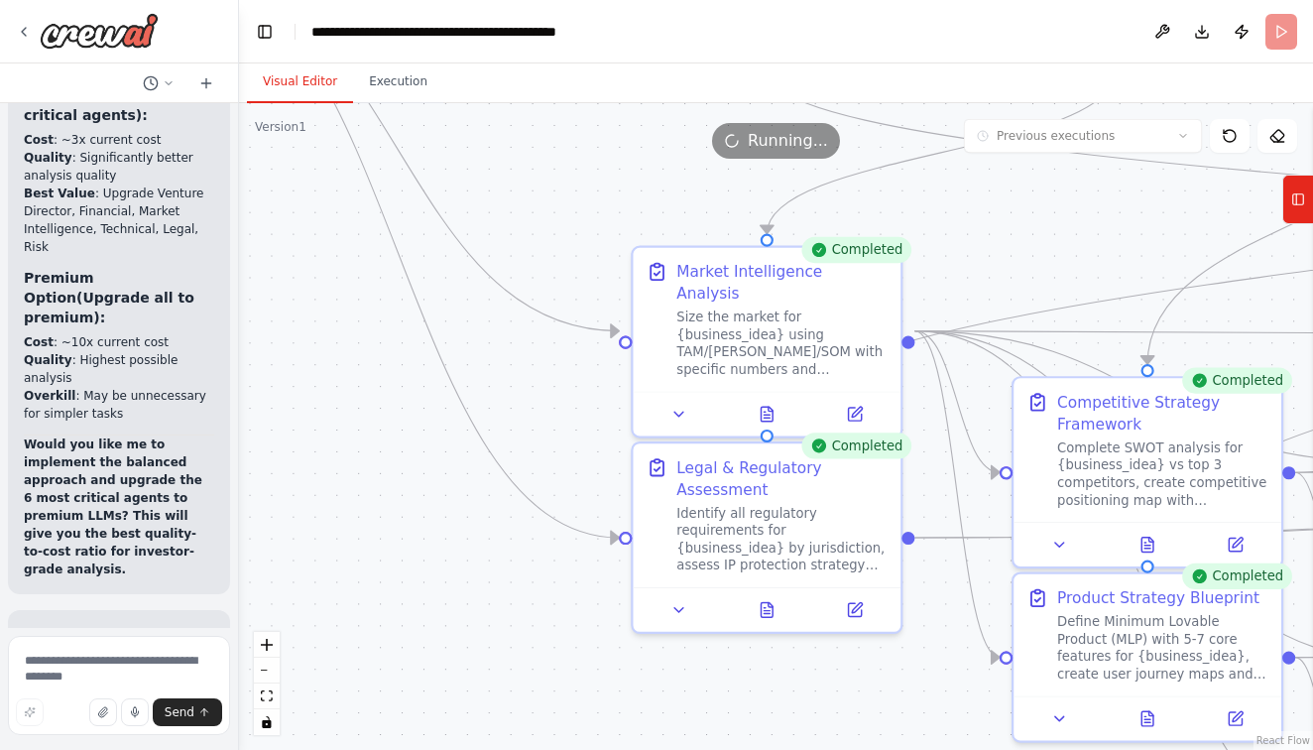
drag, startPoint x: 911, startPoint y: 476, endPoint x: 470, endPoint y: 79, distance: 592.8
click at [470, 79] on div "Visual Editor Execution Version 1 Previous executions Show Tools Hide Agents Tr…" at bounding box center [776, 406] width 1074 height 686
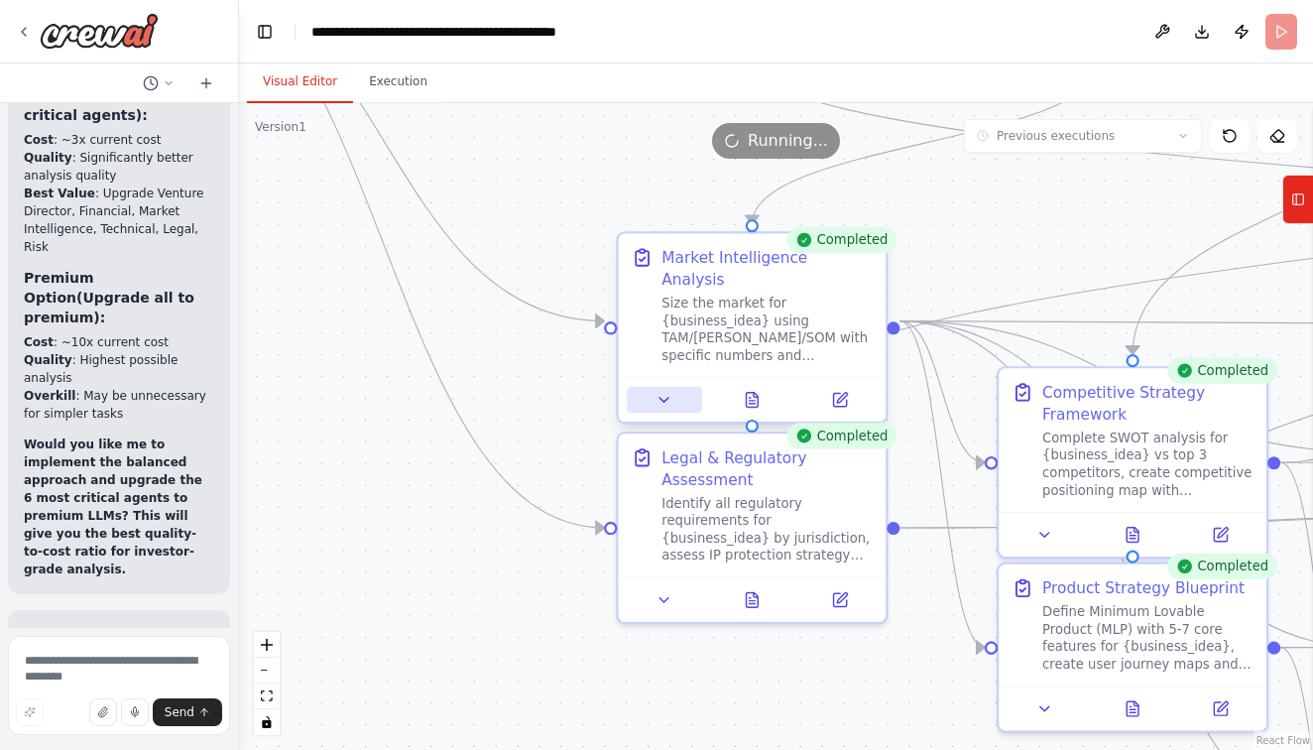
click at [670, 391] on icon at bounding box center [665, 400] width 18 height 18
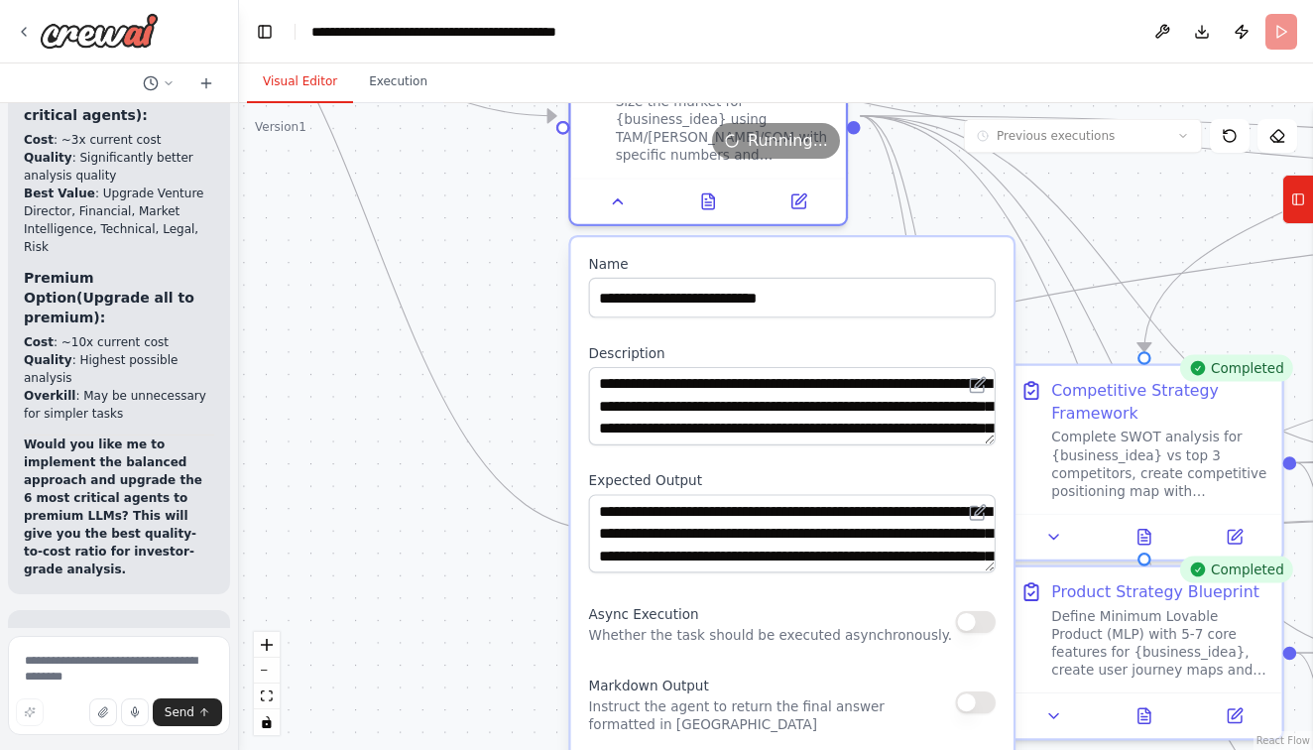
drag, startPoint x: 920, startPoint y: 527, endPoint x: 873, endPoint y: 326, distance: 205.7
click at [873, 344] on label "Description" at bounding box center [792, 353] width 407 height 18
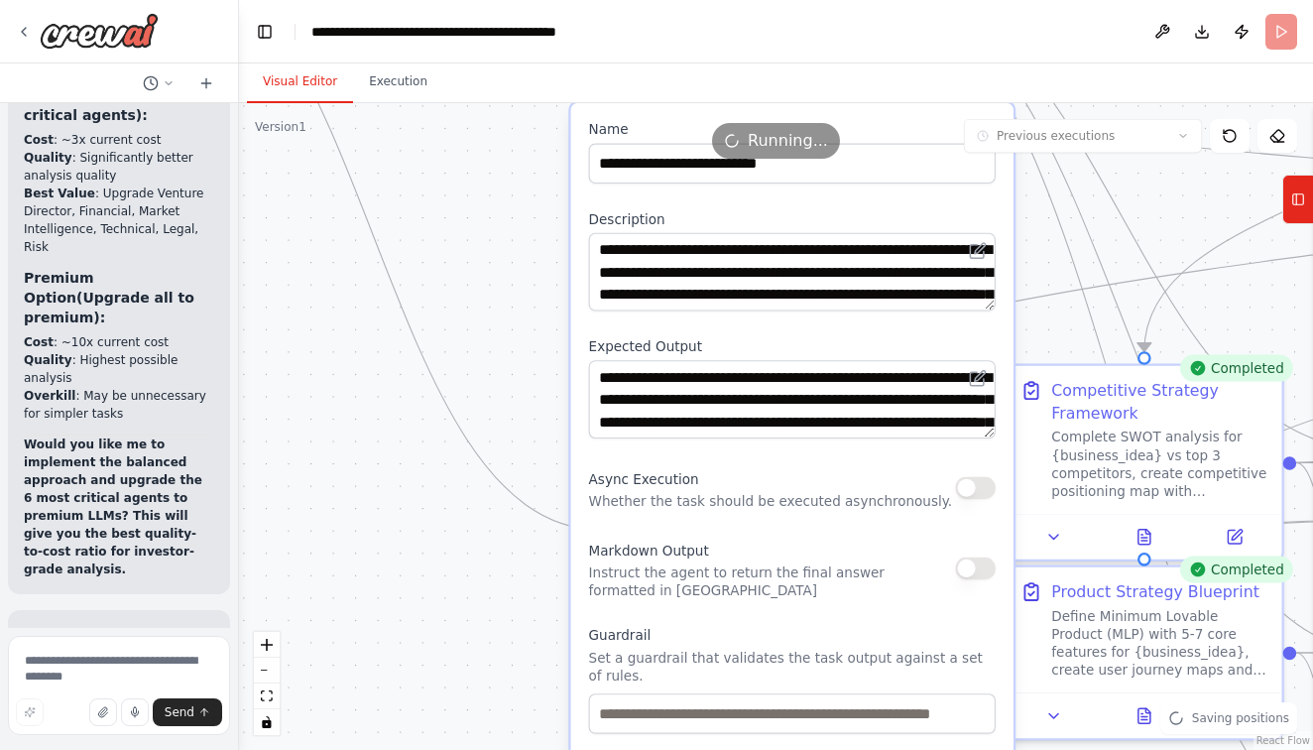
drag, startPoint x: 850, startPoint y: 596, endPoint x: 839, endPoint y: 458, distance: 138.3
click at [839, 465] on div "Async Execution Whether the task should be executed asynchronously." at bounding box center [771, 487] width 364 height 45
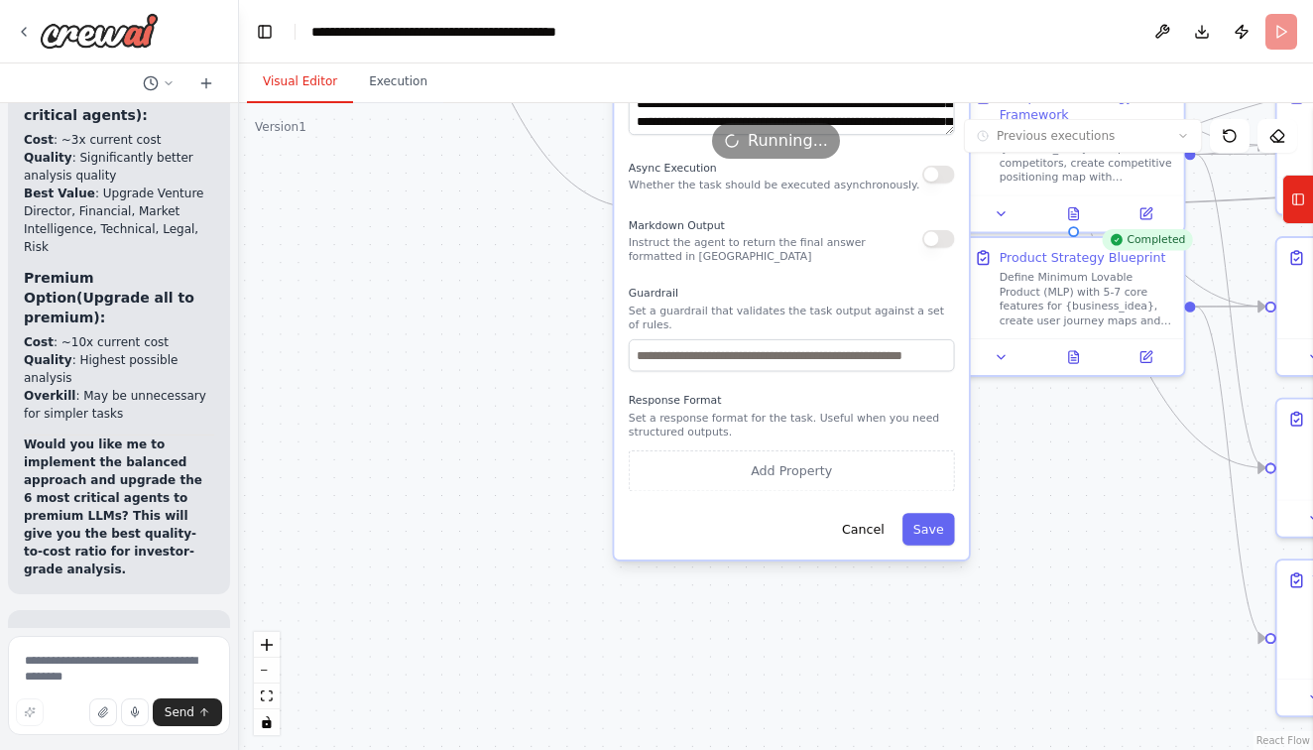
drag, startPoint x: 583, startPoint y: 631, endPoint x: 573, endPoint y: 323, distance: 307.7
click at [573, 323] on div ".deletable-edge-delete-btn { width: 20px; height: 20px; border: 0px solid #ffff…" at bounding box center [776, 426] width 1074 height 647
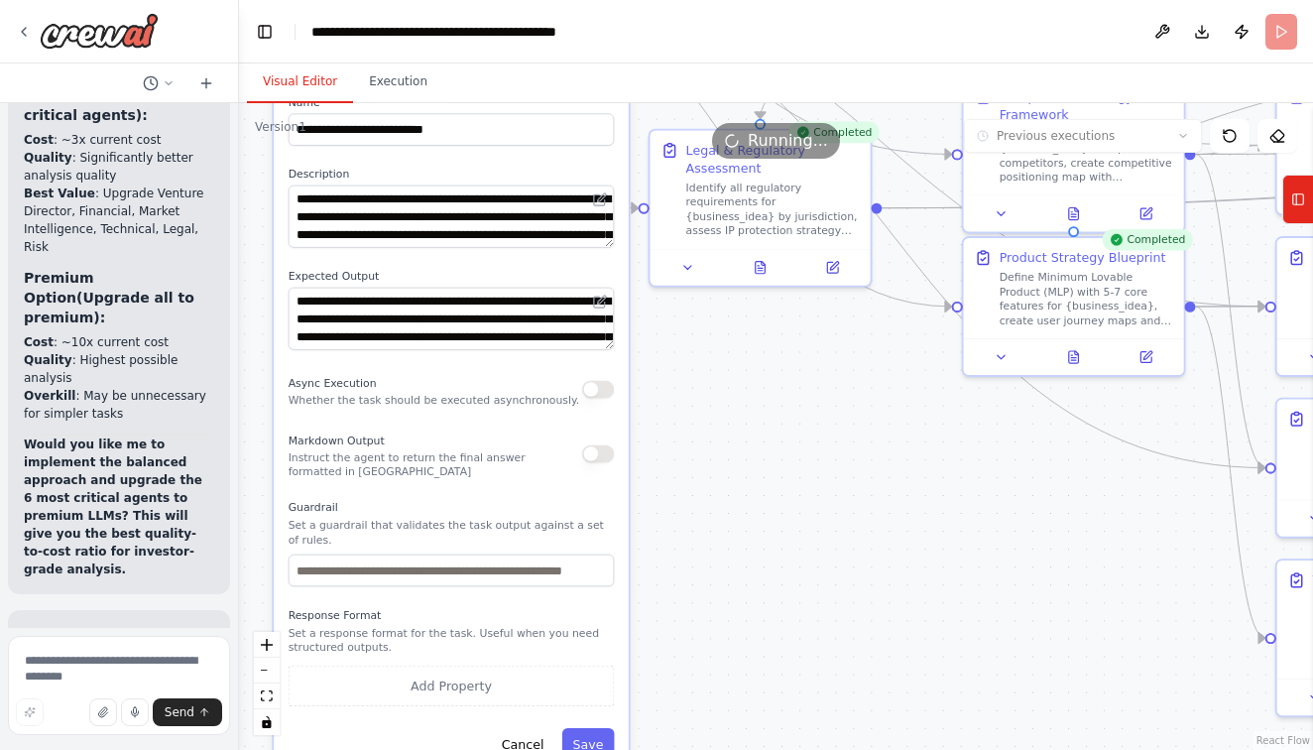
drag, startPoint x: 788, startPoint y: 195, endPoint x: 447, endPoint y: 409, distance: 401.6
click at [447, 409] on div "**********" at bounding box center [451, 427] width 355 height 693
click at [685, 268] on icon at bounding box center [688, 264] width 14 height 14
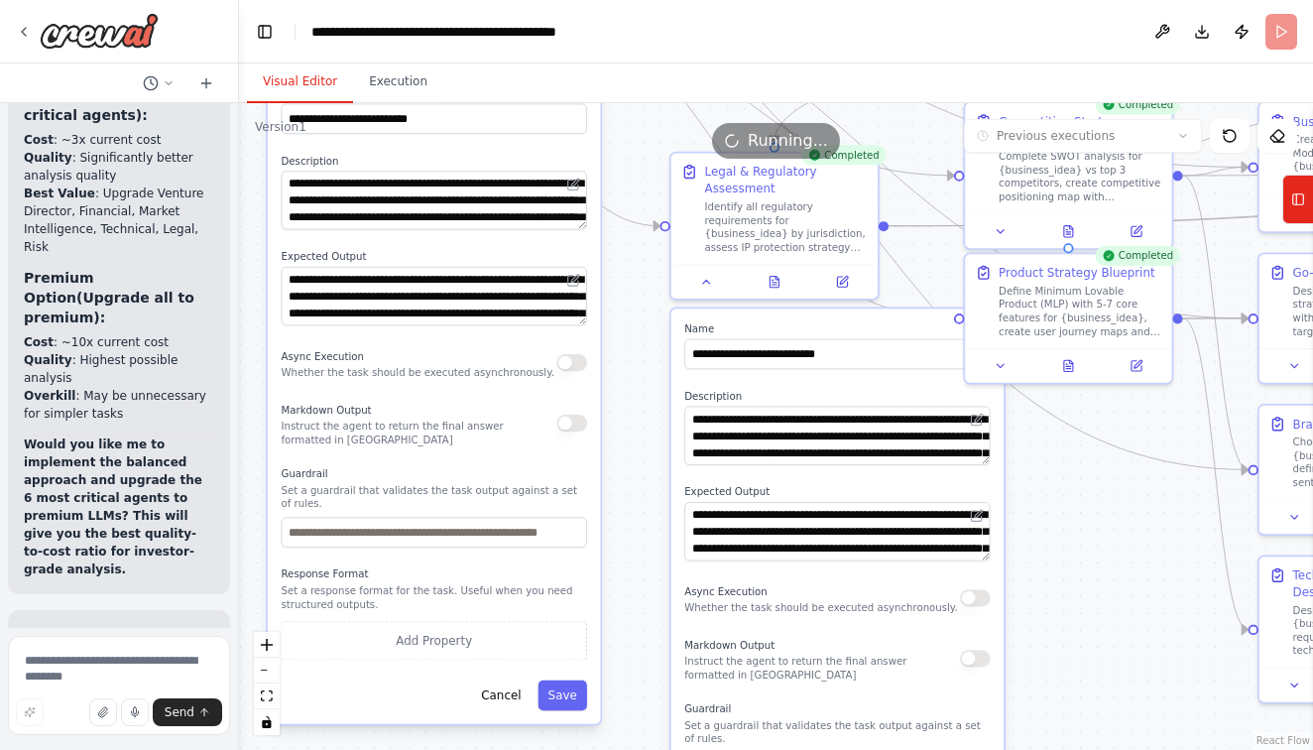
drag, startPoint x: 535, startPoint y: 621, endPoint x: 491, endPoint y: 582, distance: 58.3
click at [491, 584] on p "Set a response format for the task. Useful when you need structured outputs." at bounding box center [435, 597] width 306 height 27
click at [508, 689] on button "Cancel" at bounding box center [501, 696] width 61 height 31
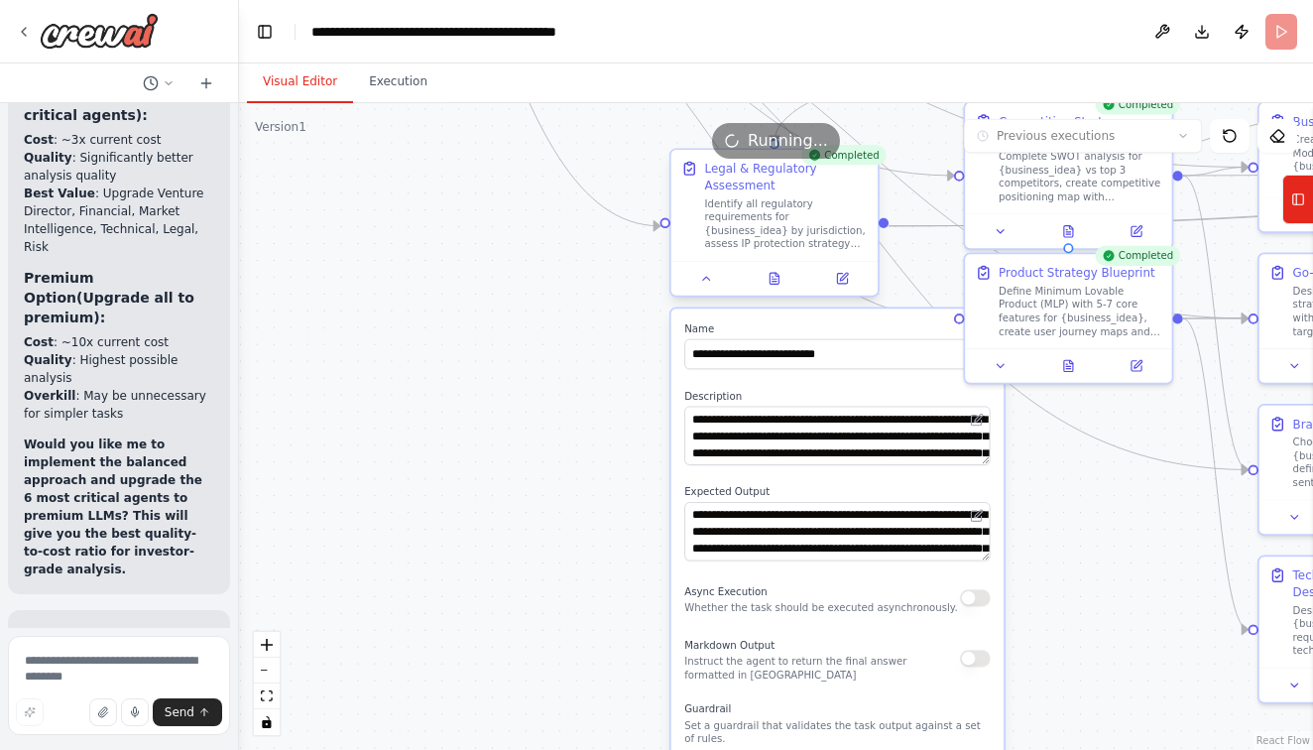
click at [705, 290] on div at bounding box center [775, 278] width 206 height 35
click at [708, 290] on div at bounding box center [775, 278] width 206 height 35
click at [704, 280] on icon at bounding box center [706, 278] width 7 height 3
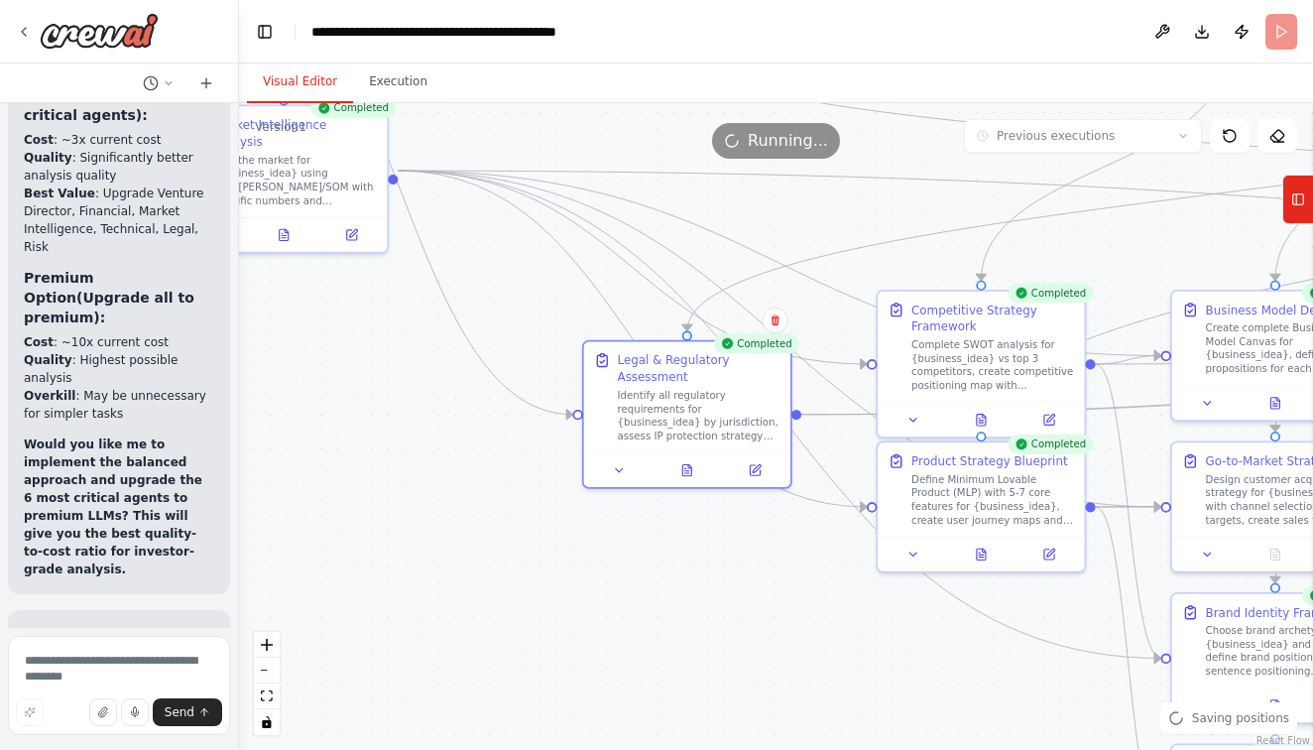
drag, startPoint x: 571, startPoint y: 366, endPoint x: 484, endPoint y: 555, distance: 207.7
click at [484, 555] on div ".deletable-edge-delete-btn { width: 20px; height: 20px; border: 0px solid #ffff…" at bounding box center [776, 426] width 1074 height 647
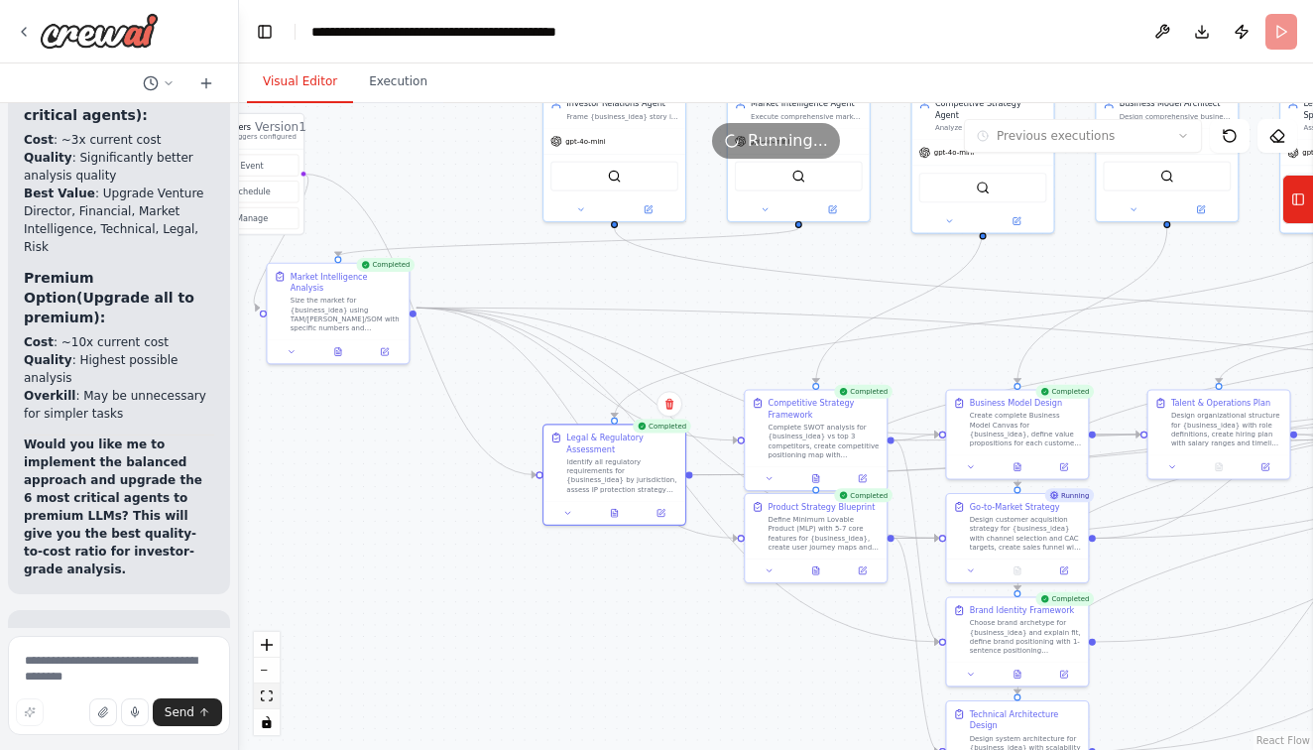
click at [262, 697] on icon "fit view" at bounding box center [267, 695] width 12 height 11
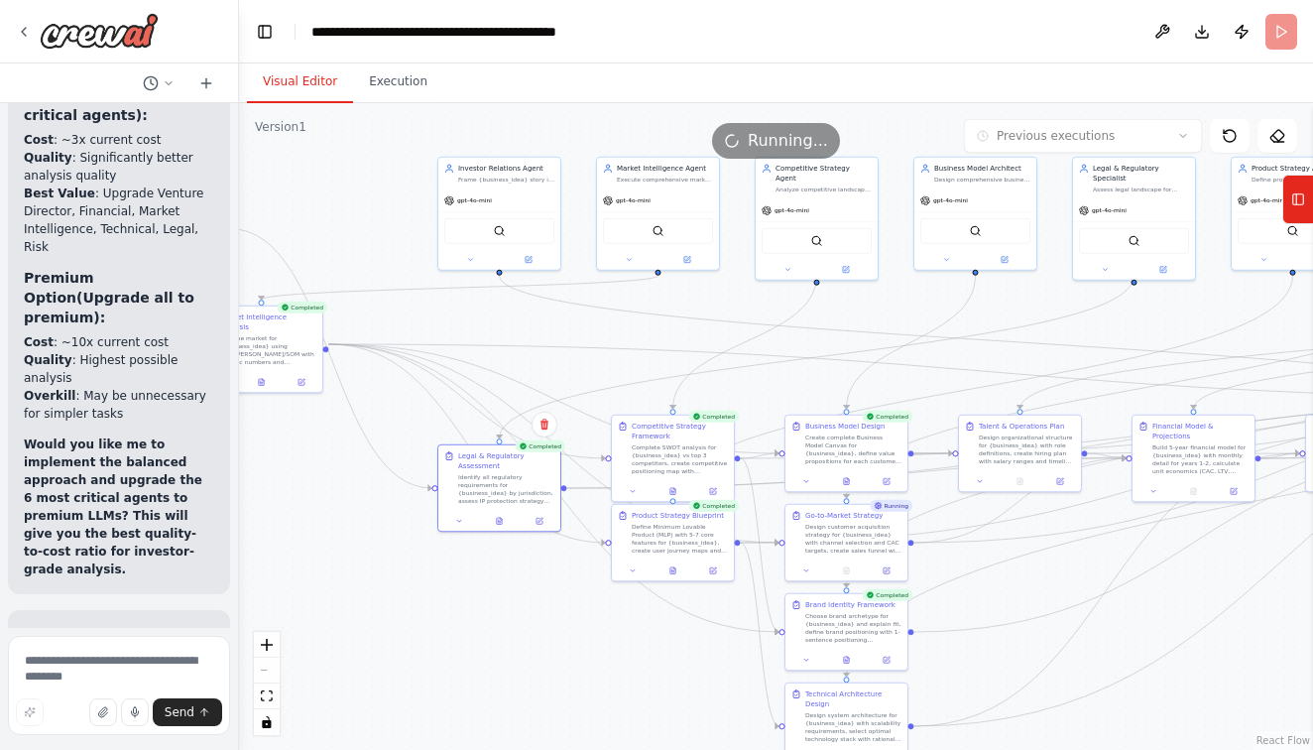
drag, startPoint x: 389, startPoint y: 287, endPoint x: 911, endPoint y: 323, distance: 523.1
click at [911, 323] on div ".deletable-edge-delete-btn { width: 20px; height: 20px; border: 0px solid #ffff…" at bounding box center [776, 426] width 1074 height 647
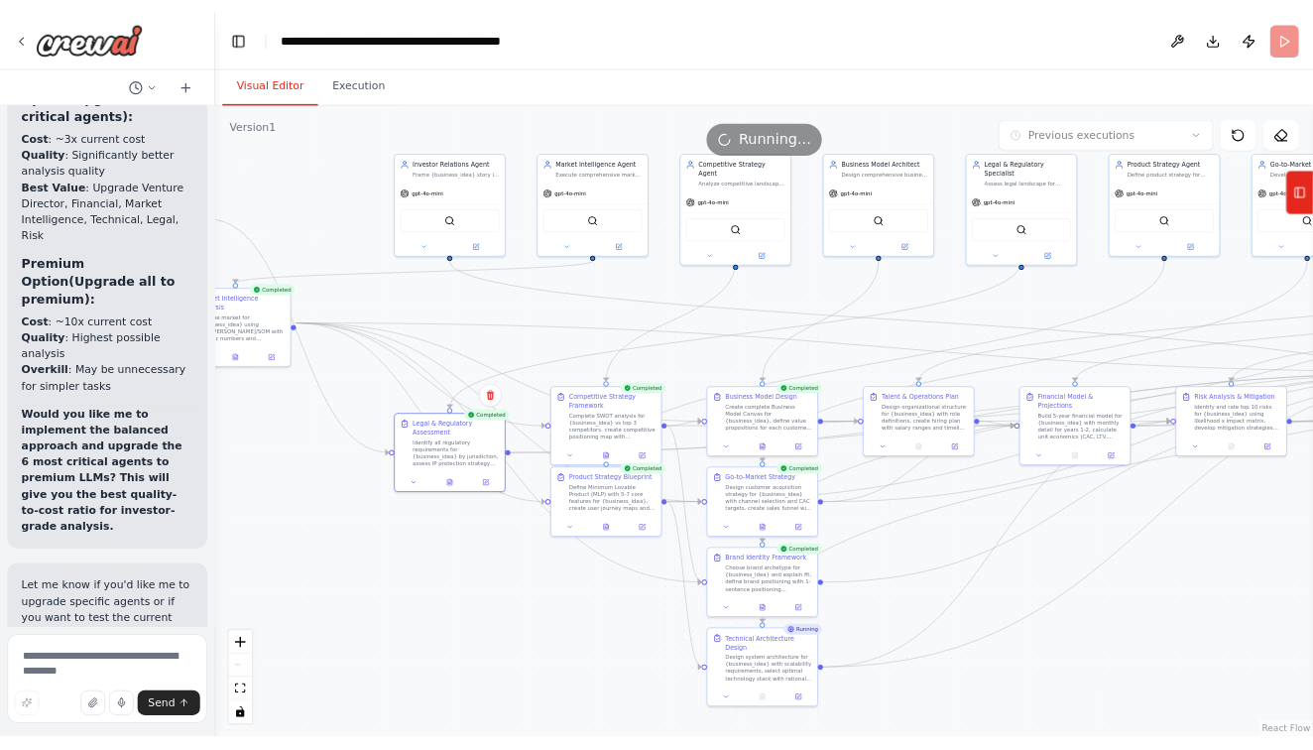
scroll to position [42715, 0]
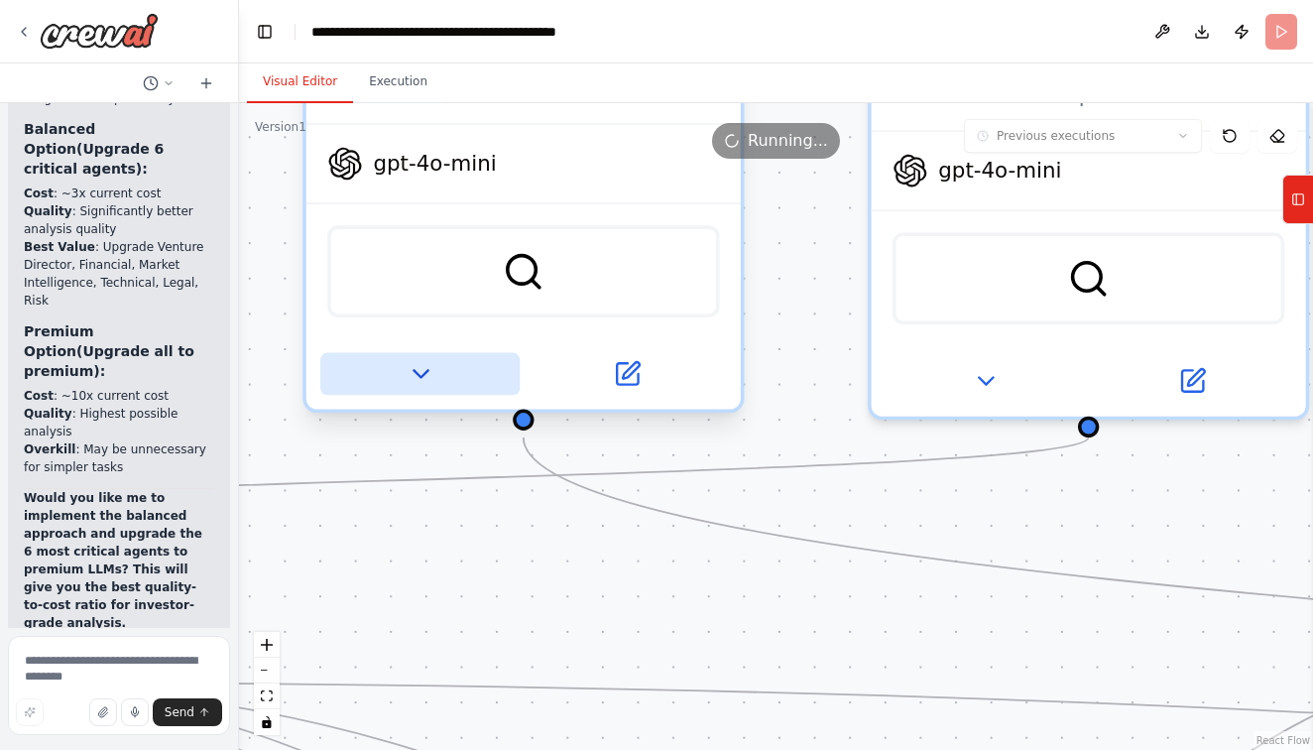
click at [432, 373] on icon at bounding box center [420, 374] width 28 height 28
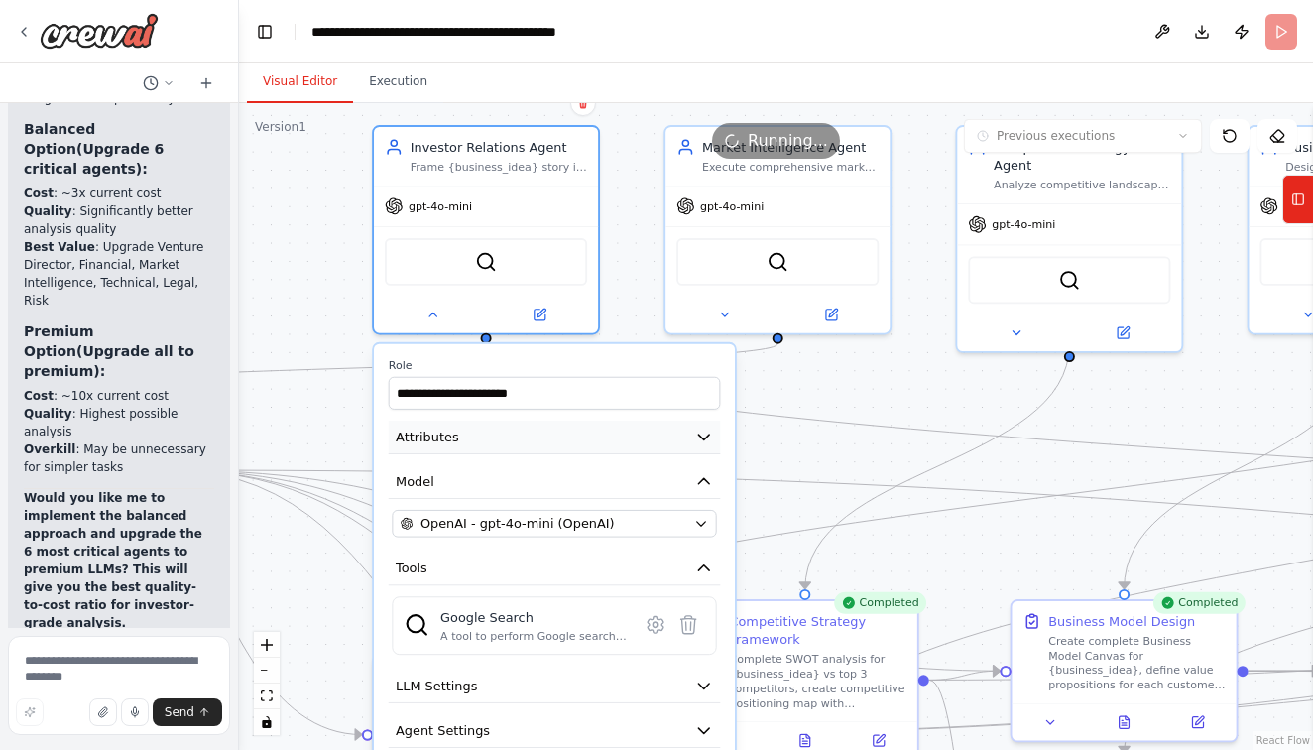
click at [588, 429] on button "Attributes" at bounding box center [555, 438] width 332 height 34
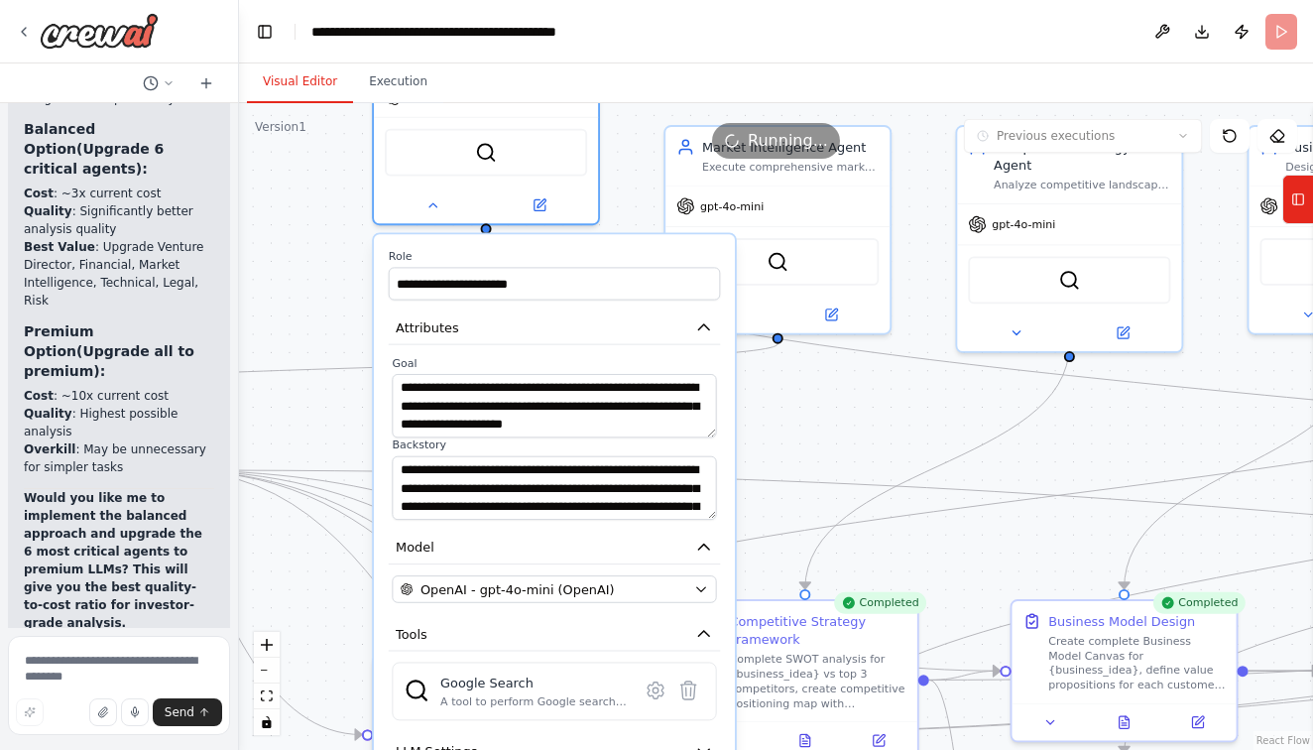
drag, startPoint x: 572, startPoint y: 473, endPoint x: 577, endPoint y: 366, distance: 107.3
click at [577, 366] on label "Goal" at bounding box center [554, 363] width 324 height 15
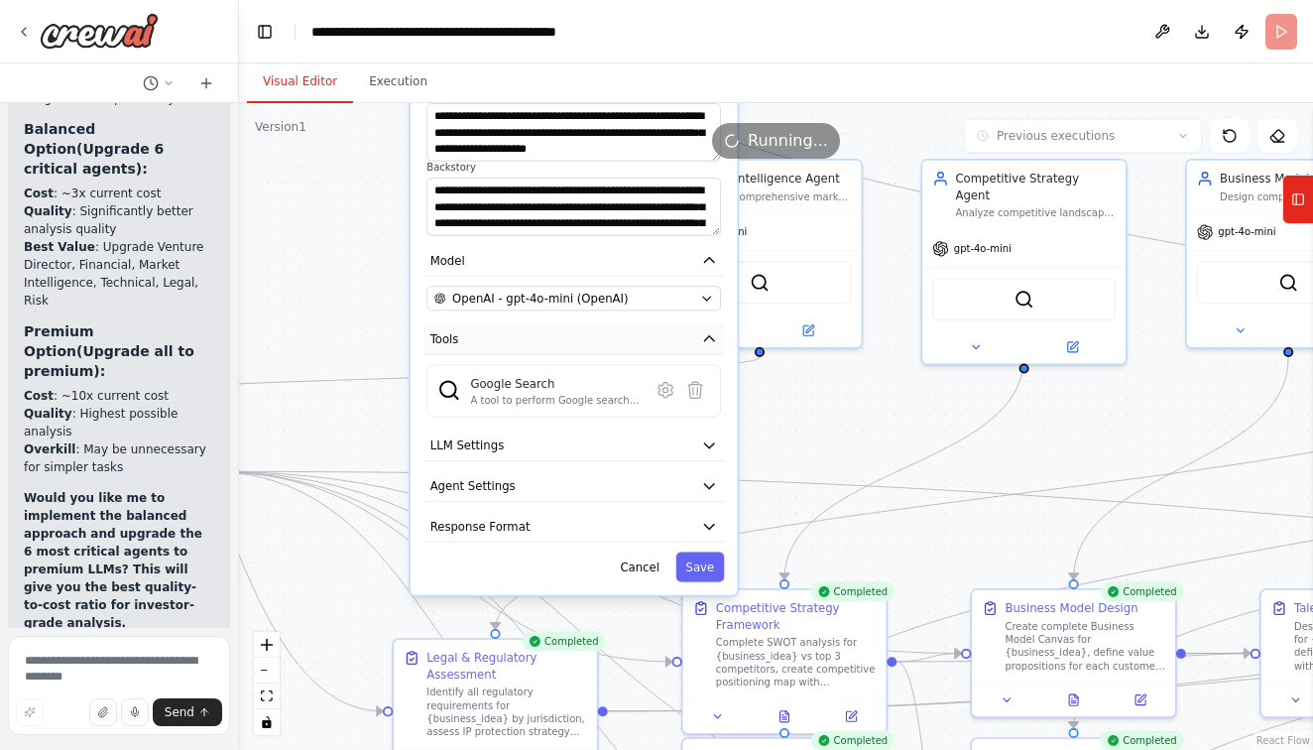
drag, startPoint x: 545, startPoint y: 628, endPoint x: 568, endPoint y: 337, distance: 291.6
click at [567, 338] on button "Tools" at bounding box center [574, 339] width 301 height 31
click at [703, 530] on icon "button" at bounding box center [709, 526] width 17 height 17
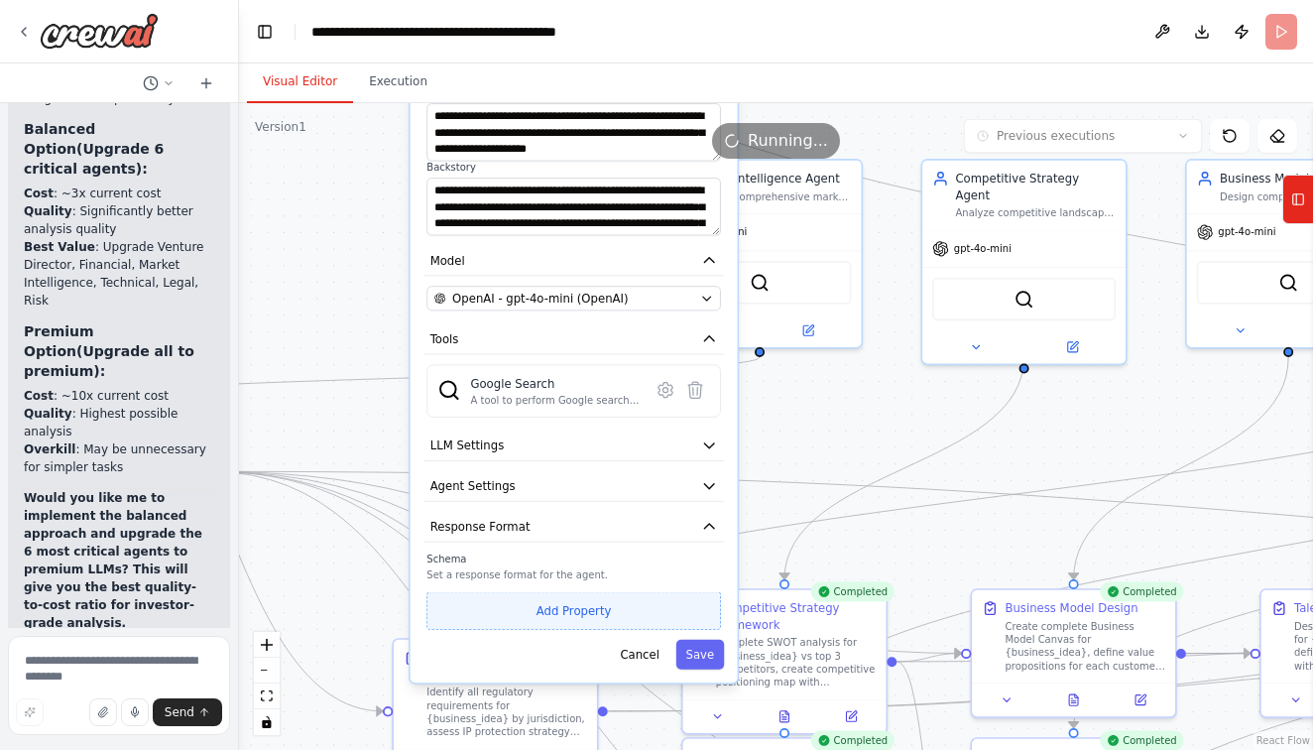
click at [525, 605] on button "Add Property" at bounding box center [574, 611] width 295 height 38
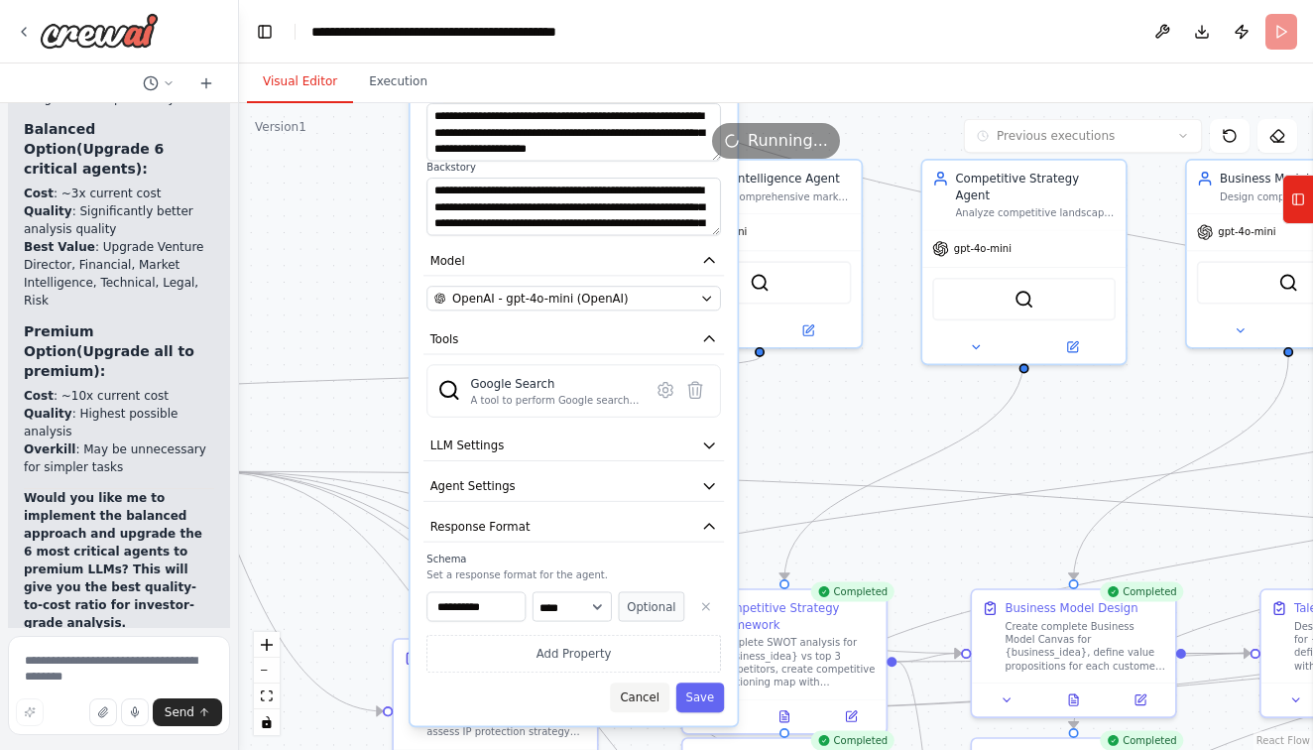
click at [650, 706] on button "Cancel" at bounding box center [640, 698] width 60 height 30
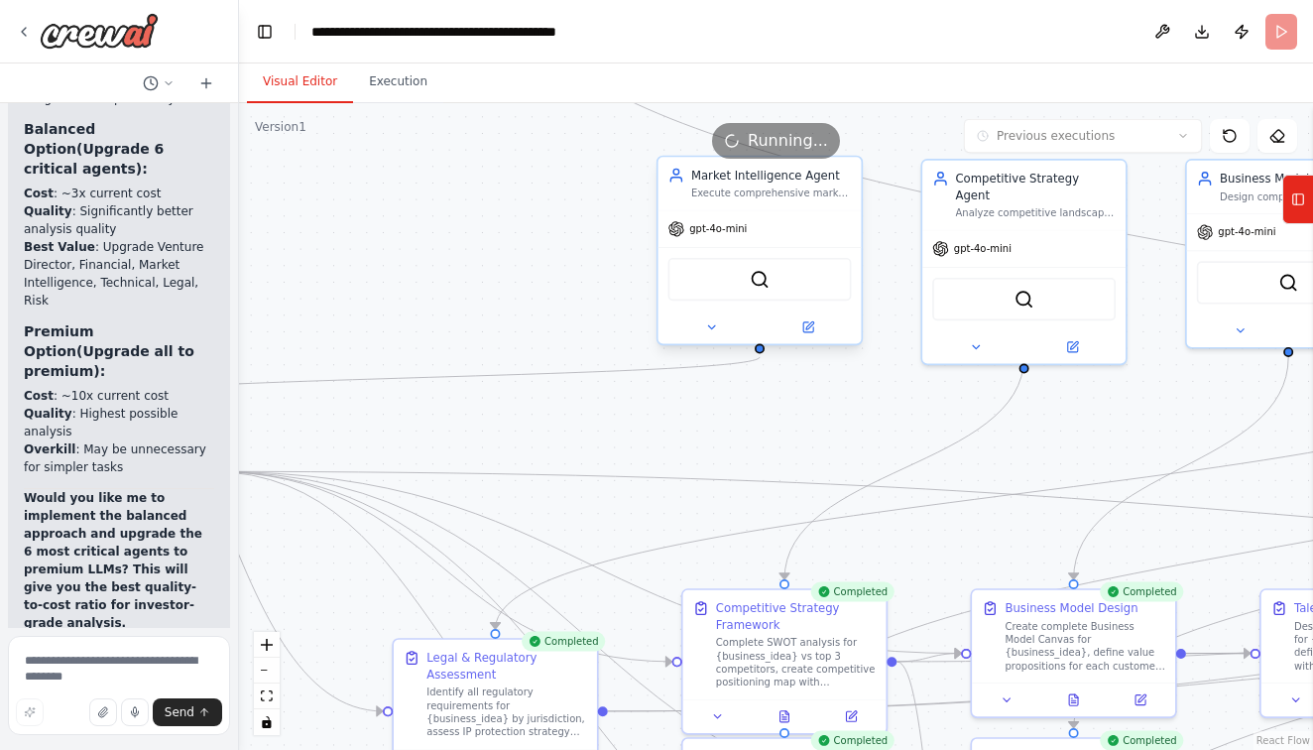
click at [706, 343] on div at bounding box center [760, 327] width 203 height 33
click at [706, 326] on icon at bounding box center [711, 326] width 13 height 13
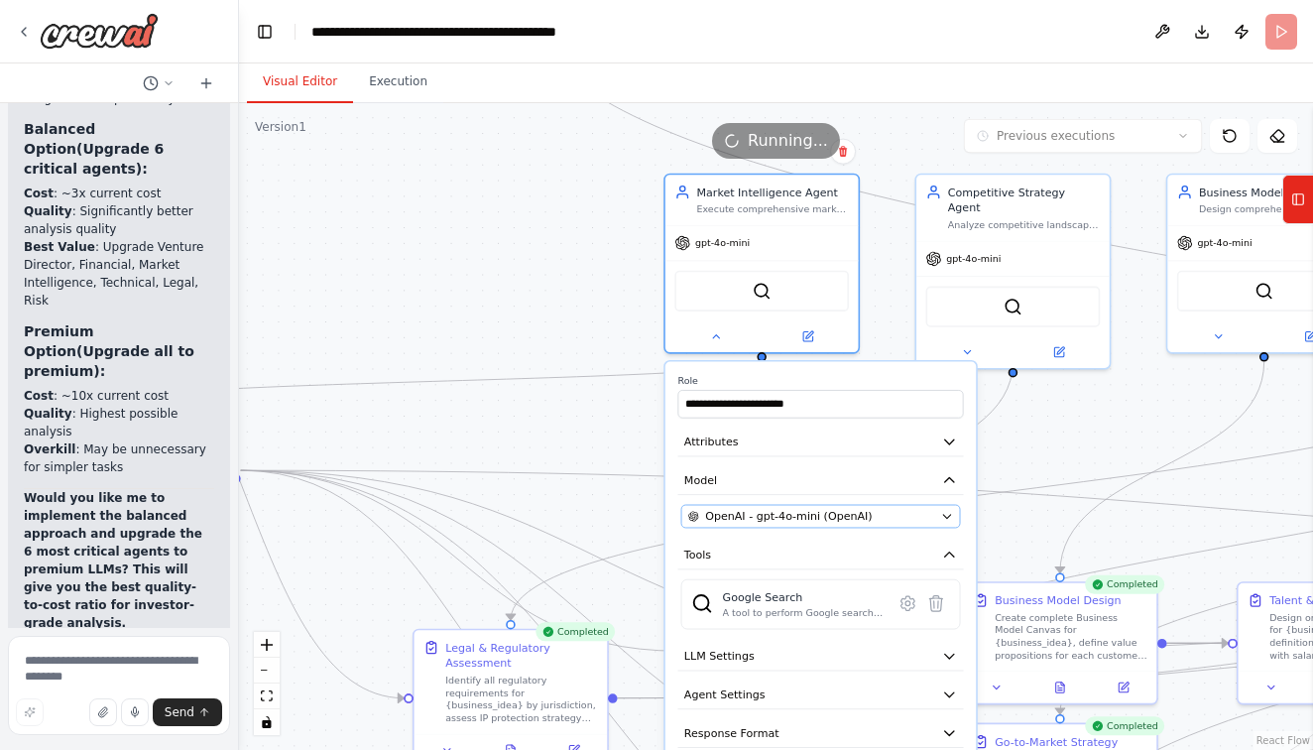
click at [943, 518] on icon "button" at bounding box center [947, 516] width 13 height 13
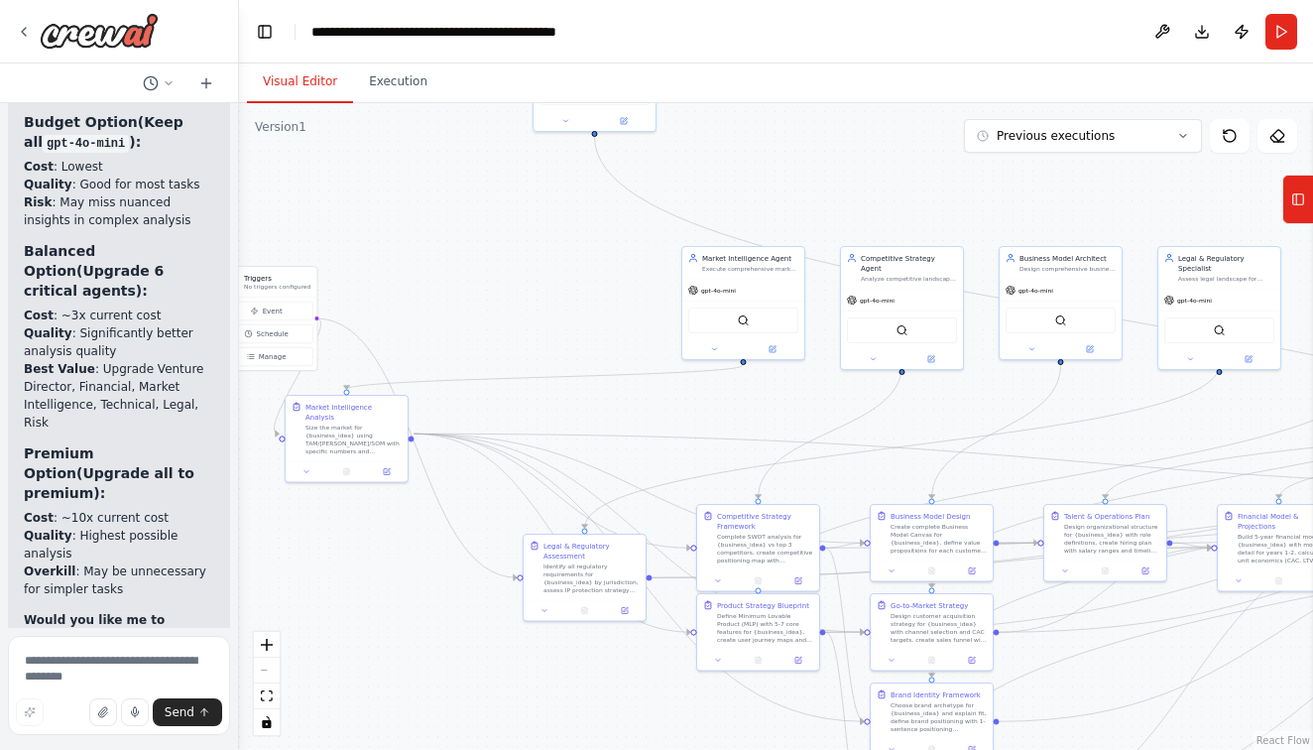
scroll to position [42592, 0]
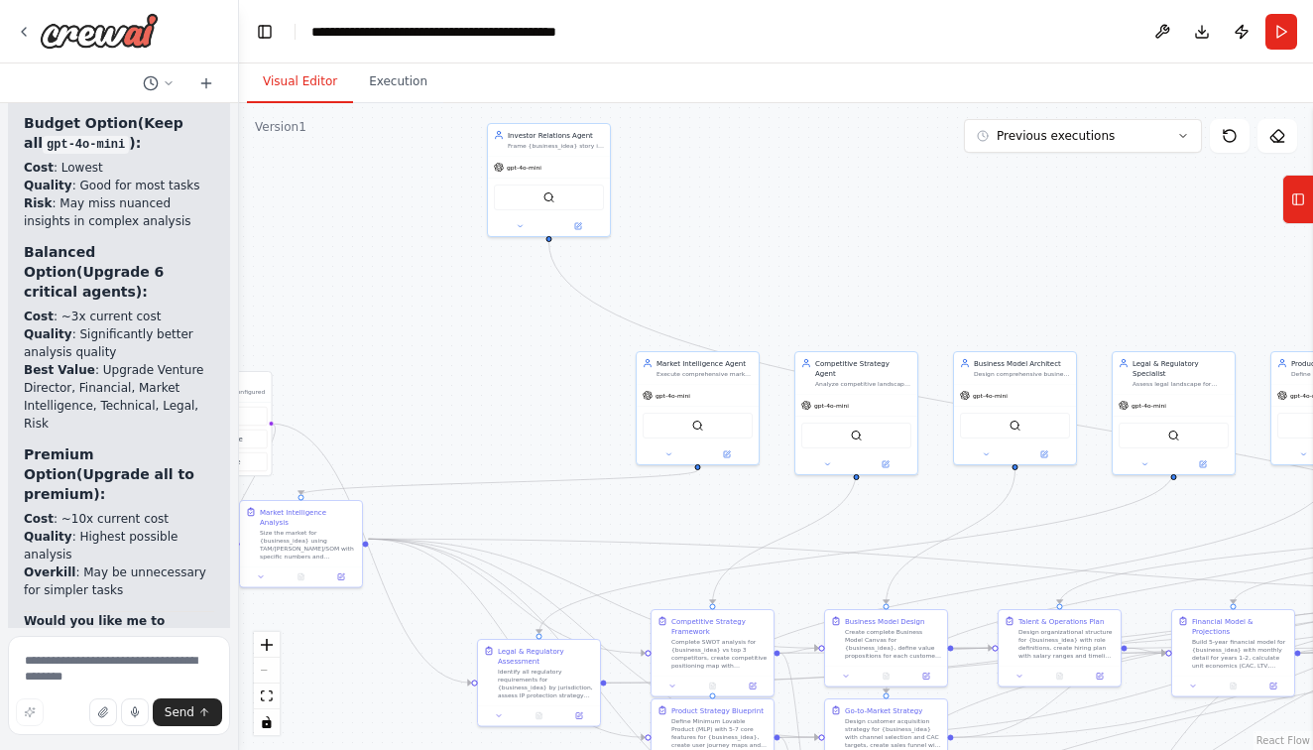
drag, startPoint x: 585, startPoint y: 365, endPoint x: 540, endPoint y: 470, distance: 114.6
click at [540, 470] on div ".deletable-edge-delete-btn { width: 20px; height: 20px; border: 0px solid #ffff…" at bounding box center [776, 426] width 1074 height 647
drag, startPoint x: 527, startPoint y: 144, endPoint x: 497, endPoint y: 367, distance: 225.2
click at [497, 367] on div "Investor Relations Agent Frame {business_idea} story in a credible, persuasive …" at bounding box center [526, 366] width 96 height 20
click at [91, 668] on textarea at bounding box center [119, 685] width 222 height 99
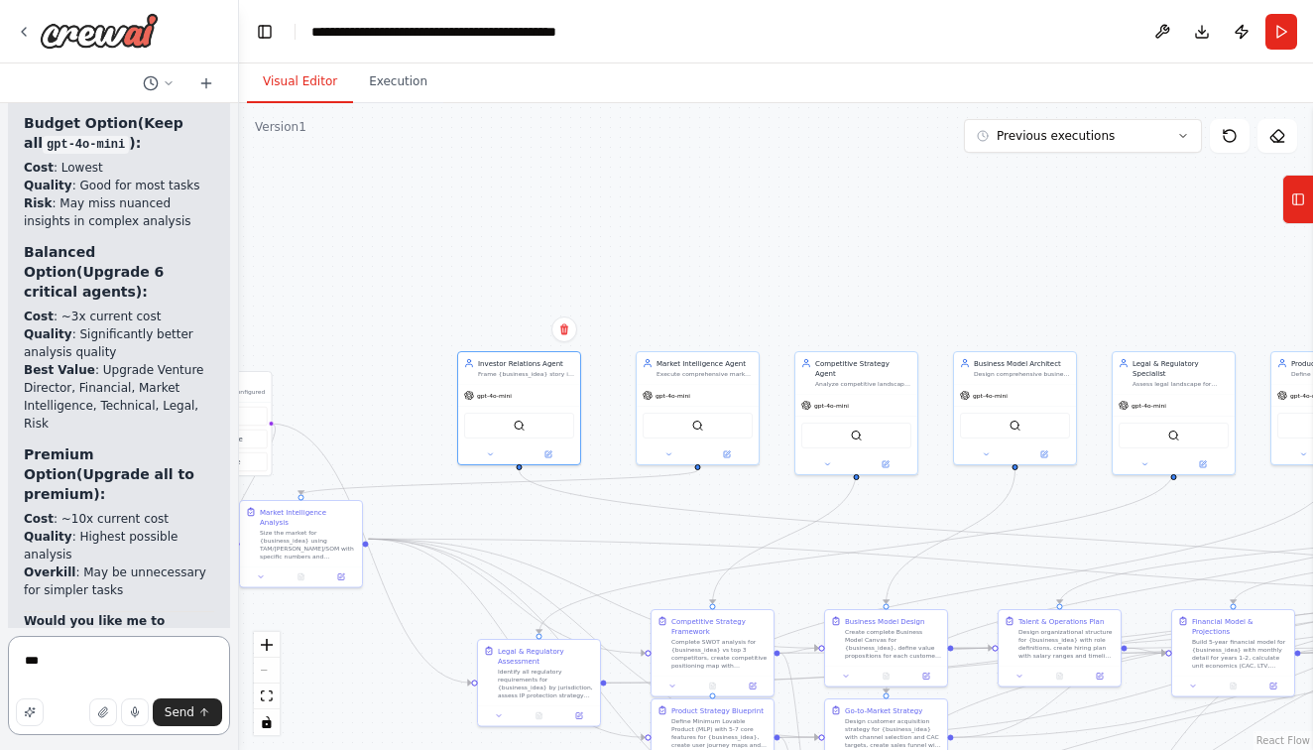
type textarea "***"
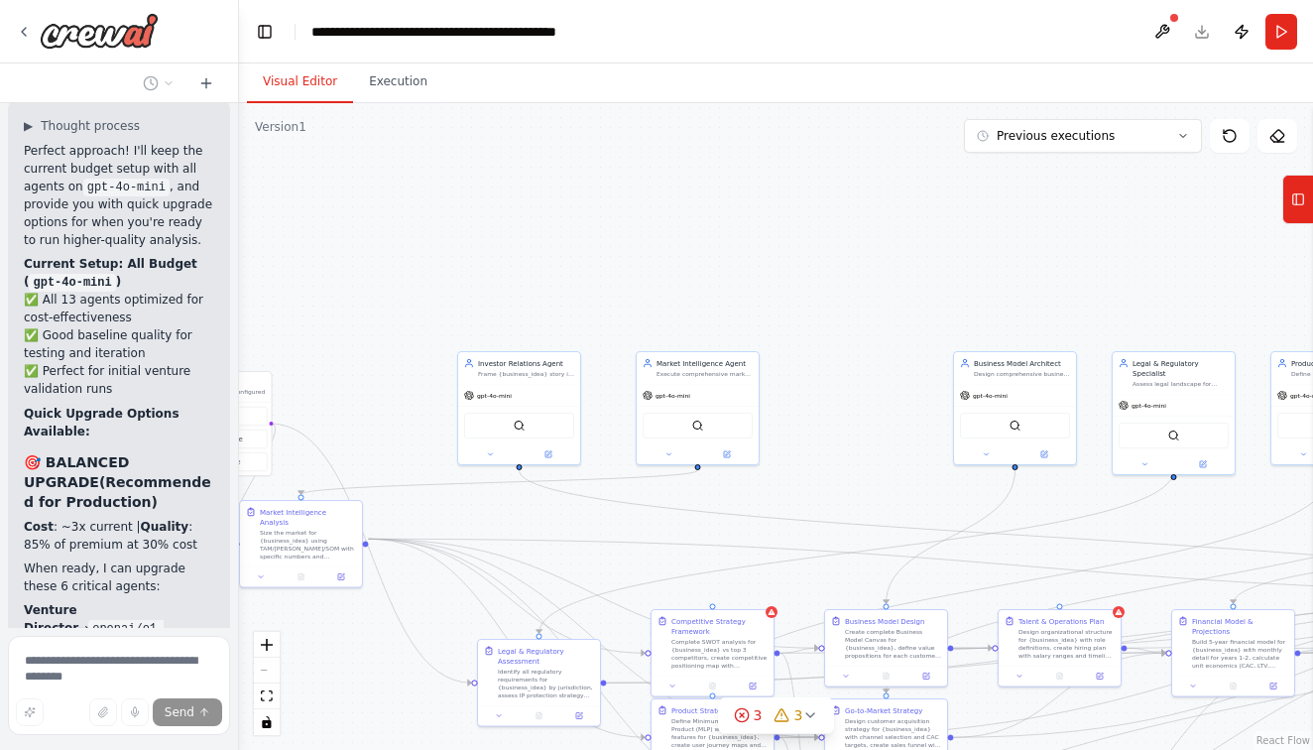
scroll to position [43588, 0]
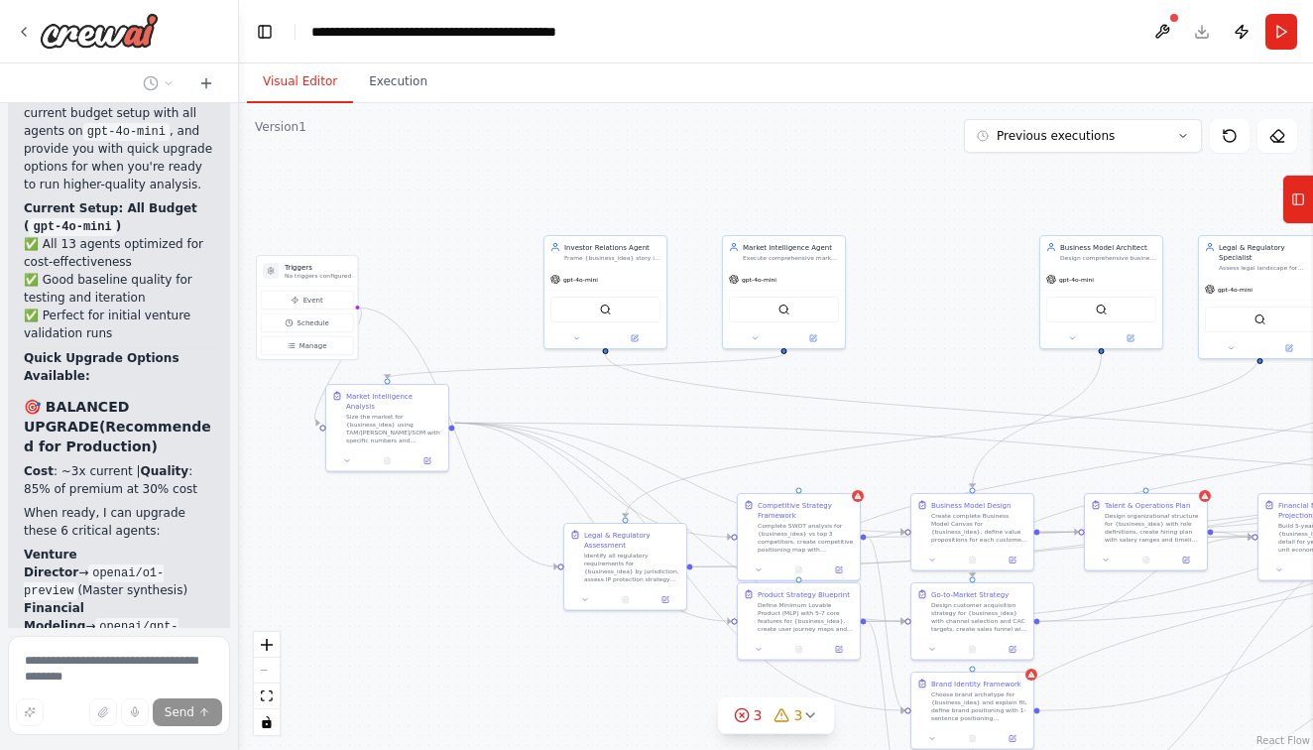
drag, startPoint x: 362, startPoint y: 248, endPoint x: 463, endPoint y: 137, distance: 150.3
click at [463, 137] on div ".deletable-edge-delete-btn { width: 20px; height: 20px; border: 0px solid #ffff…" at bounding box center [776, 426] width 1074 height 647
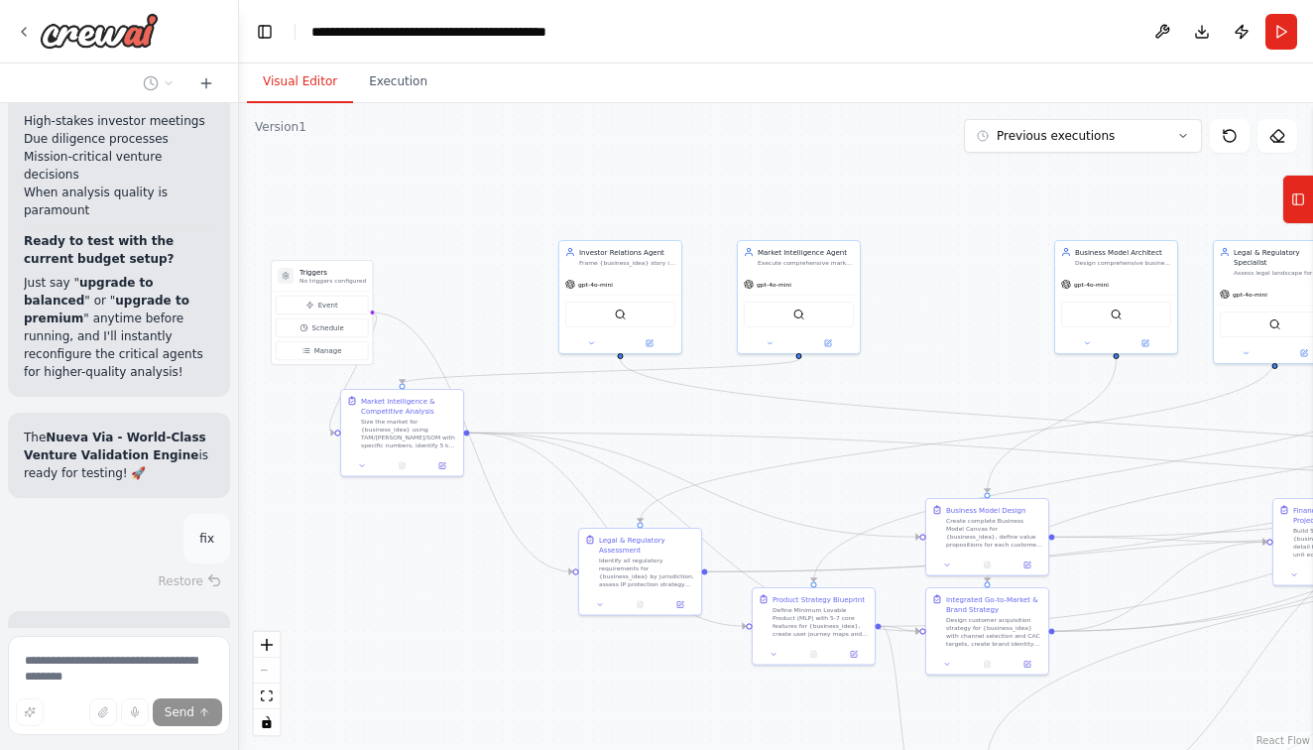
scroll to position [44868, 0]
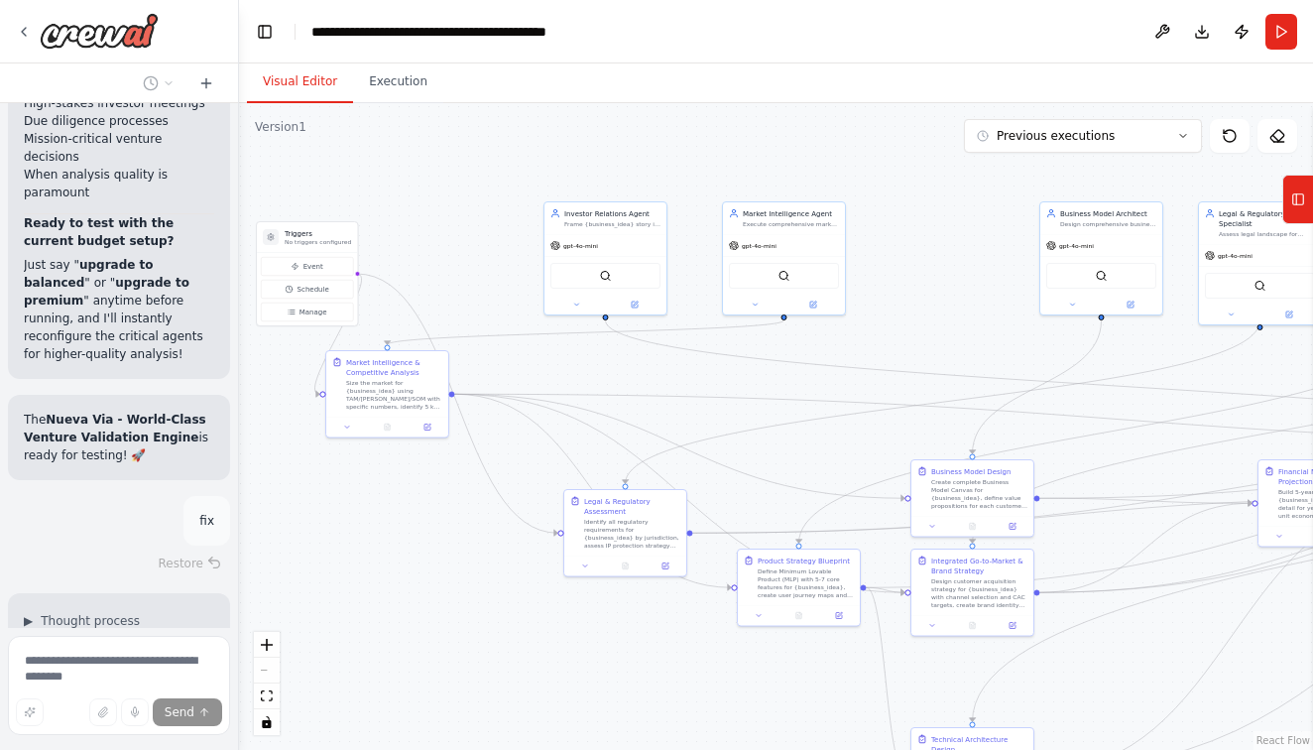
drag, startPoint x: 461, startPoint y: 241, endPoint x: 446, endPoint y: 202, distance: 41.5
click at [446, 202] on div ".deletable-edge-delete-btn { width: 20px; height: 20px; border: 0px solid #ffff…" at bounding box center [776, 426] width 1074 height 647
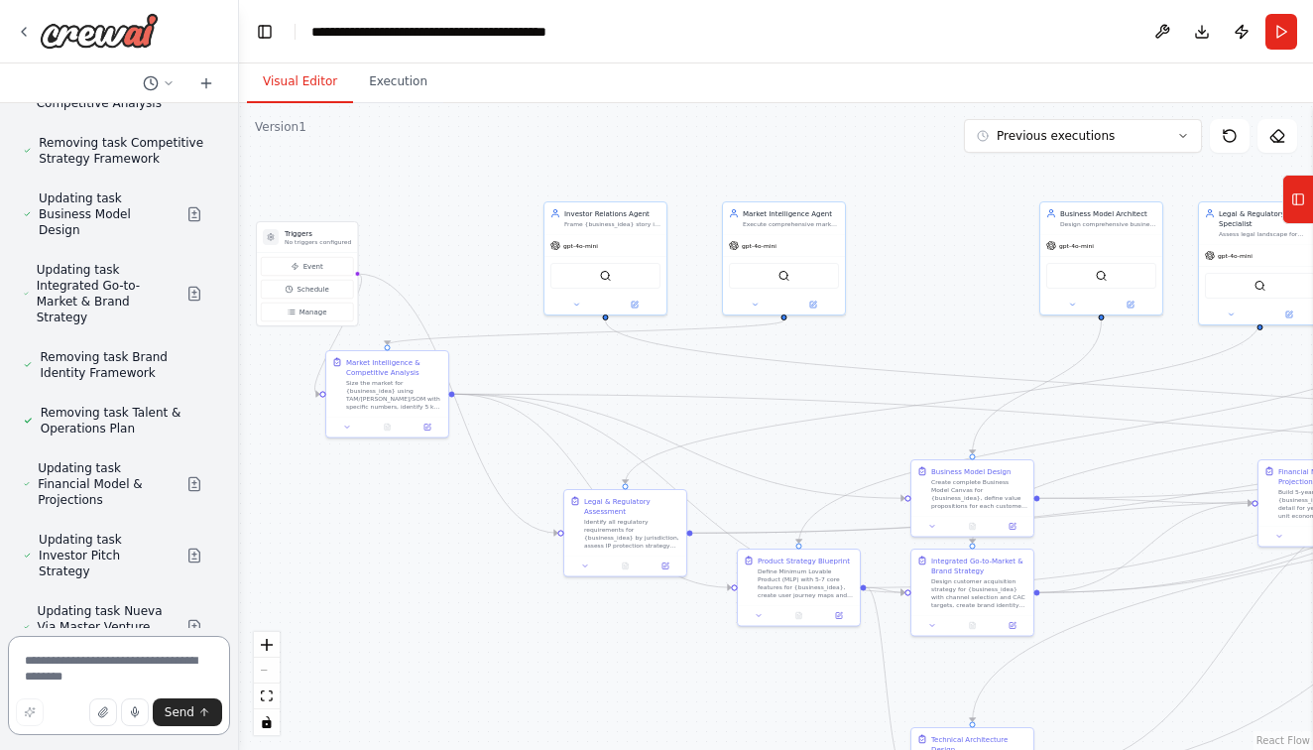
scroll to position [0, 0]
type textarea "**********"
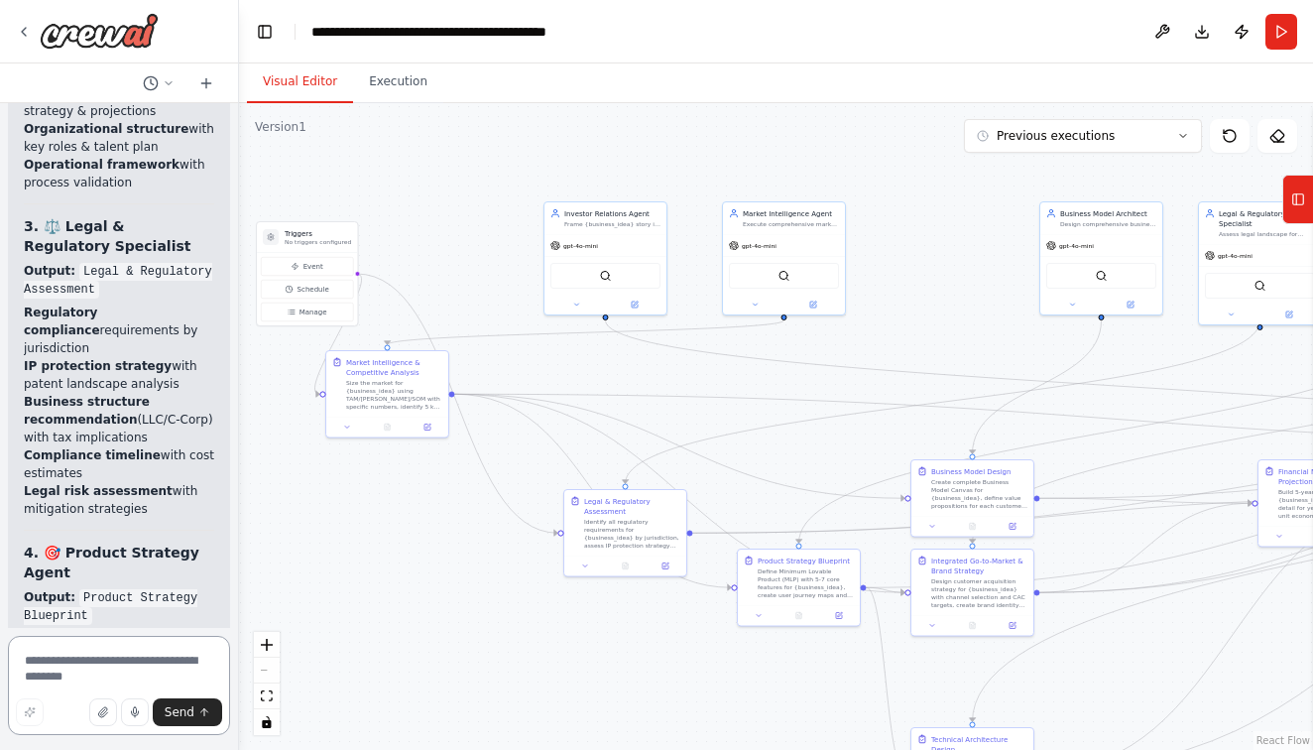
scroll to position [49924, 0]
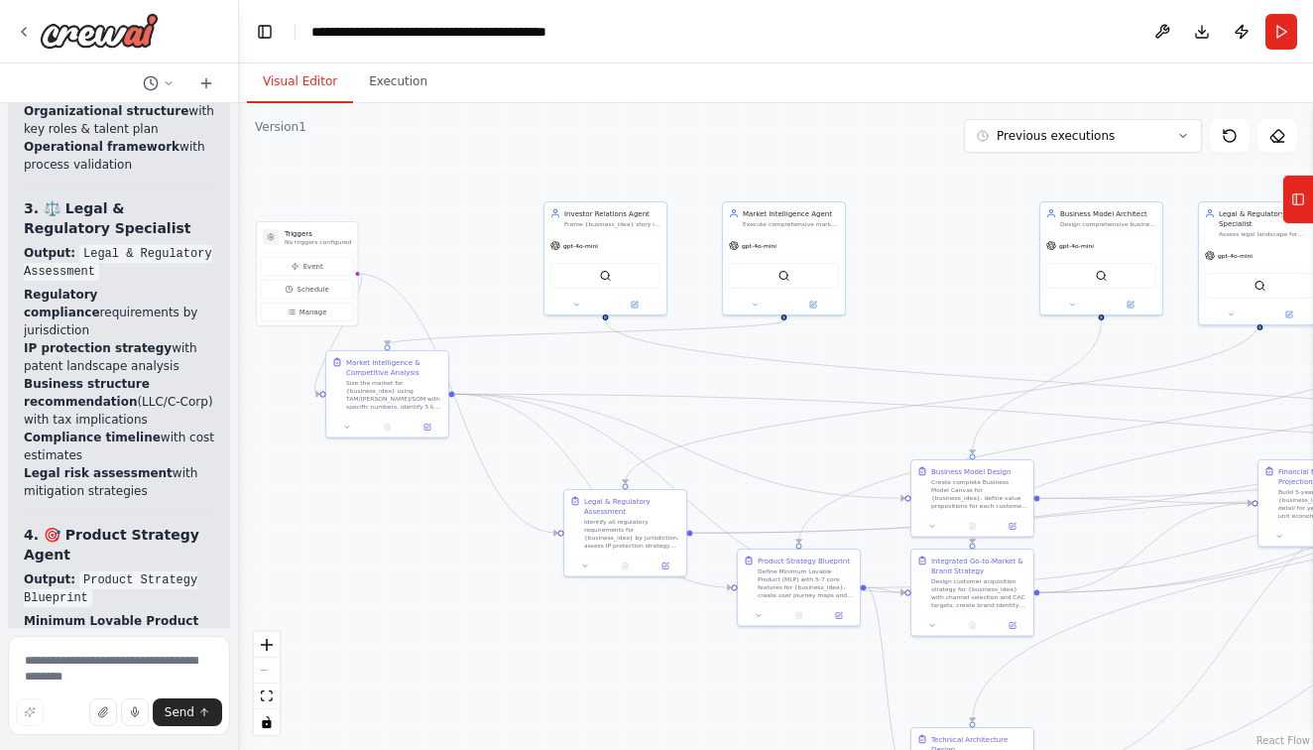
drag, startPoint x: 24, startPoint y: 464, endPoint x: 199, endPoint y: 473, distance: 175.8
click at [112, 662] on textarea at bounding box center [119, 685] width 222 height 99
type textarea "*"
type textarea "**********"
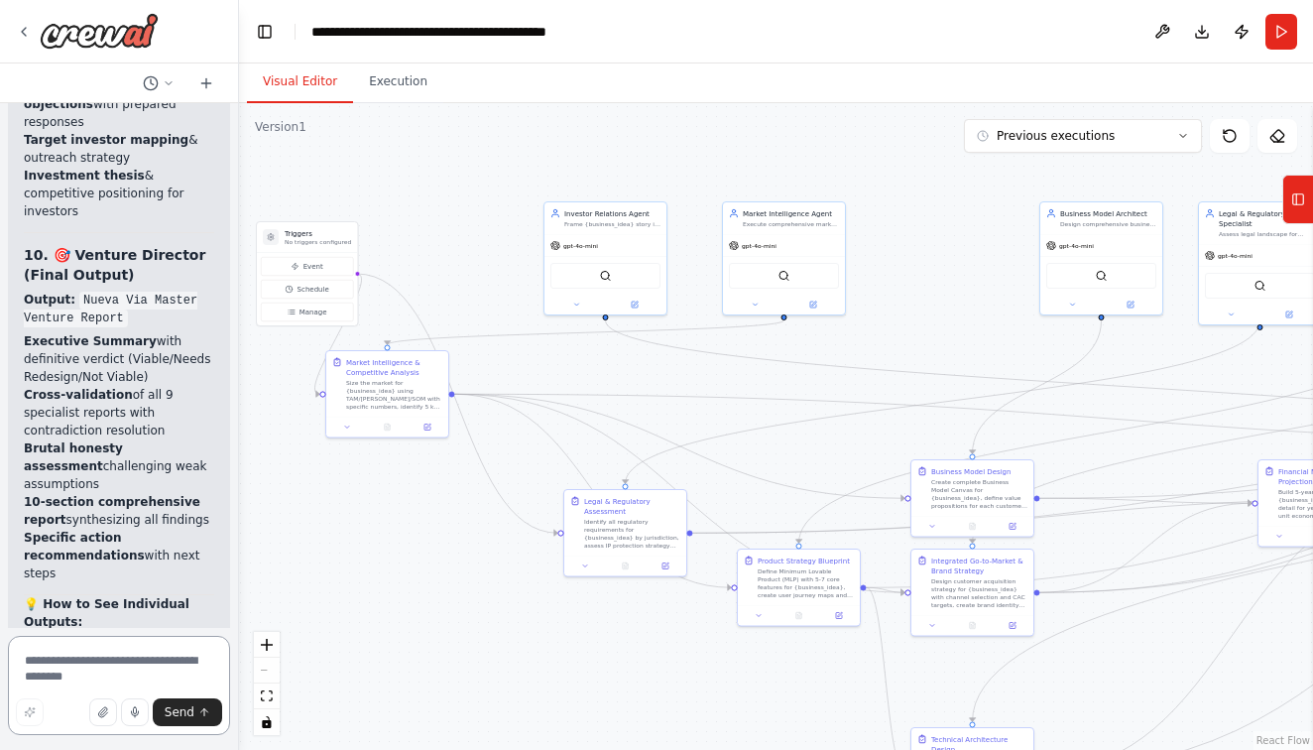
scroll to position [52197, 0]
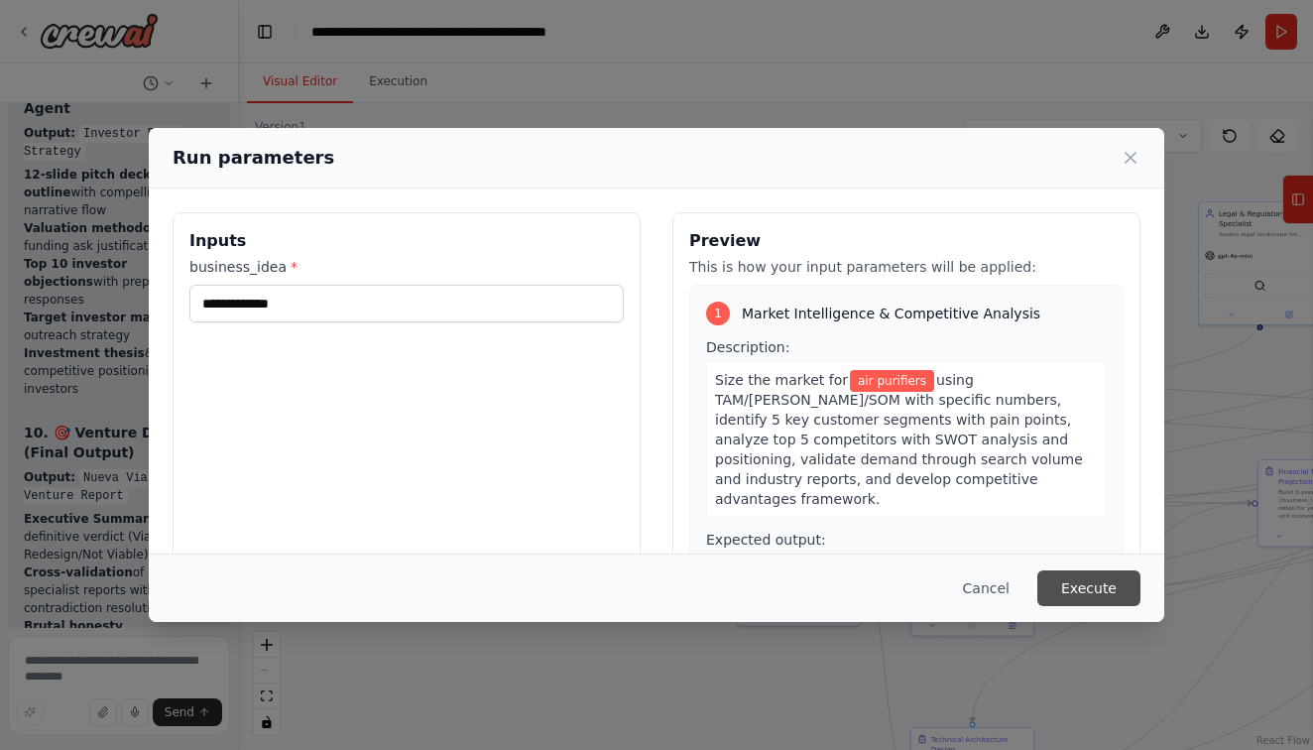
click at [1115, 592] on button "Execute" at bounding box center [1089, 588] width 103 height 36
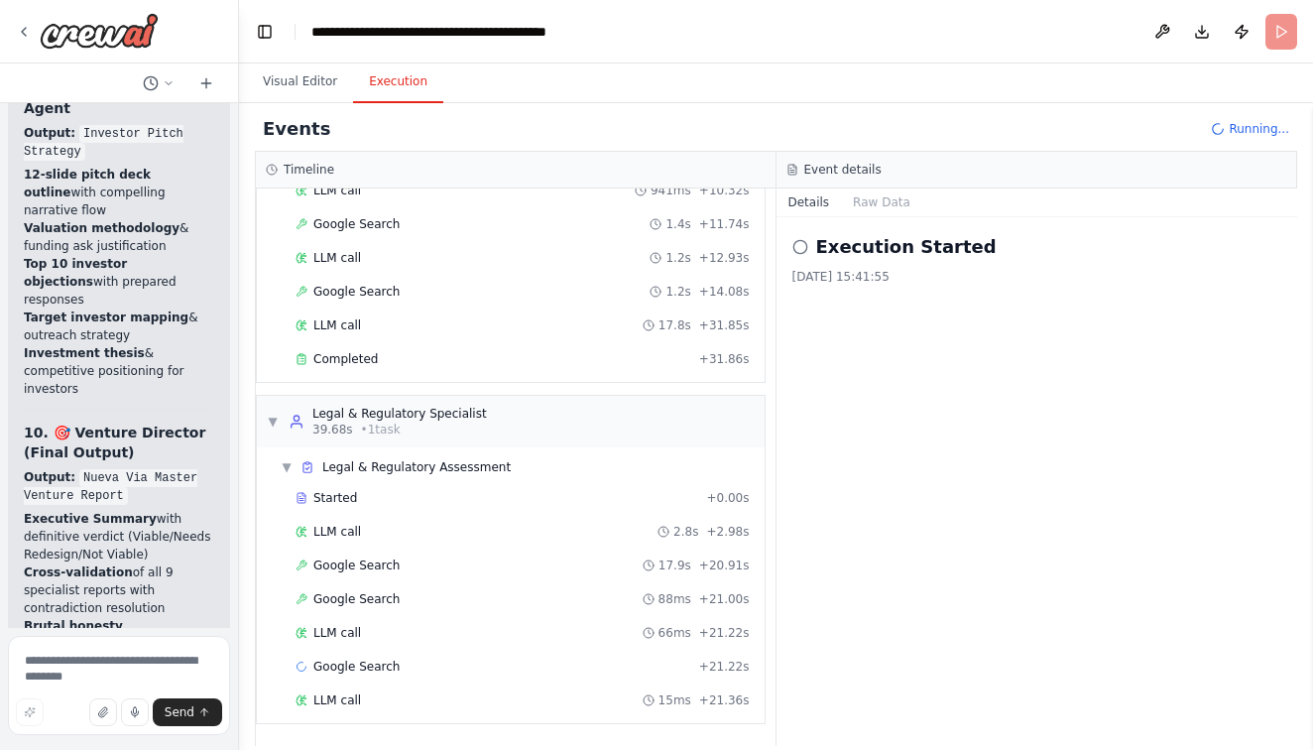
scroll to position [0, 0]
click at [872, 203] on button "Raw Data" at bounding box center [881, 202] width 81 height 28
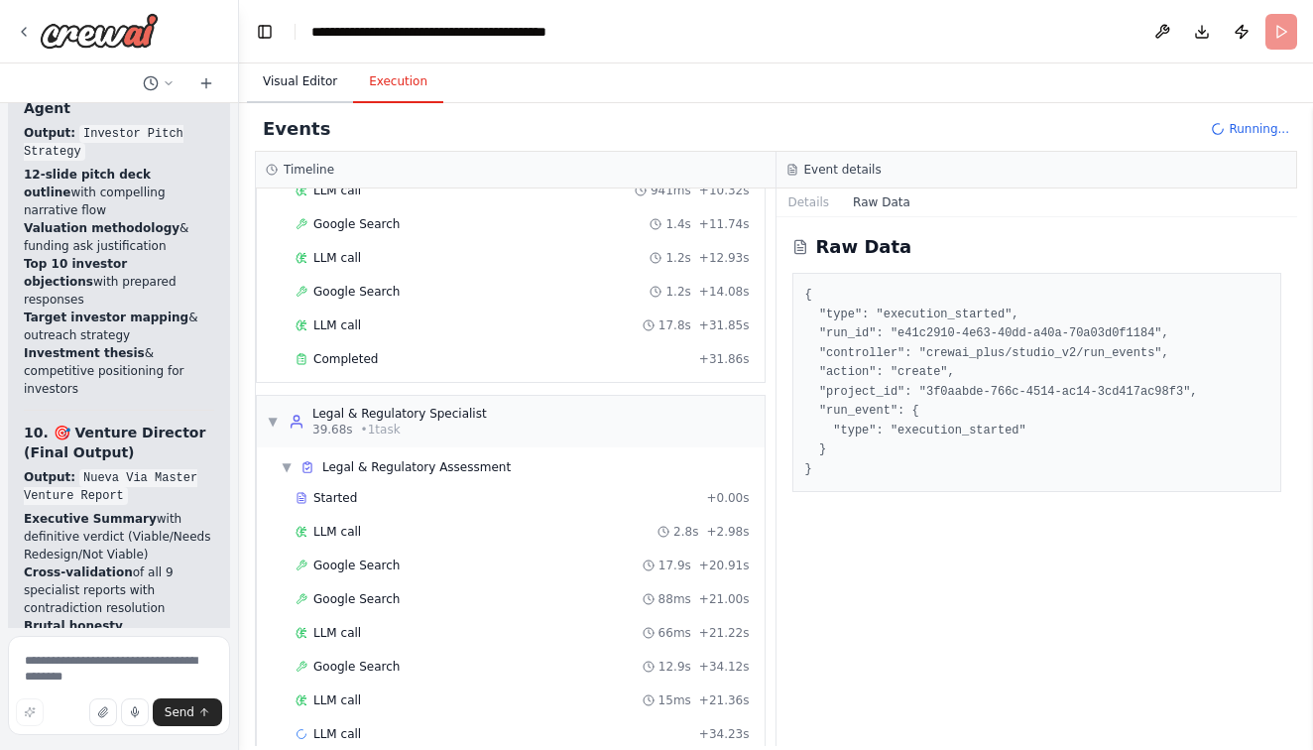
scroll to position [313, 0]
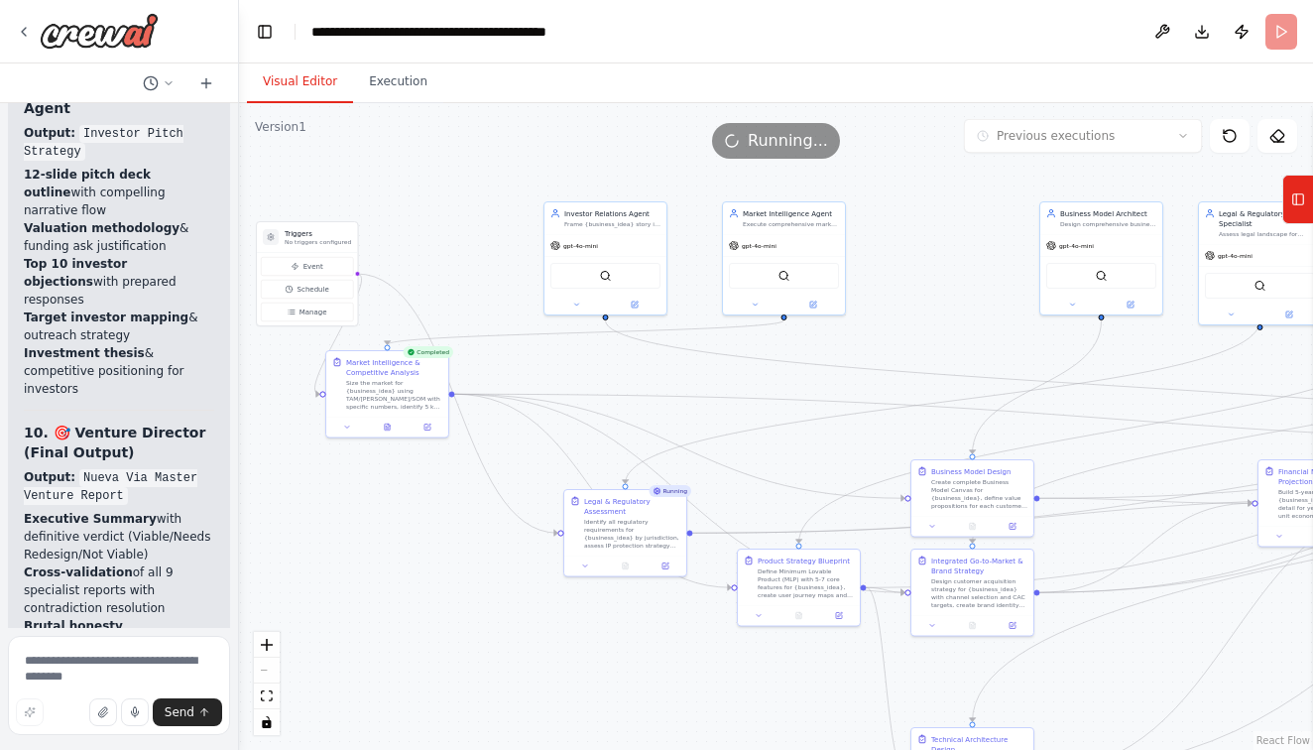
click at [306, 84] on button "Visual Editor" at bounding box center [300, 83] width 106 height 42
click at [387, 427] on icon at bounding box center [387, 427] width 3 height 0
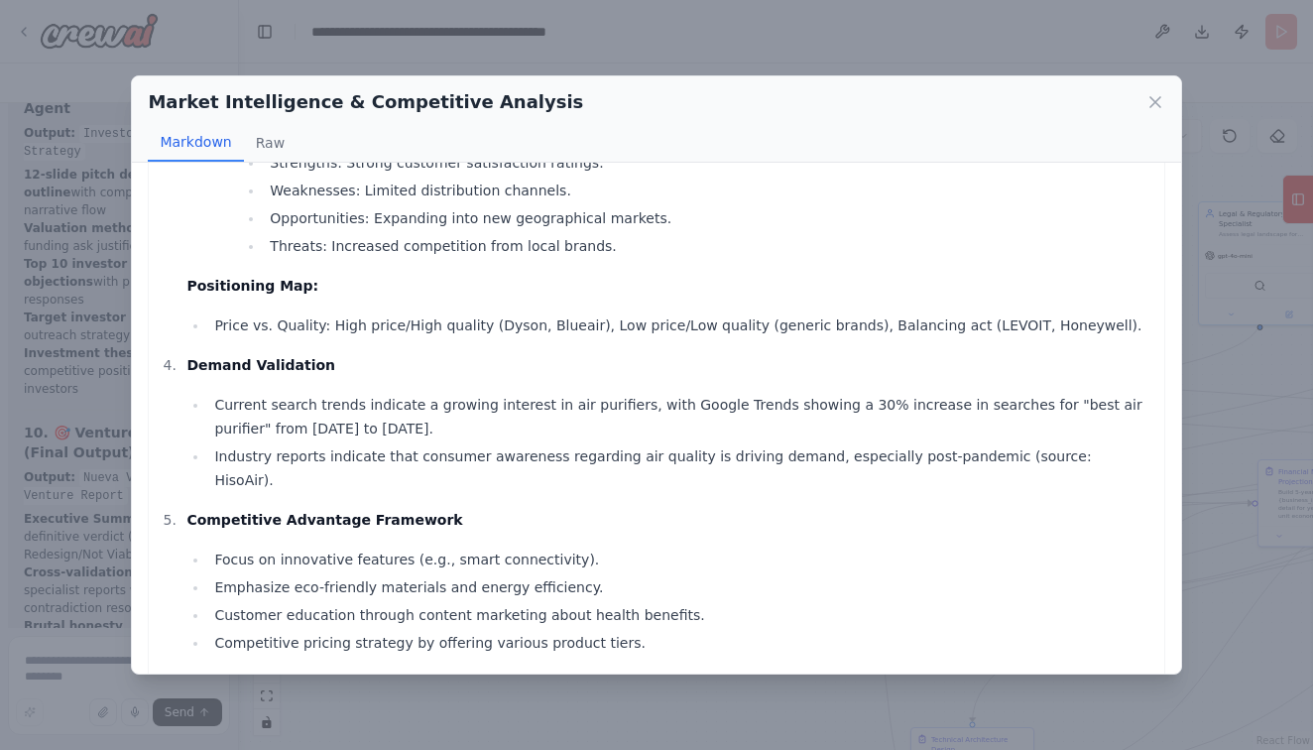
scroll to position [0, 0]
click at [267, 144] on button "Raw" at bounding box center [270, 143] width 53 height 38
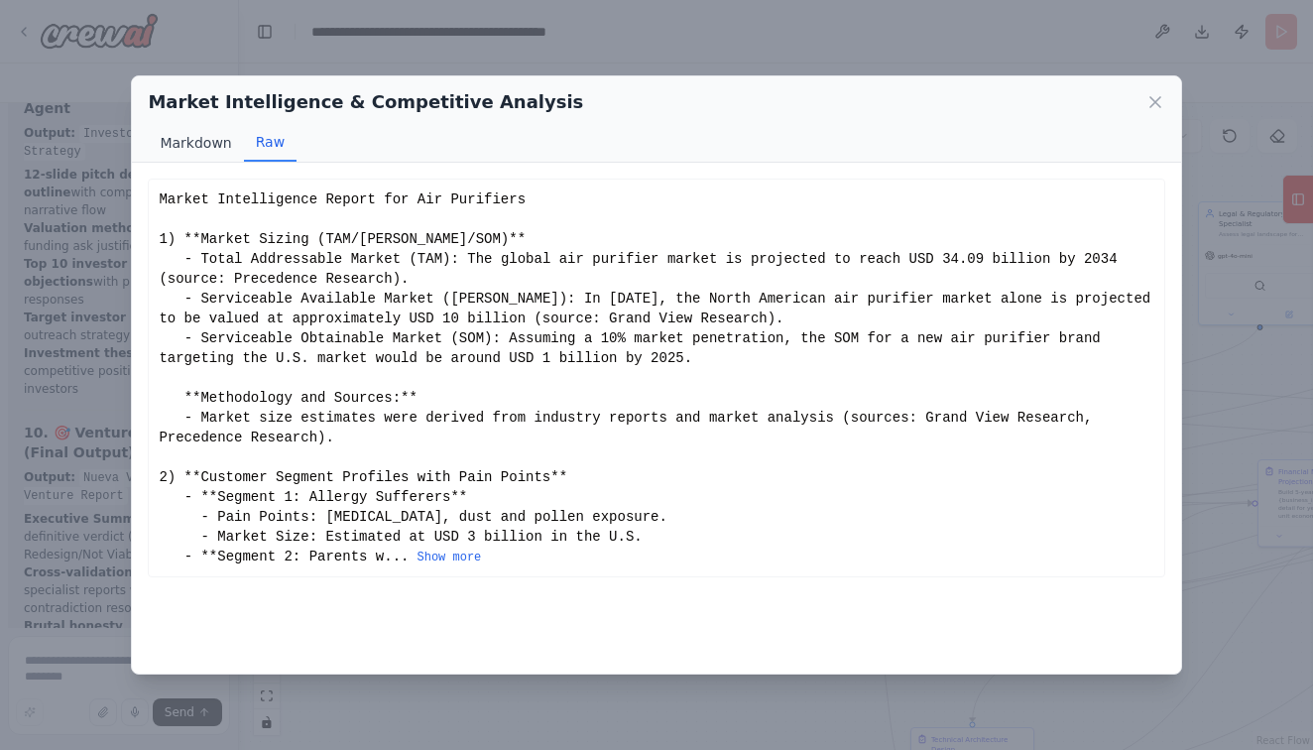
click at [203, 138] on button "Markdown" at bounding box center [195, 143] width 95 height 38
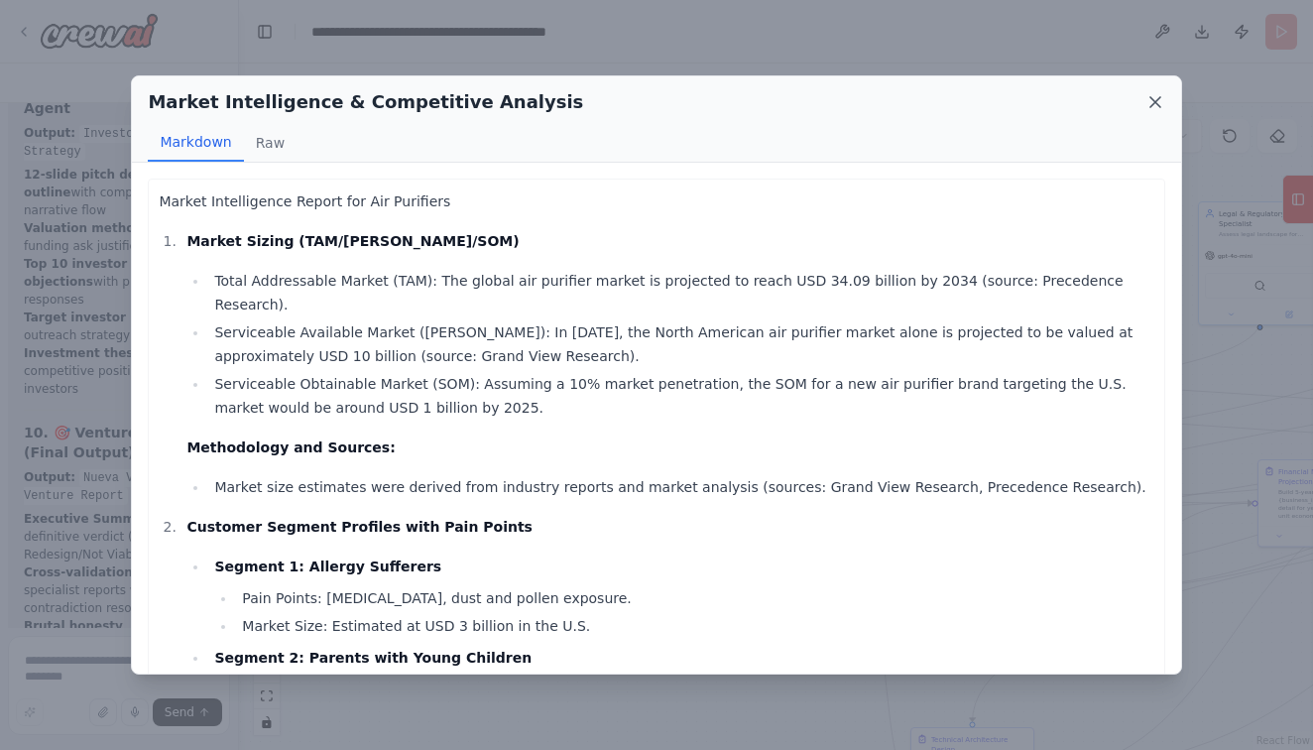
click at [1159, 99] on icon at bounding box center [1156, 102] width 10 height 10
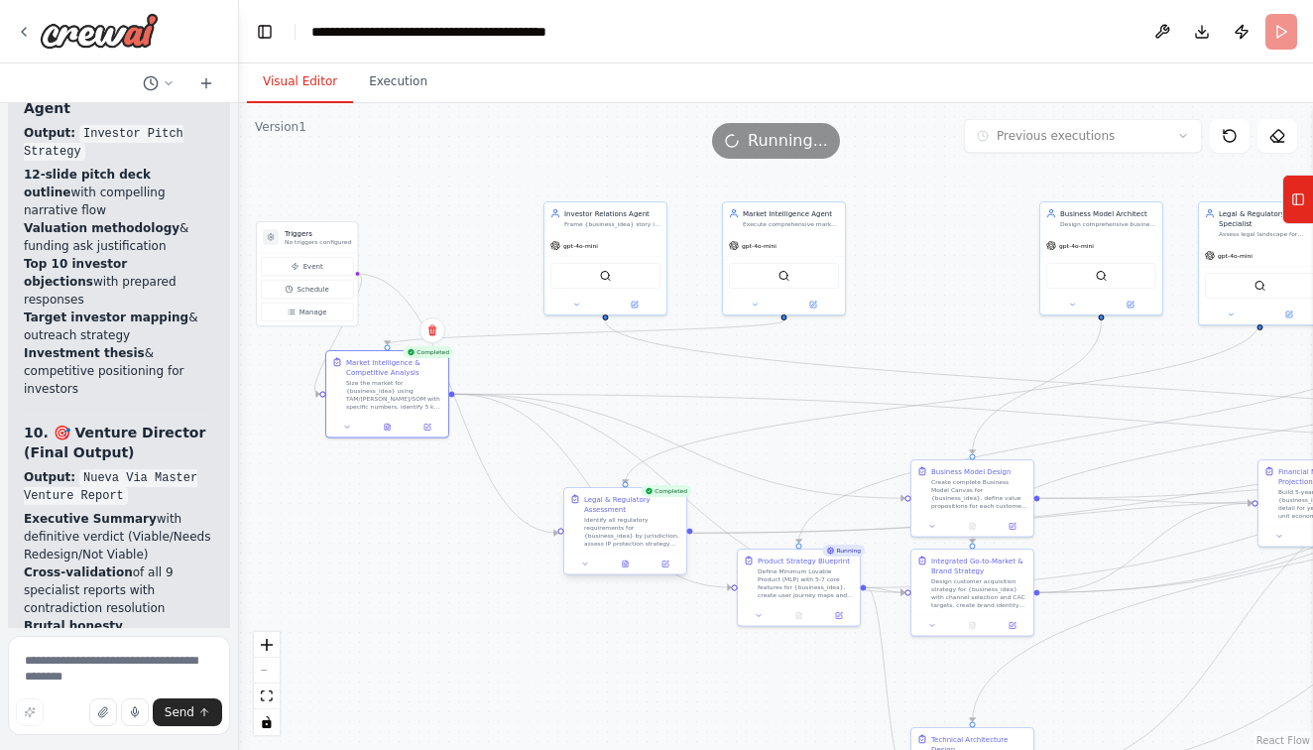
click at [617, 542] on div "Identify all regulatory requirements for {business_idea} by jurisdiction, asses…" at bounding box center [632, 532] width 96 height 32
click at [623, 568] on button at bounding box center [625, 565] width 42 height 12
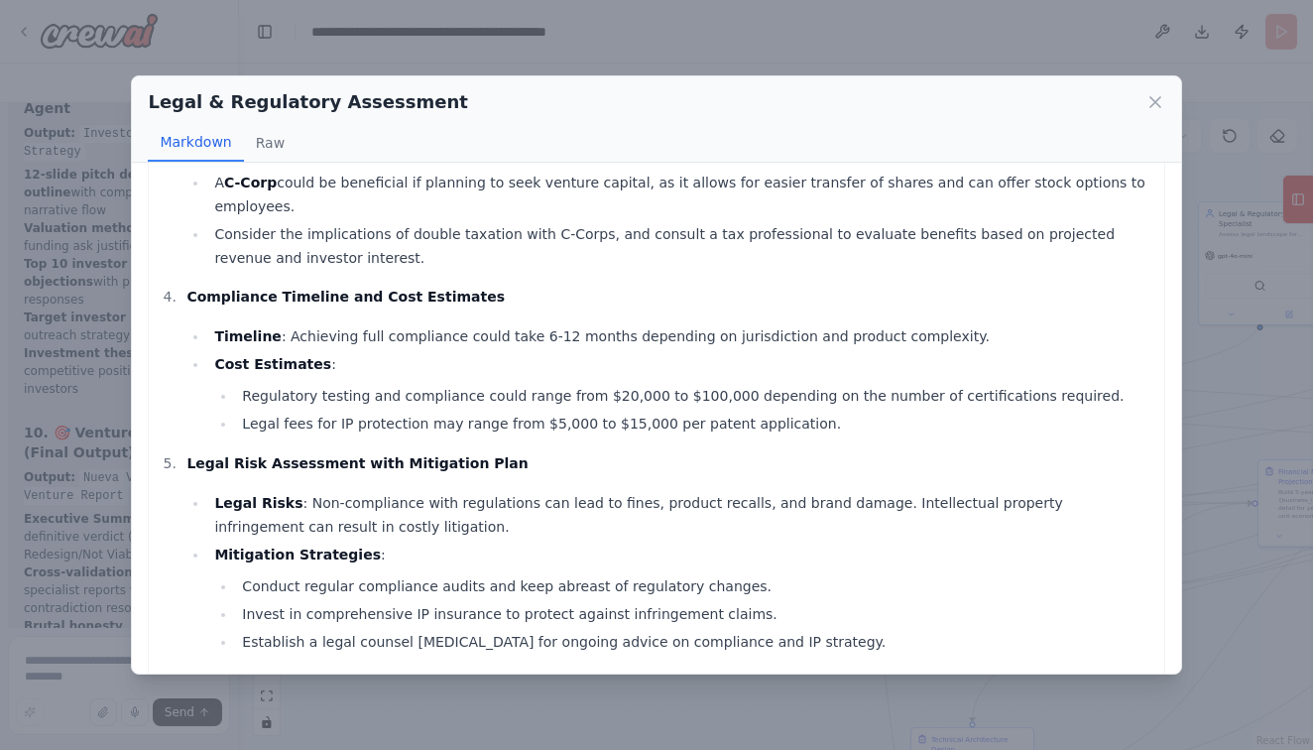
scroll to position [542, 0]
click at [1155, 109] on icon at bounding box center [1156, 102] width 20 height 20
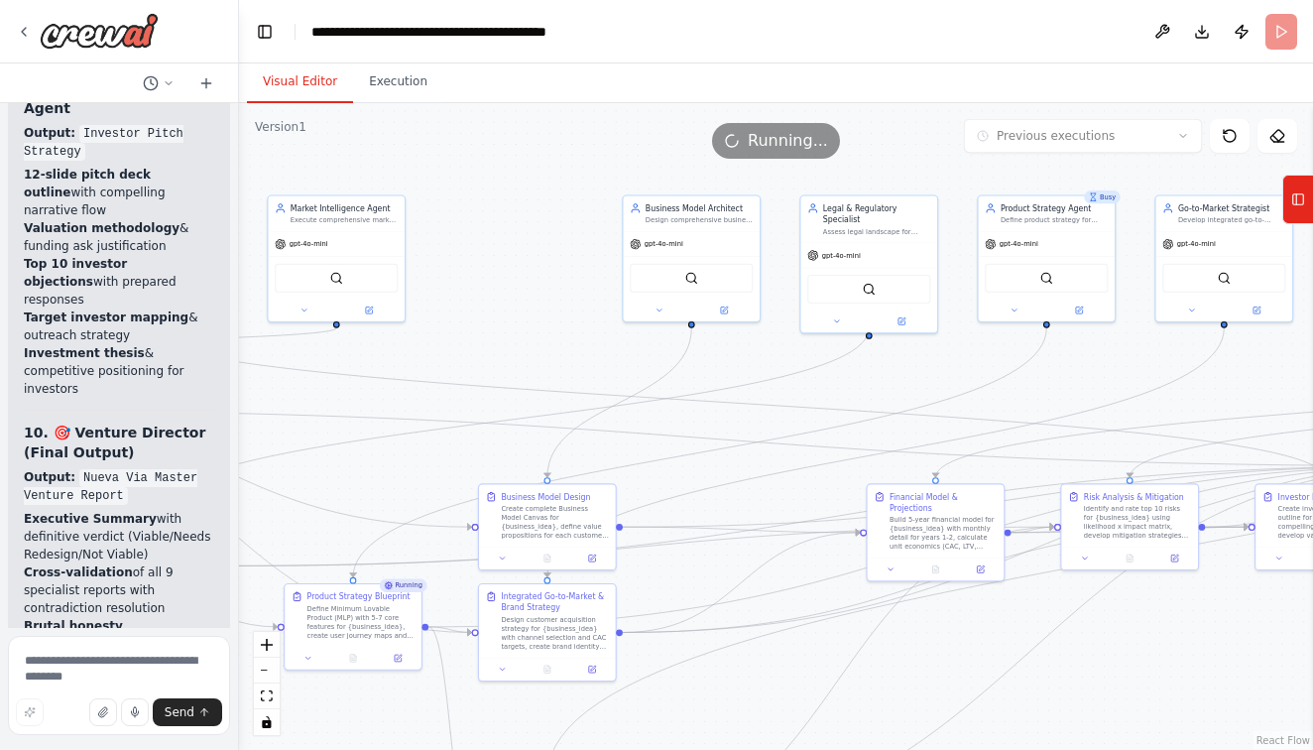
drag, startPoint x: 808, startPoint y: 468, endPoint x: 349, endPoint y: 493, distance: 459.0
click at [349, 493] on div ".deletable-edge-delete-btn { width: 20px; height: 20px; border: 0px solid #ffff…" at bounding box center [776, 426] width 1074 height 647
click at [266, 698] on icon "fit view" at bounding box center [267, 695] width 12 height 11
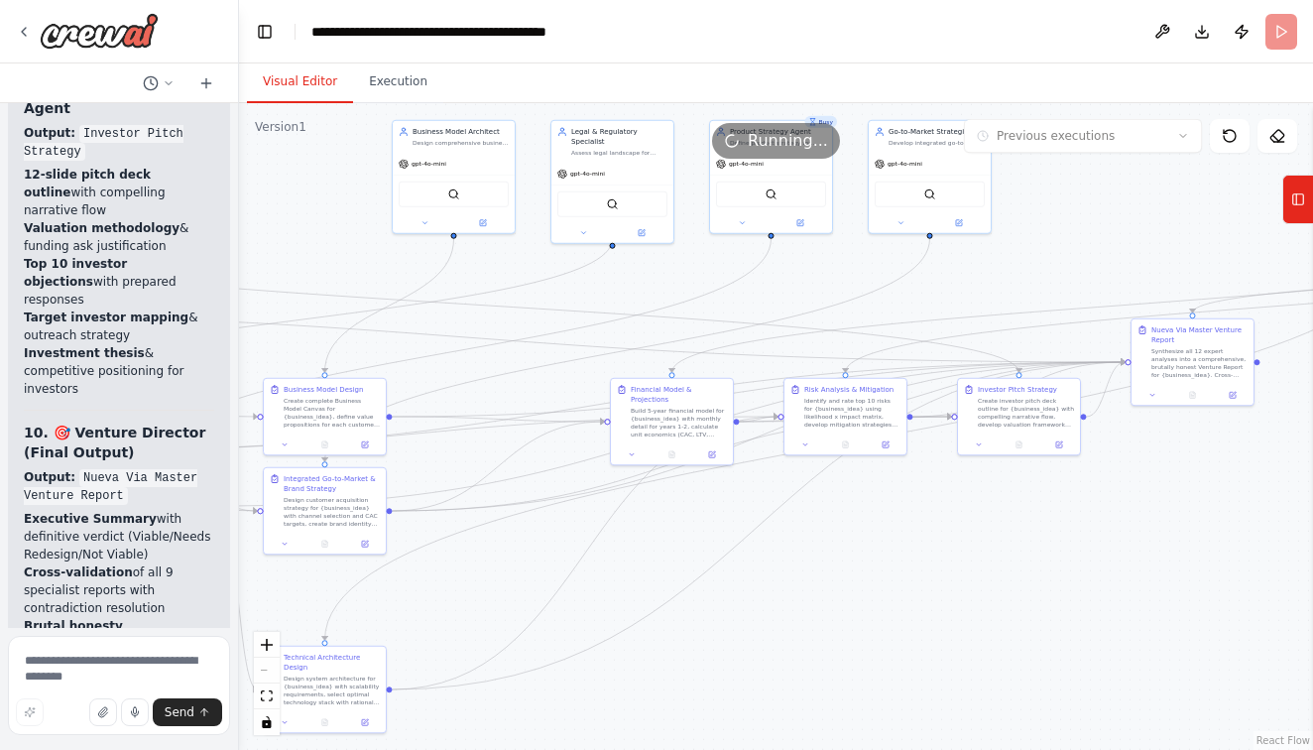
click at [264, 666] on div "React Flow controls" at bounding box center [267, 683] width 26 height 103
drag, startPoint x: 514, startPoint y: 343, endPoint x: 672, endPoint y: 462, distance: 197.6
click at [517, 372] on icon "Edge from 43c18fc1-d3ef-42b1-aeaa-e9163c9c59eb to 24929529-6731-4c75-ac0c-26d59…" at bounding box center [627, 350] width 605 height 223
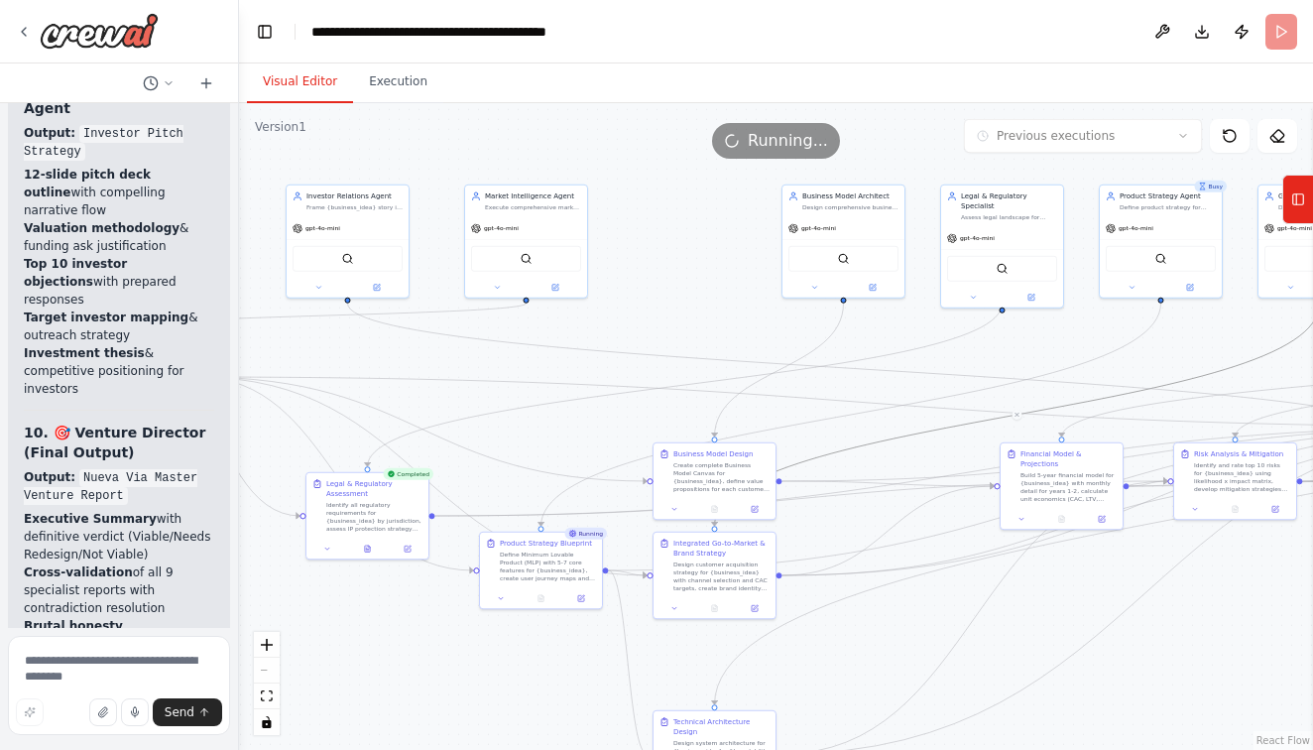
drag, startPoint x: 517, startPoint y: 396, endPoint x: 907, endPoint y: 460, distance: 395.2
click at [907, 460] on div ".deletable-edge-delete-btn { width: 20px; height: 20px; border: 0px solid #ffff…" at bounding box center [776, 426] width 1074 height 647
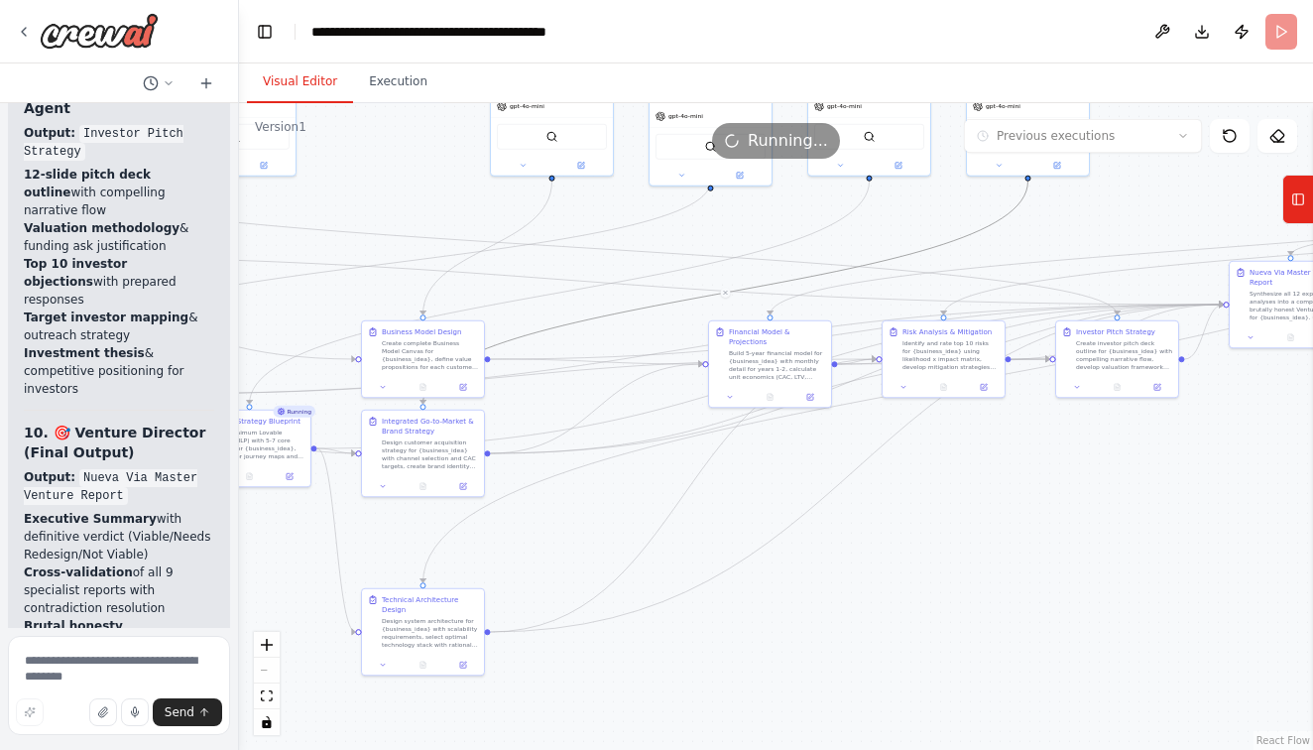
drag, startPoint x: 745, startPoint y: 295, endPoint x: 453, endPoint y: 173, distance: 316.2
click at [453, 173] on div ".deletable-edge-delete-btn { width: 20px; height: 20px; border: 0px solid #ffff…" at bounding box center [776, 426] width 1074 height 647
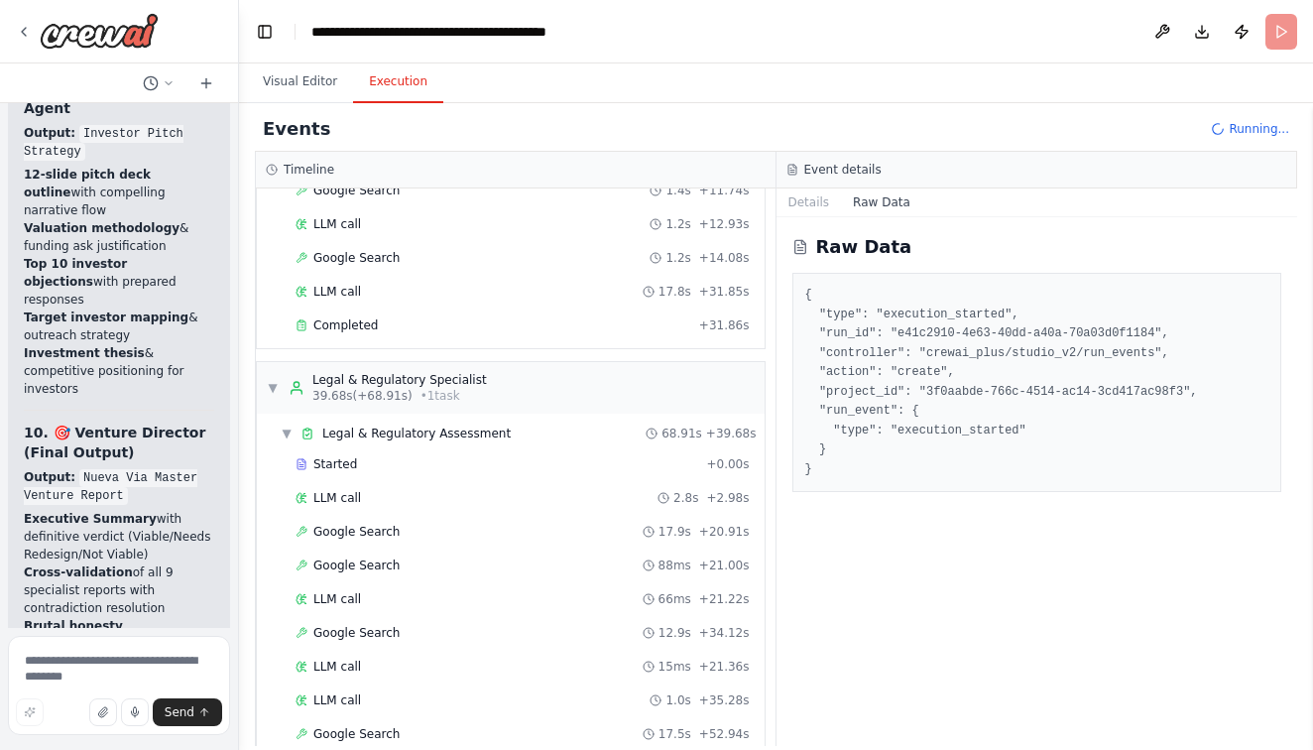
click at [382, 82] on button "Execution" at bounding box center [398, 83] width 90 height 42
click at [874, 209] on button "Raw Data" at bounding box center [881, 202] width 81 height 28
click at [807, 208] on button "Details" at bounding box center [809, 202] width 65 height 28
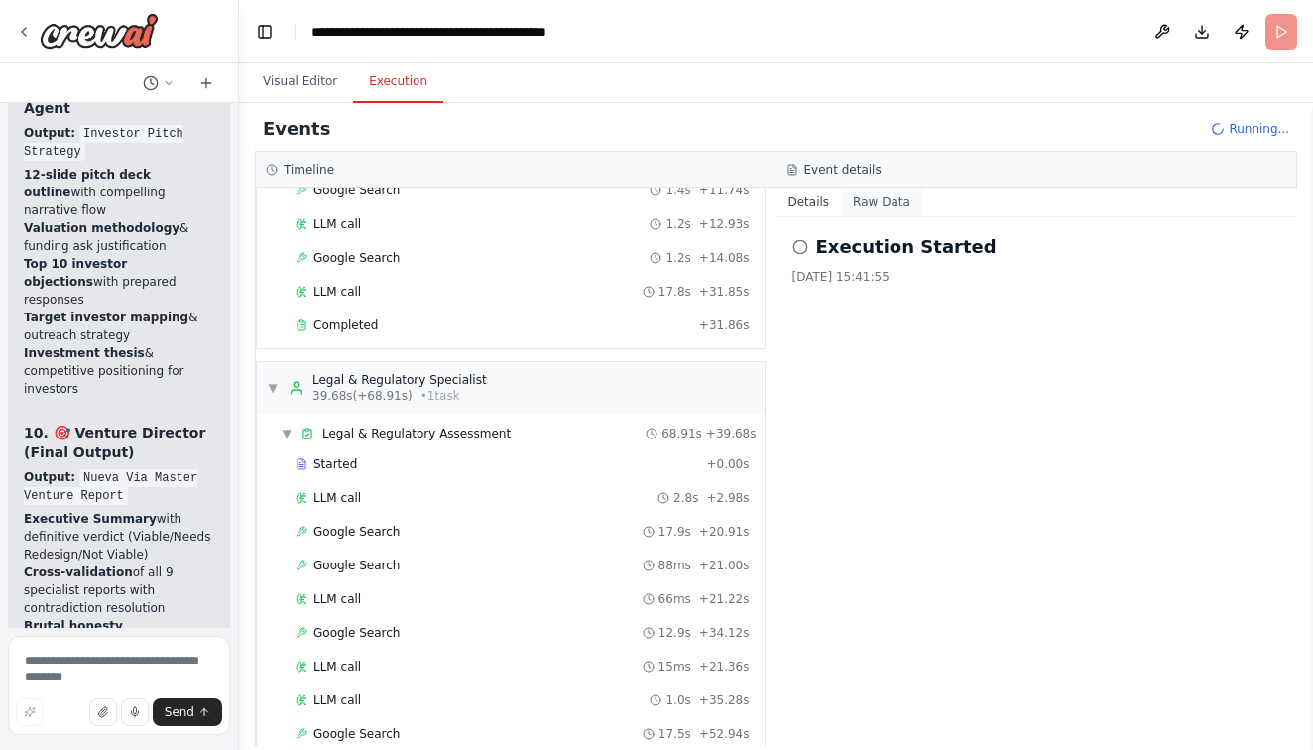
click at [888, 206] on button "Raw Data" at bounding box center [881, 202] width 81 height 28
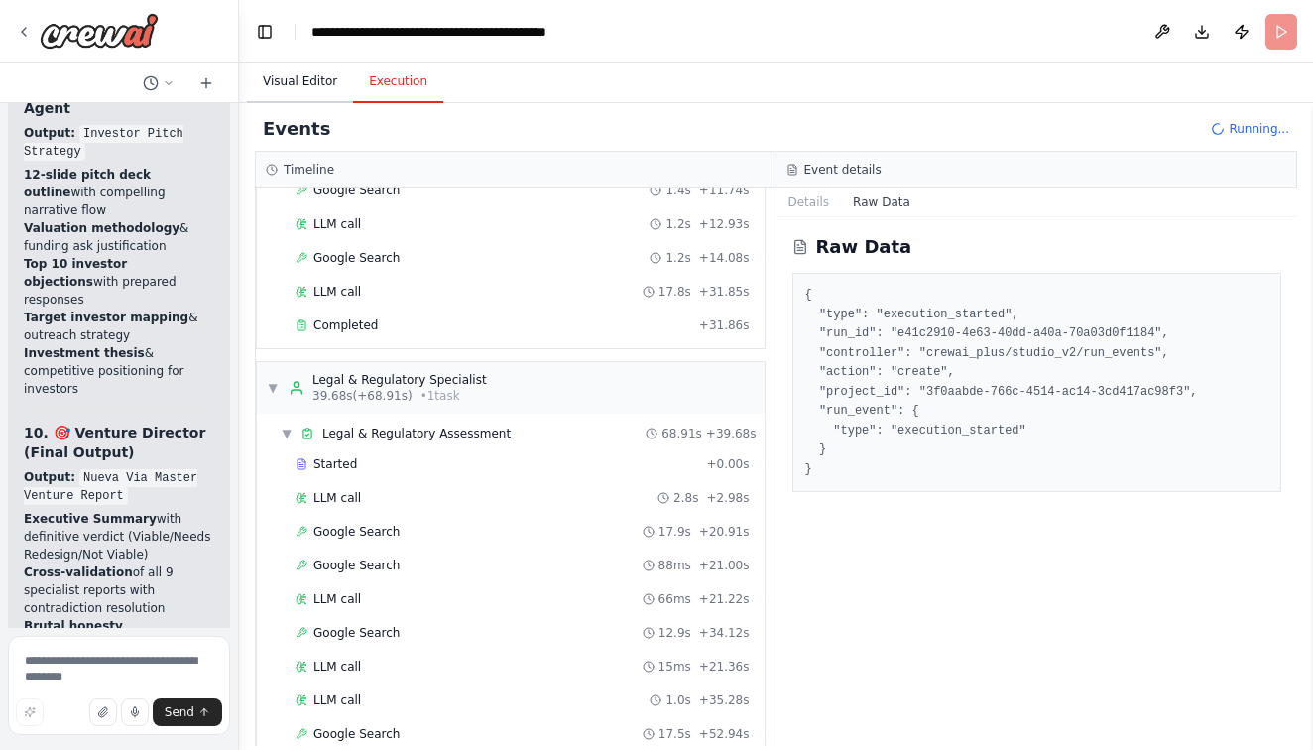
click at [309, 85] on button "Visual Editor" at bounding box center [300, 83] width 106 height 42
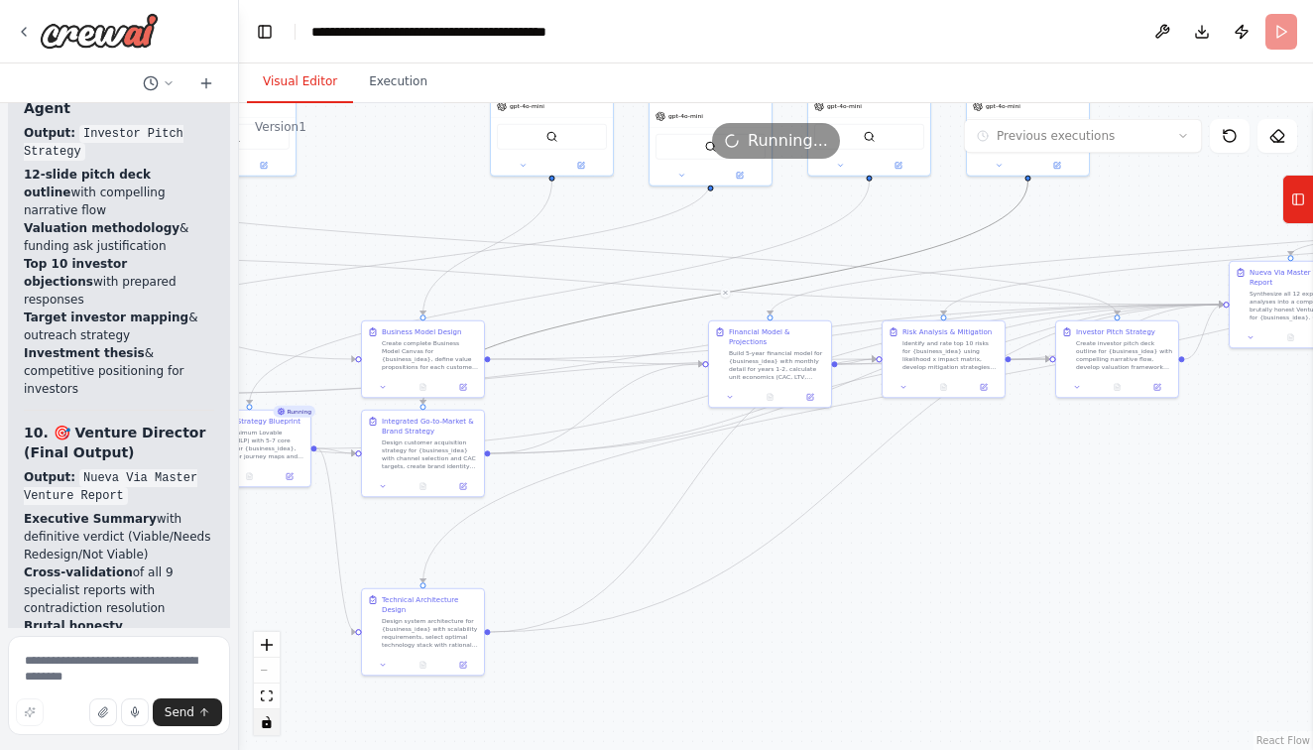
click at [269, 718] on icon "toggle interactivity" at bounding box center [266, 722] width 9 height 12
click at [269, 724] on icon "toggle interactivity" at bounding box center [266, 722] width 9 height 12
click at [269, 692] on icon "fit view" at bounding box center [267, 695] width 12 height 11
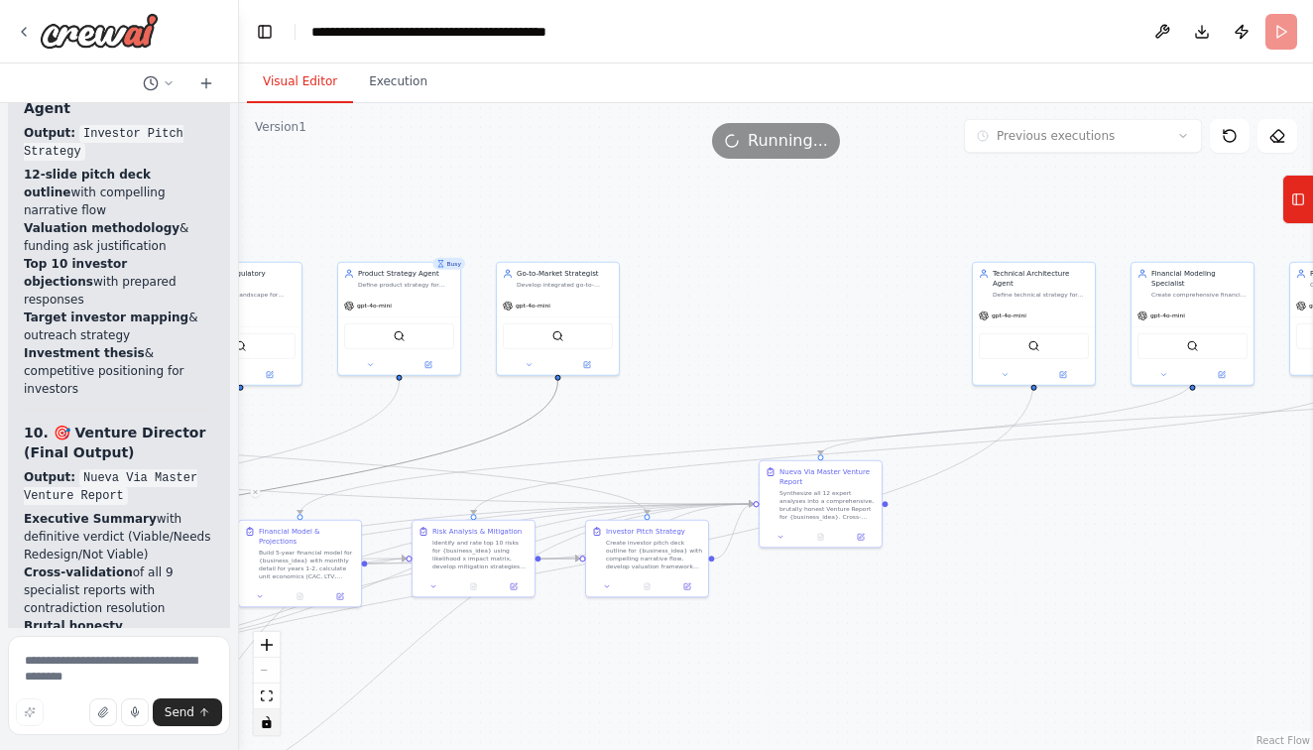
drag, startPoint x: 1132, startPoint y: 222, endPoint x: 760, endPoint y: 364, distance: 398.1
click at [760, 364] on div ".deletable-edge-delete-btn { width: 20px; height: 20px; border: 0px solid #ffff…" at bounding box center [776, 426] width 1074 height 647
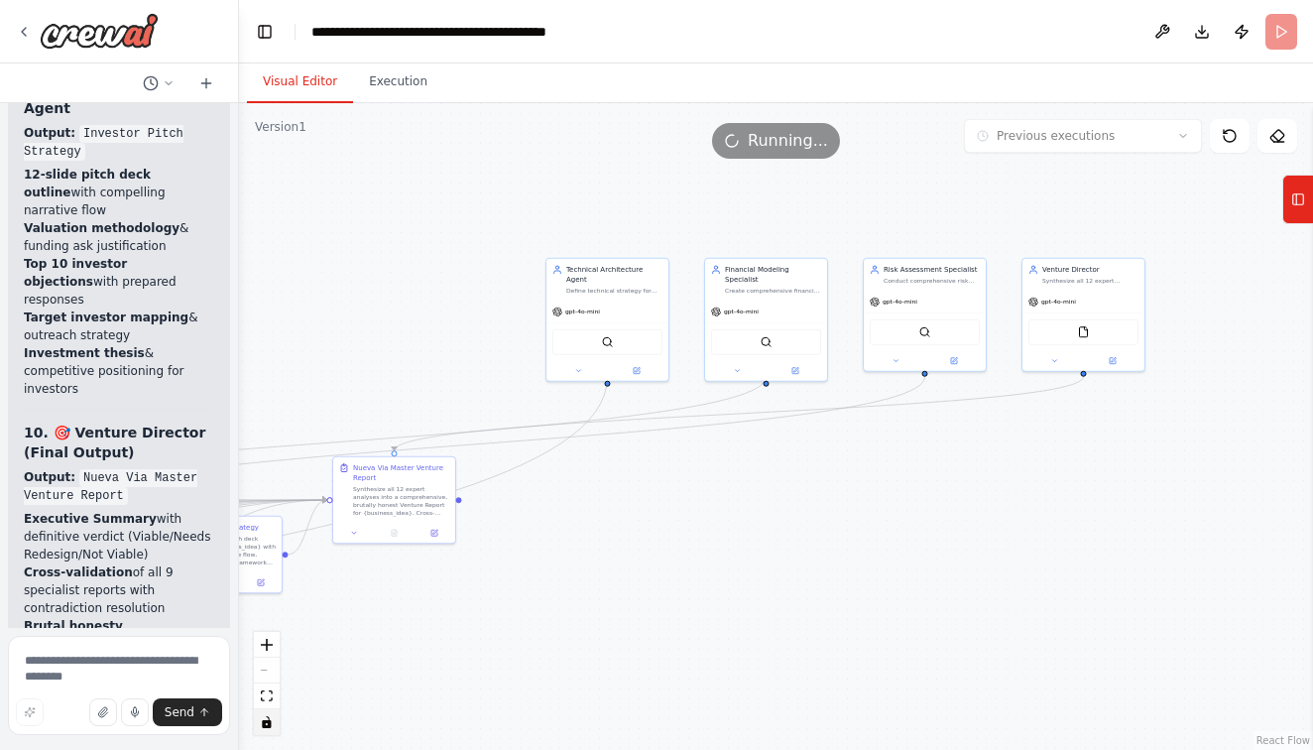
drag, startPoint x: 1027, startPoint y: 564, endPoint x: 600, endPoint y: 560, distance: 426.6
click at [600, 560] on div ".deletable-edge-delete-btn { width: 20px; height: 20px; border: 0px solid #ffff…" at bounding box center [776, 426] width 1074 height 647
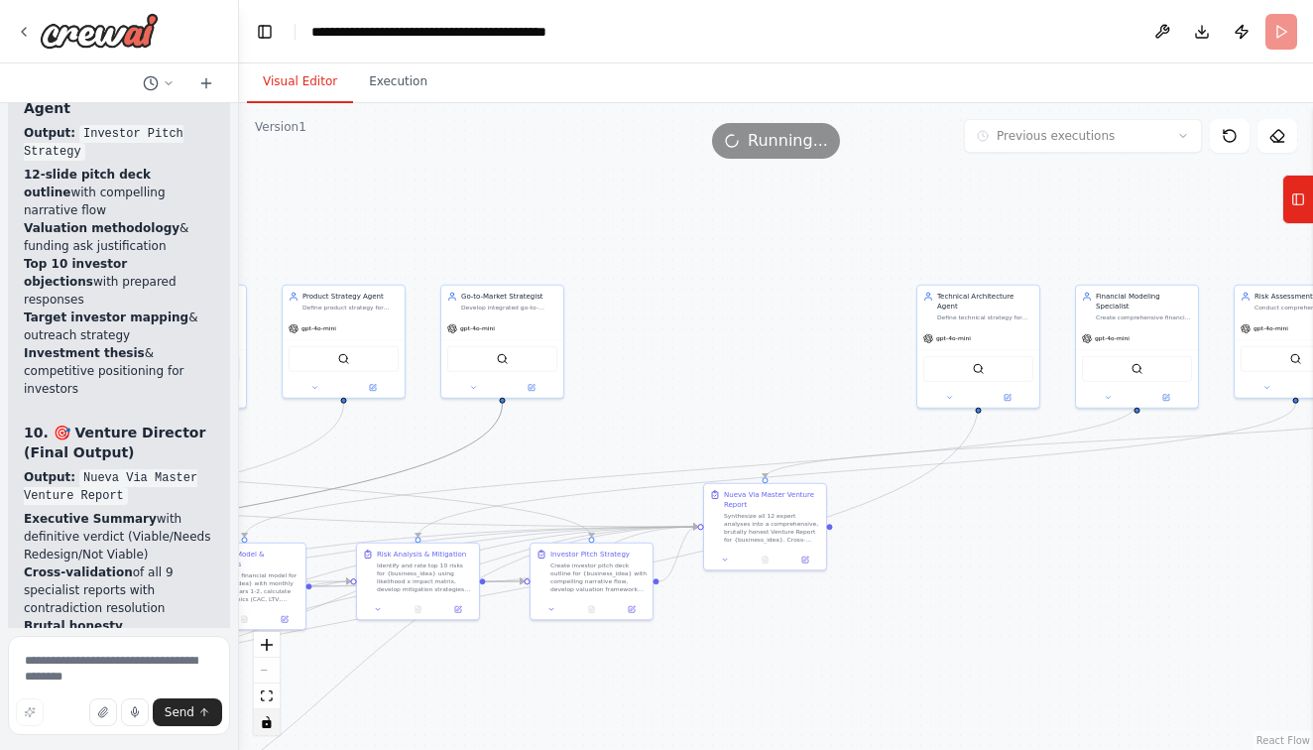
drag, startPoint x: 506, startPoint y: 209, endPoint x: 877, endPoint y: 236, distance: 372.0
click at [877, 236] on div ".deletable-edge-delete-btn { width: 20px; height: 20px; border: 0px solid #ffff…" at bounding box center [776, 426] width 1074 height 647
drag, startPoint x: 956, startPoint y: 309, endPoint x: 663, endPoint y: 314, distance: 293.7
click at [663, 321] on div "Define technical strategy for {business_idea} through system architecture desig…" at bounding box center [698, 325] width 96 height 8
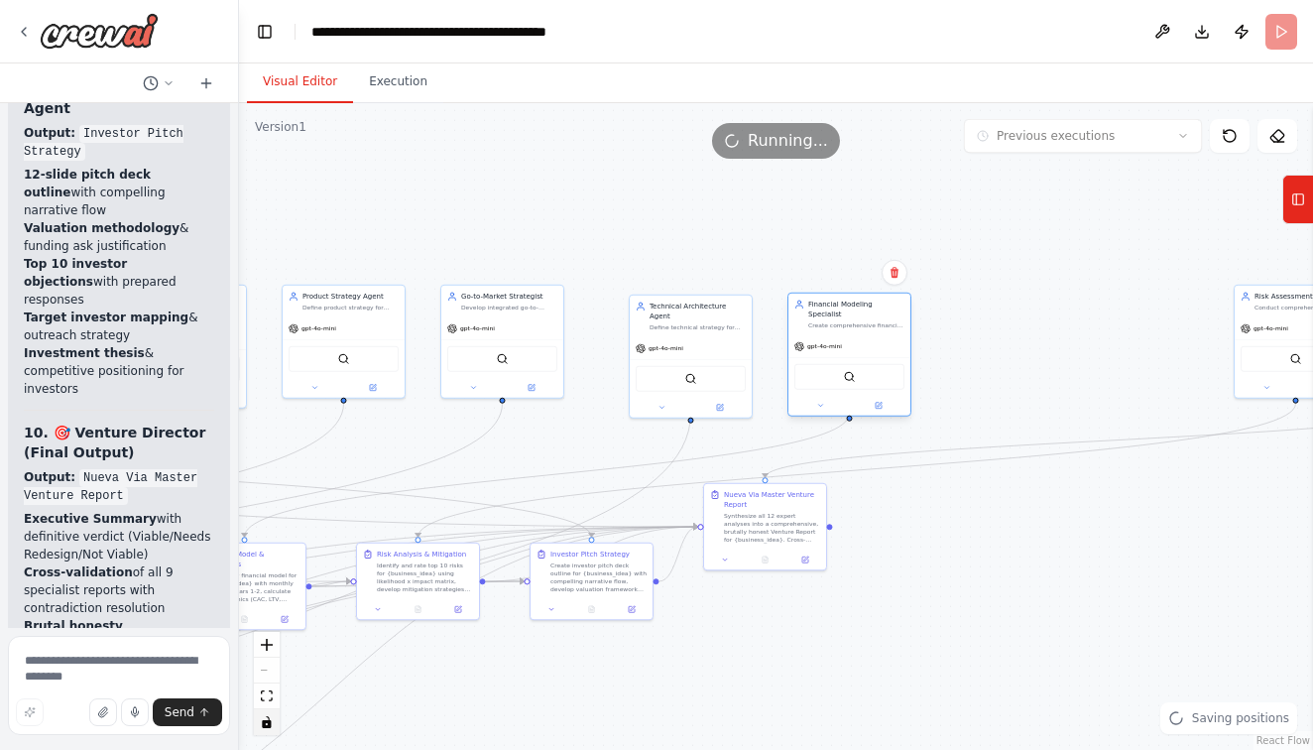
drag, startPoint x: 1105, startPoint y: 312, endPoint x: 819, endPoint y: 321, distance: 285.8
click at [819, 321] on div "Financial Modeling Specialist Create comprehensive financial model for {busines…" at bounding box center [850, 315] width 122 height 42
drag, startPoint x: 1254, startPoint y: 313, endPoint x: 976, endPoint y: 322, distance: 277.9
click at [976, 322] on div "Risk Assessment Specialist Conduct comprehensive risk analysis for {business_id…" at bounding box center [1018, 310] width 122 height 32
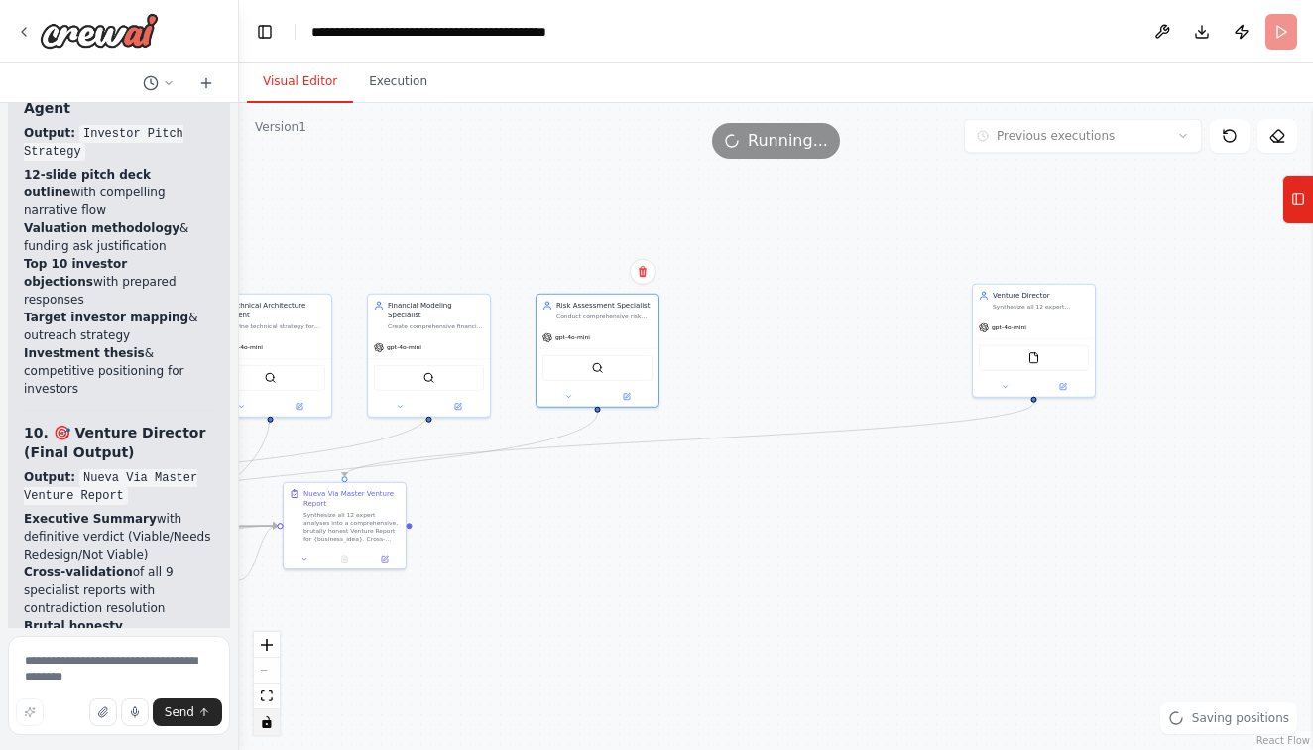
drag, startPoint x: 1235, startPoint y: 380, endPoint x: 810, endPoint y: 378, distance: 424.6
click at [810, 378] on div ".deletable-edge-delete-btn { width: 20px; height: 20px; border: 0px solid #ffff…" at bounding box center [776, 426] width 1074 height 647
drag, startPoint x: 1002, startPoint y: 305, endPoint x: 720, endPoint y: 311, distance: 281.8
click at [720, 311] on div "Synthesize all 12 expert analyses into a brutally honest, investor-grade Ventur…" at bounding box center [759, 314] width 96 height 8
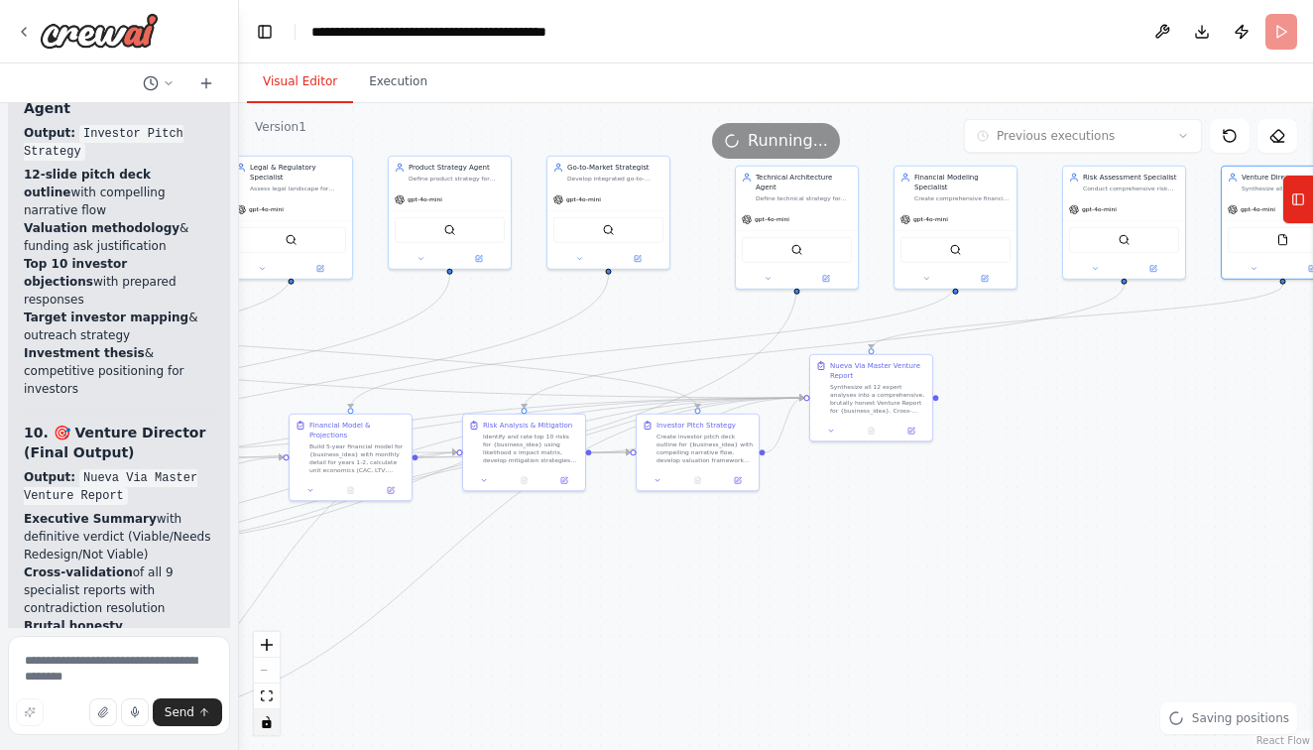
drag, startPoint x: 543, startPoint y: 546, endPoint x: 1073, endPoint y: 419, distance: 545.7
click at [1073, 419] on div ".deletable-edge-delete-btn { width: 20px; height: 20px; border: 0px solid #ffff…" at bounding box center [776, 426] width 1074 height 647
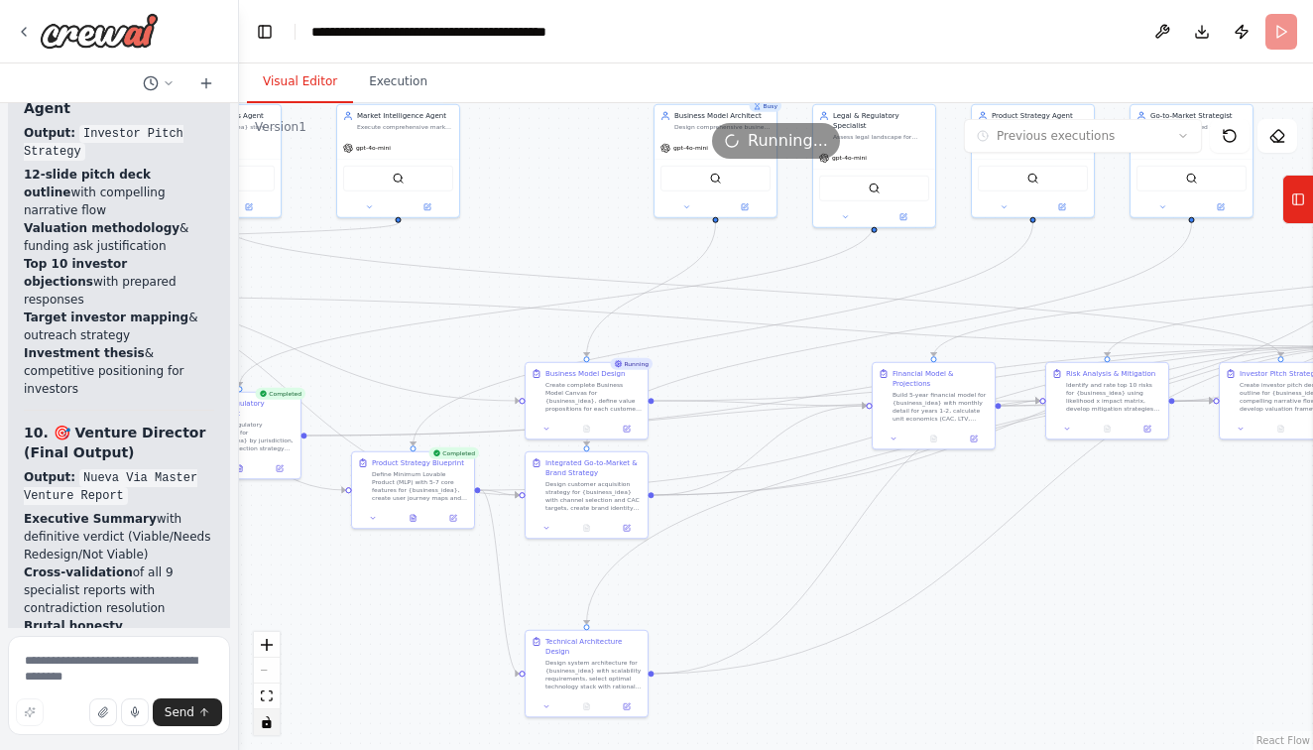
drag, startPoint x: 364, startPoint y: 293, endPoint x: 947, endPoint y: 241, distance: 585.6
click at [947, 241] on div ".deletable-edge-delete-btn { width: 20px; height: 20px; border: 0px solid #ffff…" at bounding box center [776, 426] width 1074 height 647
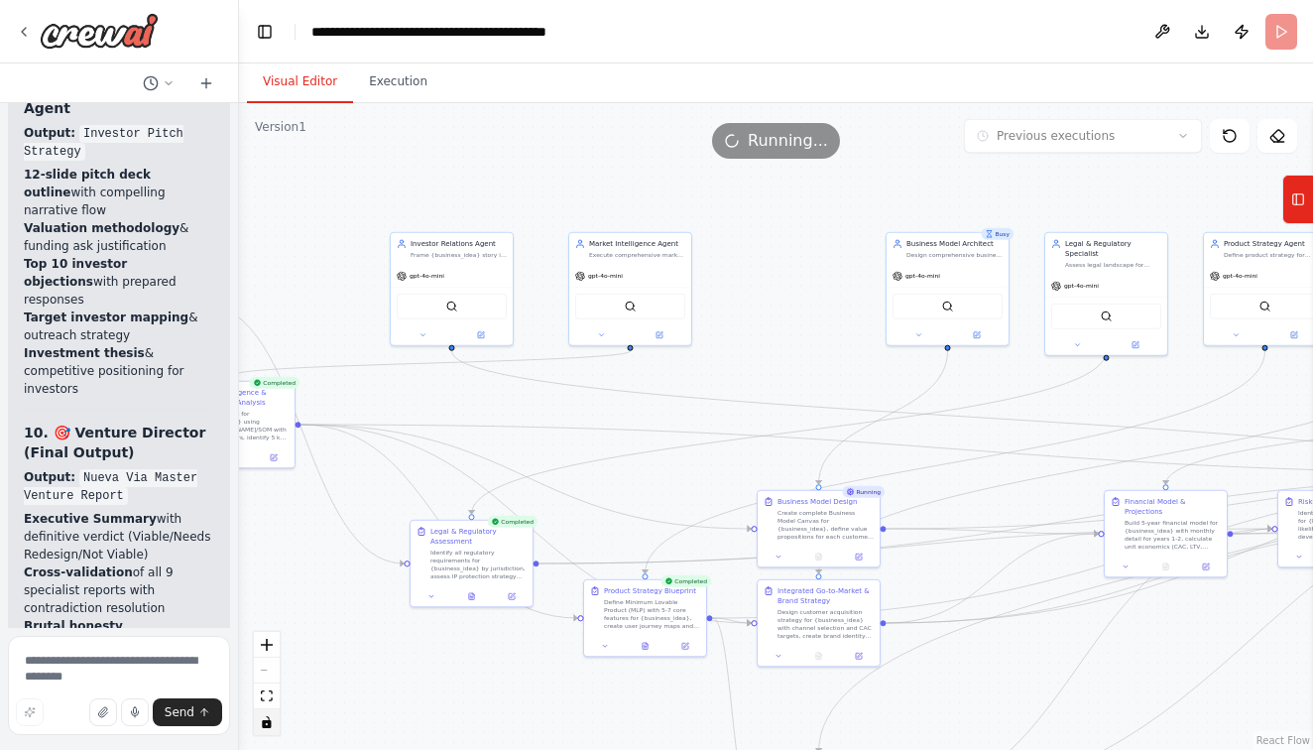
drag, startPoint x: 531, startPoint y: 180, endPoint x: 765, endPoint y: 307, distance: 266.3
click at [765, 307] on div ".deletable-edge-delete-btn { width: 20px; height: 20px; border: 0px solid #ffff…" at bounding box center [776, 426] width 1074 height 647
drag, startPoint x: 676, startPoint y: 256, endPoint x: 851, endPoint y: 264, distance: 175.8
click at [851, 264] on div "Market Intelligence Agent Execute comprehensive market research for {business_i…" at bounding box center [811, 256] width 122 height 32
drag, startPoint x: 501, startPoint y: 268, endPoint x: 695, endPoint y: 269, distance: 194.4
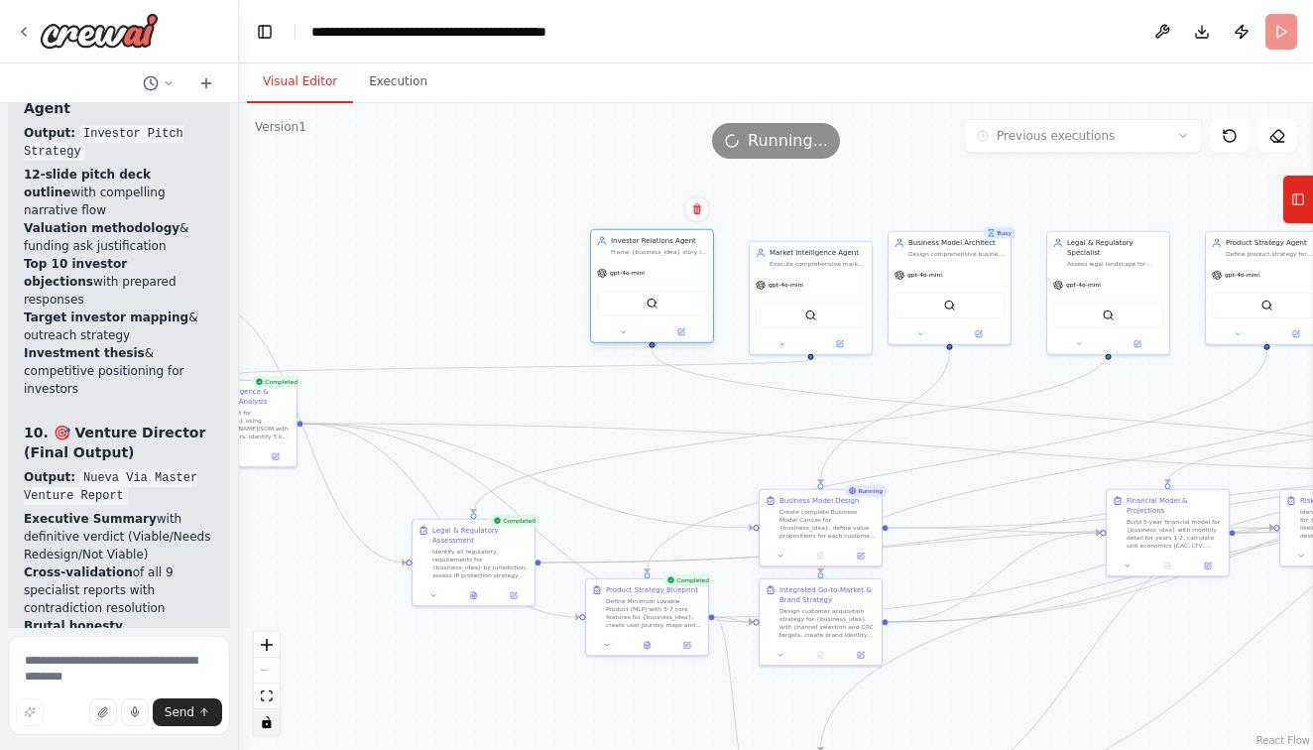
click at [695, 269] on div "gpt-4o-mini" at bounding box center [652, 273] width 122 height 22
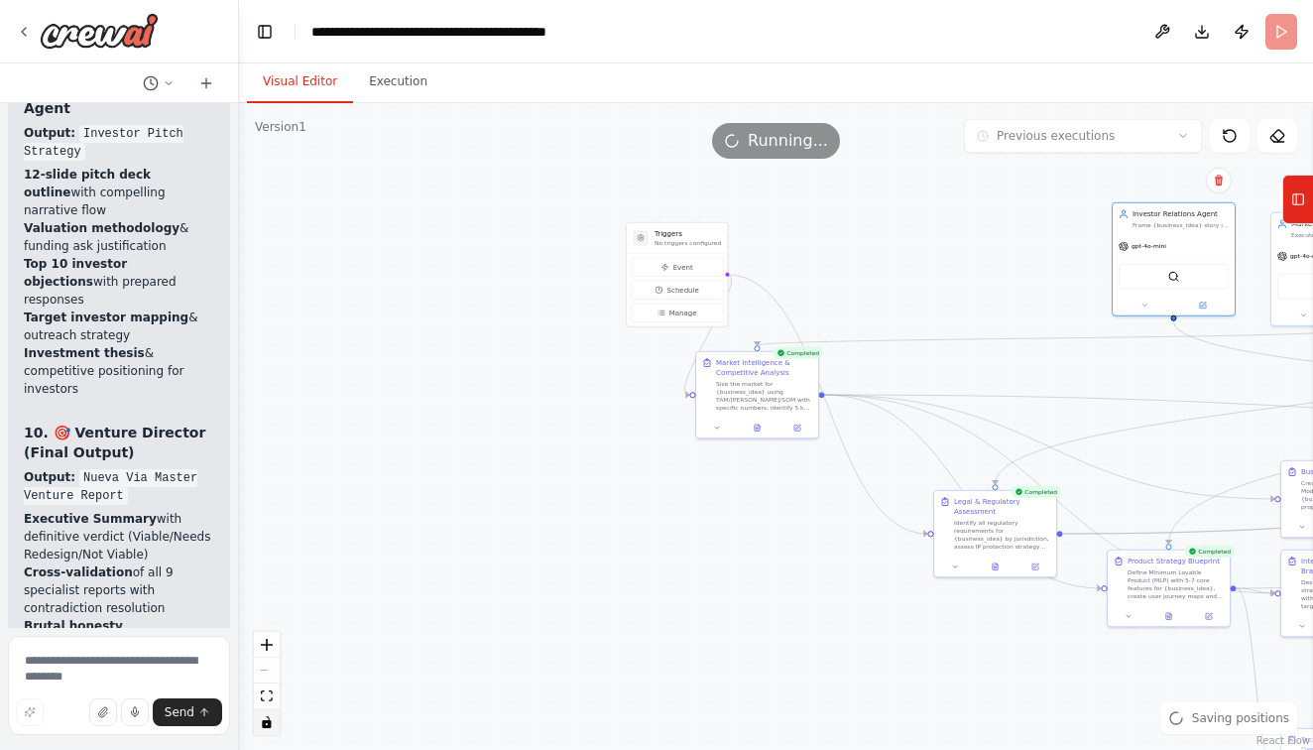
drag, startPoint x: 399, startPoint y: 291, endPoint x: 921, endPoint y: 261, distance: 522.7
click at [921, 261] on div ".deletable-edge-delete-btn { width: 20px; height: 20px; border: 0px solid #ffff…" at bounding box center [776, 426] width 1074 height 647
drag, startPoint x: 703, startPoint y: 231, endPoint x: 887, endPoint y: 141, distance: 204.5
click at [887, 141] on div "Version 1 Previous executions Show Tools Hide Agents .deletable-edge-delete-btn…" at bounding box center [776, 426] width 1074 height 647
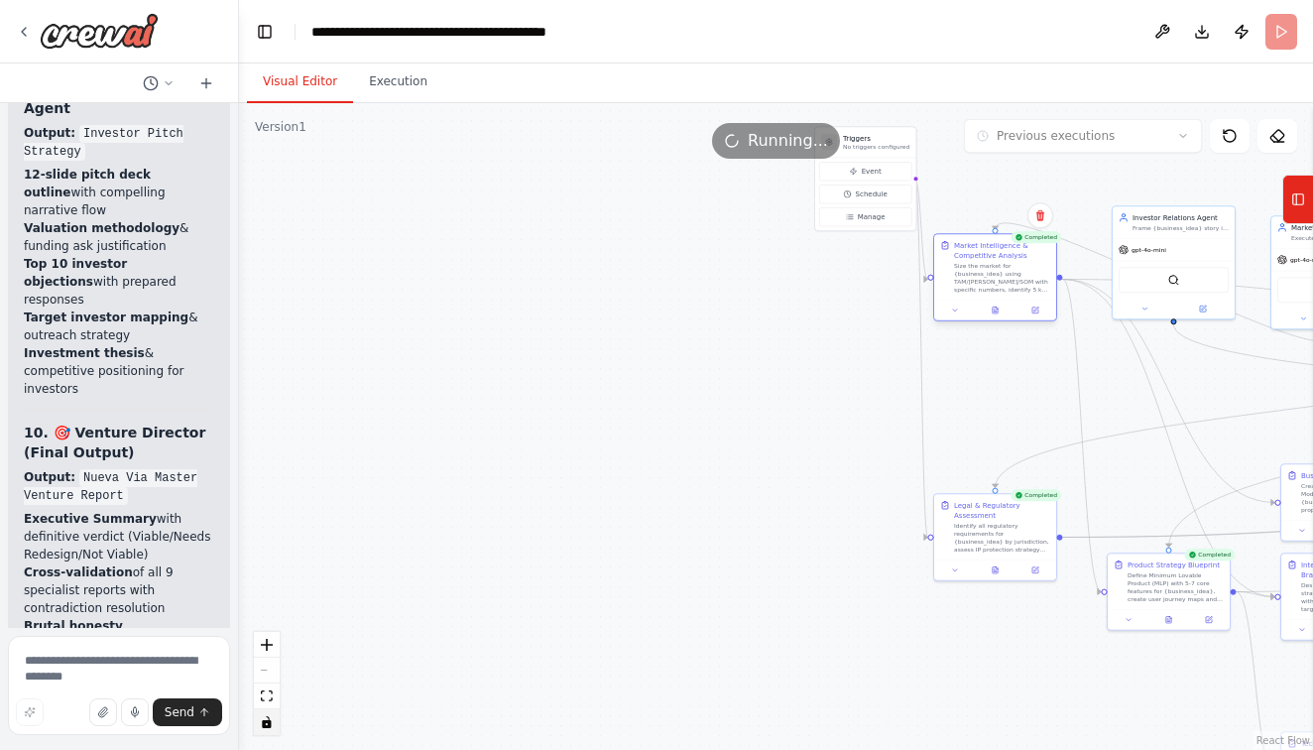
drag, startPoint x: 777, startPoint y: 403, endPoint x: 1019, endPoint y: 284, distance: 269.7
click at [1019, 284] on div "Size the market for {business_idea} using TAM/[PERSON_NAME]/SOM with specific n…" at bounding box center [1002, 278] width 96 height 32
drag, startPoint x: 999, startPoint y: 540, endPoint x: 846, endPoint y: 433, distance: 186.6
click at [846, 433] on div "Identify all regulatory requirements for {business_idea} by jurisdiction, asses…" at bounding box center [854, 427] width 96 height 32
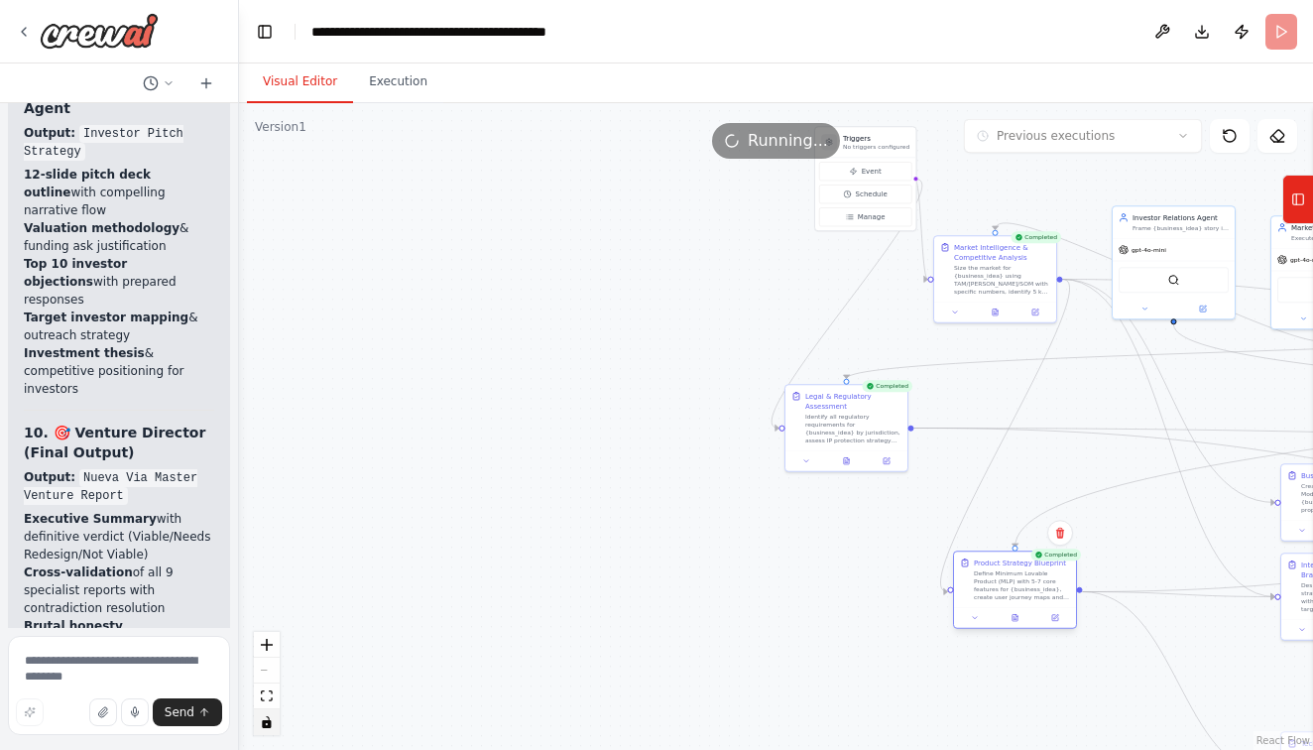
drag, startPoint x: 1146, startPoint y: 586, endPoint x: 996, endPoint y: 584, distance: 149.8
click at [996, 584] on div "Define Minimum Lovable Product (MLP) with 5-7 core features for {business_idea}…" at bounding box center [1022, 585] width 96 height 32
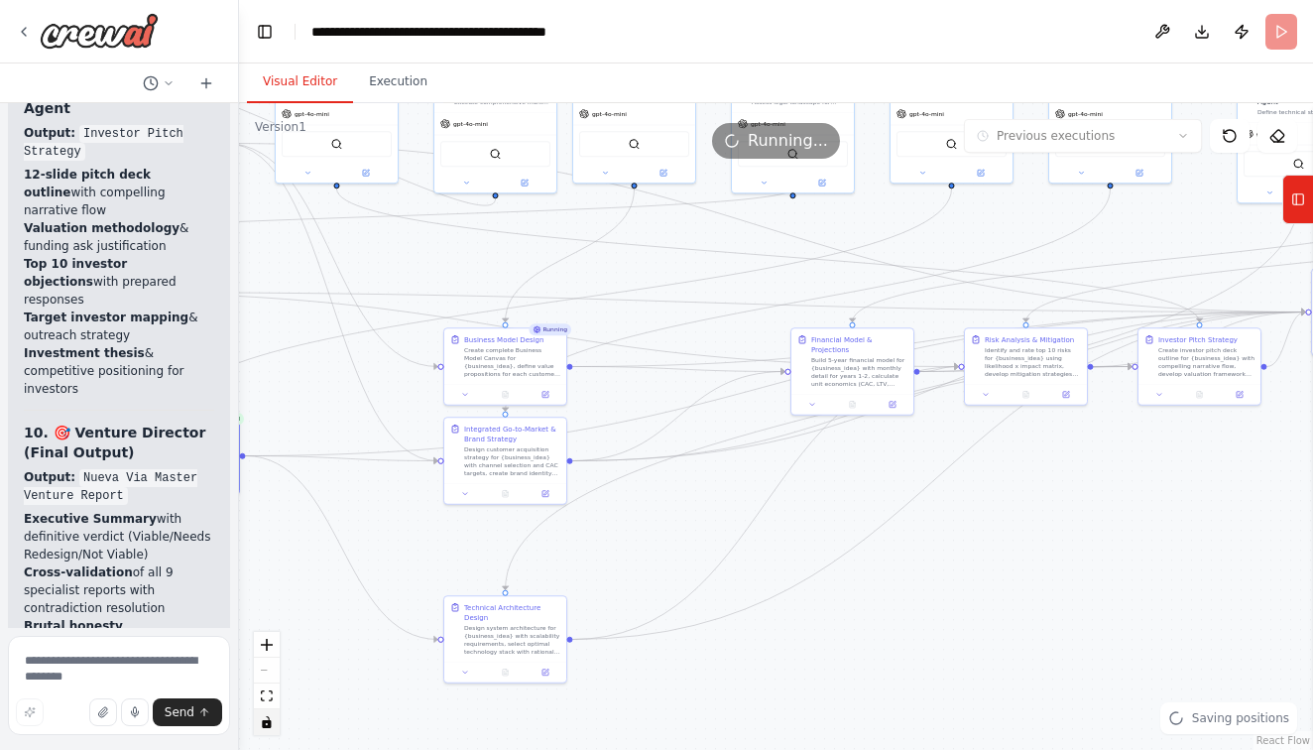
drag, startPoint x: 1144, startPoint y: 538, endPoint x: 307, endPoint y: 402, distance: 848.2
click at [307, 402] on div ".deletable-edge-delete-btn { width: 20px; height: 20px; border: 0px solid #ffff…" at bounding box center [776, 426] width 1074 height 647
drag, startPoint x: 383, startPoint y: 341, endPoint x: 396, endPoint y: 376, distance: 37.0
click at [396, 376] on div ".deletable-edge-delete-btn { width: 20px; height: 20px; border: 0px solid #ffff…" at bounding box center [776, 426] width 1074 height 647
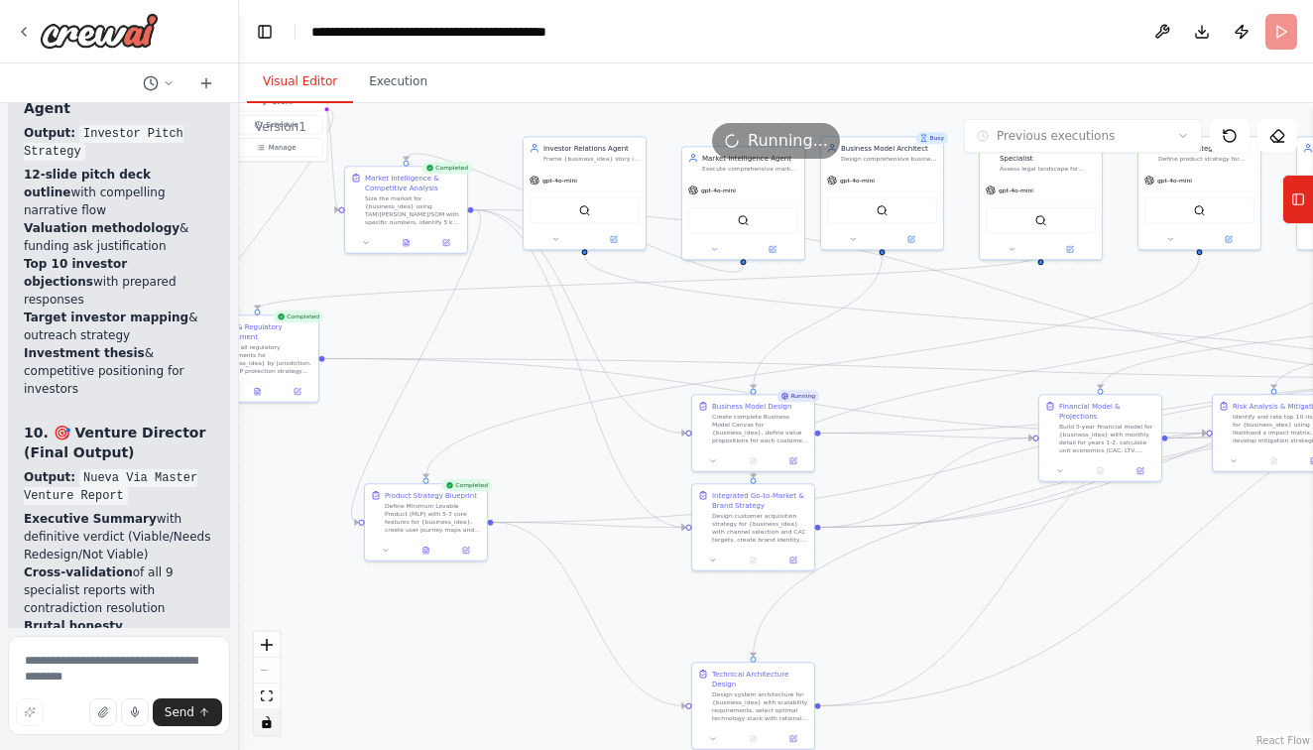
drag, startPoint x: 396, startPoint y: 376, endPoint x: 644, endPoint y: 442, distance: 256.8
click at [644, 442] on div ".deletable-edge-delete-btn { width: 20px; height: 20px; border: 0px solid #ffff…" at bounding box center [776, 426] width 1074 height 647
drag, startPoint x: 419, startPoint y: 222, endPoint x: 460, endPoint y: 334, distance: 119.6
click at [460, 334] on div "Market Intelligence & Competitive Analysis Size the market for {business_idea} …" at bounding box center [446, 306] width 122 height 65
click at [450, 349] on button at bounding box center [446, 350] width 42 height 12
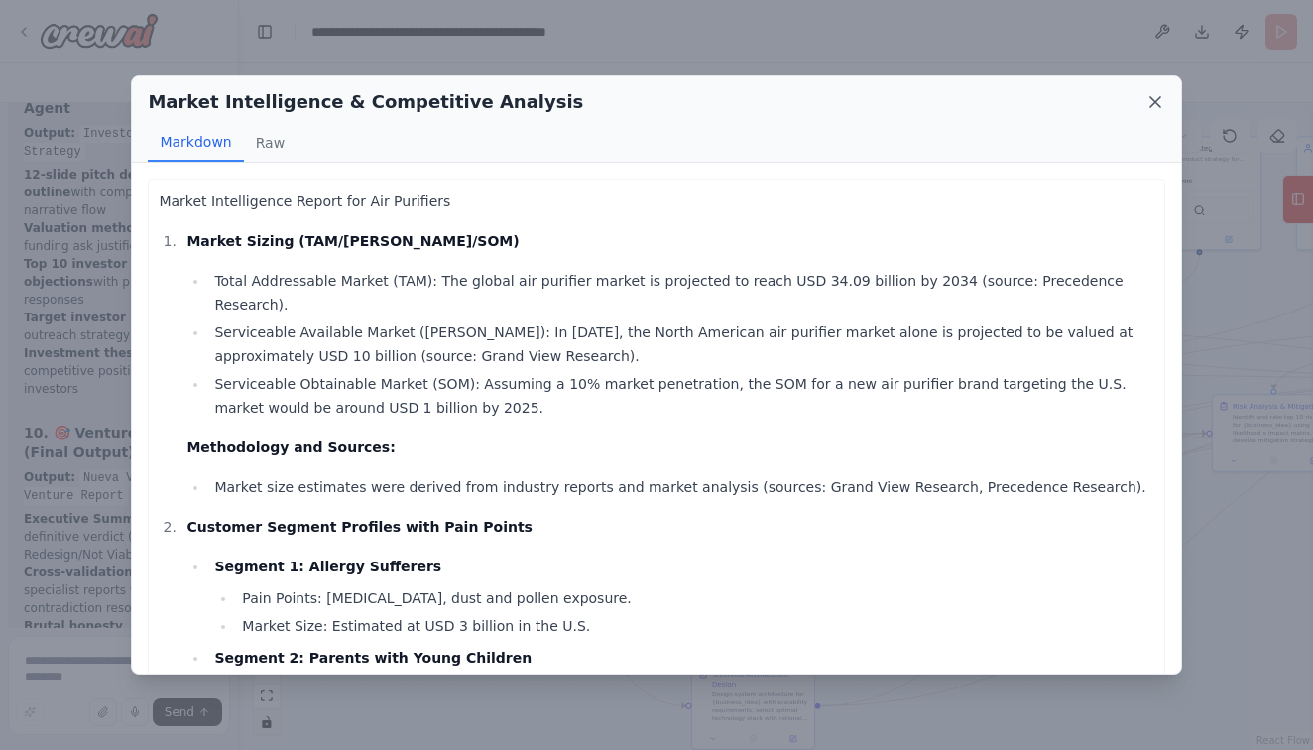
click at [1151, 99] on icon at bounding box center [1156, 102] width 20 height 20
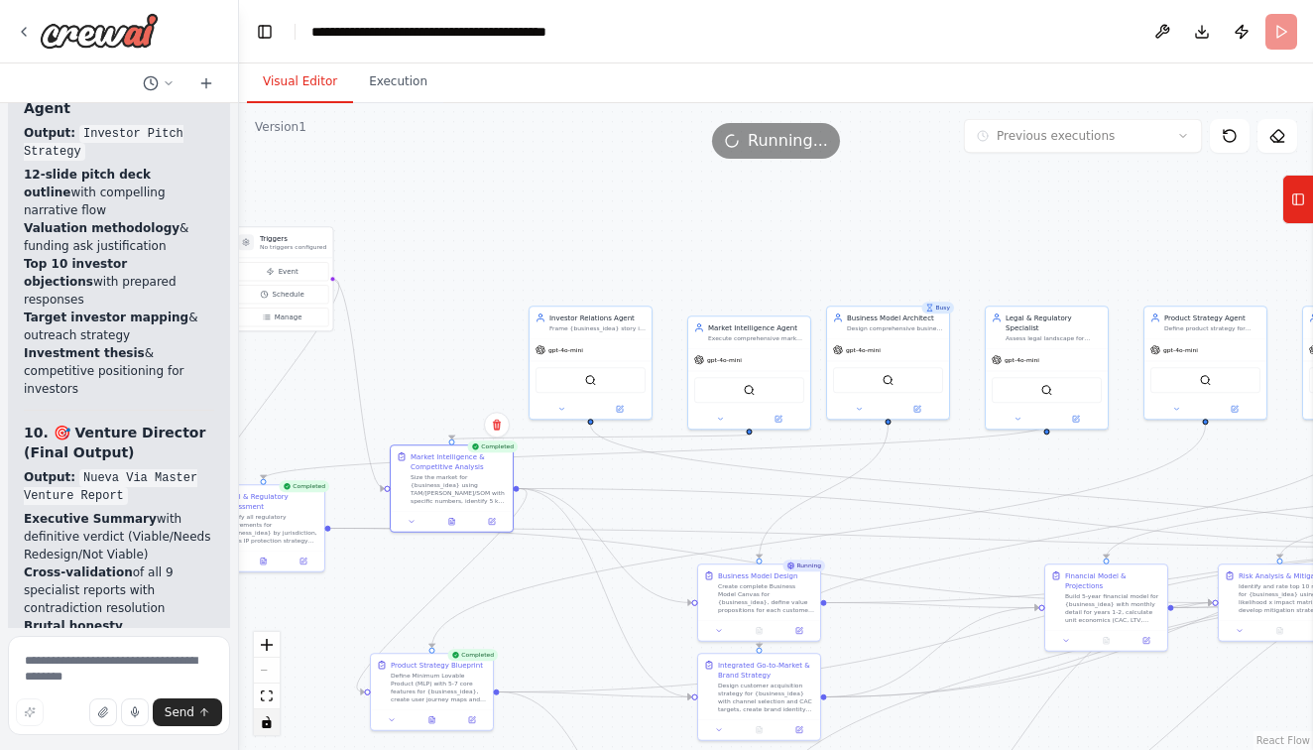
drag, startPoint x: 423, startPoint y: 237, endPoint x: 429, endPoint y: 407, distance: 169.7
click at [429, 407] on div ".deletable-edge-delete-btn { width: 20px; height: 20px; border: 0px solid #ffff…" at bounding box center [776, 426] width 1074 height 647
drag, startPoint x: 556, startPoint y: 332, endPoint x: 482, endPoint y: 232, distance: 124.2
click at [482, 232] on div "Investor Relations Agent Frame {business_idea} story in a credible, persuasive …" at bounding box center [521, 221] width 122 height 32
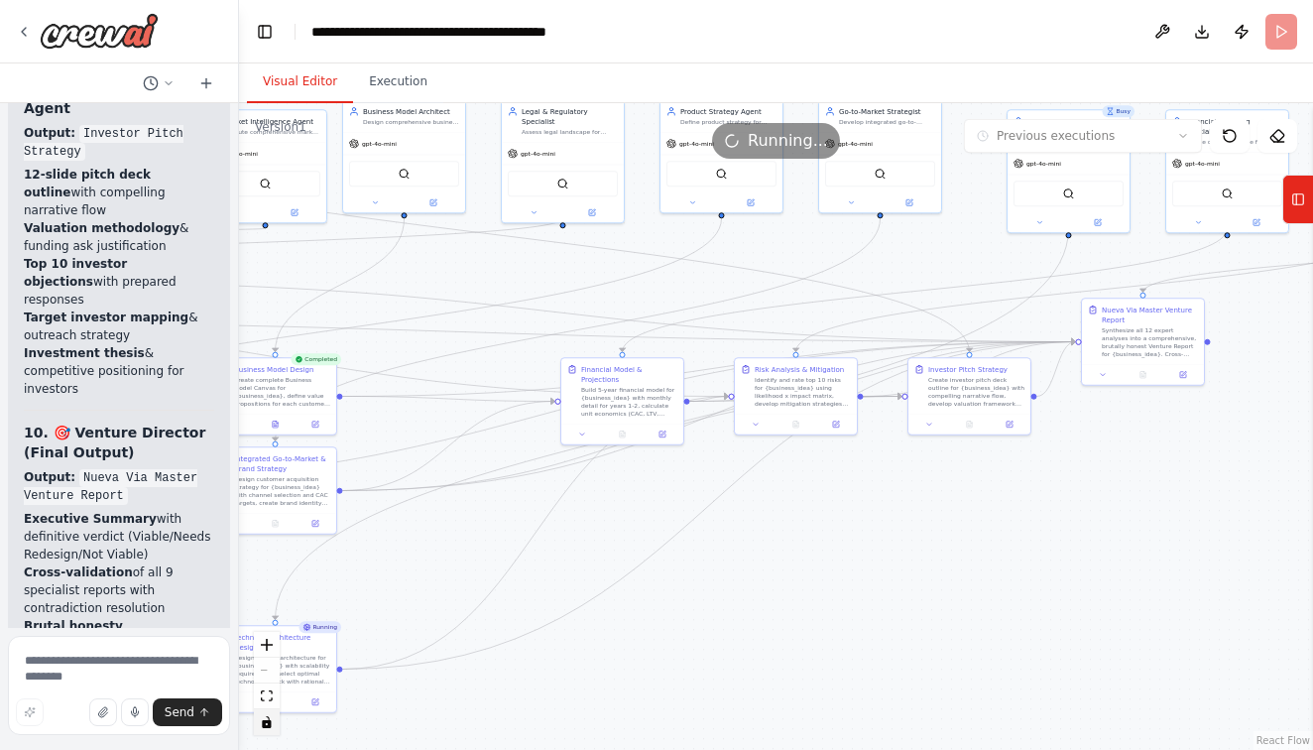
drag, startPoint x: 922, startPoint y: 486, endPoint x: 437, endPoint y: 280, distance: 526.3
click at [437, 280] on div ".deletable-edge-delete-btn { width: 20px; height: 20px; border: 0px solid #ffff…" at bounding box center [776, 426] width 1074 height 647
drag, startPoint x: 956, startPoint y: 393, endPoint x: 940, endPoint y: 622, distance: 229.7
click at [940, 622] on div "Create investor pitch deck outline for {business_idea} with compelling narrativ…" at bounding box center [967, 618] width 96 height 32
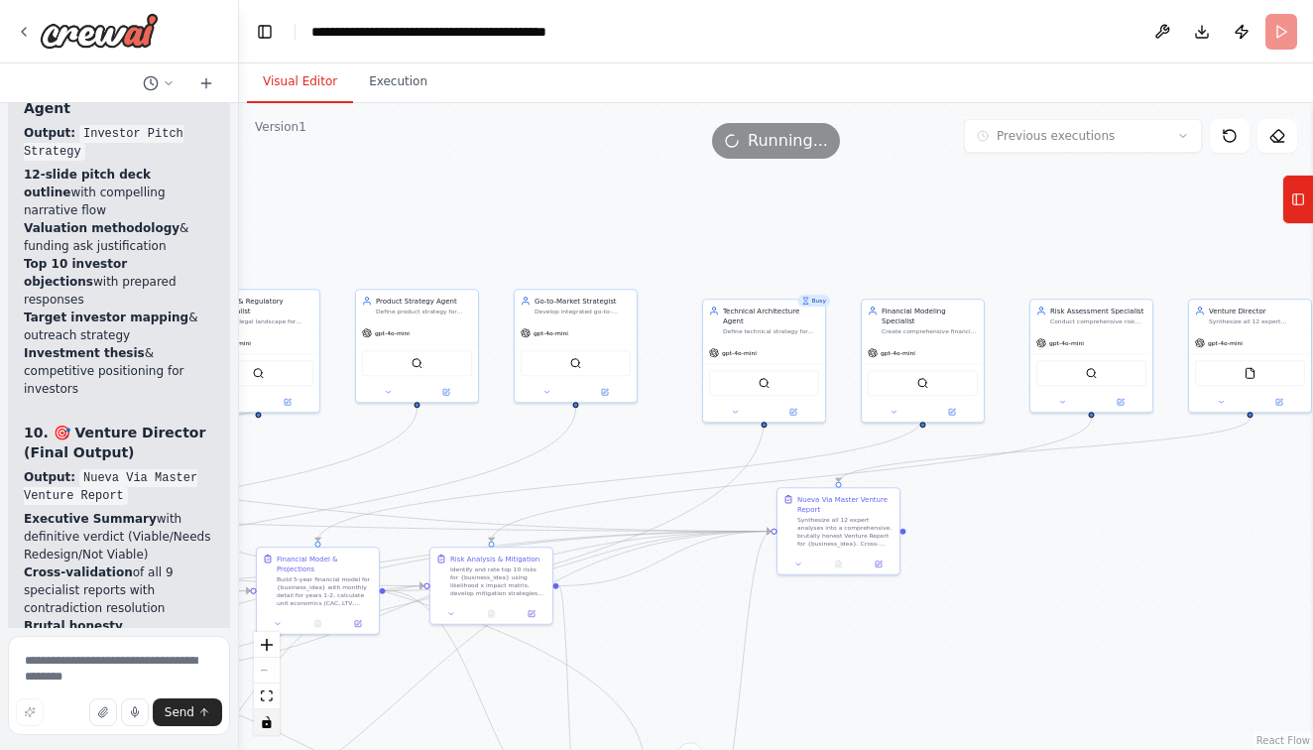
drag, startPoint x: 901, startPoint y: 251, endPoint x: 596, endPoint y: 440, distance: 358.7
click at [596, 440] on div ".deletable-edge-delete-btn { width: 20px; height: 20px; border: 0px solid #ffff…" at bounding box center [776, 426] width 1074 height 647
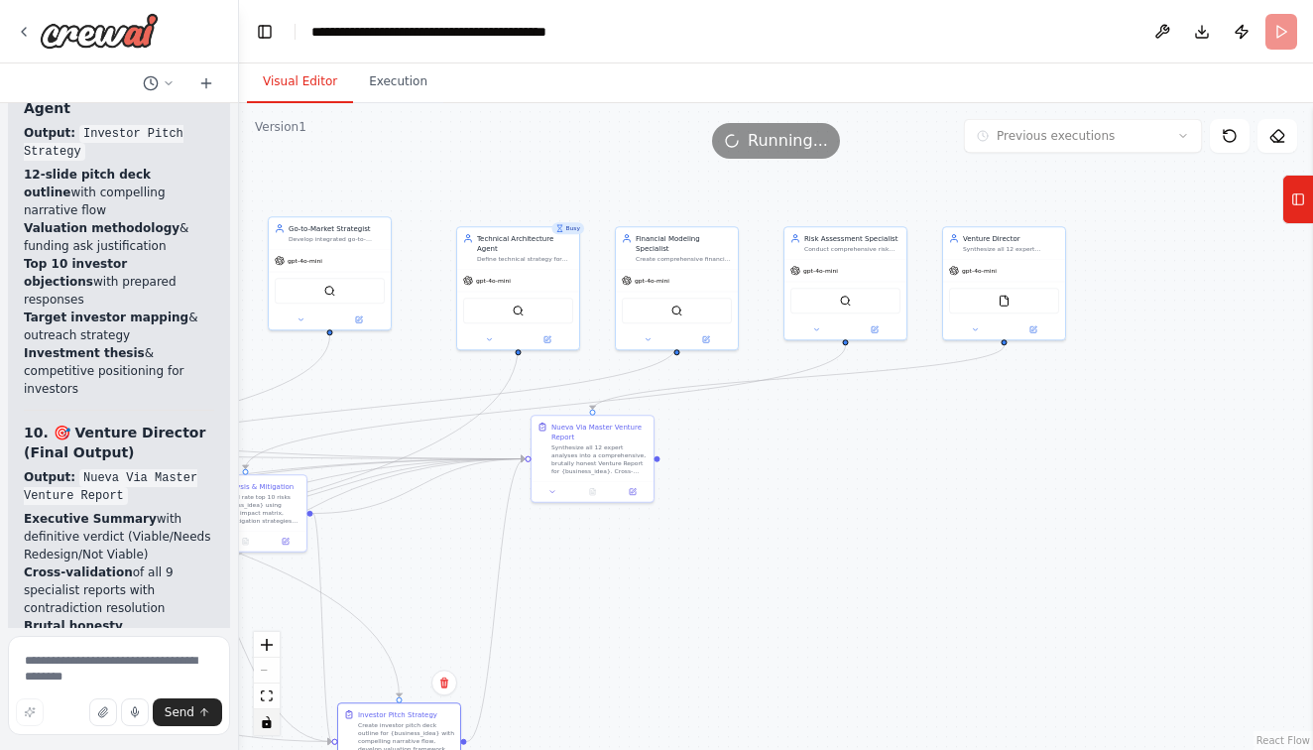
drag, startPoint x: 1063, startPoint y: 555, endPoint x: 817, endPoint y: 482, distance: 256.5
click at [817, 482] on div ".deletable-edge-delete-btn { width: 20px; height: 20px; border: 0px solid #ffff…" at bounding box center [776, 426] width 1074 height 647
drag, startPoint x: 999, startPoint y: 242, endPoint x: 894, endPoint y: 460, distance: 242.3
click at [894, 460] on div "Venture Director Synthesize all 12 expert analyses into a brutally honest, inve…" at bounding box center [902, 459] width 96 height 20
click at [875, 544] on button at bounding box center [866, 546] width 57 height 12
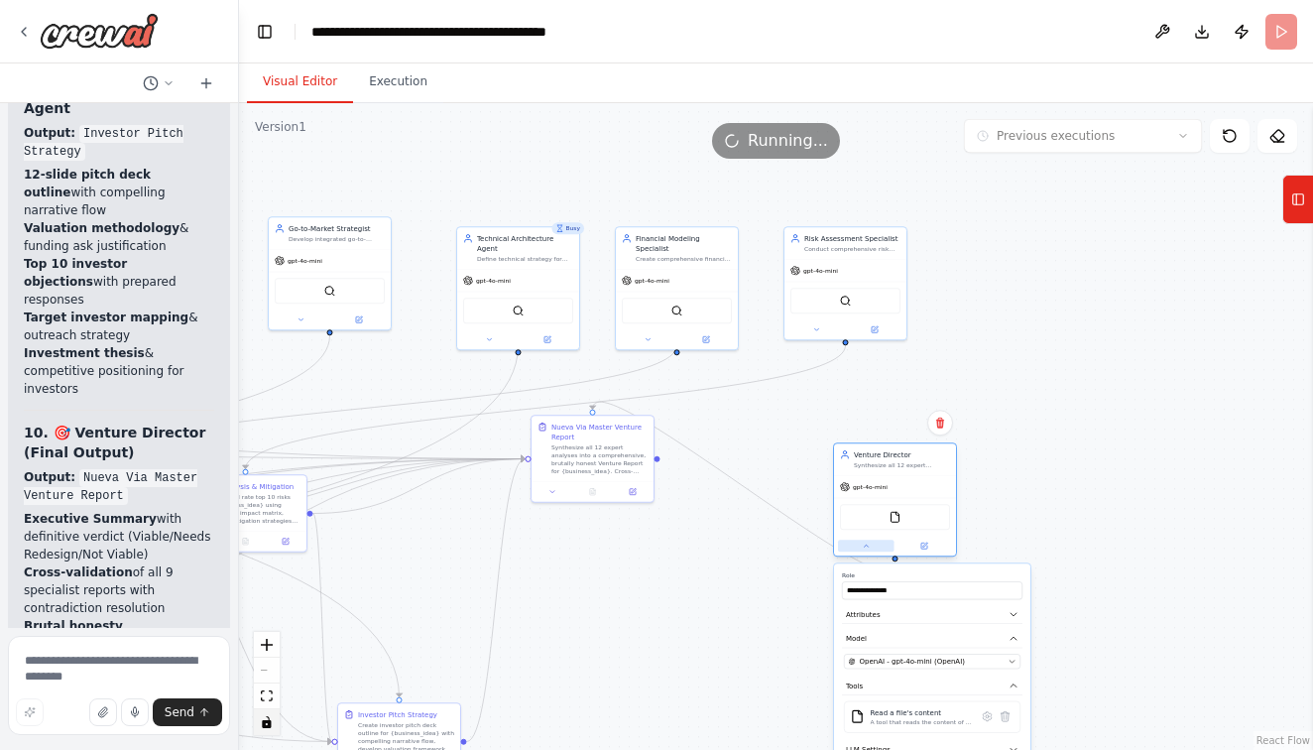
click at [875, 544] on button at bounding box center [866, 546] width 57 height 12
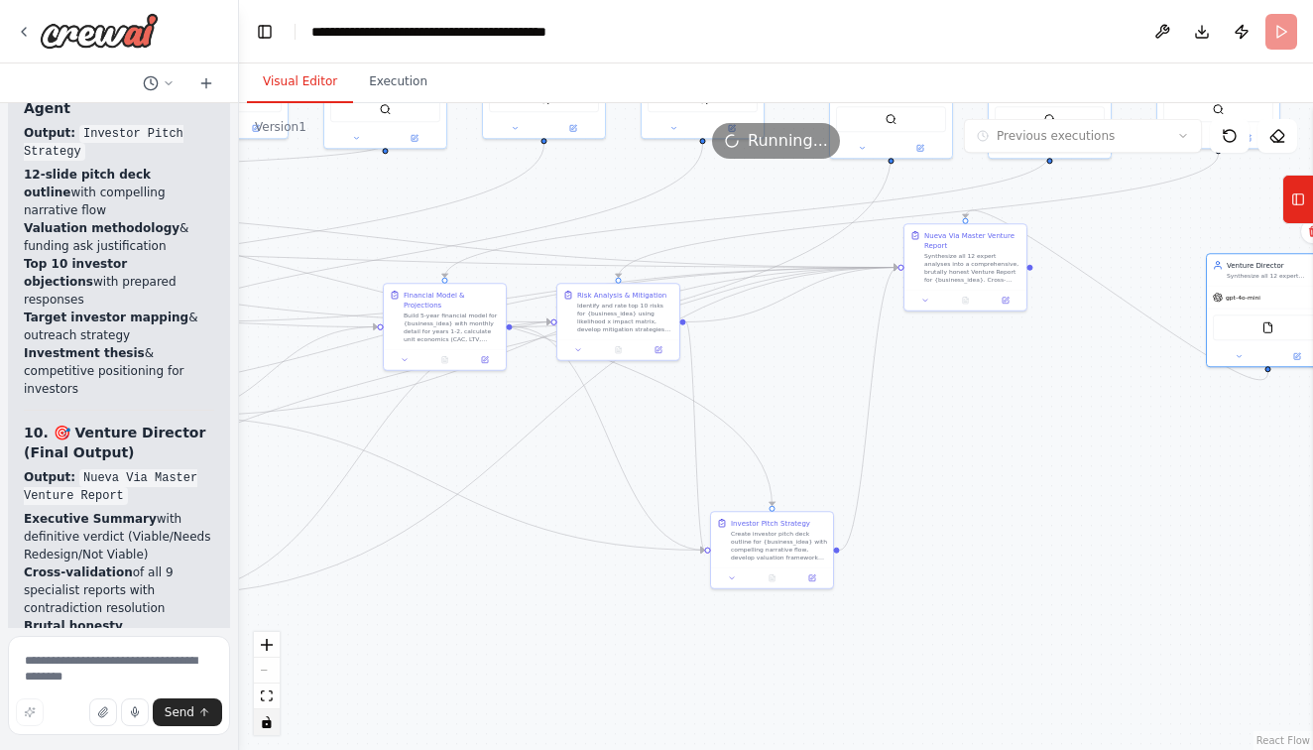
drag, startPoint x: 727, startPoint y: 579, endPoint x: 1100, endPoint y: 388, distance: 419.3
click at [1100, 388] on div ".deletable-edge-delete-btn { width: 20px; height: 20px; border: 0px solid #ffff…" at bounding box center [776, 426] width 1074 height 647
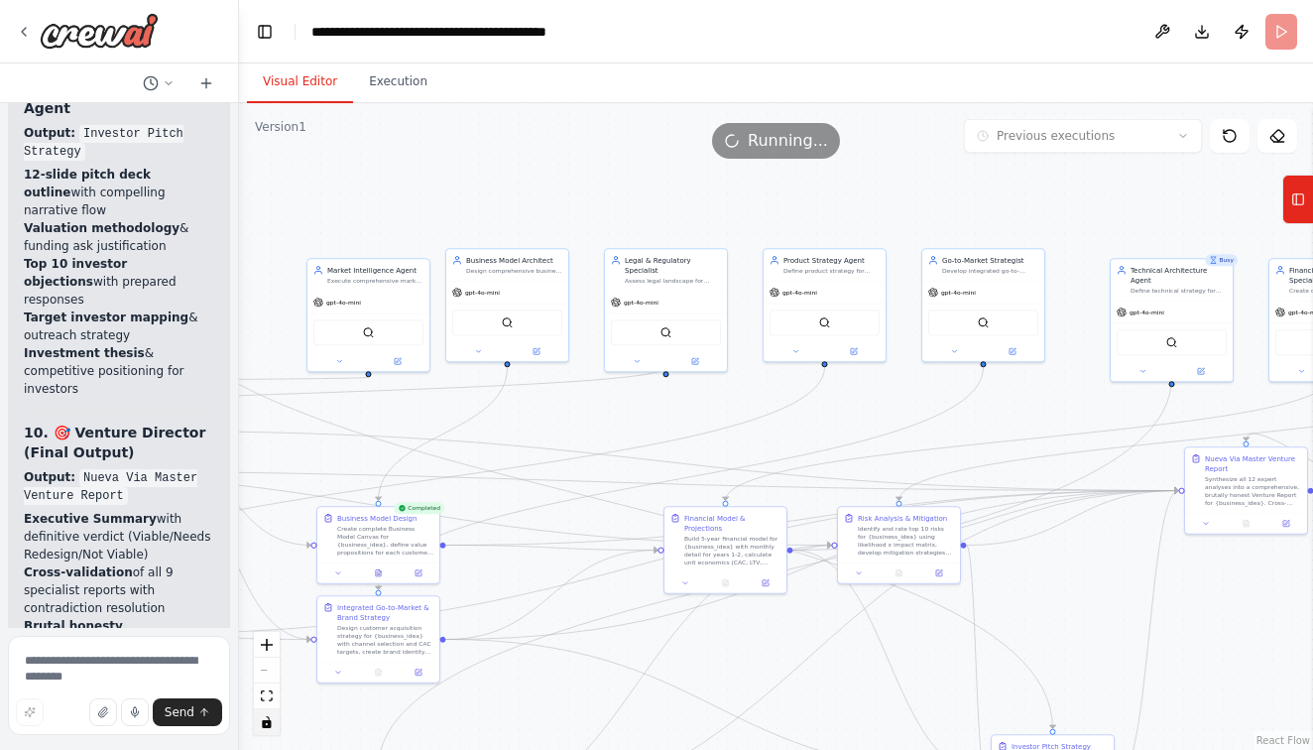
drag, startPoint x: 420, startPoint y: 200, endPoint x: 700, endPoint y: 424, distance: 358.7
click at [700, 424] on div ".deletable-edge-delete-btn { width: 20px; height: 20px; border: 0px solid #ffff…" at bounding box center [776, 426] width 1074 height 647
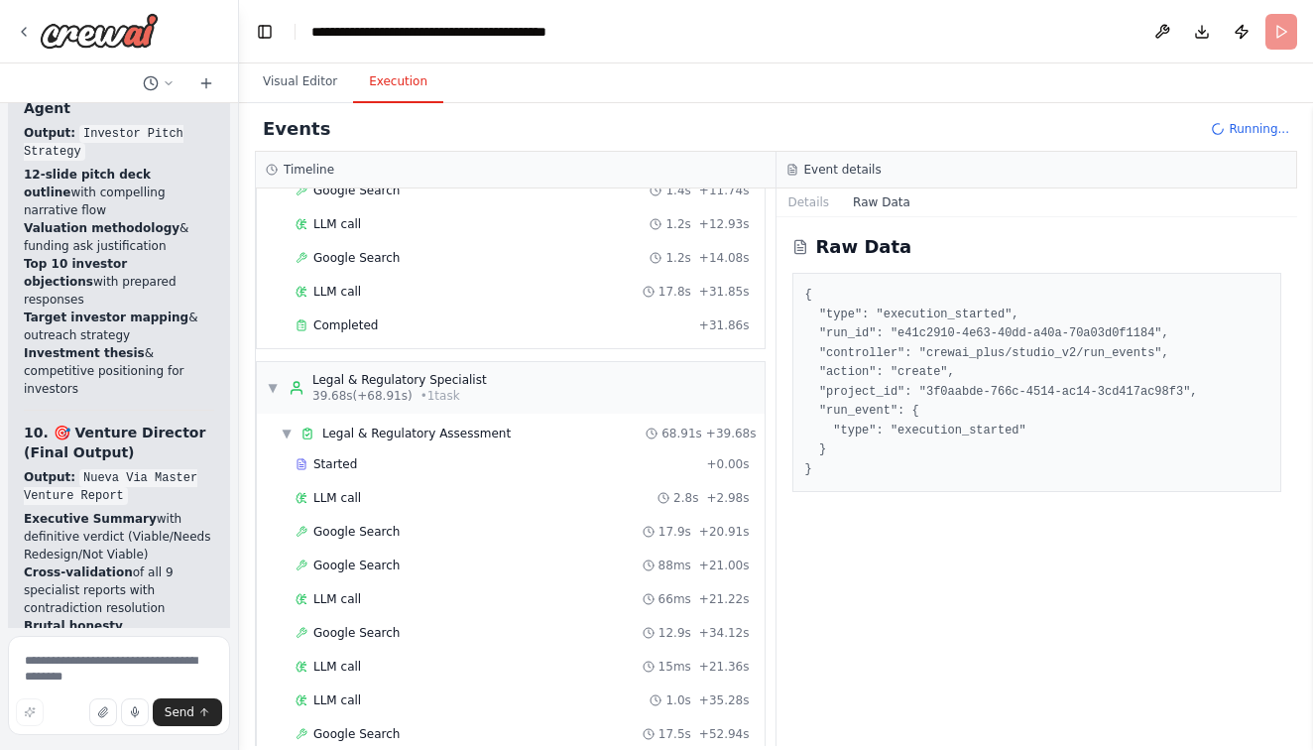
click at [399, 70] on button "Execution" at bounding box center [398, 83] width 90 height 42
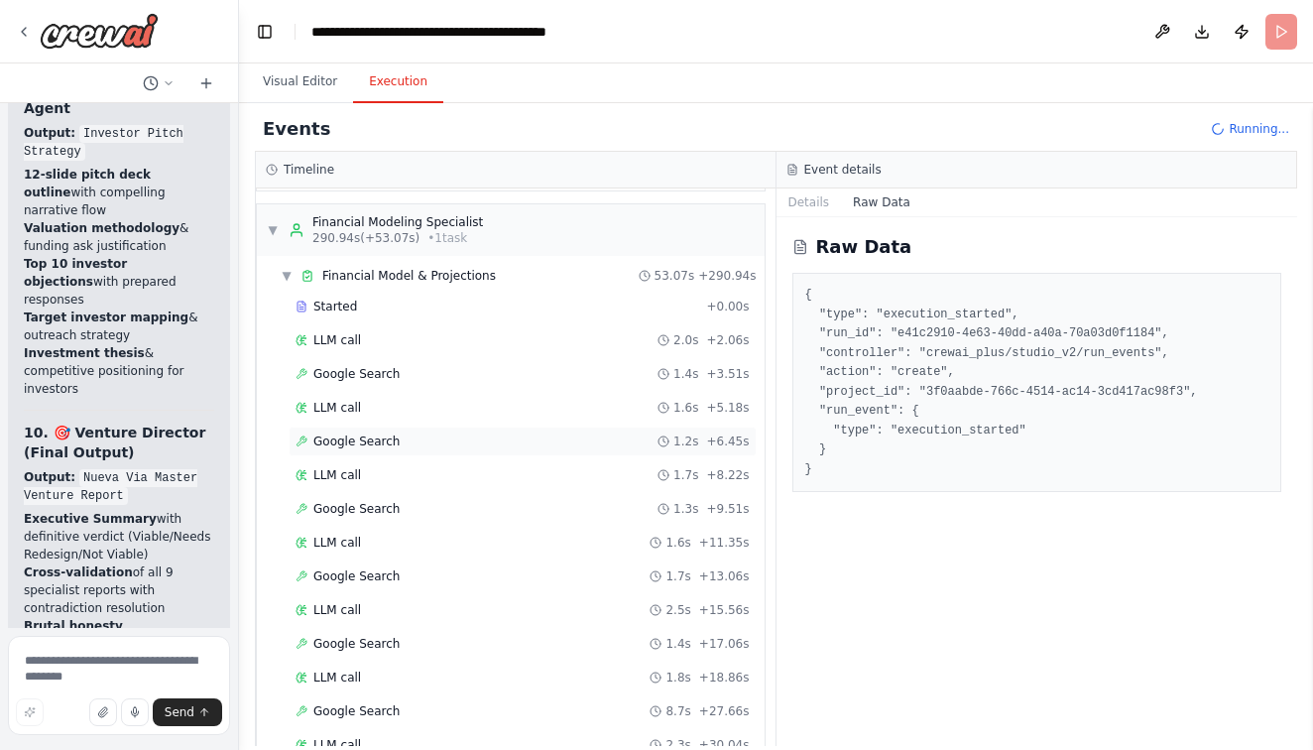
scroll to position [52197, 0]
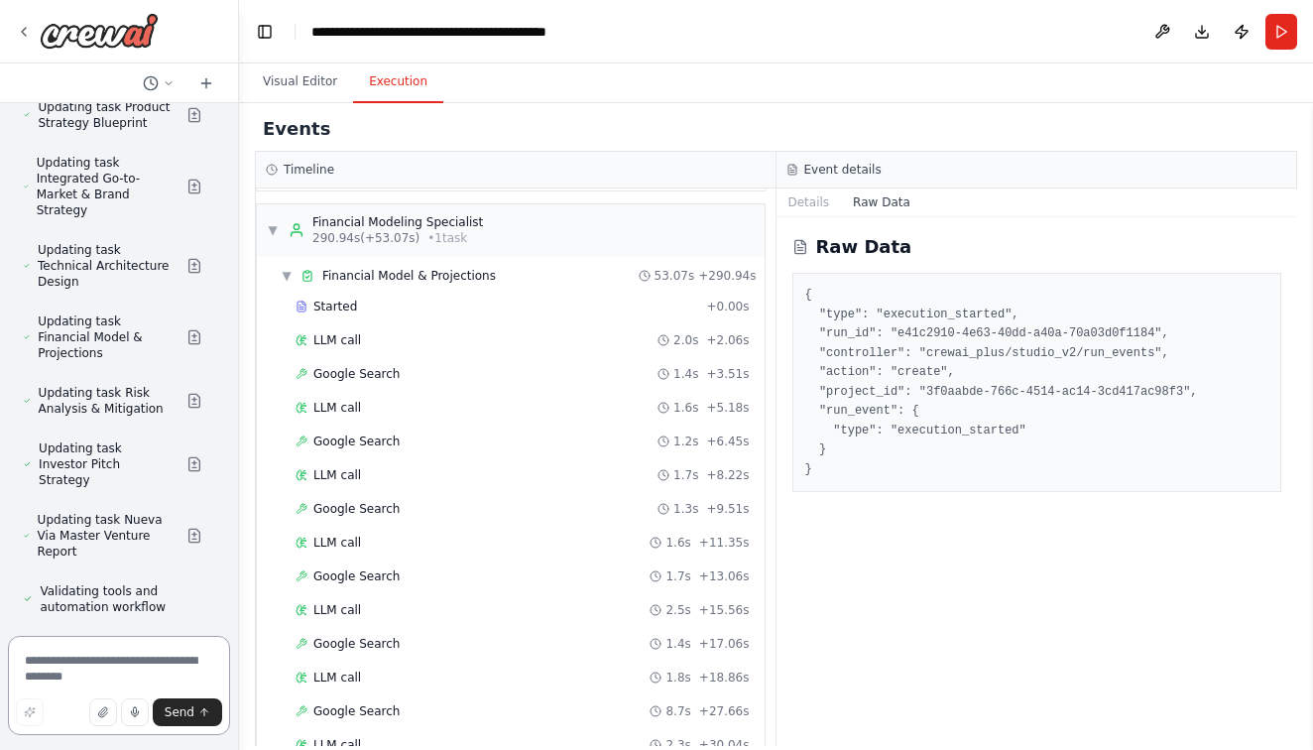
scroll to position [53586, 0]
drag, startPoint x: 36, startPoint y: 204, endPoint x: 51, endPoint y: 214, distance: 17.9
click at [101, 670] on textarea at bounding box center [119, 685] width 222 height 99
type textarea "**********"
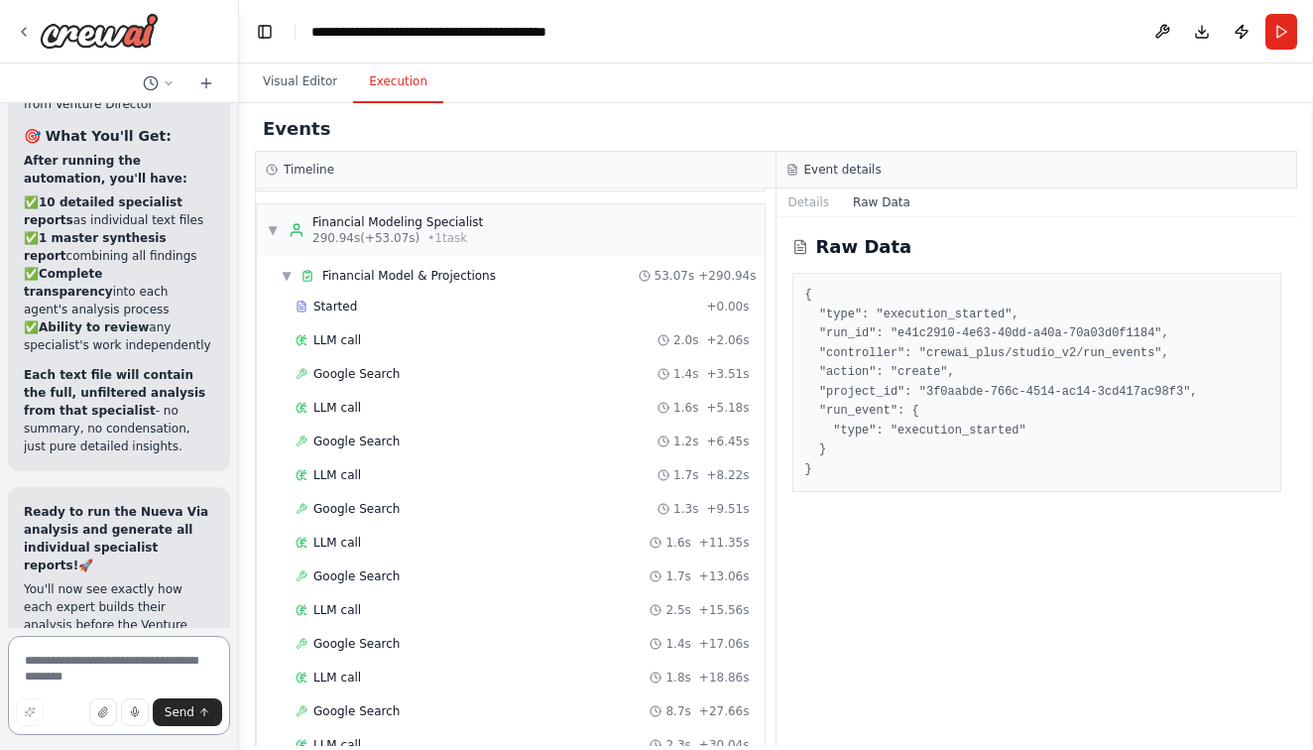
scroll to position [54735, 0]
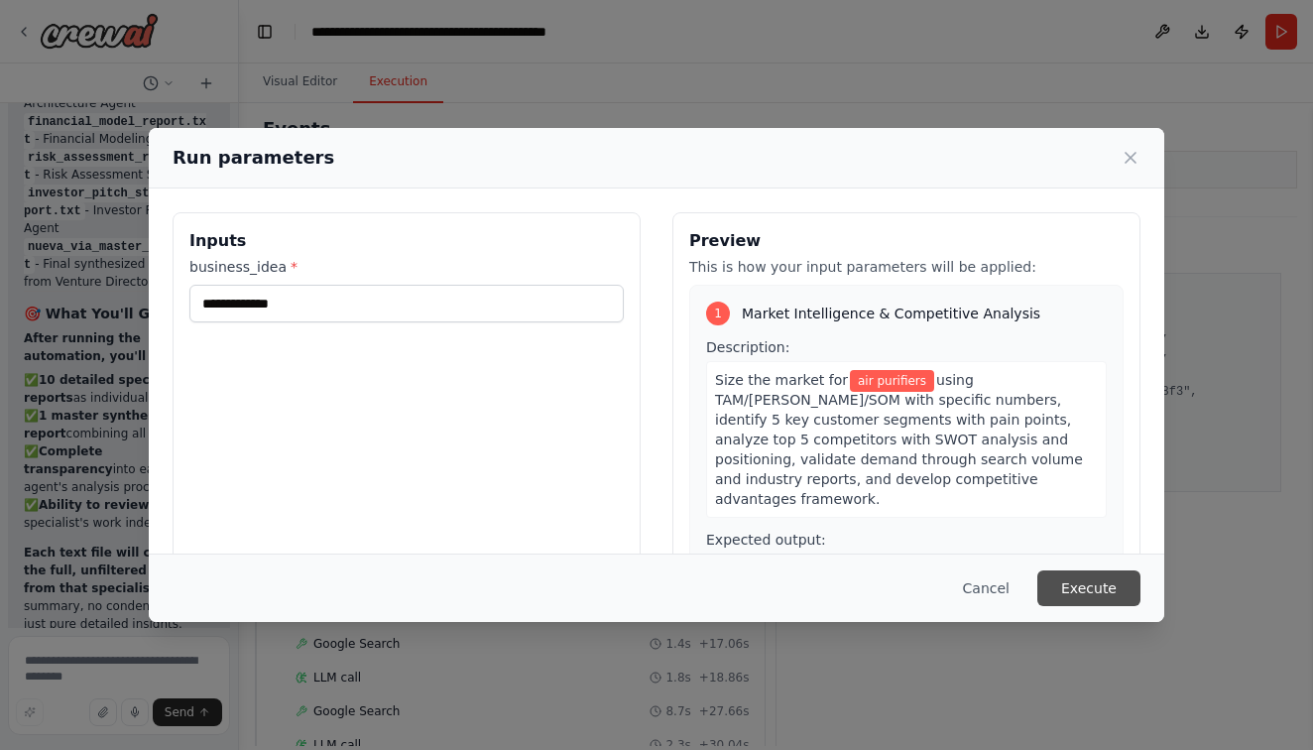
click at [1083, 580] on button "Execute" at bounding box center [1089, 588] width 103 height 36
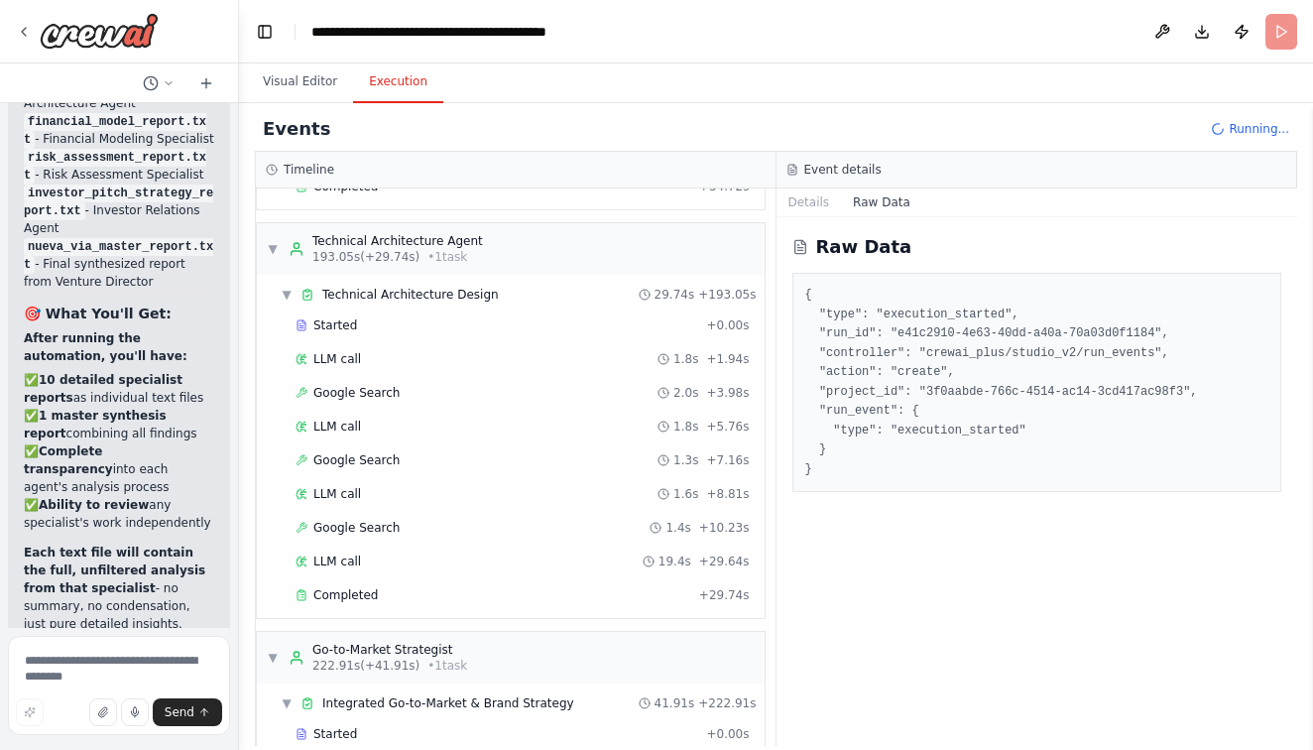
scroll to position [0, 0]
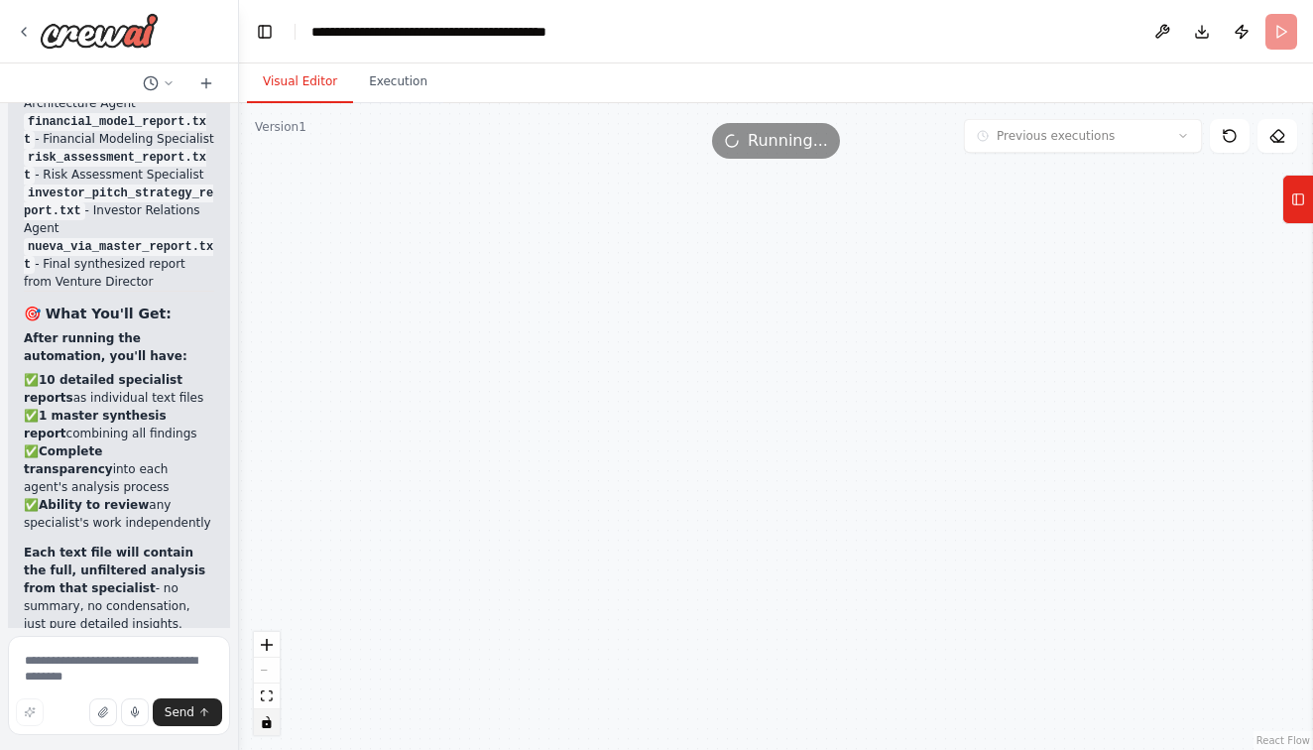
click at [305, 80] on button "Visual Editor" at bounding box center [300, 83] width 106 height 42
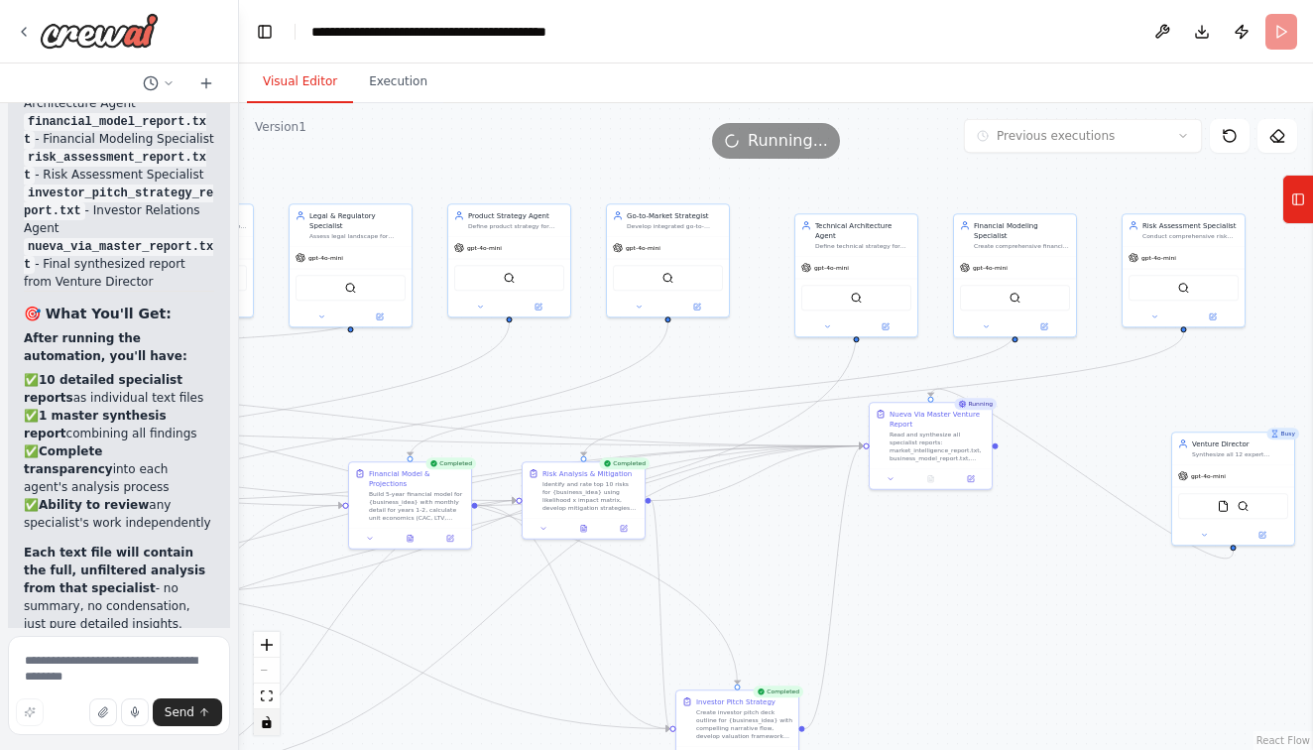
drag, startPoint x: 812, startPoint y: 428, endPoint x: 484, endPoint y: 371, distance: 333.2
click at [484, 371] on div ".deletable-edge-delete-btn { width: 20px; height: 20px; border: 0px solid #ffff…" at bounding box center [776, 426] width 1074 height 647
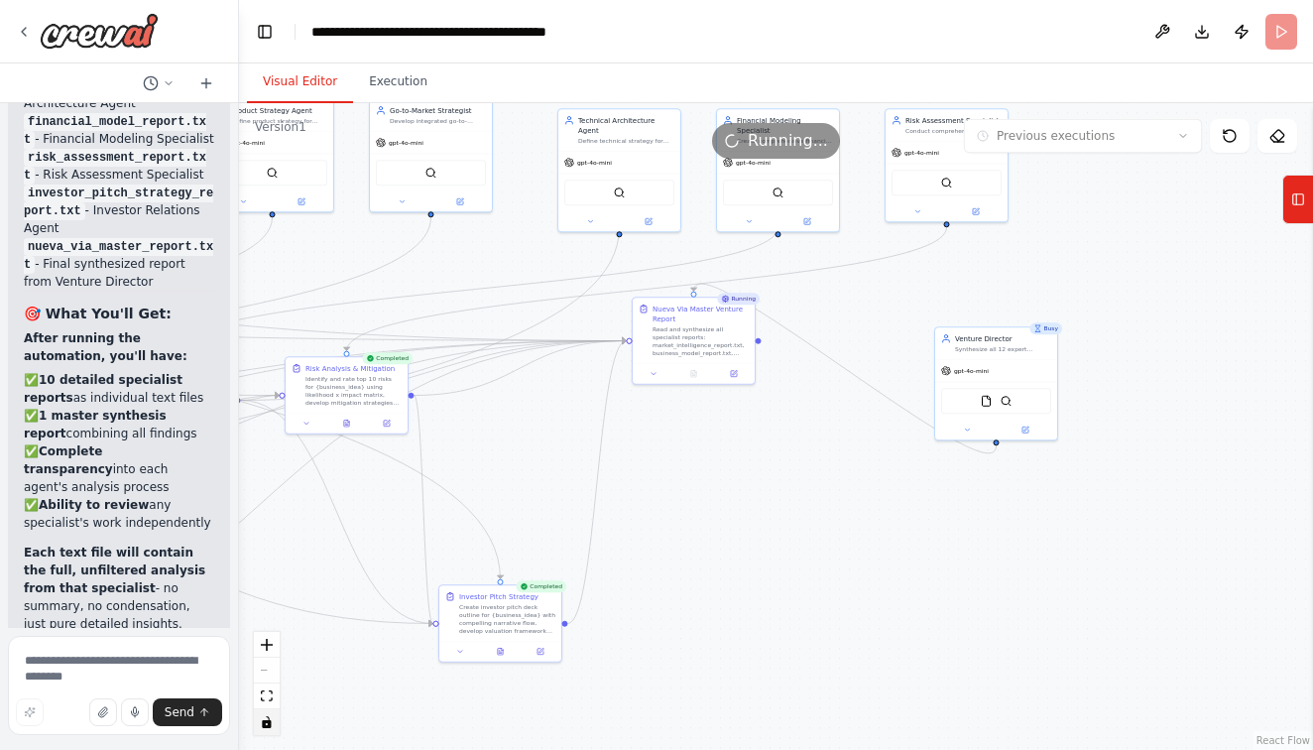
drag, startPoint x: 1126, startPoint y: 572, endPoint x: 902, endPoint y: 479, distance: 242.8
click at [902, 479] on div ".deletable-edge-delete-btn { width: 20px; height: 20px; border: 0px solid #ffff…" at bounding box center [776, 426] width 1074 height 647
click at [655, 371] on icon at bounding box center [654, 372] width 4 height 2
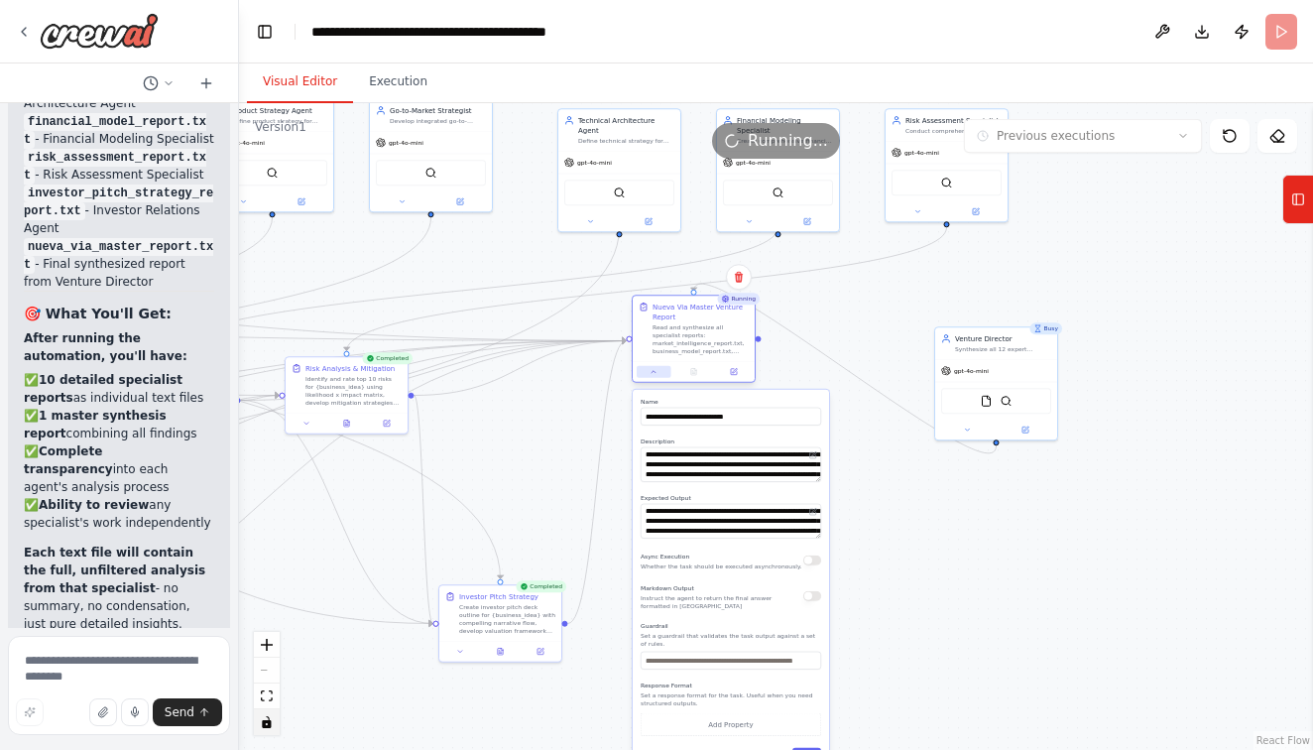
click at [655, 371] on icon at bounding box center [654, 372] width 4 height 2
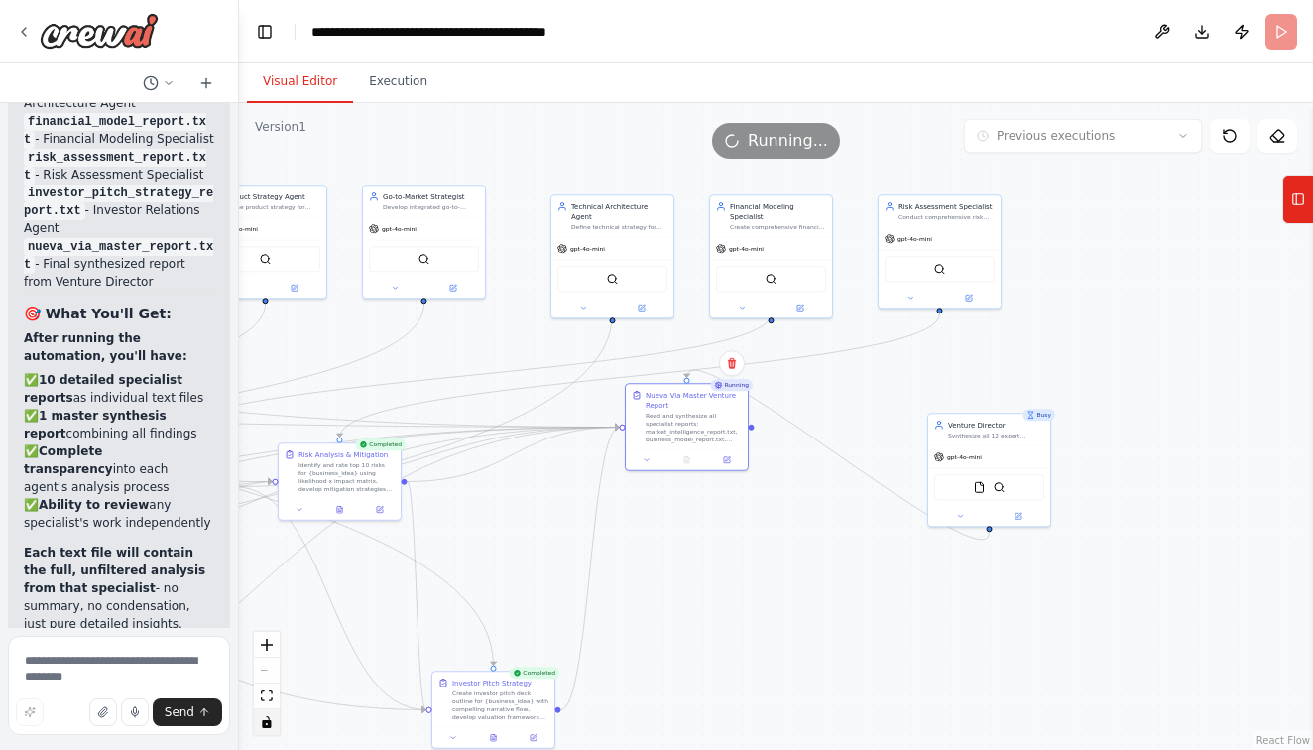
drag, startPoint x: 725, startPoint y: 549, endPoint x: 705, endPoint y: 650, distance: 103.1
click at [708, 654] on div ".deletable-edge-delete-btn { width: 20px; height: 20px; border: 0px solid #ffff…" at bounding box center [776, 426] width 1074 height 647
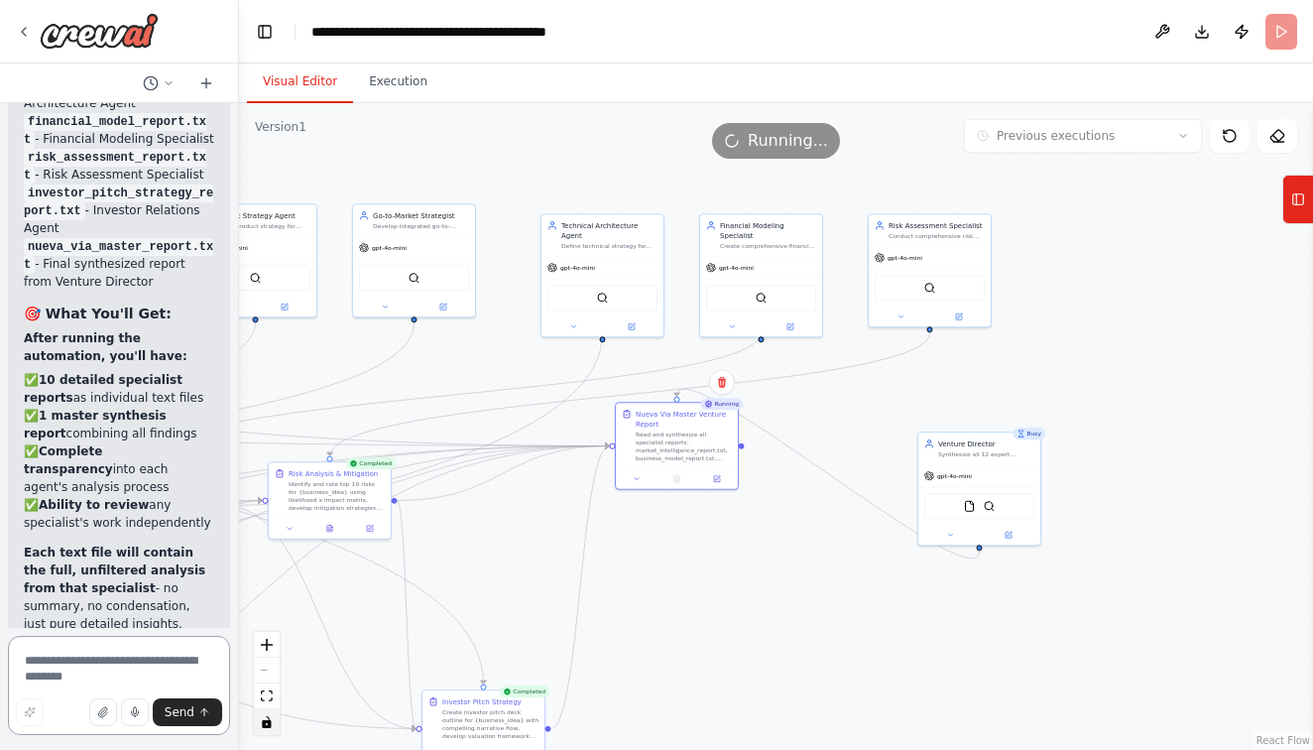
click at [61, 663] on textarea at bounding box center [119, 685] width 222 height 99
type textarea "**********"
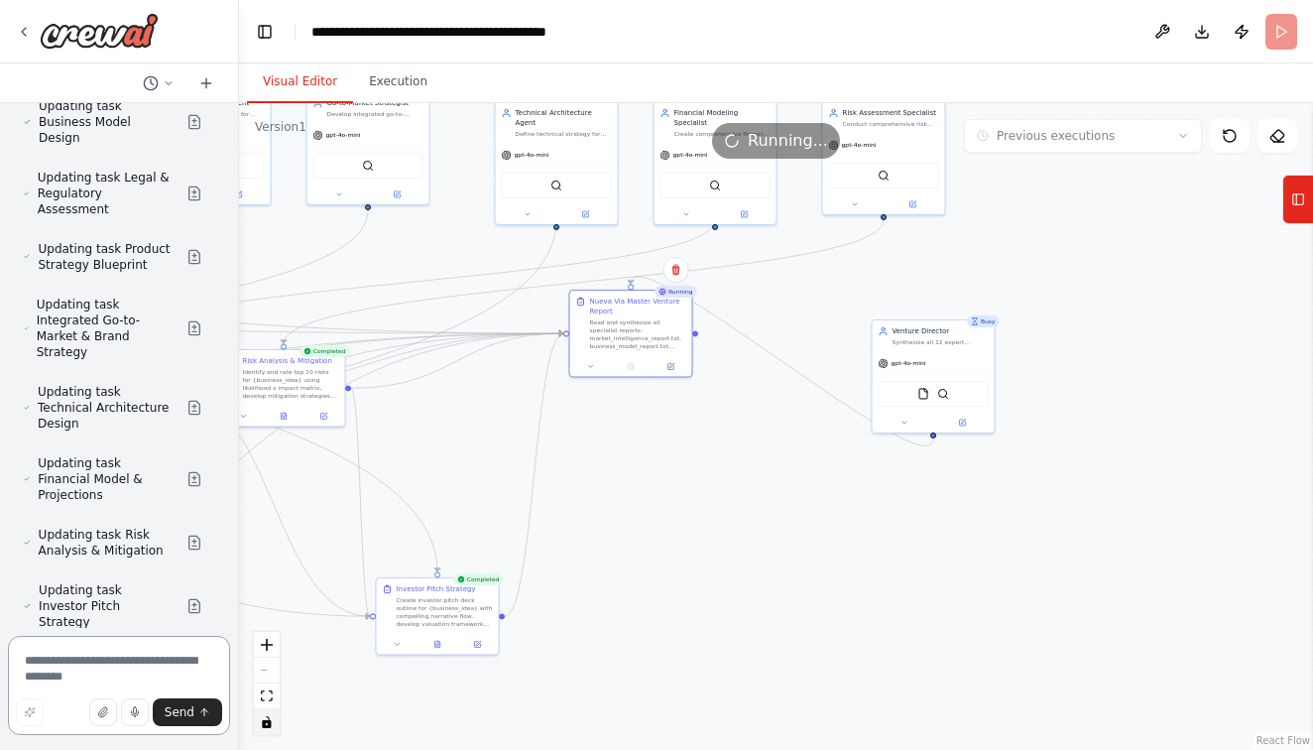
scroll to position [55547, 0]
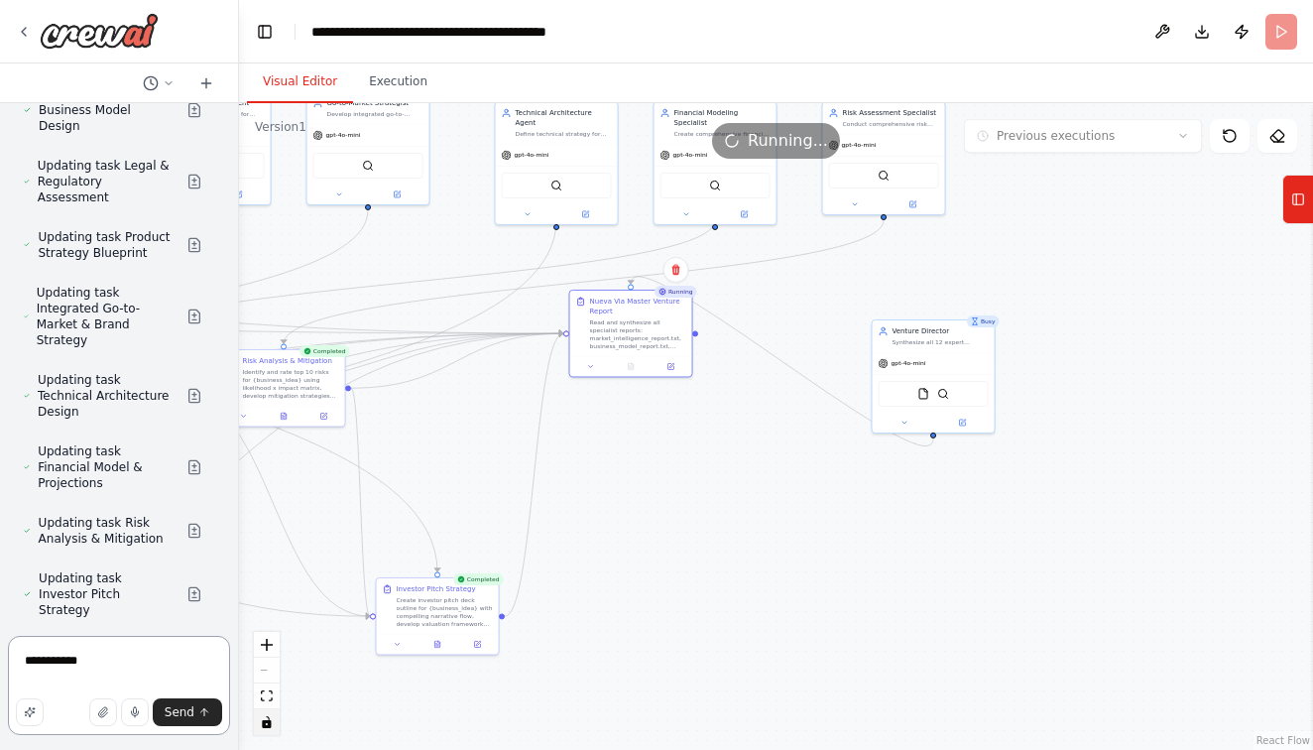
type textarea "**********"
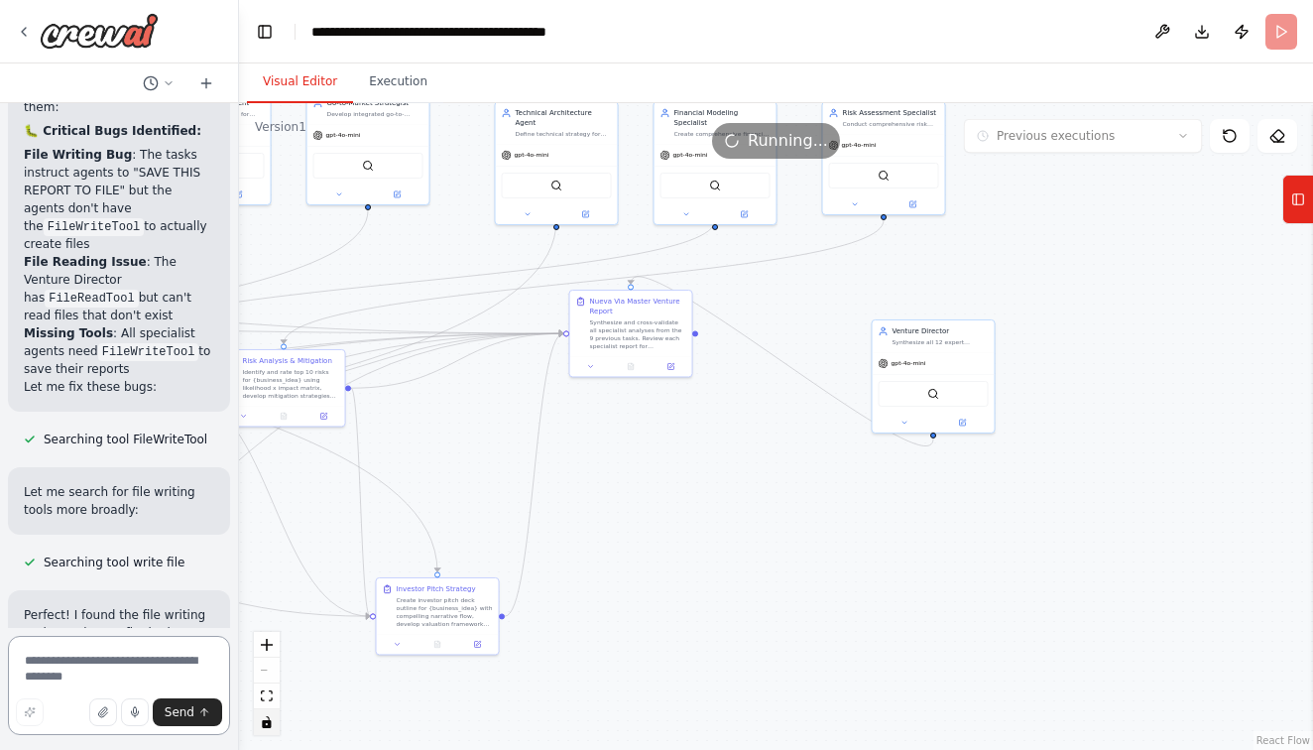
scroll to position [59310, 0]
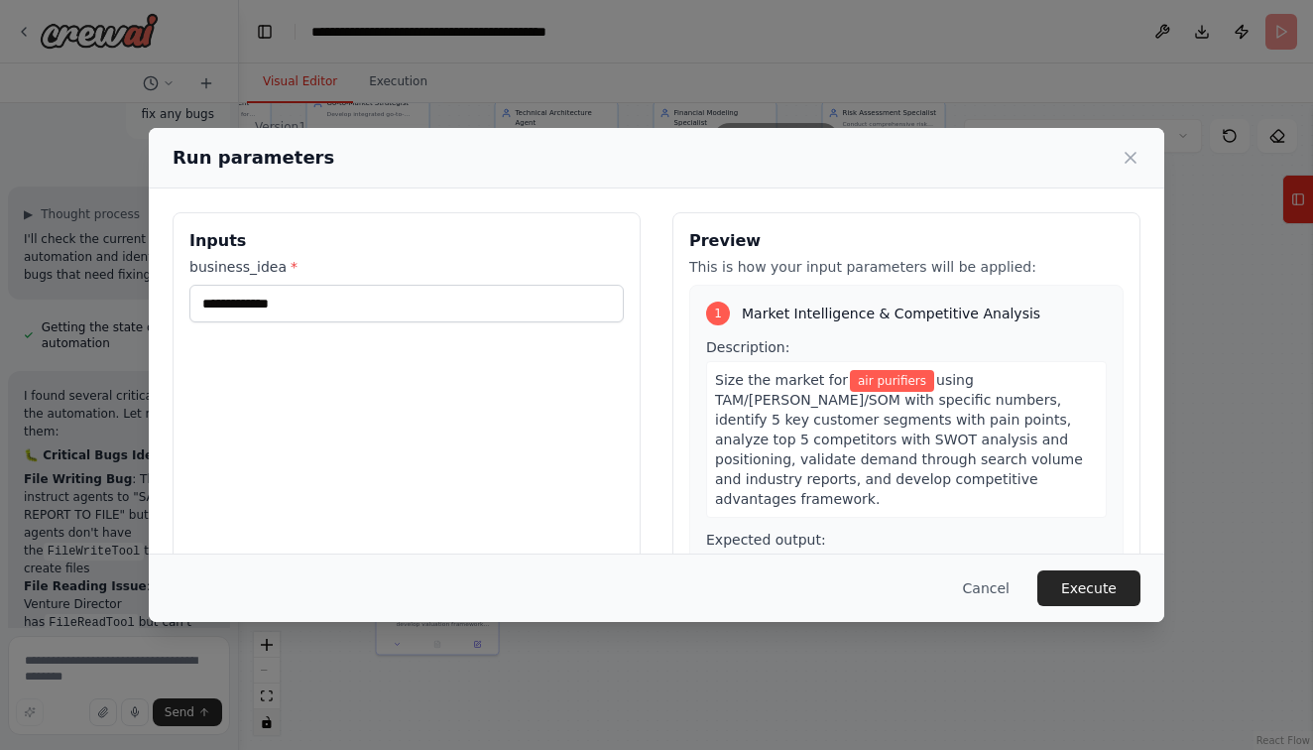
scroll to position [58733, 0]
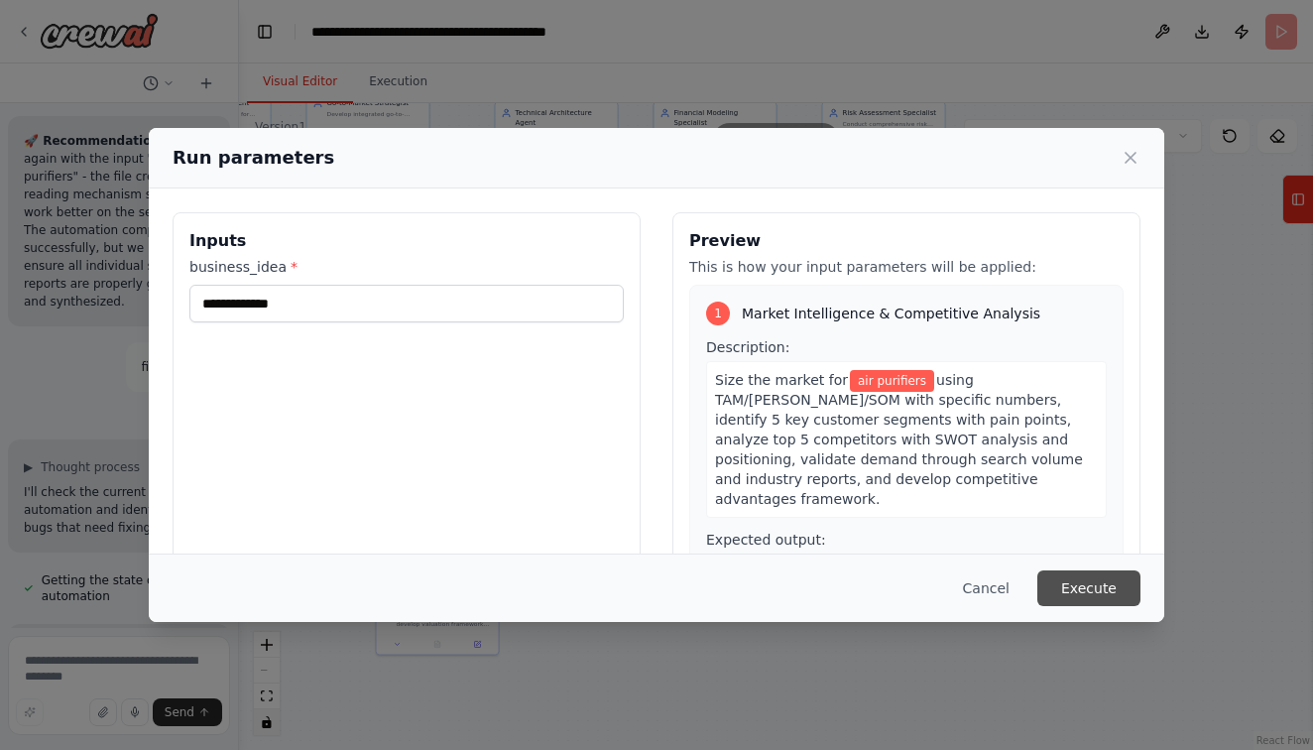
click at [1087, 578] on button "Execute" at bounding box center [1089, 588] width 103 height 36
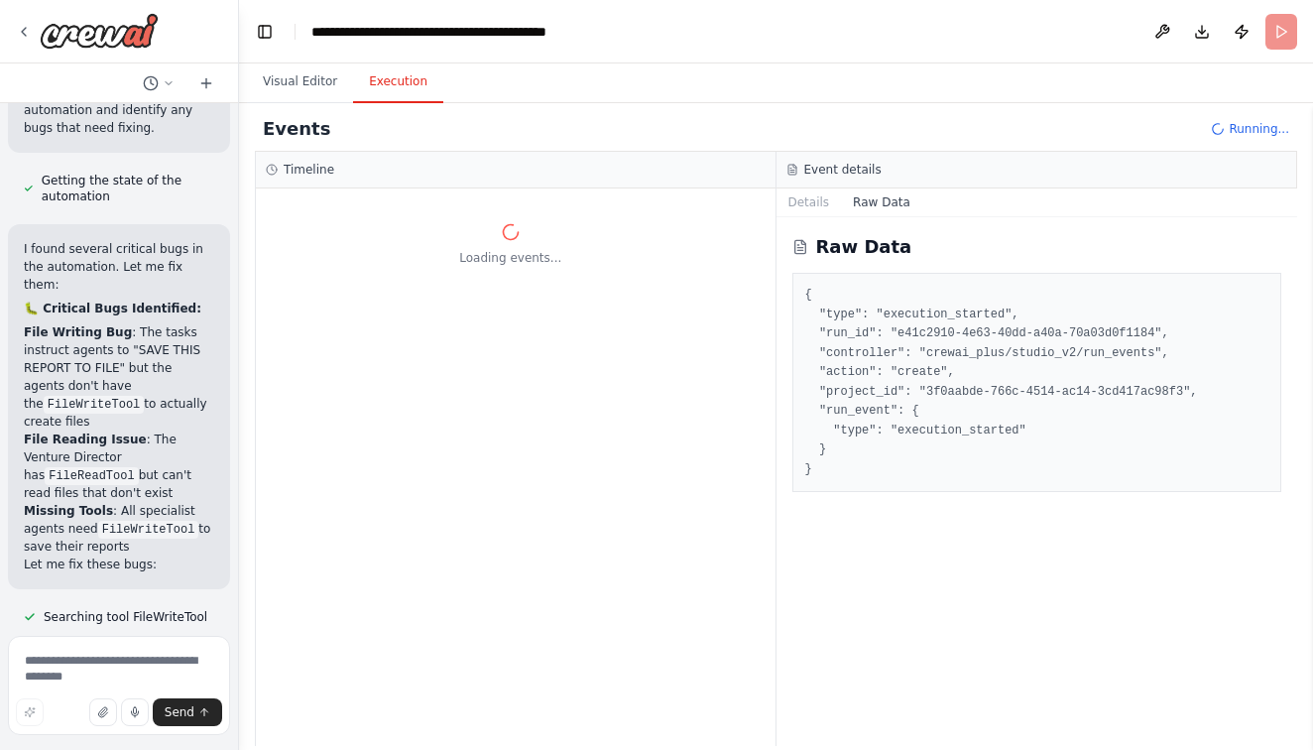
scroll to position [0, 0]
click at [820, 206] on button "Details" at bounding box center [809, 202] width 65 height 28
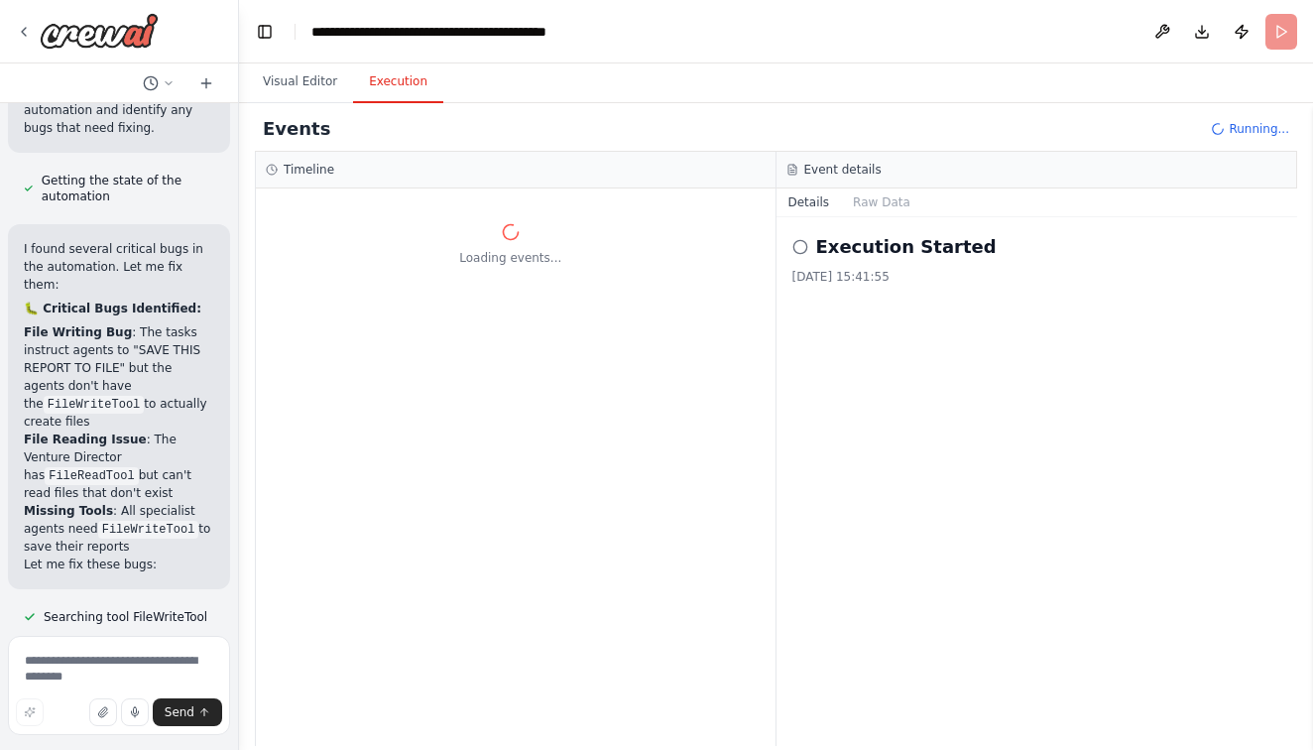
drag, startPoint x: 170, startPoint y: 570, endPoint x: 71, endPoint y: 579, distance: 98.6
copy p "air purifiers"
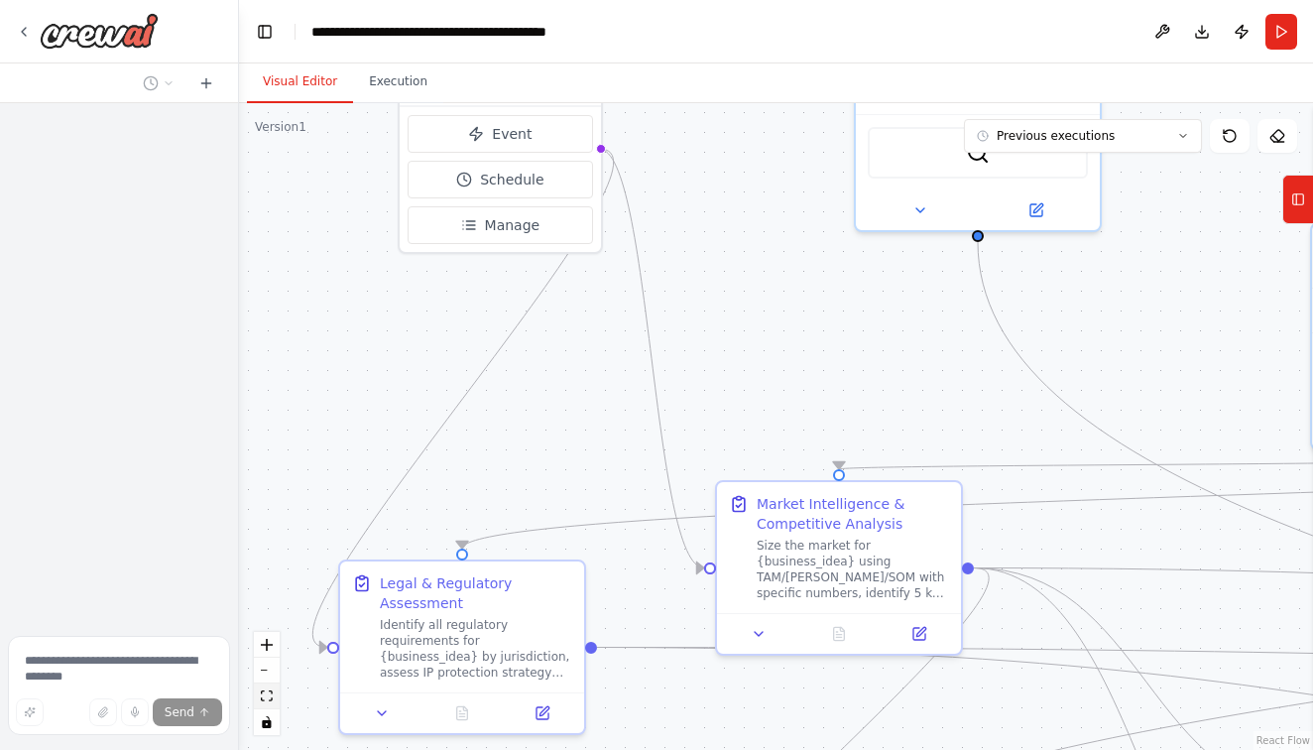
click at [270, 693] on icon "fit view" at bounding box center [267, 695] width 12 height 11
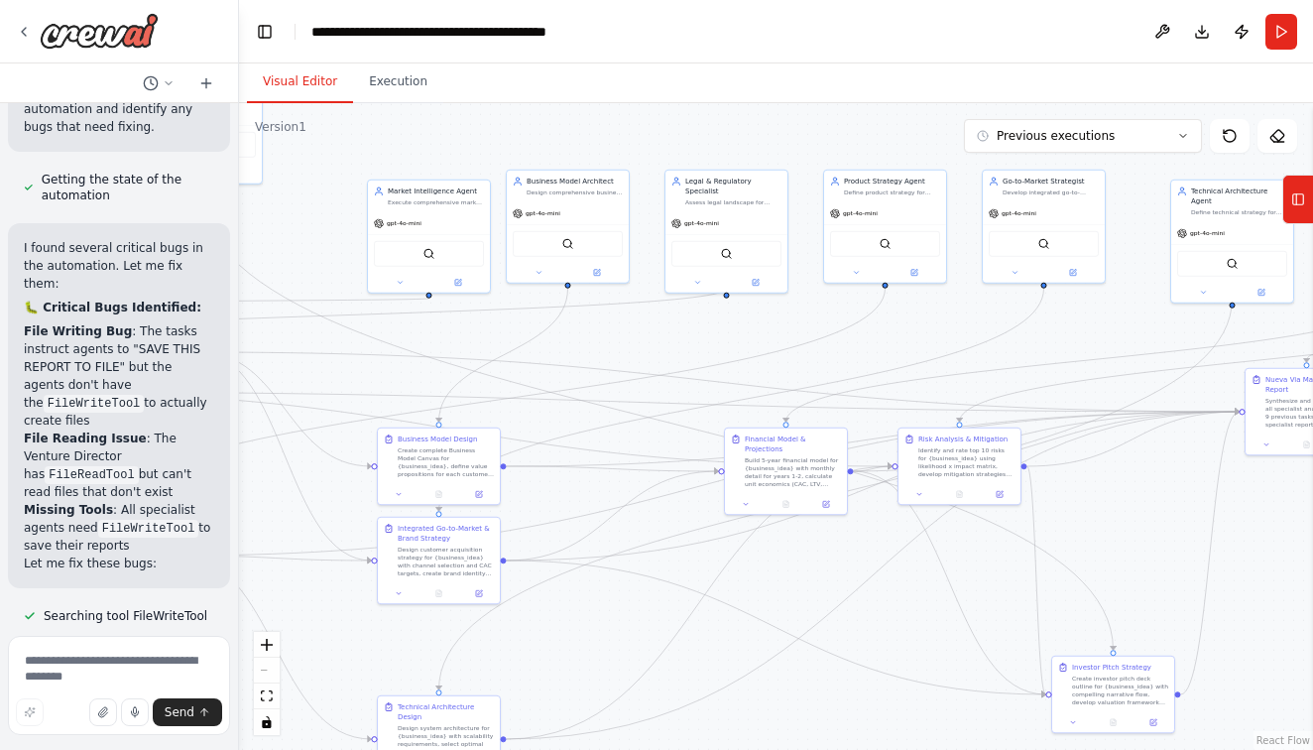
scroll to position [59133, 0]
click at [1283, 41] on button "Run" at bounding box center [1282, 32] width 32 height 36
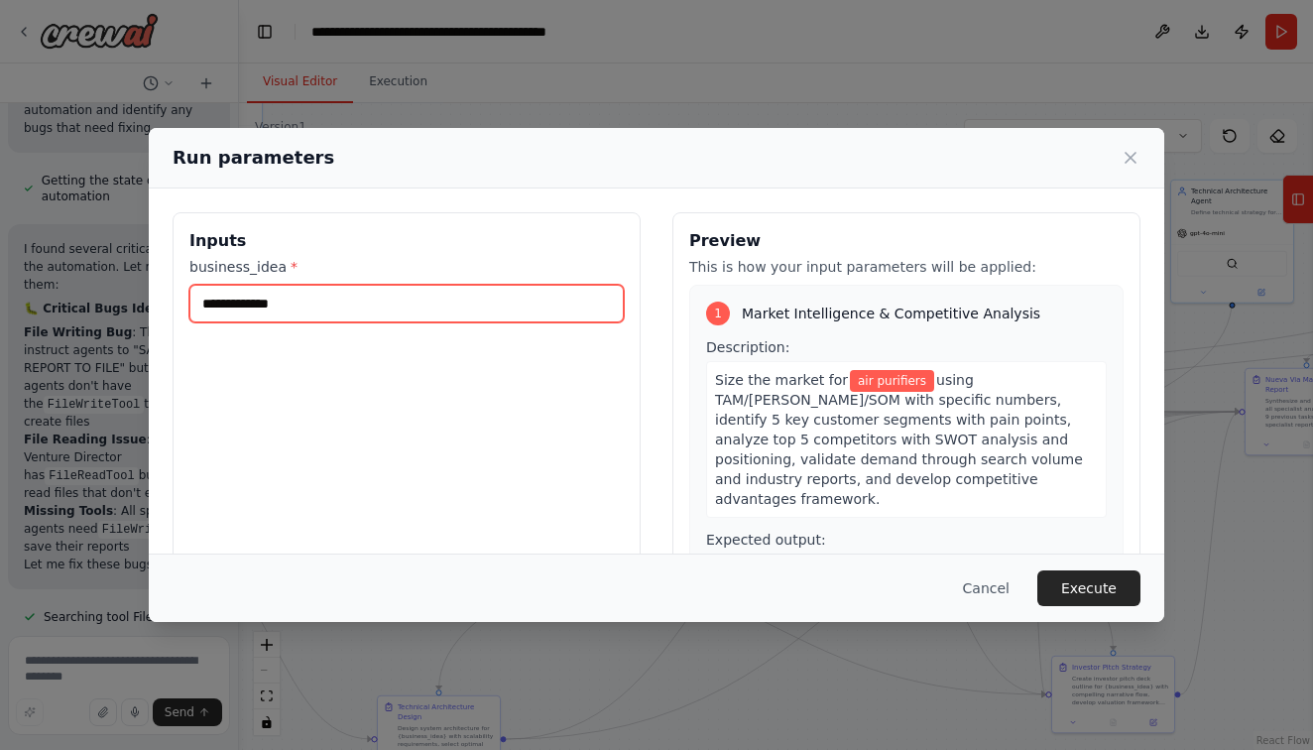
click at [238, 295] on input "**********" at bounding box center [406, 304] width 435 height 38
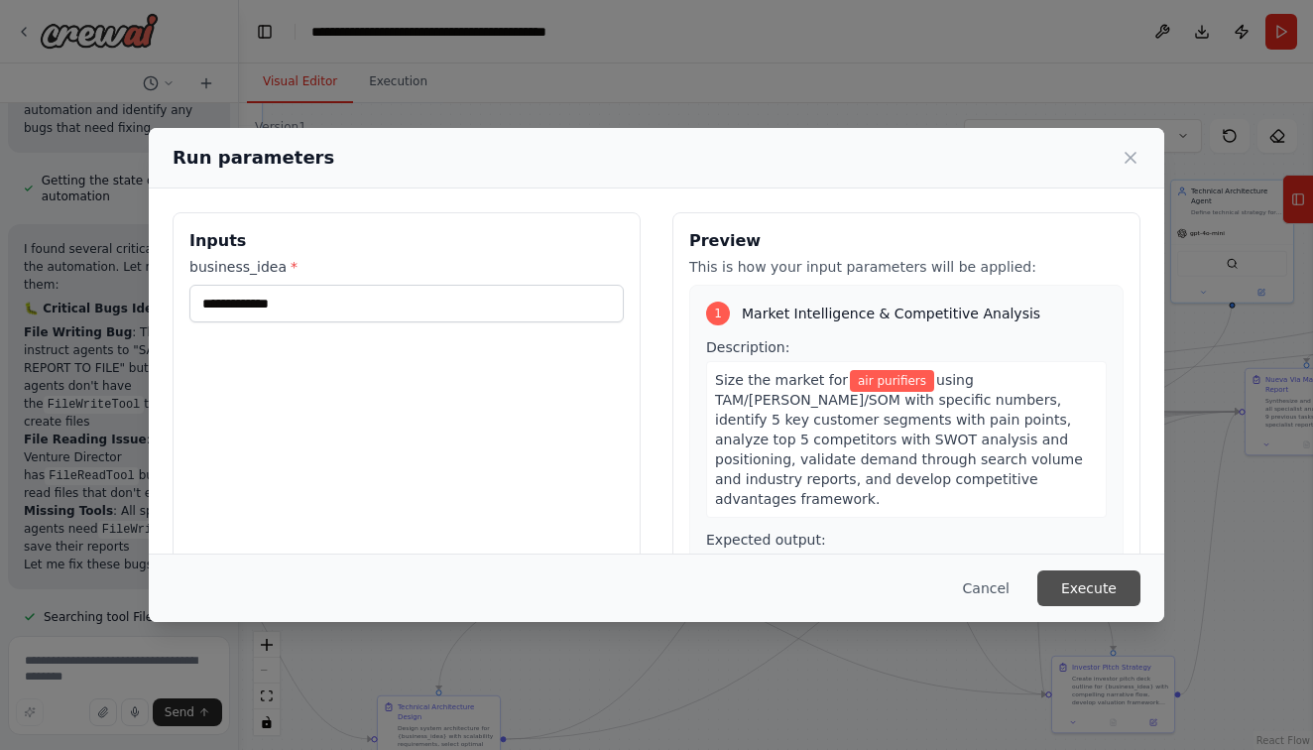
click at [1101, 594] on button "Execute" at bounding box center [1089, 588] width 103 height 36
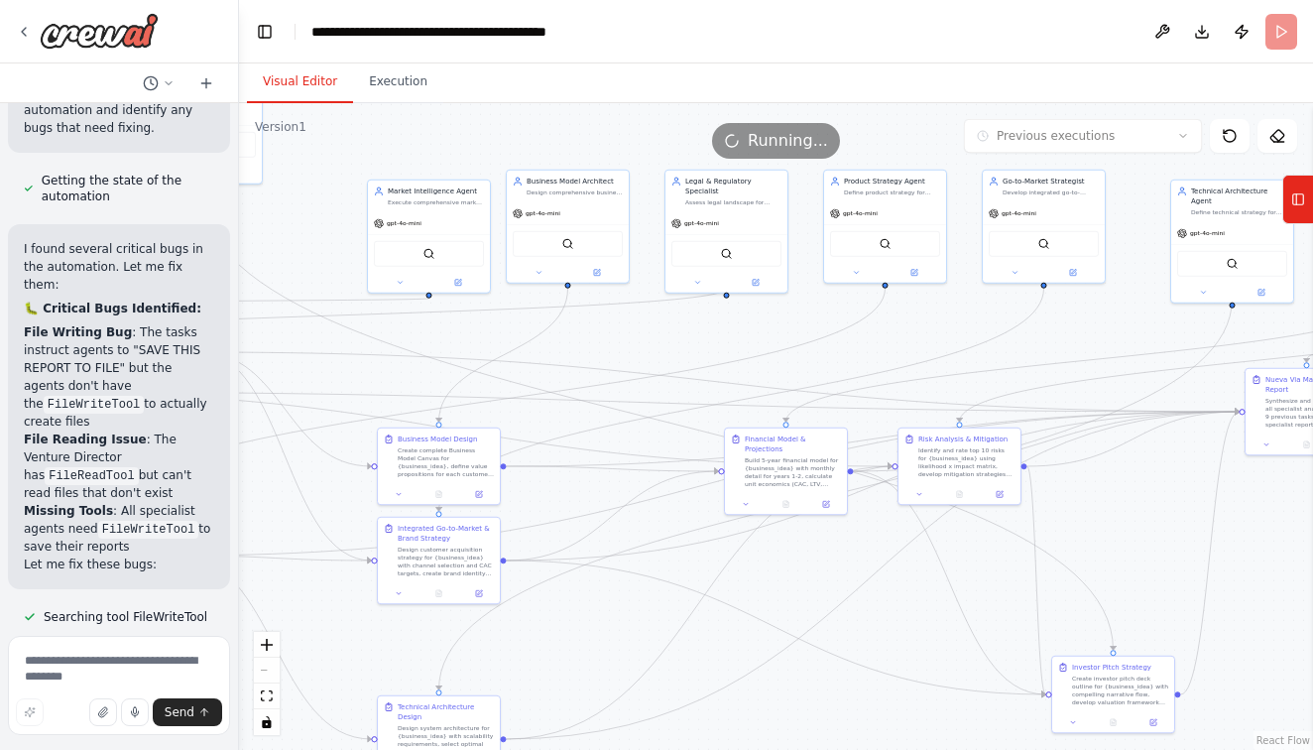
click at [291, 78] on button "Visual Editor" at bounding box center [300, 83] width 106 height 42
click at [1300, 204] on rect at bounding box center [1299, 199] width 11 height 11
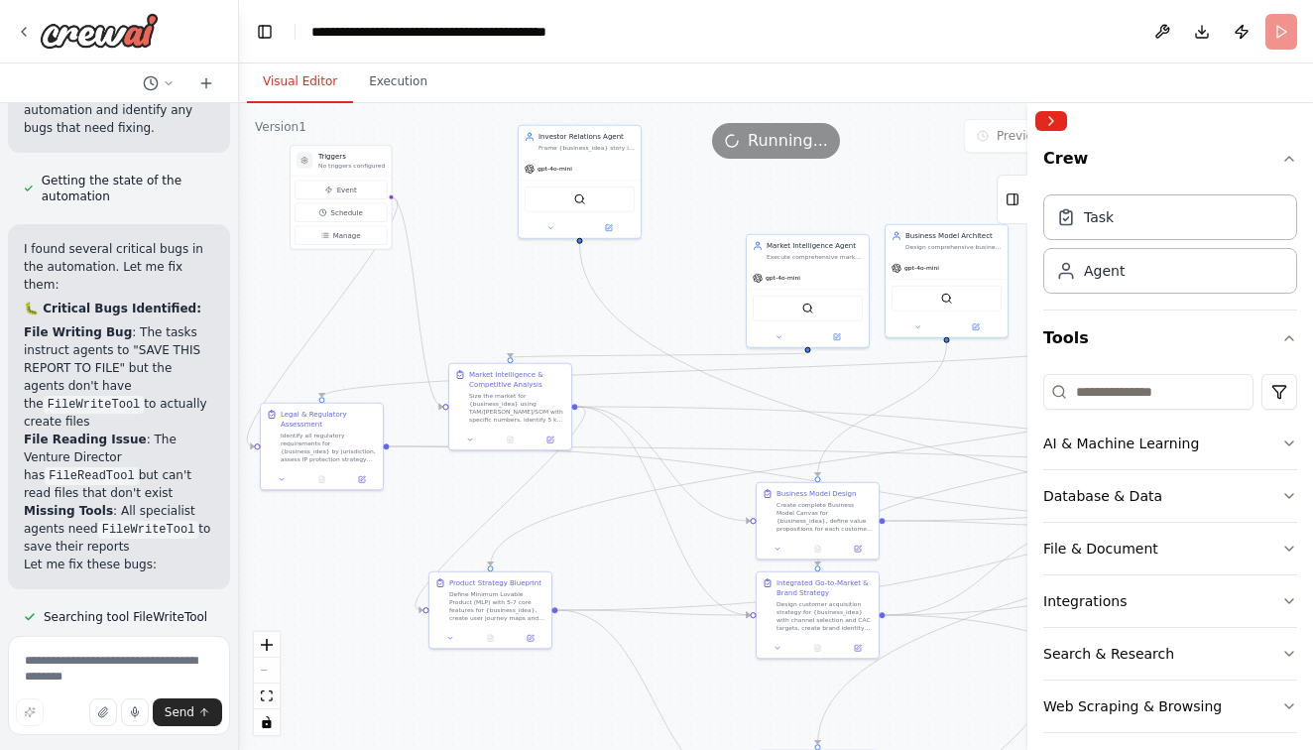
drag, startPoint x: 552, startPoint y: 348, endPoint x: 931, endPoint y: 403, distance: 382.9
click at [931, 403] on div ".deletable-edge-delete-btn { width: 20px; height: 20px; border: 0px solid #ffff…" at bounding box center [776, 426] width 1074 height 647
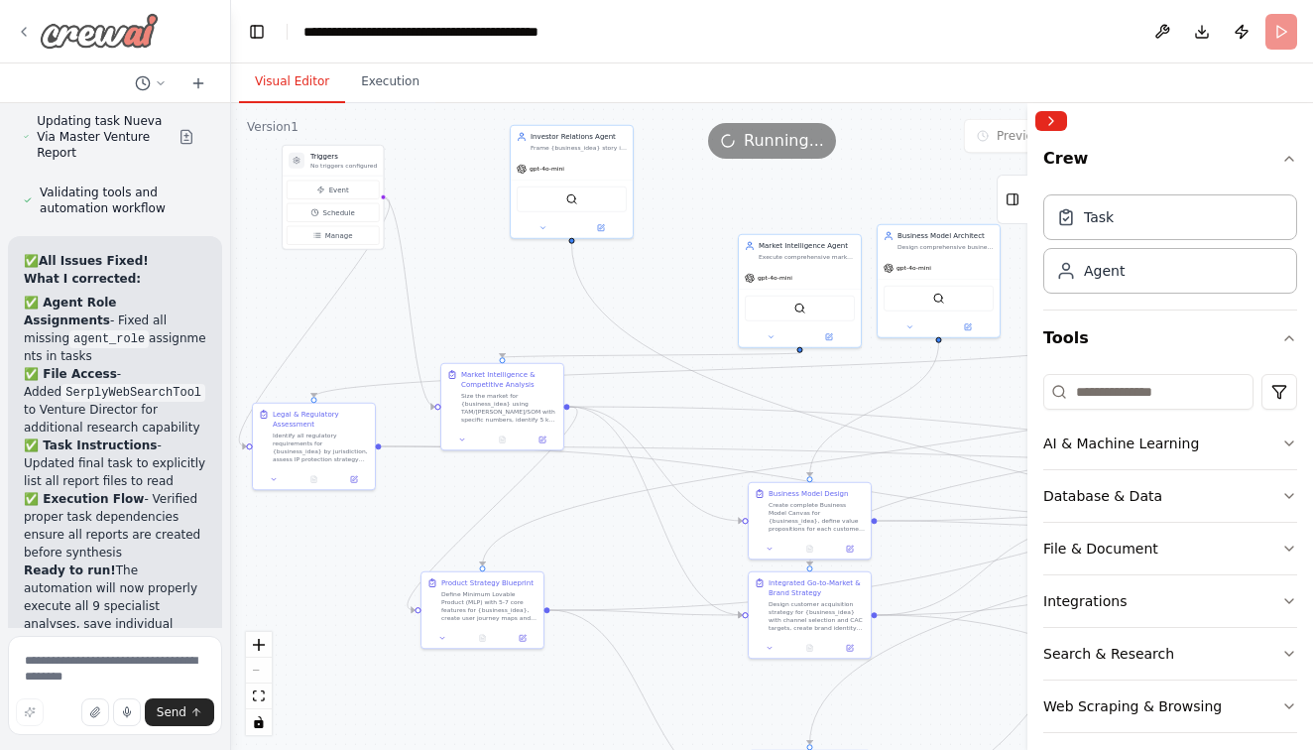
drag, startPoint x: 231, startPoint y: 26, endPoint x: 30, endPoint y: 39, distance: 201.8
click at [30, 39] on div "Perfect — here’s the world-class, CrewAI-ready system prompt for Nueva Vía, des…" at bounding box center [115, 375] width 231 height 750
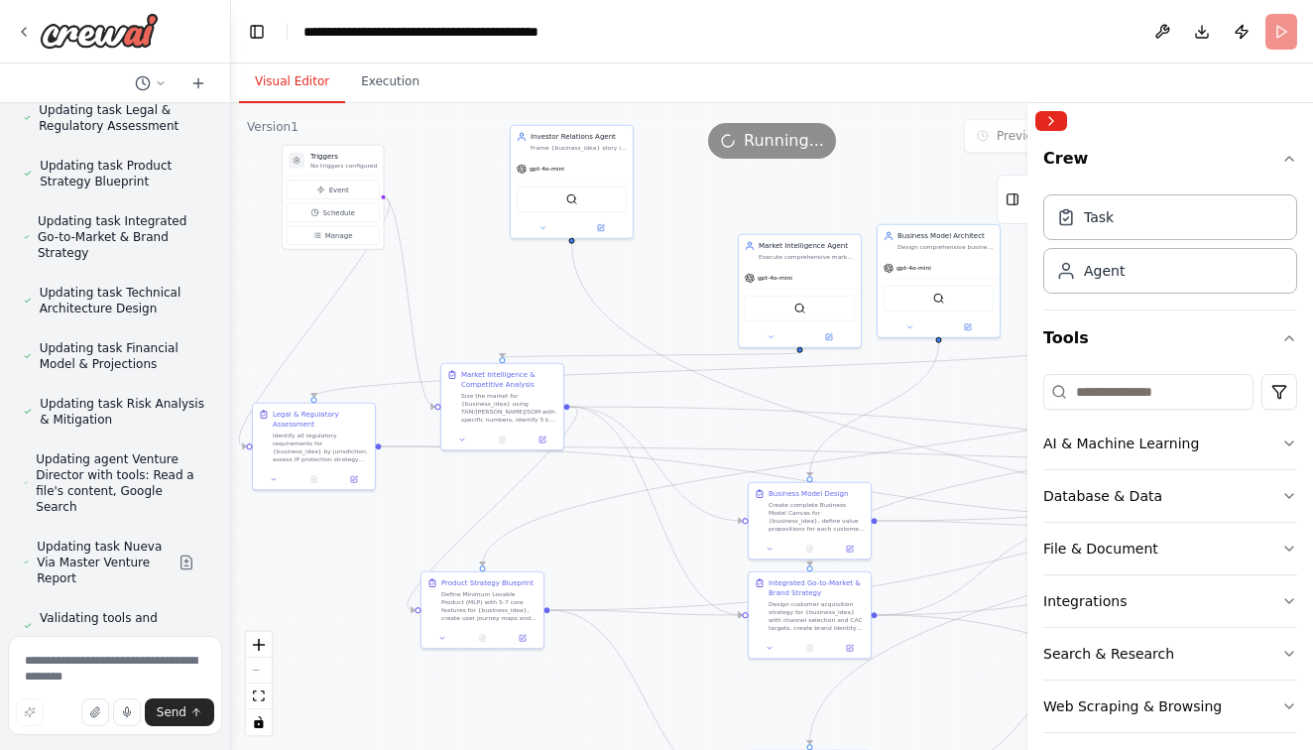
scroll to position [58711, 0]
click at [1195, 222] on div "Task" at bounding box center [1171, 216] width 254 height 46
click at [1229, 284] on div "Agent" at bounding box center [1171, 270] width 254 height 46
click at [1231, 423] on button "AI & Machine Learning" at bounding box center [1171, 444] width 254 height 52
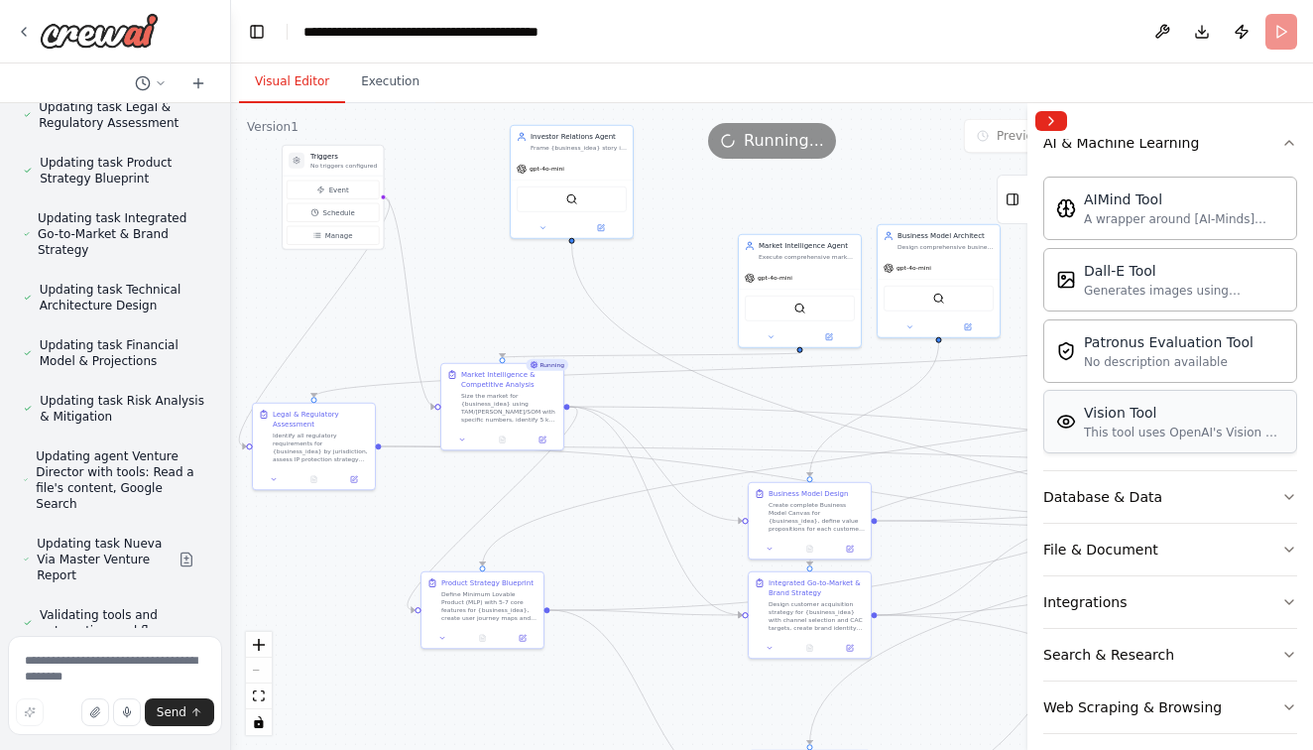
scroll to position [302, 0]
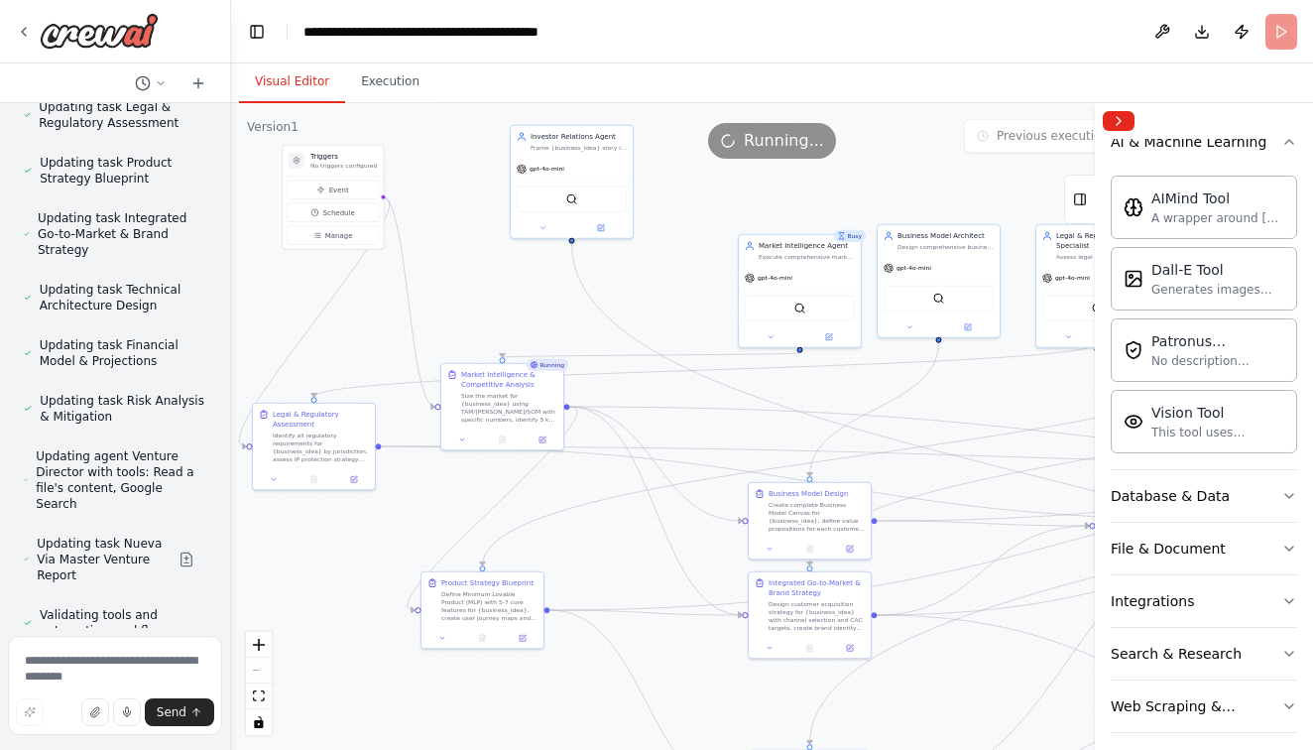
drag, startPoint x: 1028, startPoint y: 397, endPoint x: 1095, endPoint y: 397, distance: 67.5
click at [1095, 397] on div at bounding box center [1099, 426] width 8 height 647
drag, startPoint x: 755, startPoint y: 373, endPoint x: 695, endPoint y: 364, distance: 60.2
click at [695, 364] on div ".deletable-edge-delete-btn { width: 20px; height: 20px; border: 0px solid #ffff…" at bounding box center [772, 426] width 1082 height 647
click at [1134, 591] on div "Integrations" at bounding box center [1152, 601] width 83 height 20
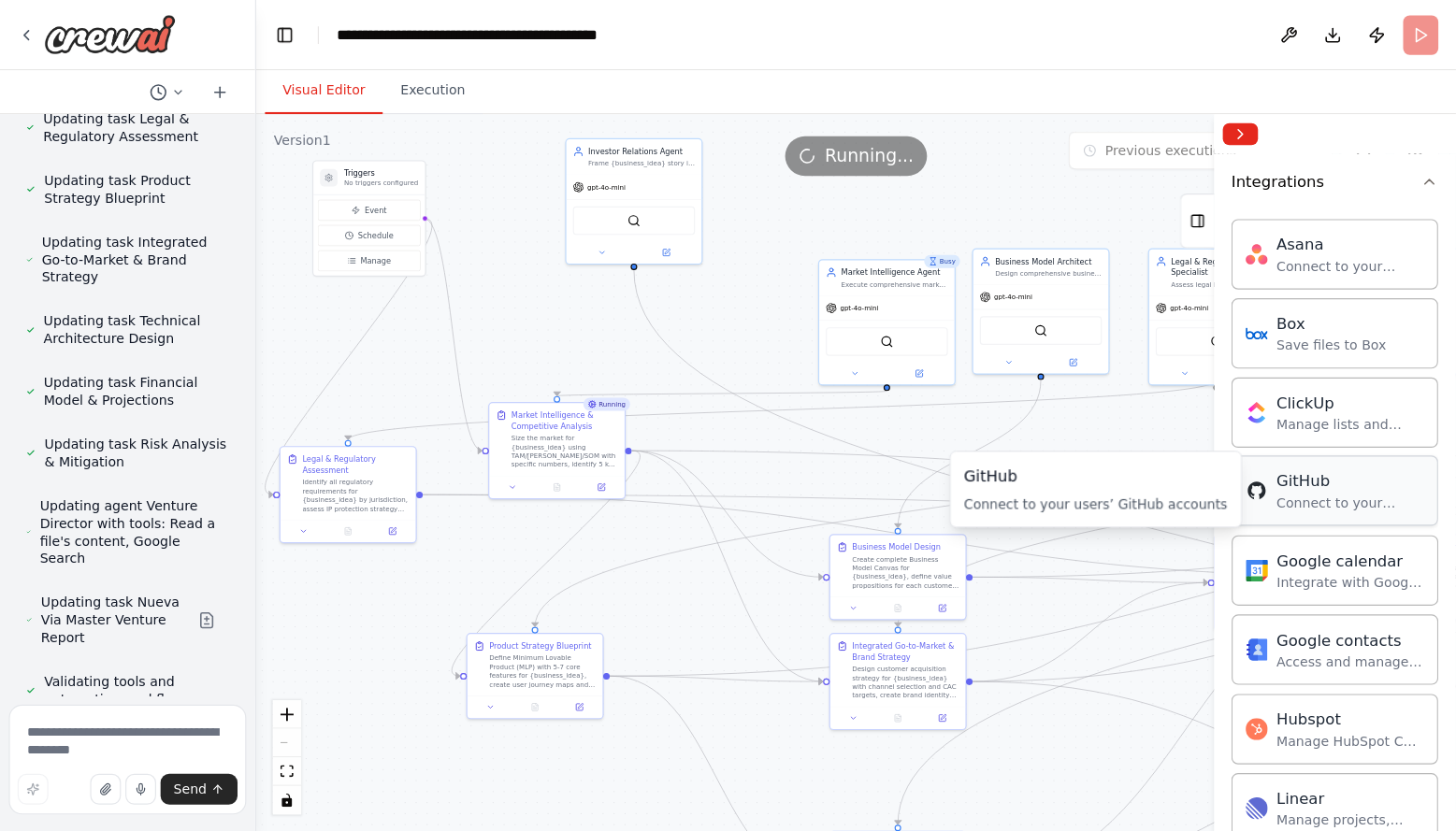
scroll to position [709, 0]
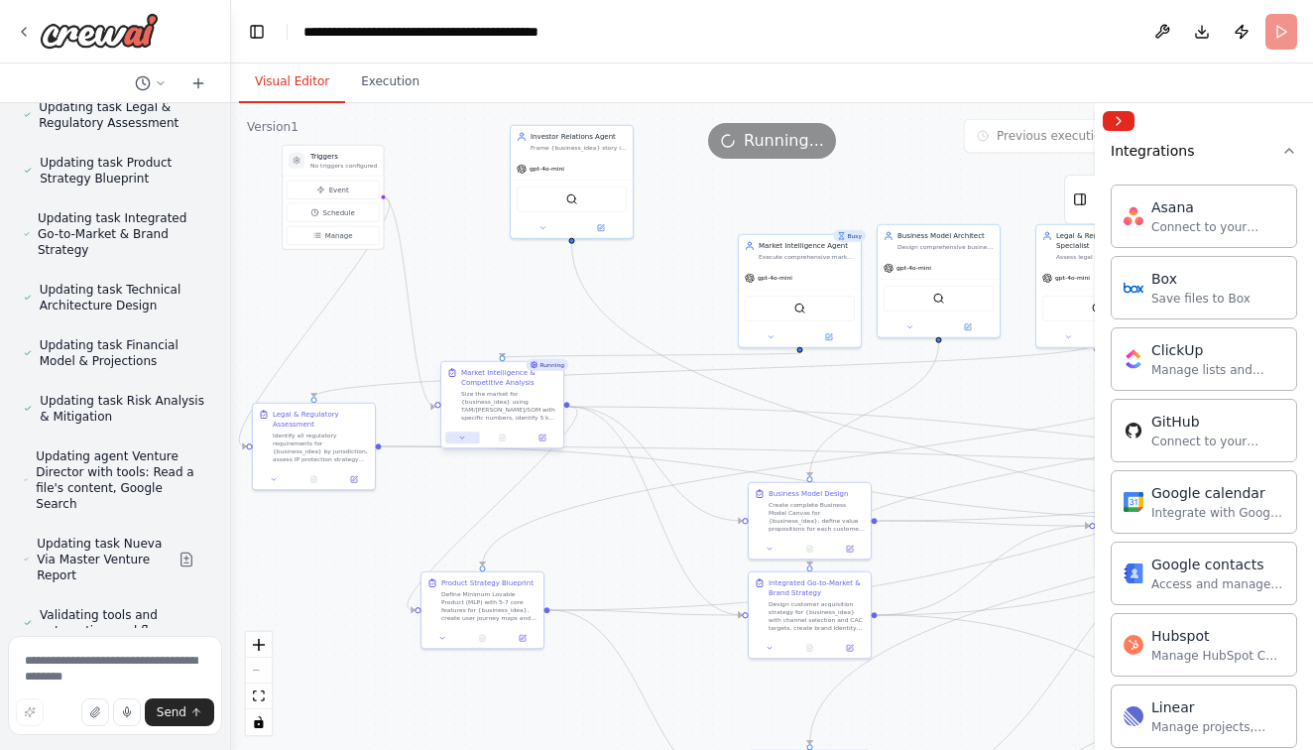
click at [463, 437] on icon at bounding box center [462, 437] width 4 height 2
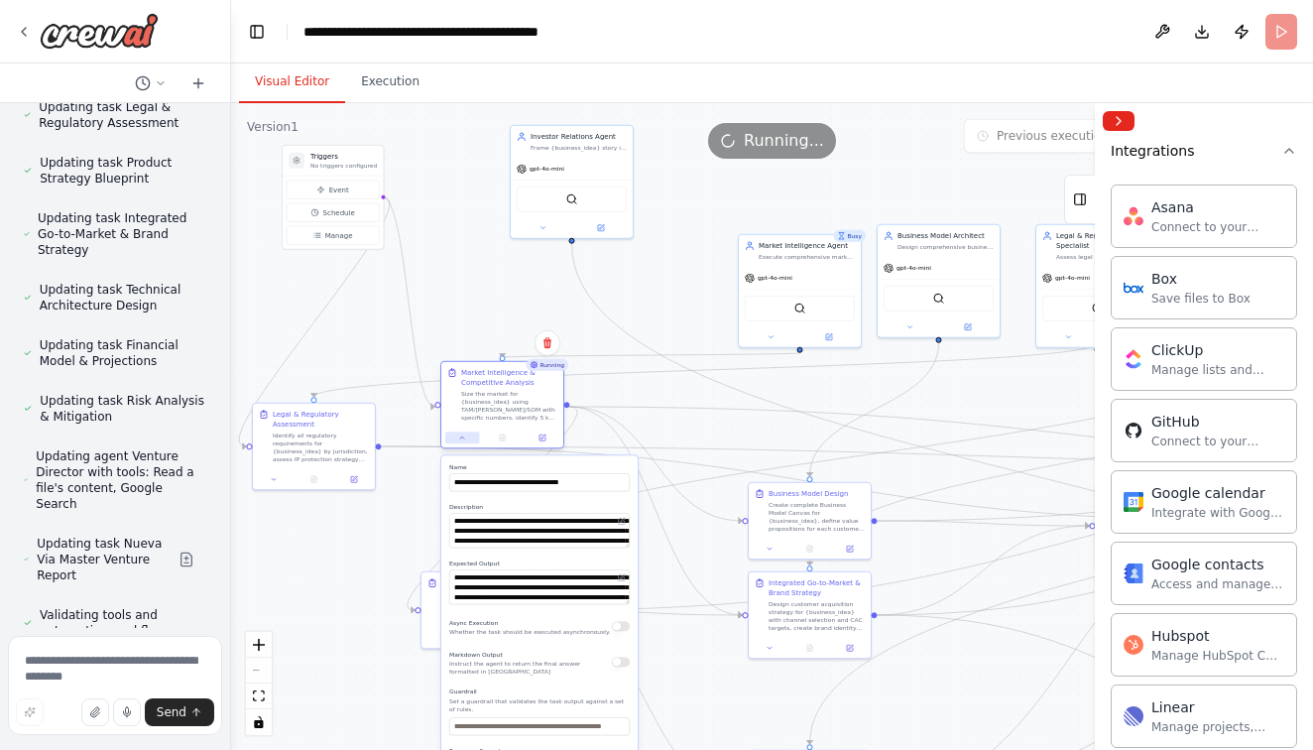
click at [463, 437] on icon at bounding box center [462, 437] width 4 height 2
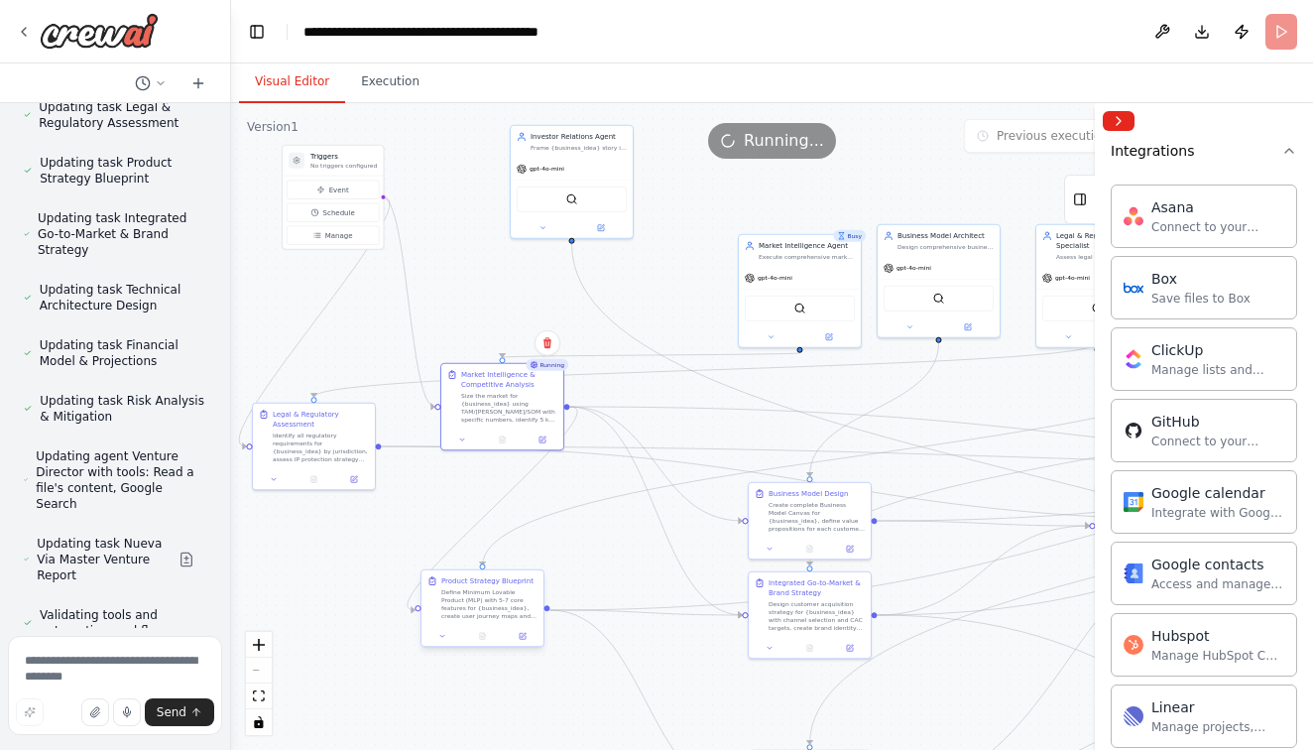
click at [443, 647] on div "Product Strategy Blueprint Define Minimum Lovable Product (MLP) with 5-7 core f…" at bounding box center [483, 608] width 124 height 78
click at [444, 635] on icon at bounding box center [442, 636] width 4 height 2
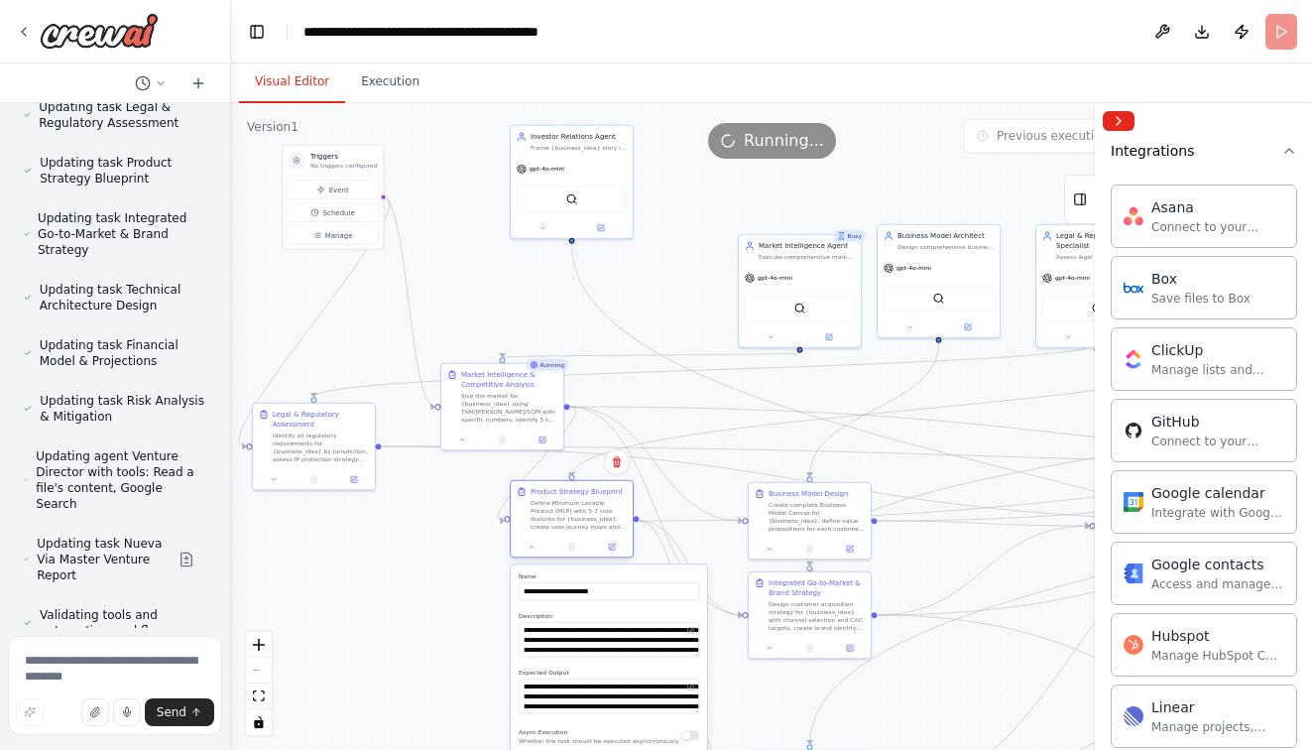
drag, startPoint x: 461, startPoint y: 590, endPoint x: 523, endPoint y: 509, distance: 102.0
click at [531, 509] on div "Define Minimum Lovable Product (MLP) with 5-7 core features for {business_idea}…" at bounding box center [579, 515] width 96 height 32
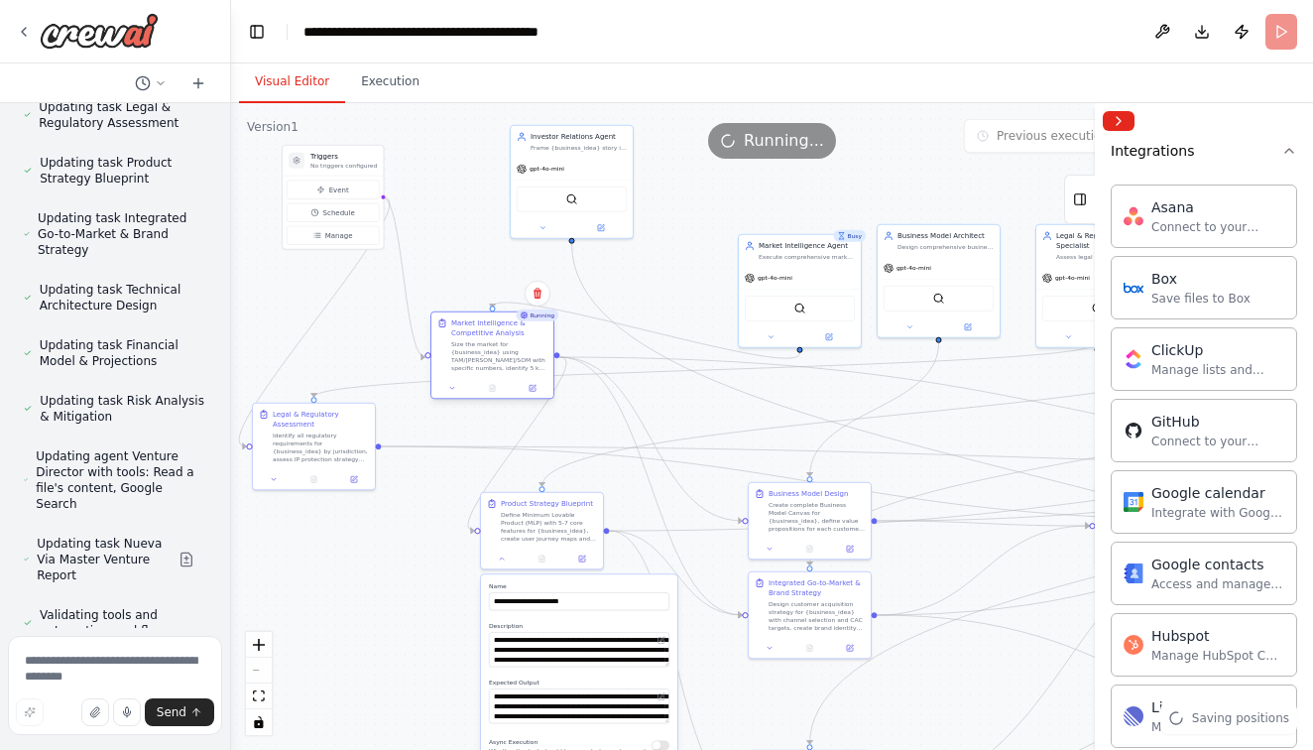
drag, startPoint x: 507, startPoint y: 404, endPoint x: 494, endPoint y: 348, distance: 57.0
click at [494, 348] on div "Size the market for {business_idea} using TAM/[PERSON_NAME]/SOM with specific n…" at bounding box center [499, 356] width 96 height 32
drag, startPoint x: 778, startPoint y: 522, endPoint x: 781, endPoint y: 441, distance: 80.4
click at [781, 441] on div "Create complete Business Model Canvas for {business_idea}, define value proposi…" at bounding box center [817, 446] width 96 height 32
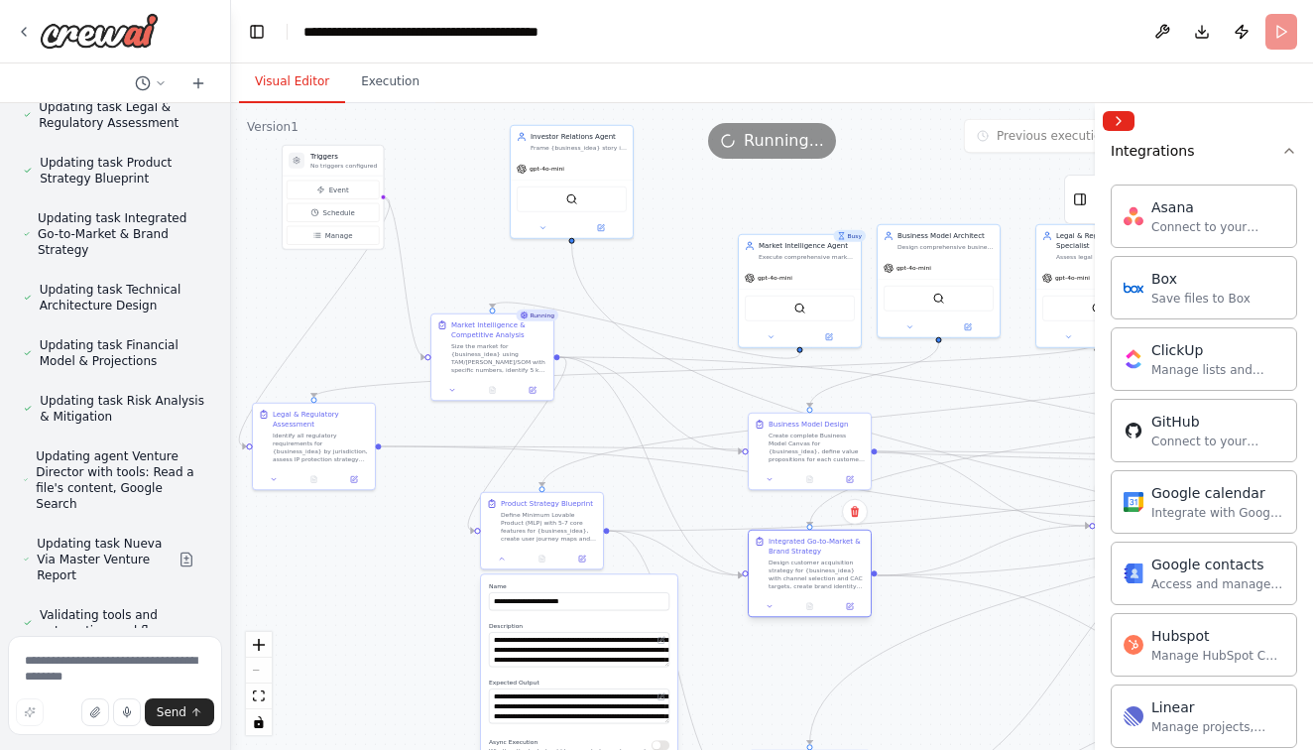
drag, startPoint x: 798, startPoint y: 613, endPoint x: 798, endPoint y: 574, distance: 38.7
click at [798, 574] on div "Design customer acquisition strategy for {business_idea} with channel selection…" at bounding box center [817, 575] width 96 height 32
click at [258, 672] on div "React Flow controls" at bounding box center [259, 683] width 26 height 103
click at [259, 670] on div "React Flow controls" at bounding box center [259, 683] width 26 height 103
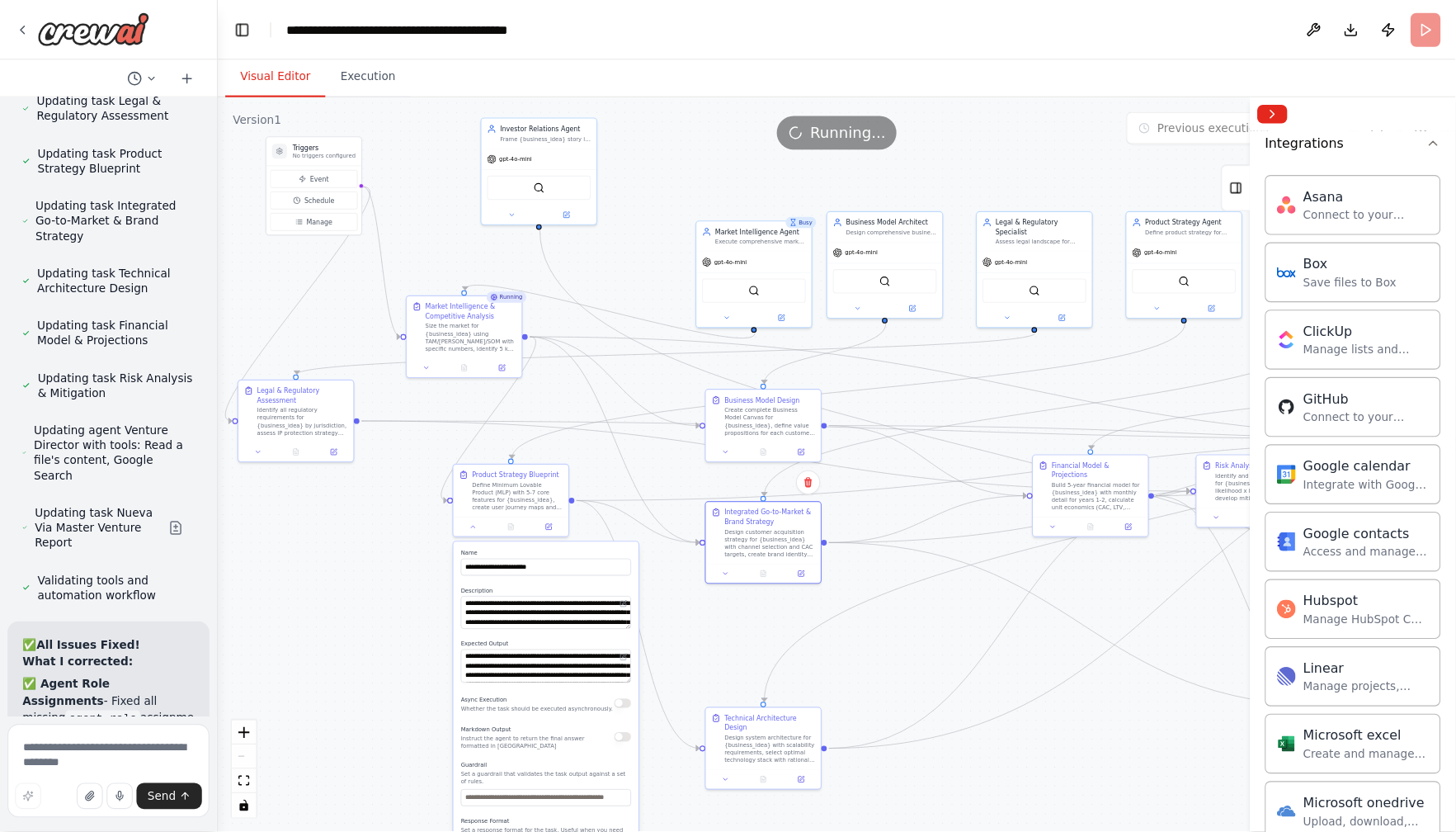
scroll to position [625, 0]
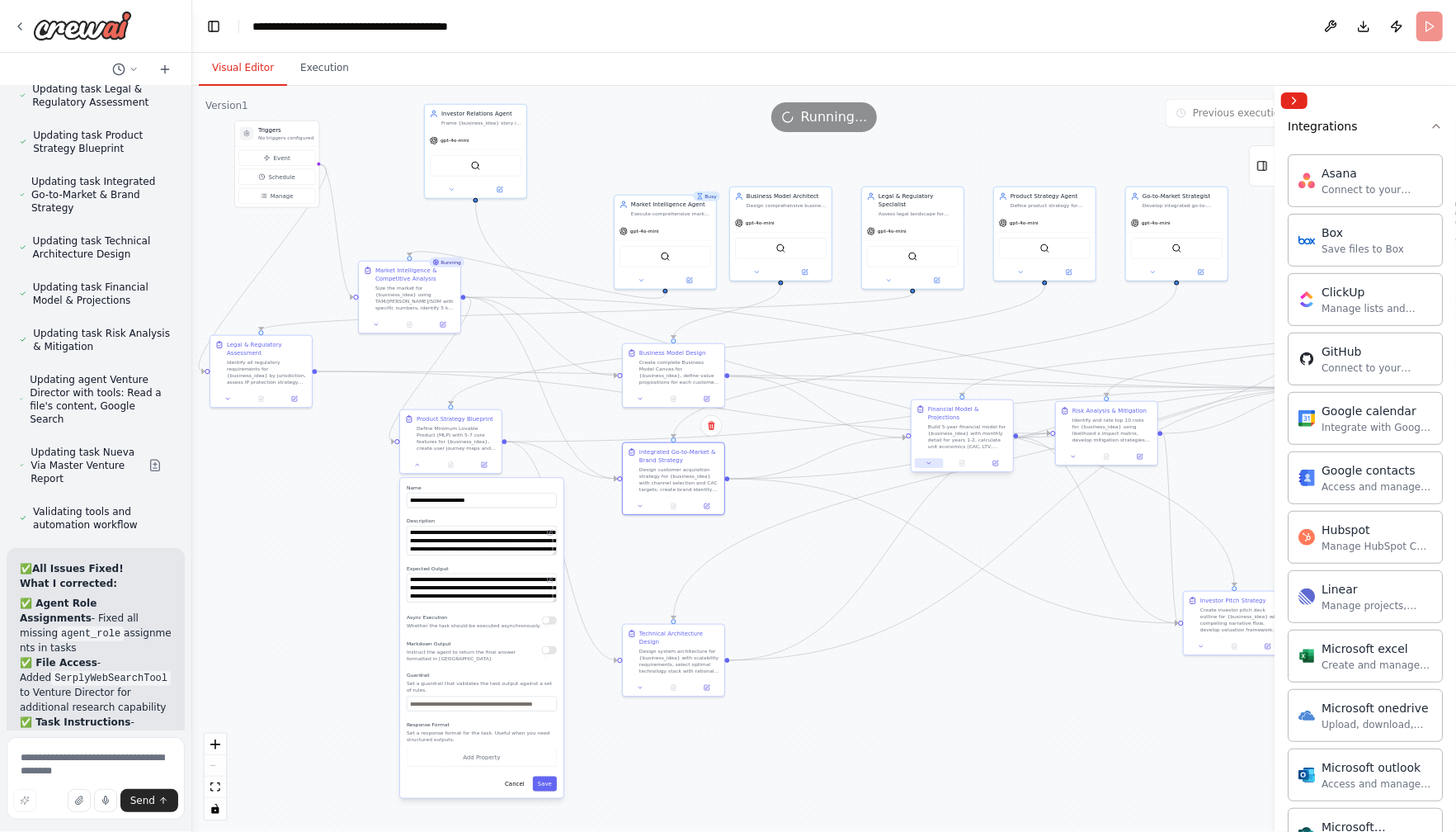
click at [932, 466] on button at bounding box center [929, 463] width 28 height 10
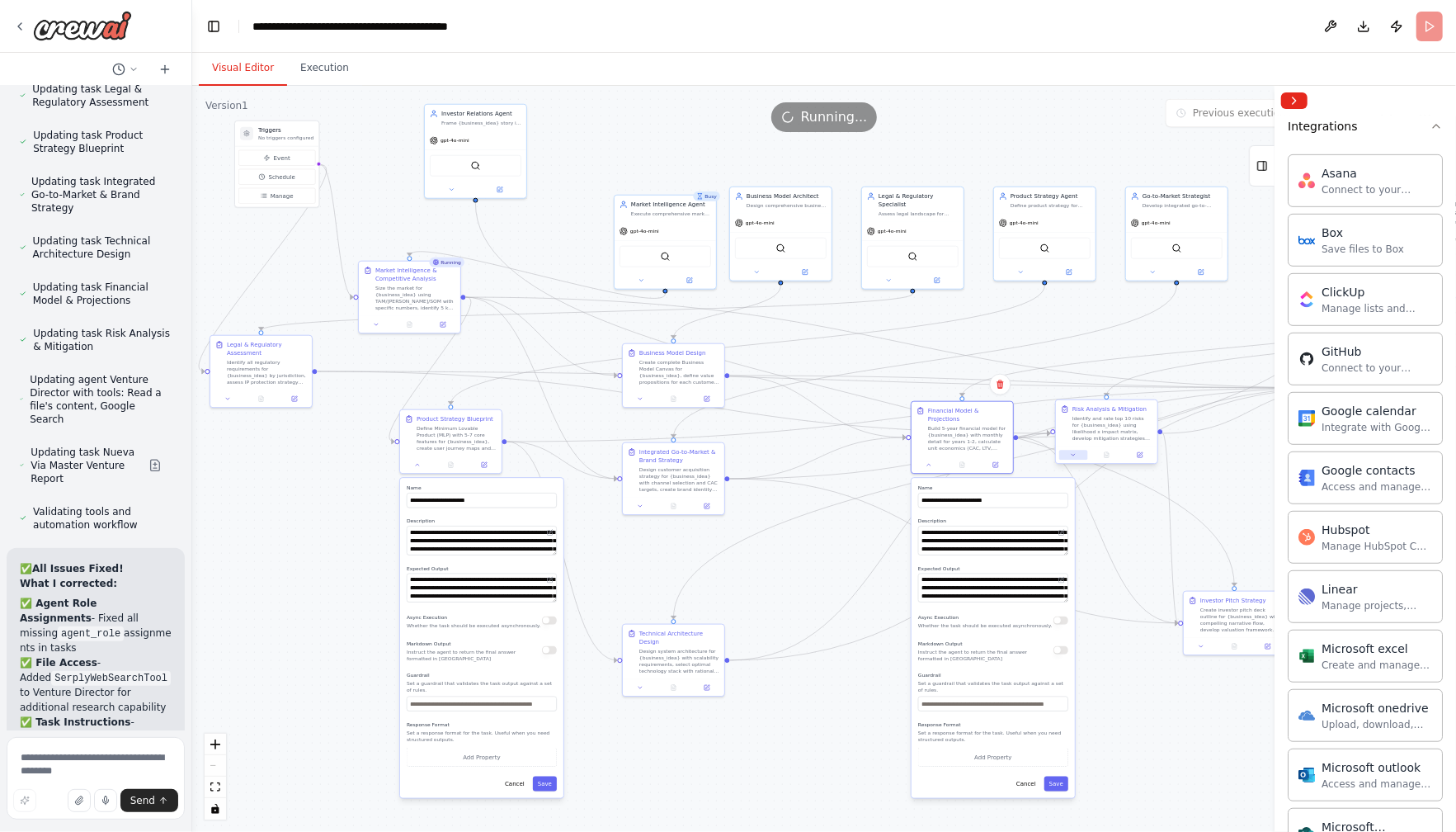
click at [1073, 457] on icon at bounding box center [1073, 455] width 7 height 7
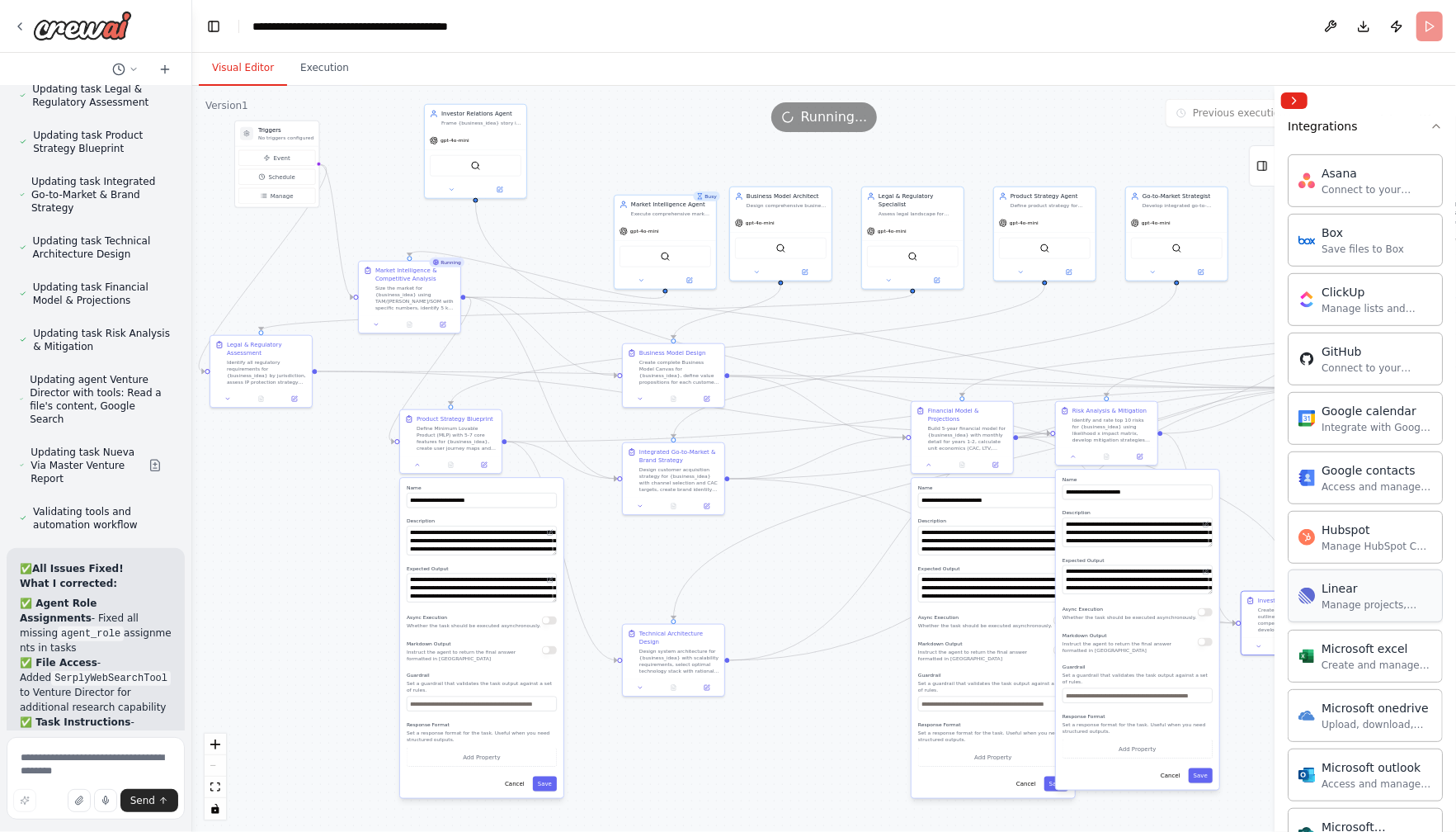
drag, startPoint x: 1238, startPoint y: 614, endPoint x: 1296, endPoint y: 612, distance: 58.0
click at [1091, 612] on div "Perfect — here’s the world-class, CrewAI-ready system prompt for Nueva Vía, des…" at bounding box center [728, 416] width 1456 height 832
drag, startPoint x: 1105, startPoint y: 440, endPoint x: 1117, endPoint y: 440, distance: 12.0
click at [1091, 440] on div "Identify and rate top 10 risks for {business_idea} using likelihood x impact ma…" at bounding box center [1117, 428] width 80 height 27
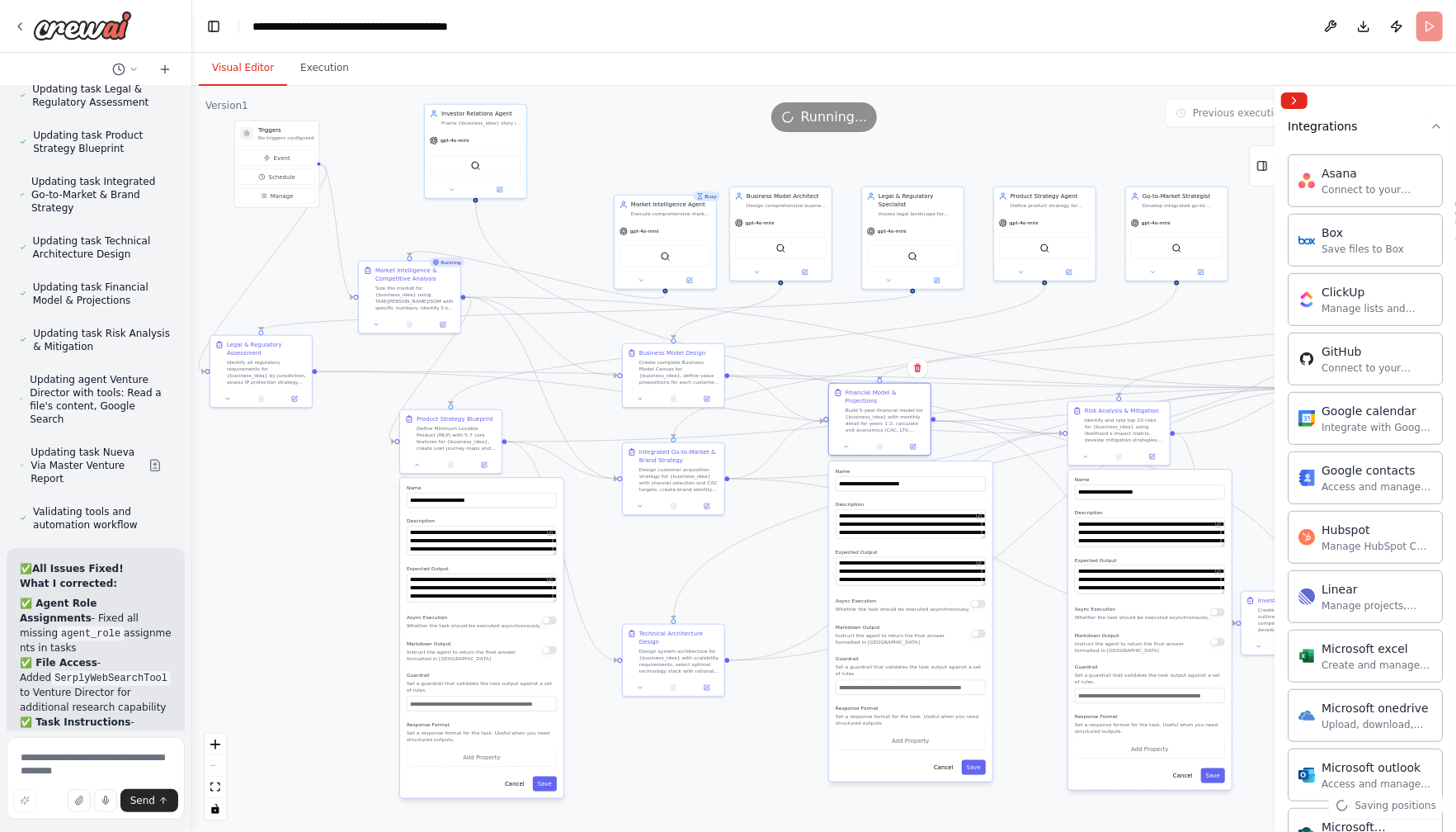
drag, startPoint x: 939, startPoint y: 428, endPoint x: 855, endPoint y: 411, distance: 85.7
click at [855, 411] on div "Build 5-year financial model for {business_idea} with monthly detail for years …" at bounding box center [886, 420] width 80 height 27
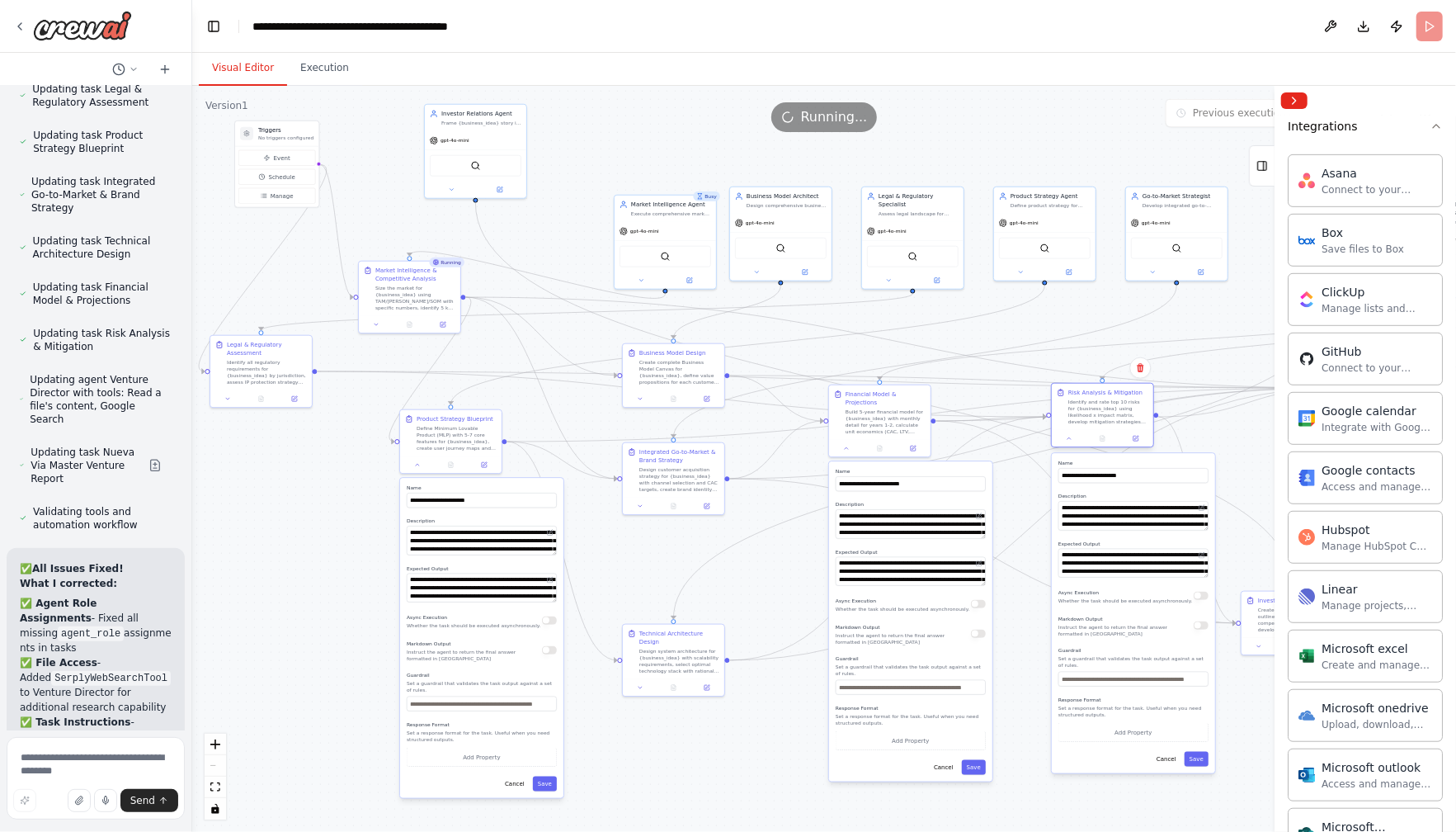
drag, startPoint x: 1100, startPoint y: 430, endPoint x: 1083, endPoint y: 419, distance: 20.2
click at [1083, 419] on div "Identify and rate top 10 risks for {business_idea} using likelihood x impact ma…" at bounding box center [1108, 412] width 80 height 27
